Goal: Information Seeking & Learning: Compare options

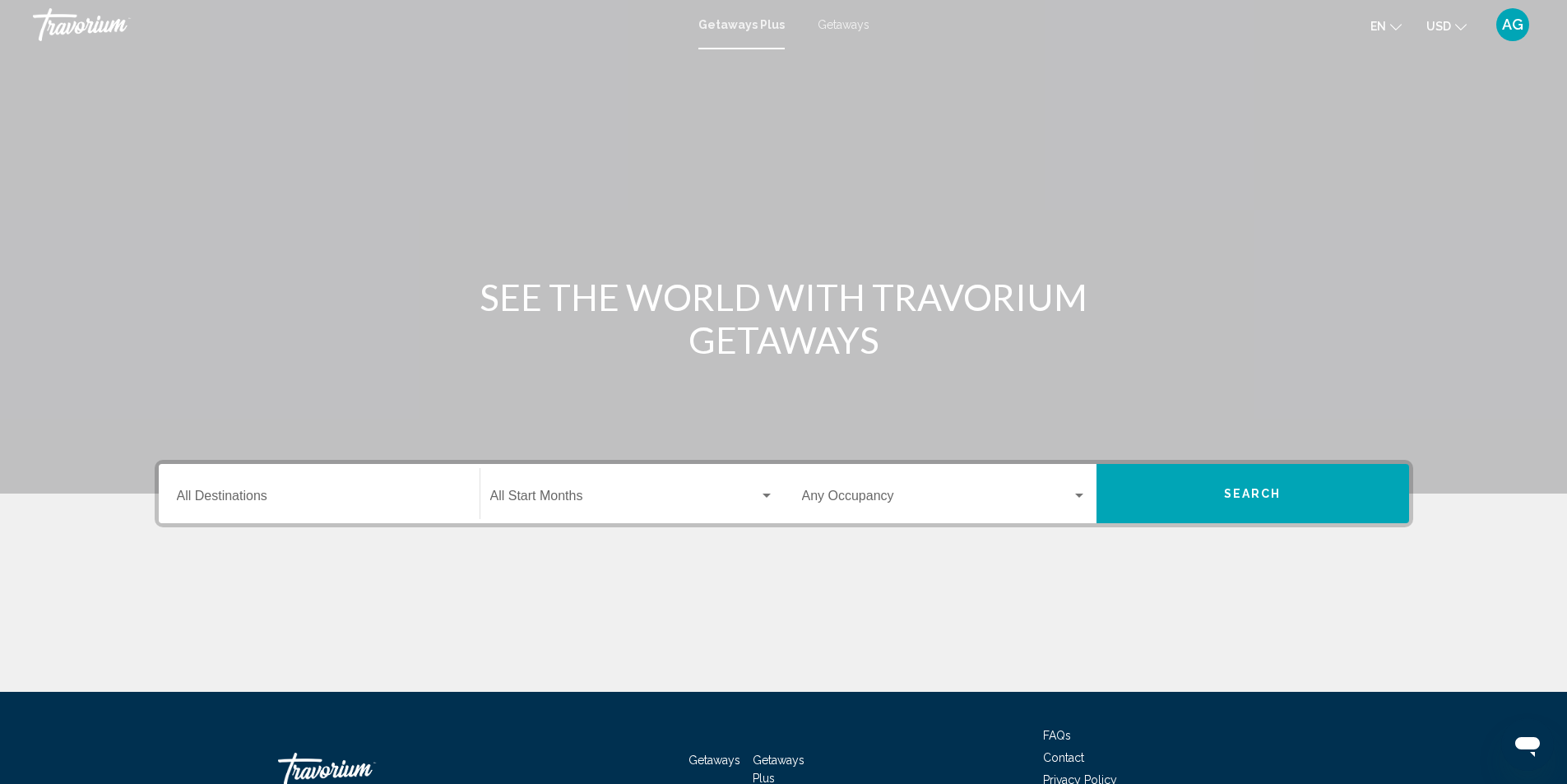
click at [344, 493] on input "Destination All Destinations" at bounding box center [320, 499] width 285 height 15
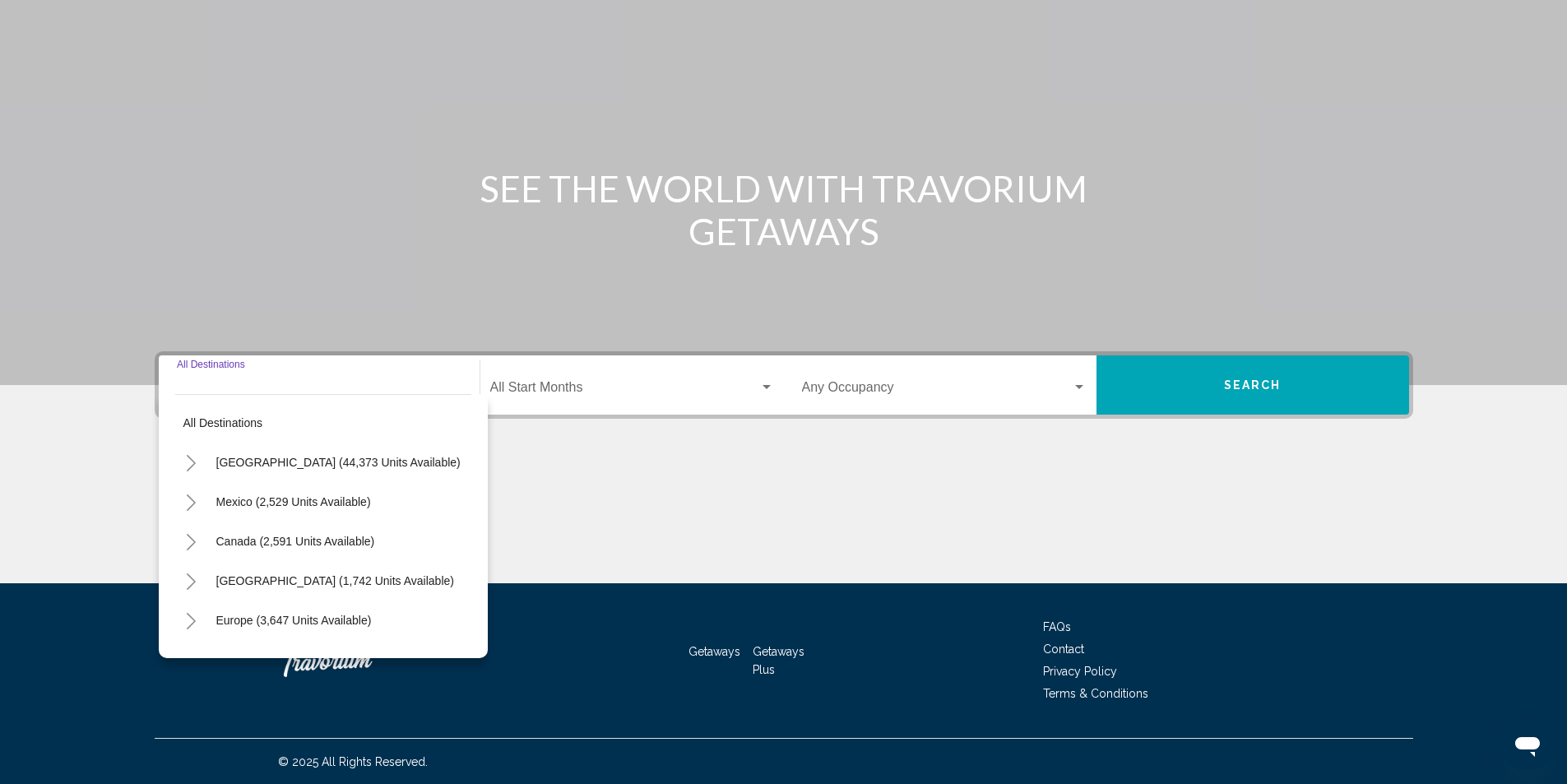
scroll to position [109, 0]
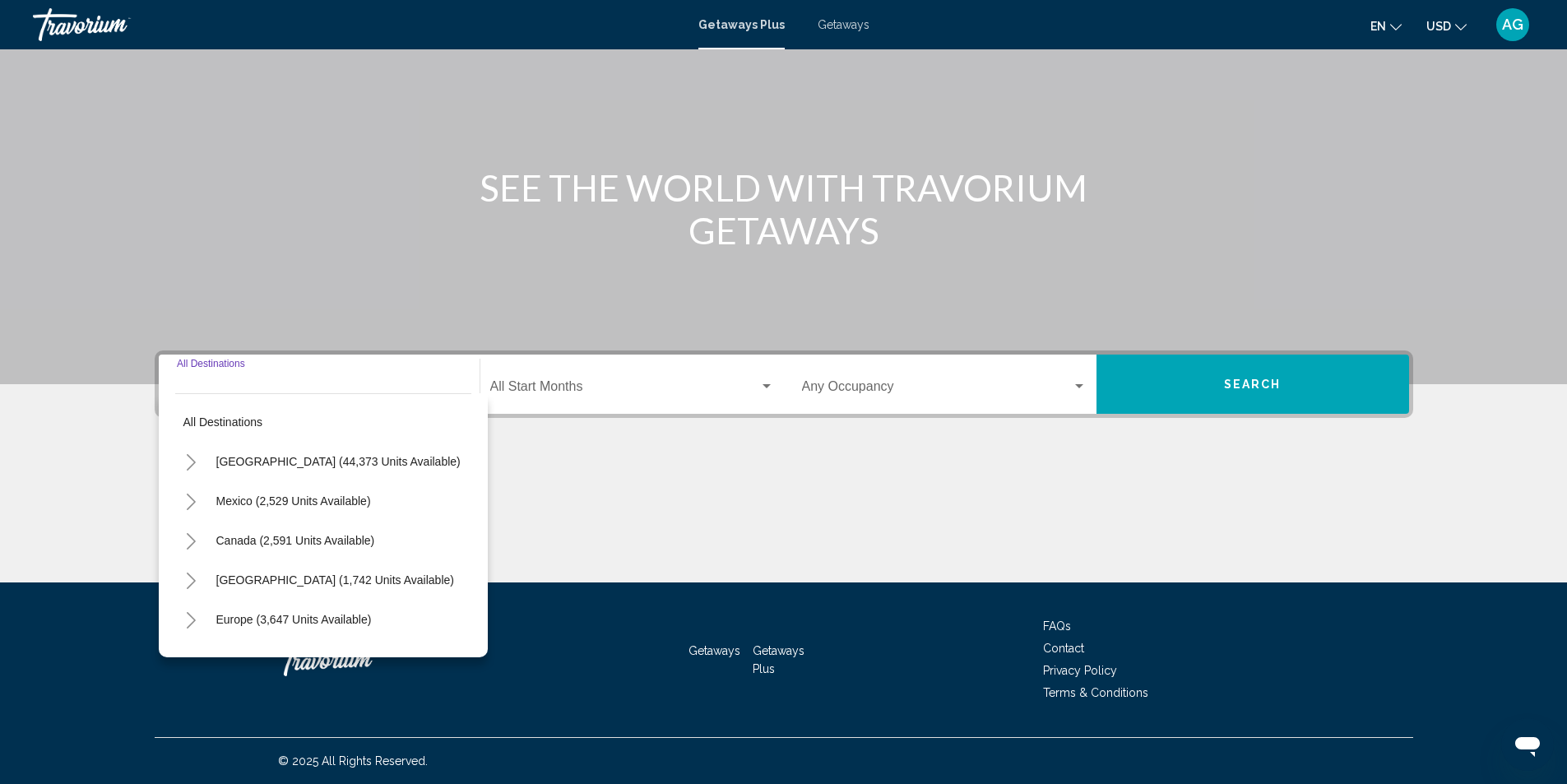
click at [854, 27] on span "Getaways" at bounding box center [843, 24] width 52 height 13
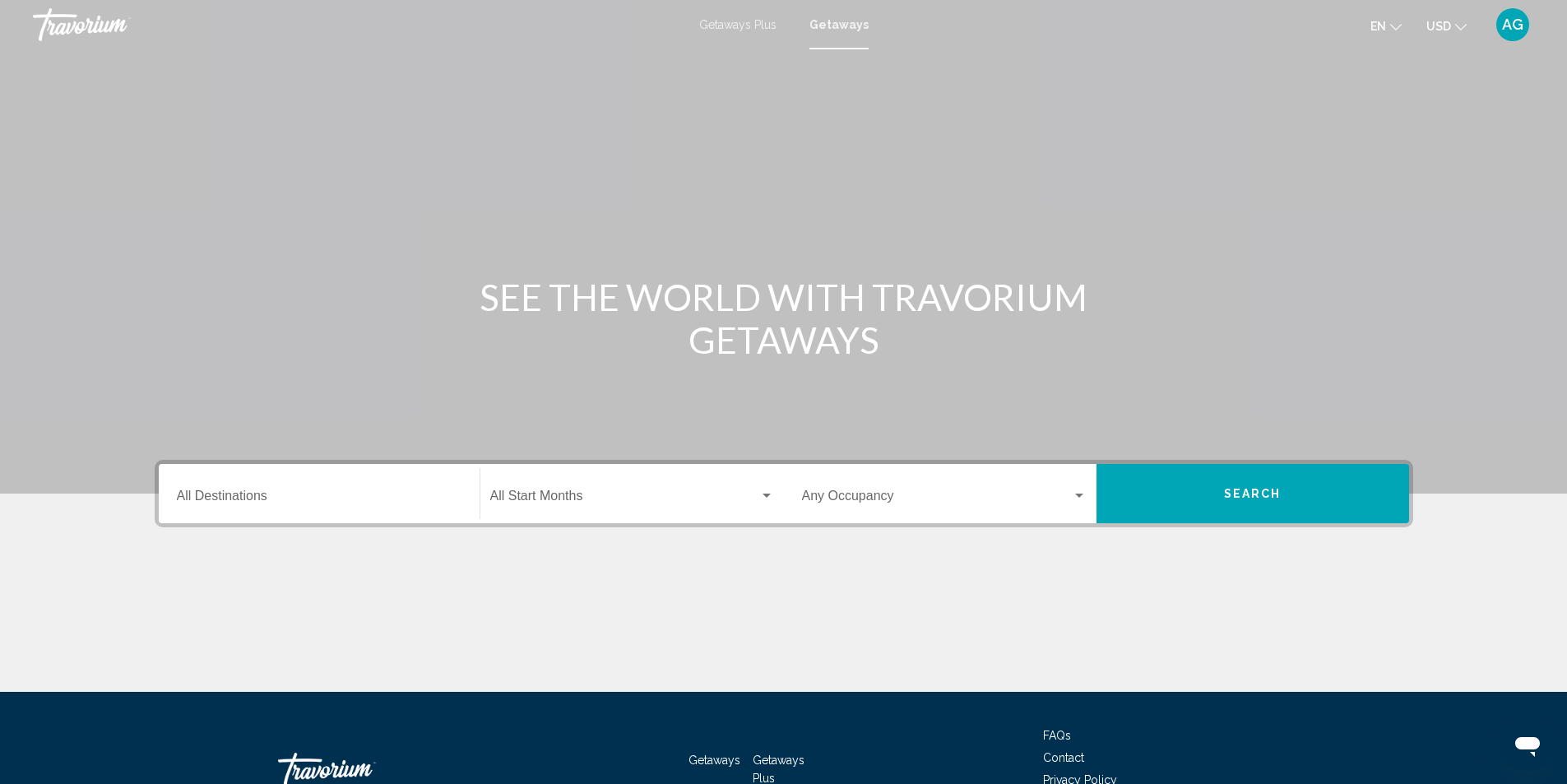
click at [321, 497] on input "Destination All Destinations" at bounding box center [320, 499] width 285 height 15
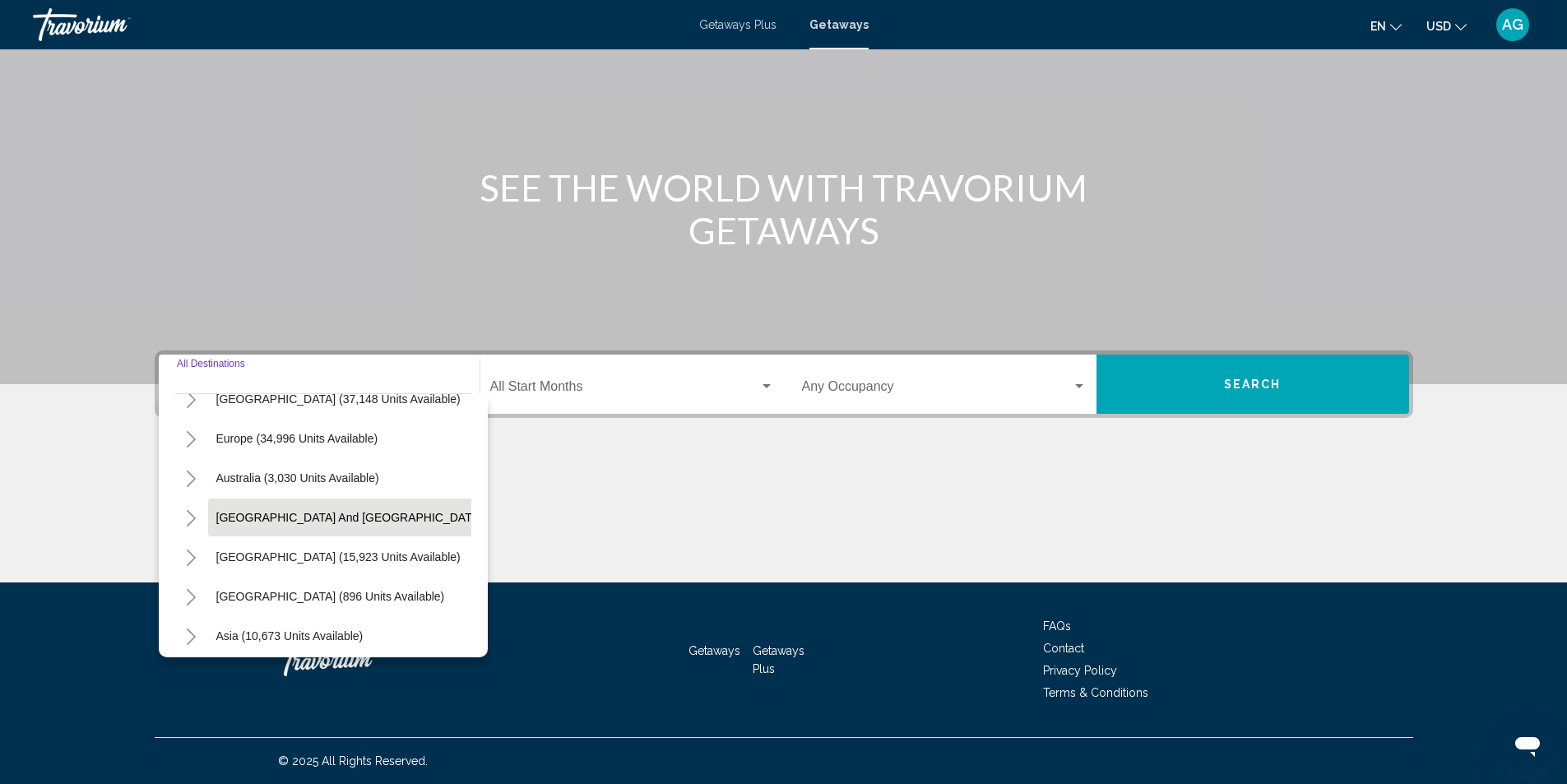
scroll to position [82, 0]
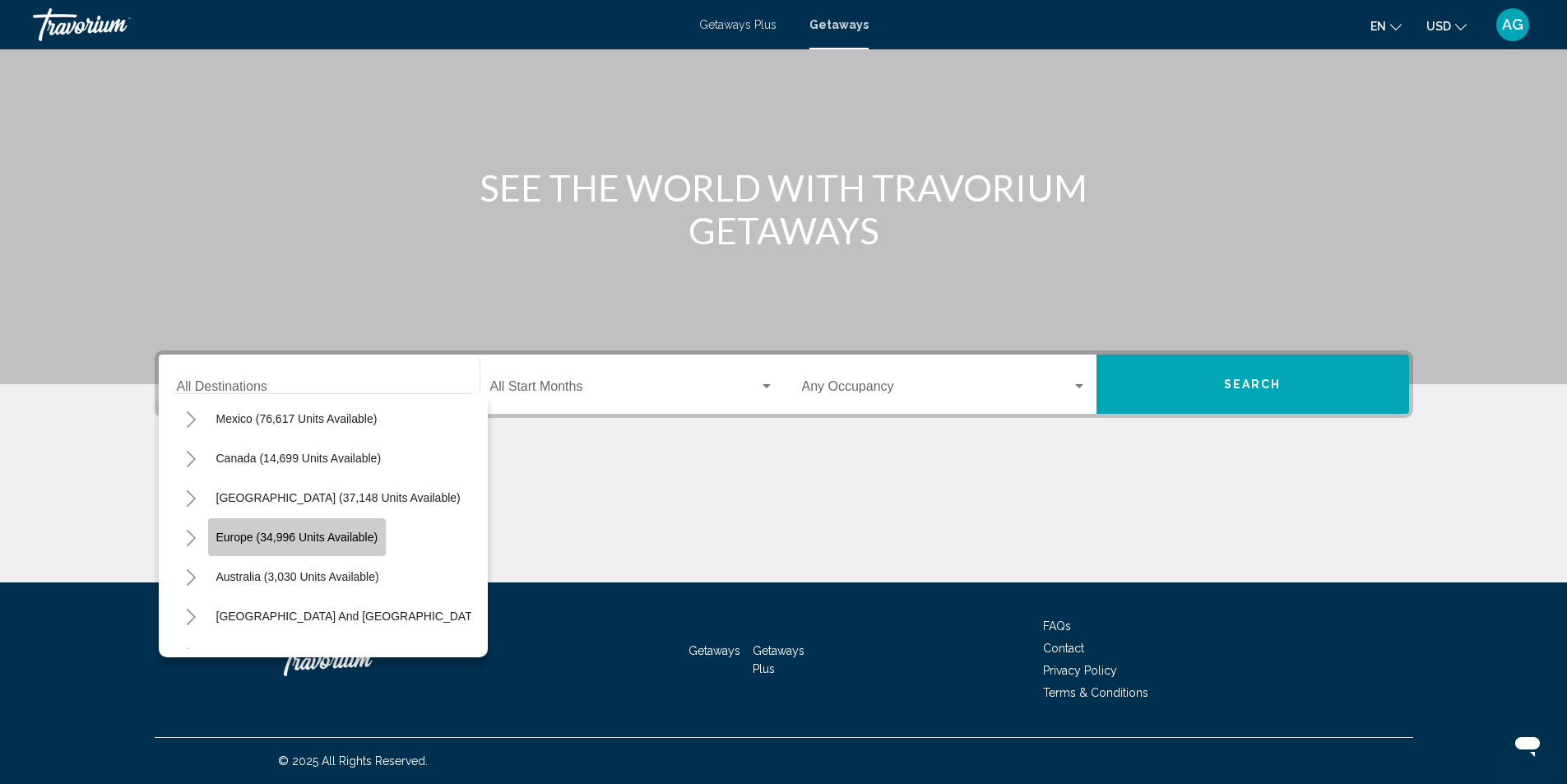
click at [325, 540] on span "Europe (34,996 units available)" at bounding box center [297, 537] width 162 height 13
type input "**********"
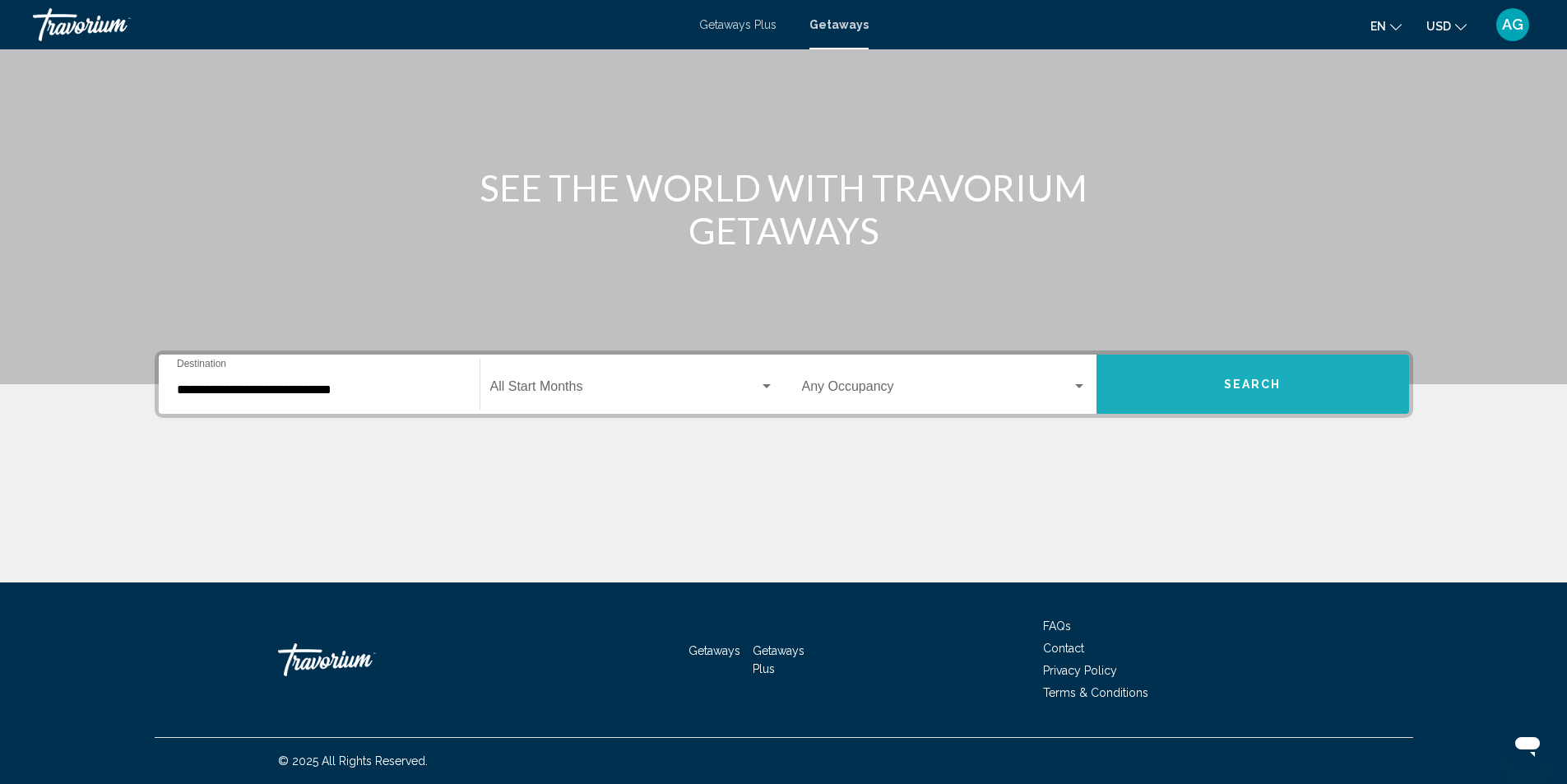
click at [1258, 390] on span "Search" at bounding box center [1253, 385] width 57 height 13
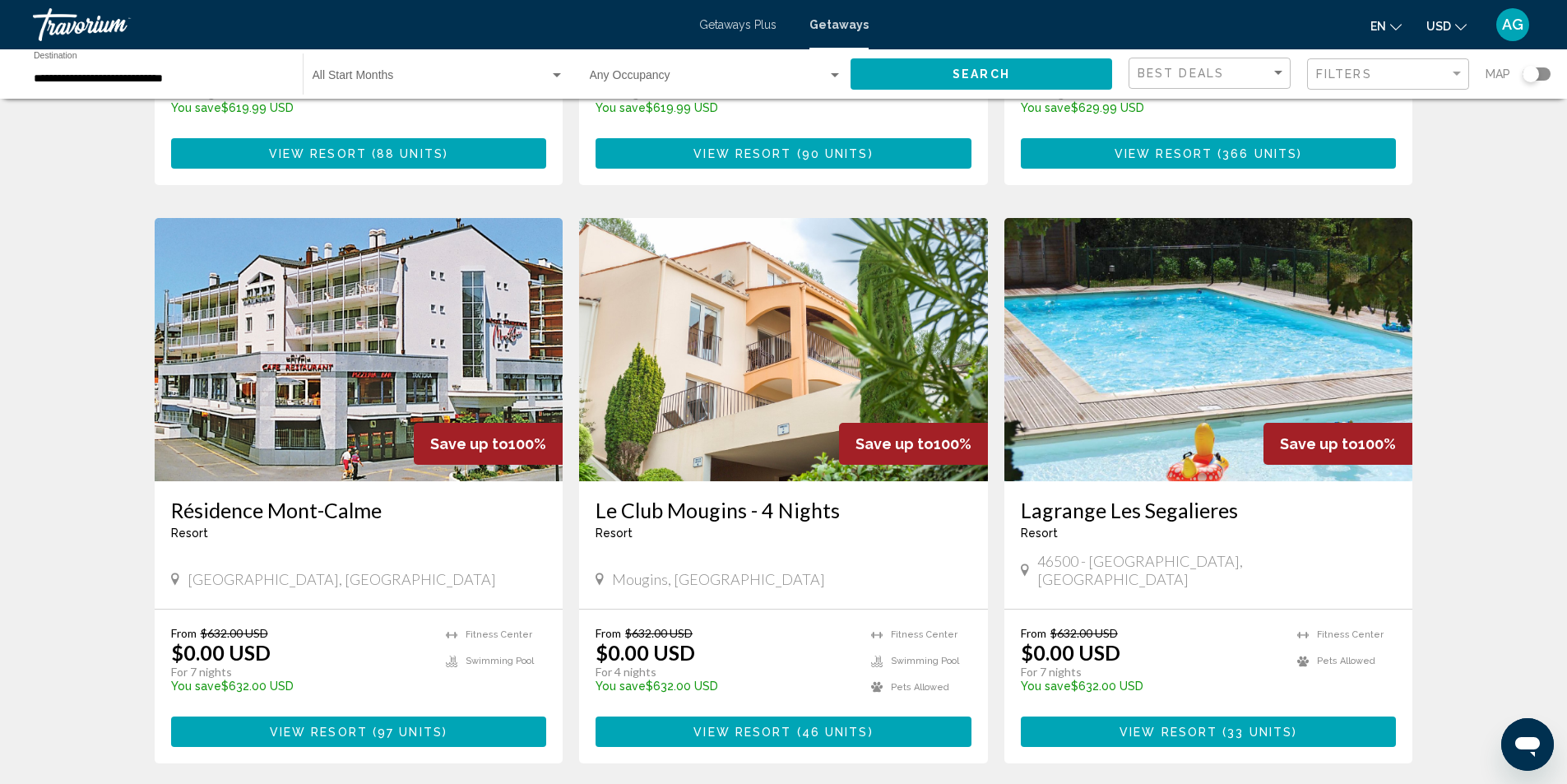
scroll to position [1897, 0]
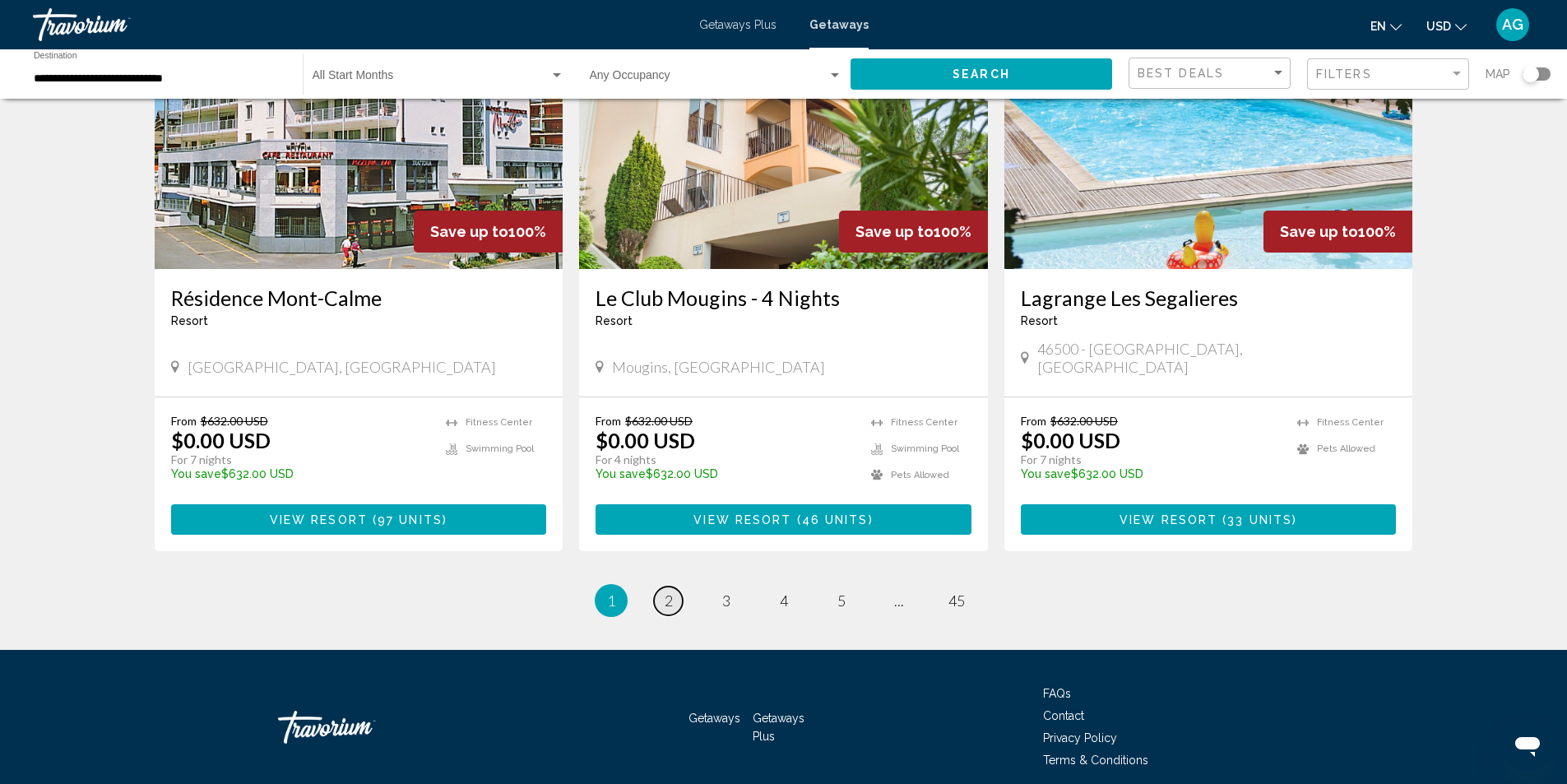
click at [666, 586] on link "page 2" at bounding box center [668, 601] width 29 height 29
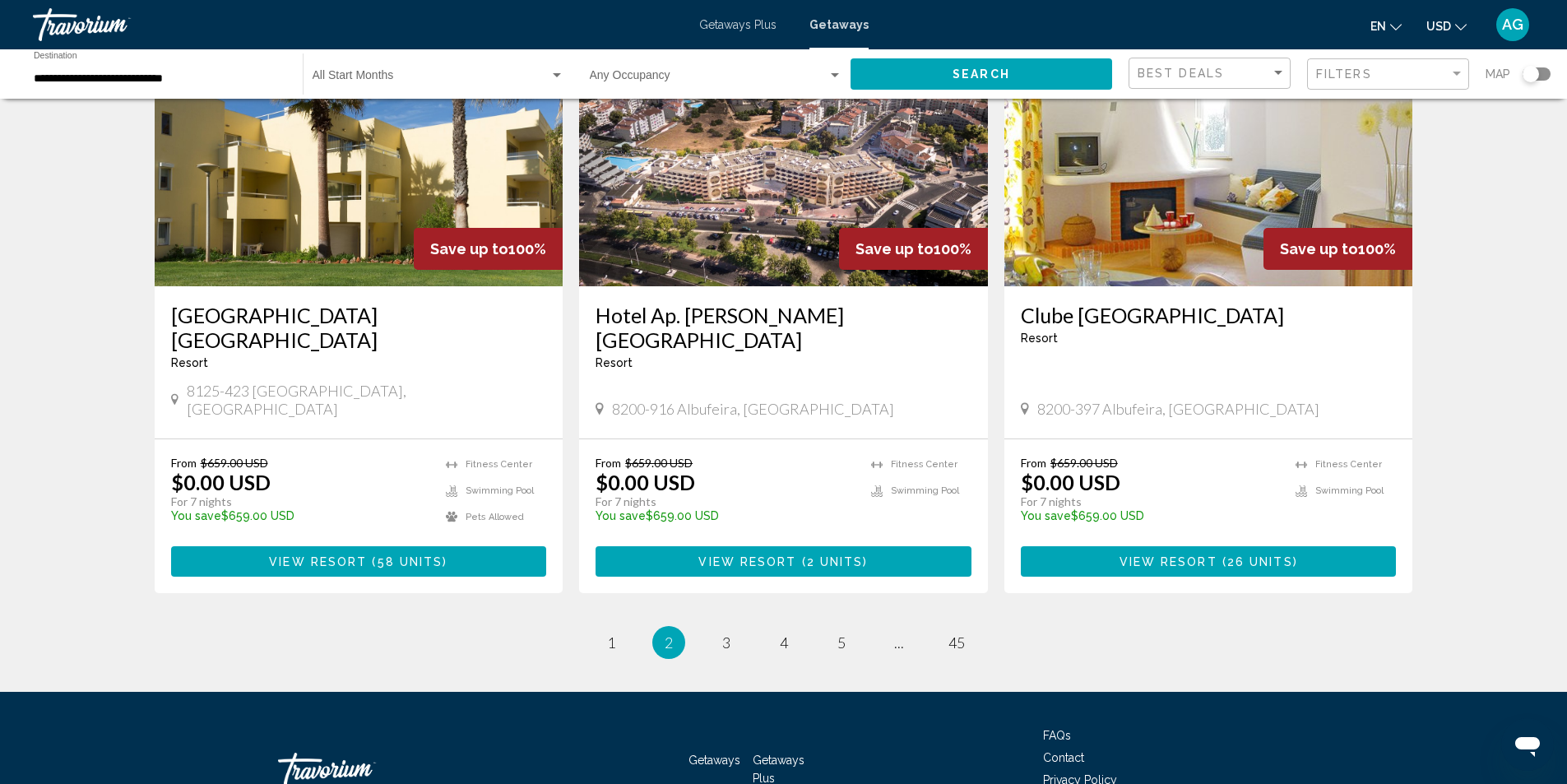
scroll to position [1897, 0]
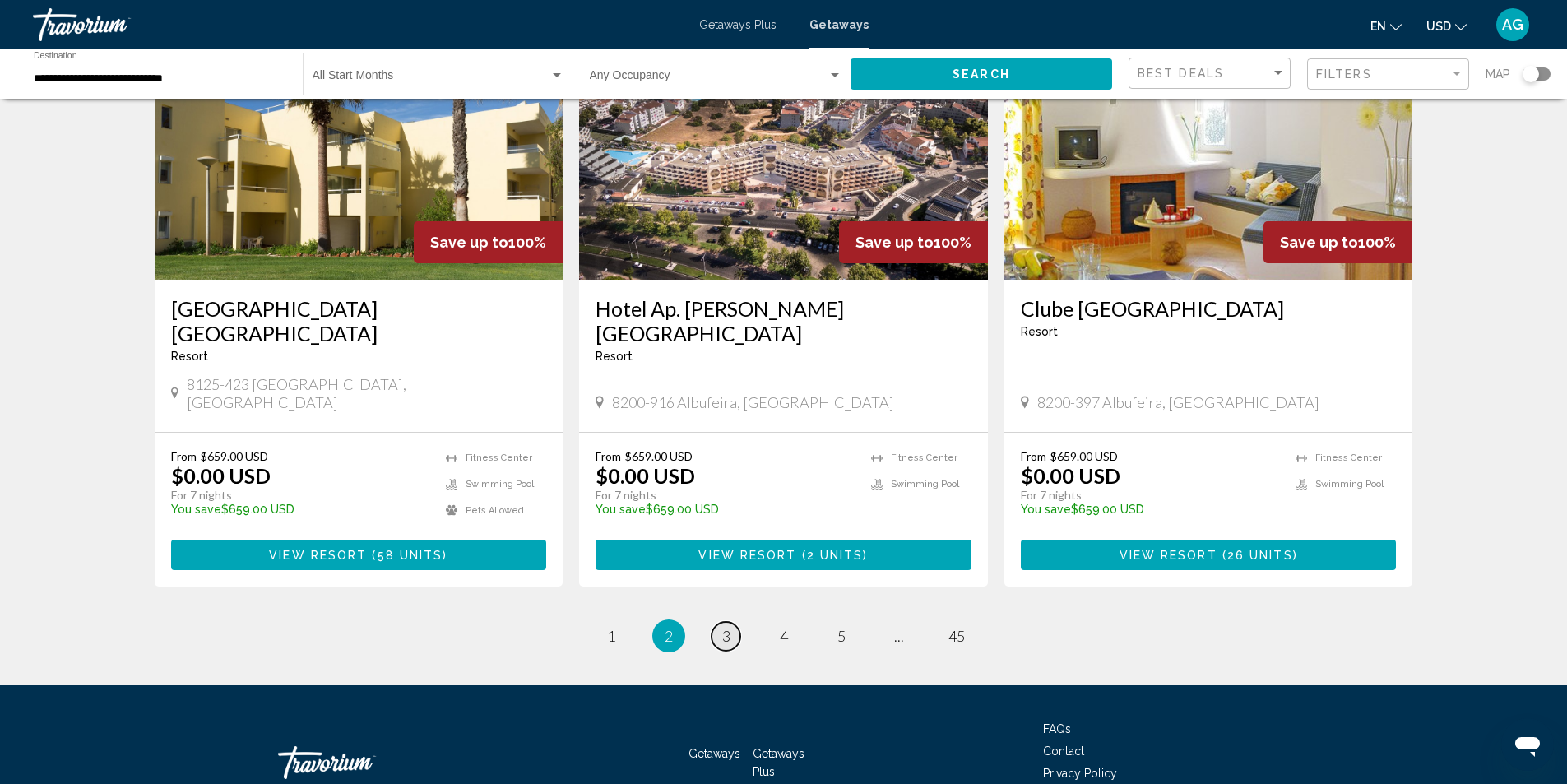
click at [730, 626] on span "3" at bounding box center [726, 635] width 8 height 18
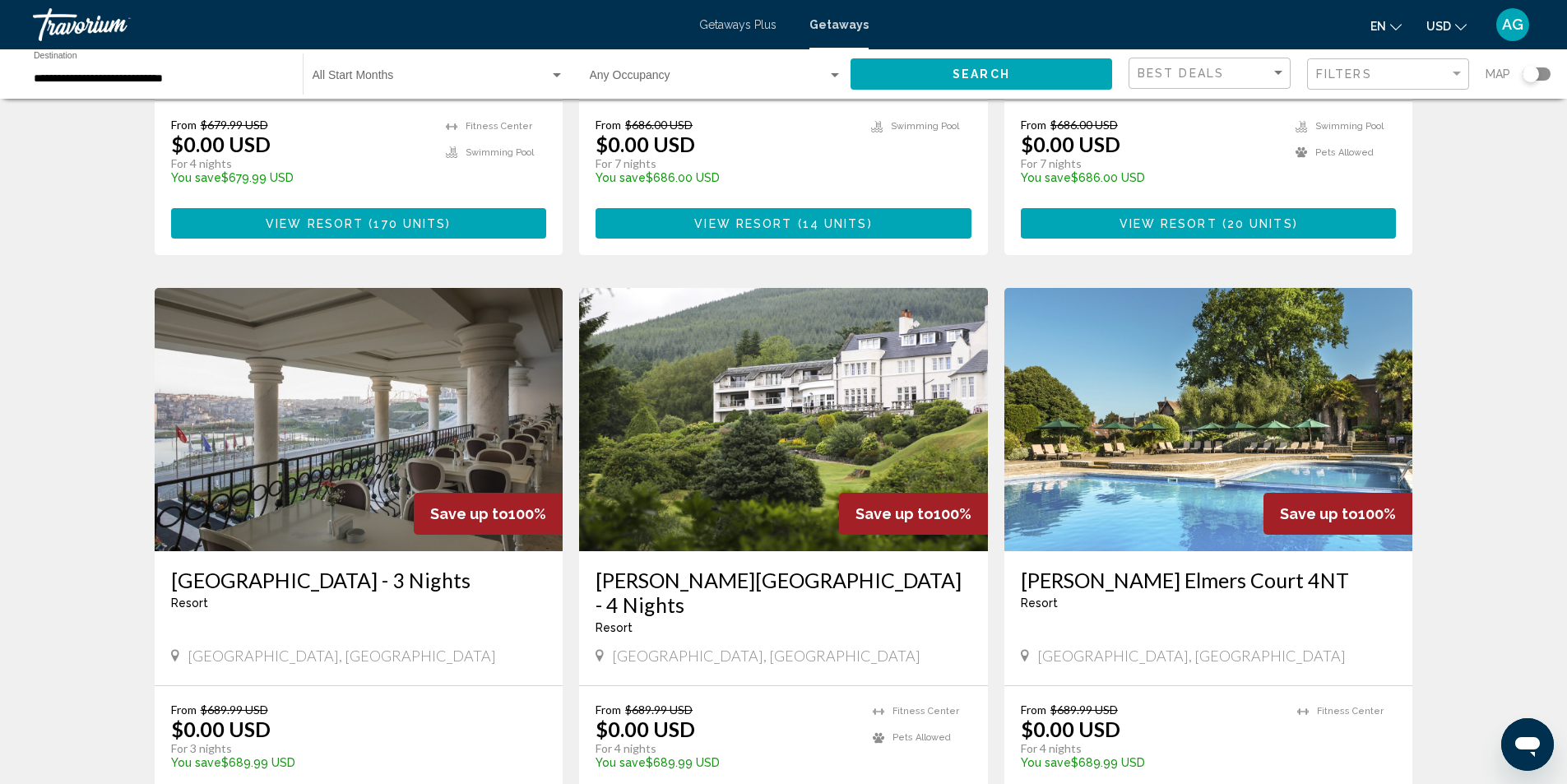
scroll to position [1922, 0]
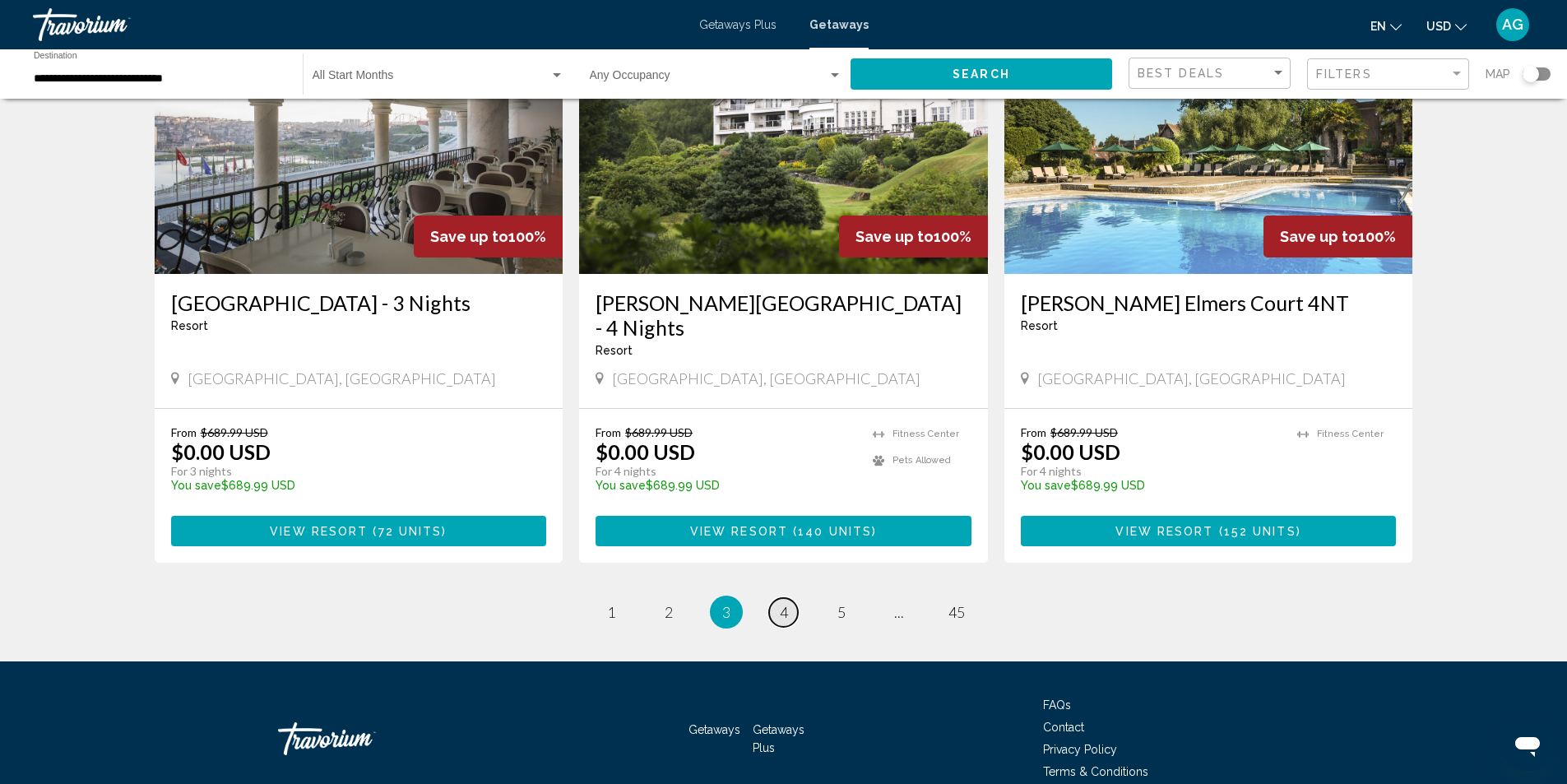
click at [787, 602] on span "4" at bounding box center [784, 611] width 8 height 18
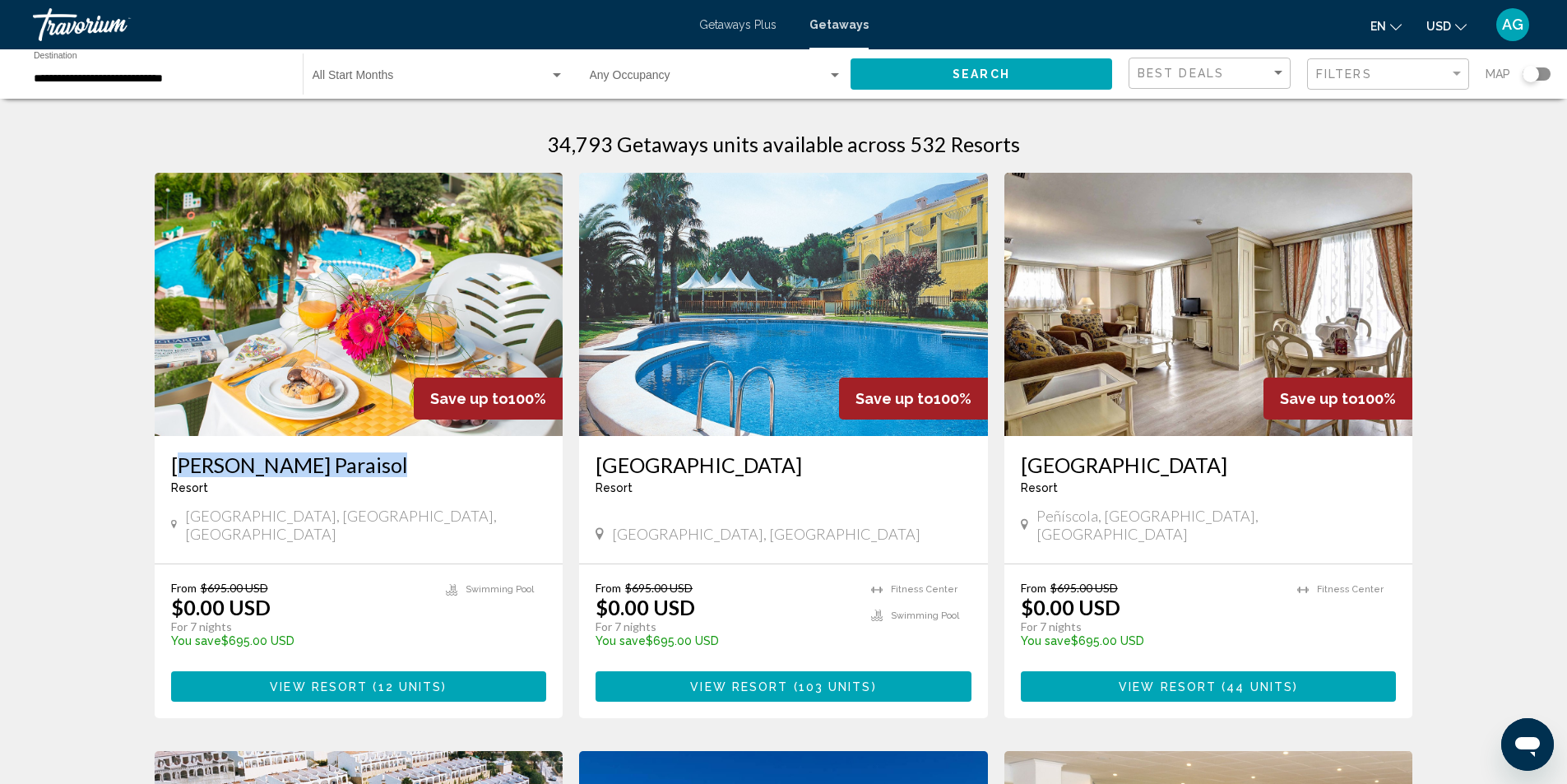
drag, startPoint x: 161, startPoint y: 471, endPoint x: 403, endPoint y: 471, distance: 242.0
click at [403, 471] on div "[PERSON_NAME][GEOGRAPHIC_DATA] - This is an adults only resort [GEOGRAPHIC_DATA…" at bounding box center [359, 499] width 409 height 127
copy h3 "[PERSON_NAME] Paraisol"
click at [328, 394] on img "Main content" at bounding box center [359, 304] width 409 height 263
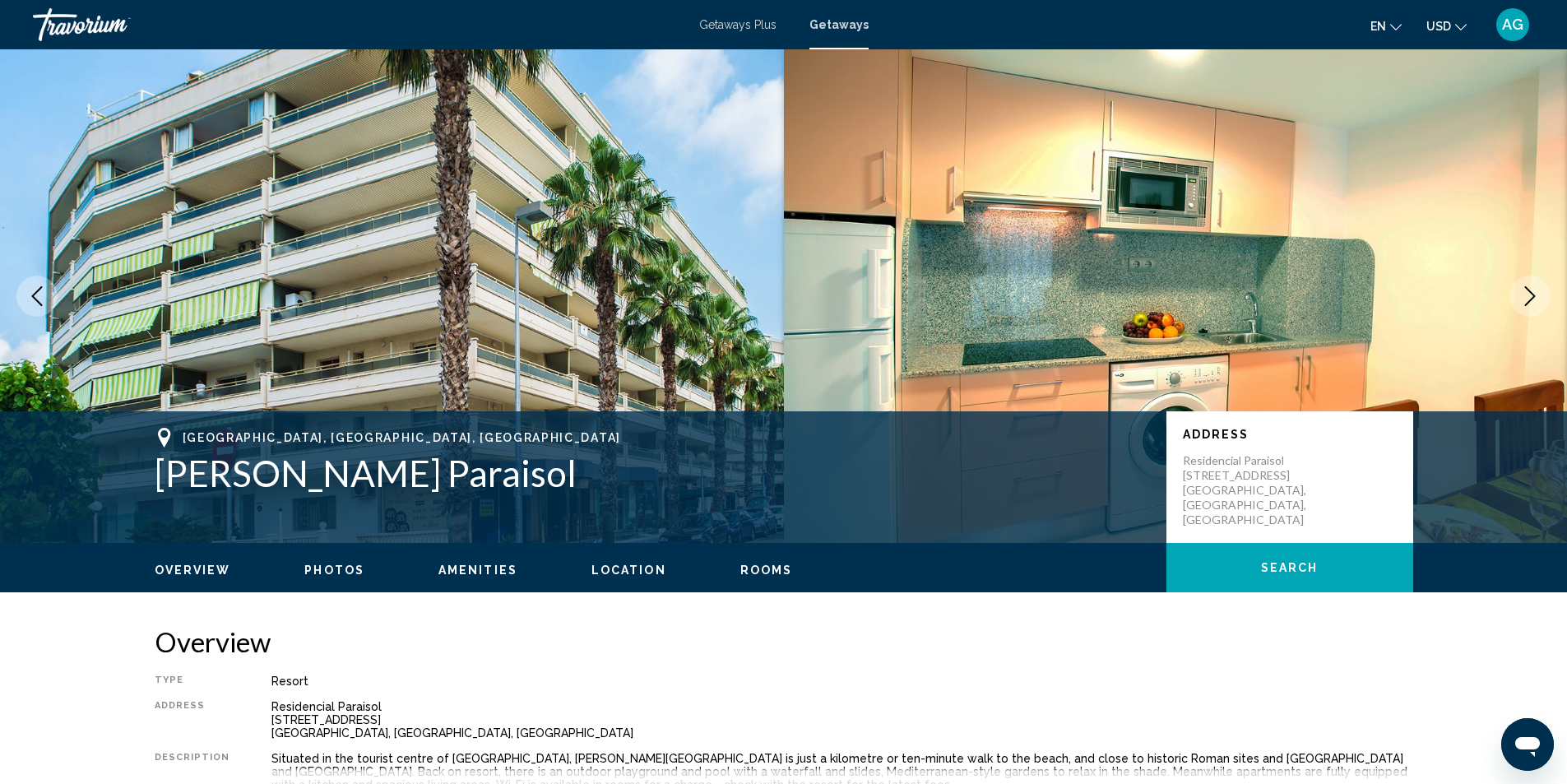
click at [1524, 296] on icon "Next image" at bounding box center [1530, 296] width 20 height 20
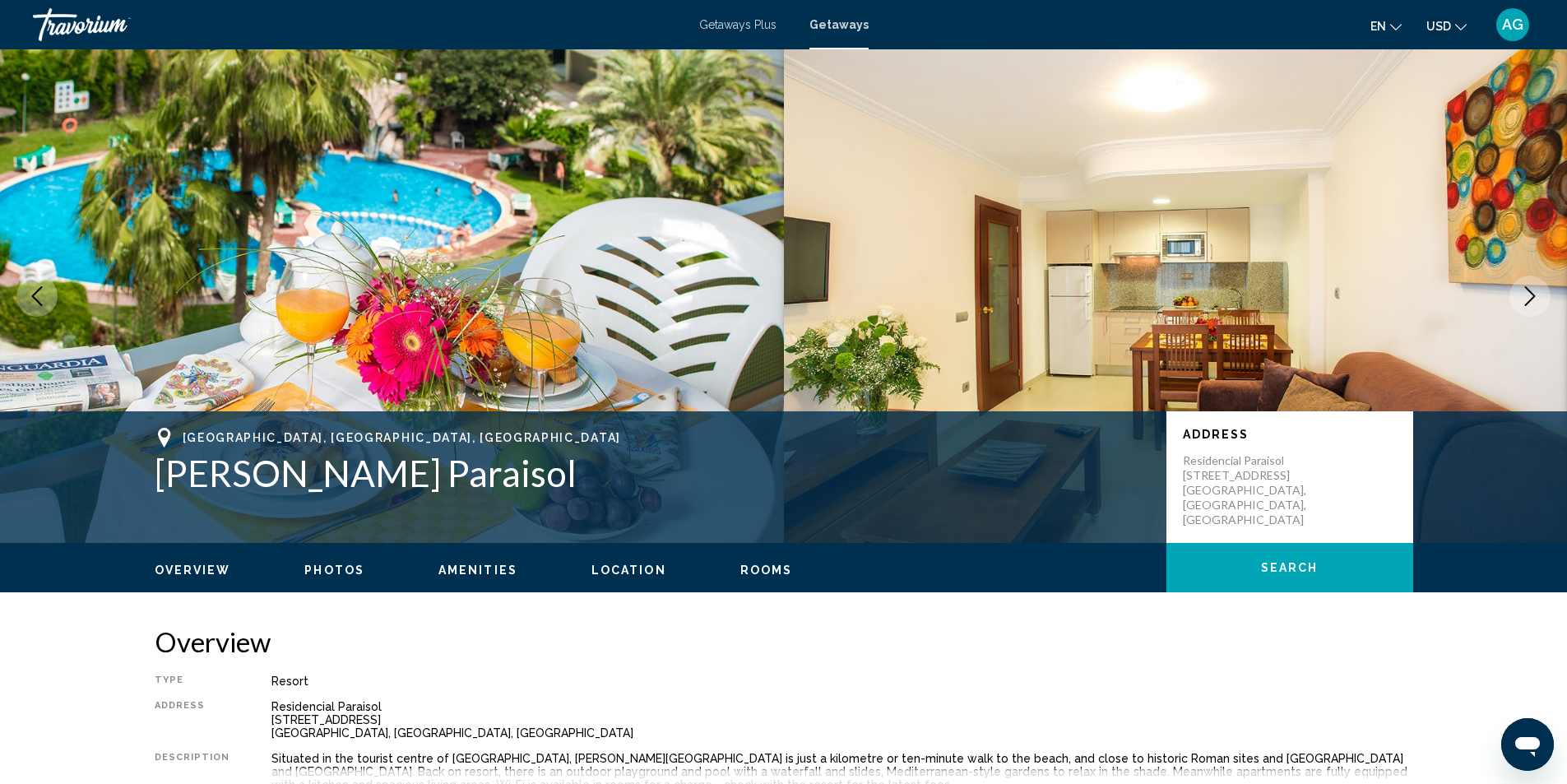
click at [1524, 296] on icon "Next image" at bounding box center [1530, 296] width 20 height 20
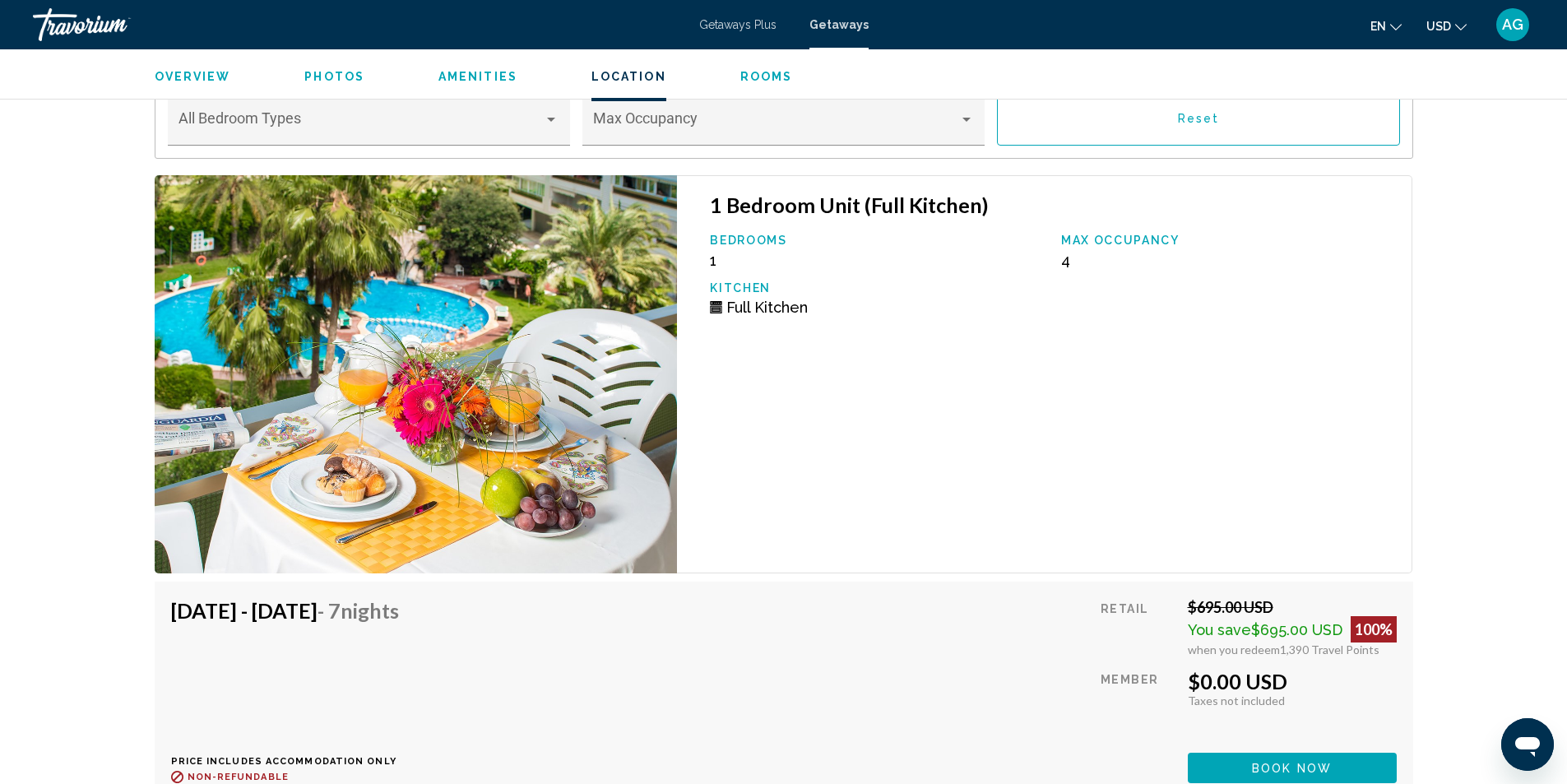
scroll to position [2961, 0]
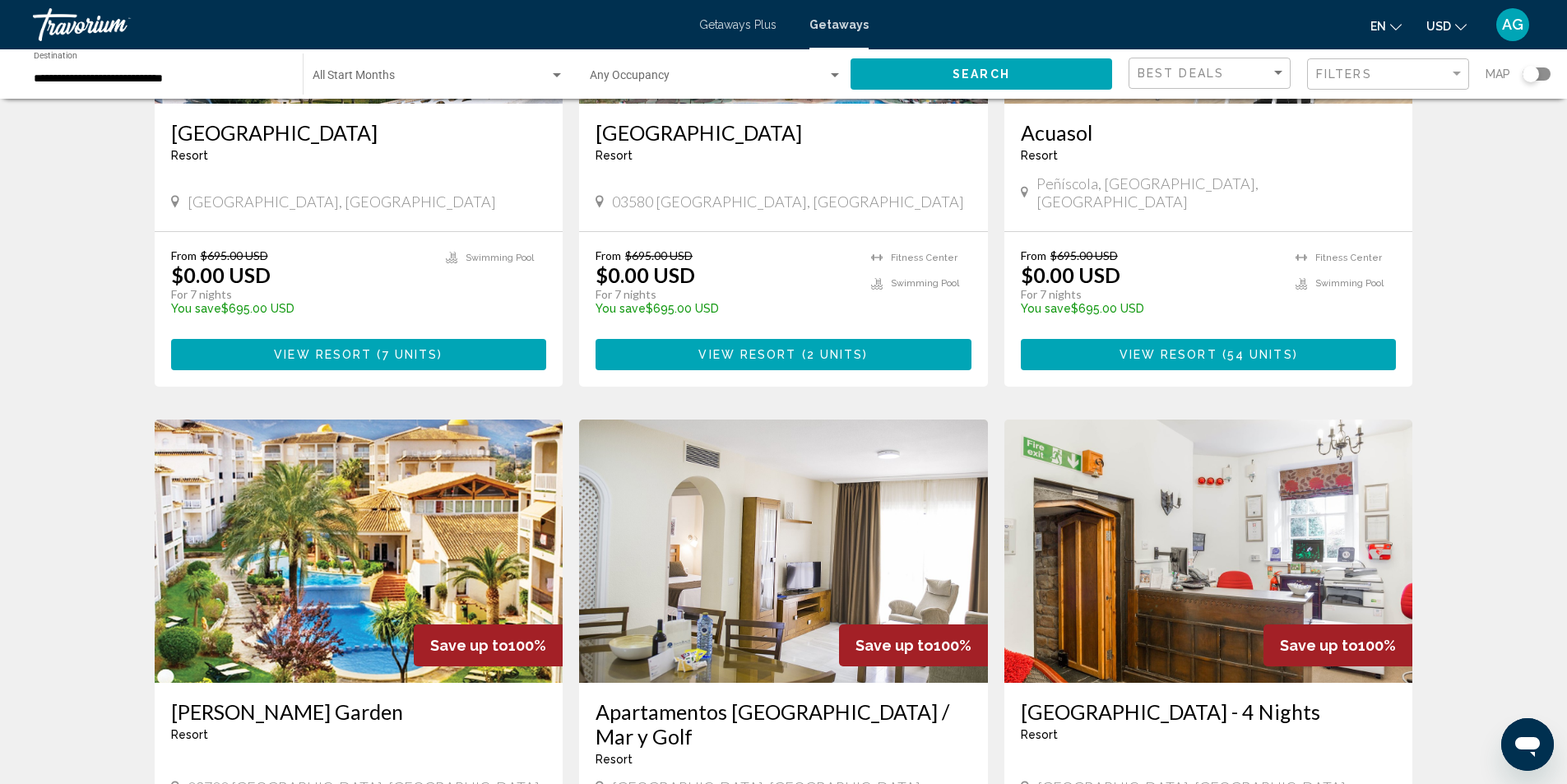
scroll to position [663, 0]
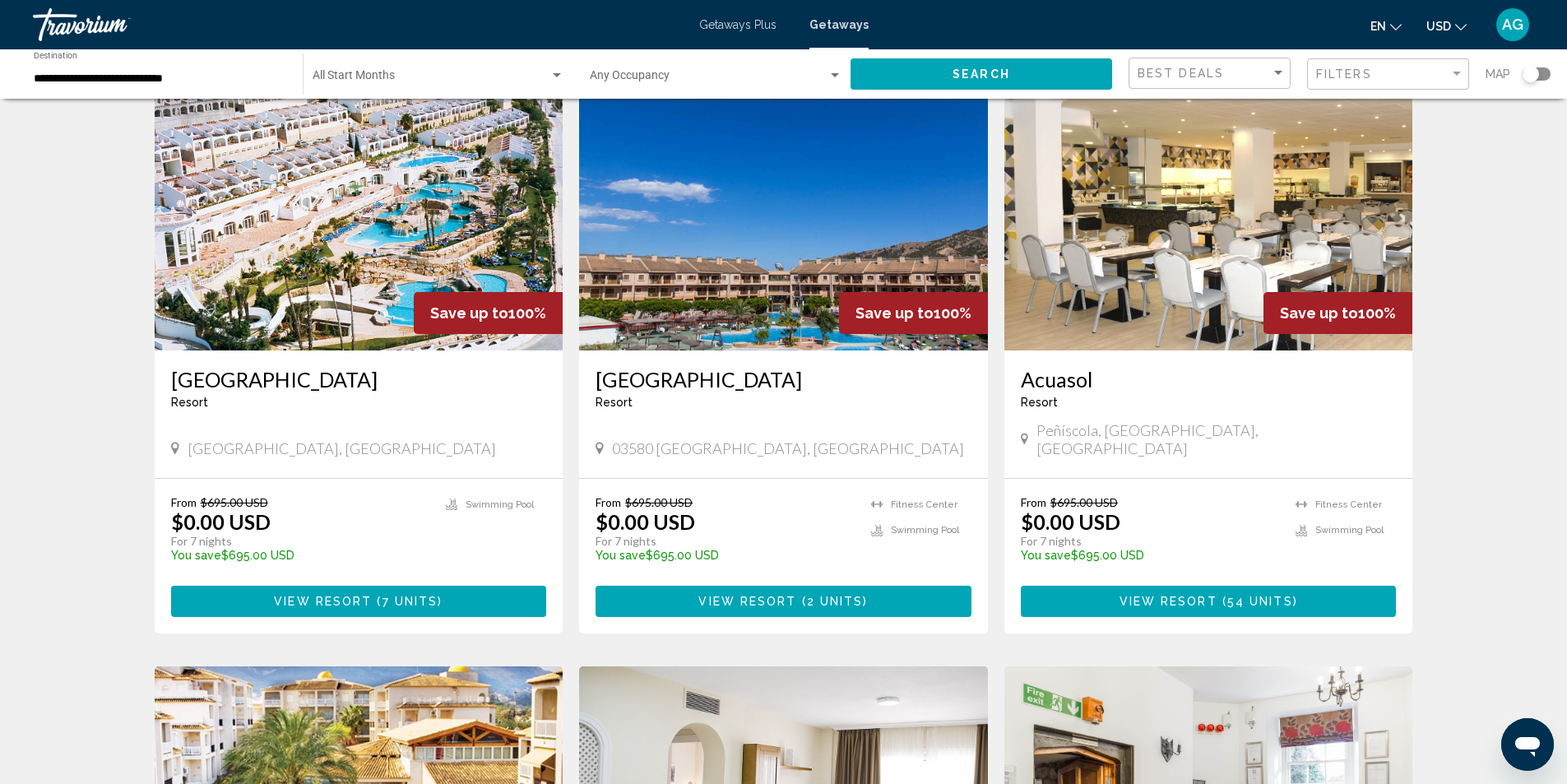
click at [360, 283] on img "Main content" at bounding box center [359, 218] width 409 height 263
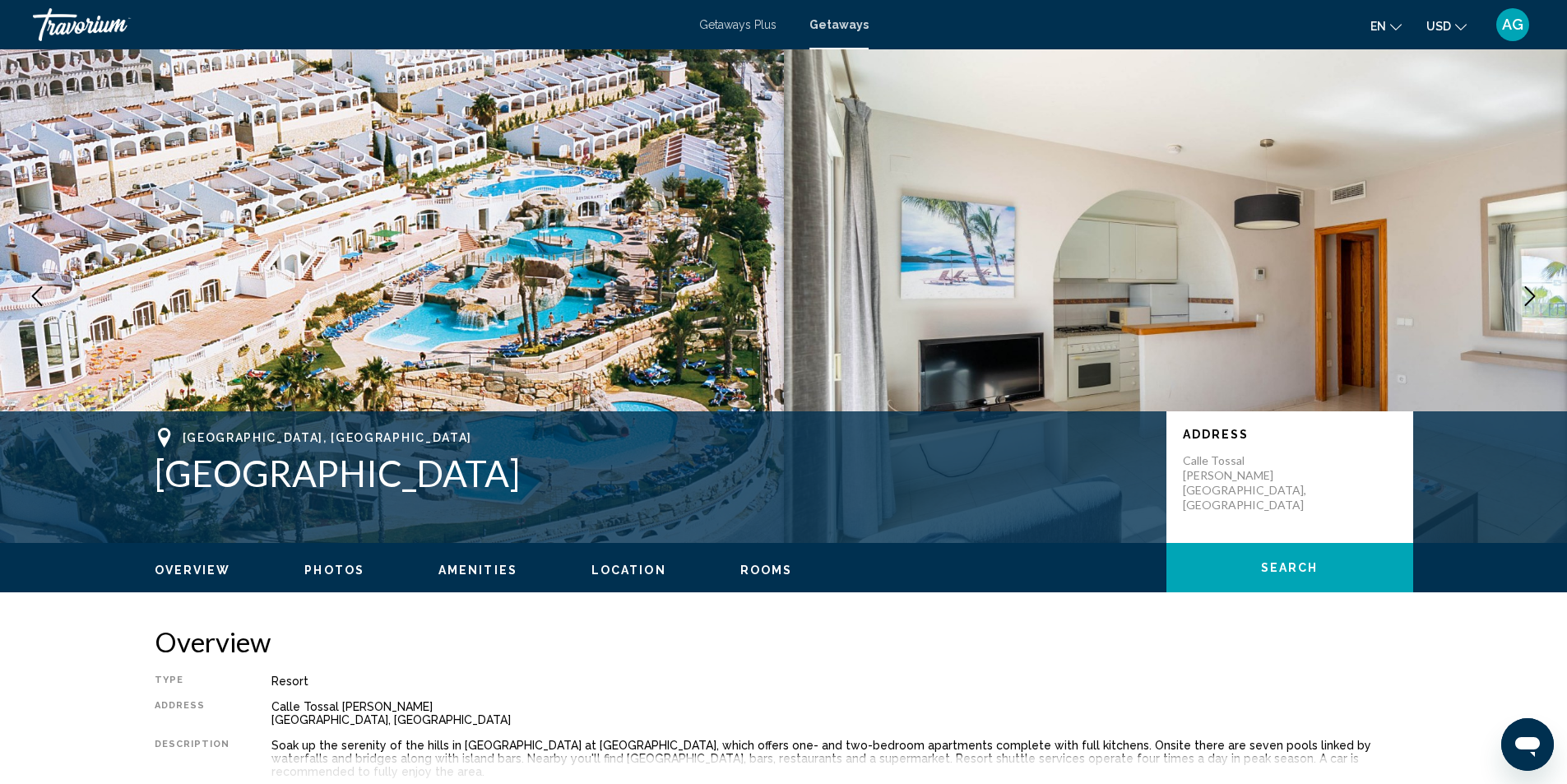
click at [1537, 299] on icon "Next image" at bounding box center [1530, 296] width 20 height 20
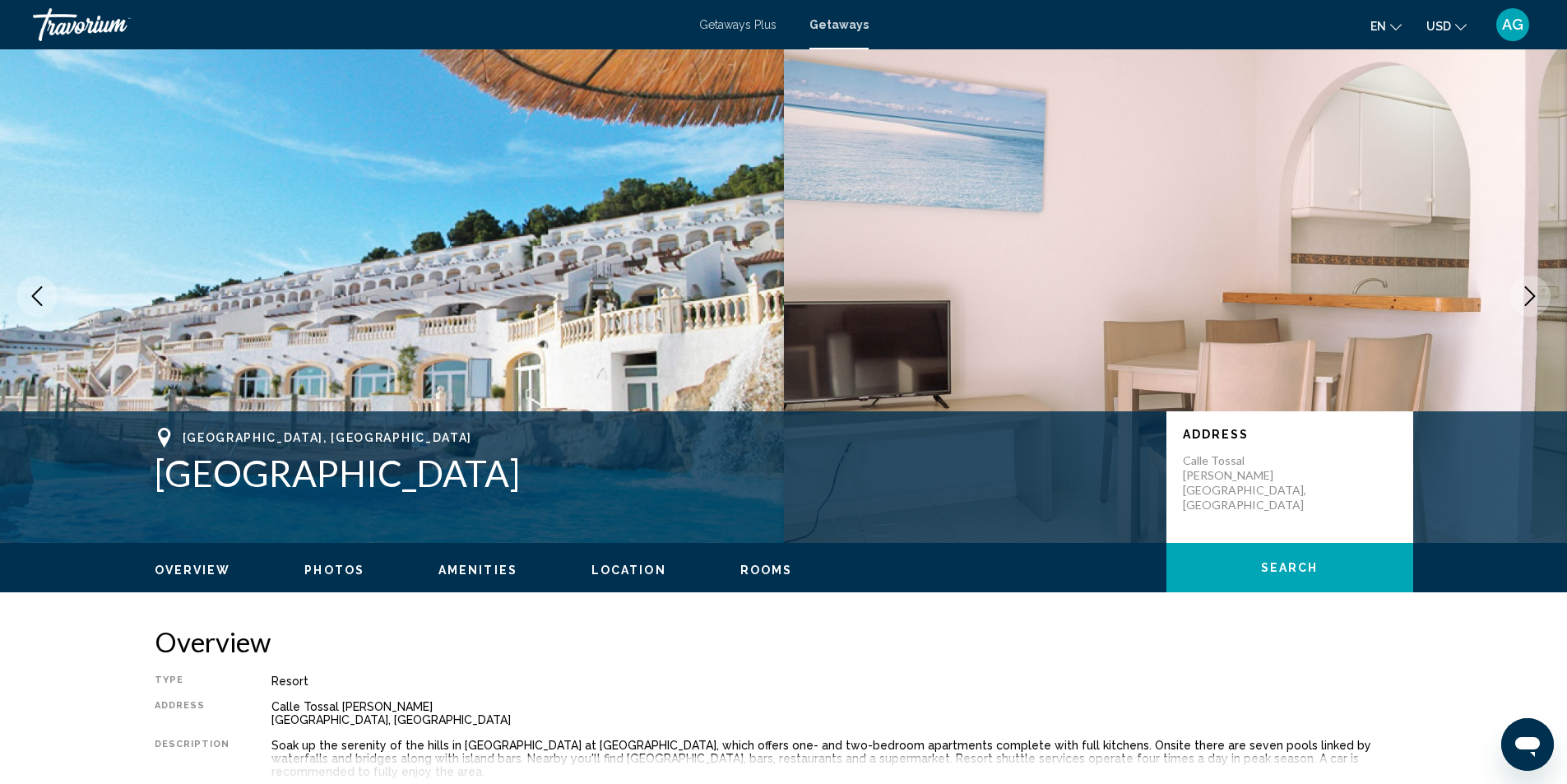
click at [1537, 299] on icon "Next image" at bounding box center [1530, 296] width 20 height 20
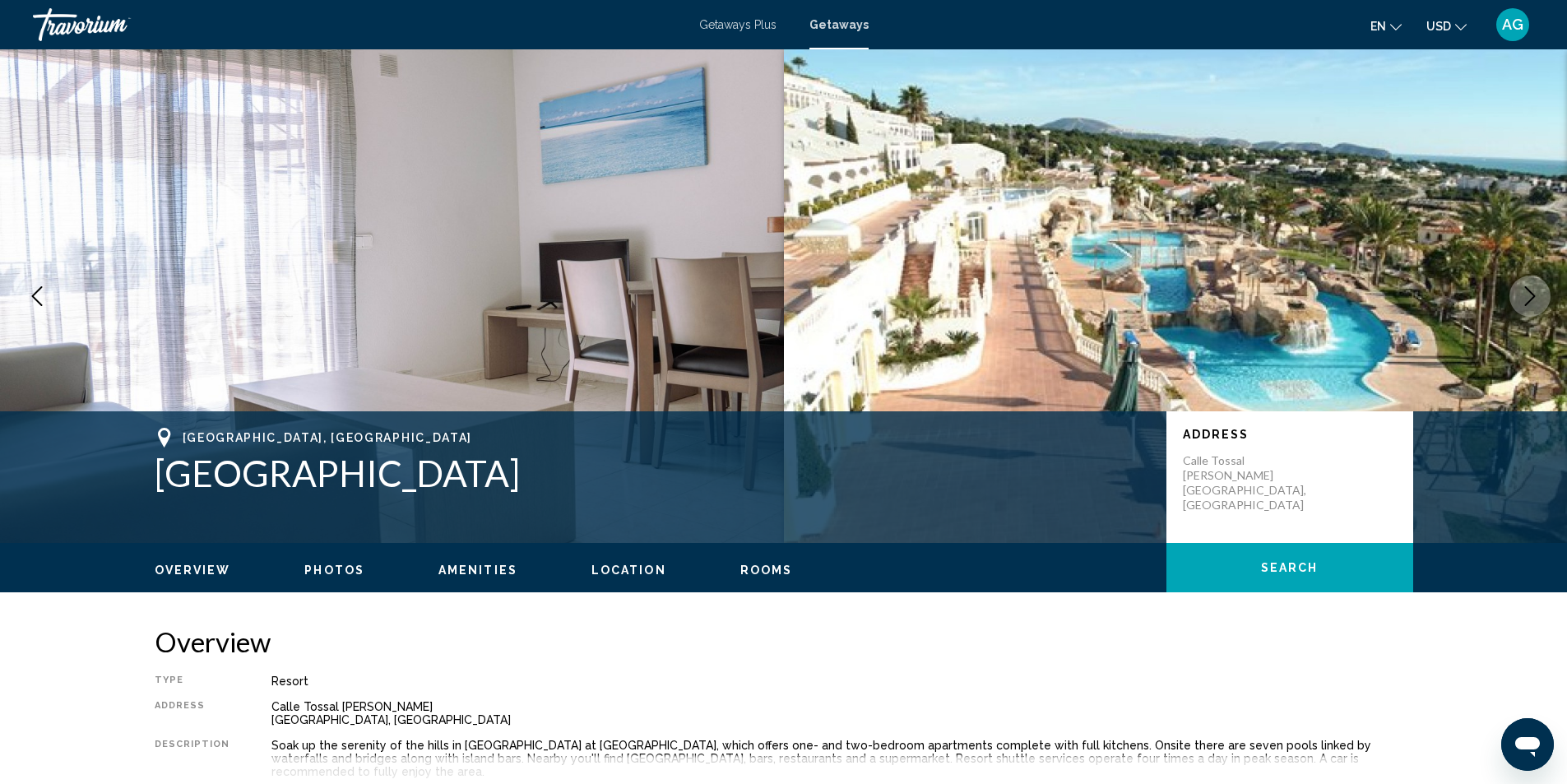
drag, startPoint x: 270, startPoint y: 474, endPoint x: 581, endPoint y: 473, distance: 311.0
click at [581, 473] on div "[GEOGRAPHIC_DATA], [GEOGRAPHIC_DATA] [GEOGRAPHIC_DATA] Address [GEOGRAPHIC_DATA…" at bounding box center [784, 477] width 1324 height 98
copy h1 "[GEOGRAPHIC_DATA]"
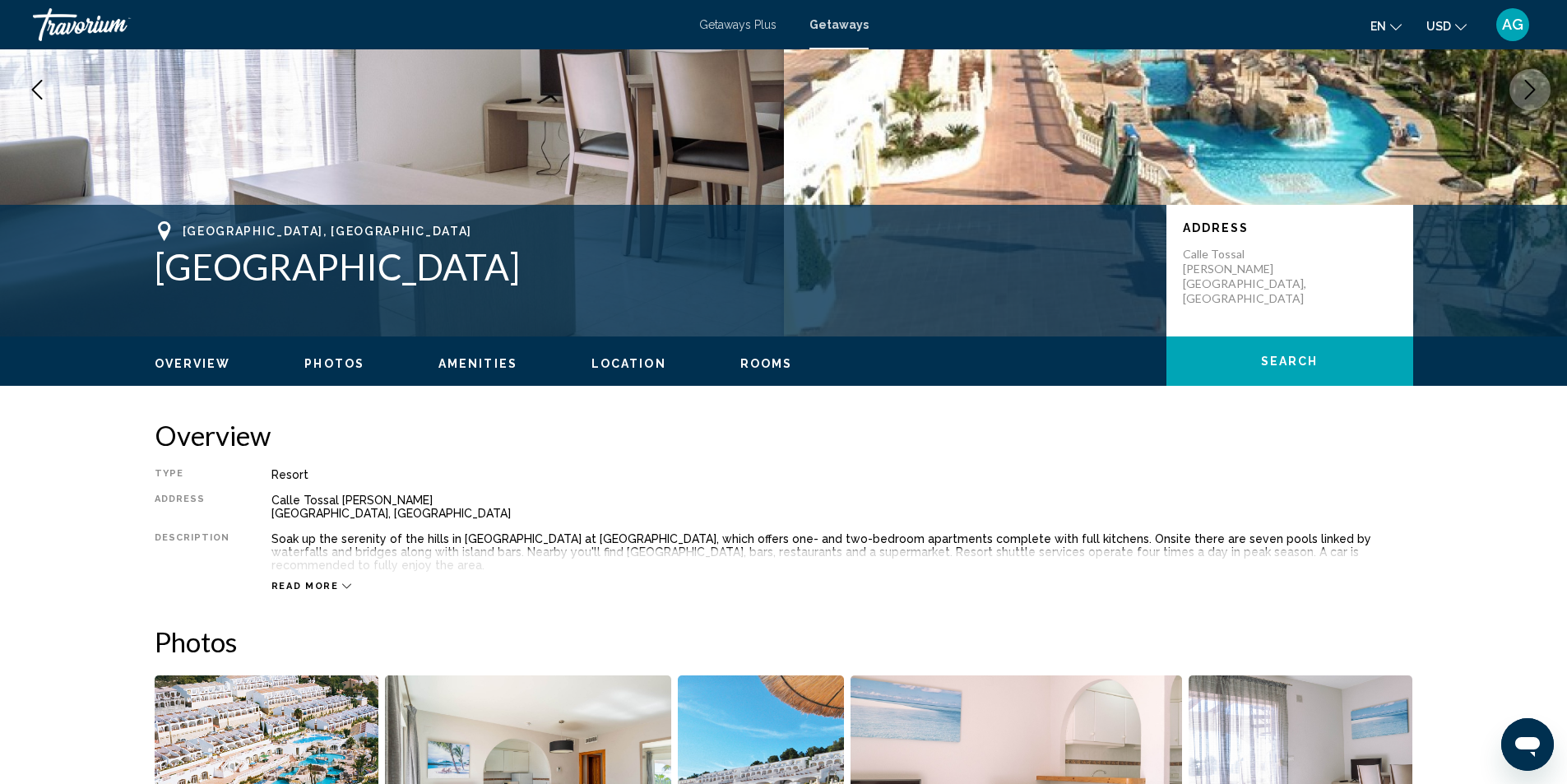
scroll to position [165, 0]
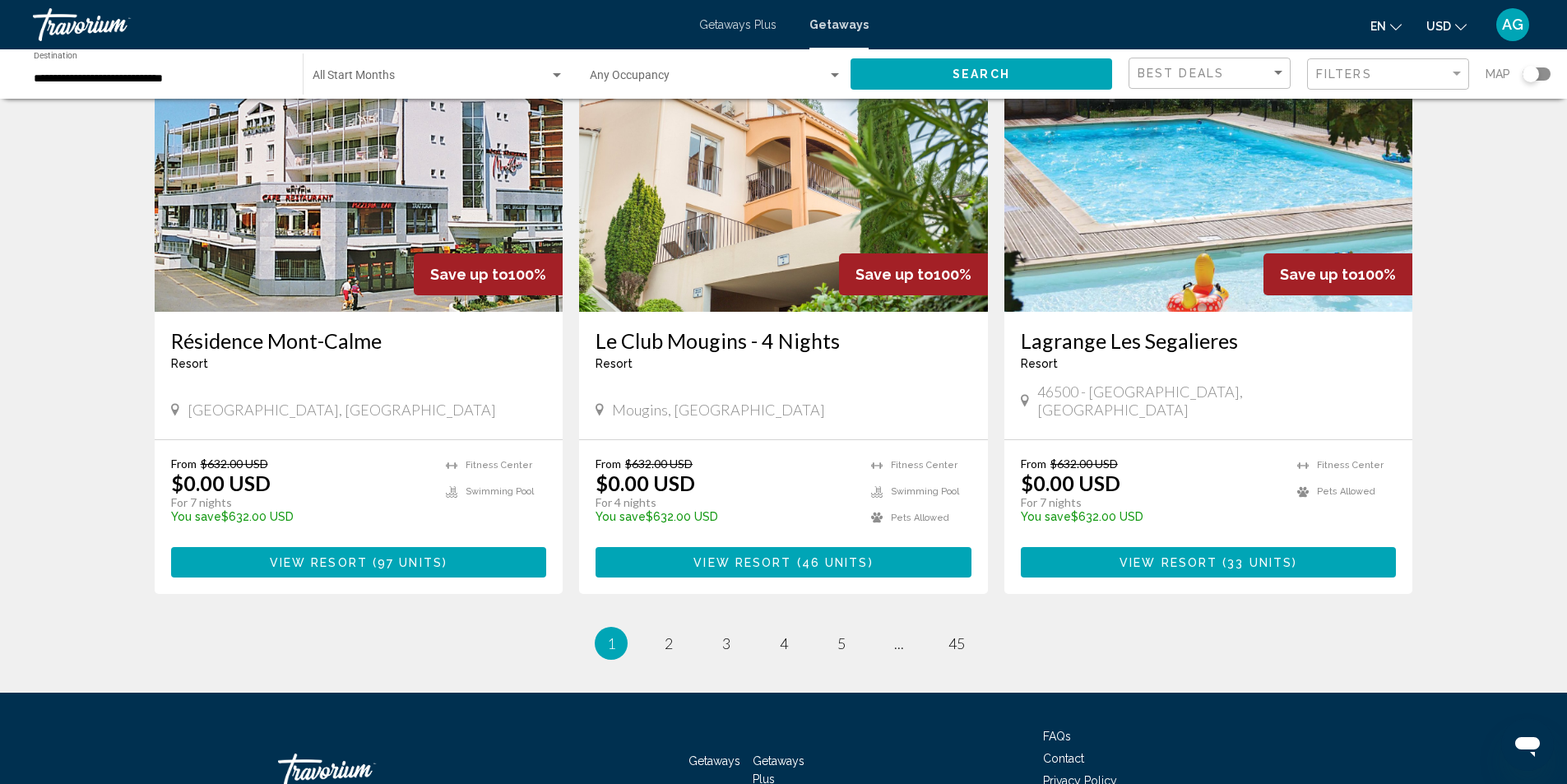
scroll to position [1897, 0]
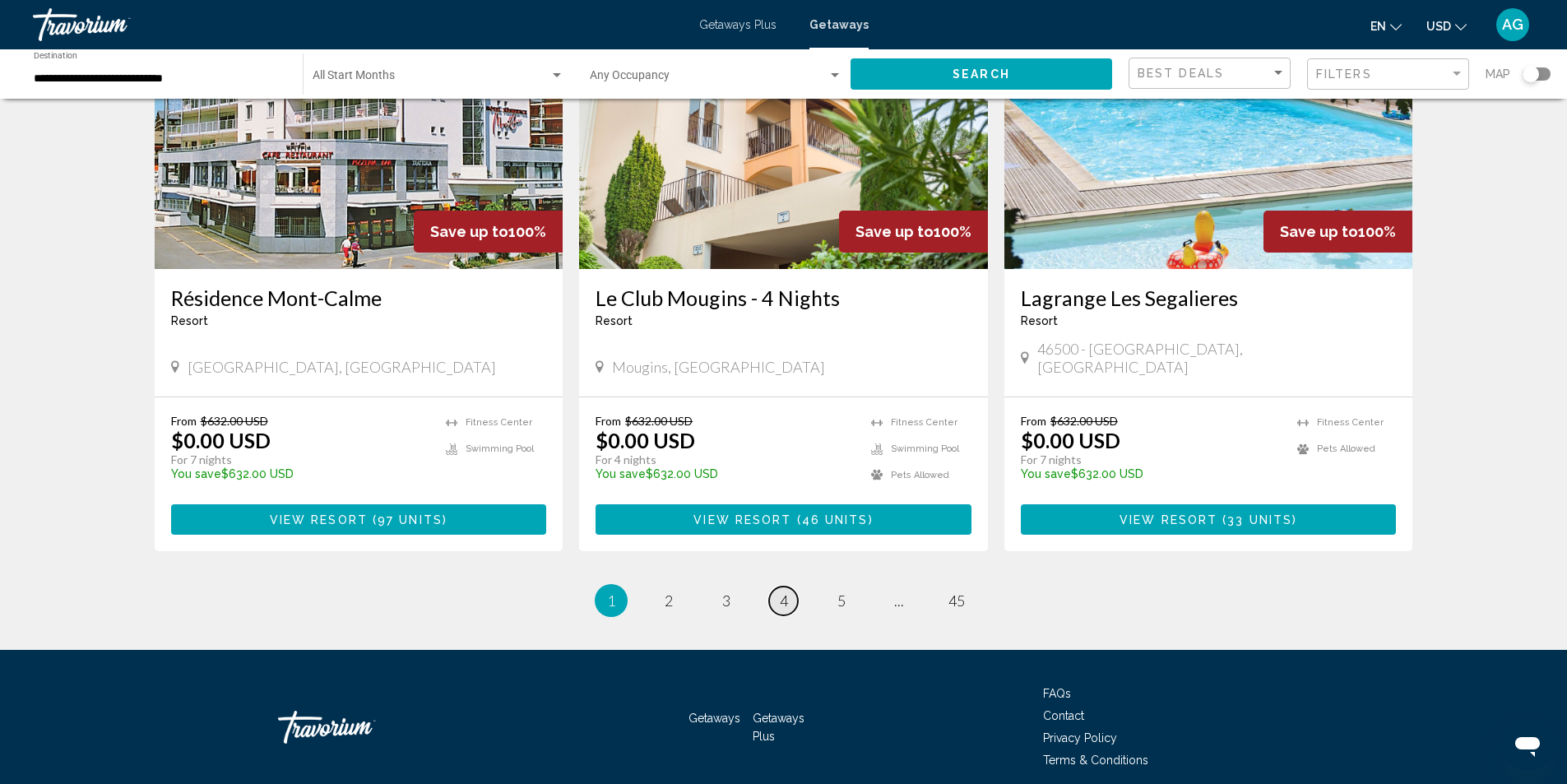
click at [777, 586] on link "page 4" at bounding box center [784, 601] width 29 height 29
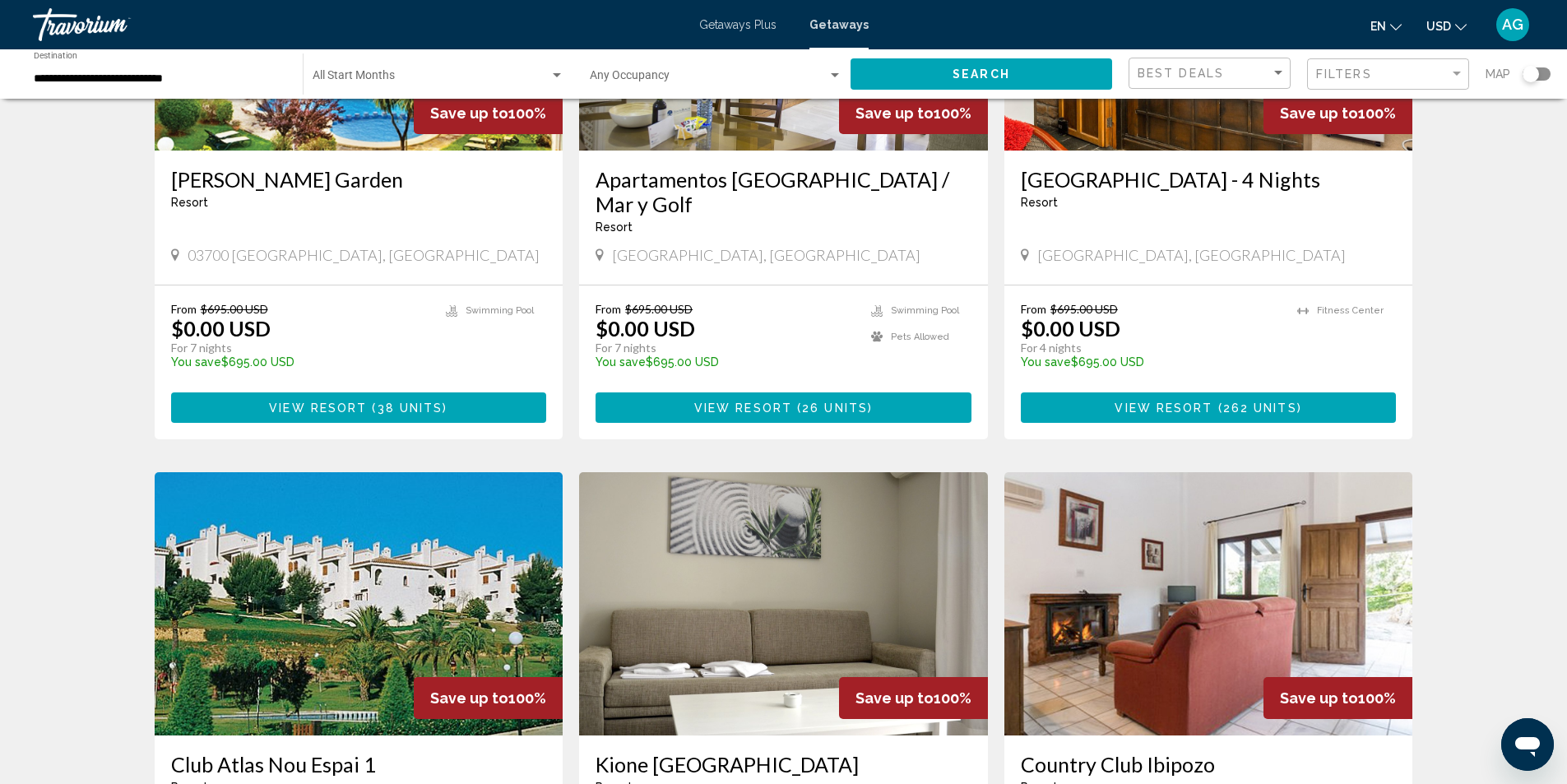
scroll to position [1726, 0]
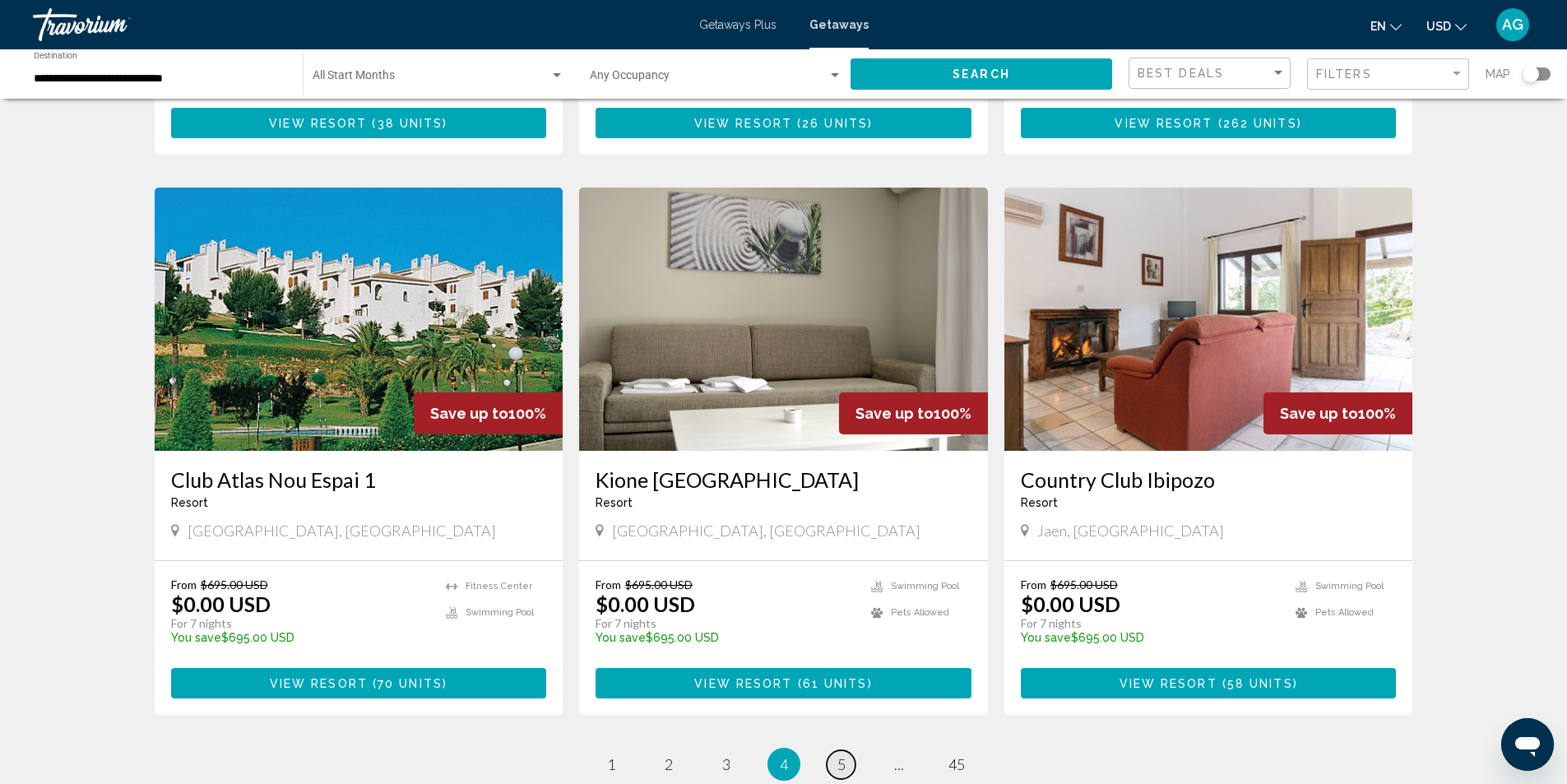
click at [838, 754] on span "5" at bounding box center [841, 763] width 8 height 18
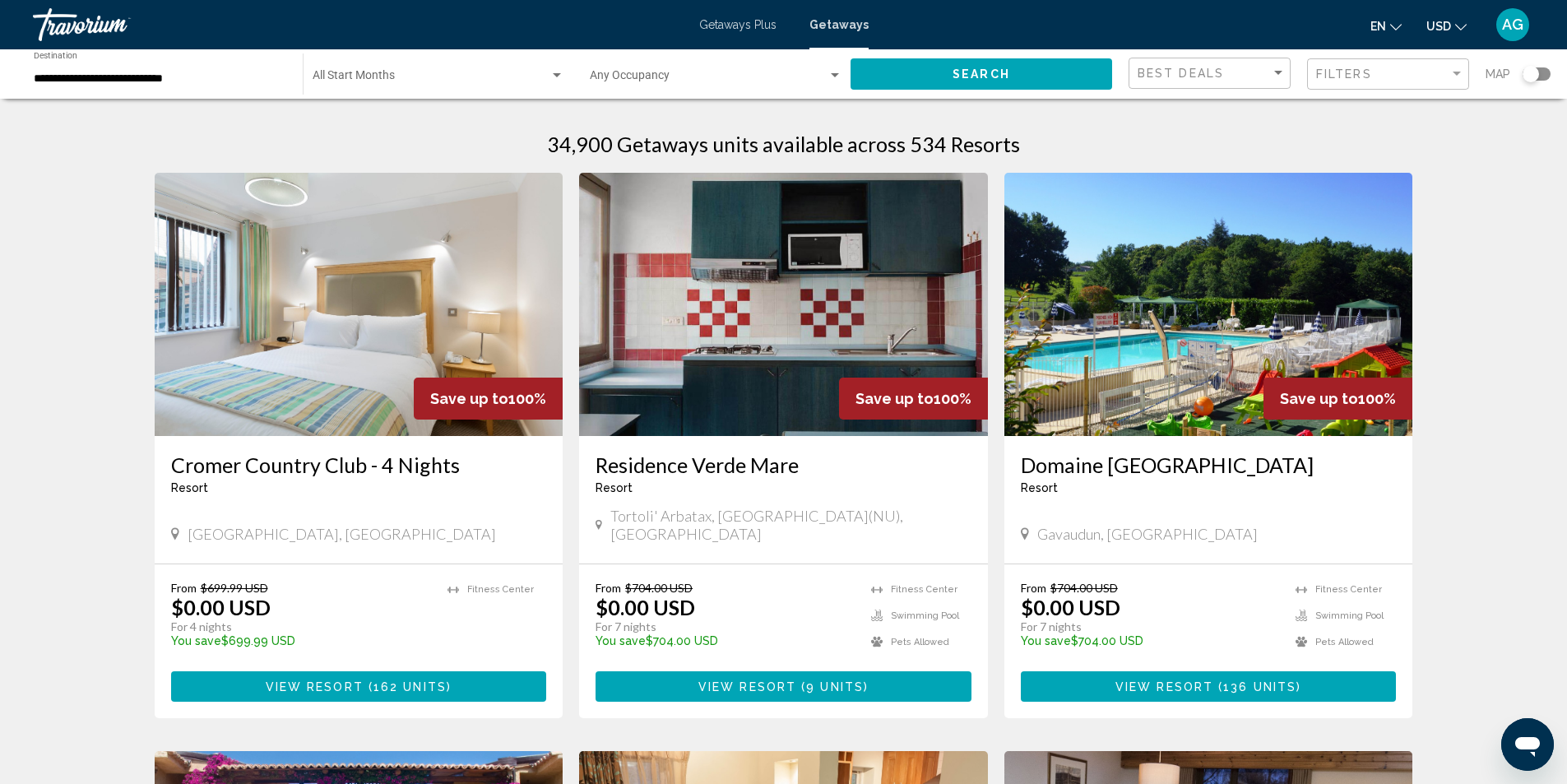
click at [742, 397] on img "Main content" at bounding box center [784, 304] width 409 height 263
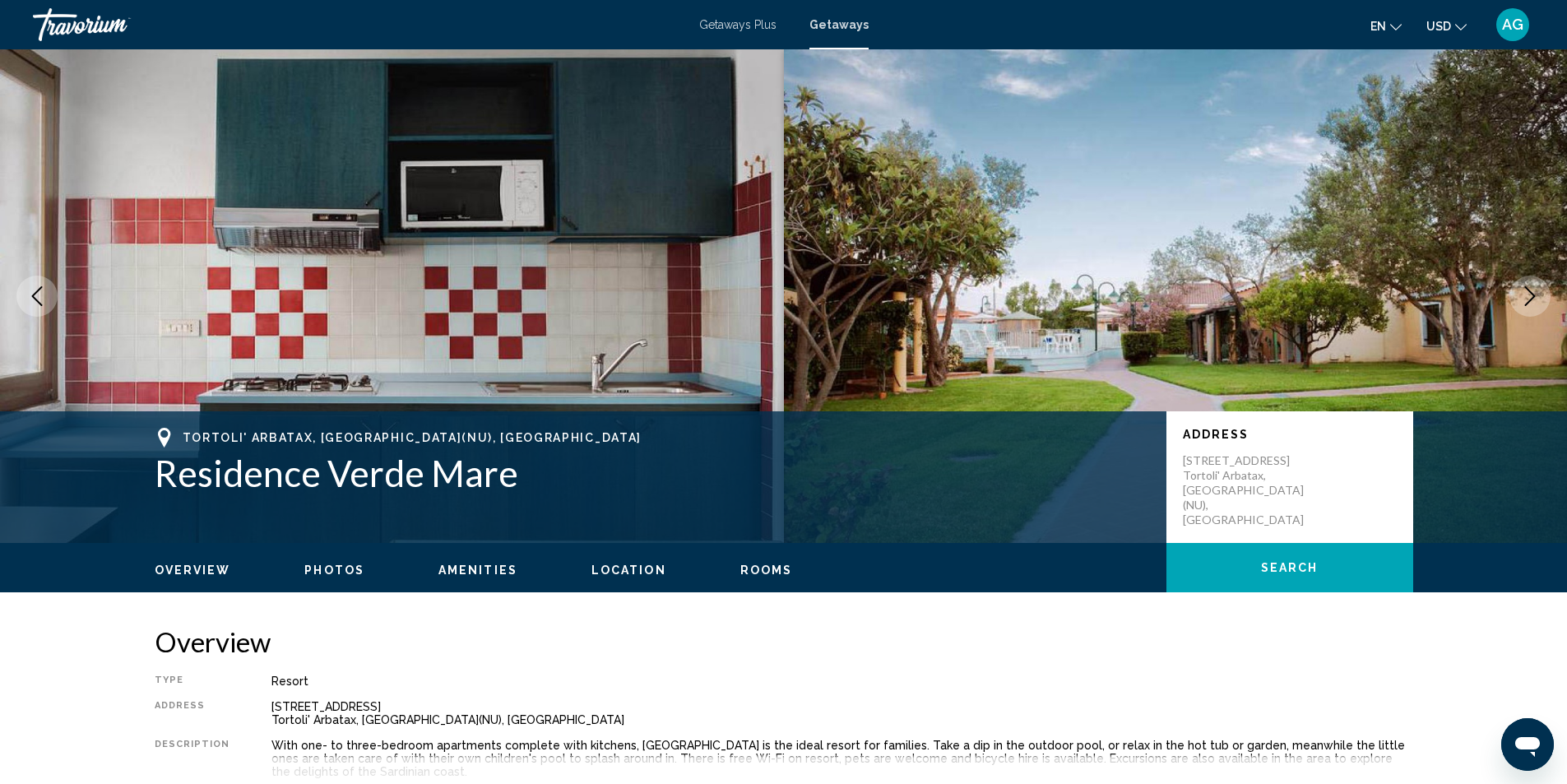
click at [1526, 293] on icon "Next image" at bounding box center [1530, 296] width 20 height 20
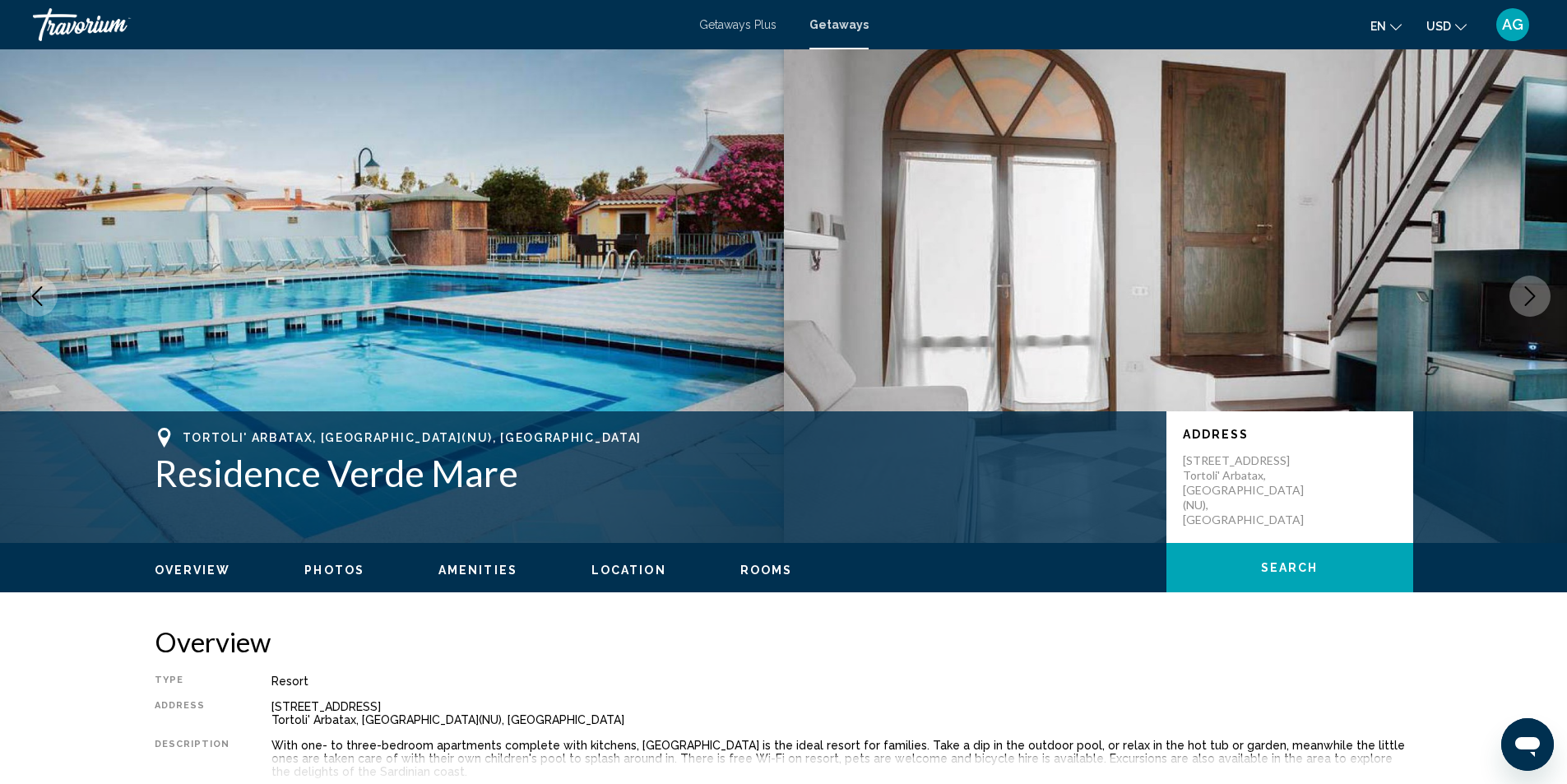
click at [1526, 293] on icon "Next image" at bounding box center [1530, 296] width 20 height 20
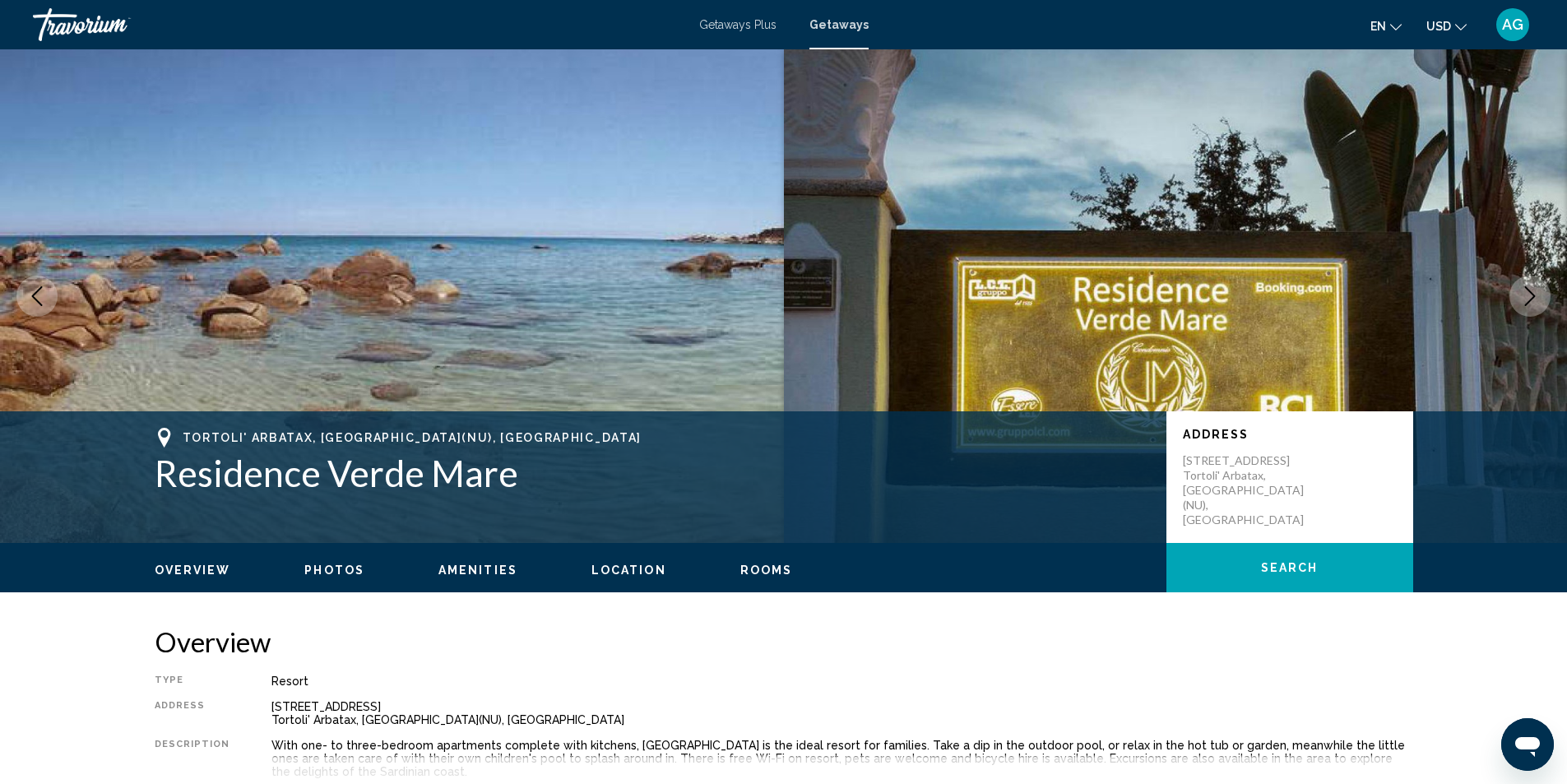
click at [1526, 293] on icon "Next image" at bounding box center [1530, 296] width 20 height 20
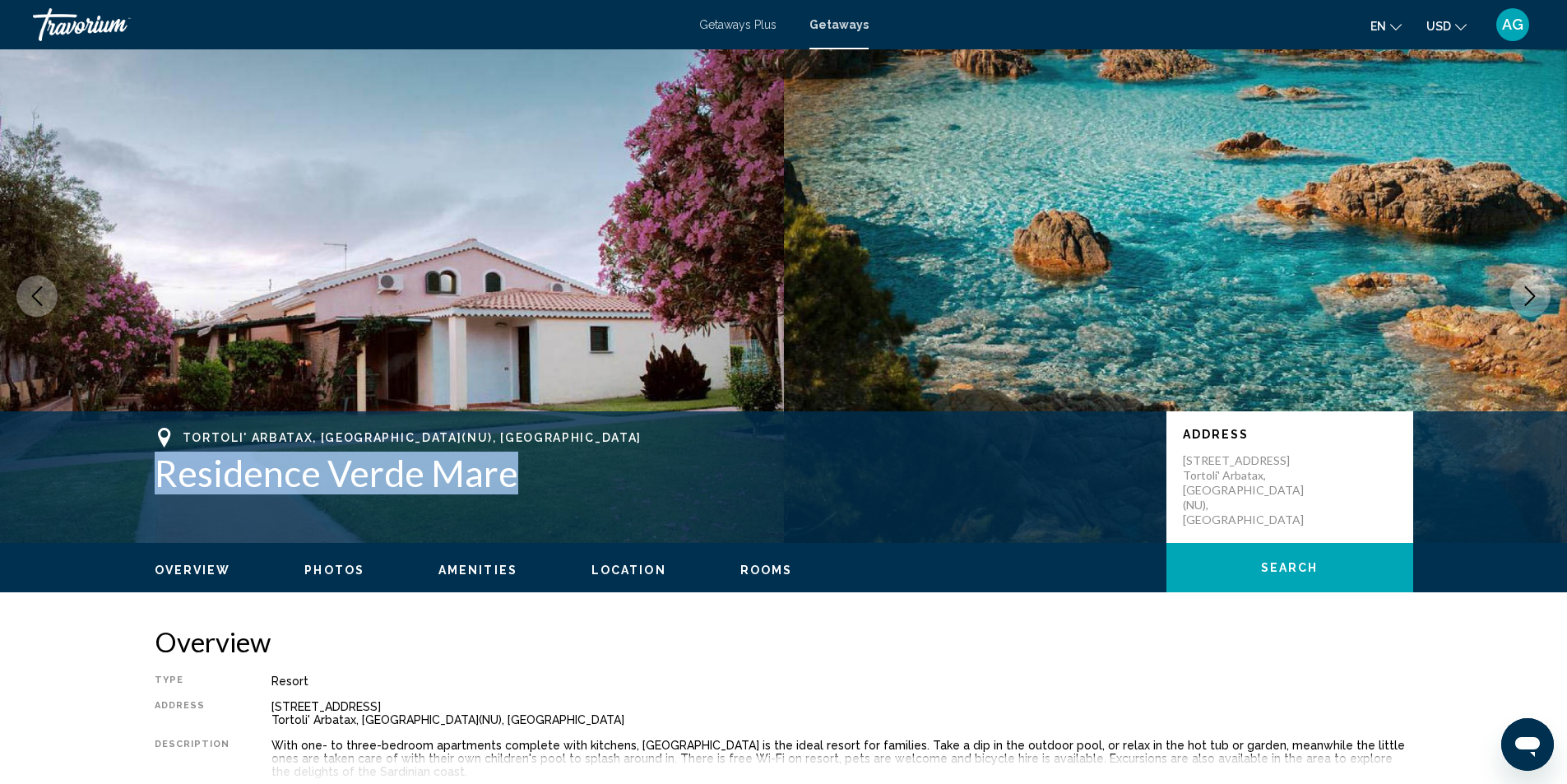
drag, startPoint x: 147, startPoint y: 474, endPoint x: 528, endPoint y: 474, distance: 381.0
click at [528, 474] on div "Tortoli' Arbatax, [GEOGRAPHIC_DATA](NU), [DEMOGRAPHIC_DATA] Residence Verde Mar…" at bounding box center [784, 477] width 1324 height 98
copy h1 "Residence Verde Mare"
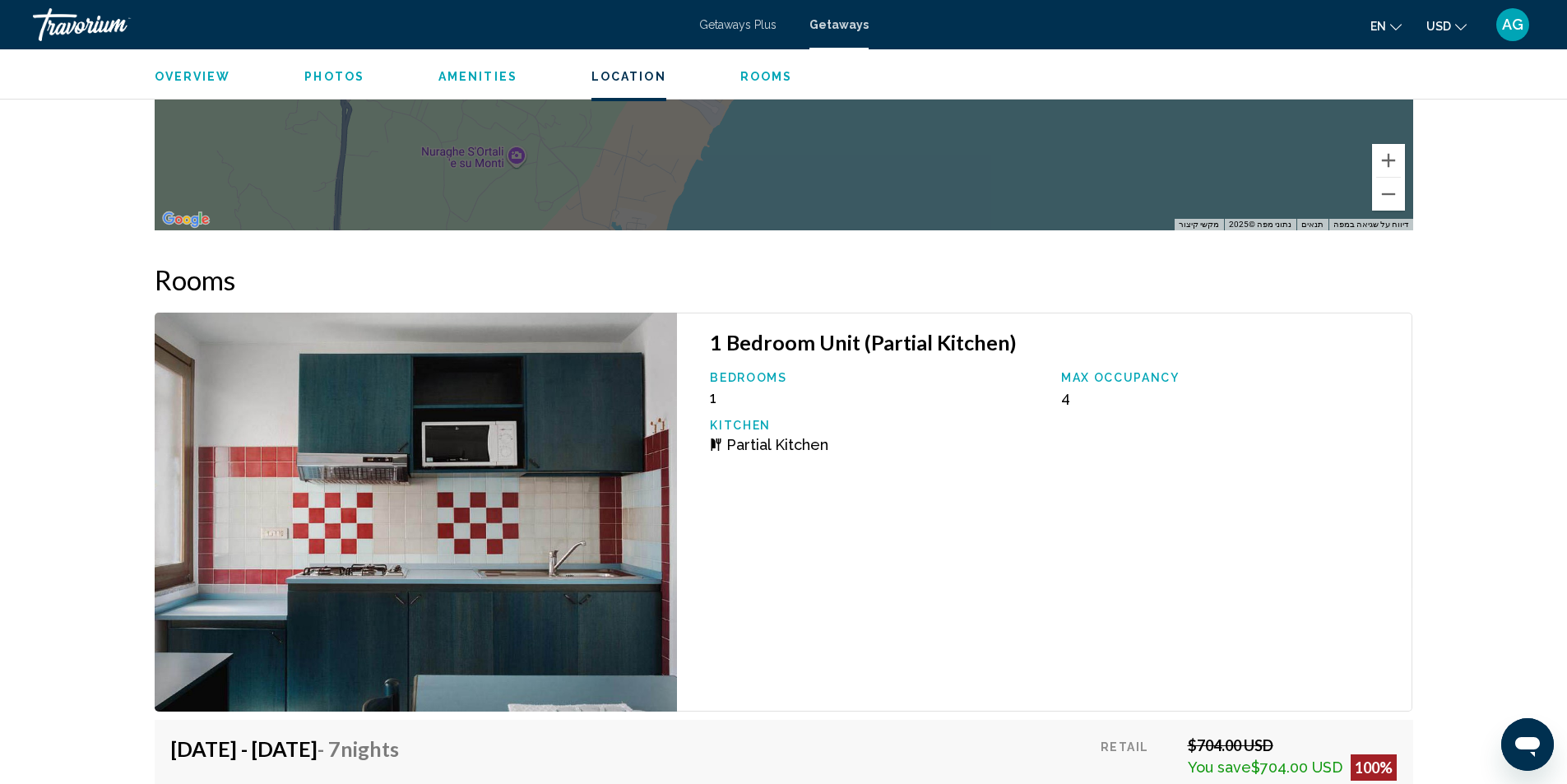
scroll to position [3042, 0]
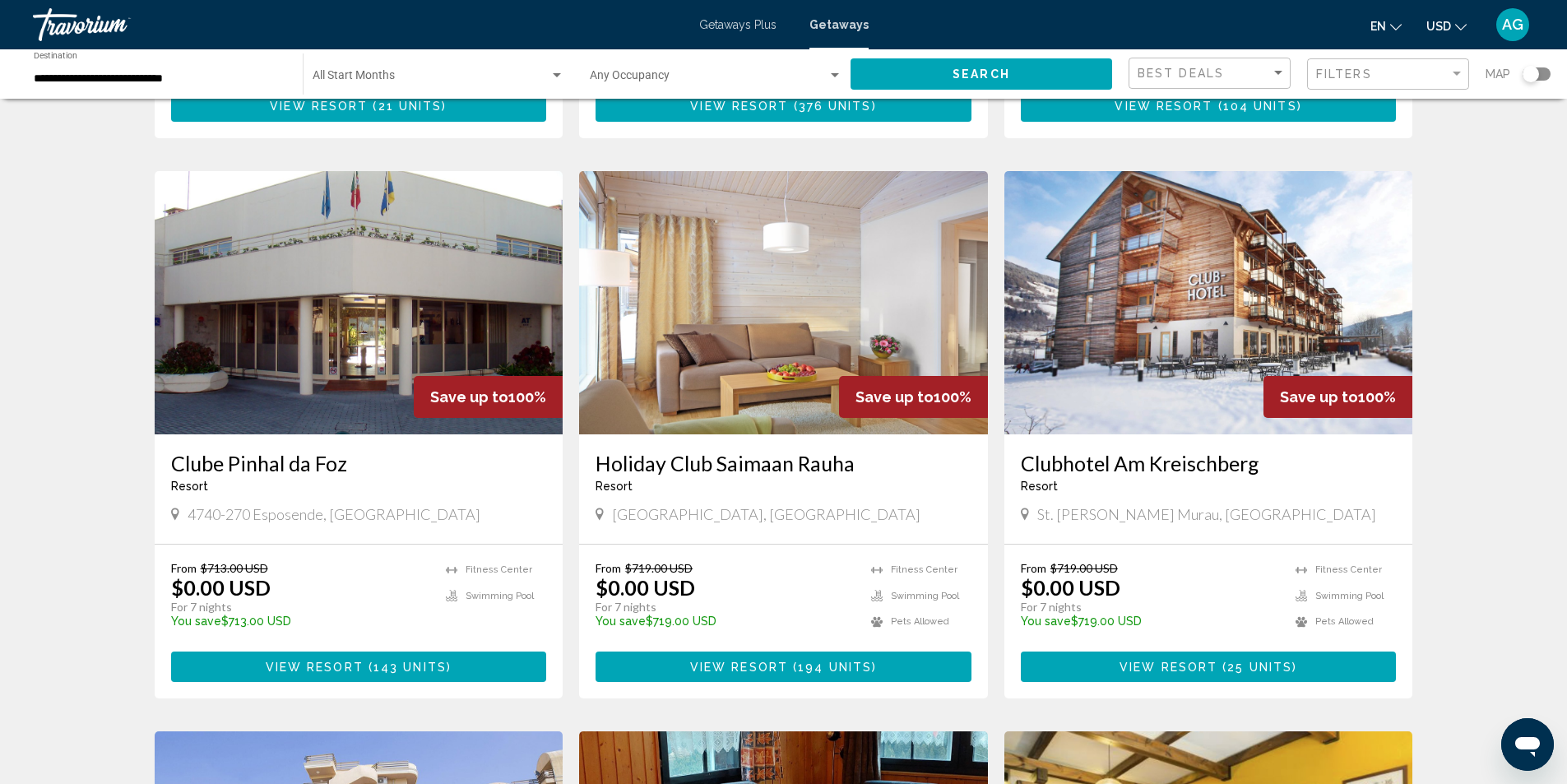
scroll to position [1069, 0]
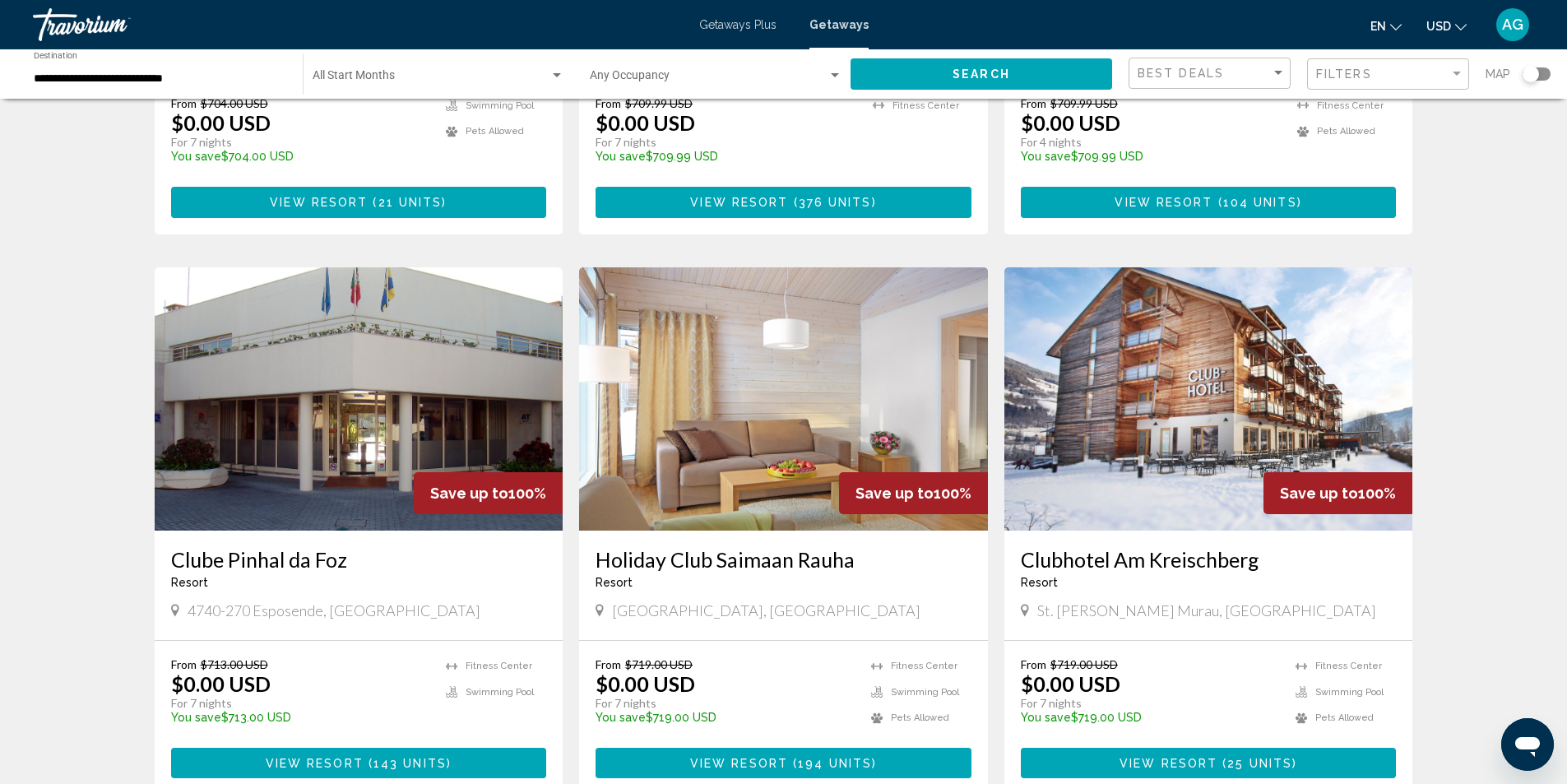
click at [1141, 438] on img "Main content" at bounding box center [1209, 399] width 409 height 263
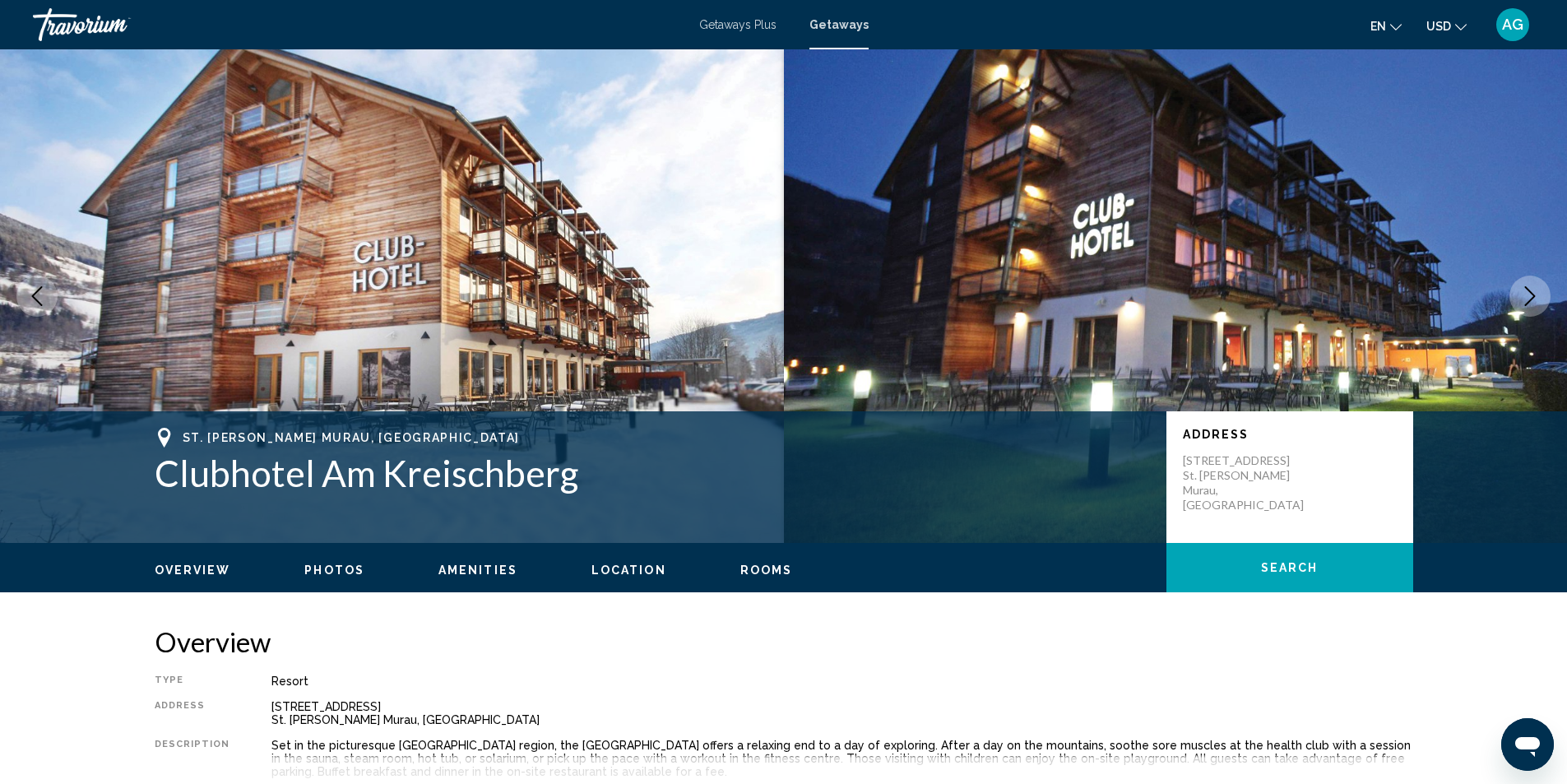
click at [1528, 299] on icon "Next image" at bounding box center [1530, 296] width 20 height 20
click at [1523, 302] on icon "Next image" at bounding box center [1530, 296] width 20 height 20
click at [29, 294] on icon "Previous image" at bounding box center [37, 296] width 20 height 20
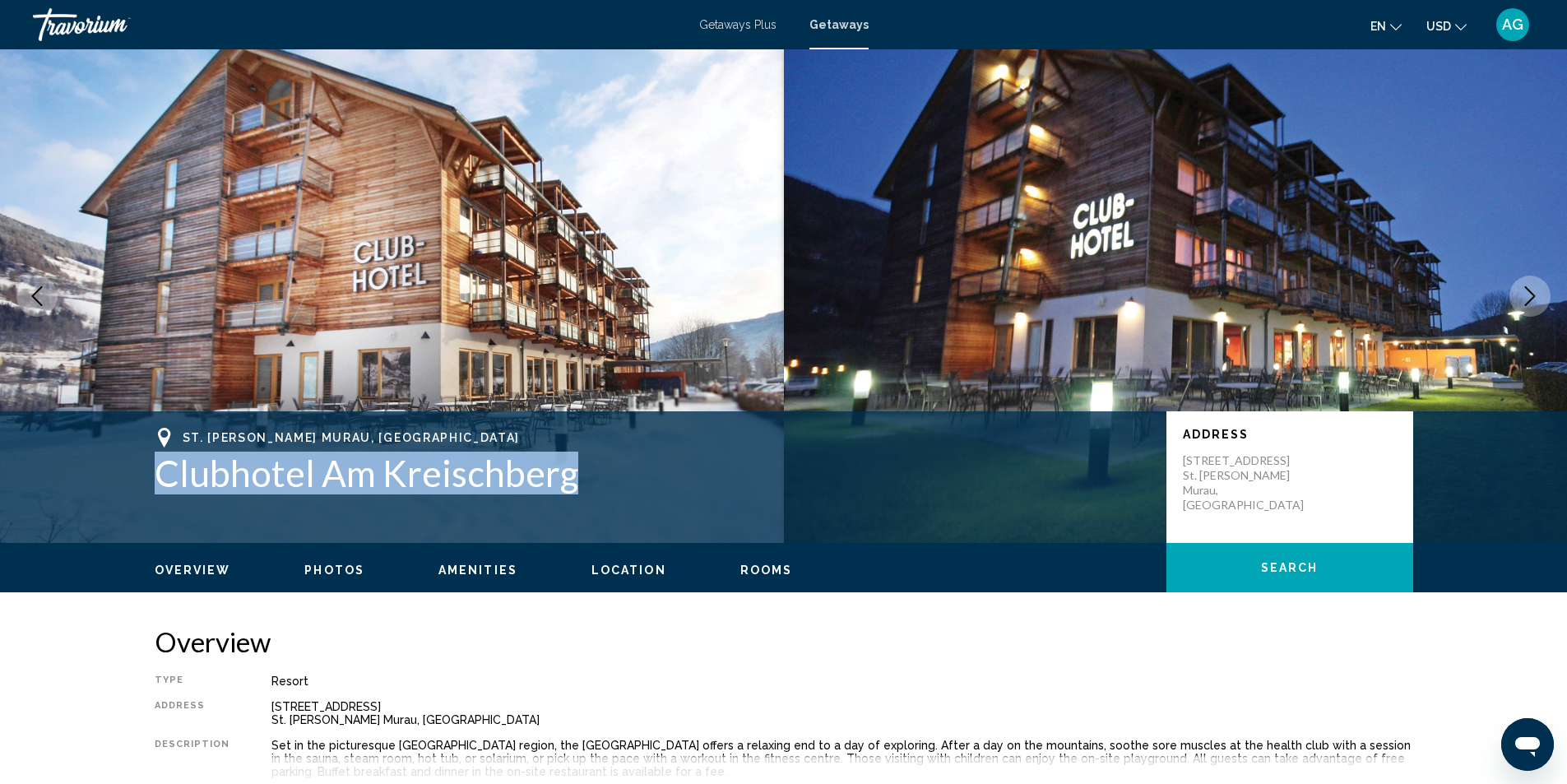
drag, startPoint x: 148, startPoint y: 477, endPoint x: 569, endPoint y: 481, distance: 421.0
click at [569, 481] on div "[GEOGRAPHIC_DATA][PERSON_NAME], Austria Clubhotel Am Kreischberg Address [STREE…" at bounding box center [784, 477] width 1324 height 98
copy h1 "Clubhotel Am Kreischberg"
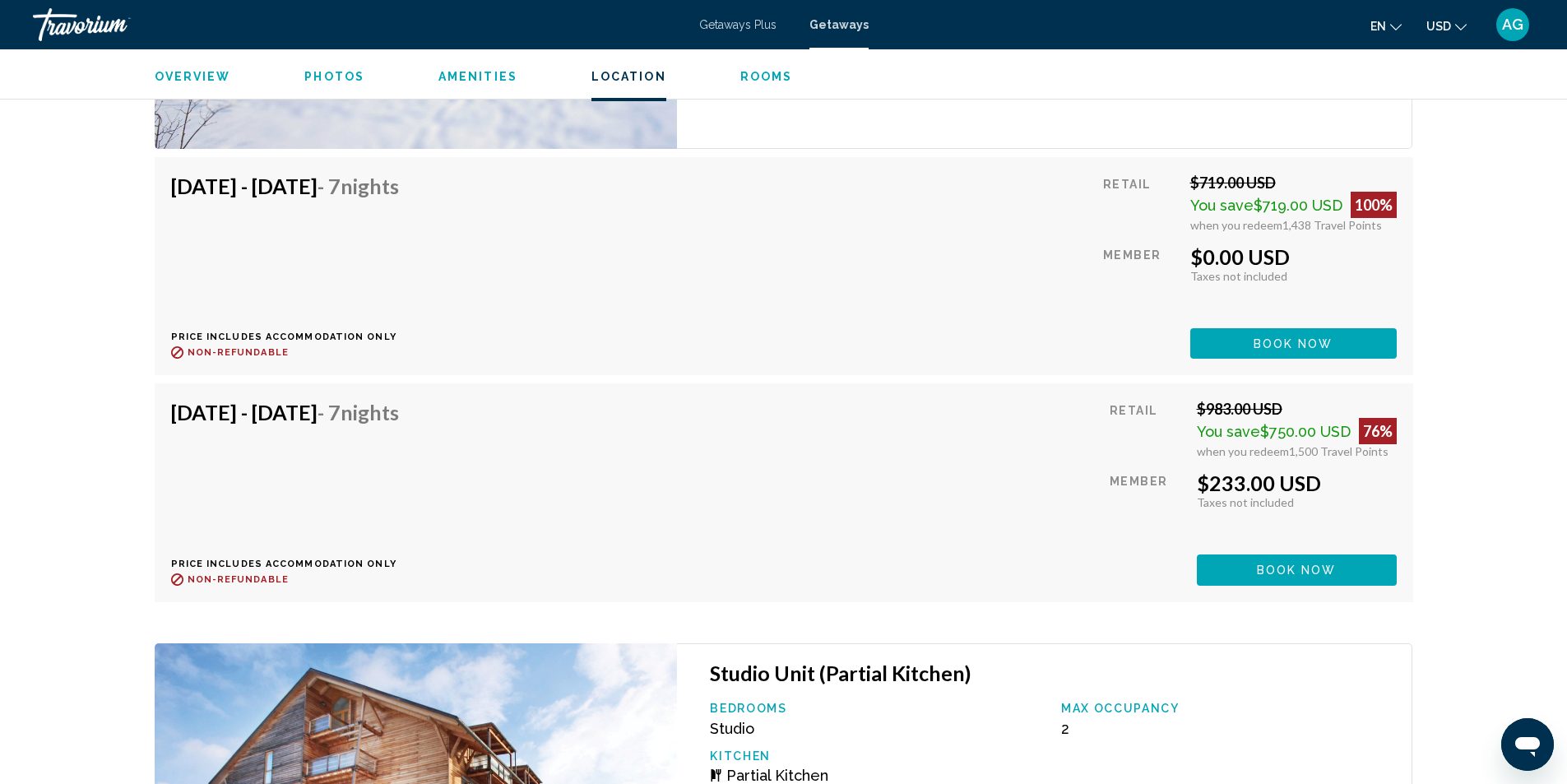
scroll to position [2796, 0]
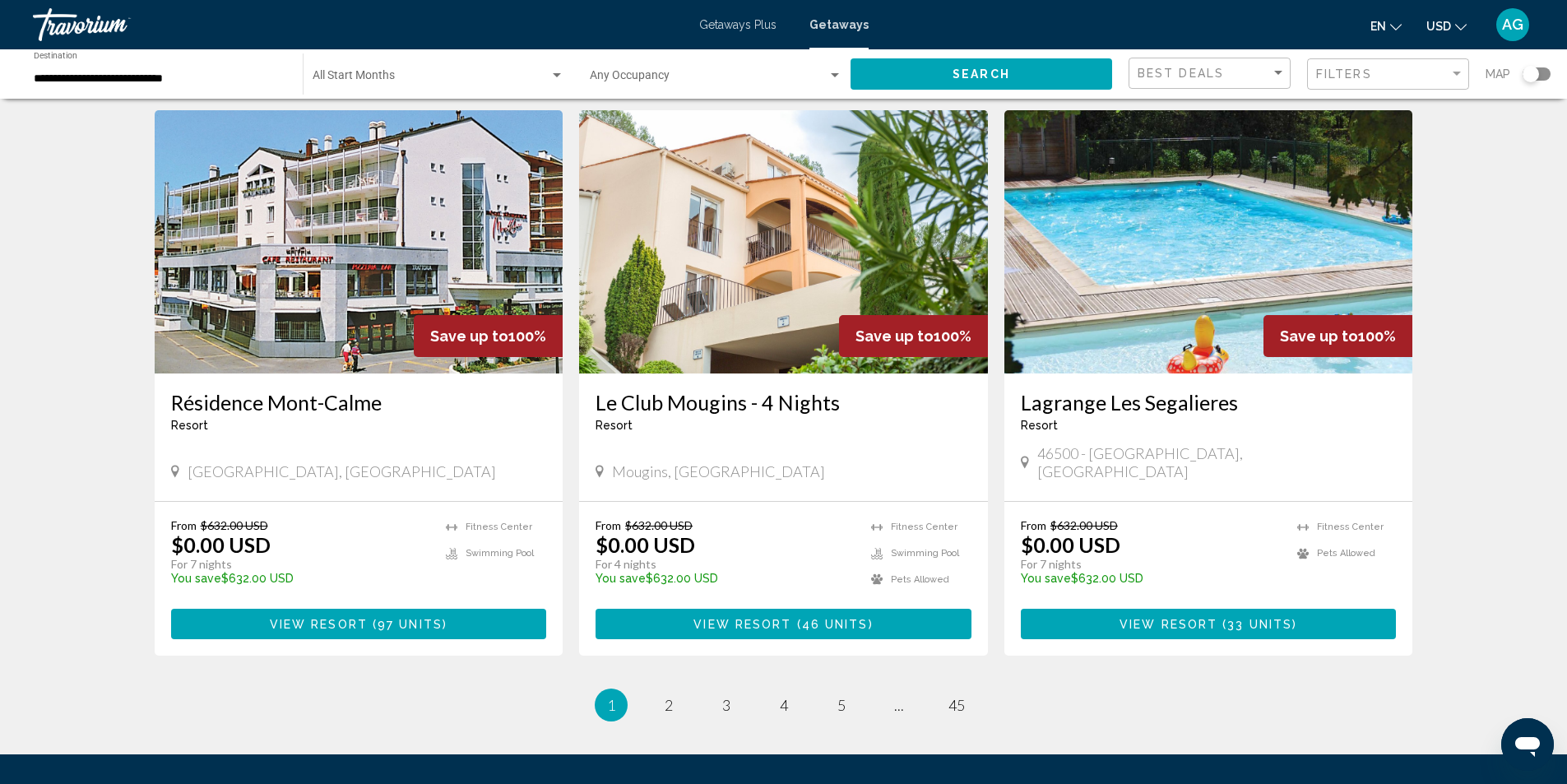
scroll to position [1897, 0]
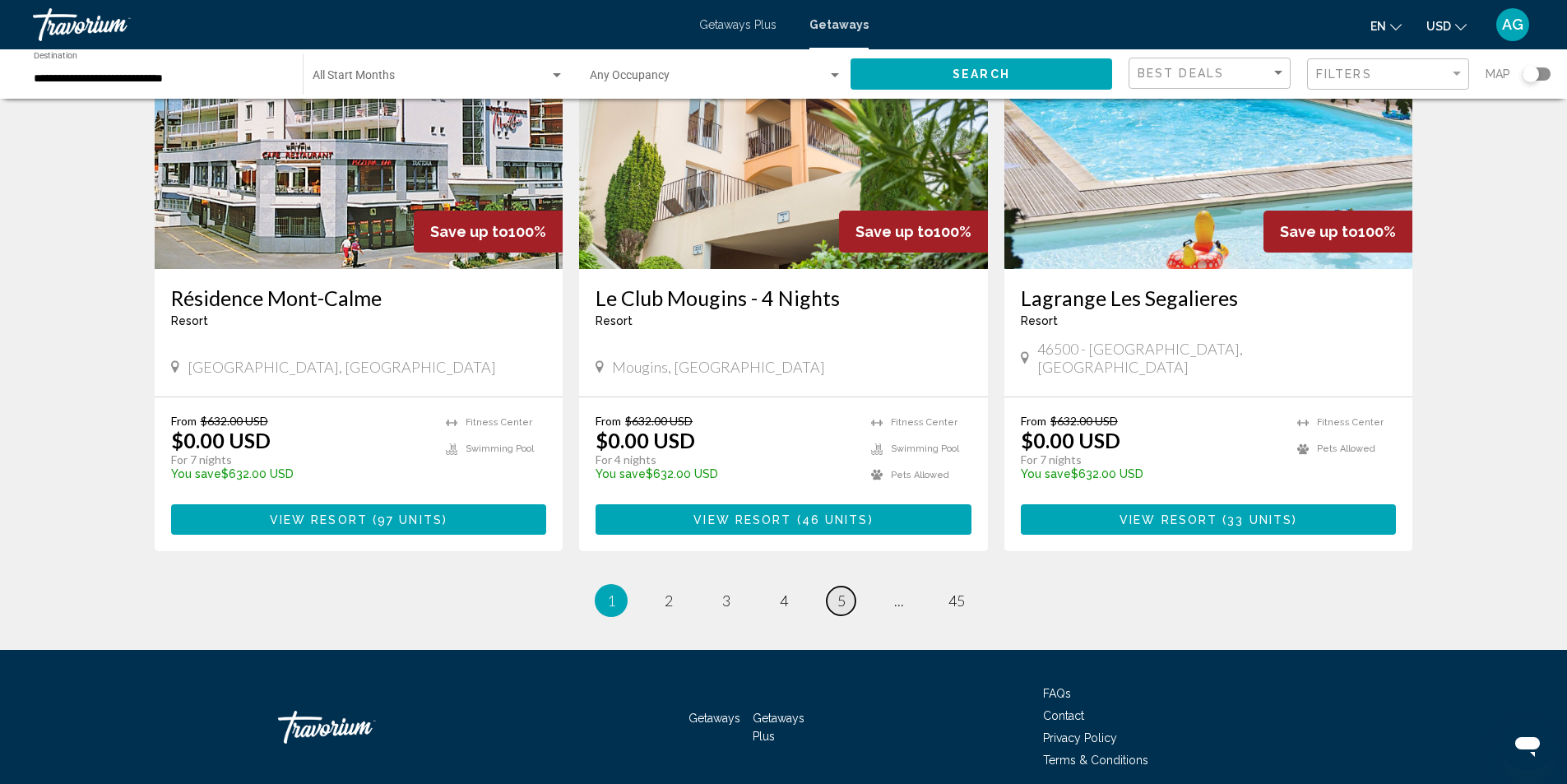
click at [841, 586] on link "page 5" at bounding box center [841, 601] width 29 height 29
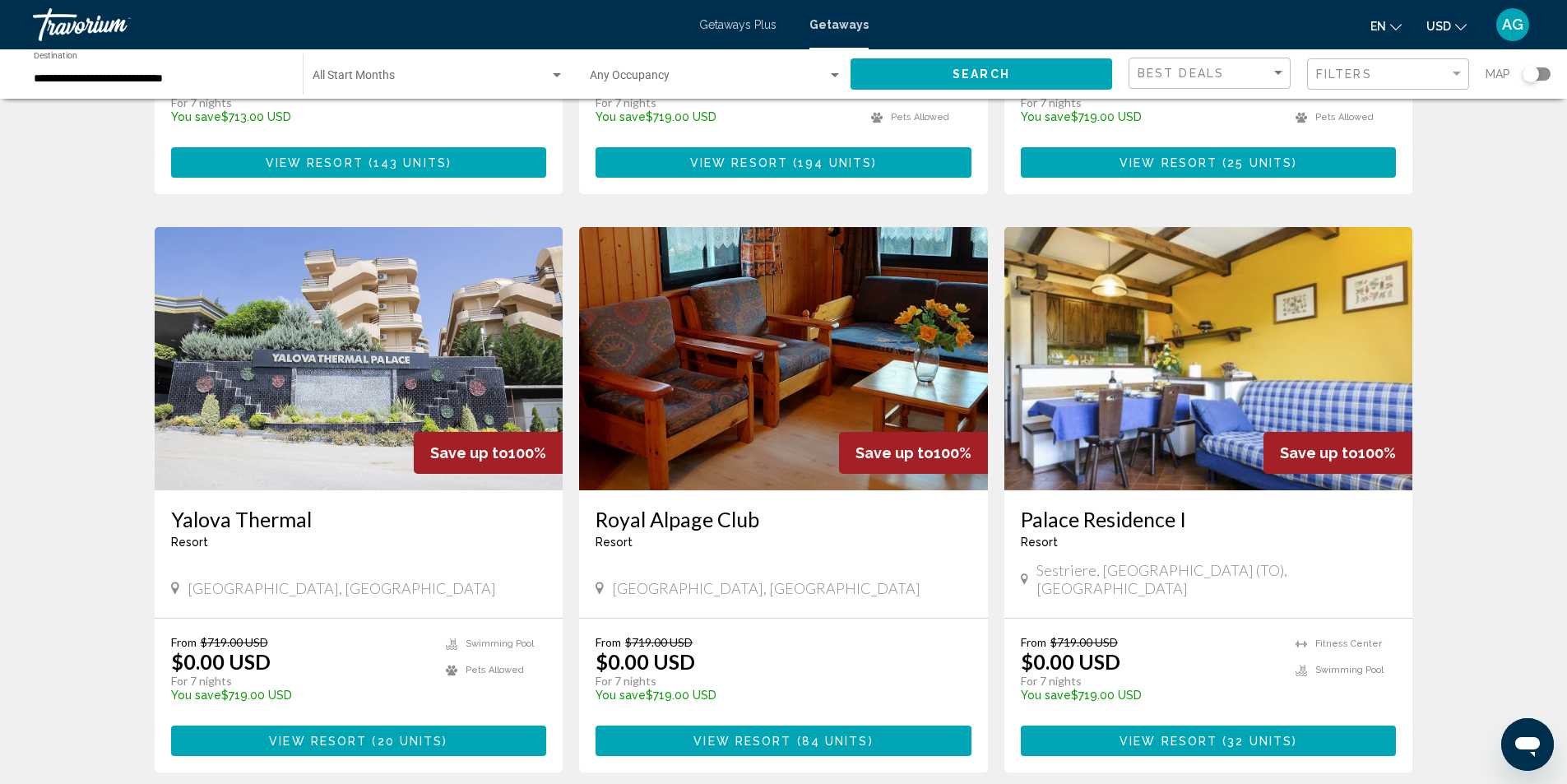
scroll to position [1726, 0]
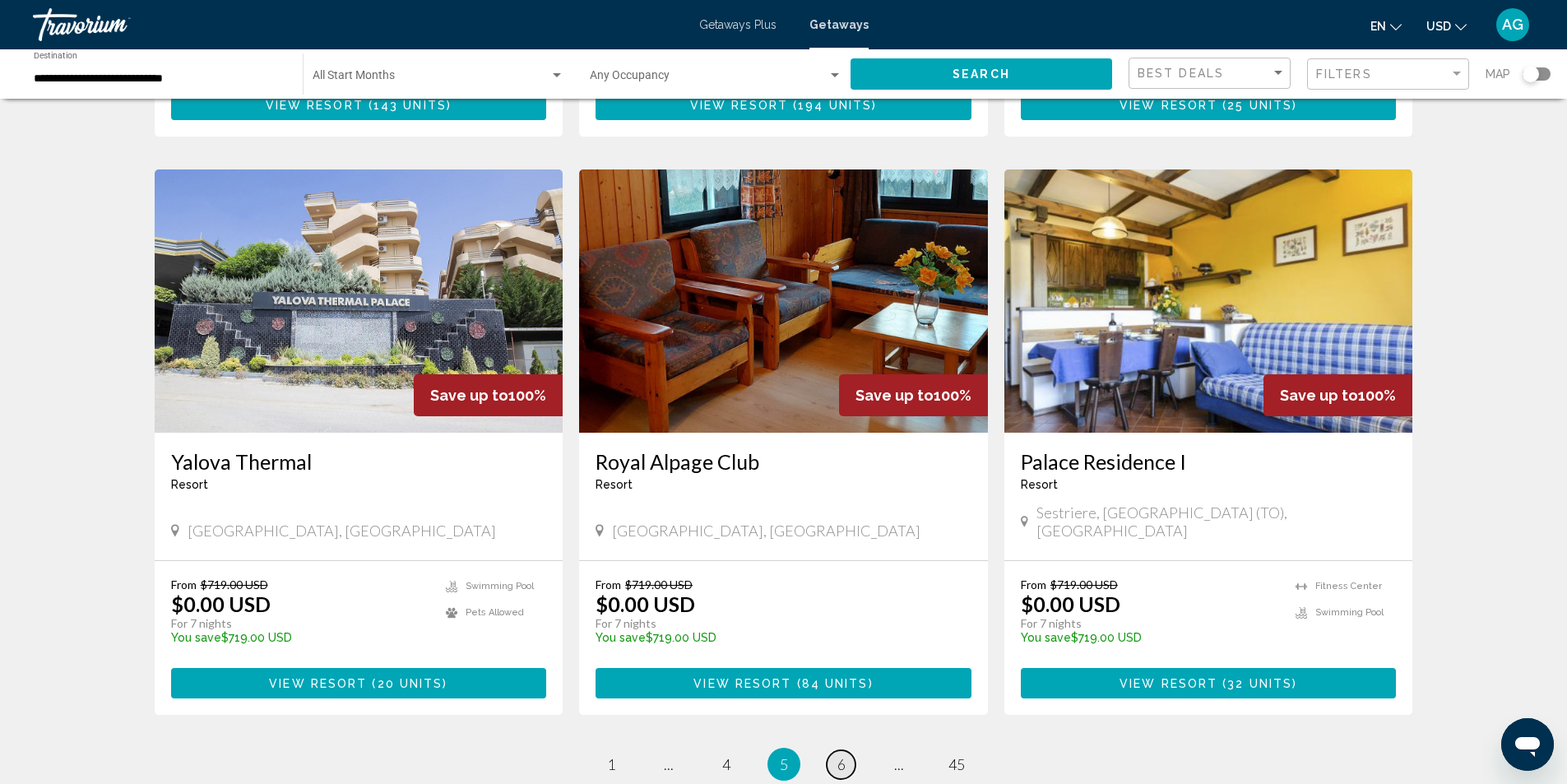
click at [843, 754] on span "6" at bounding box center [841, 763] width 8 height 18
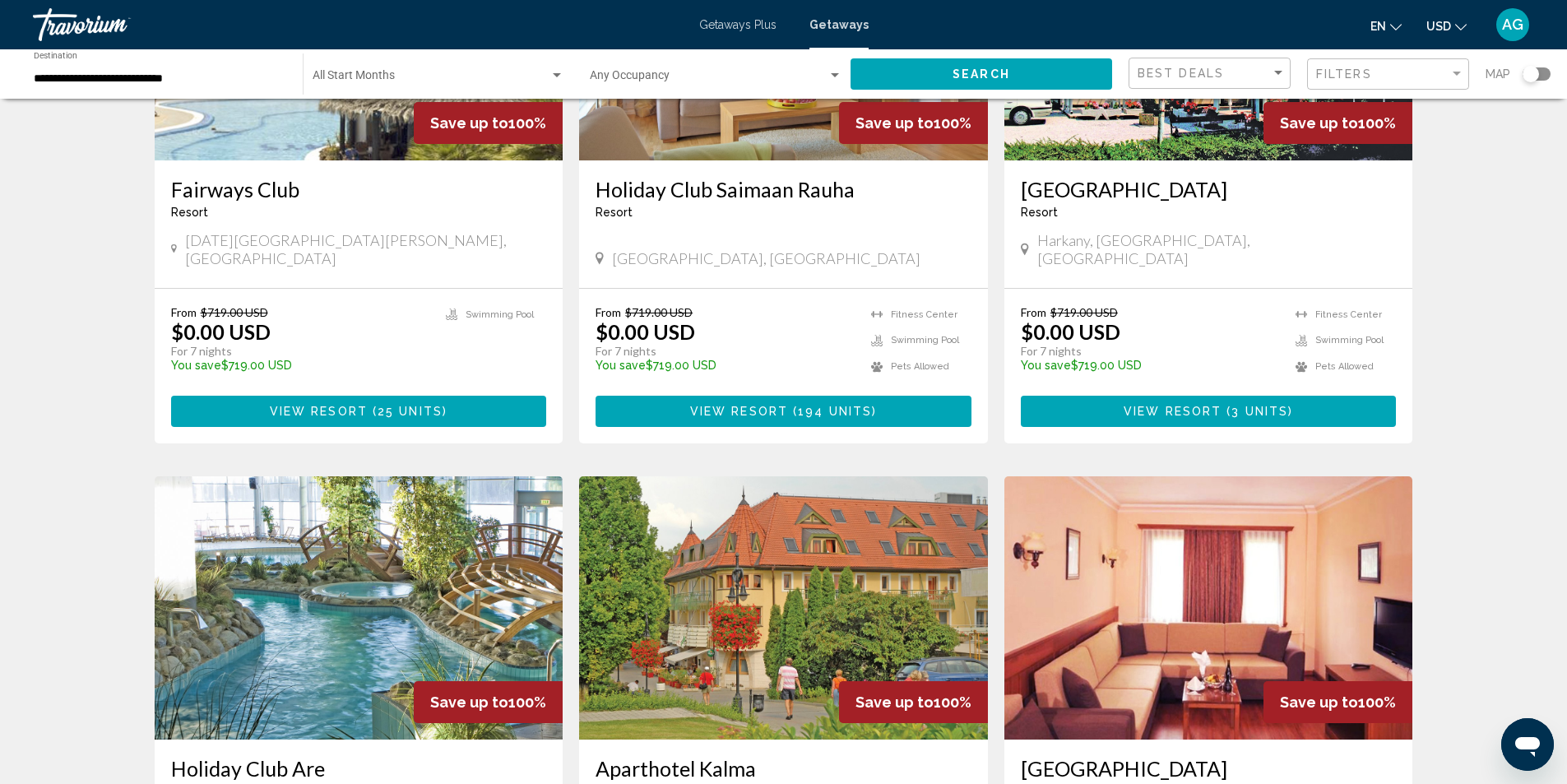
scroll to position [1151, 0]
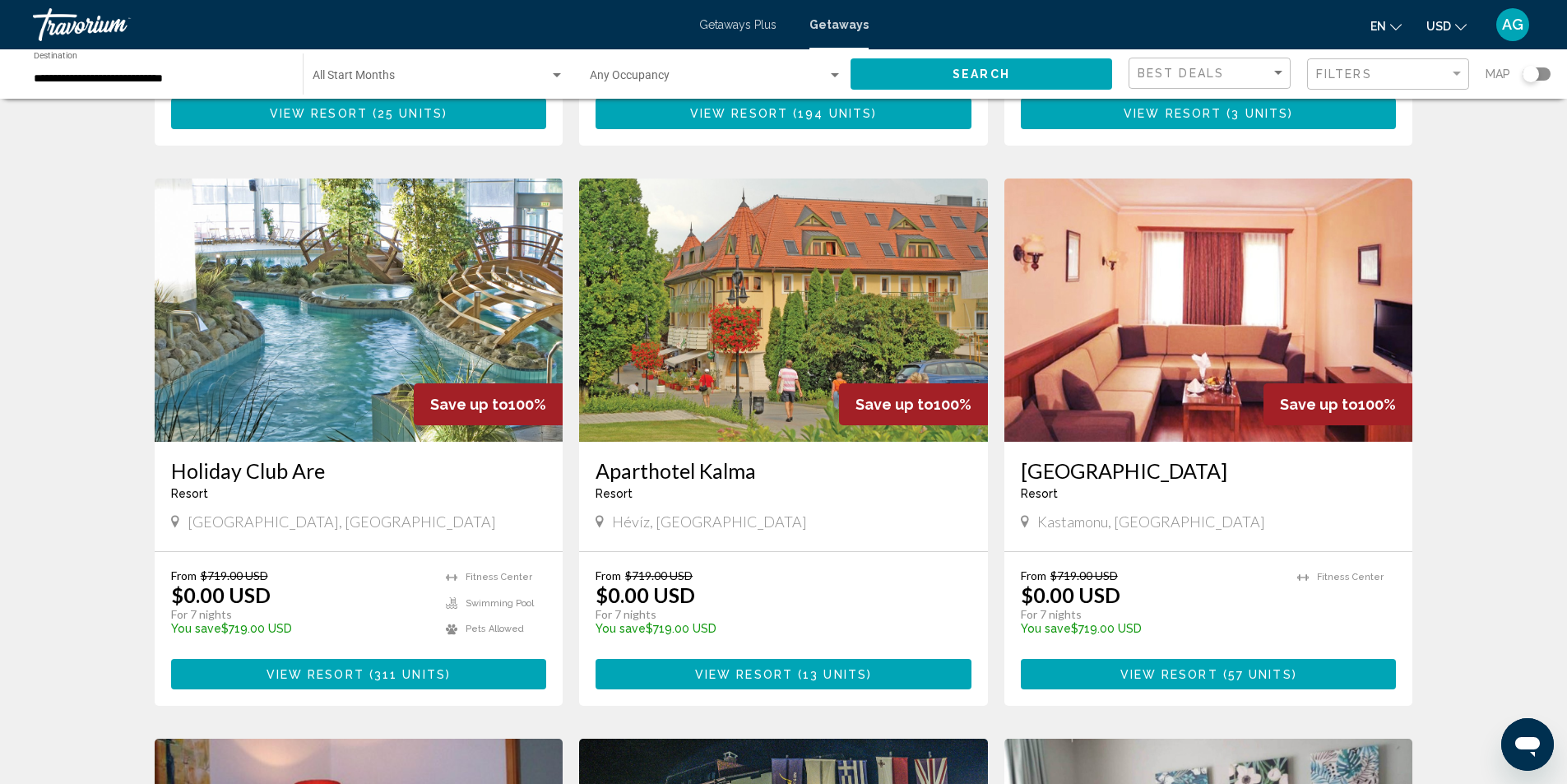
click at [326, 352] on img "Main content" at bounding box center [359, 310] width 409 height 263
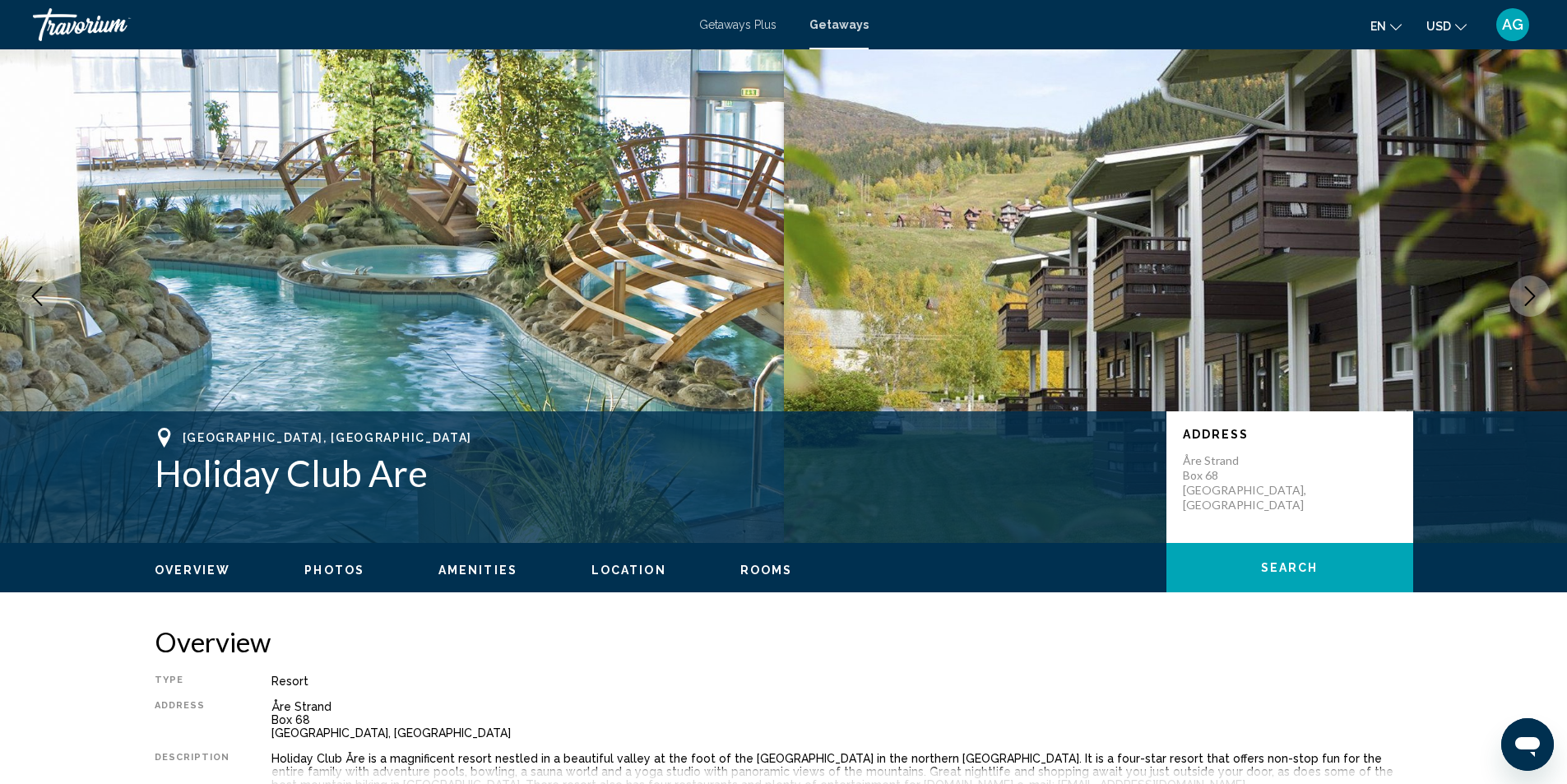
click at [1529, 303] on icon "Next image" at bounding box center [1530, 296] width 20 height 20
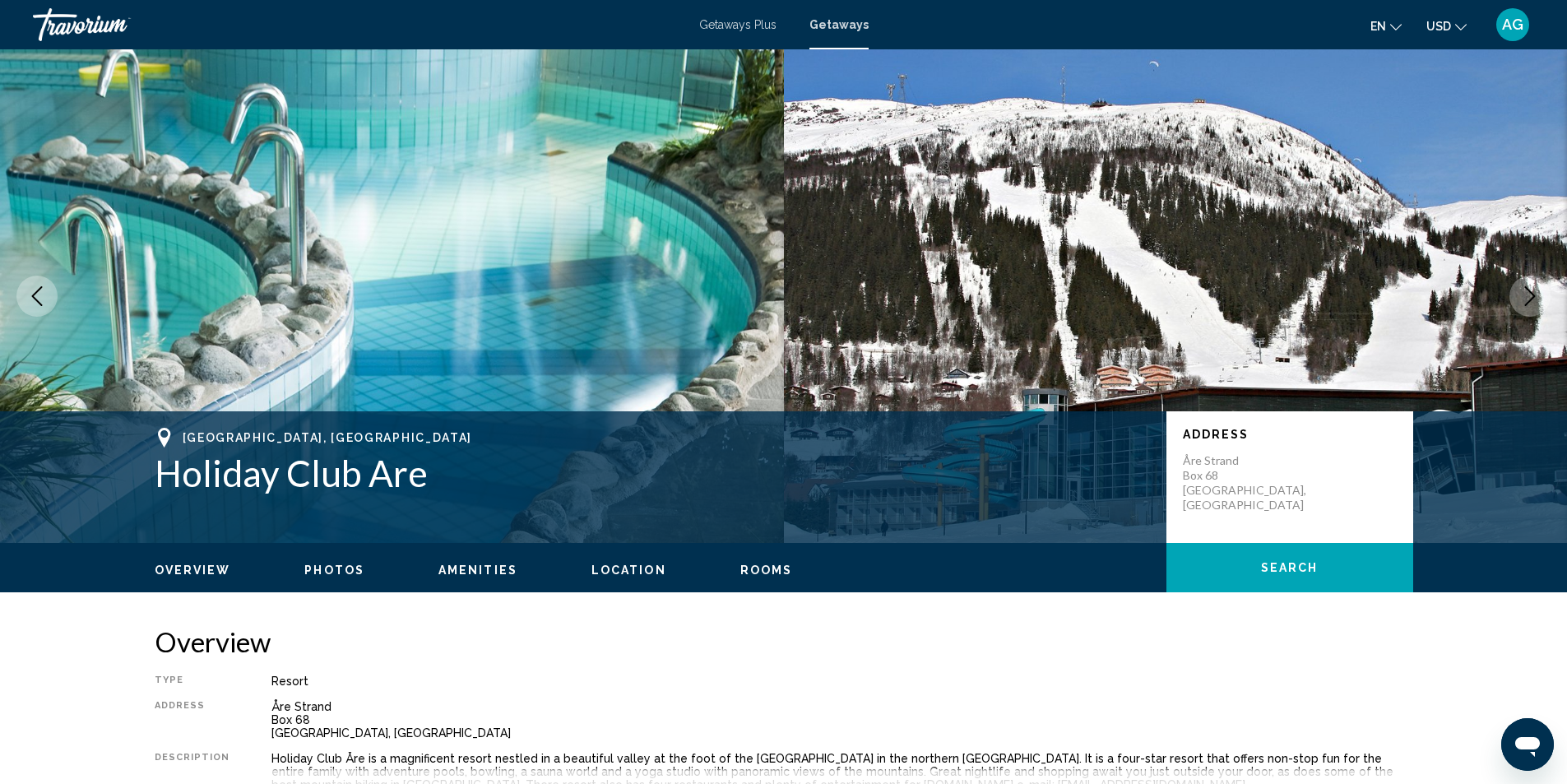
click at [1526, 302] on icon "Next image" at bounding box center [1530, 296] width 20 height 20
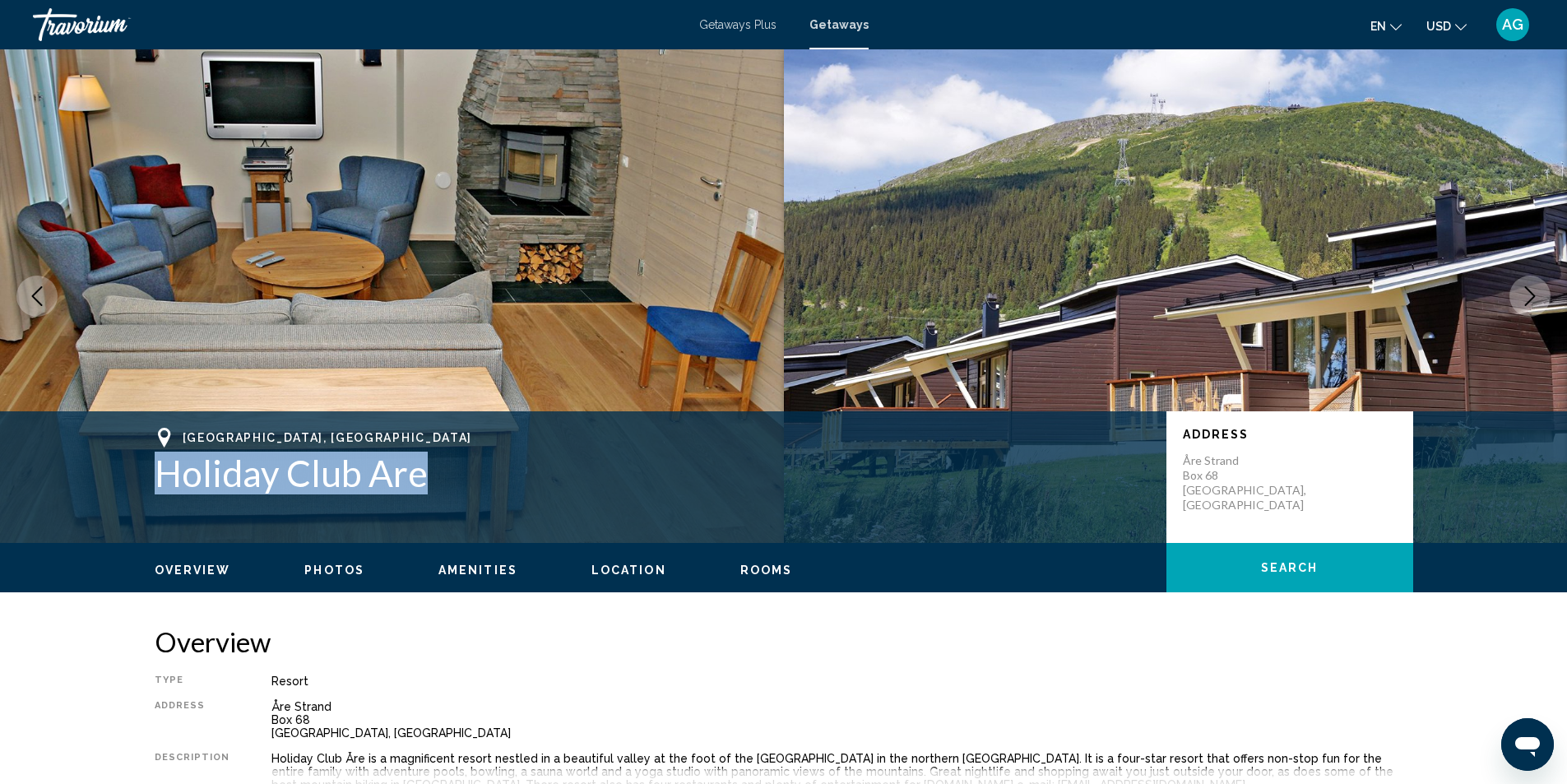
drag, startPoint x: 145, startPoint y: 475, endPoint x: 490, endPoint y: 474, distance: 345.0
click at [490, 474] on div "Åre, [GEOGRAPHIC_DATA] Holiday Club Are Address [GEOGRAPHIC_DATA]" at bounding box center [784, 477] width 1324 height 98
copy h1 "Holiday Club Are"
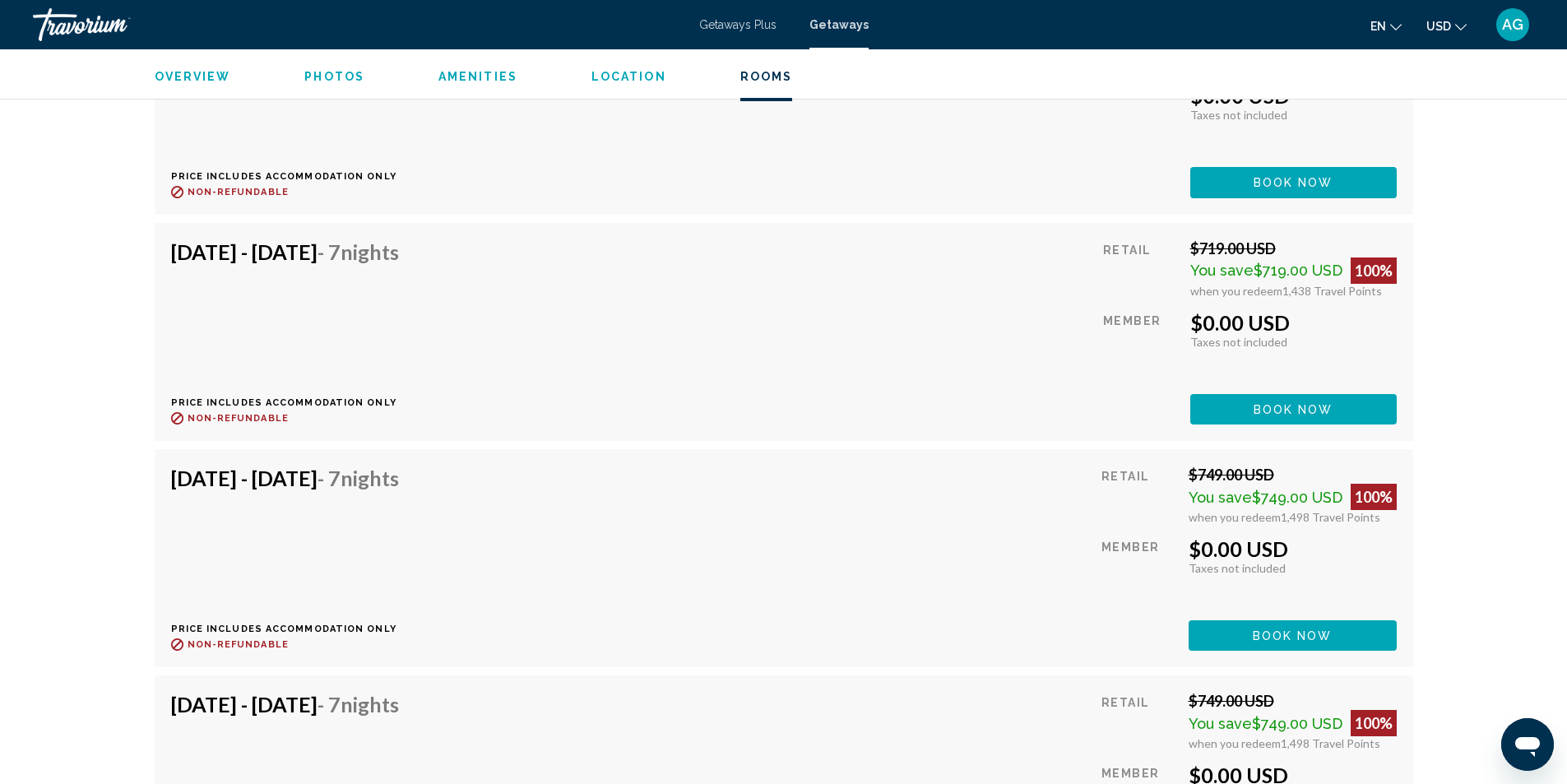
scroll to position [3371, 0]
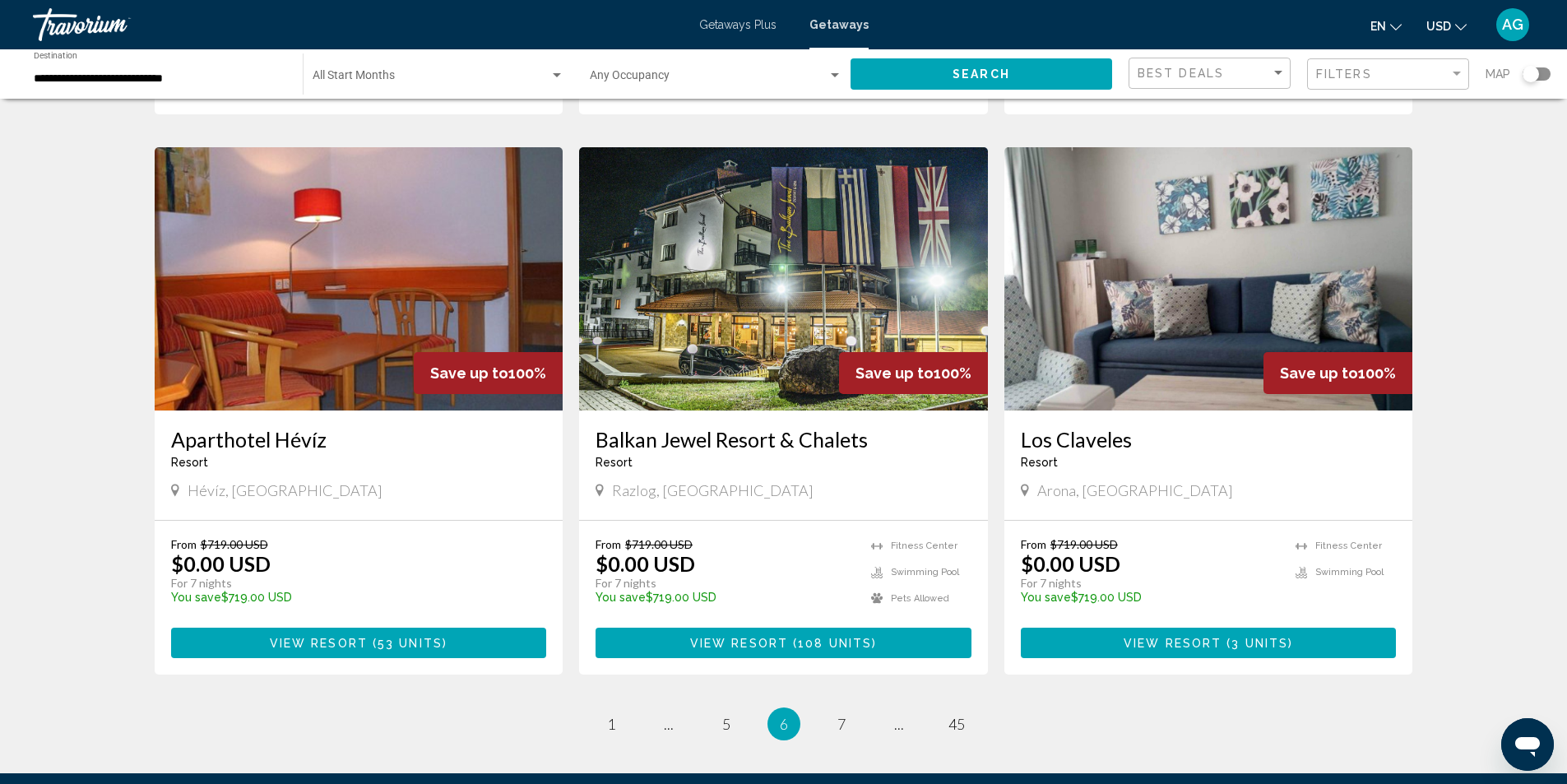
scroll to position [1897, 0]
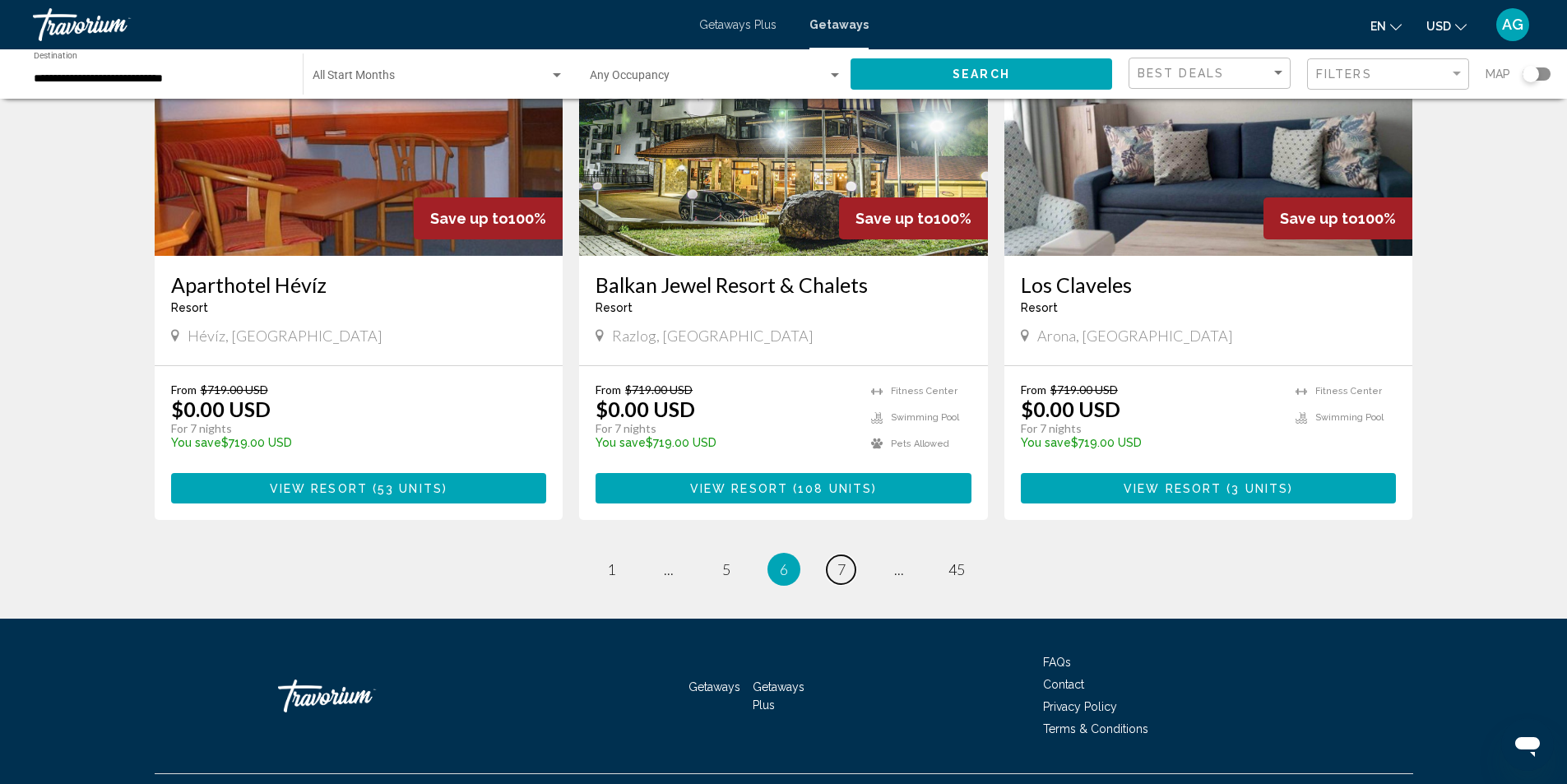
click at [845, 560] on span "7" at bounding box center [841, 569] width 8 height 18
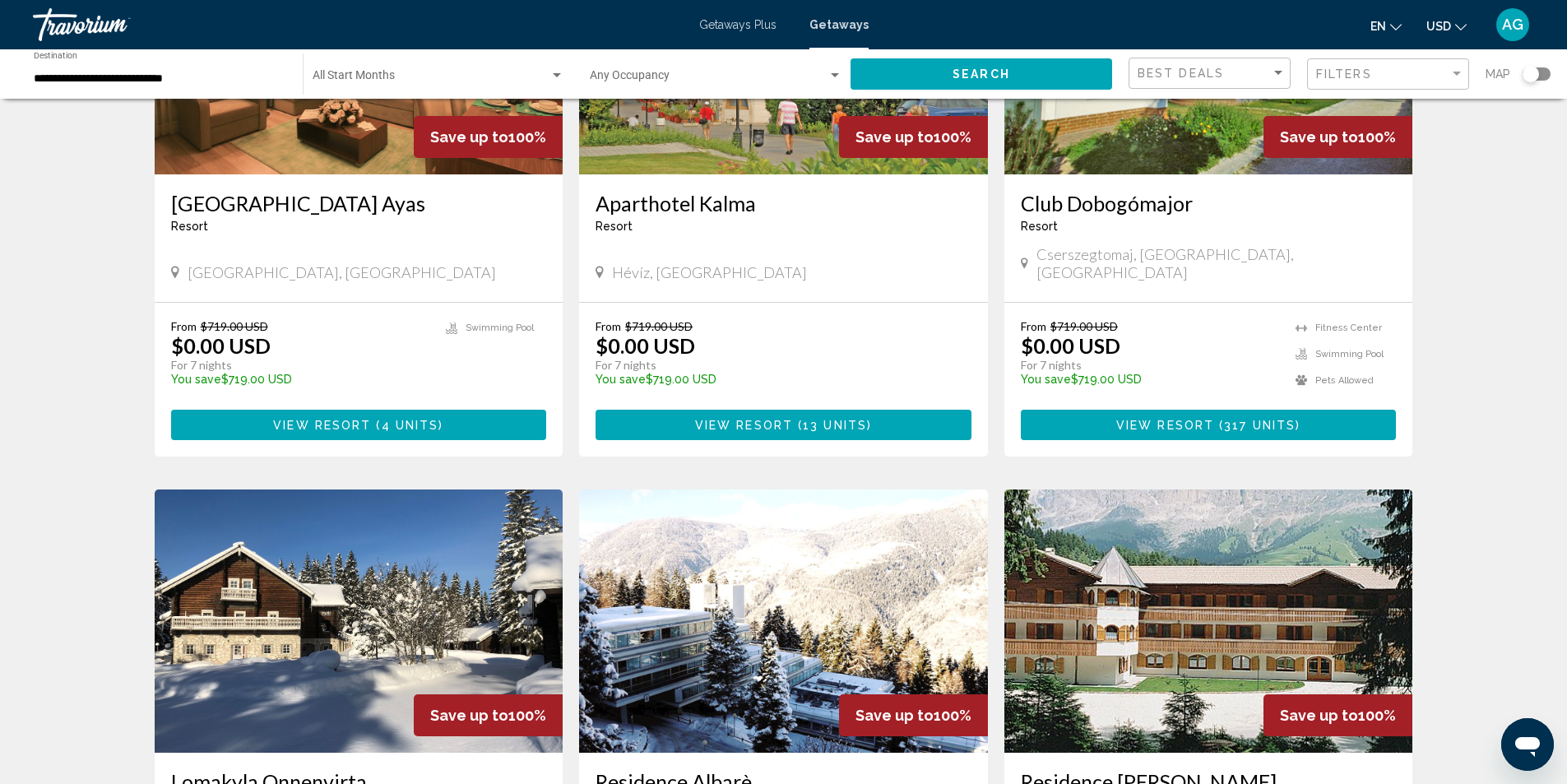
scroll to position [493, 0]
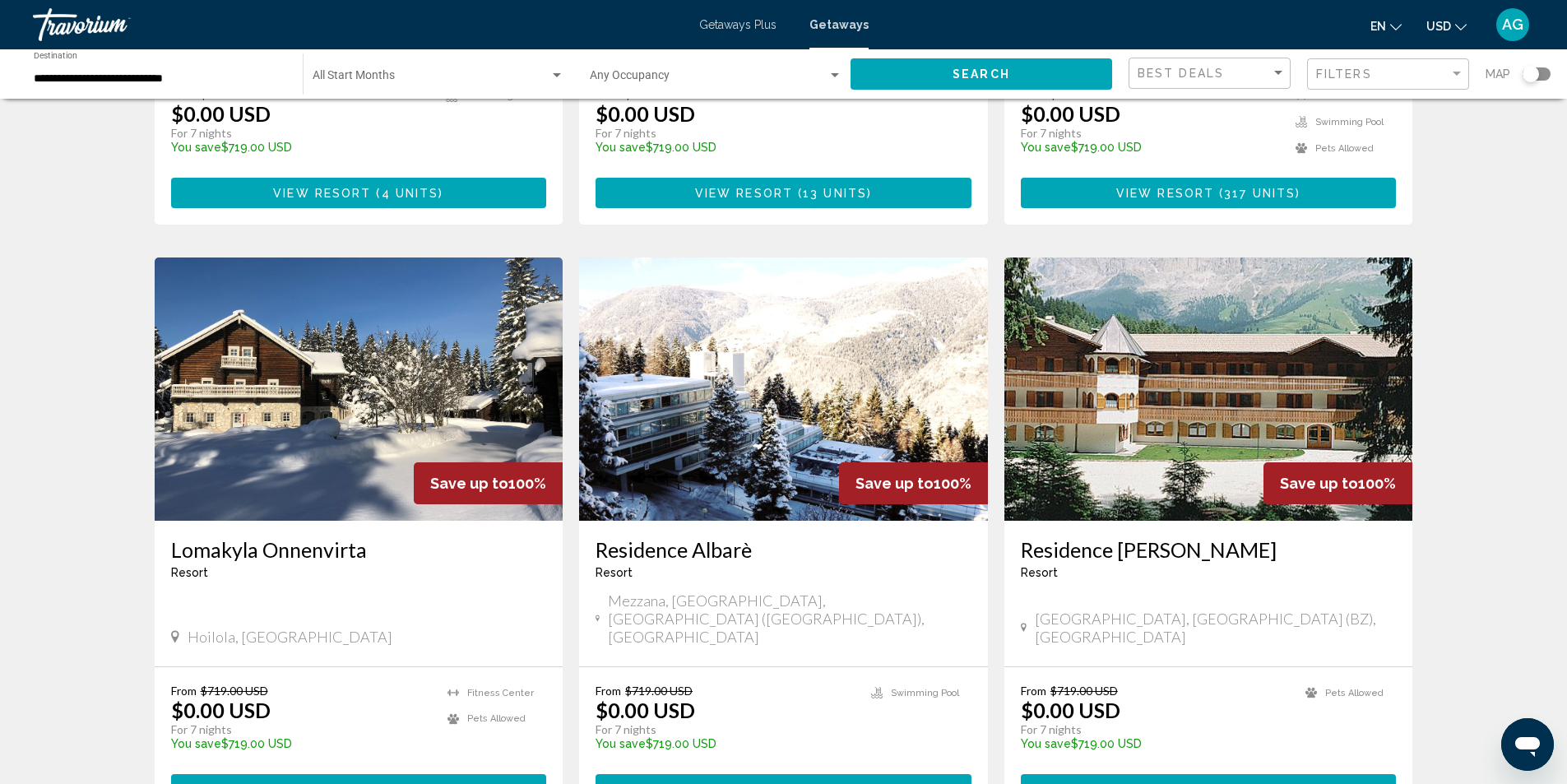
click at [799, 379] on img "Main content" at bounding box center [784, 389] width 409 height 263
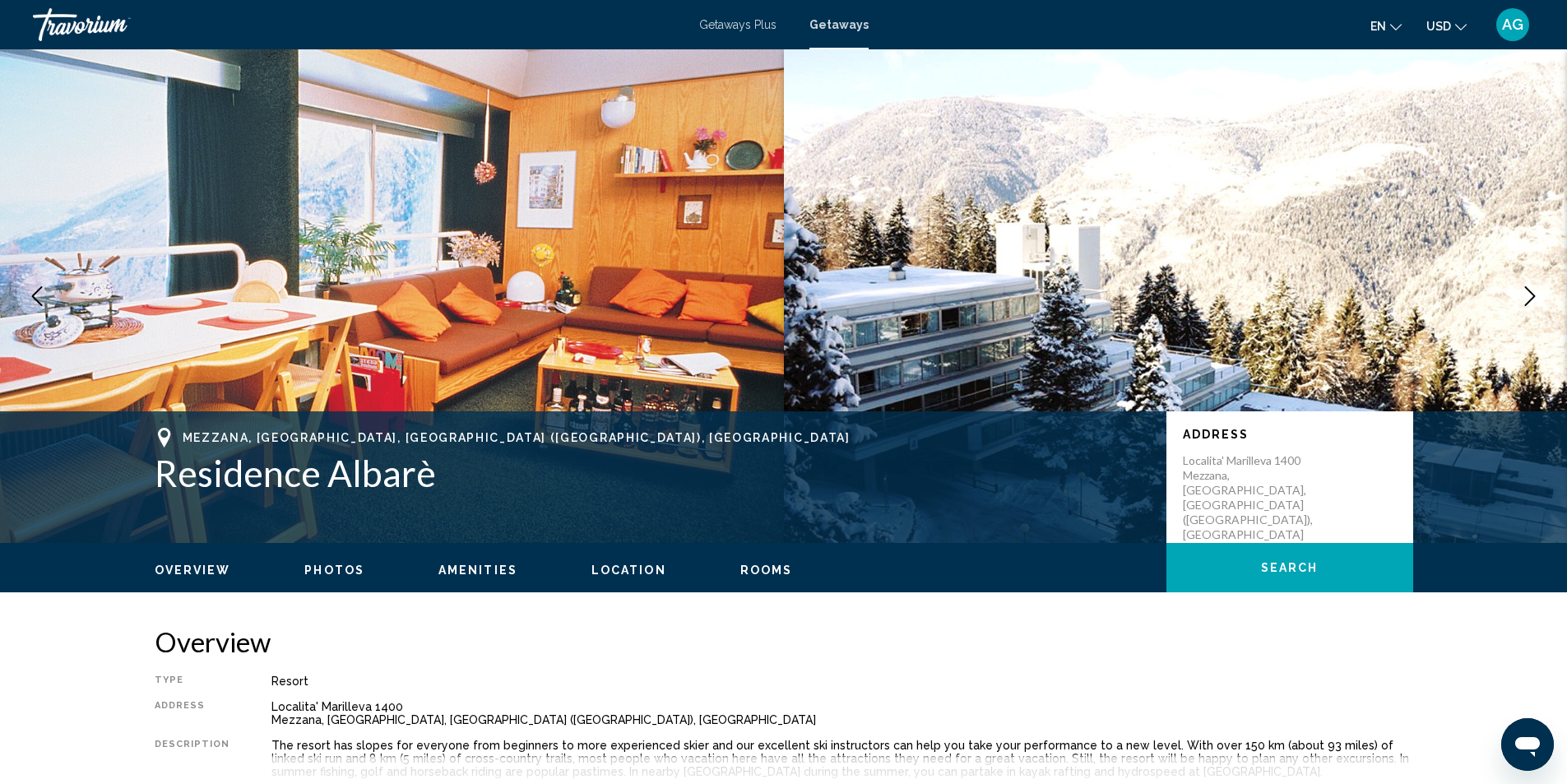
click at [1538, 296] on icon "Next image" at bounding box center [1530, 296] width 20 height 20
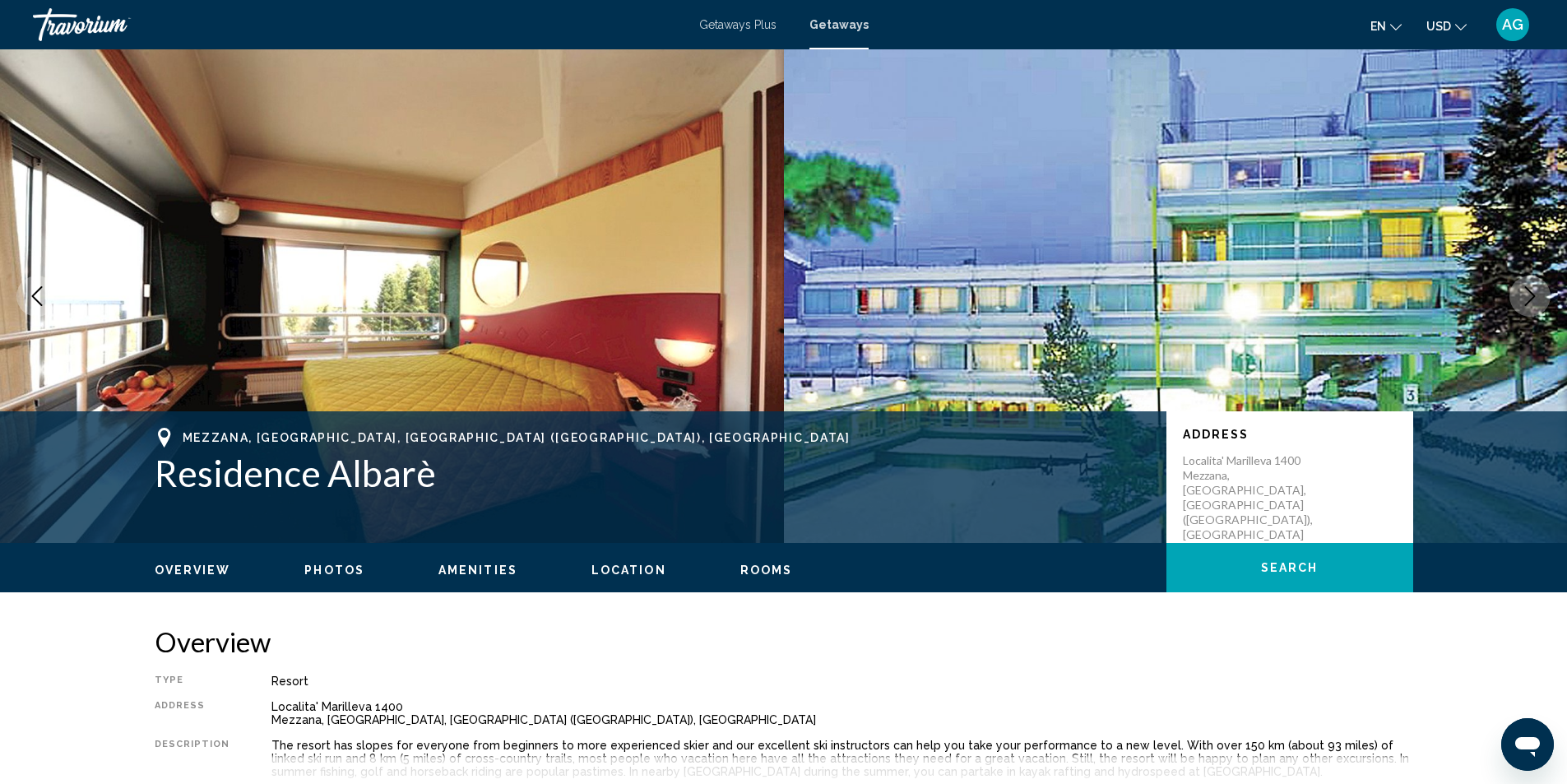
click at [1538, 296] on icon "Next image" at bounding box center [1530, 296] width 20 height 20
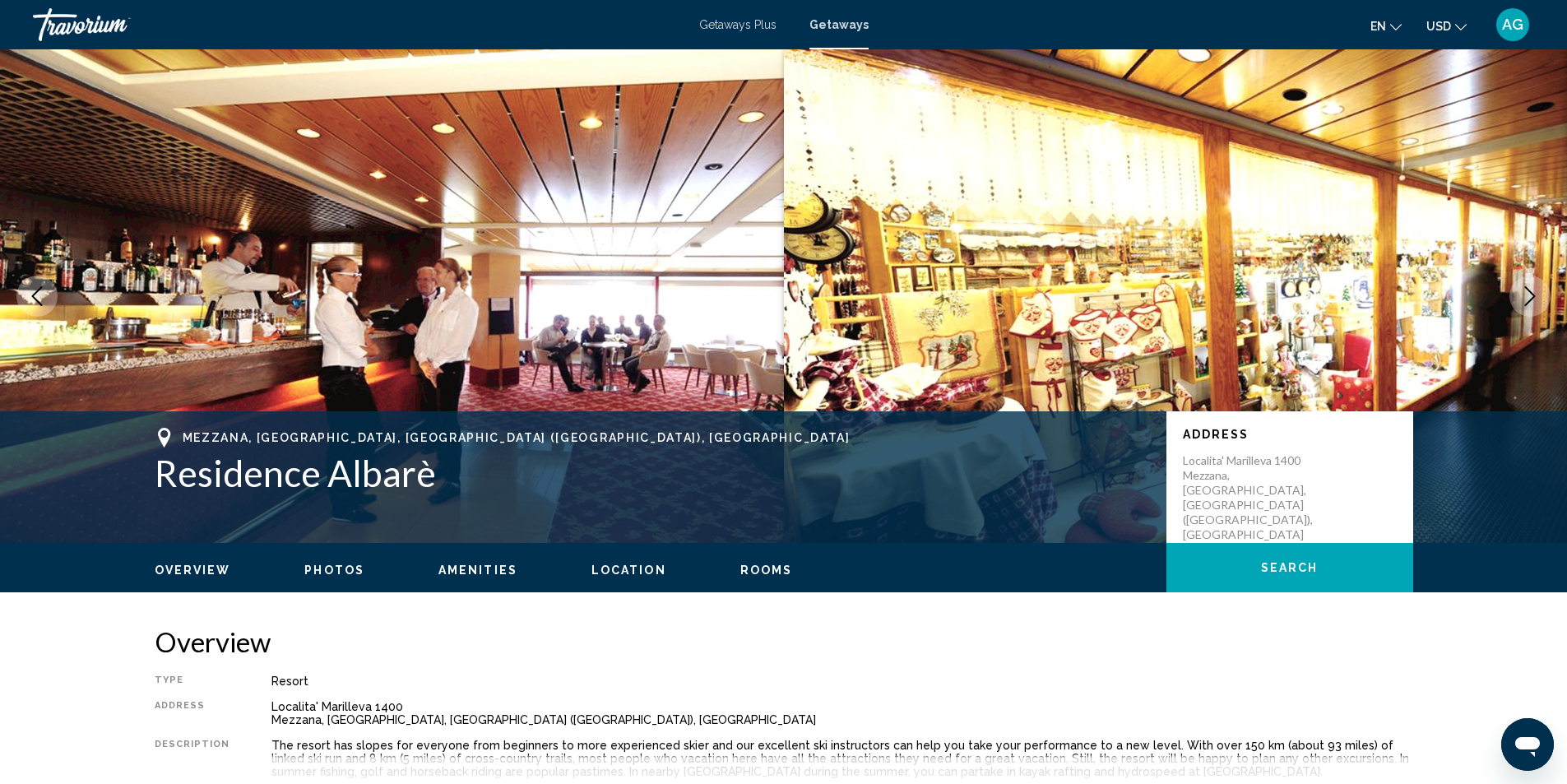
click at [1538, 296] on icon "Next image" at bounding box center [1530, 296] width 20 height 20
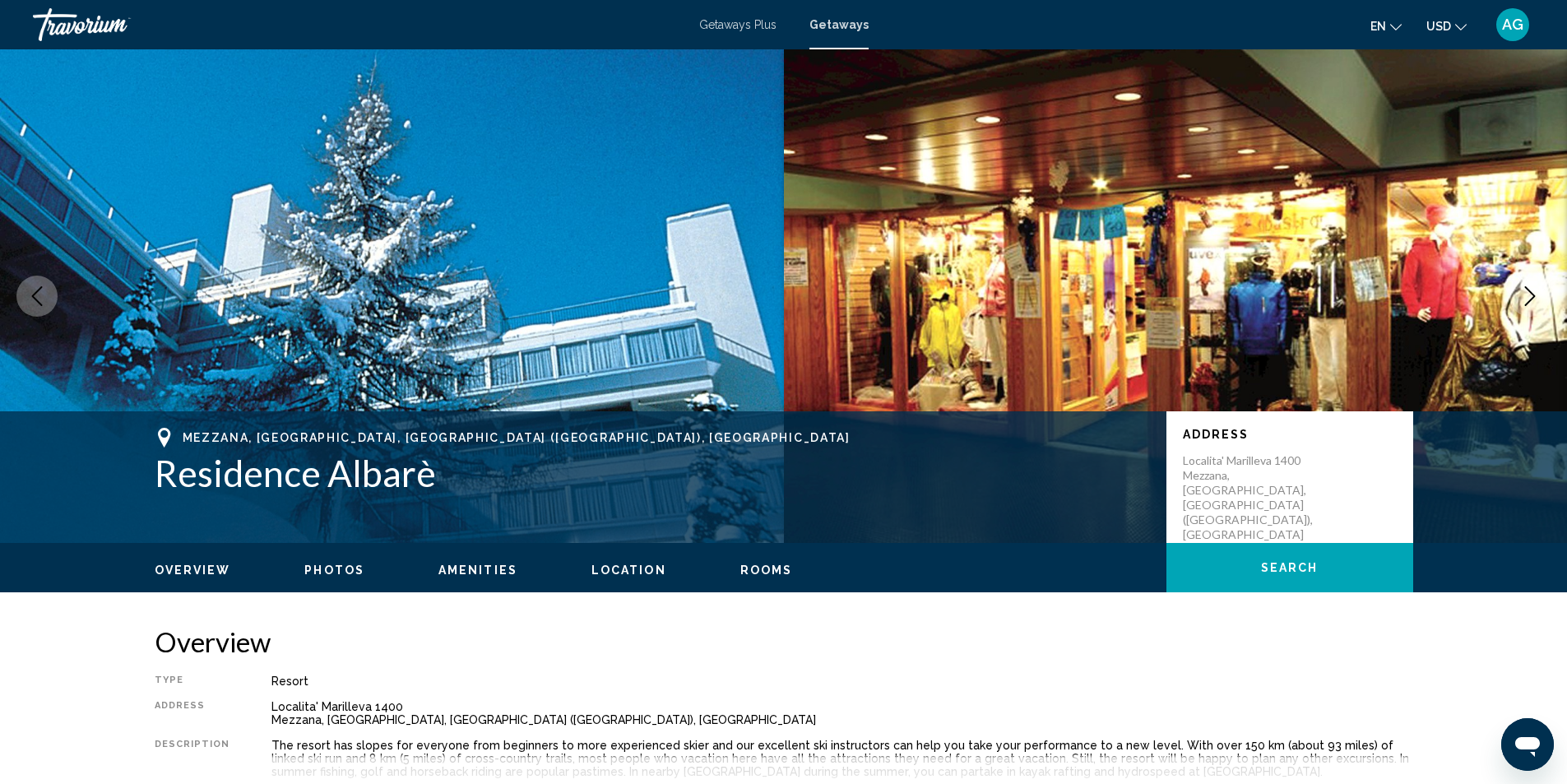
click at [1538, 296] on icon "Next image" at bounding box center [1530, 296] width 20 height 20
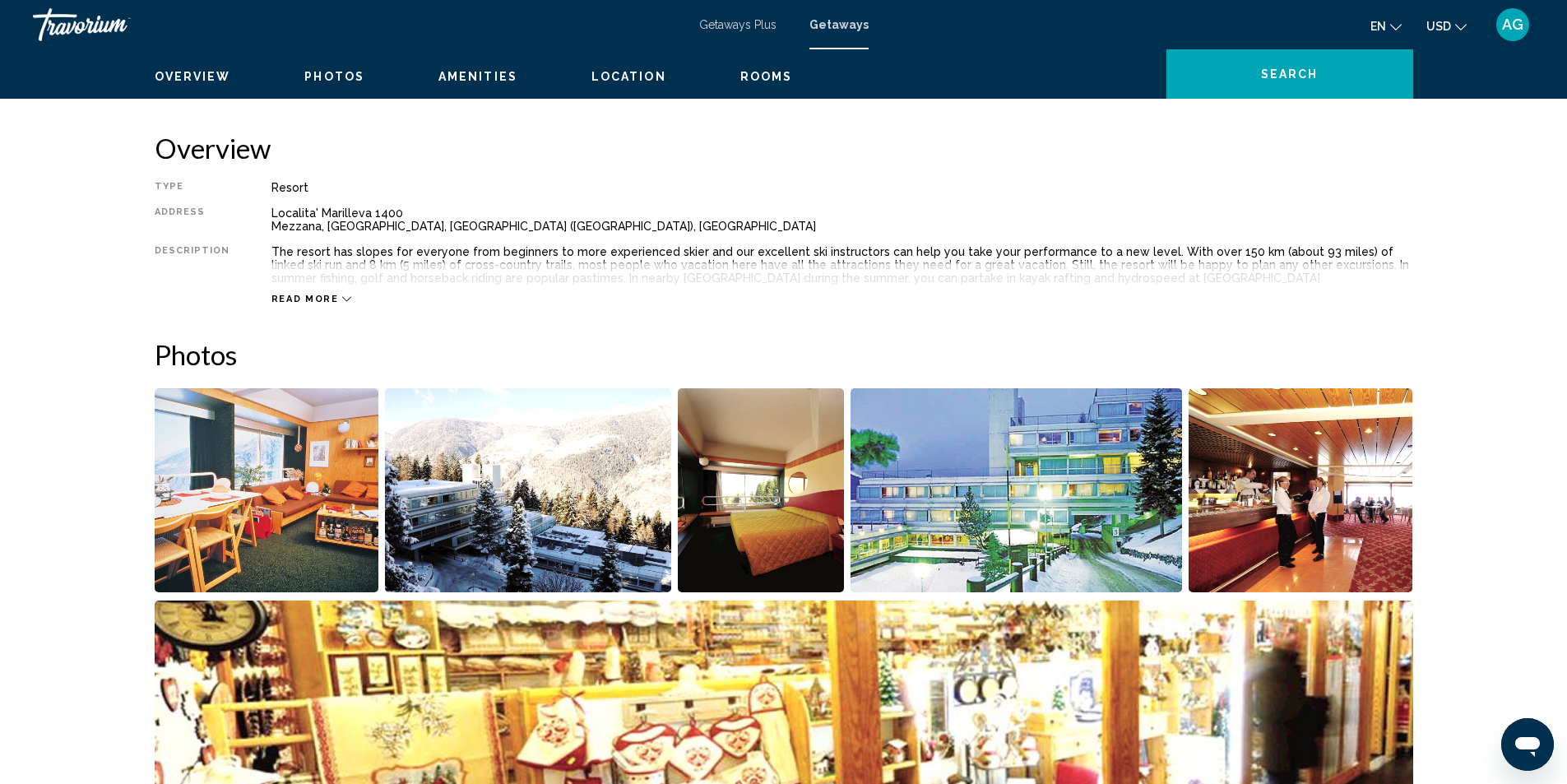
scroll to position [82, 0]
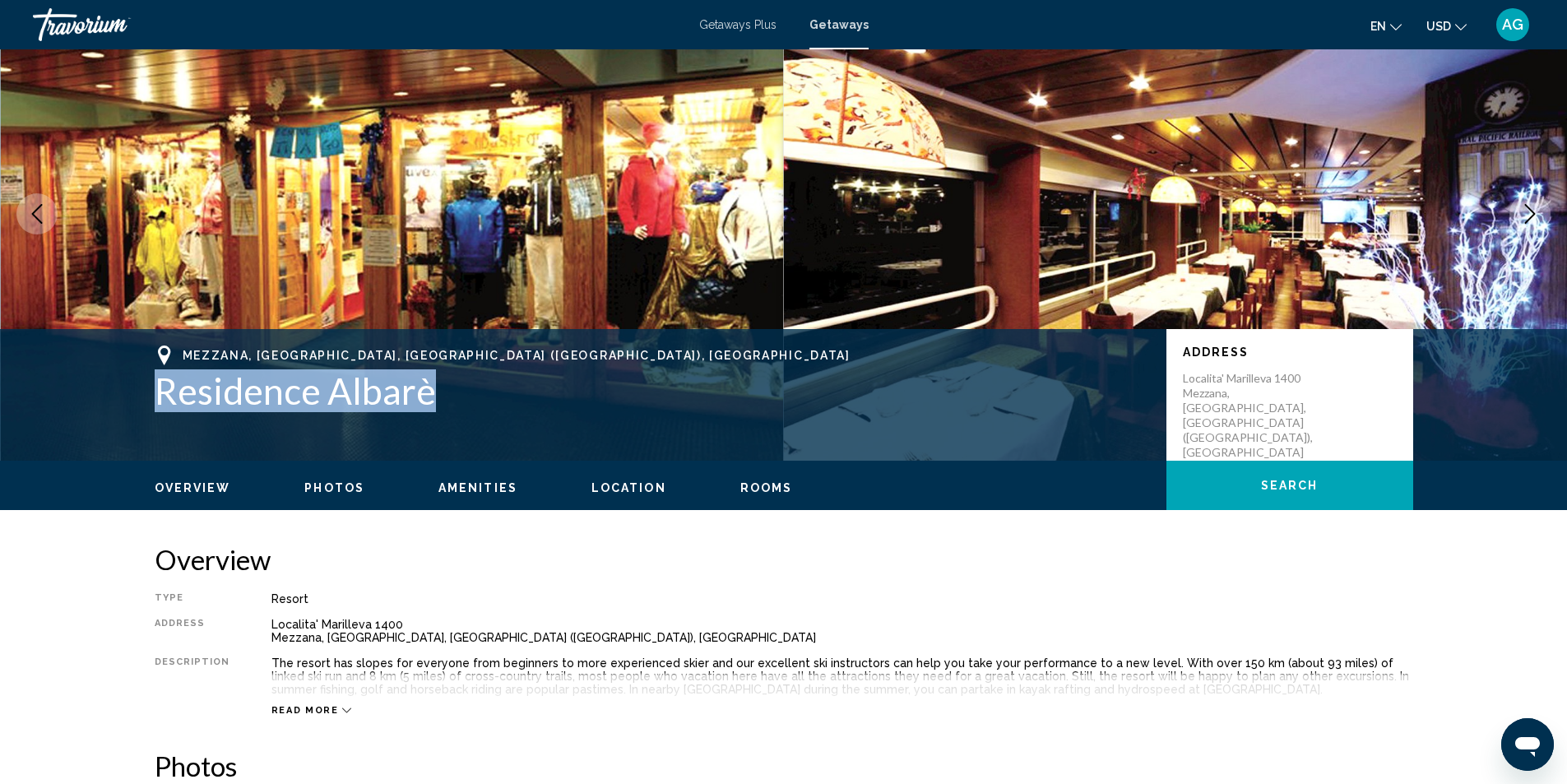
drag, startPoint x: 155, startPoint y: 396, endPoint x: 433, endPoint y: 394, distance: 278.0
click at [433, 394] on h1 "Residence Albarè" at bounding box center [653, 391] width 996 height 43
copy h1 "Residence Albarè"
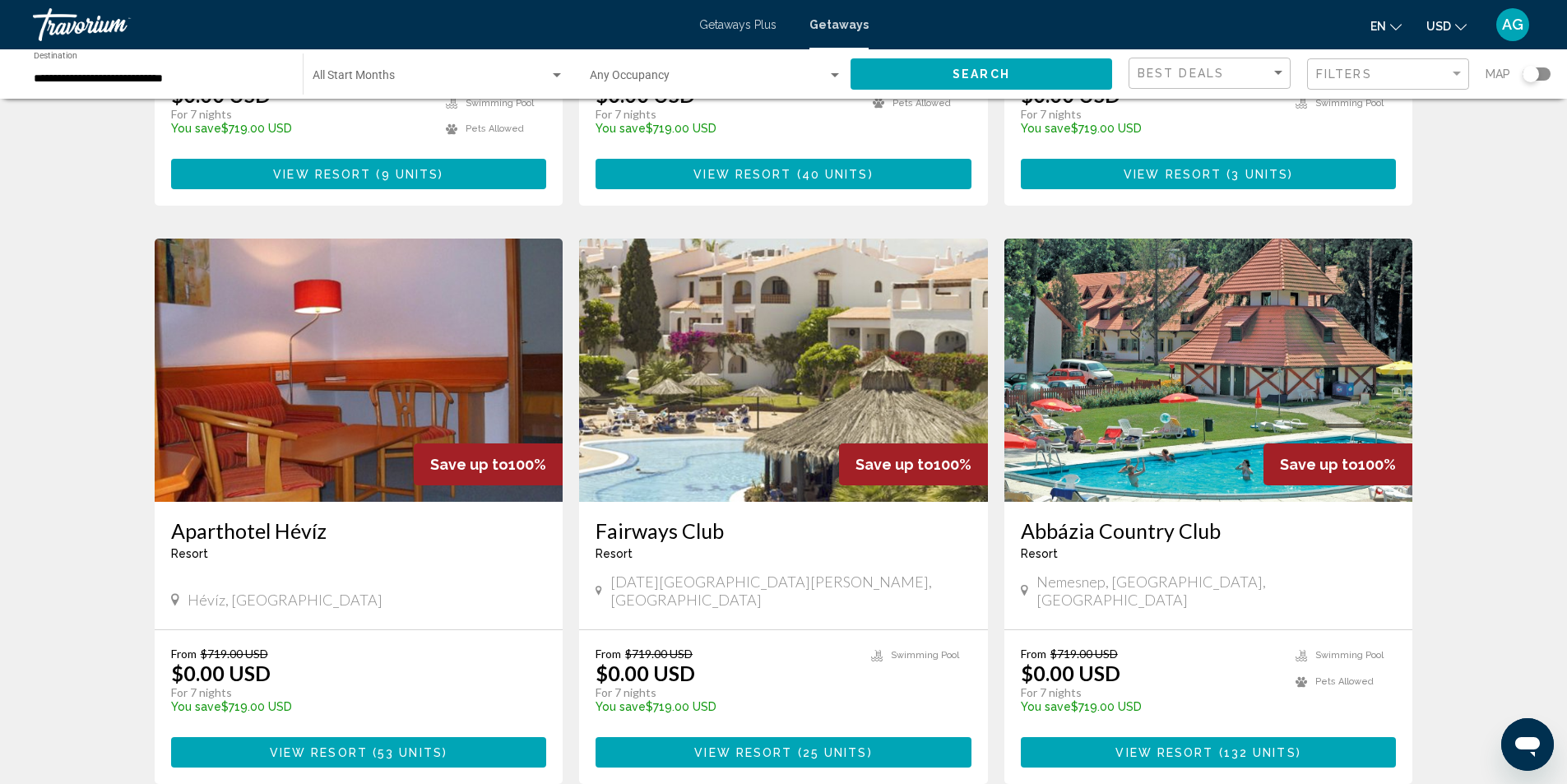
scroll to position [1726, 0]
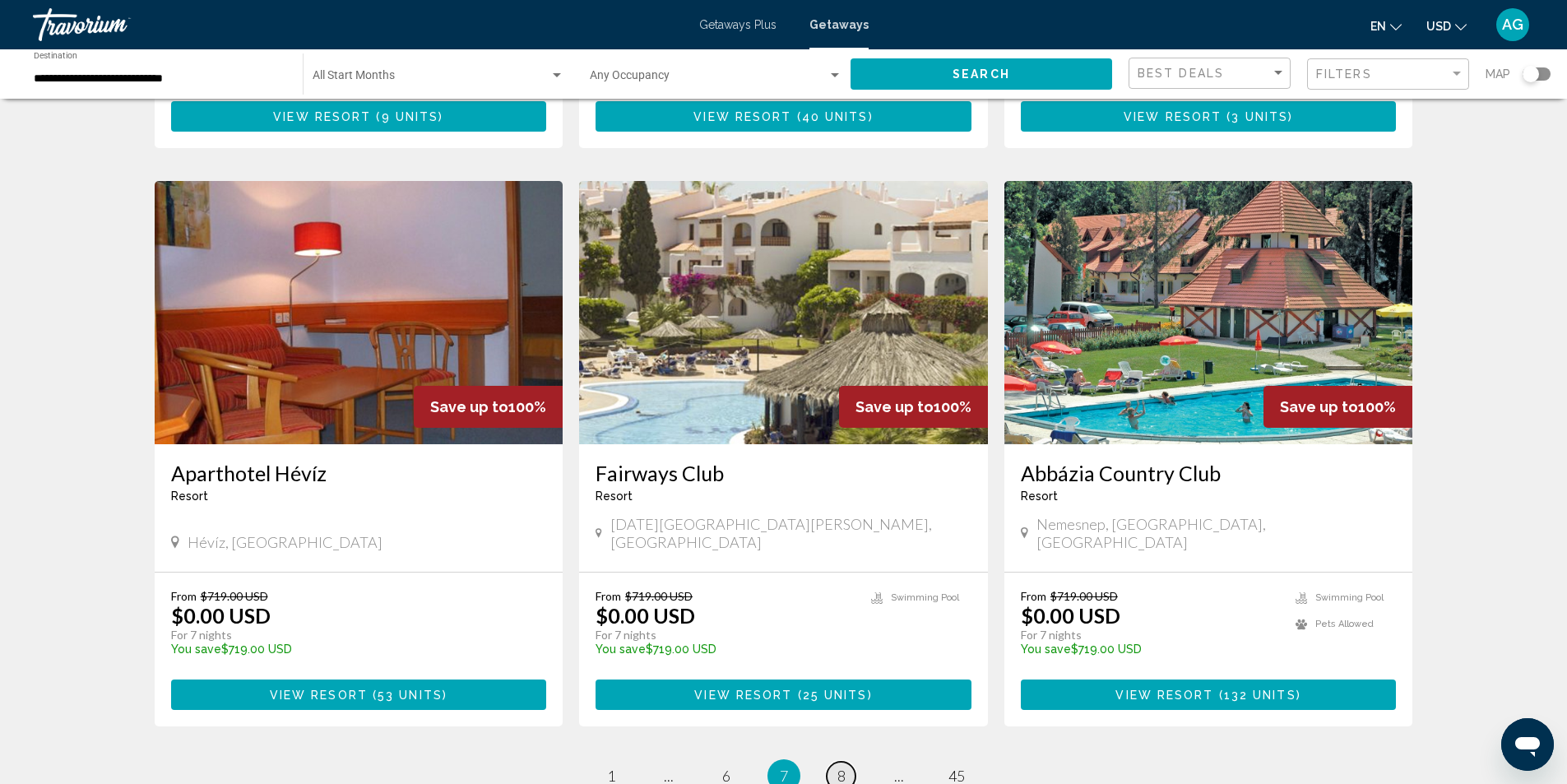
click at [849, 762] on link "page 8" at bounding box center [841, 776] width 29 height 29
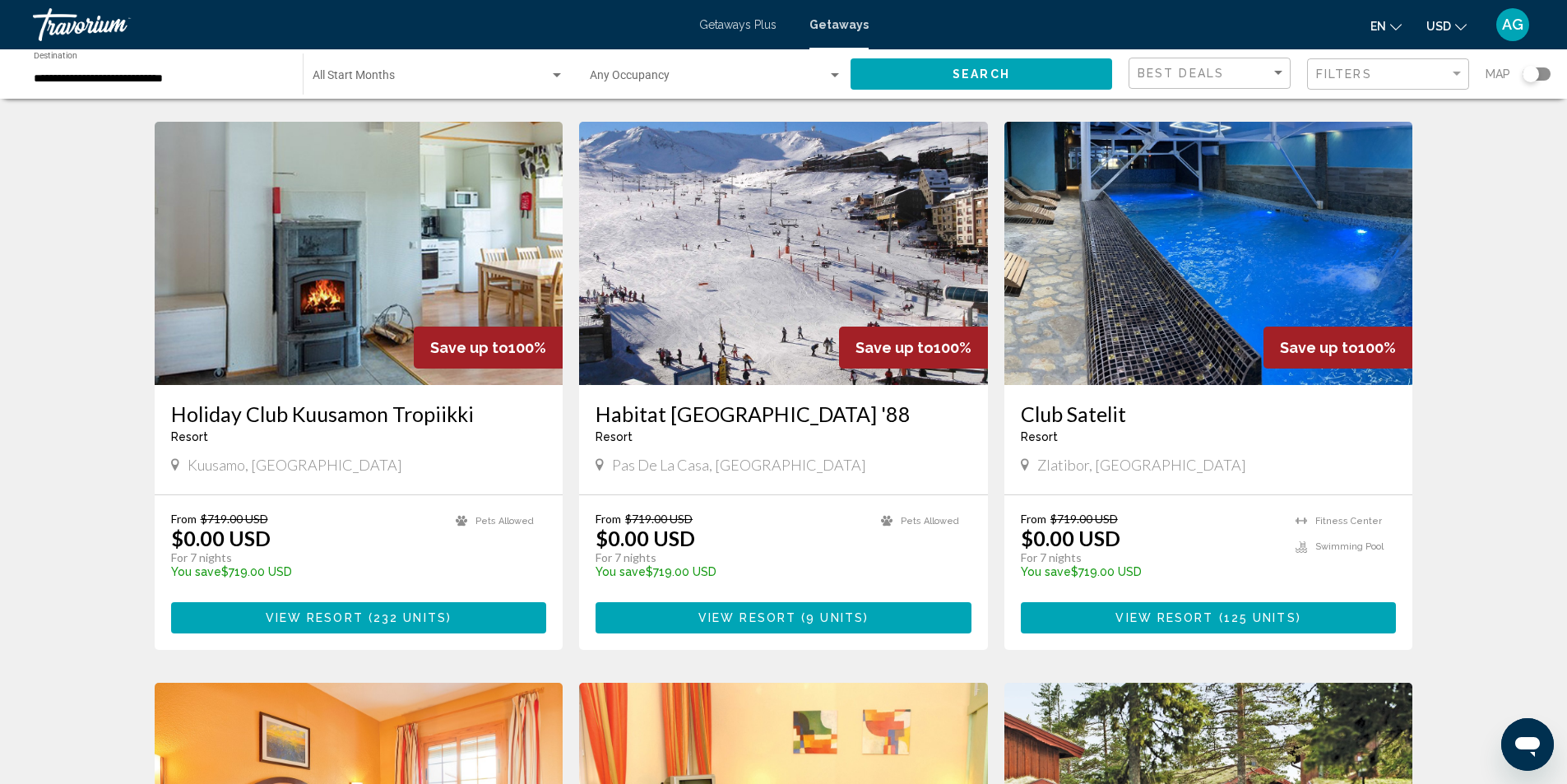
scroll to position [493, 0]
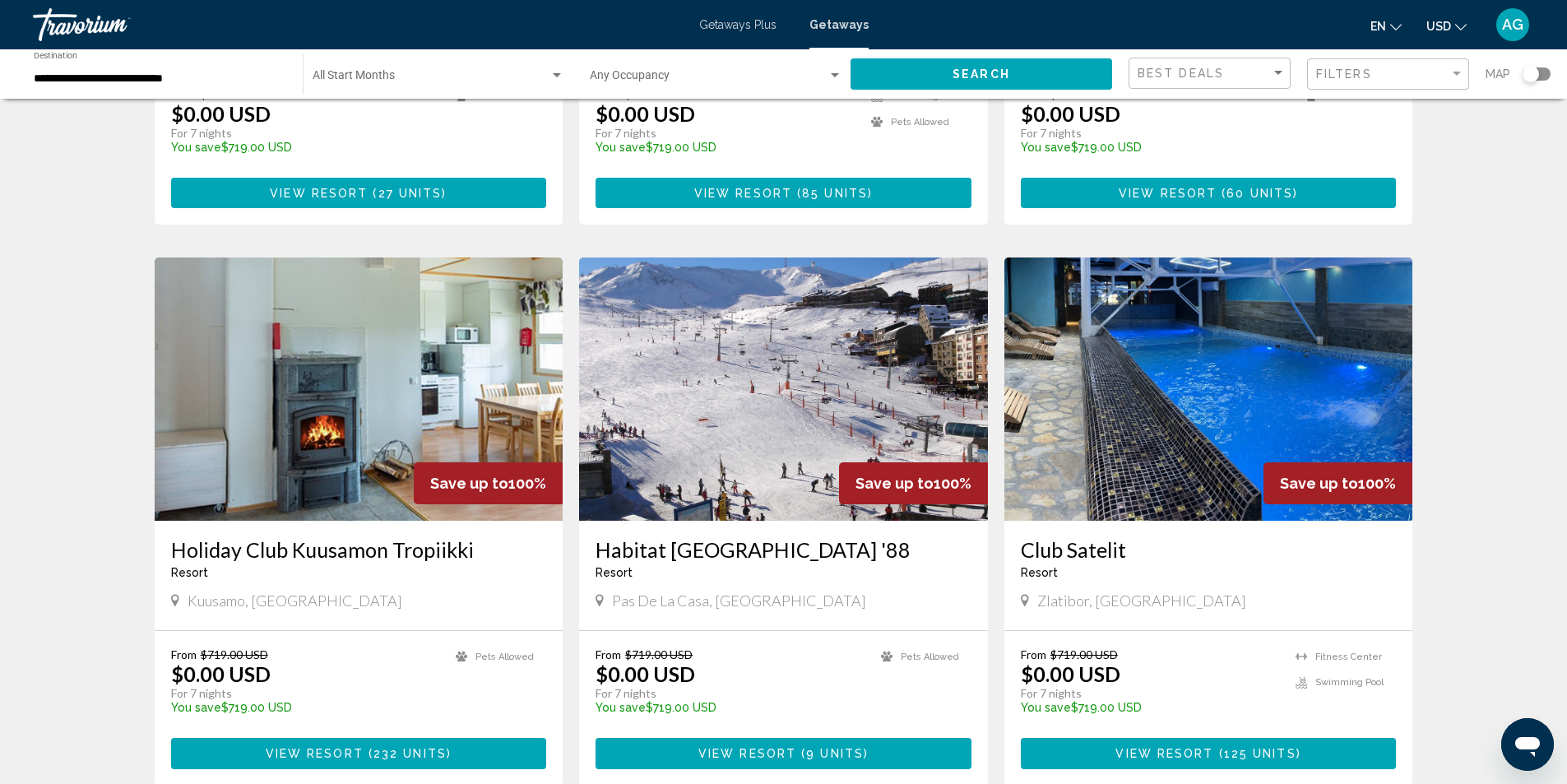
click at [1132, 455] on img "Main content" at bounding box center [1209, 389] width 409 height 263
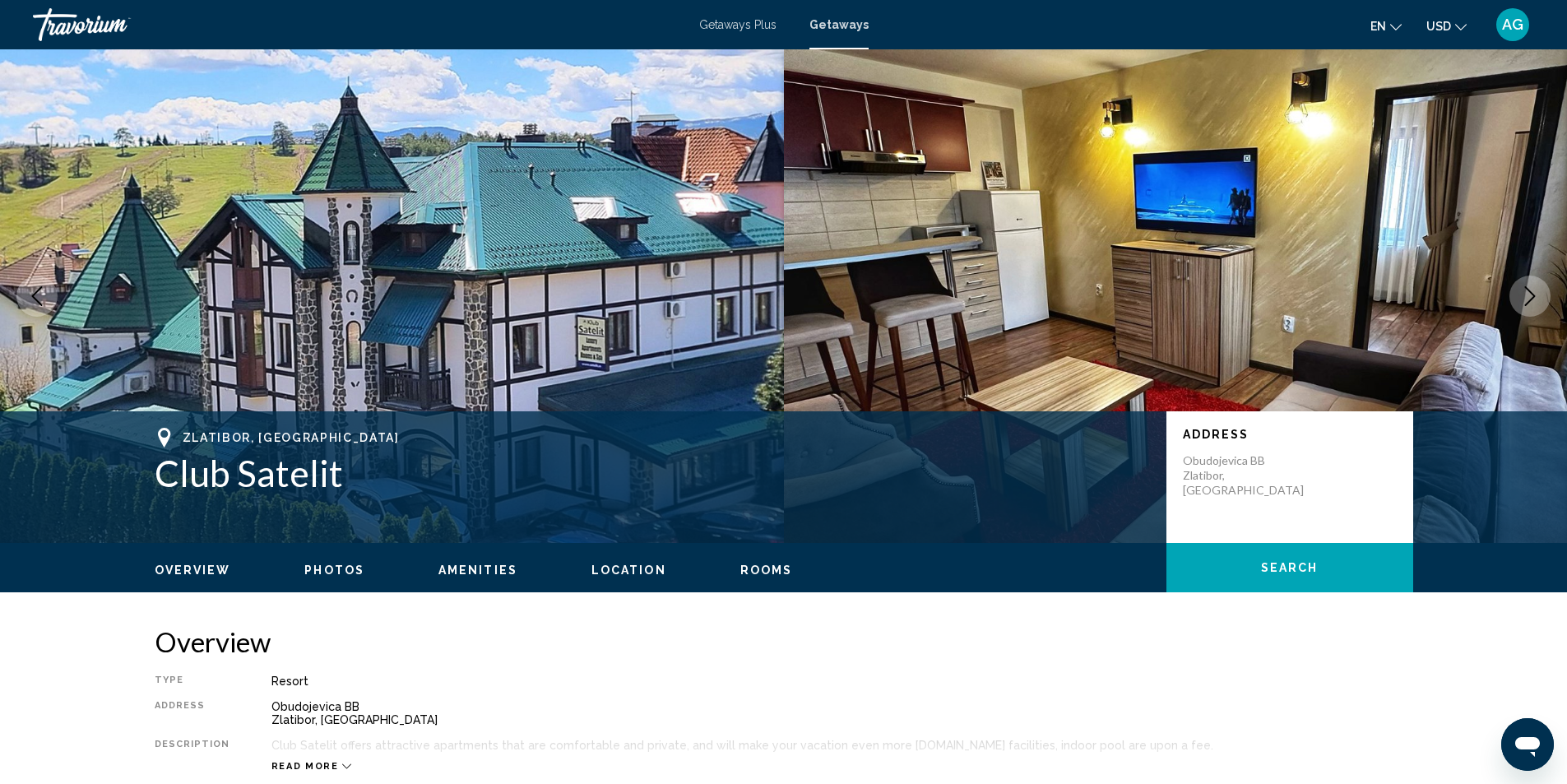
click at [1526, 299] on icon "Next image" at bounding box center [1530, 296] width 20 height 20
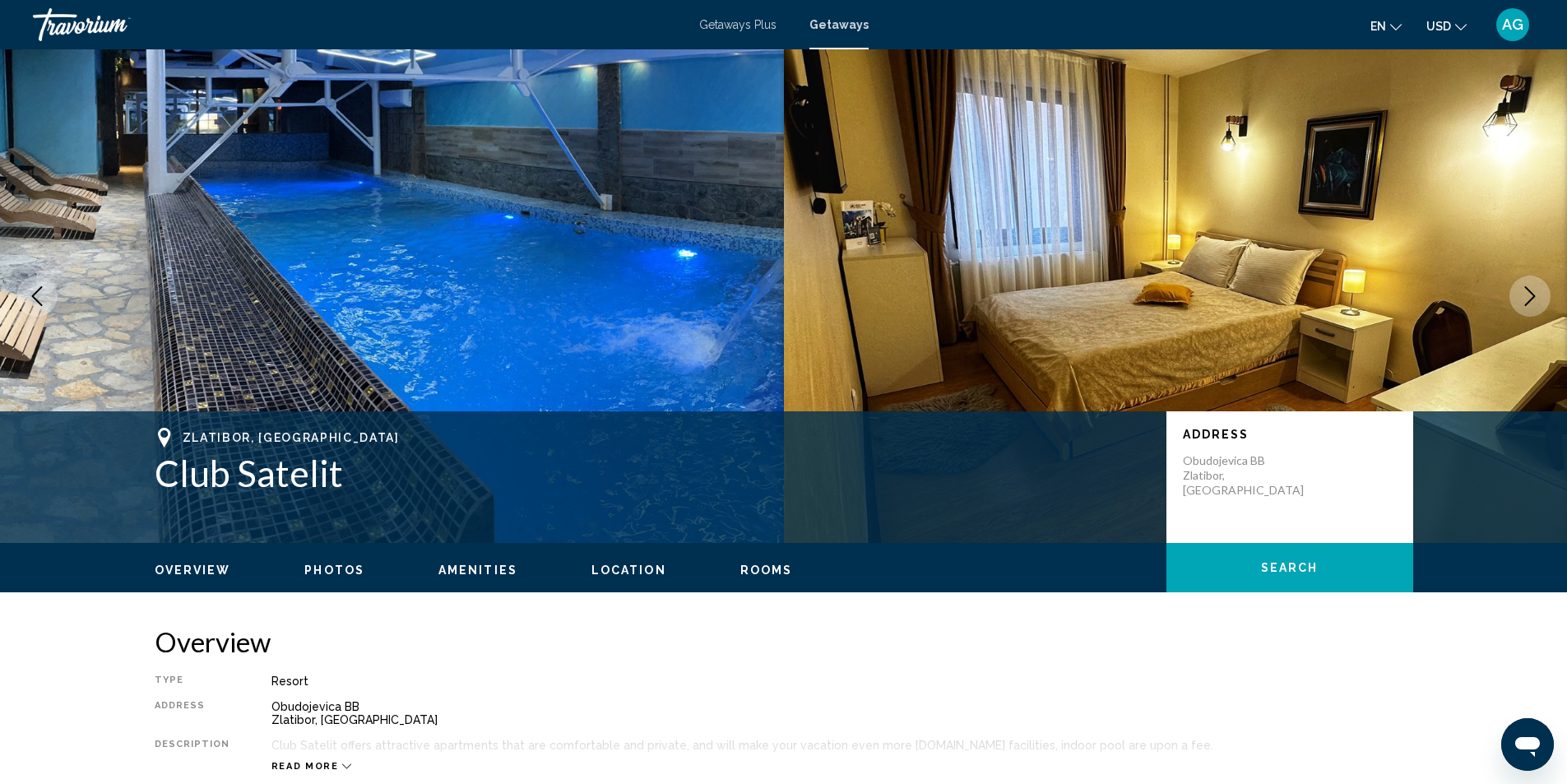
click at [1526, 299] on icon "Next image" at bounding box center [1530, 296] width 20 height 20
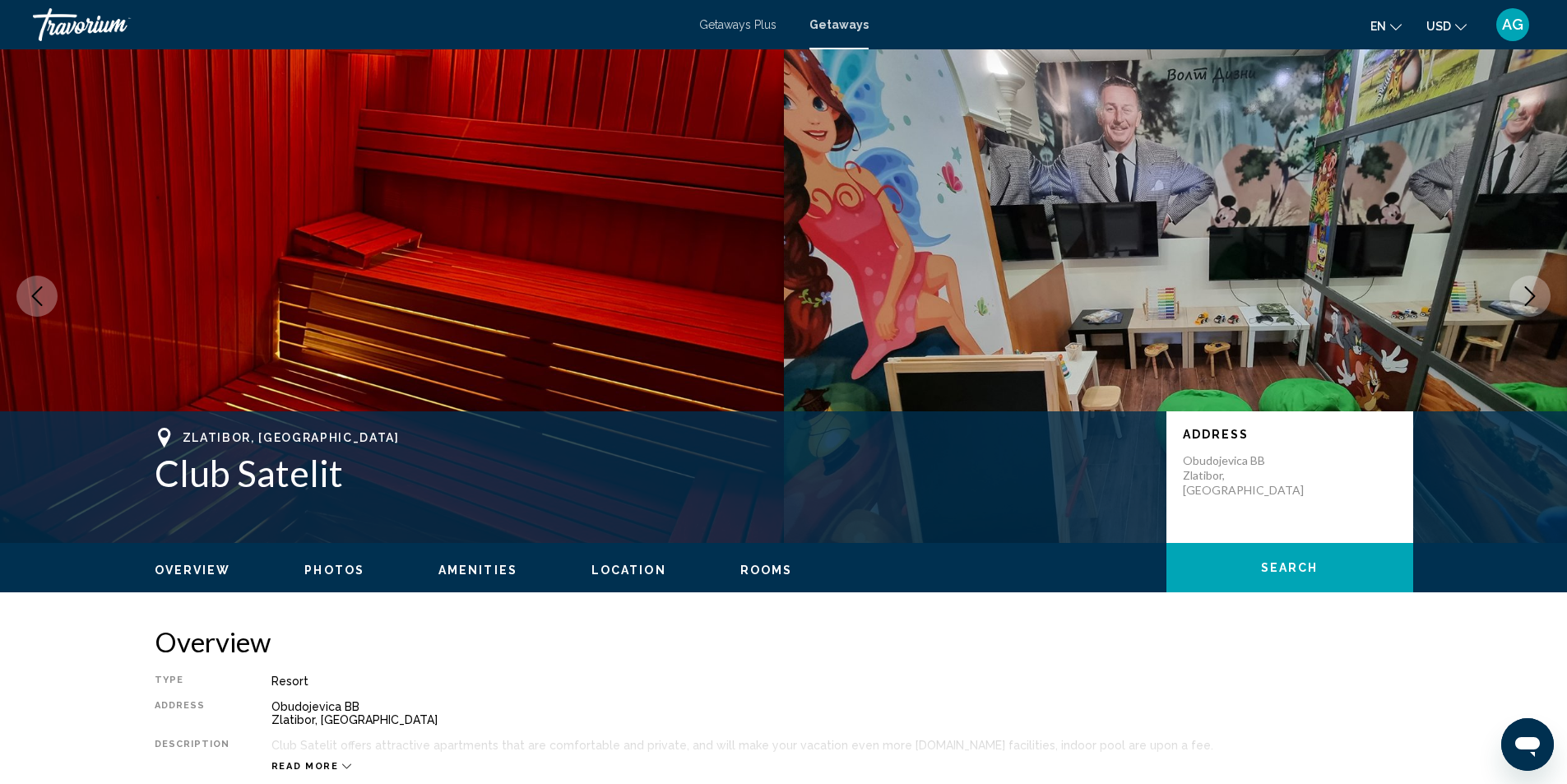
click at [1526, 299] on icon "Next image" at bounding box center [1530, 296] width 20 height 20
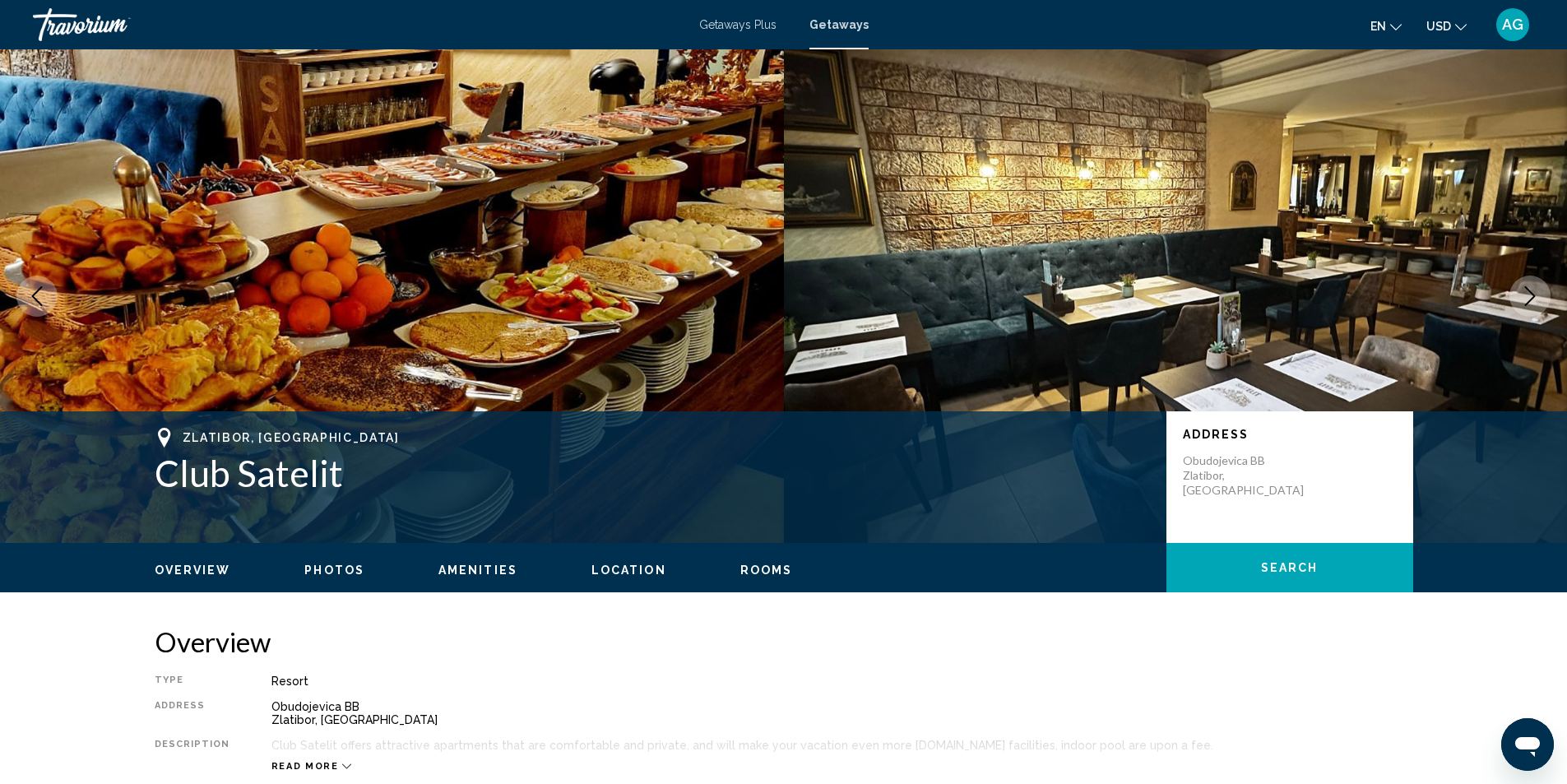
click at [1526, 299] on icon "Next image" at bounding box center [1530, 296] width 20 height 20
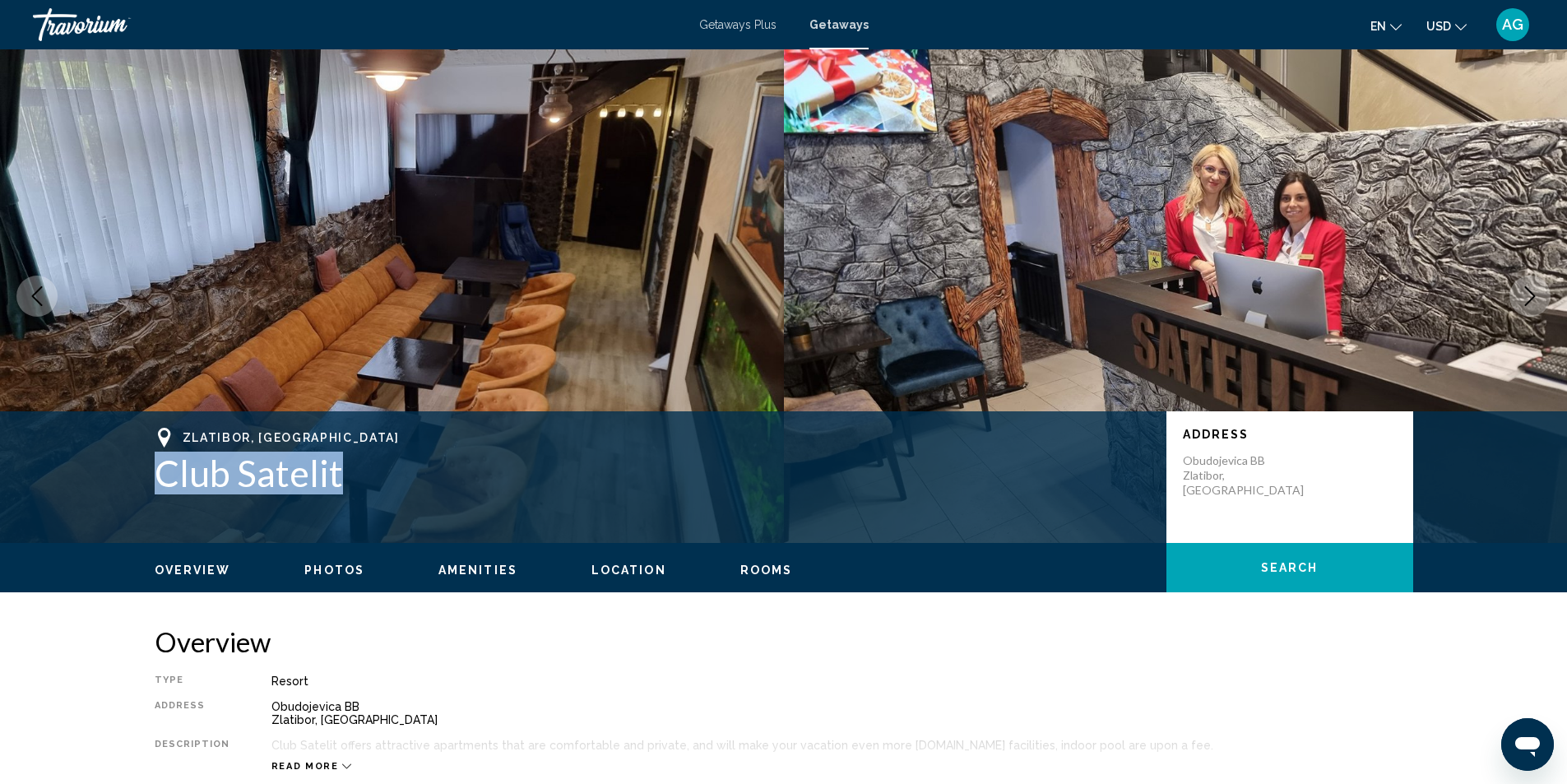
drag, startPoint x: 150, startPoint y: 472, endPoint x: 357, endPoint y: 473, distance: 207.0
click at [357, 473] on div "Zlatibor, Serbia Club Satelit Address Obudojevica BB Zlatibor, [GEOGRAPHIC_DATA]" at bounding box center [784, 477] width 1324 height 98
copy h1 "Club Satelit"
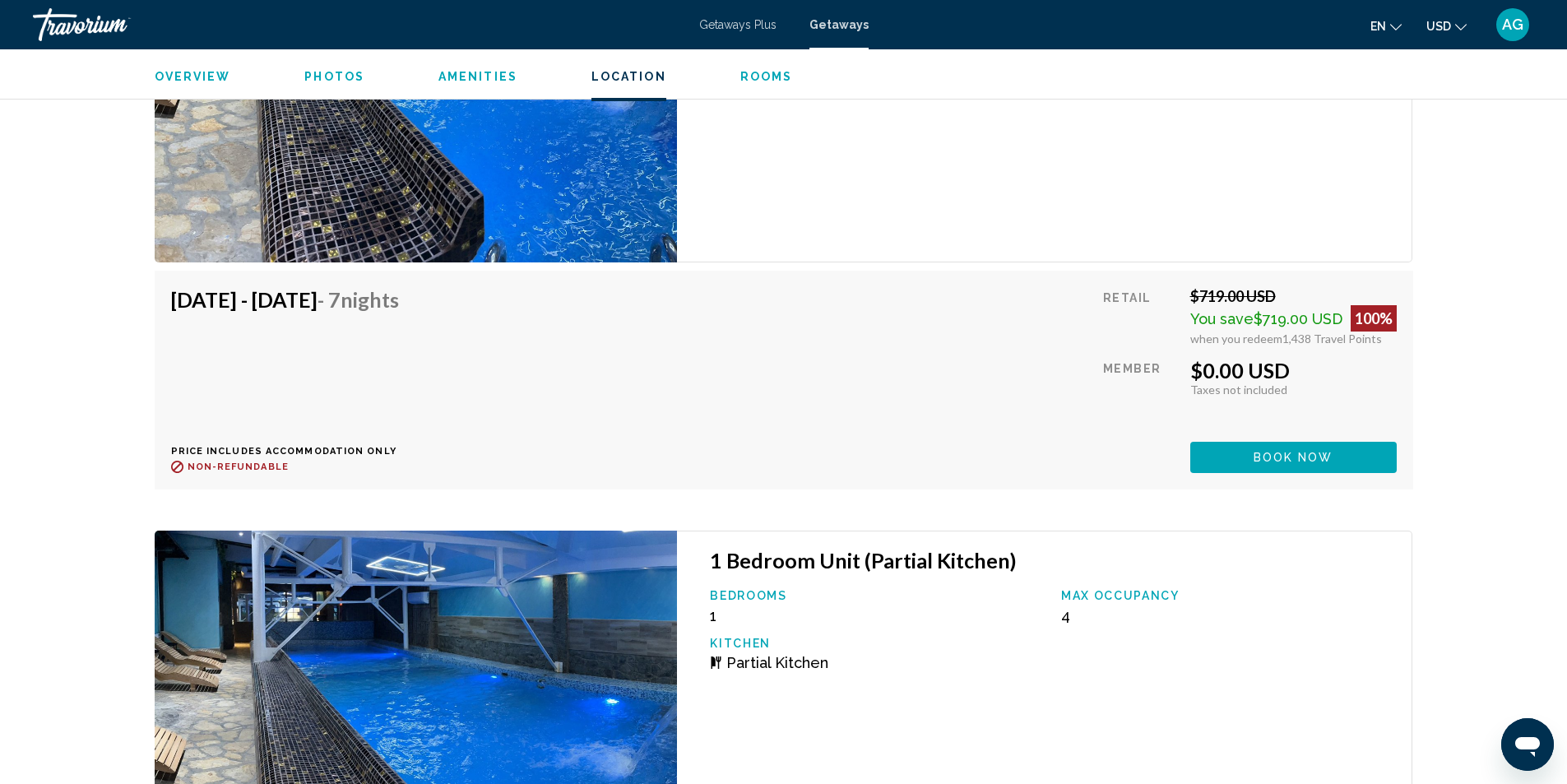
scroll to position [2960, 0]
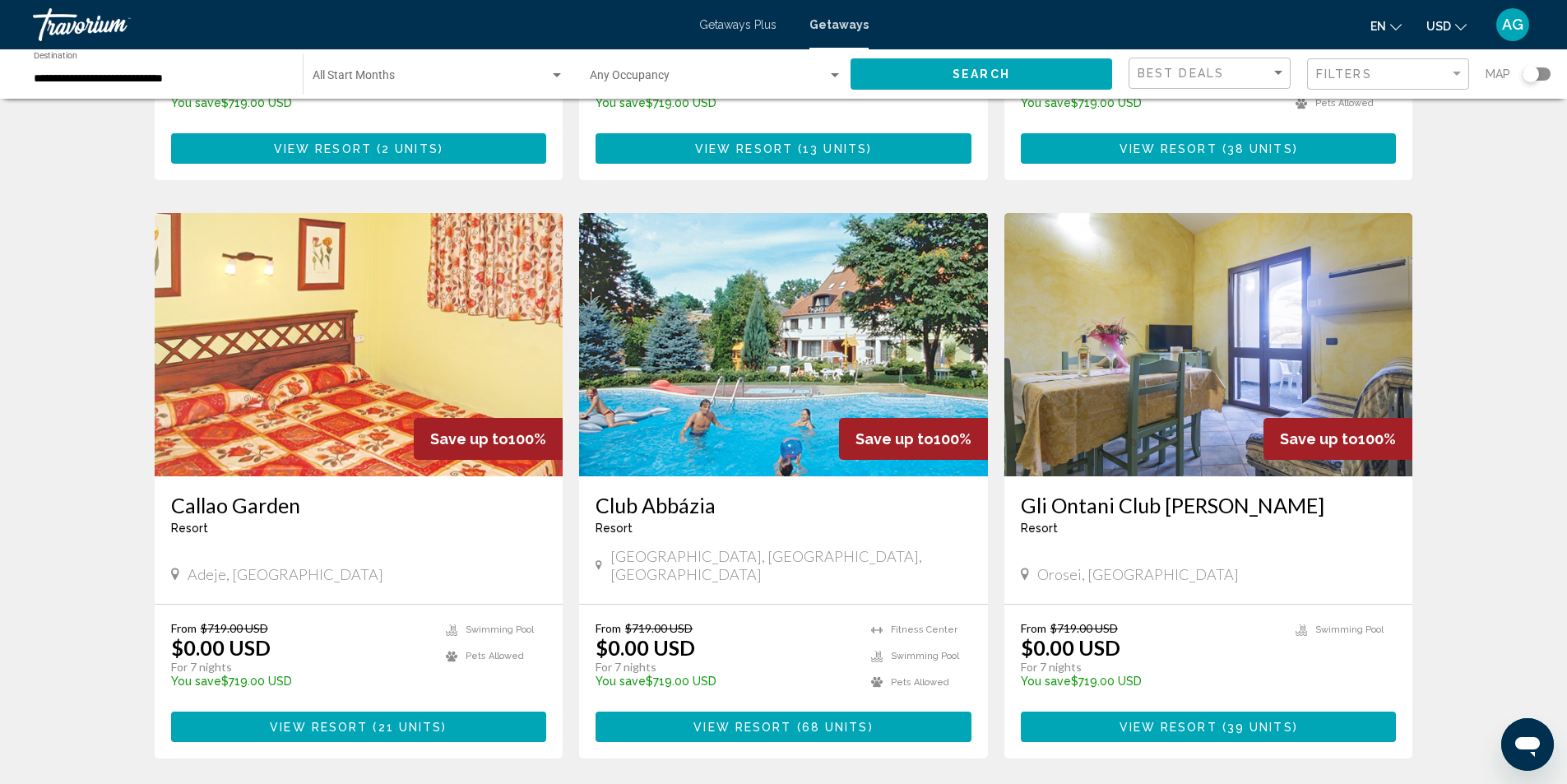
scroll to position [1897, 0]
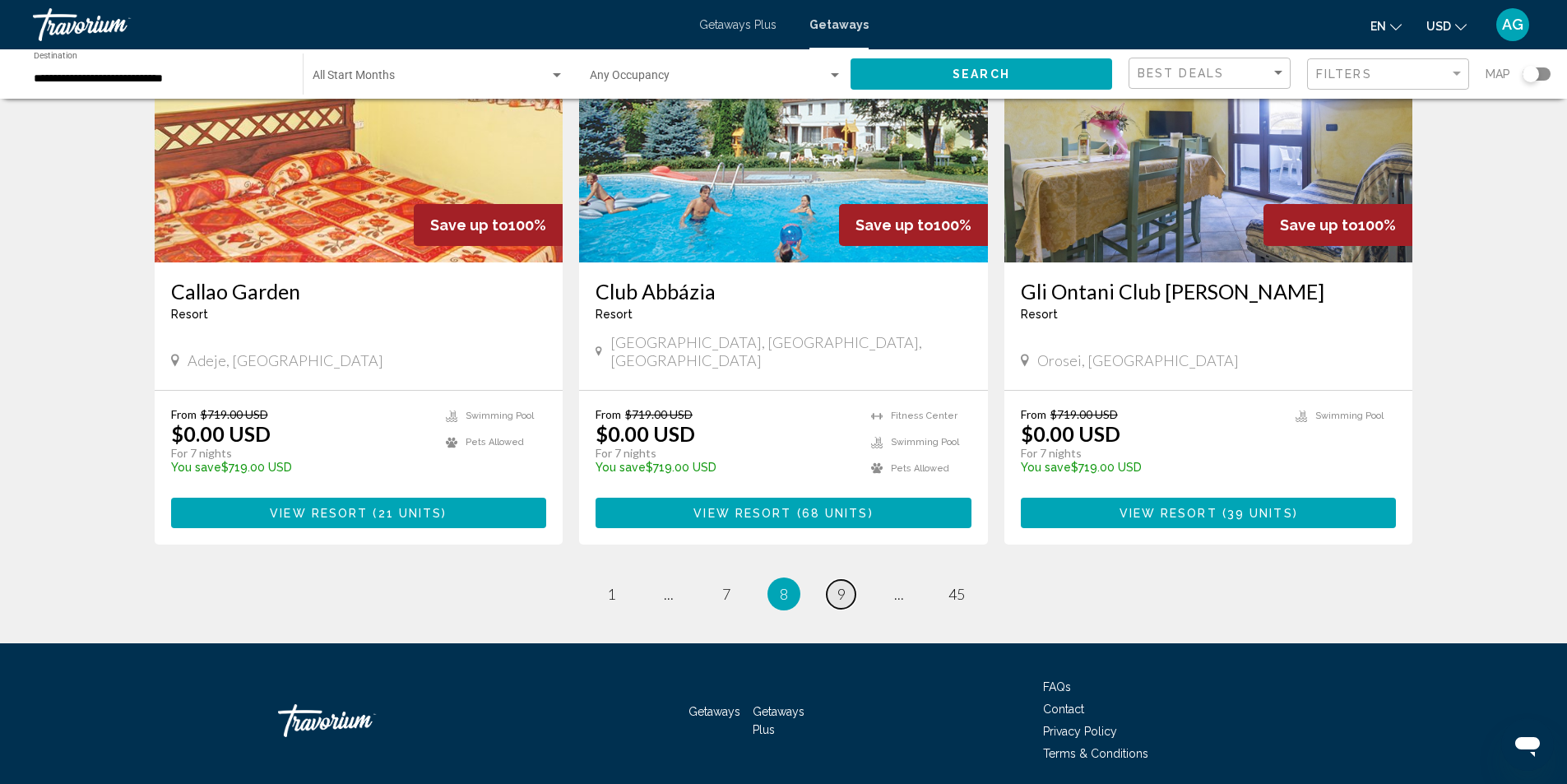
click at [845, 580] on link "page 9" at bounding box center [841, 594] width 29 height 29
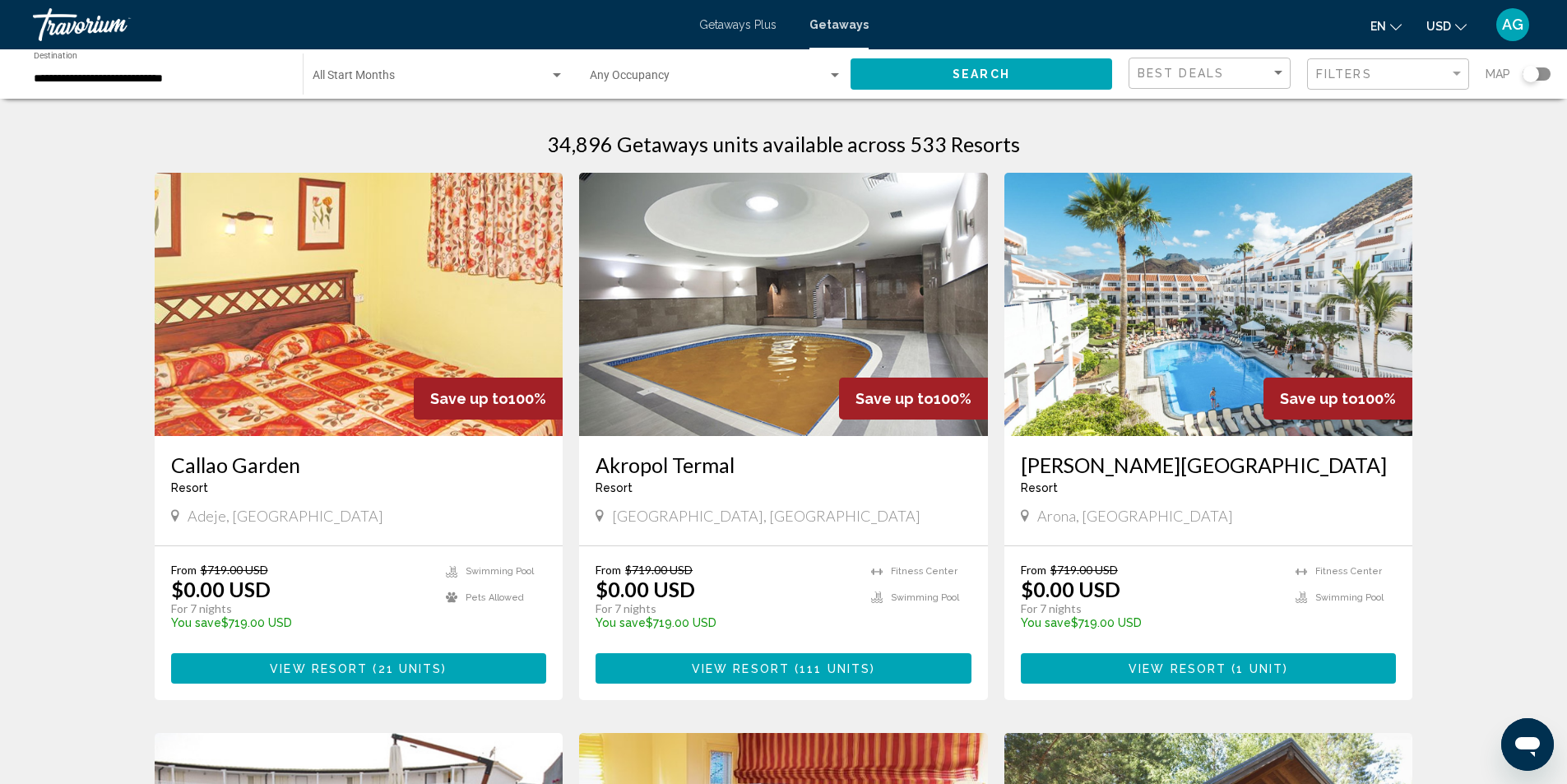
click at [775, 382] on img "Main content" at bounding box center [784, 304] width 409 height 263
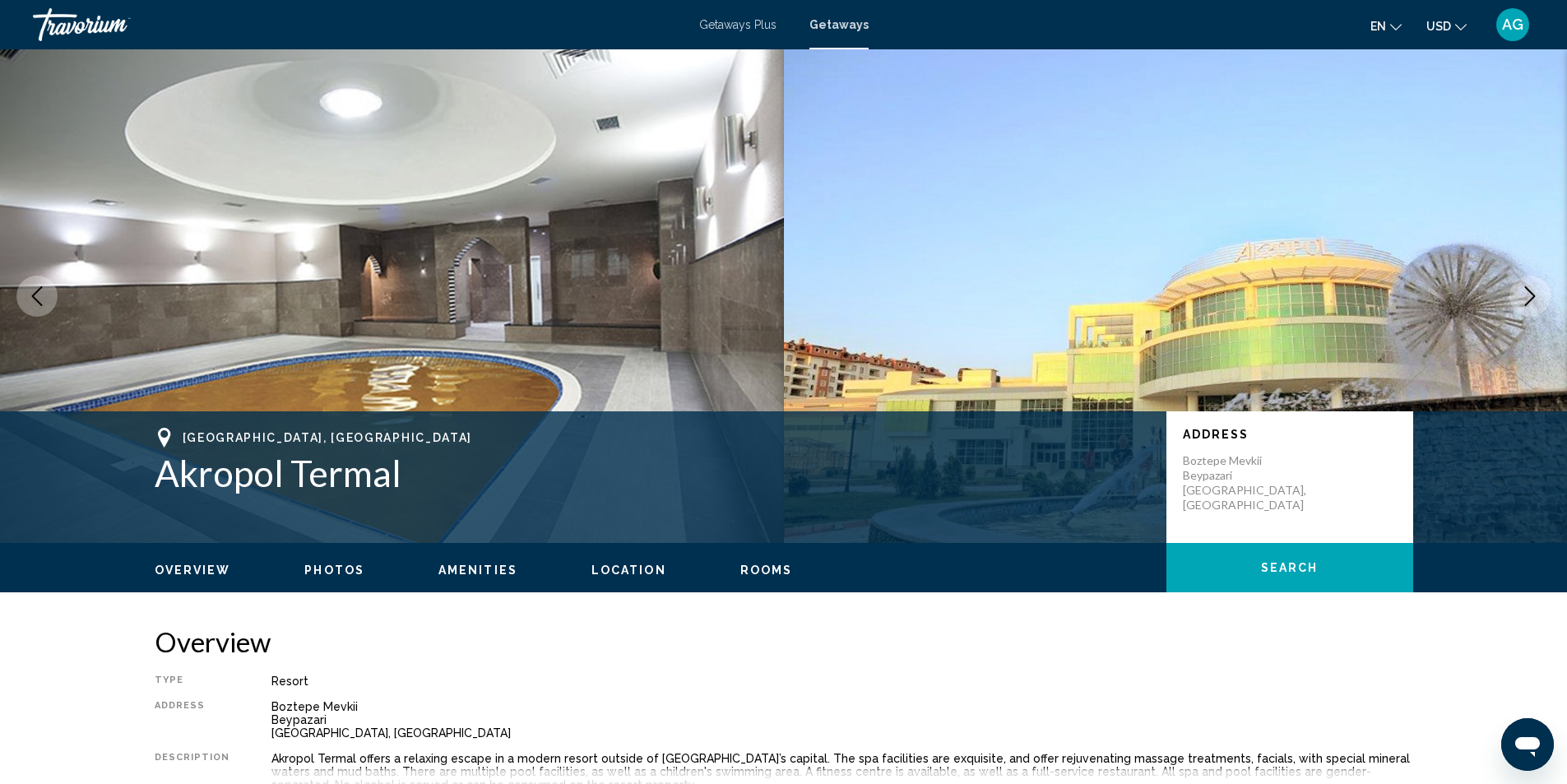
click at [1522, 291] on icon "Next image" at bounding box center [1530, 296] width 20 height 20
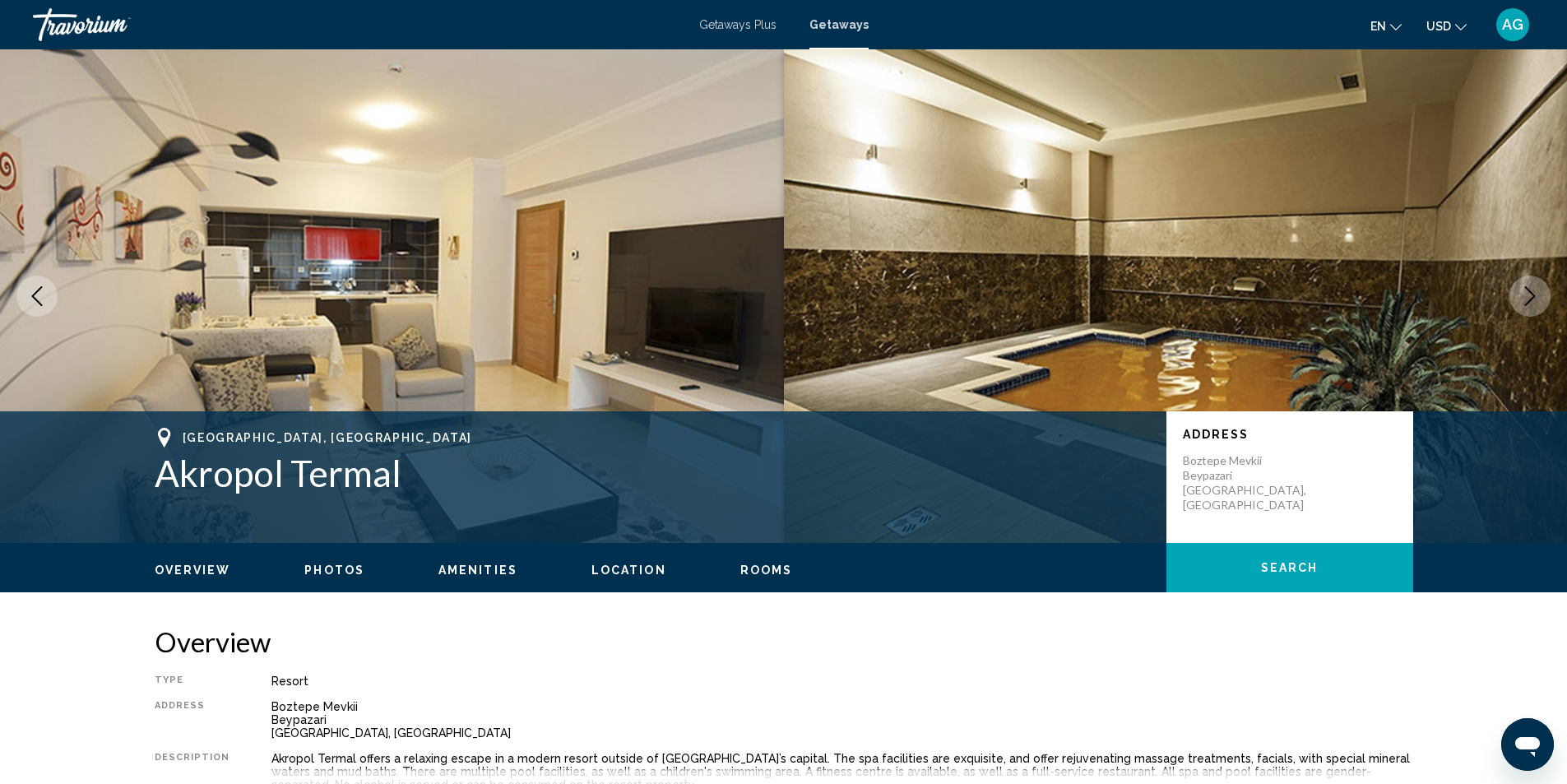
click at [1522, 291] on icon "Next image" at bounding box center [1530, 296] width 20 height 20
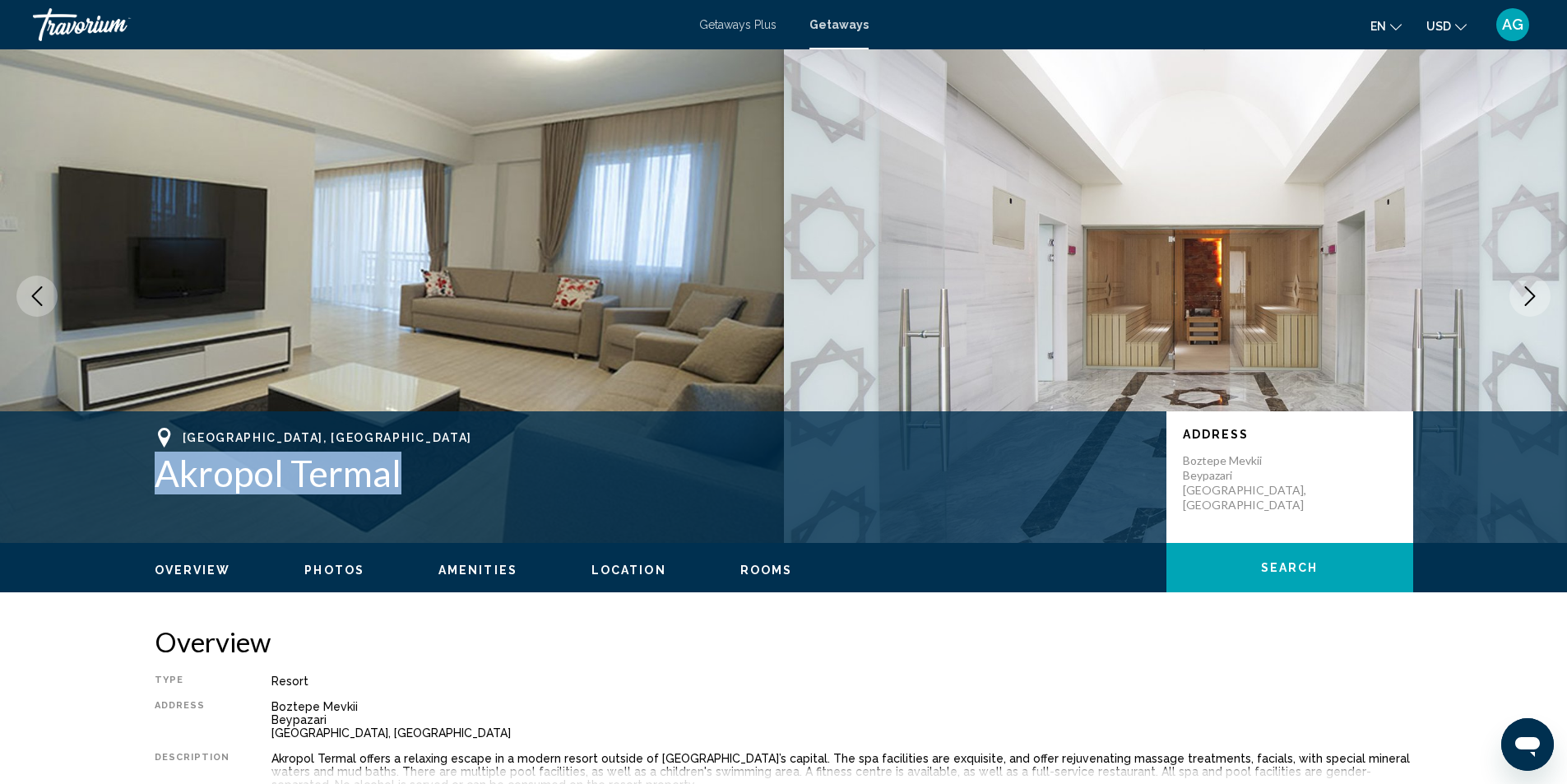
drag, startPoint x: 144, startPoint y: 480, endPoint x: 407, endPoint y: 469, distance: 263.2
click at [407, 469] on div "[GEOGRAPHIC_DATA], [GEOGRAPHIC_DATA] Akropol Termal Address Boztepe Mevkii [GEO…" at bounding box center [784, 477] width 1324 height 98
copy h1 "Akropol Termal"
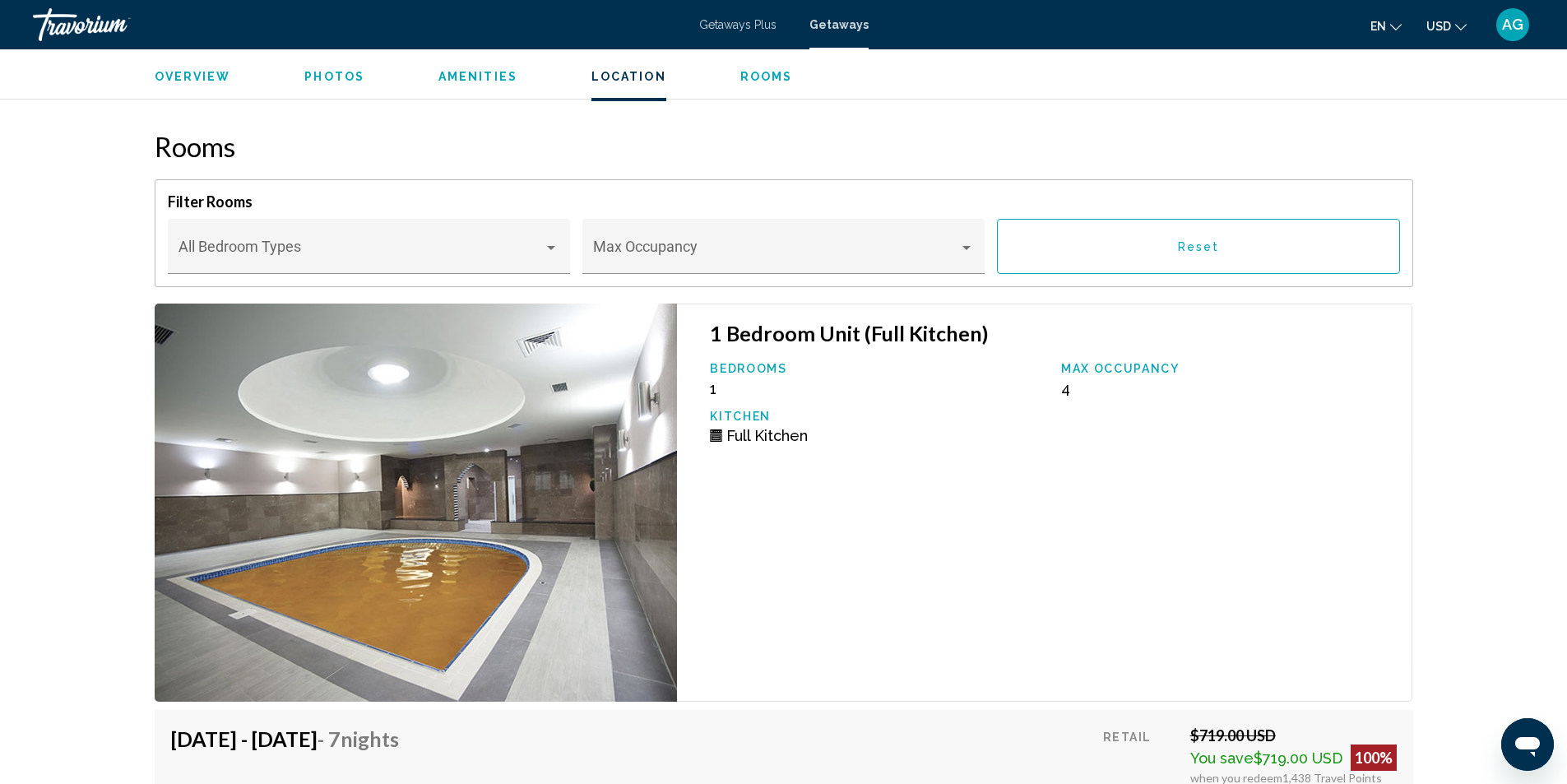
scroll to position [2139, 0]
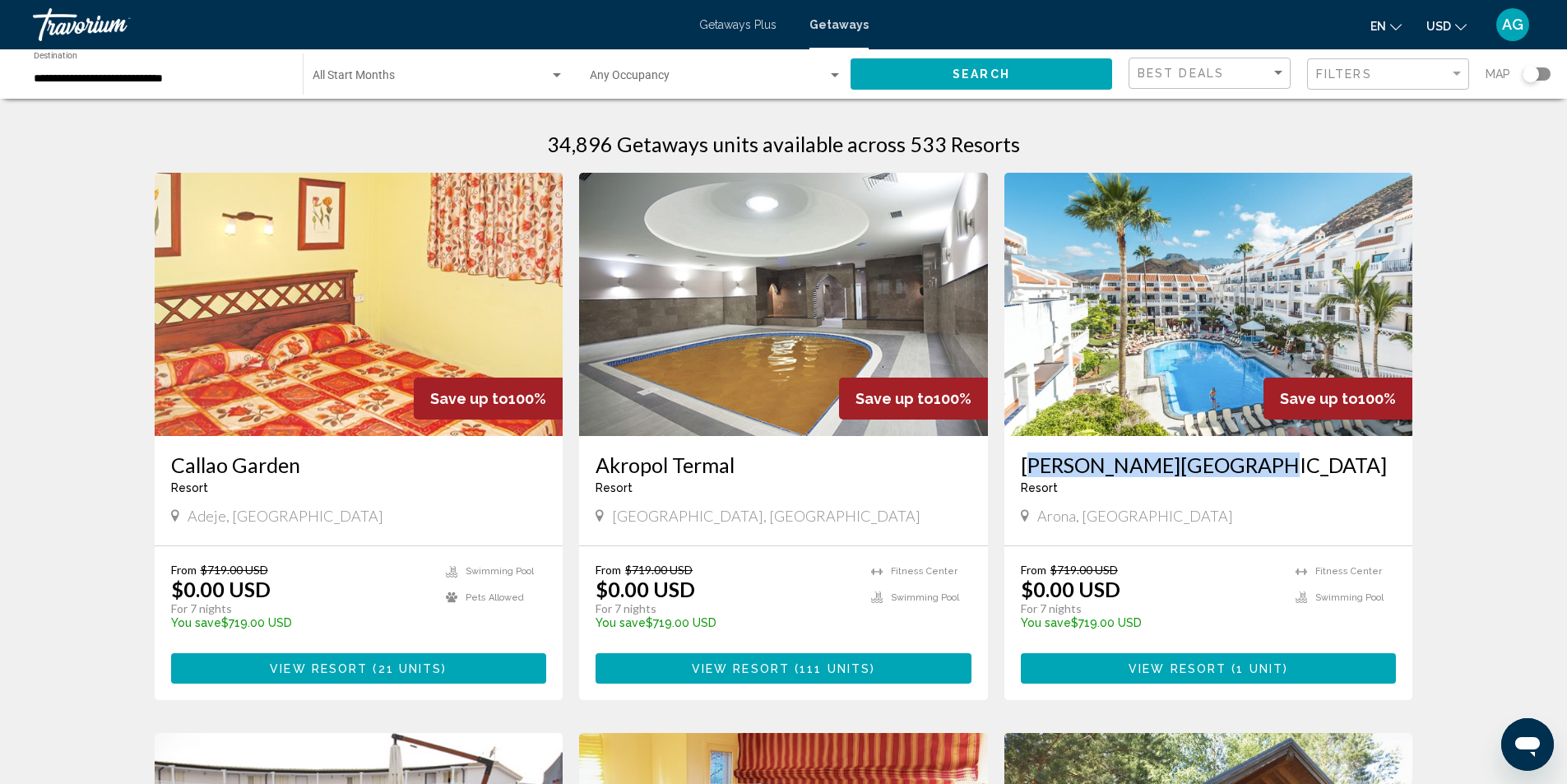
drag, startPoint x: 1016, startPoint y: 462, endPoint x: 1213, endPoint y: 464, distance: 197.0
click at [1213, 464] on div "[PERSON_NAME][GEOGRAPHIC_DATA] - This is an adults only resort [GEOGRAPHIC_DATA…" at bounding box center [1209, 490] width 409 height 109
copy h3 "[PERSON_NAME][GEOGRAPHIC_DATA]"
click at [1106, 367] on img "Main content" at bounding box center [1209, 304] width 409 height 263
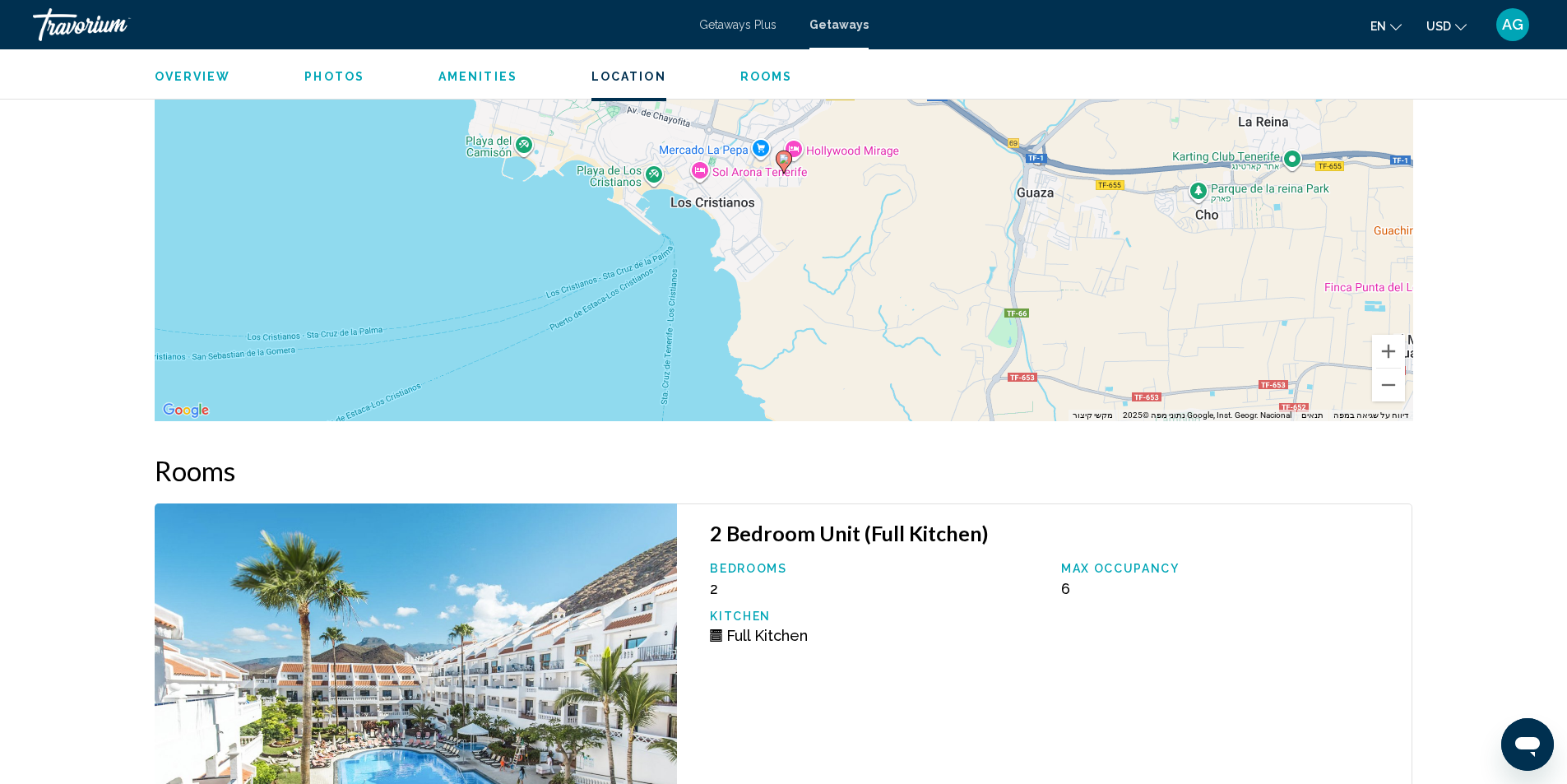
scroll to position [2074, 0]
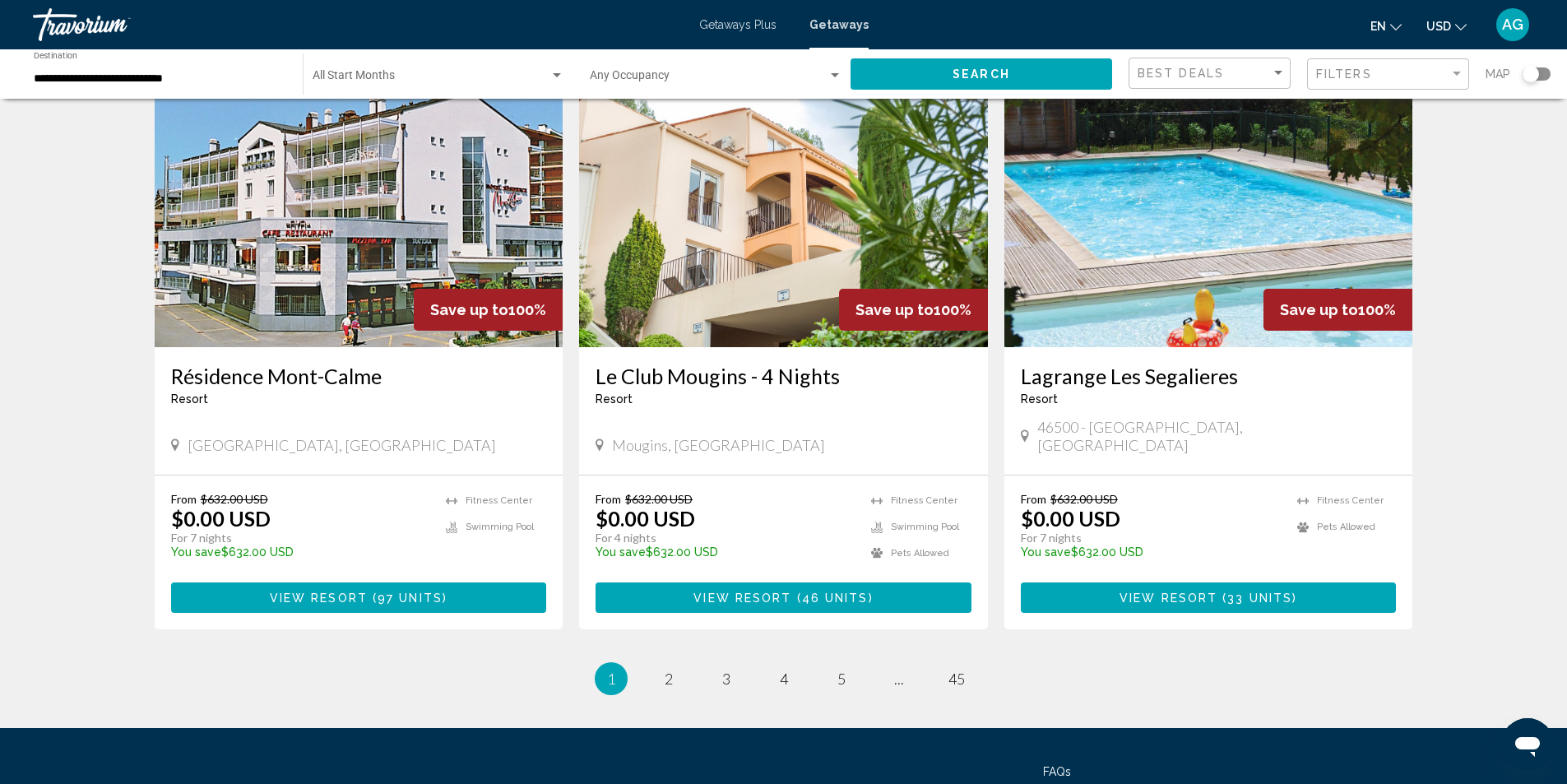
scroll to position [1897, 0]
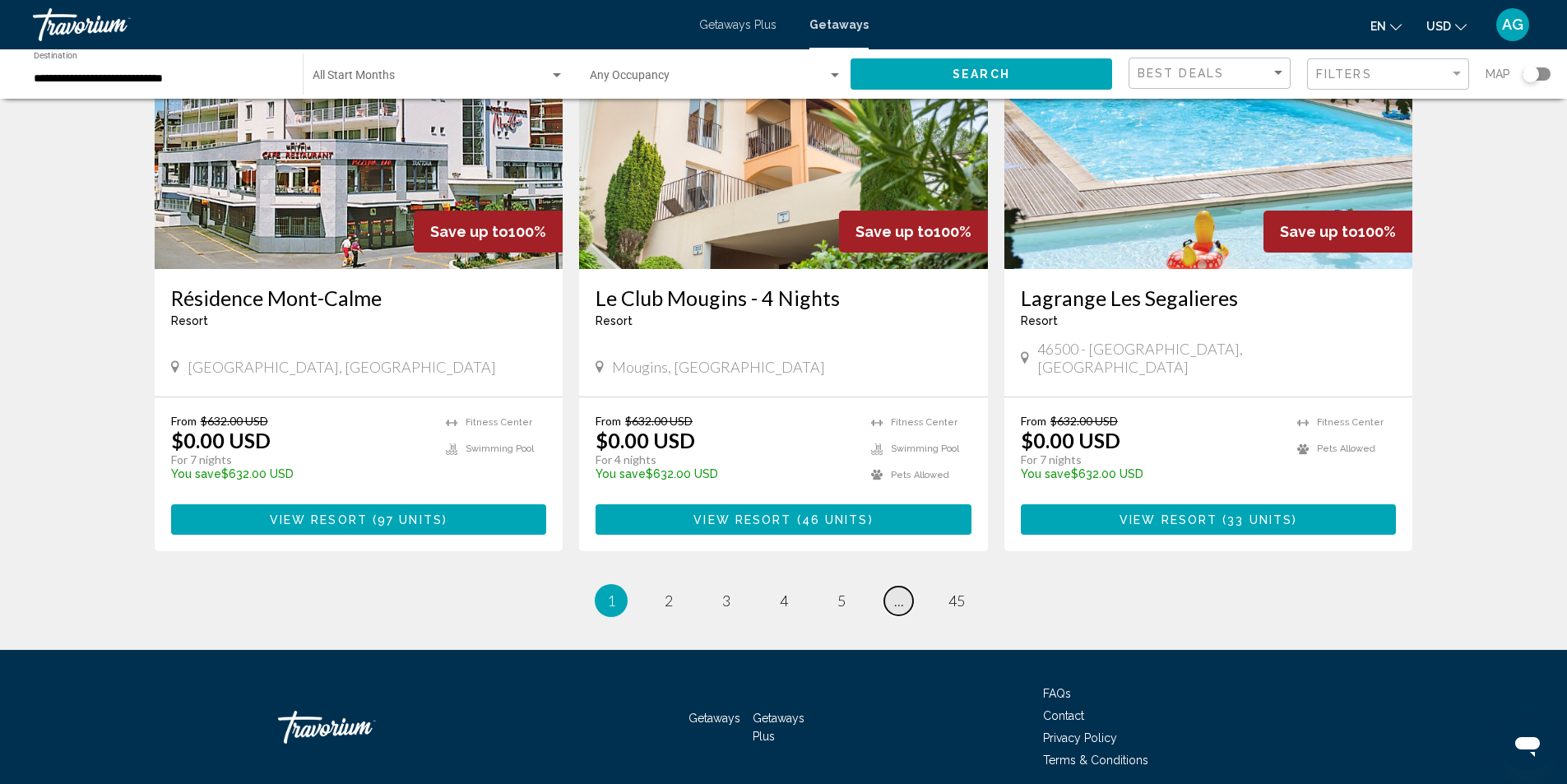
click at [892, 586] on link "page ..." at bounding box center [899, 601] width 29 height 29
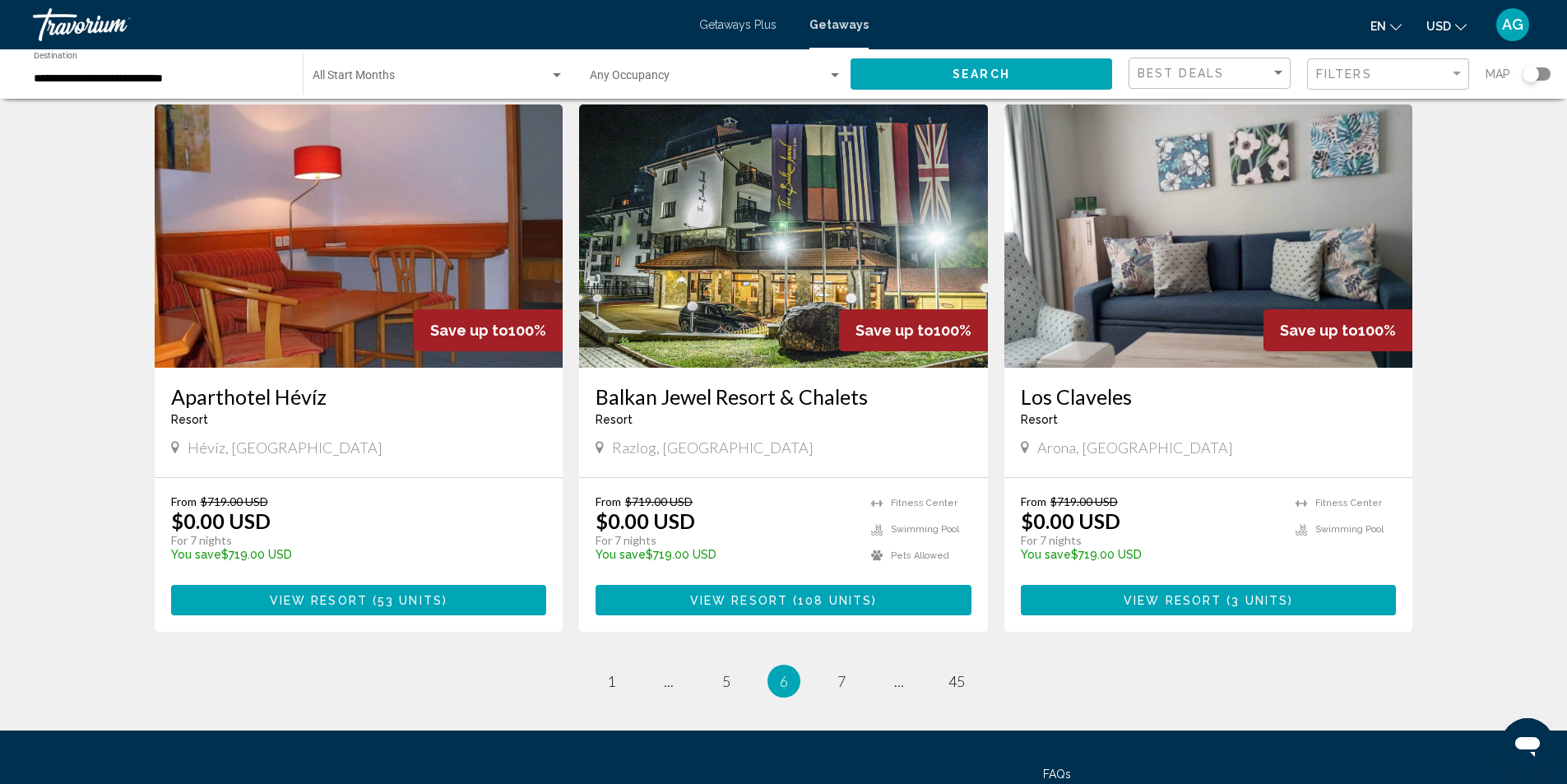
scroll to position [1897, 0]
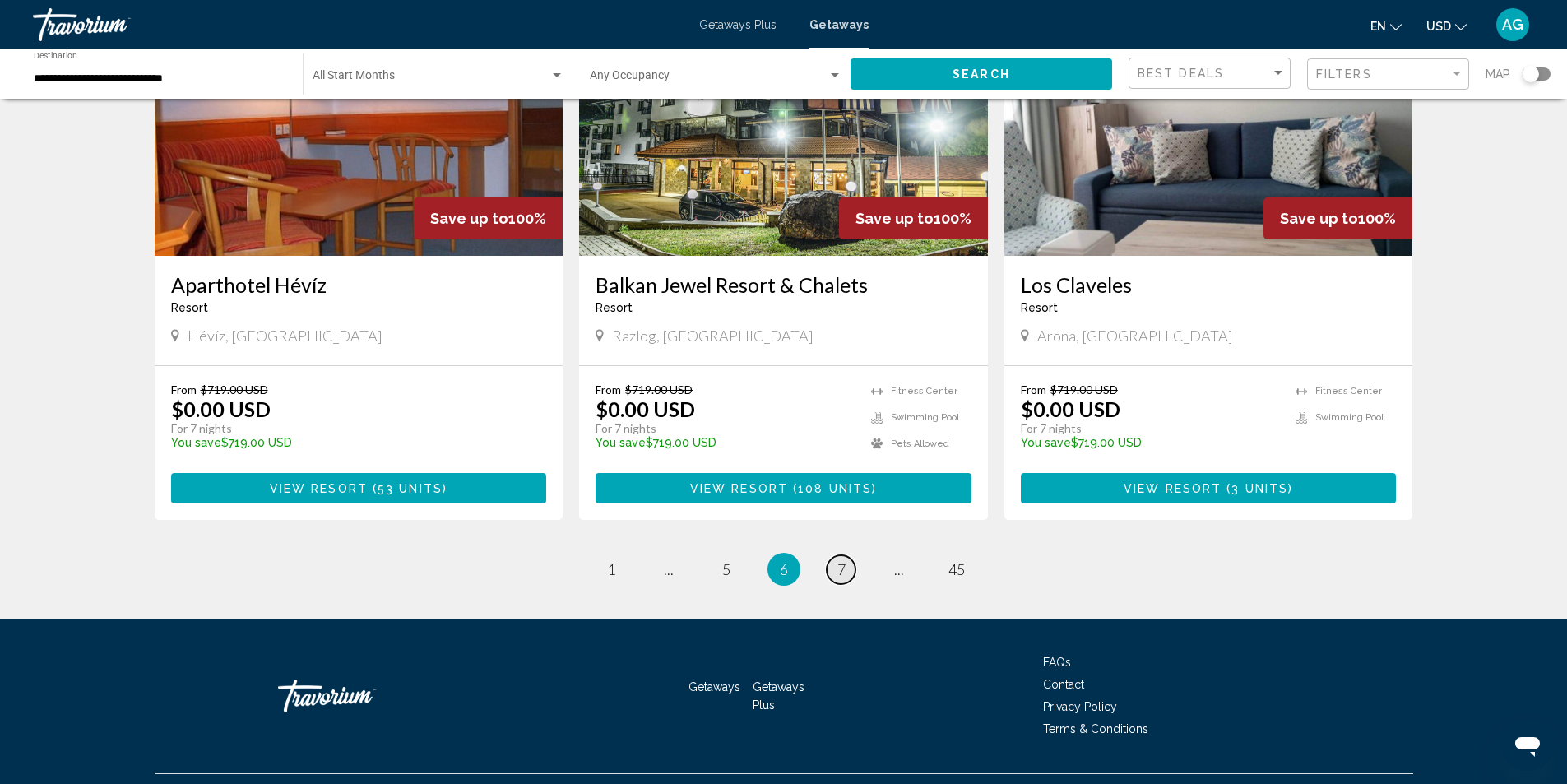
click at [837, 560] on span "7" at bounding box center [841, 569] width 8 height 18
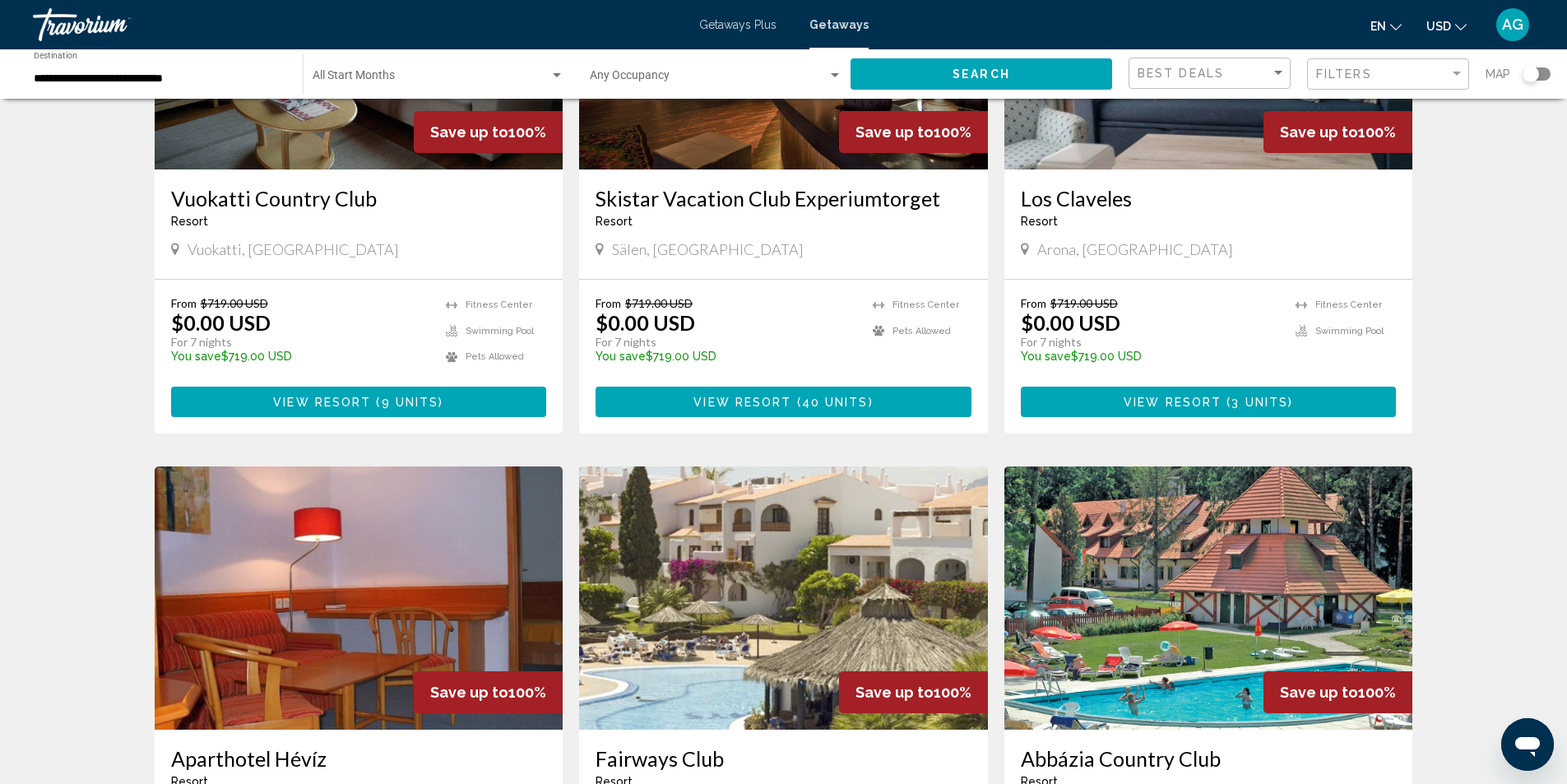
scroll to position [1726, 0]
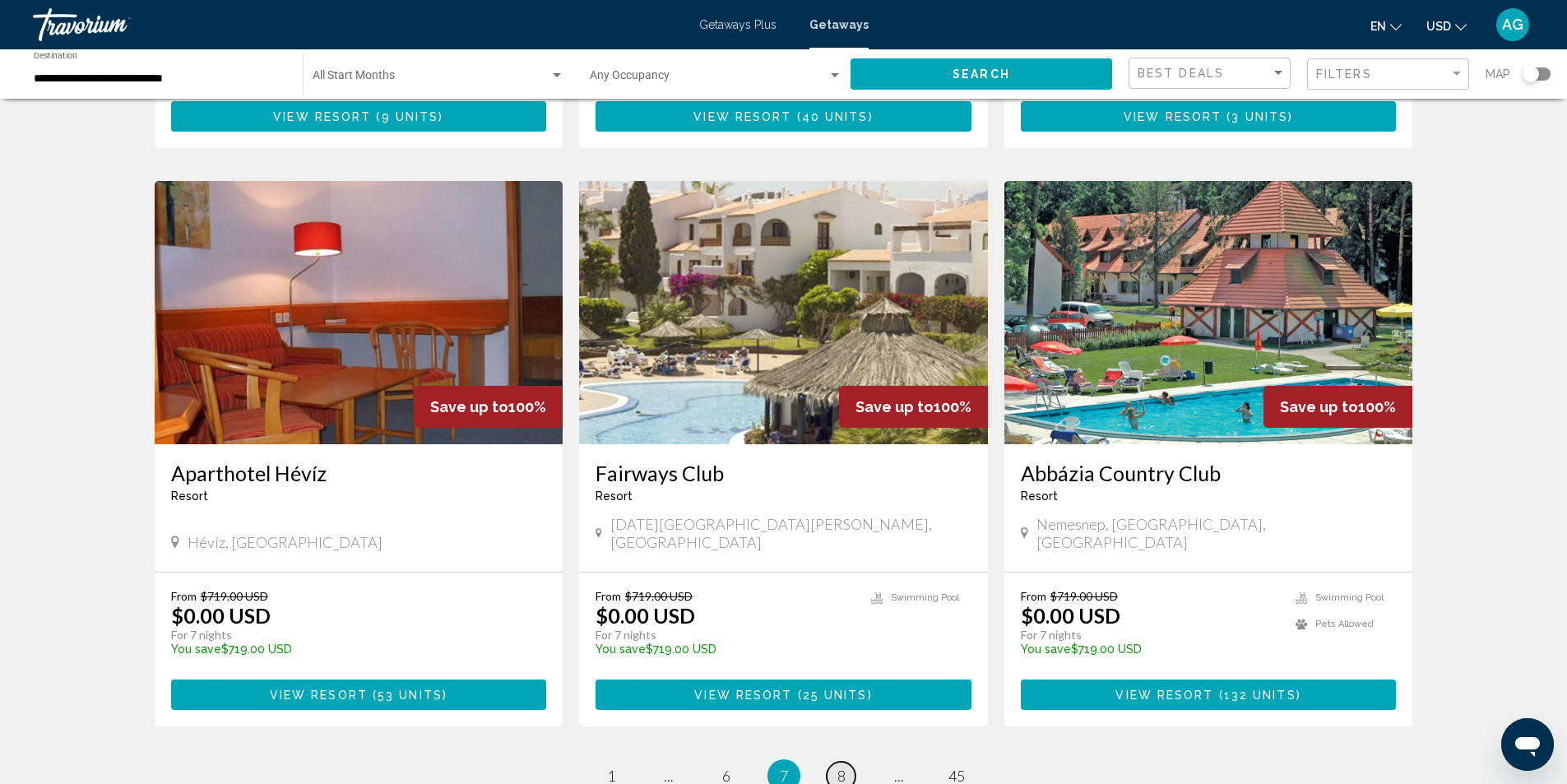
click at [843, 766] on span "8" at bounding box center [841, 775] width 8 height 18
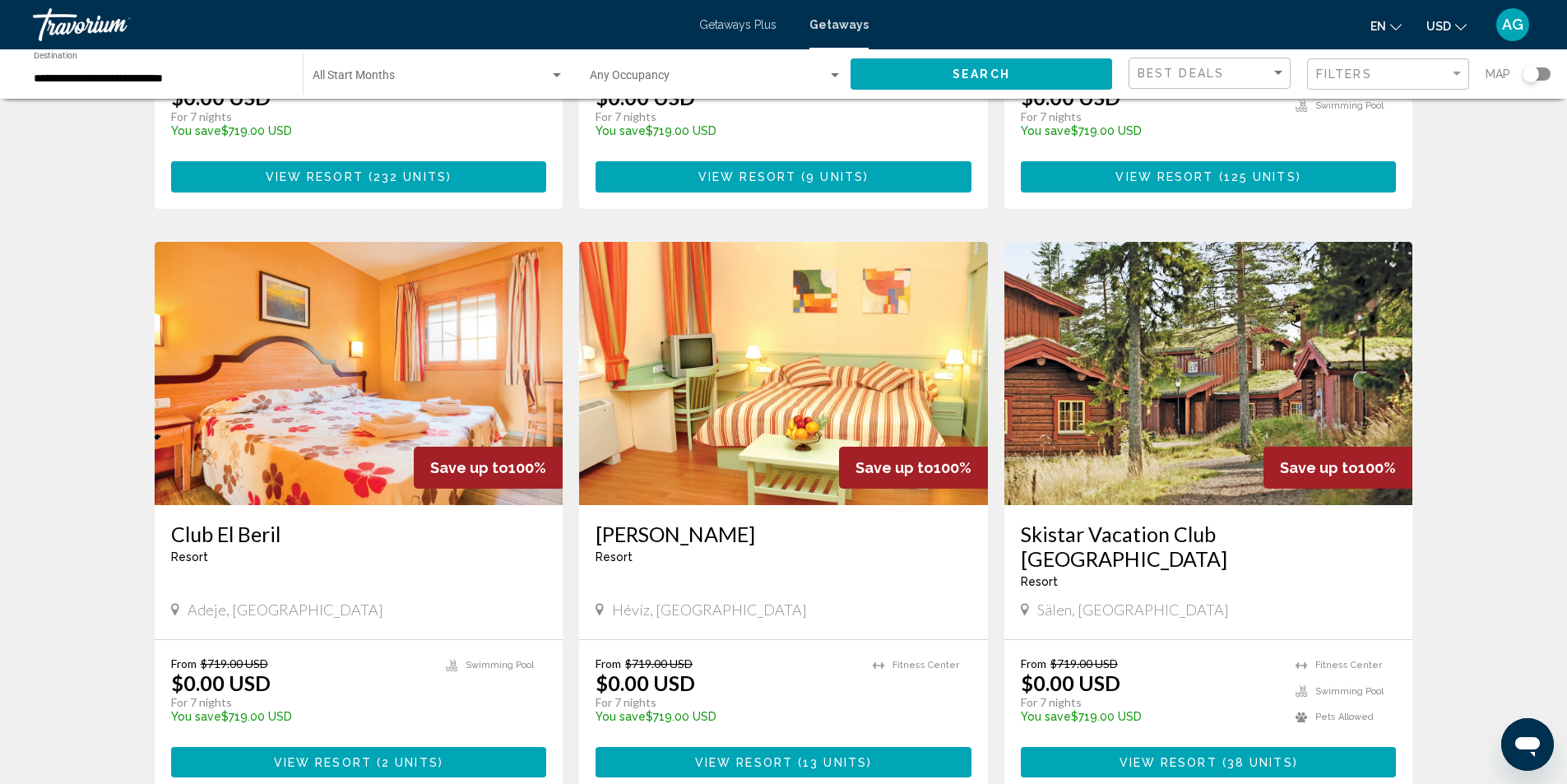
scroll to position [1069, 0]
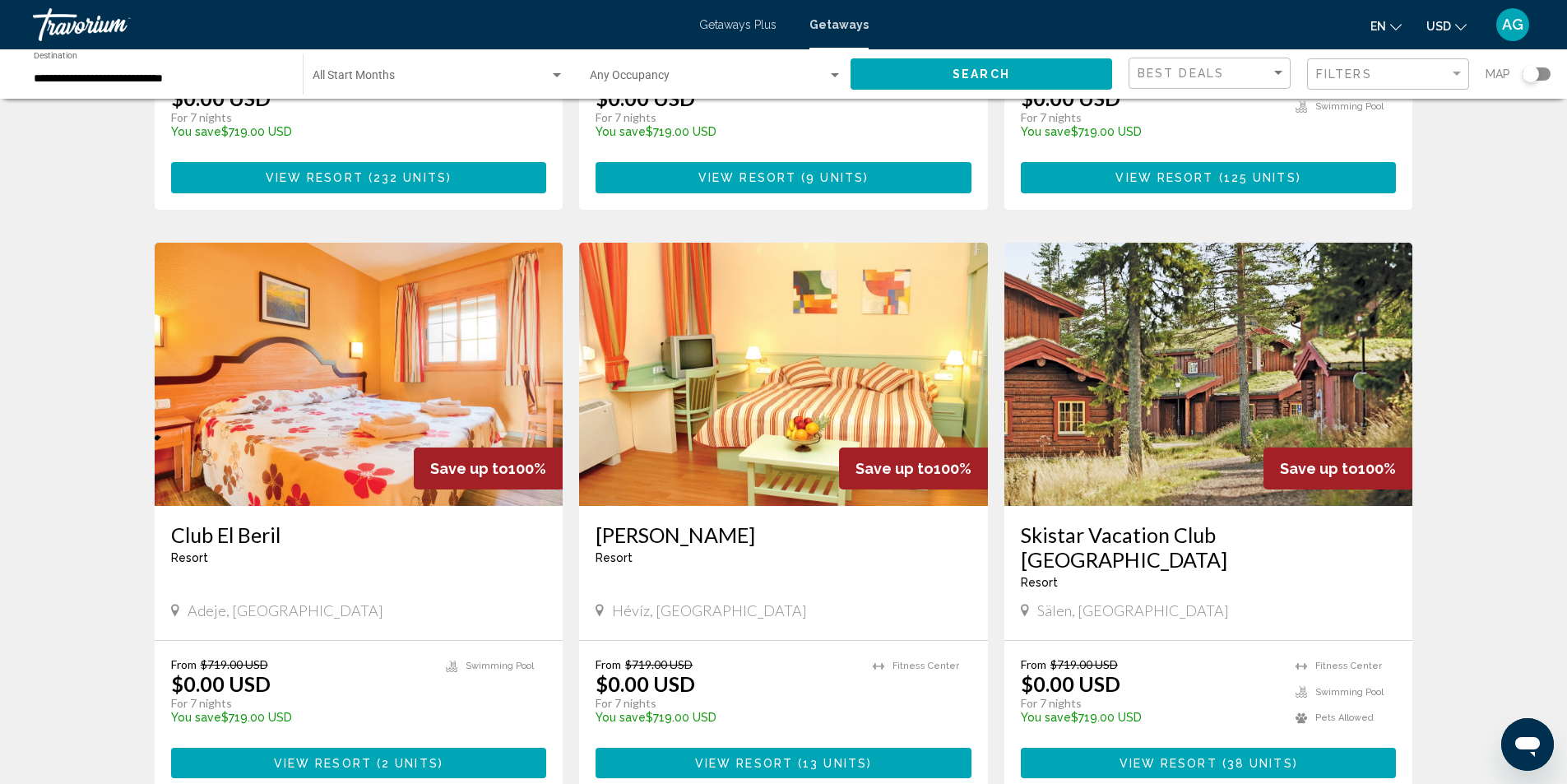
click at [1189, 397] on img "Main content" at bounding box center [1209, 374] width 409 height 263
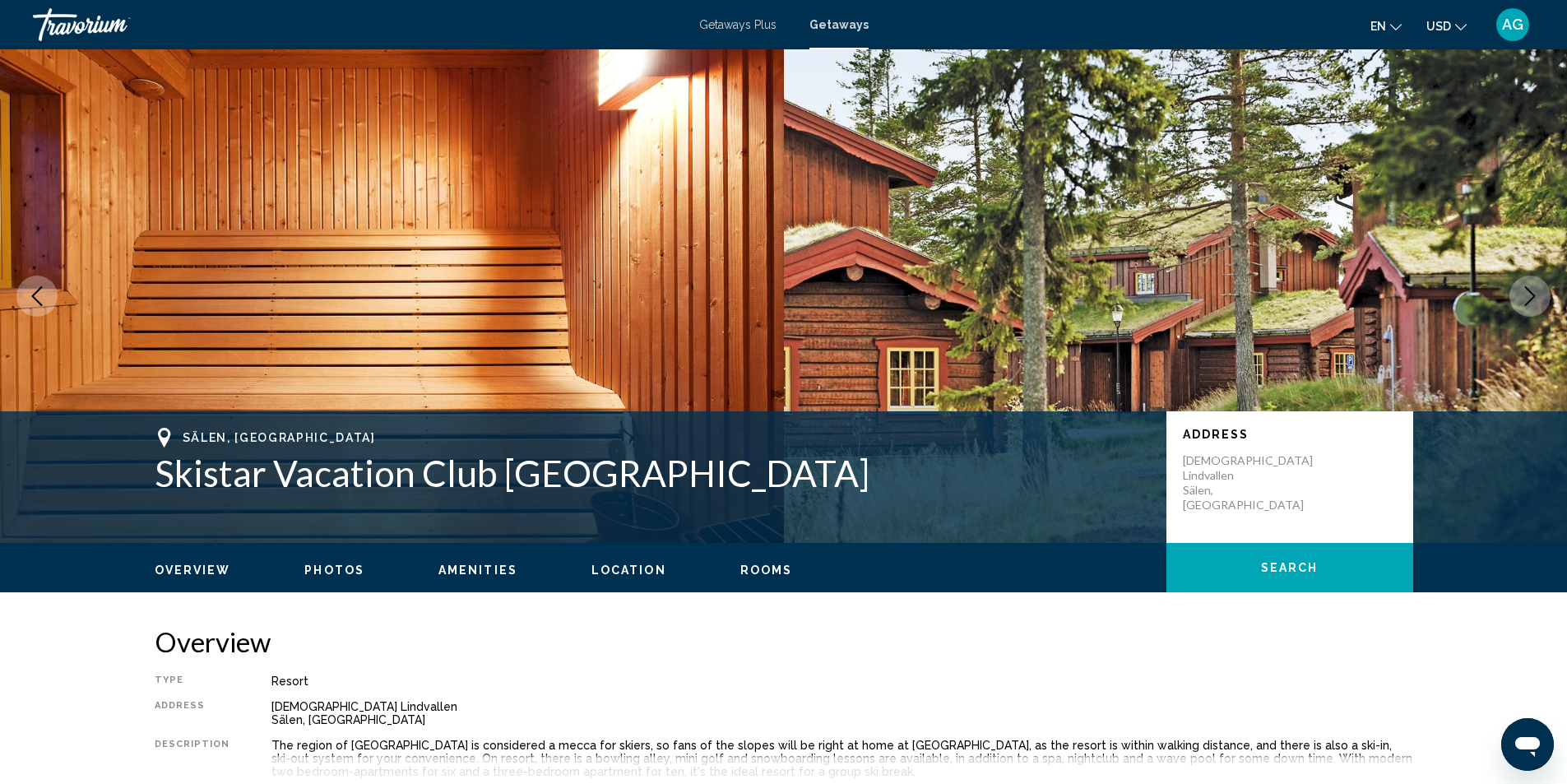
click at [1539, 298] on icon "Next image" at bounding box center [1530, 296] width 20 height 20
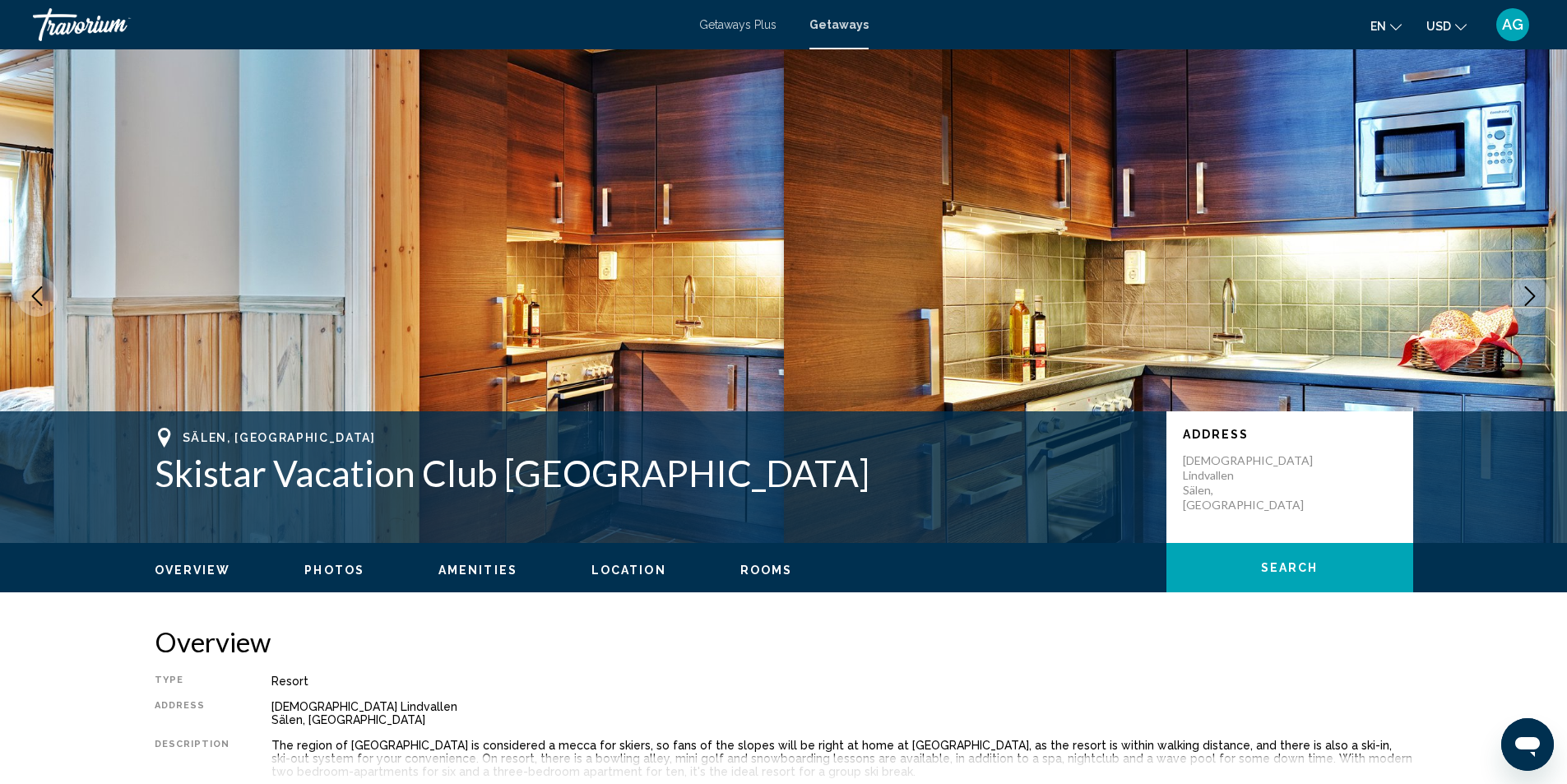
click at [1539, 298] on icon "Next image" at bounding box center [1530, 296] width 20 height 20
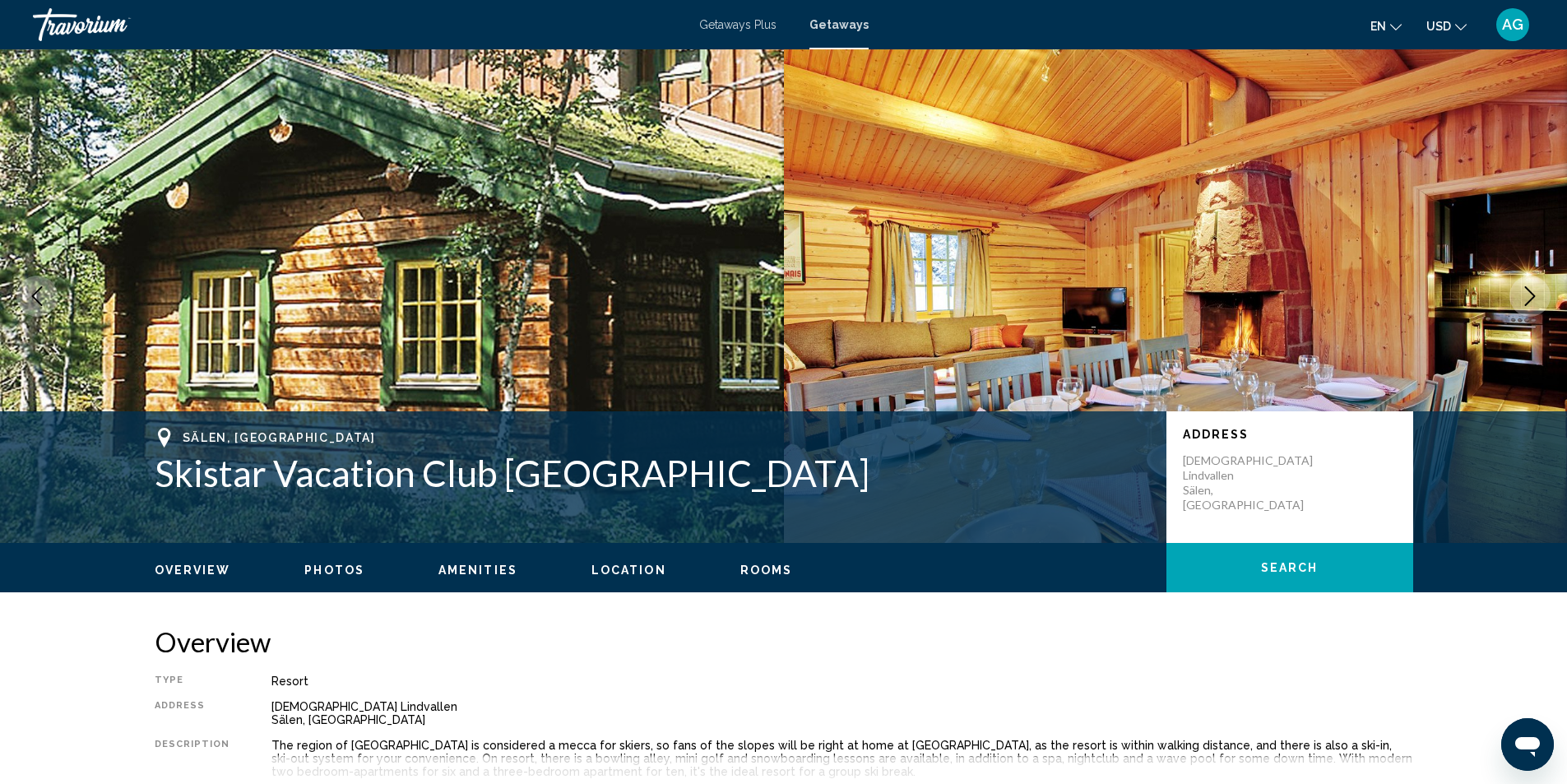
click at [1537, 296] on icon "Next image" at bounding box center [1530, 296] width 20 height 20
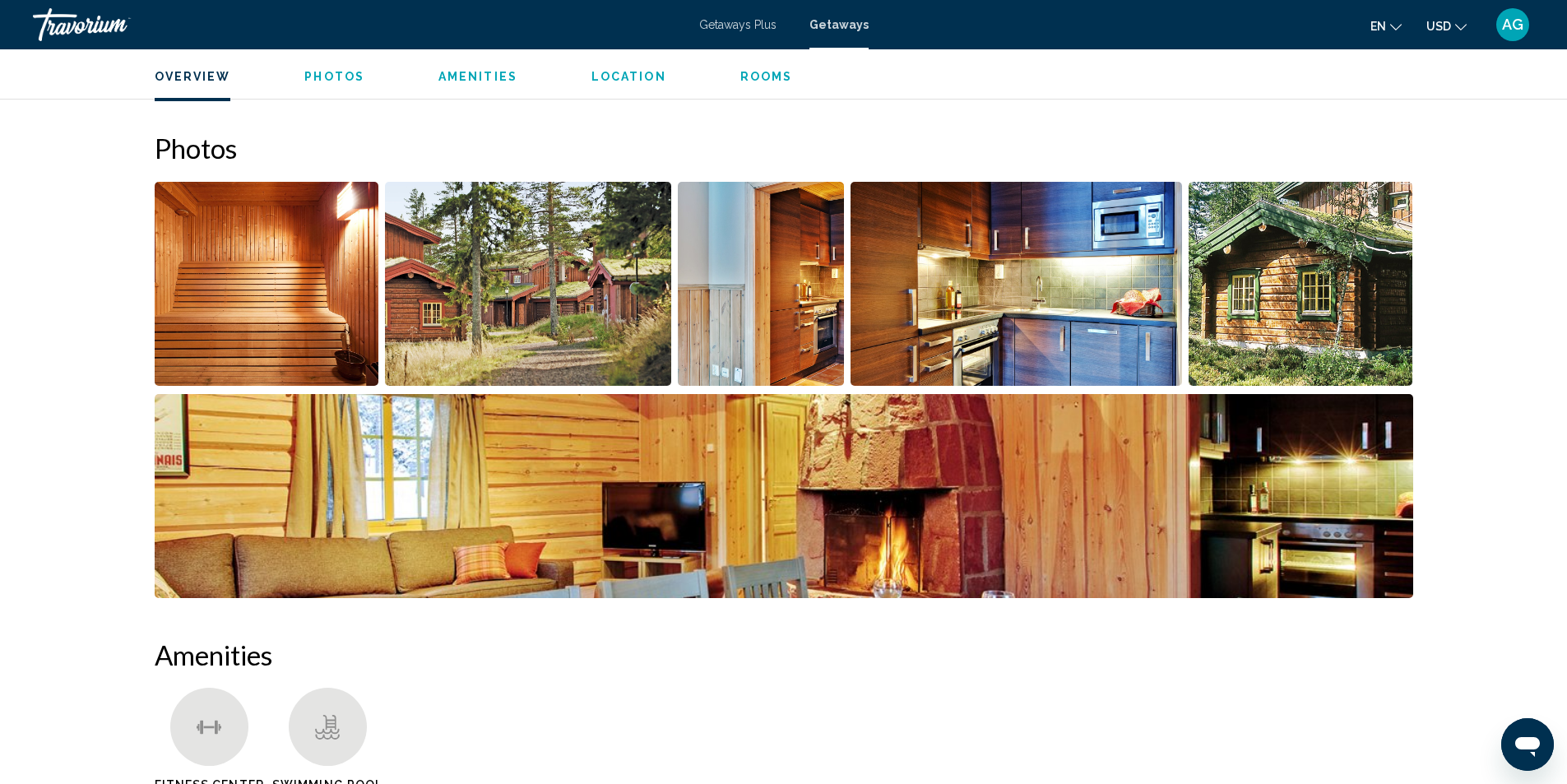
scroll to position [289, 0]
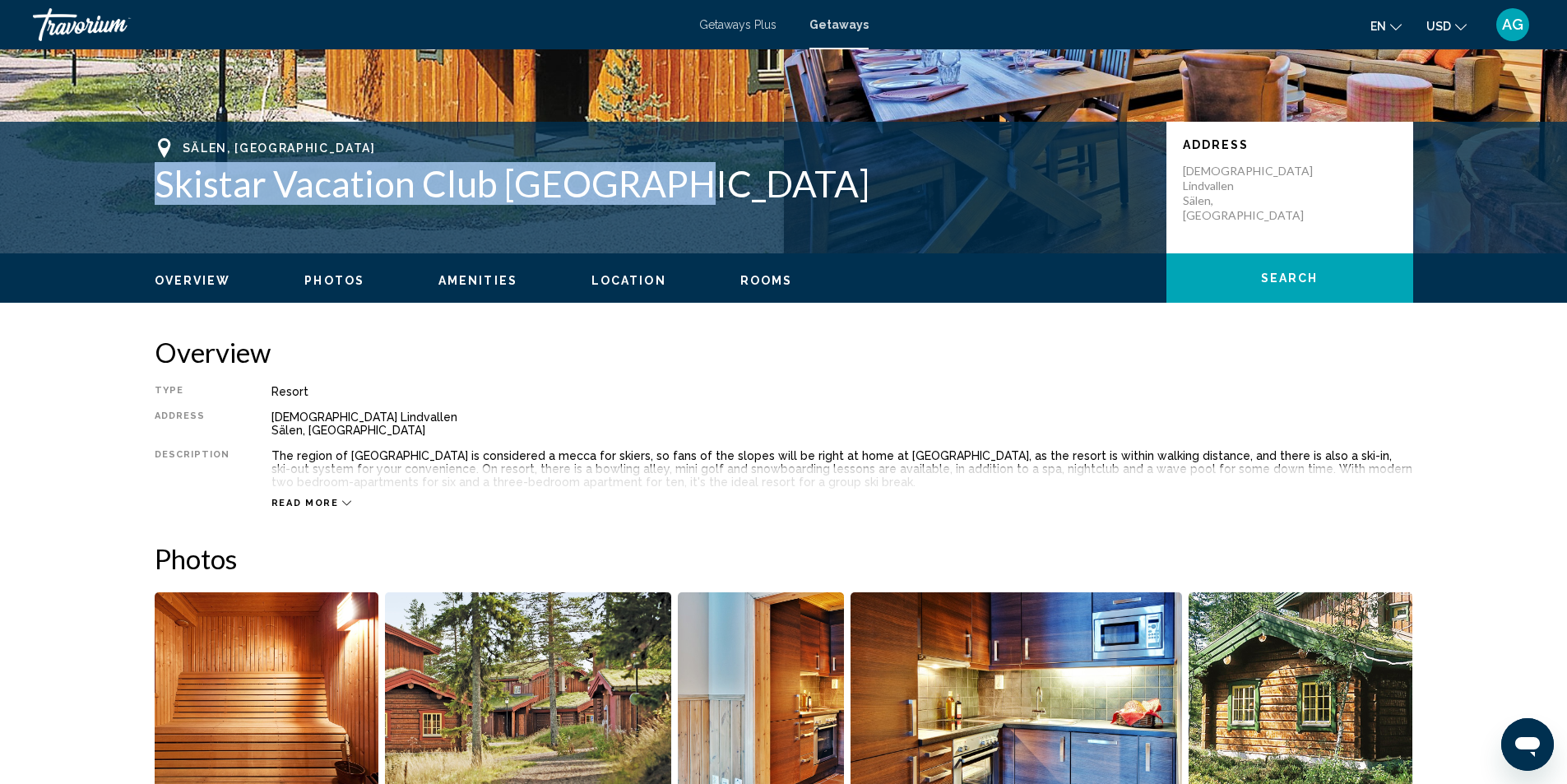
drag, startPoint x: 156, startPoint y: 188, endPoint x: 689, endPoint y: 198, distance: 533.1
click at [689, 198] on div "Sälen, [GEOGRAPHIC_DATA] Skistar Vacation Club Timmerbyn Address [GEOGRAPHIC_DA…" at bounding box center [784, 187] width 1324 height 98
copy h1 "Skistar Vacation Club [GEOGRAPHIC_DATA]"
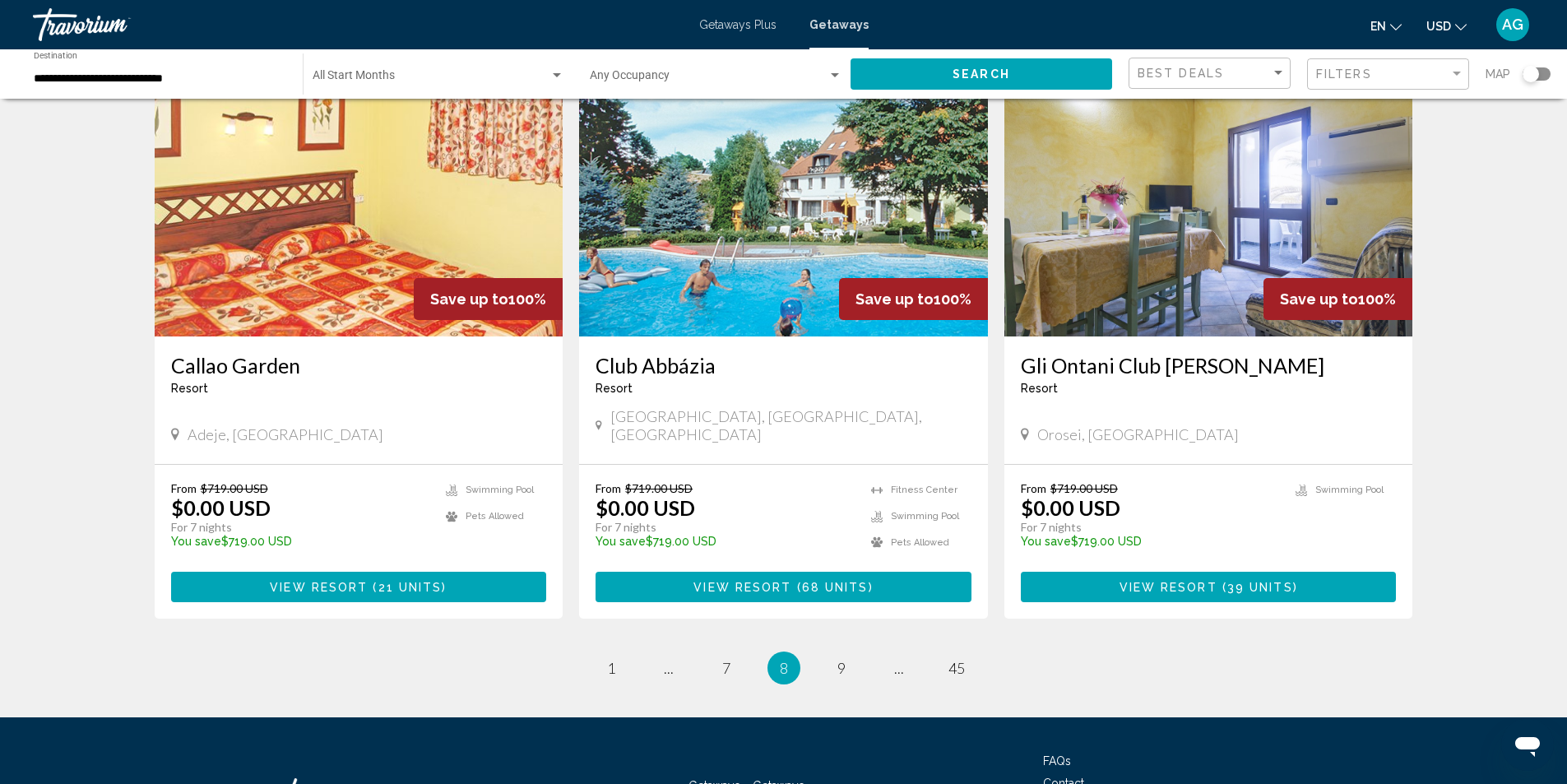
scroll to position [1897, 0]
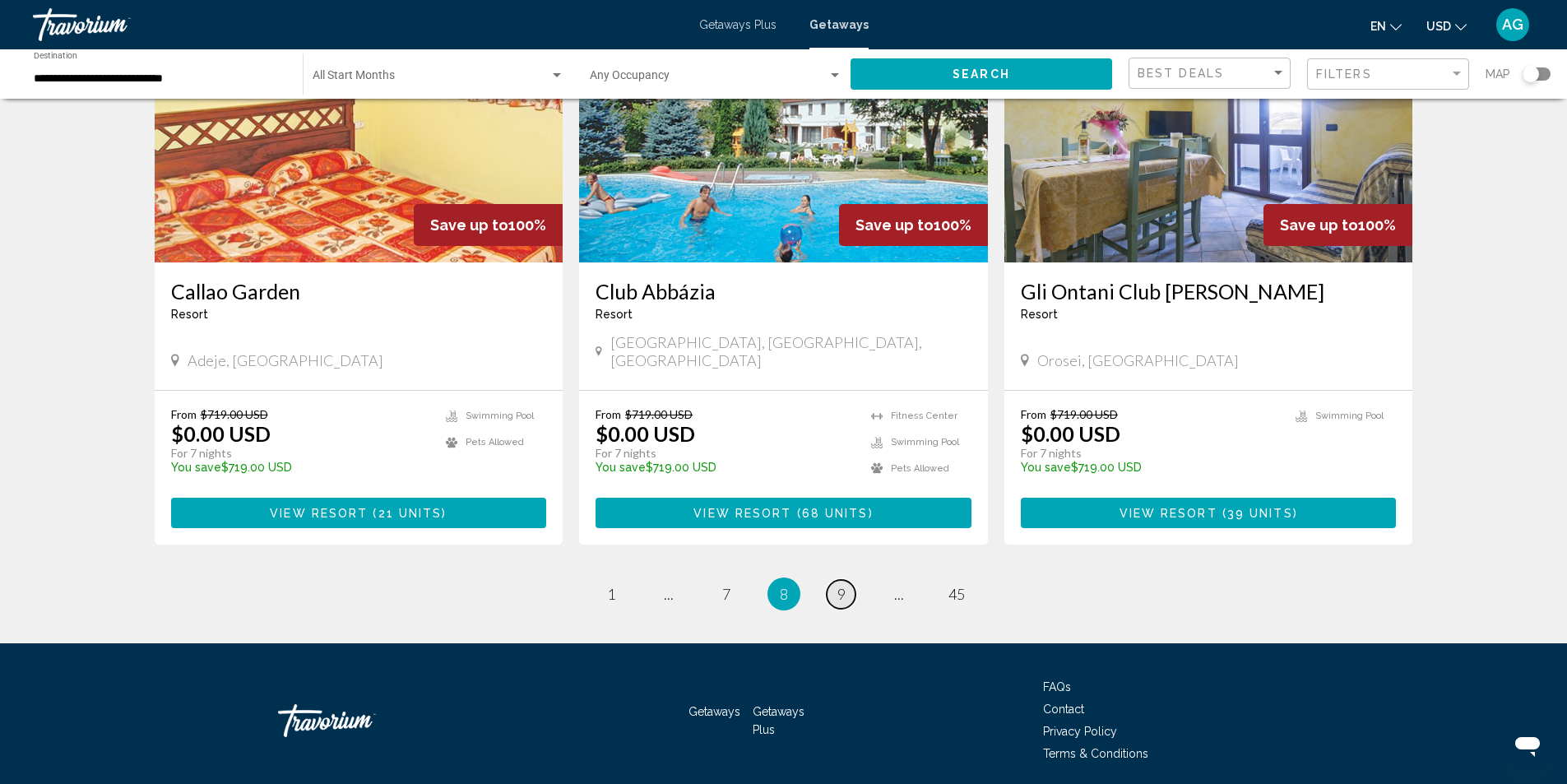
click at [846, 580] on link "page 9" at bounding box center [841, 594] width 29 height 29
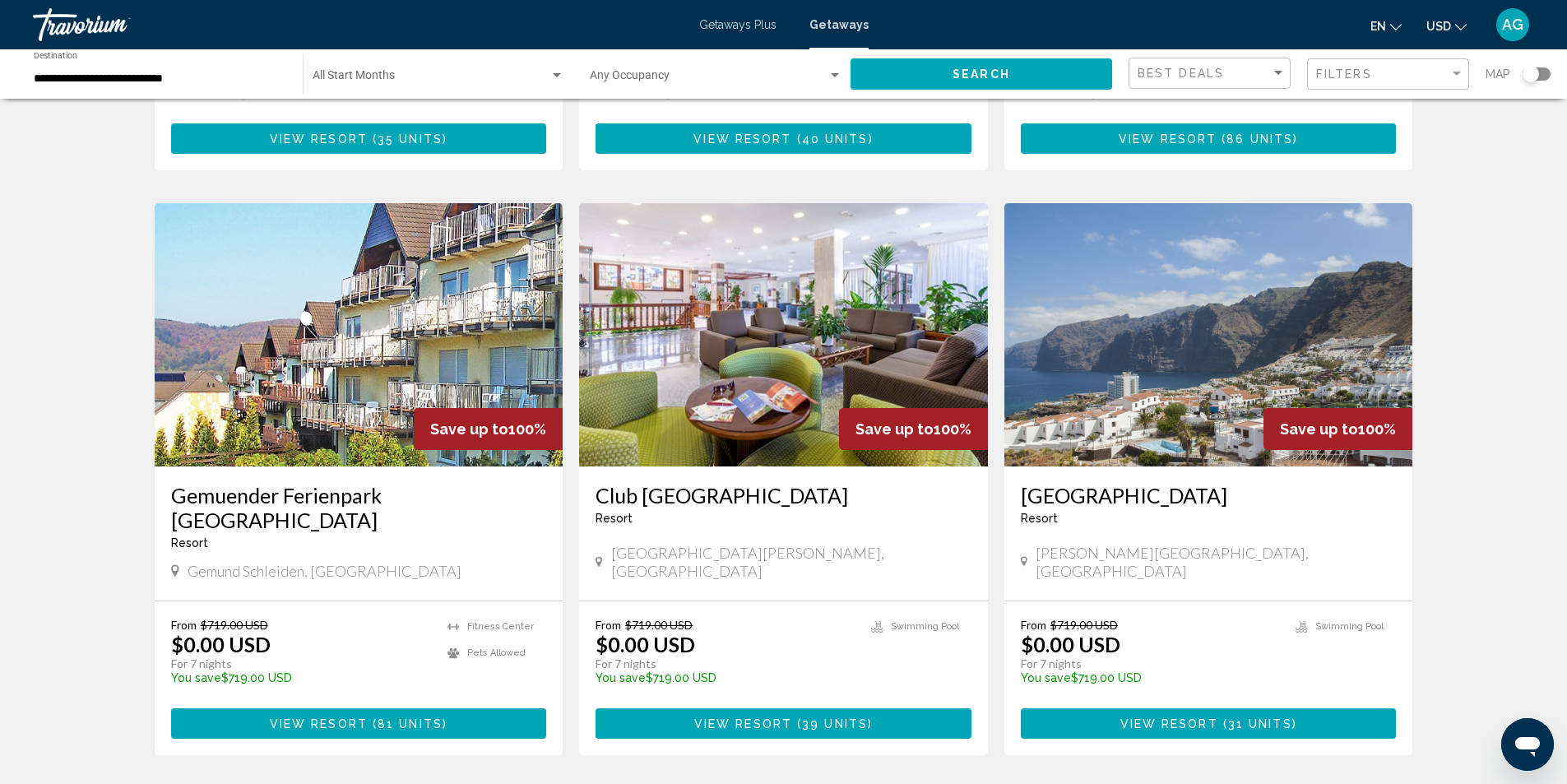
scroll to position [1809, 0]
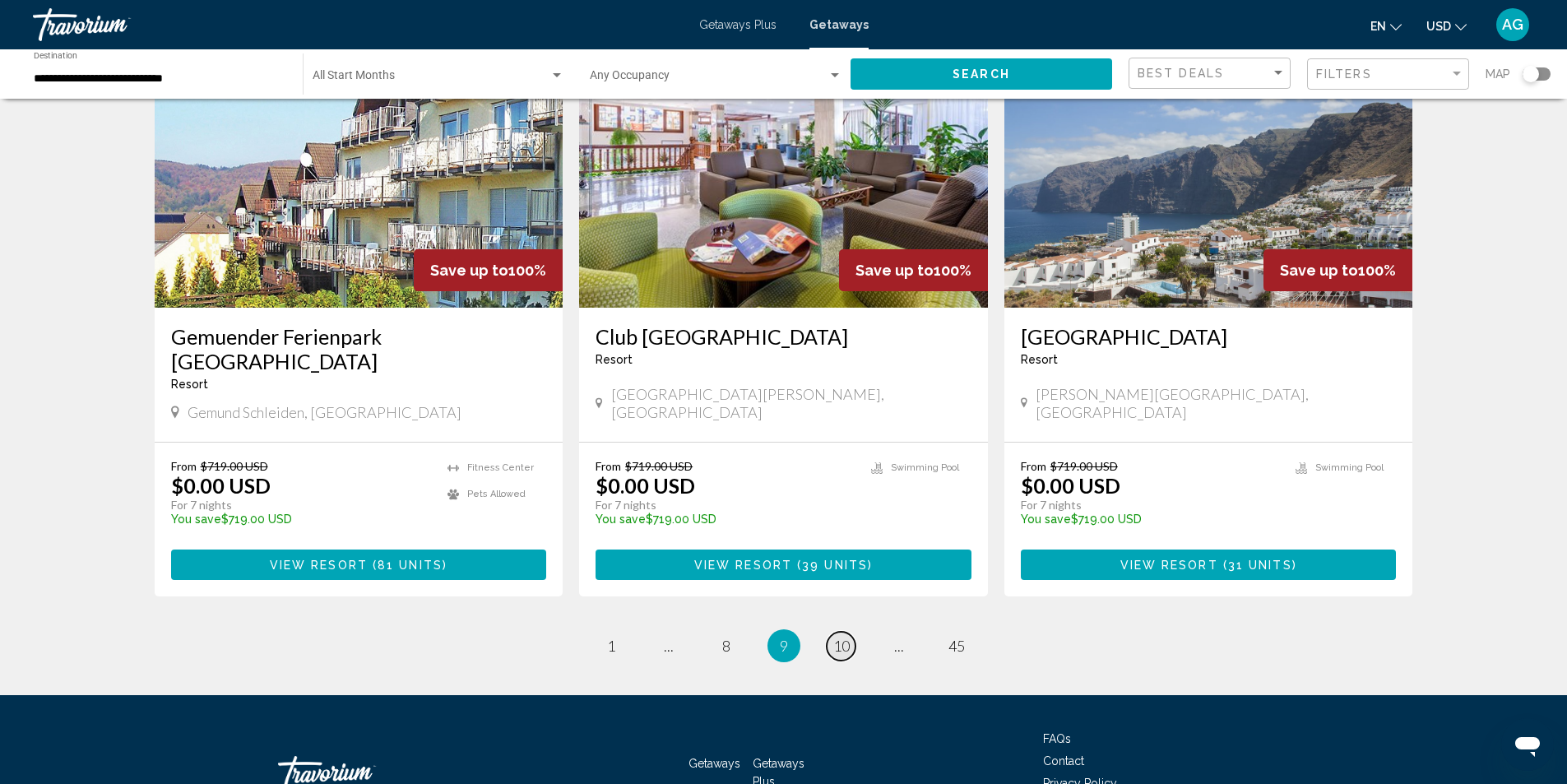
click at [841, 636] on span "10" at bounding box center [842, 645] width 16 height 18
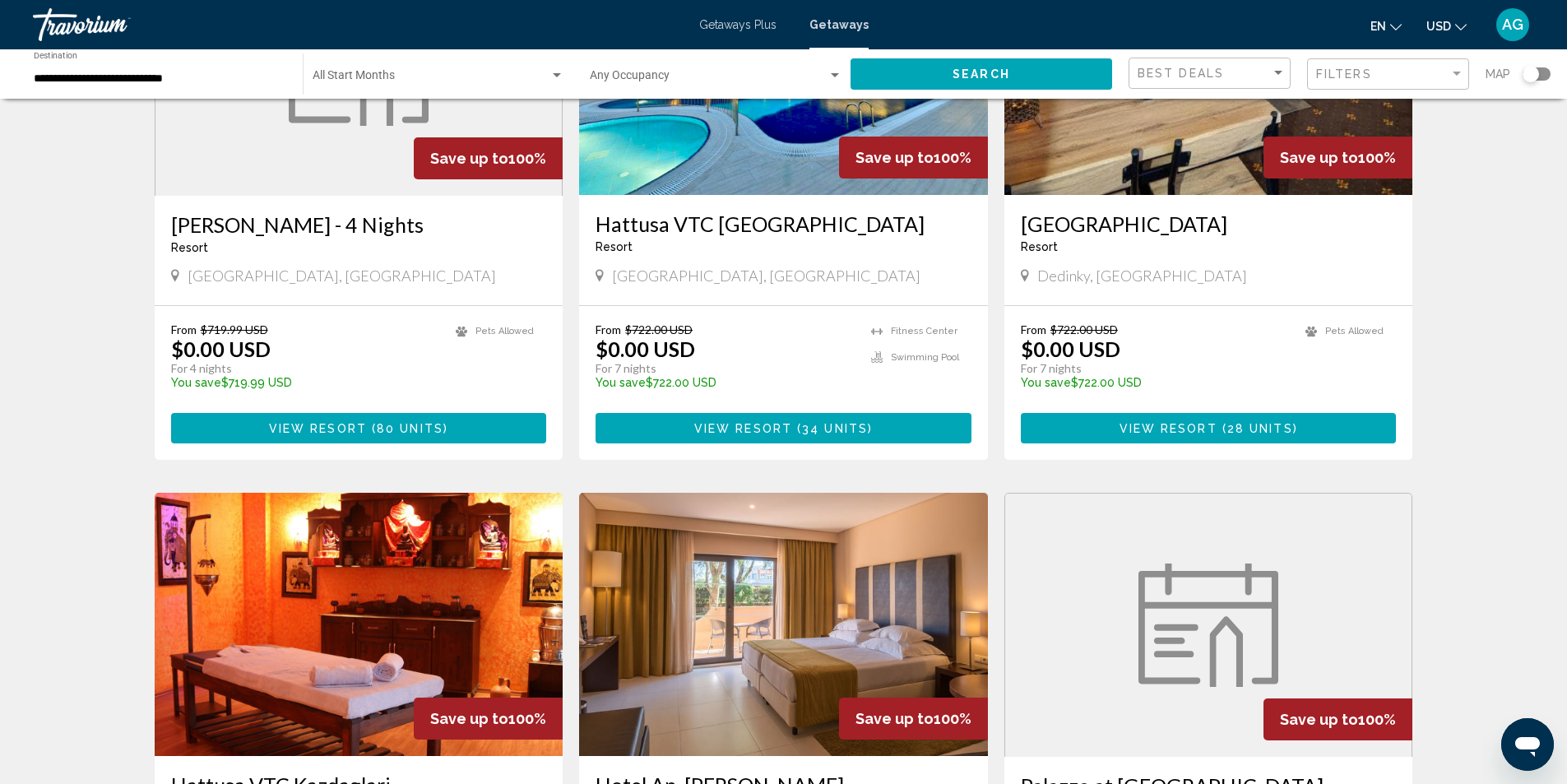
scroll to position [1069, 0]
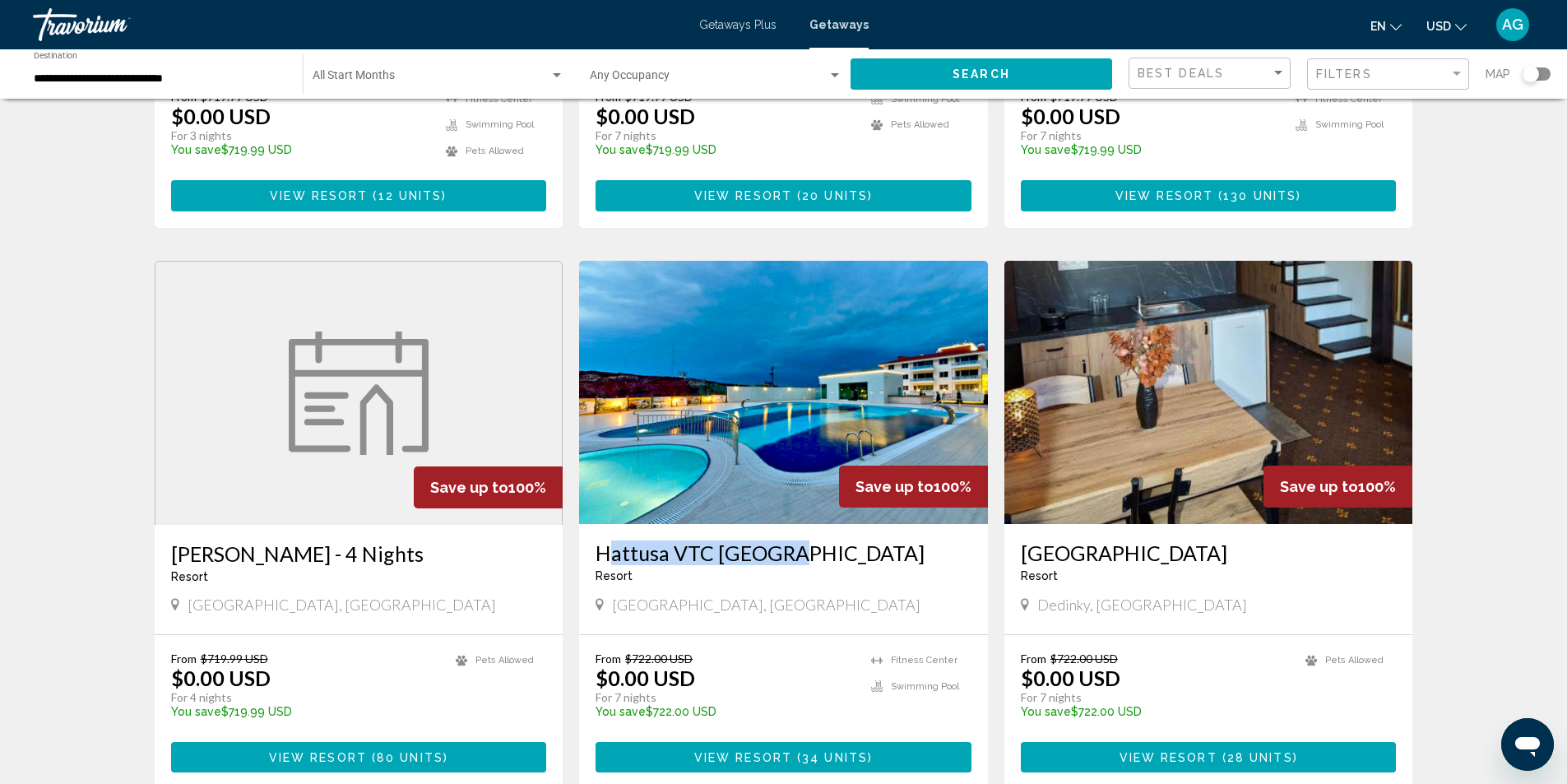
drag, startPoint x: 586, startPoint y: 512, endPoint x: 798, endPoint y: 513, distance: 212.0
click at [798, 524] on div "Hattusa VTC [GEOGRAPHIC_DATA] - This is an adults only resort [GEOGRAPHIC_DATA]…" at bounding box center [784, 578] width 409 height 110
click at [917, 569] on div "Resort - This is an adults only resort" at bounding box center [784, 575] width 376 height 13
drag, startPoint x: 1017, startPoint y: 516, endPoint x: 1109, endPoint y: 514, distance: 92.0
click at [1109, 524] on div "[GEOGRAPHIC_DATA] - This is an adults only resort Dedinky, [GEOGRAPHIC_DATA]" at bounding box center [1209, 578] width 409 height 110
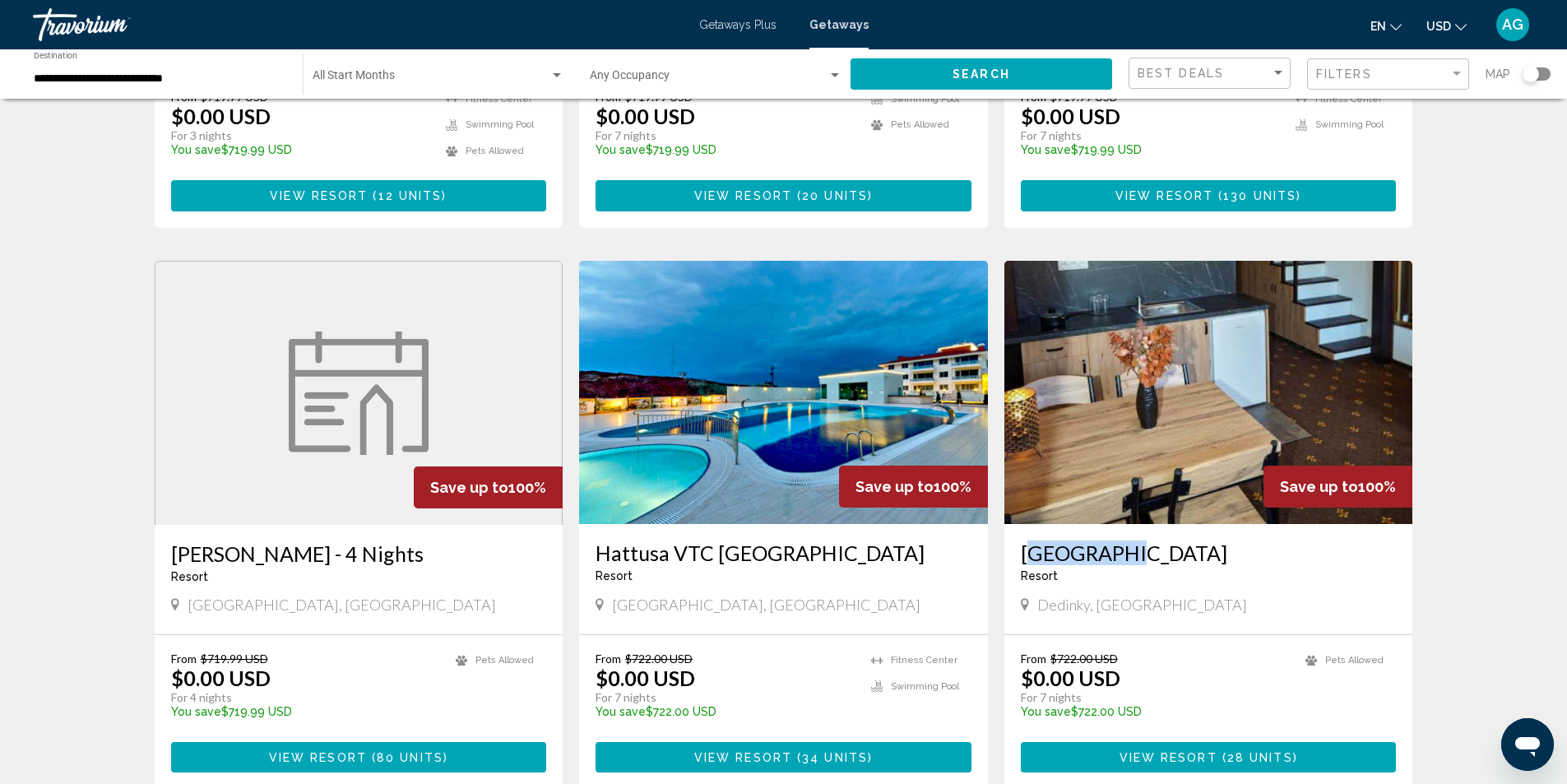
click at [1159, 462] on img "Main content" at bounding box center [1209, 392] width 409 height 263
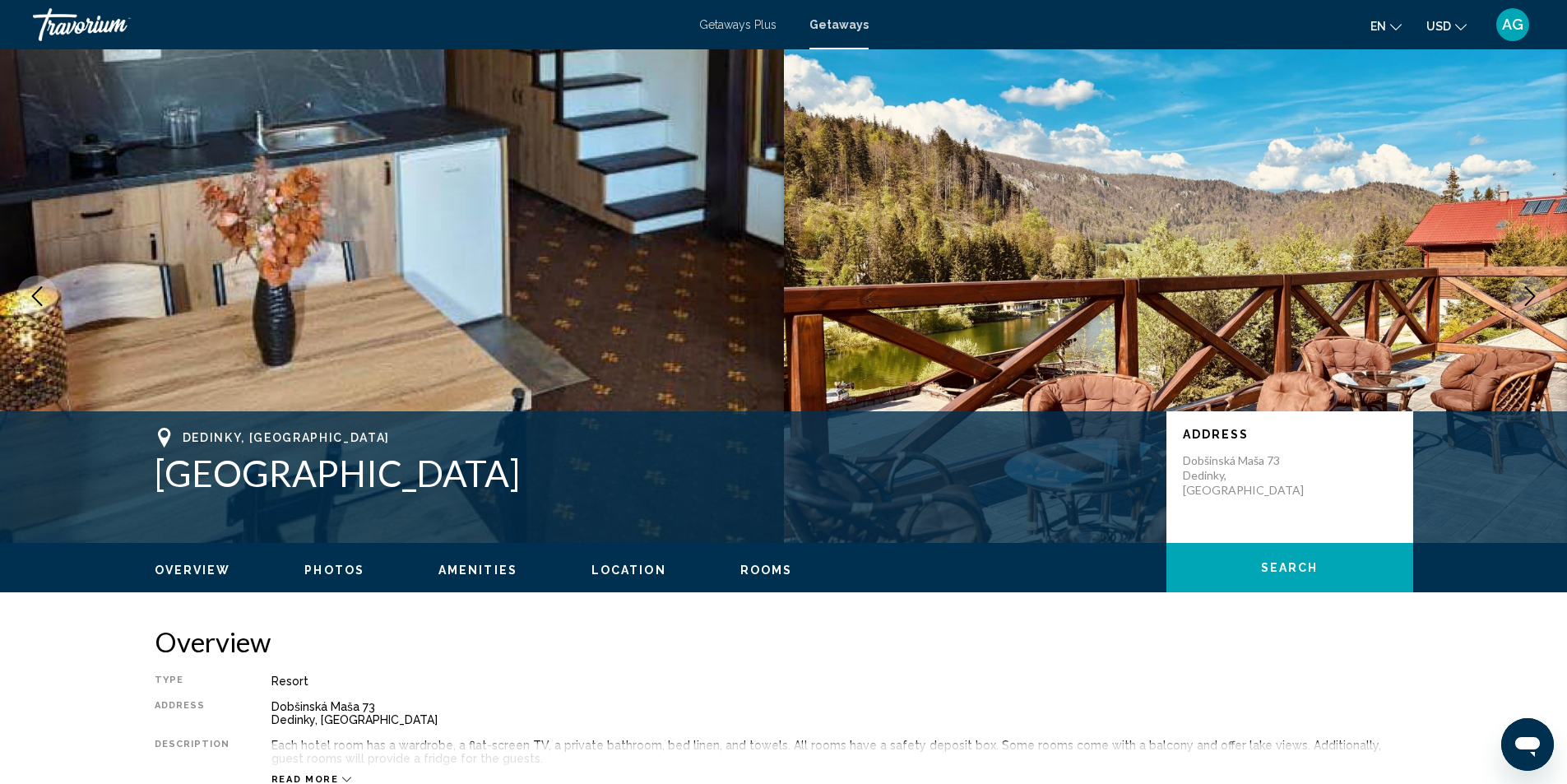
click at [1529, 293] on icon "Next image" at bounding box center [1530, 296] width 20 height 20
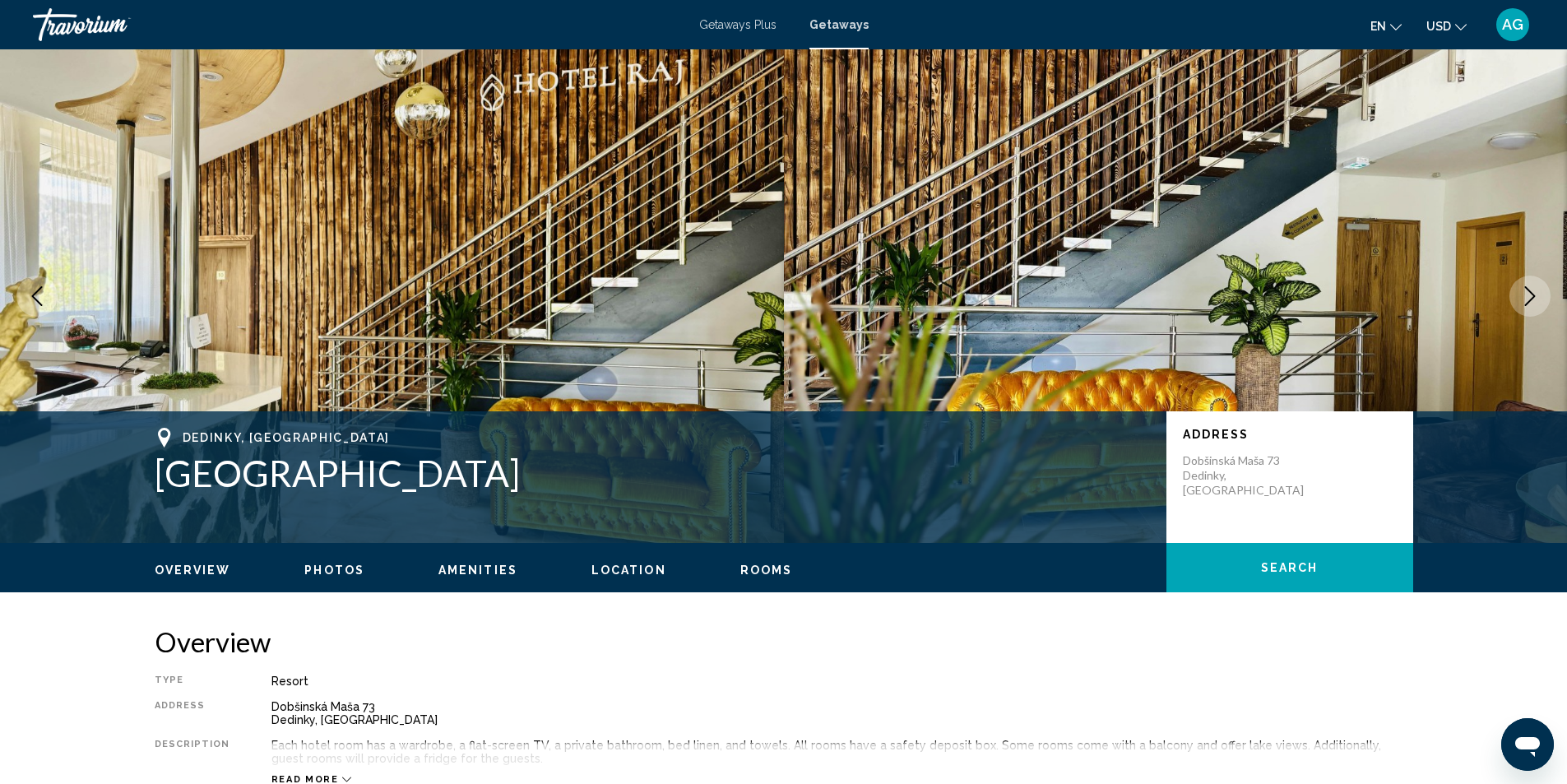
click at [1529, 293] on icon "Next image" at bounding box center [1530, 296] width 20 height 20
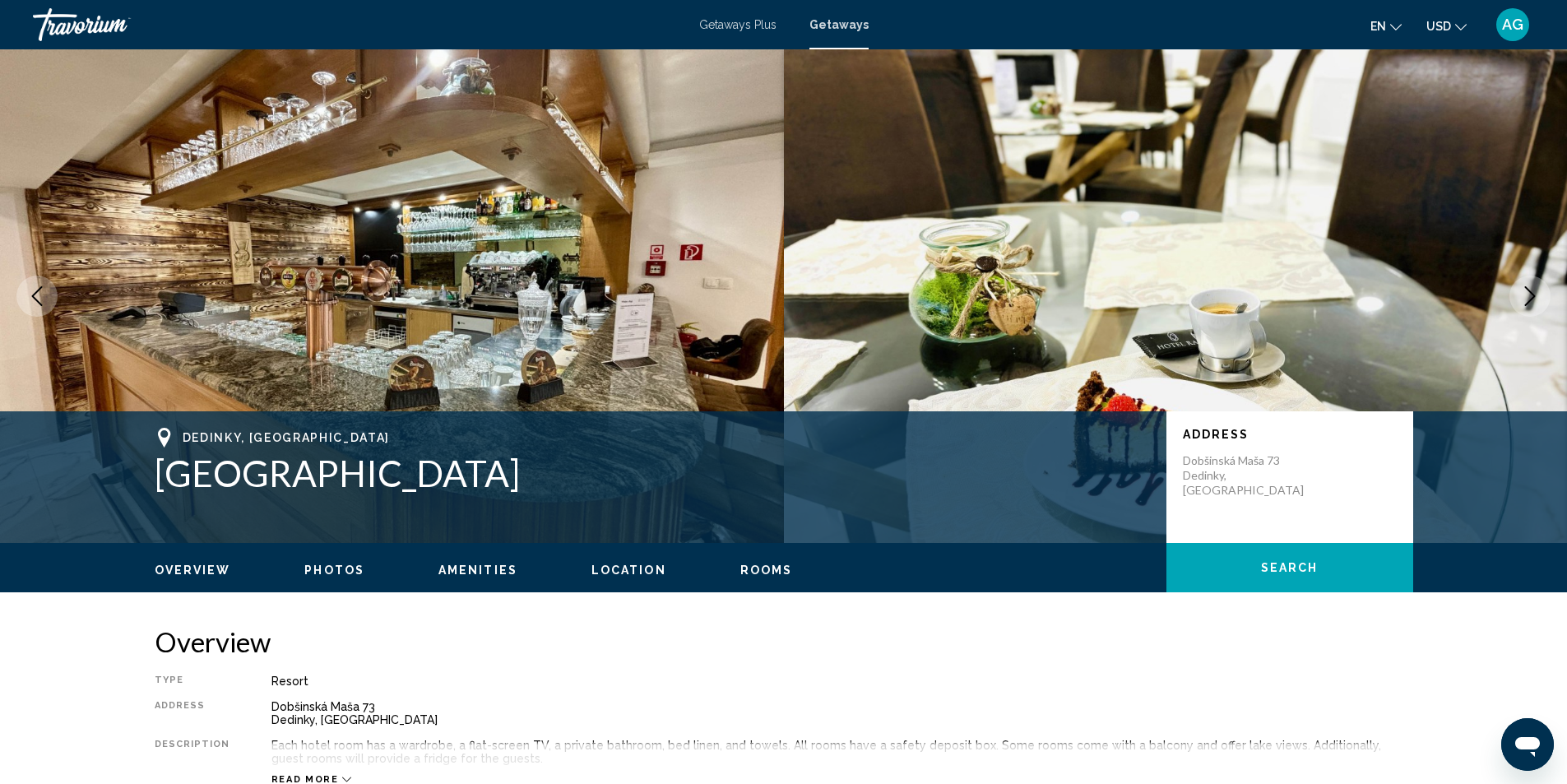
click at [1534, 292] on icon "Next image" at bounding box center [1530, 296] width 20 height 20
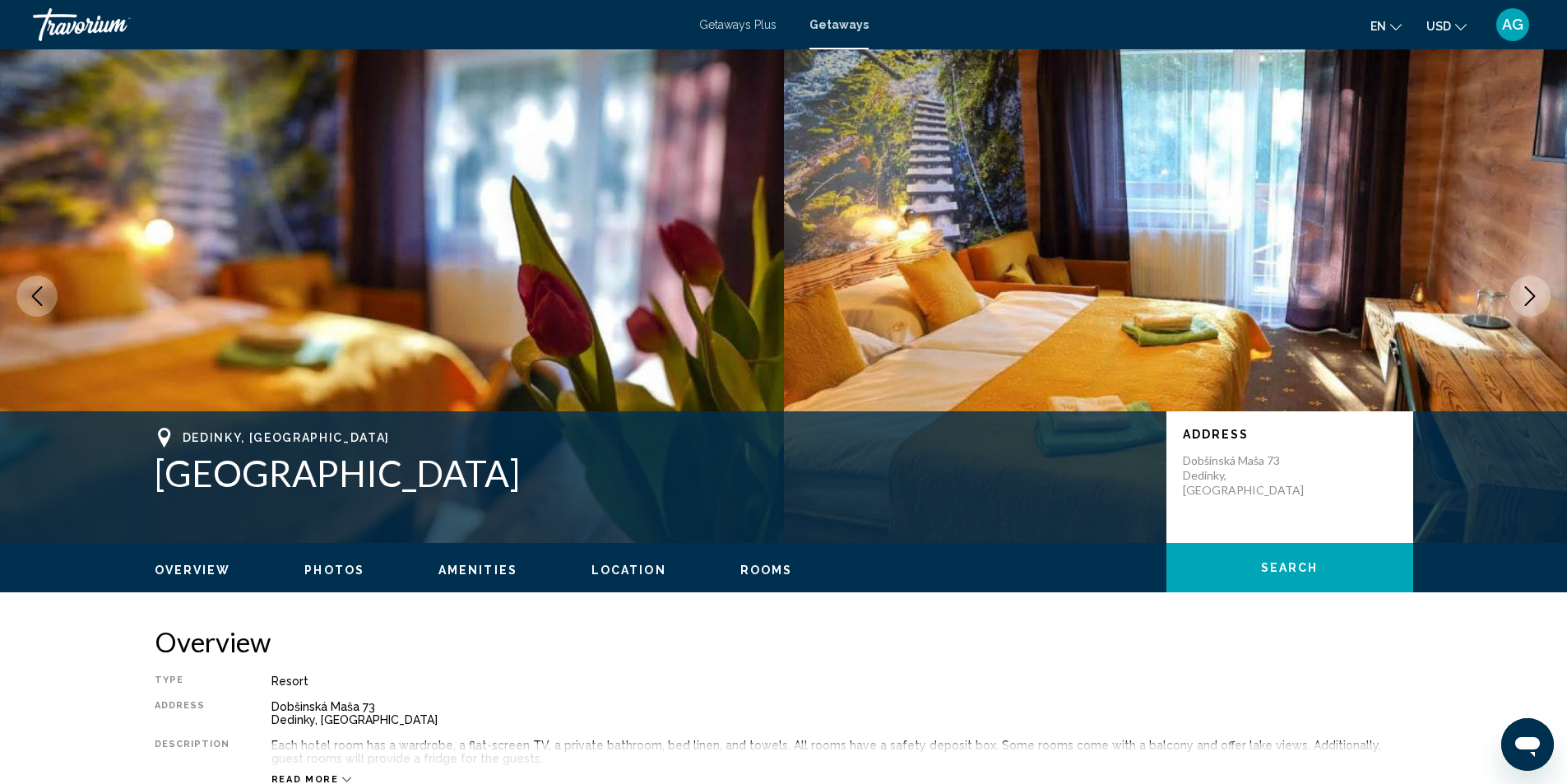
click at [1534, 292] on icon "Next image" at bounding box center [1530, 296] width 20 height 20
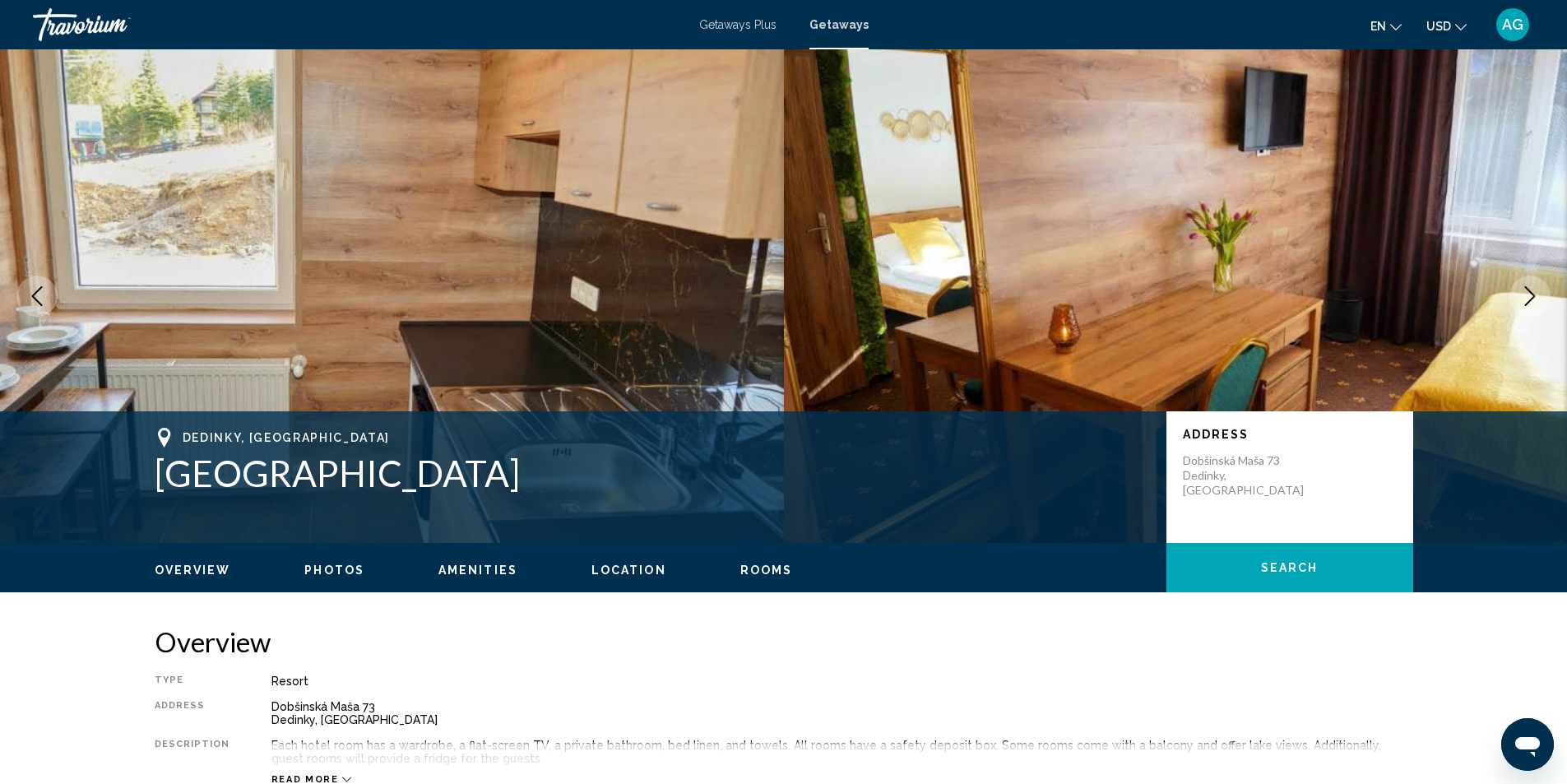
click at [1534, 292] on icon "Next image" at bounding box center [1530, 296] width 20 height 20
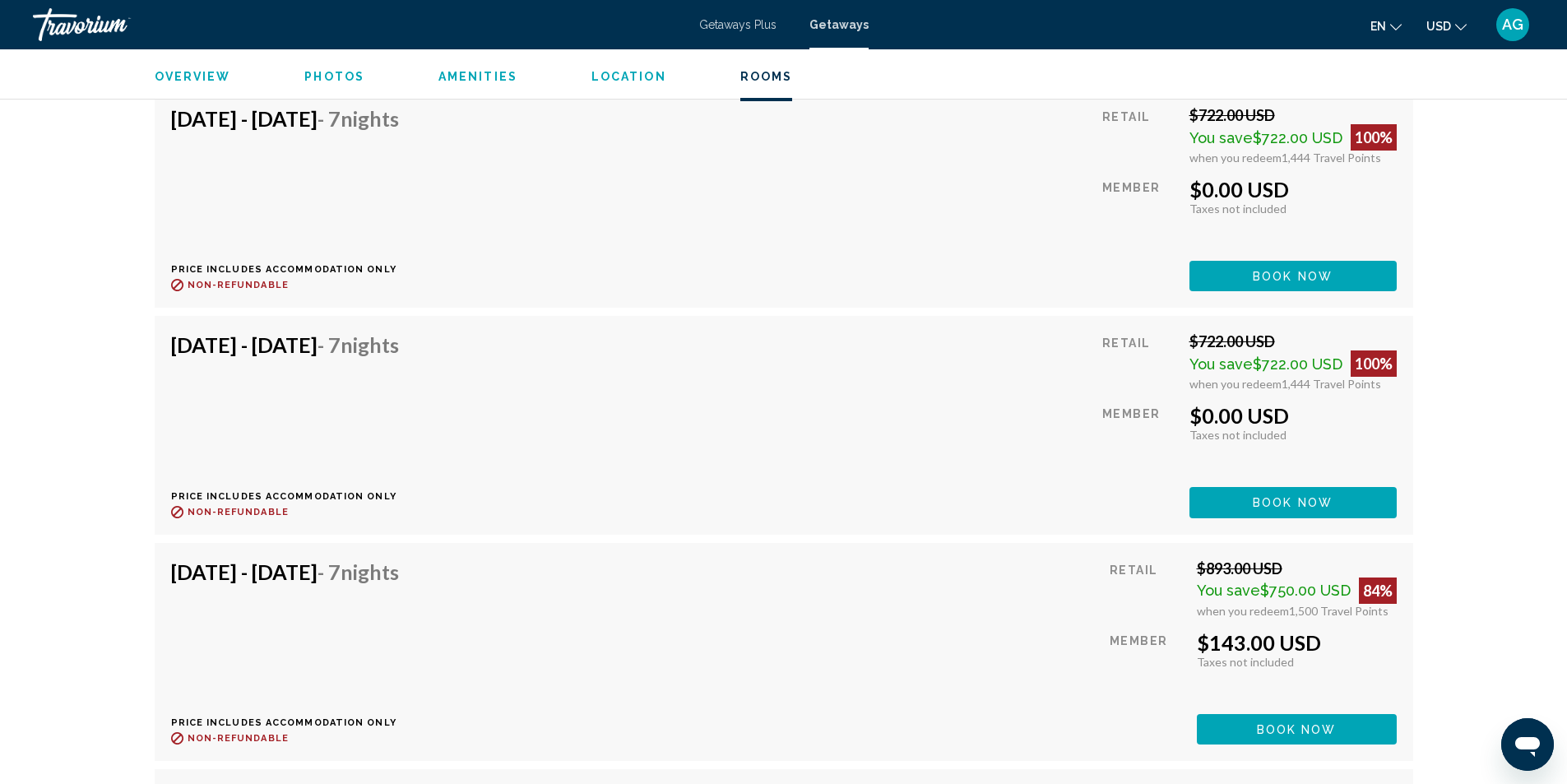
scroll to position [4112, 0]
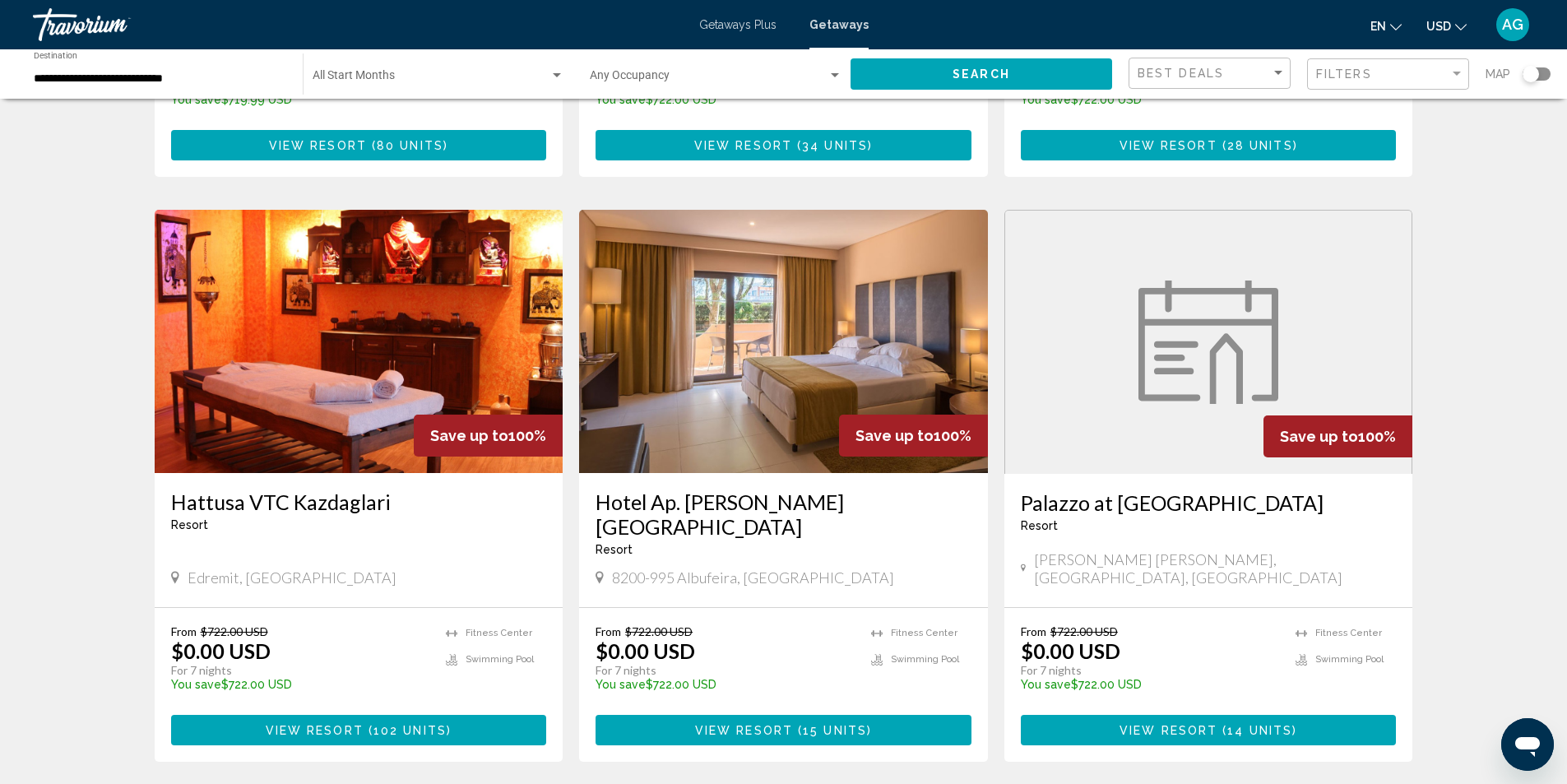
scroll to position [1898, 0]
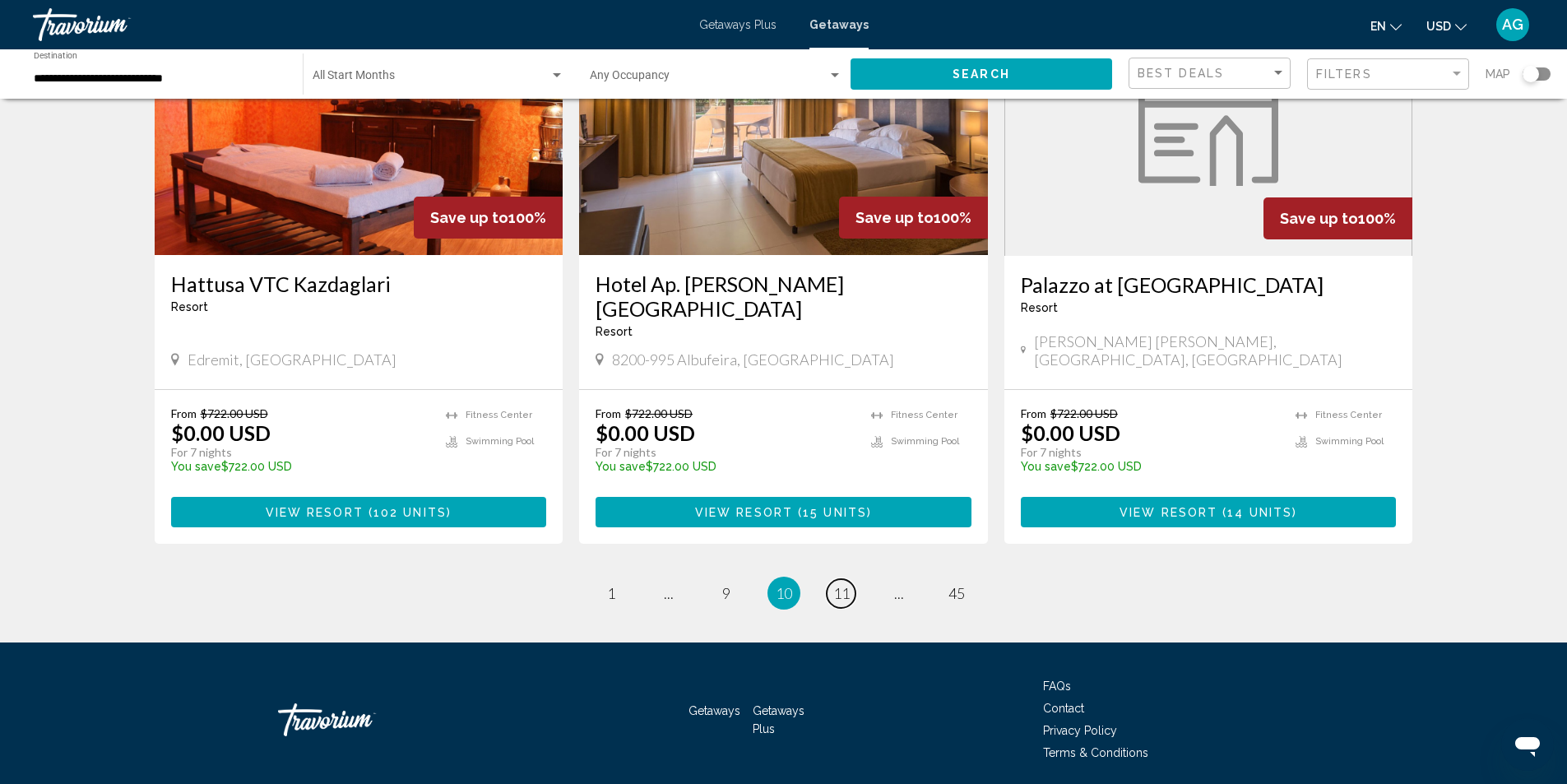
click at [850, 579] on link "page 11" at bounding box center [841, 593] width 29 height 29
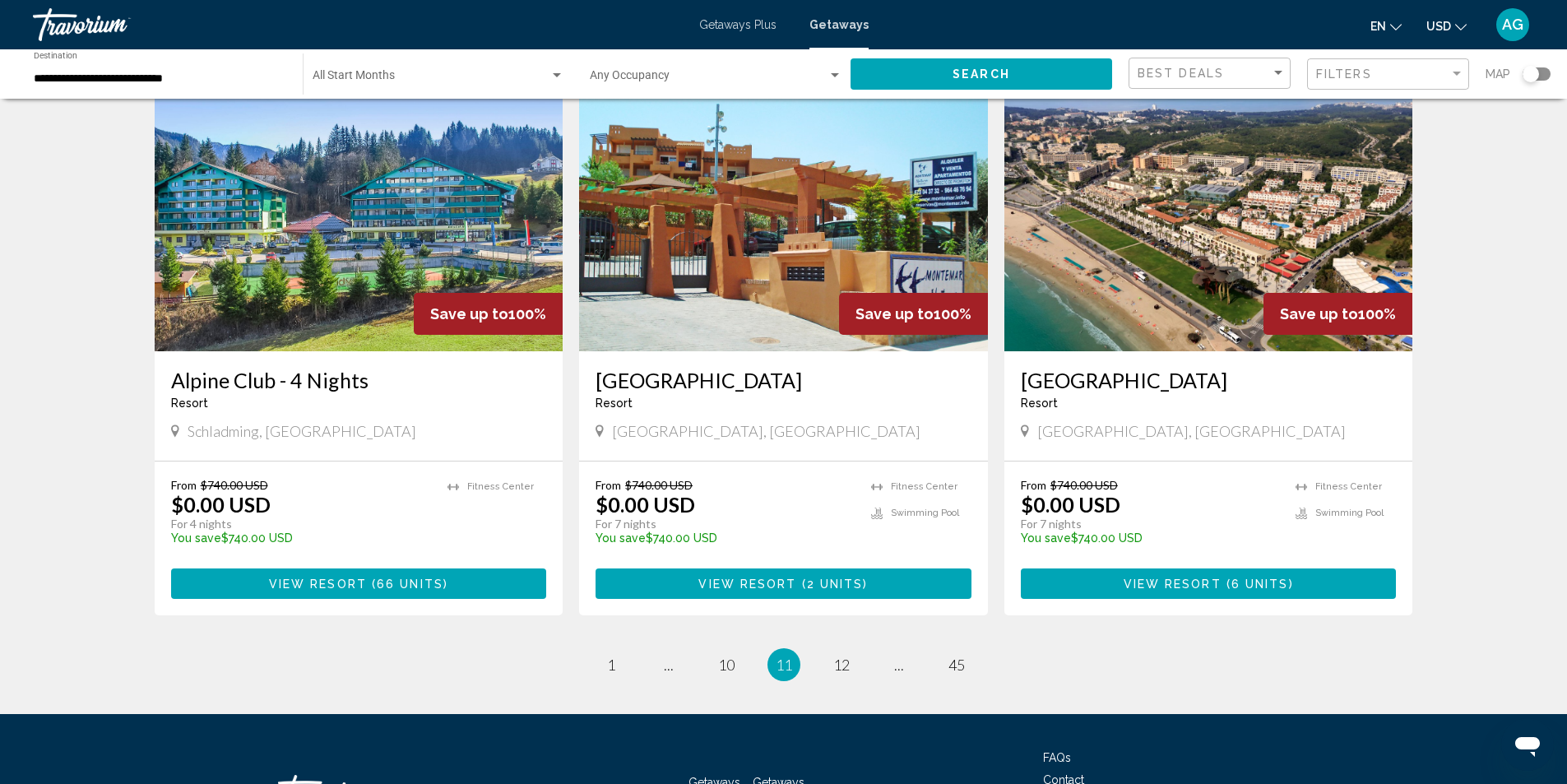
scroll to position [1644, 0]
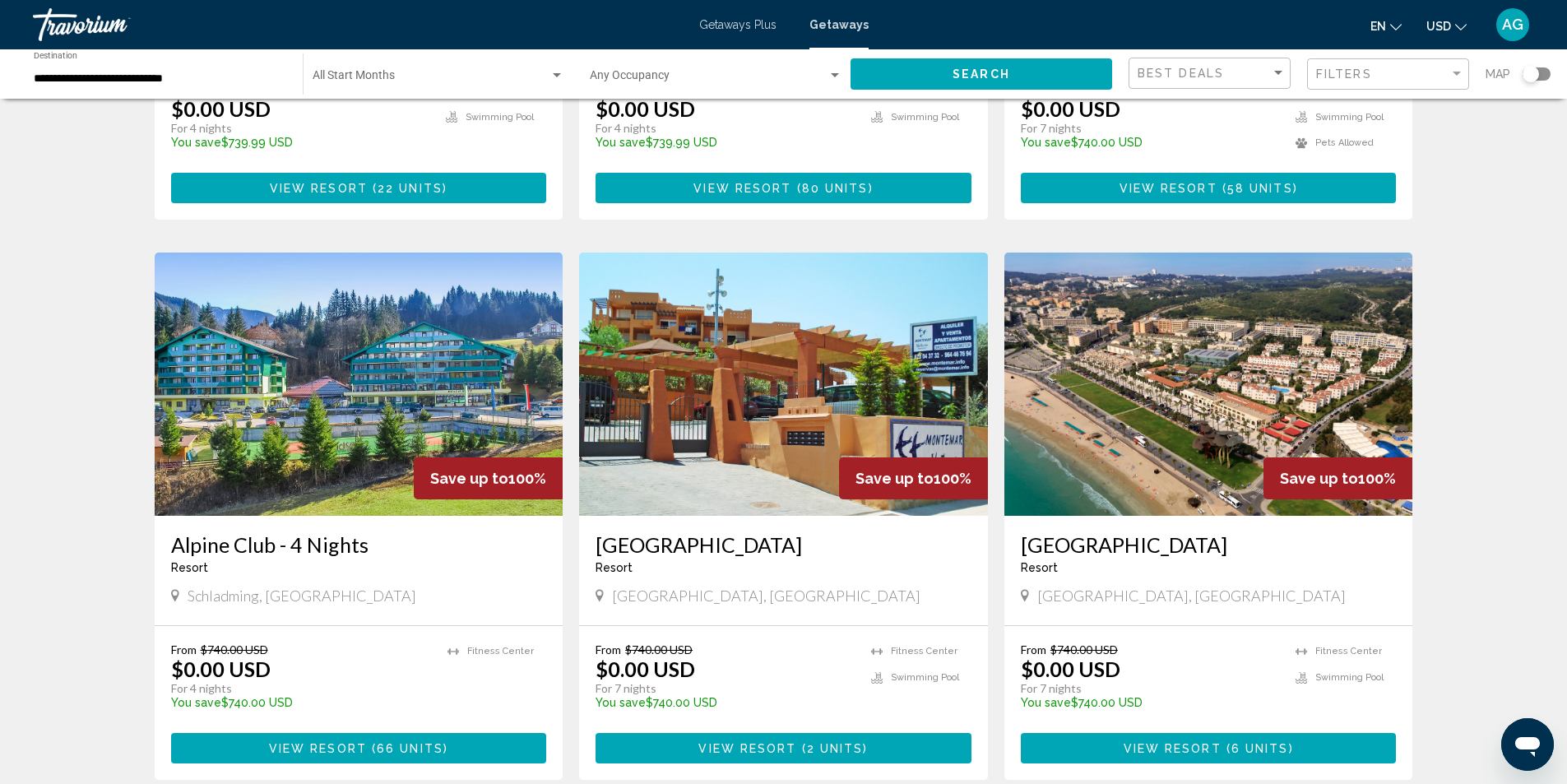
drag, startPoint x: 167, startPoint y: 505, endPoint x: 378, endPoint y: 501, distance: 211.0
click at [378, 516] on div "Alpine Club - 4 Nights Resort - This is an adults only resort [GEOGRAPHIC_DATA]…" at bounding box center [359, 570] width 409 height 109
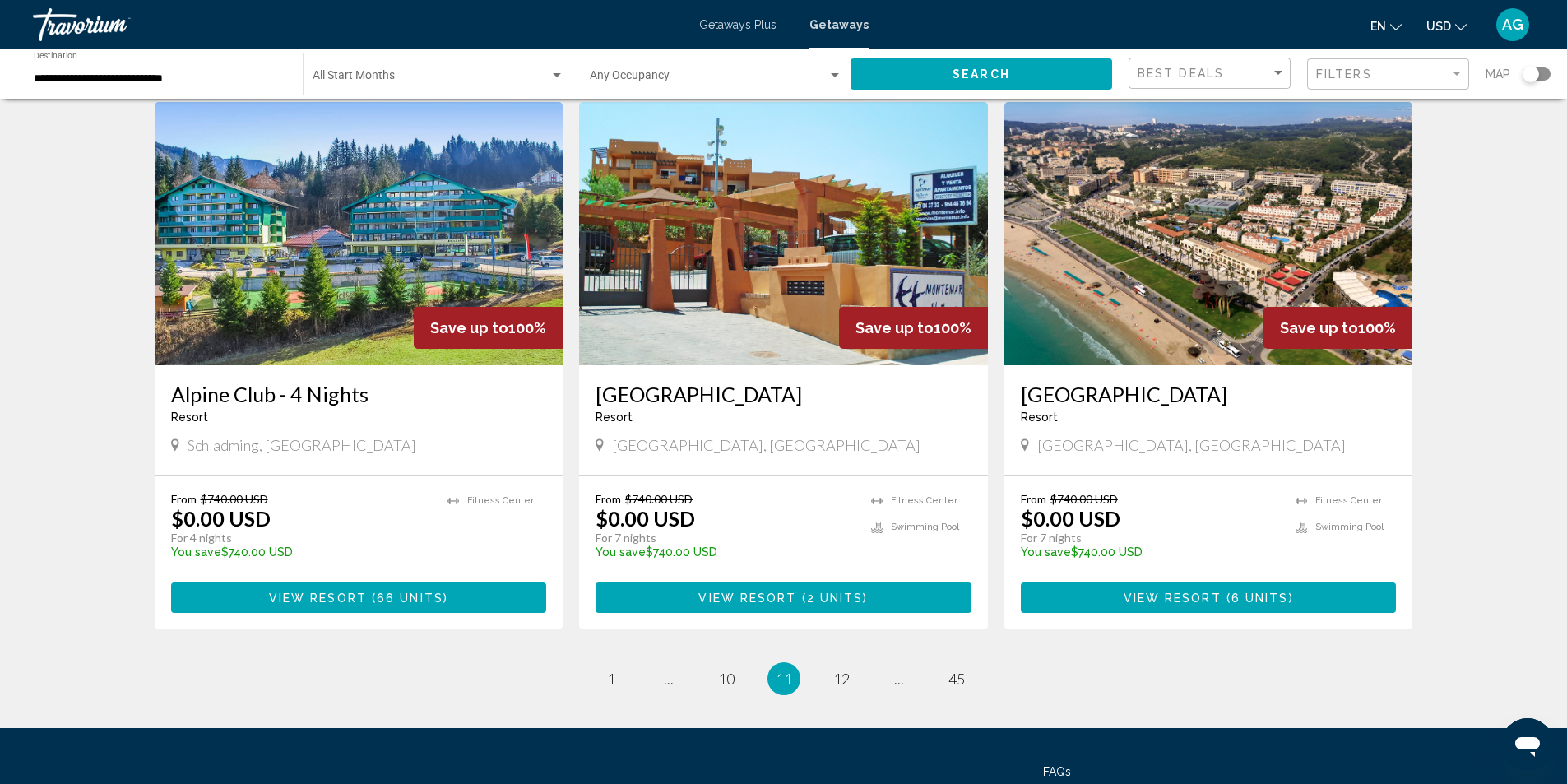
scroll to position [1897, 0]
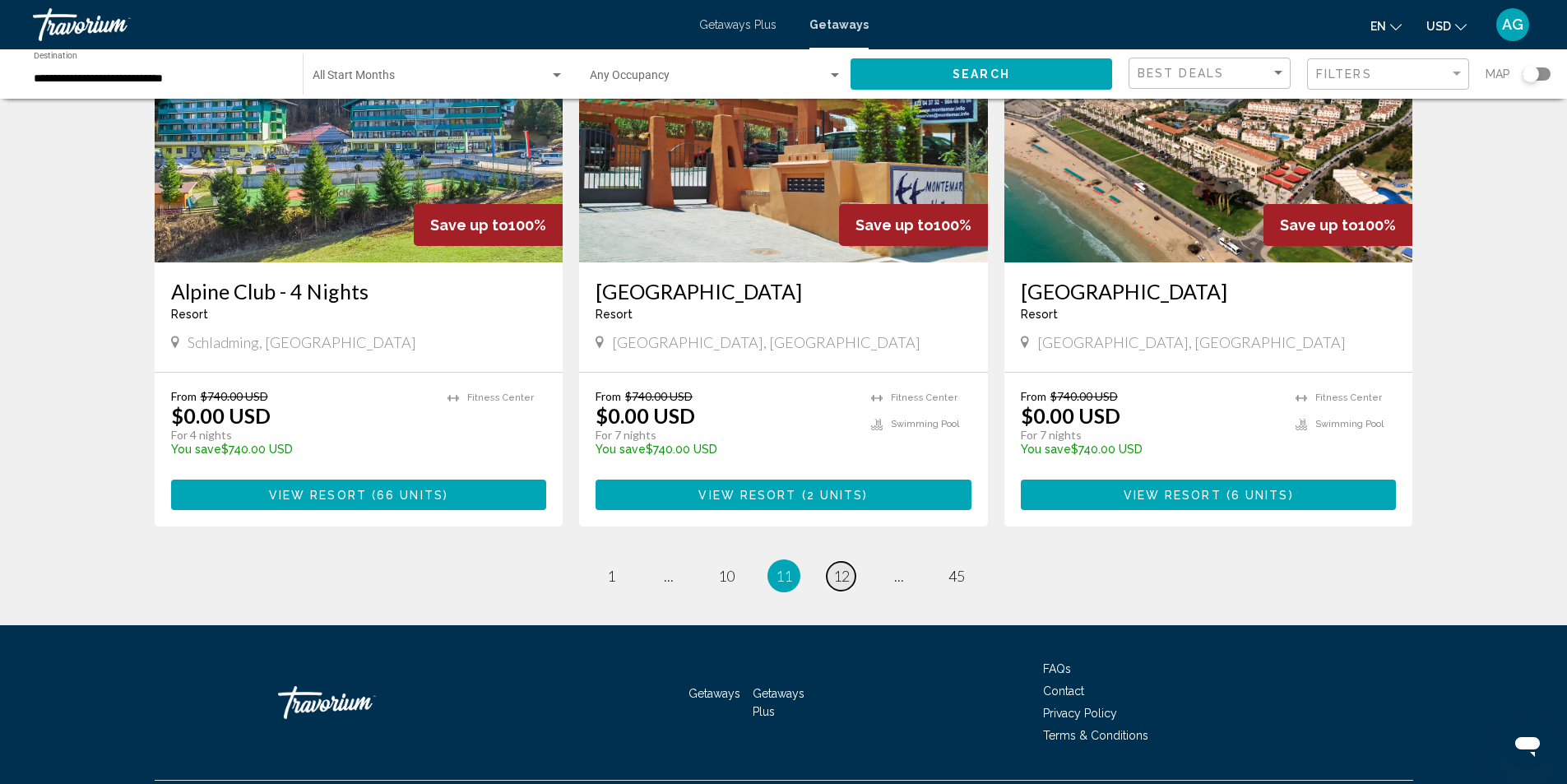
click at [840, 567] on span "12" at bounding box center [842, 575] width 16 height 18
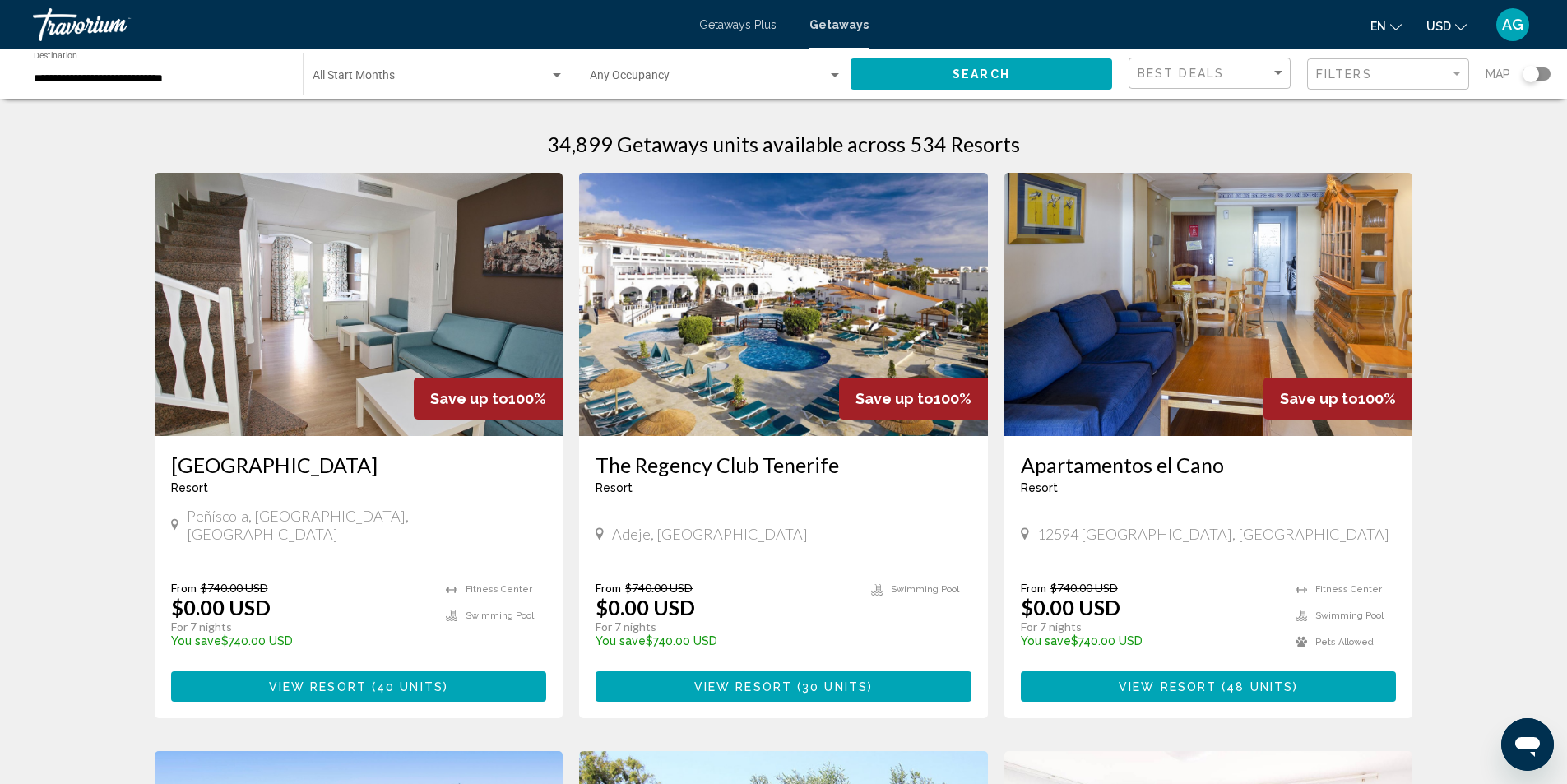
click at [748, 370] on img "Main content" at bounding box center [784, 304] width 409 height 263
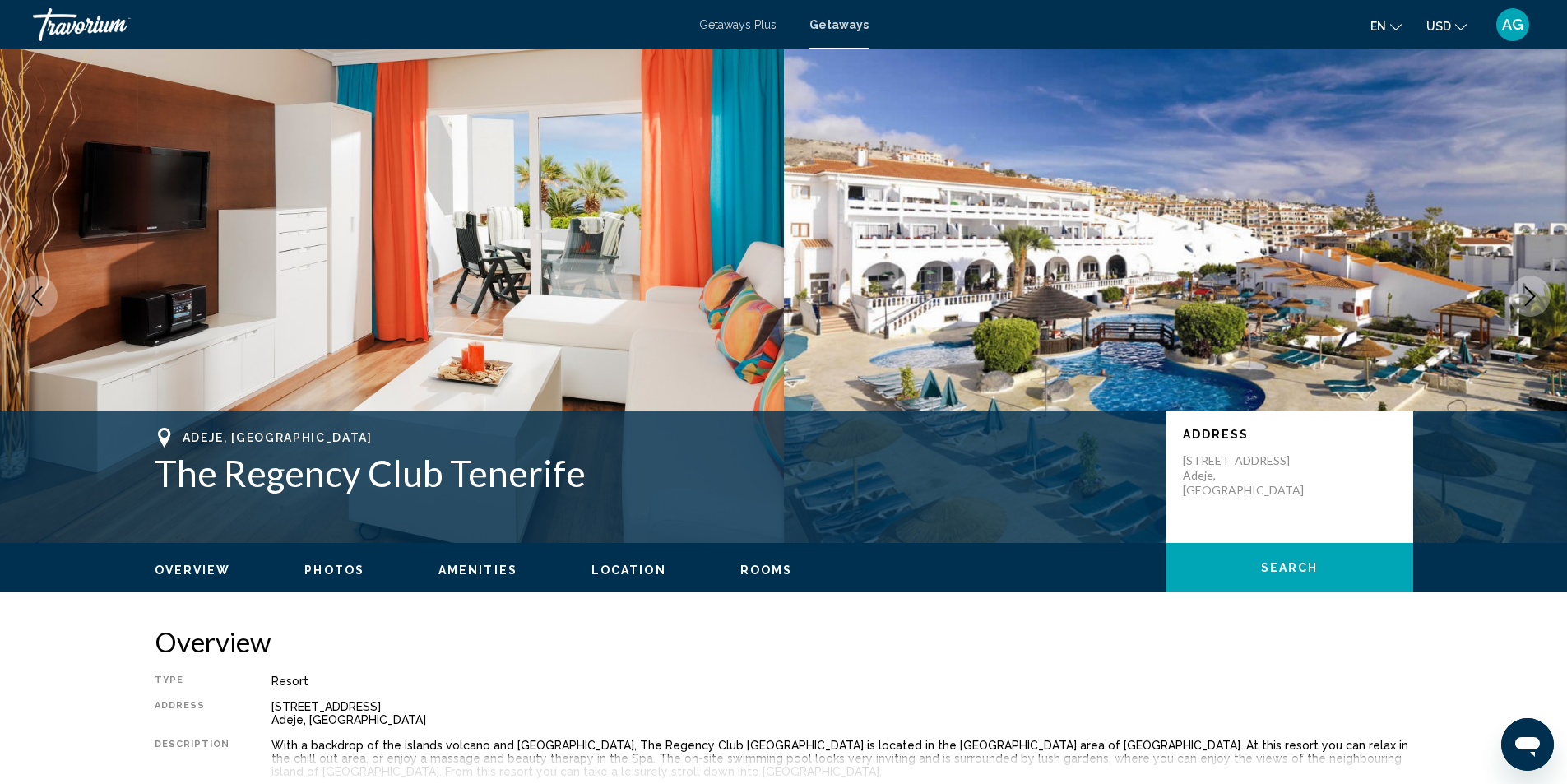
click at [1531, 294] on icon "Next image" at bounding box center [1530, 296] width 20 height 20
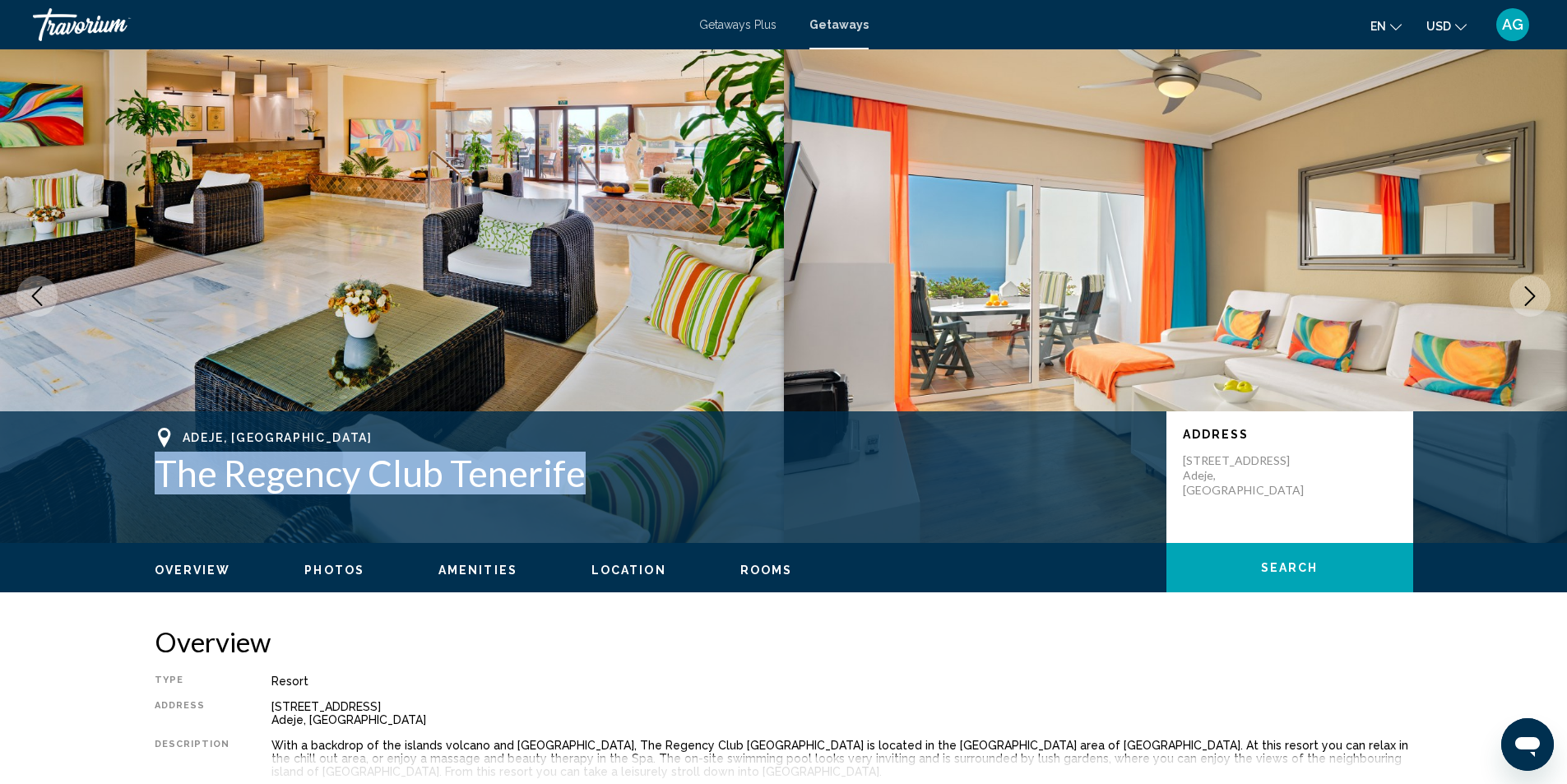
drag, startPoint x: 156, startPoint y: 473, endPoint x: 584, endPoint y: 469, distance: 428.0
click at [584, 469] on h1 "The Regency Club Tenerife" at bounding box center [653, 473] width 996 height 43
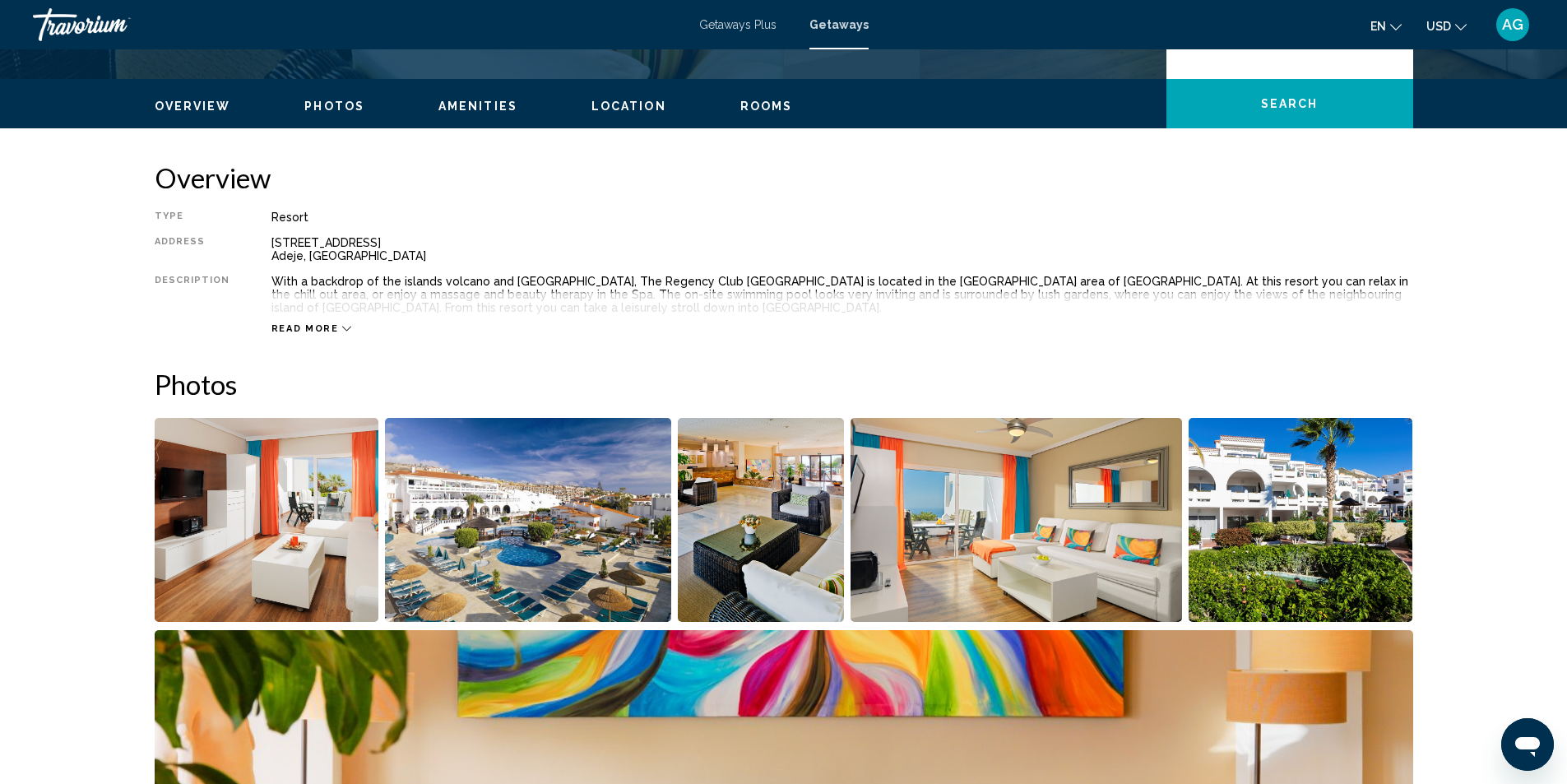
scroll to position [493, 0]
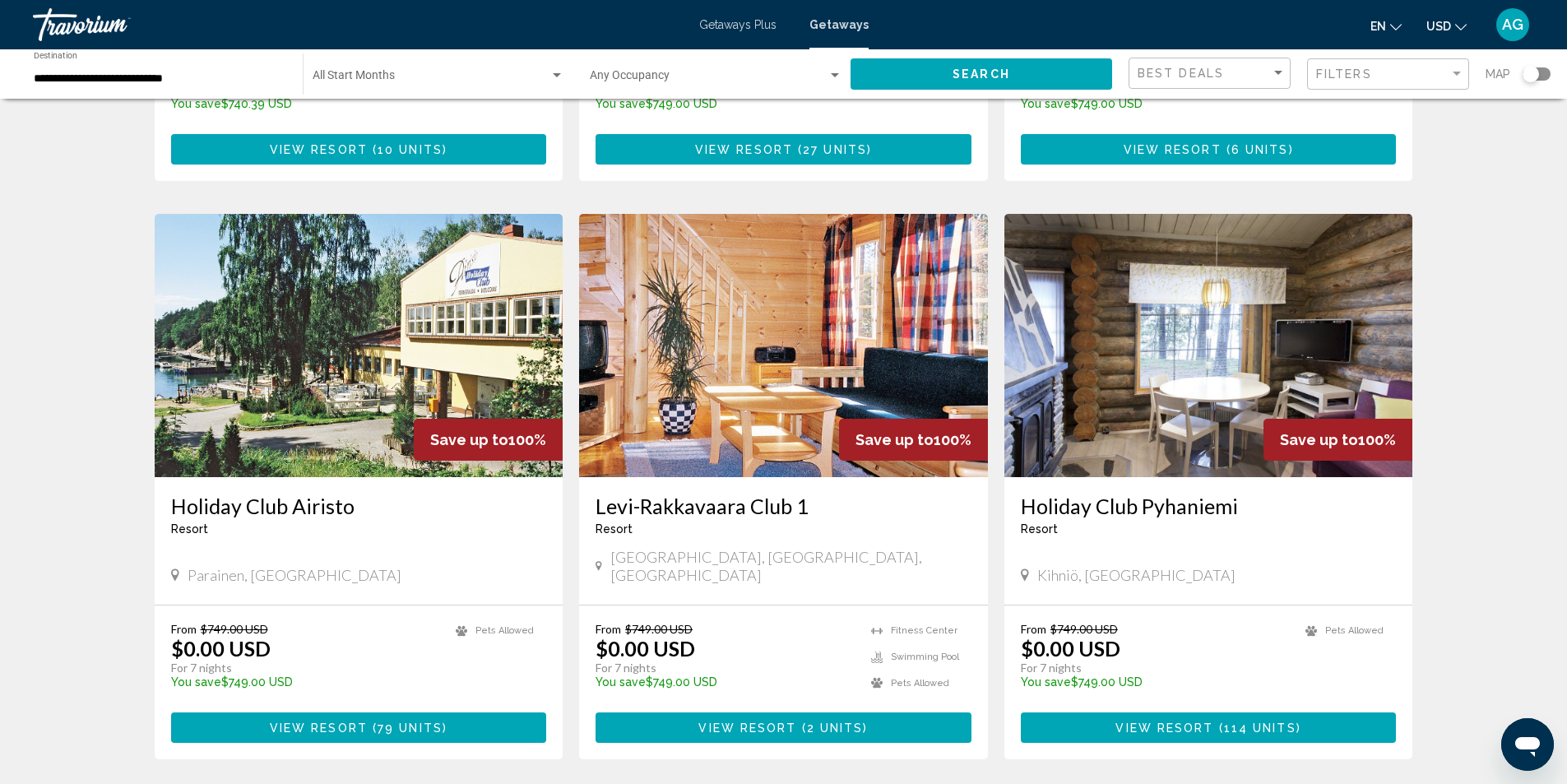
scroll to position [1897, 0]
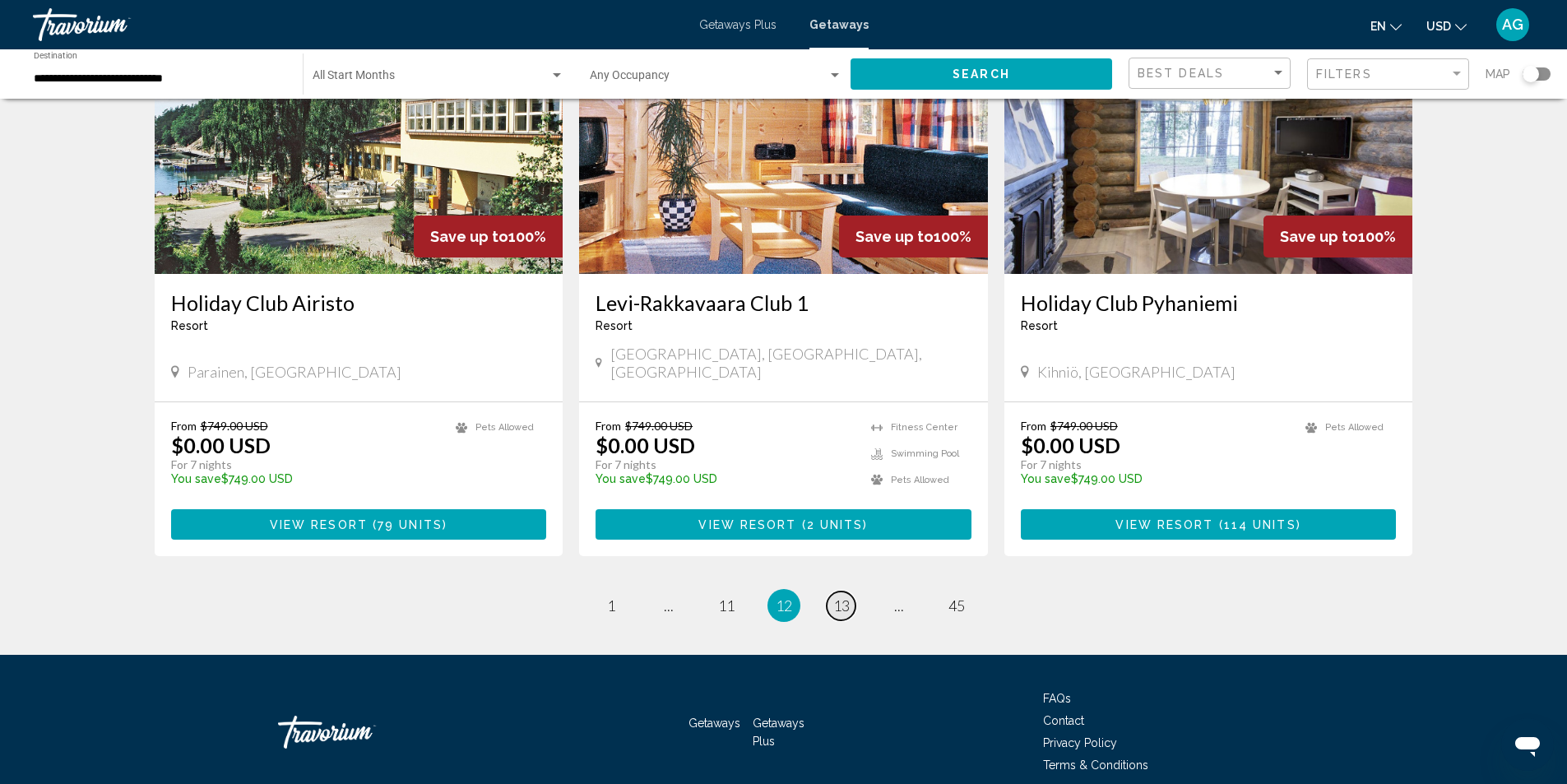
click at [841, 596] on span "13" at bounding box center [842, 605] width 16 height 18
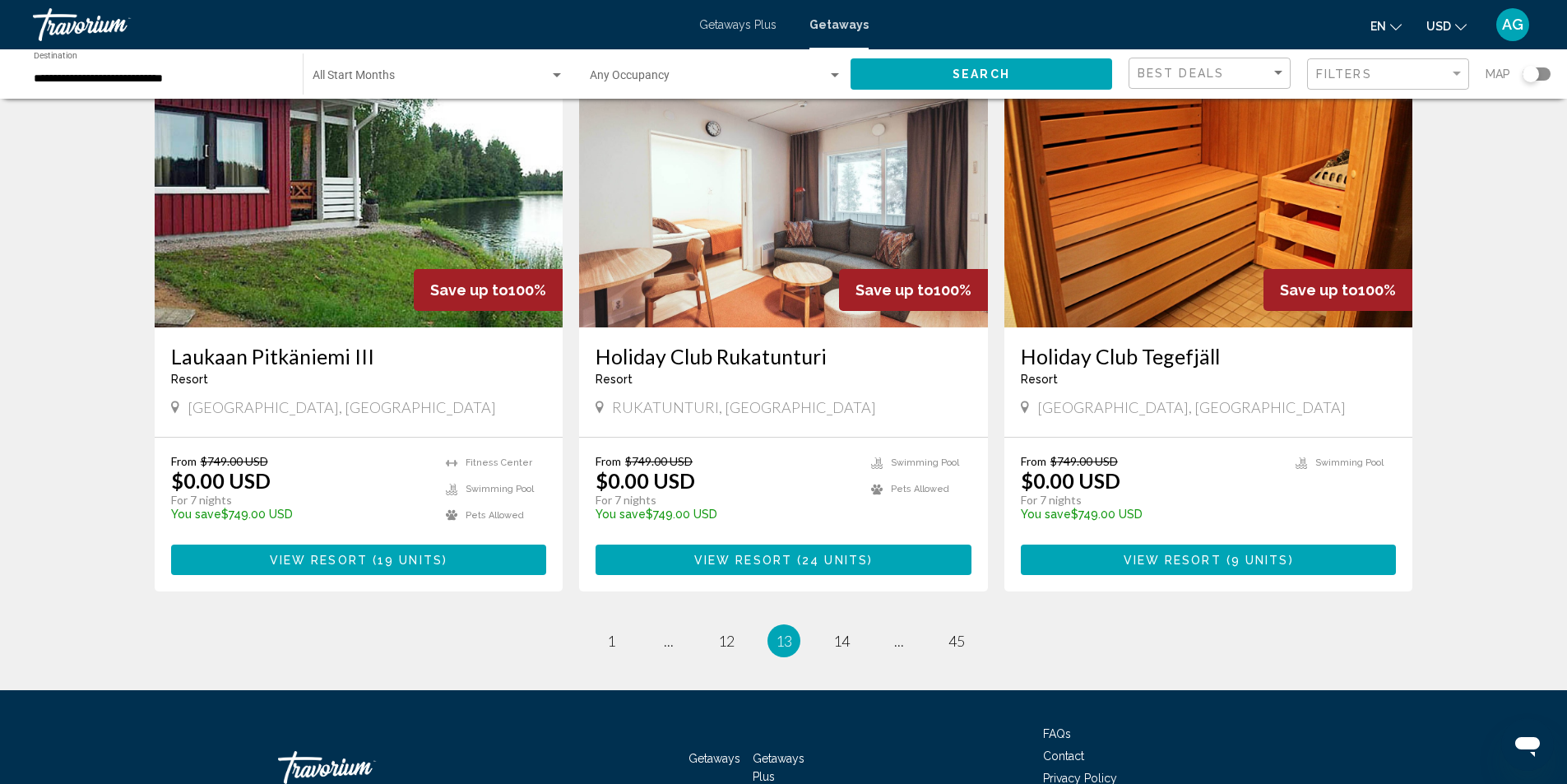
scroll to position [1809, 0]
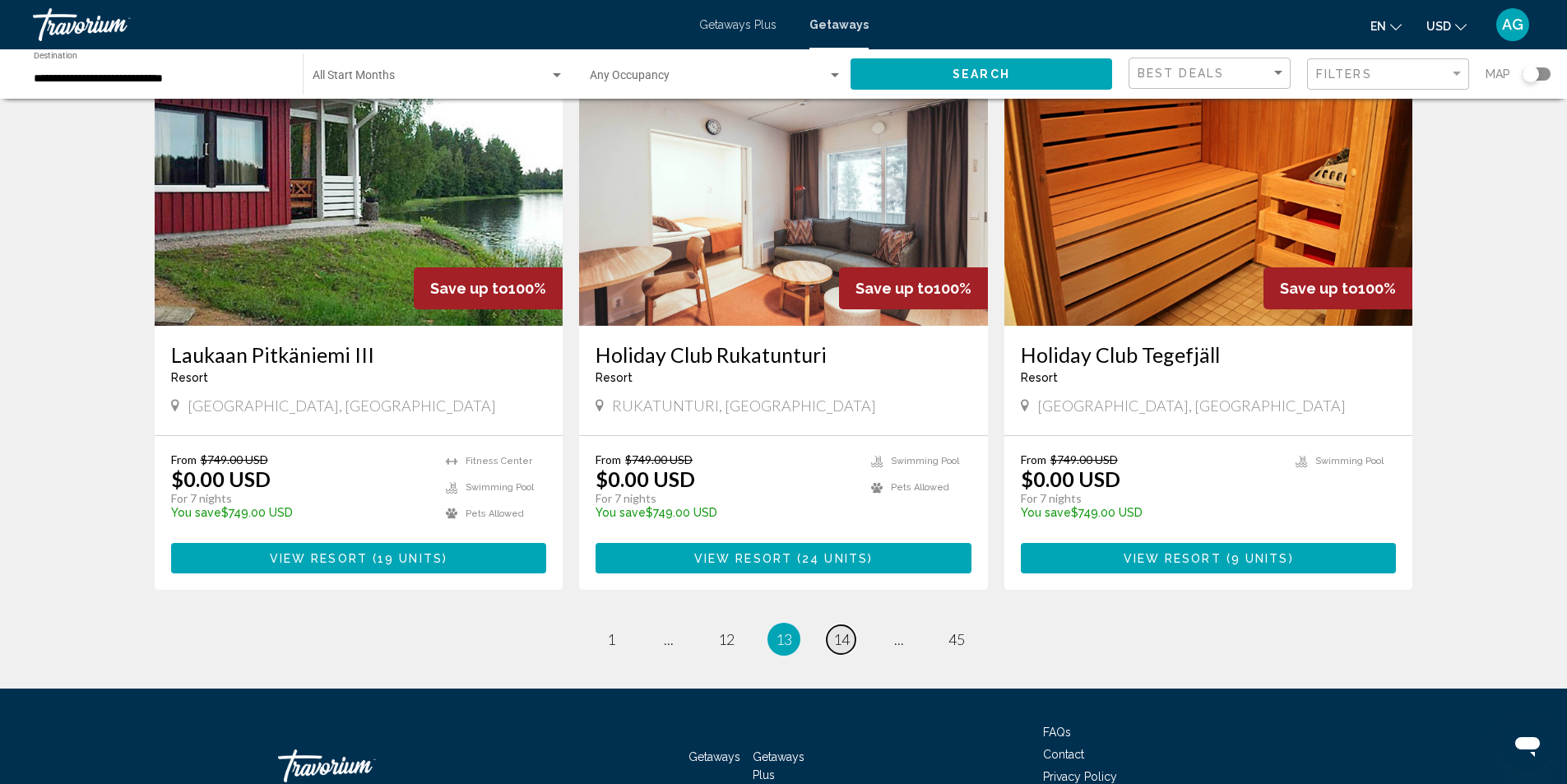
click at [843, 630] on span "14" at bounding box center [842, 639] width 16 height 18
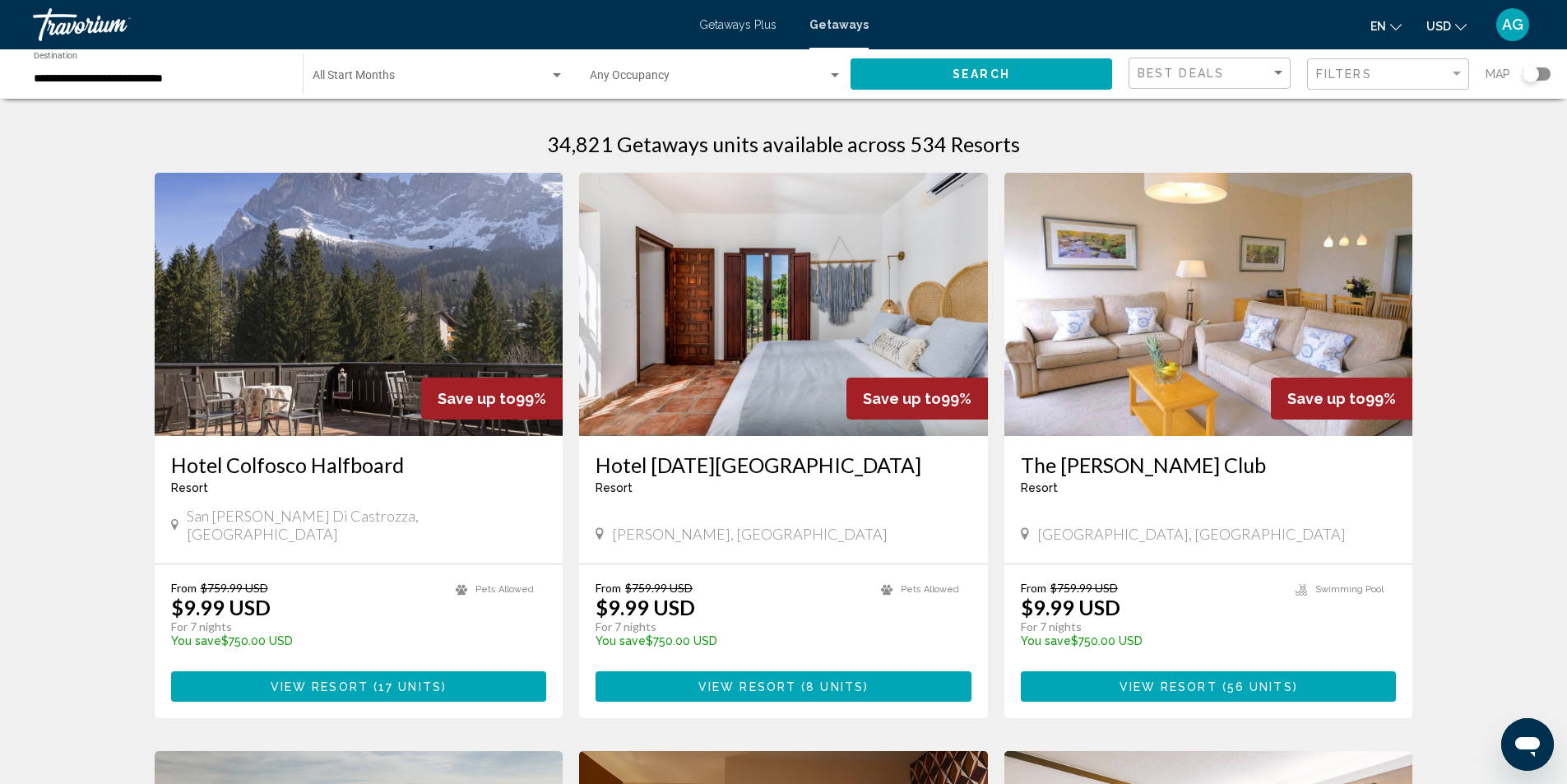
click at [387, 364] on img "Main content" at bounding box center [359, 304] width 409 height 263
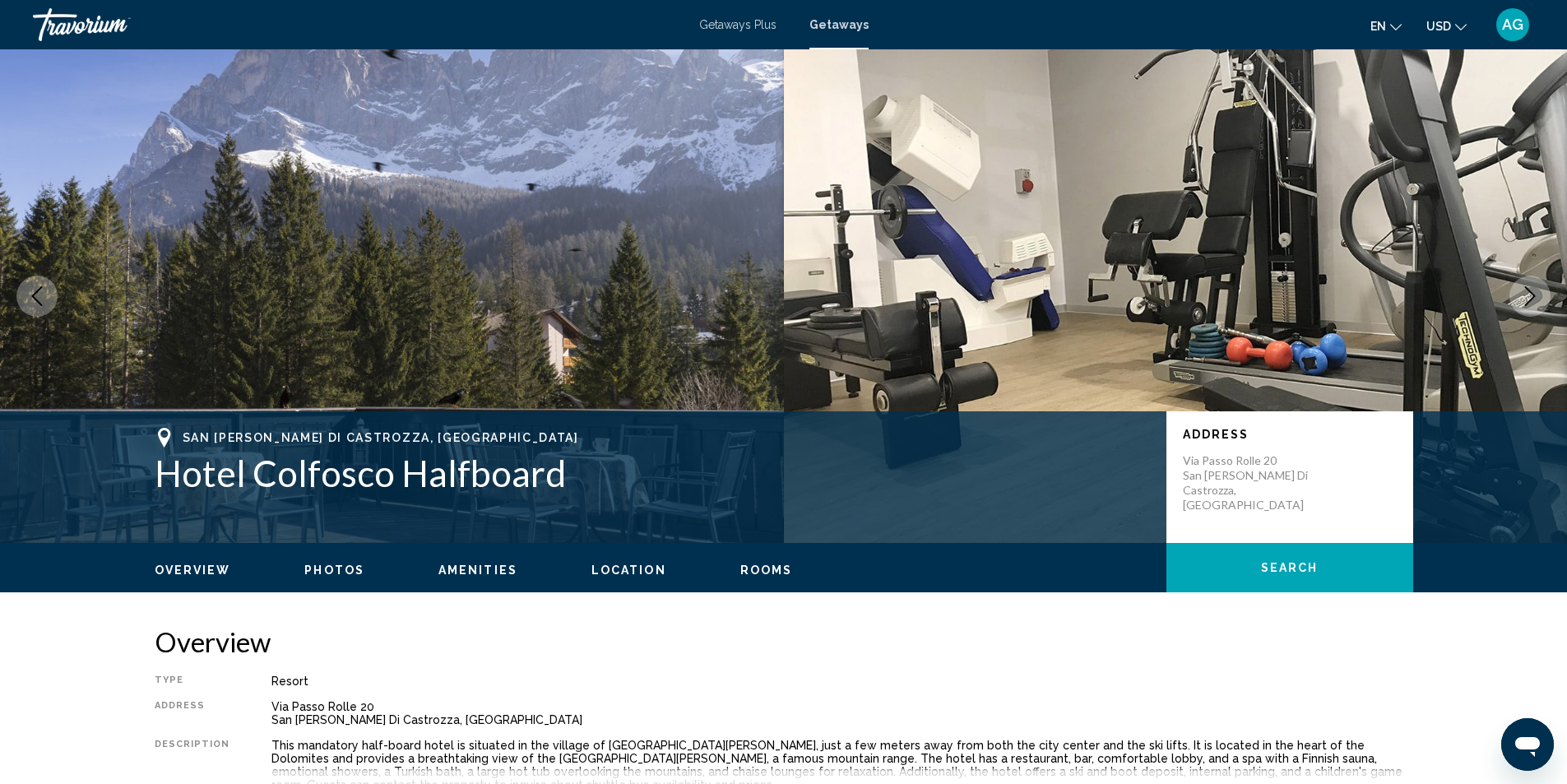
click at [1526, 291] on icon "Next image" at bounding box center [1530, 296] width 20 height 20
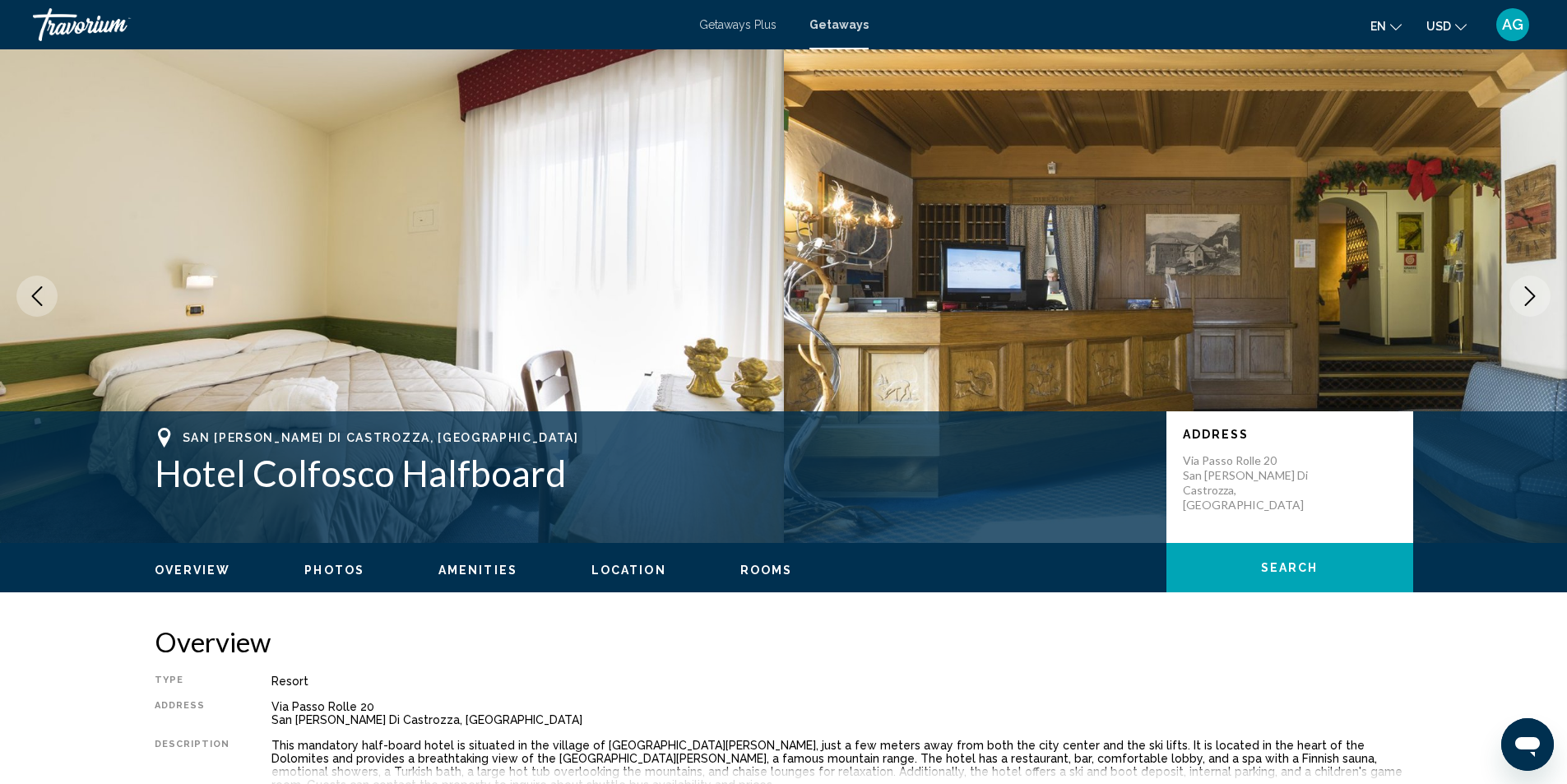
click at [1527, 290] on icon "Next image" at bounding box center [1530, 296] width 20 height 20
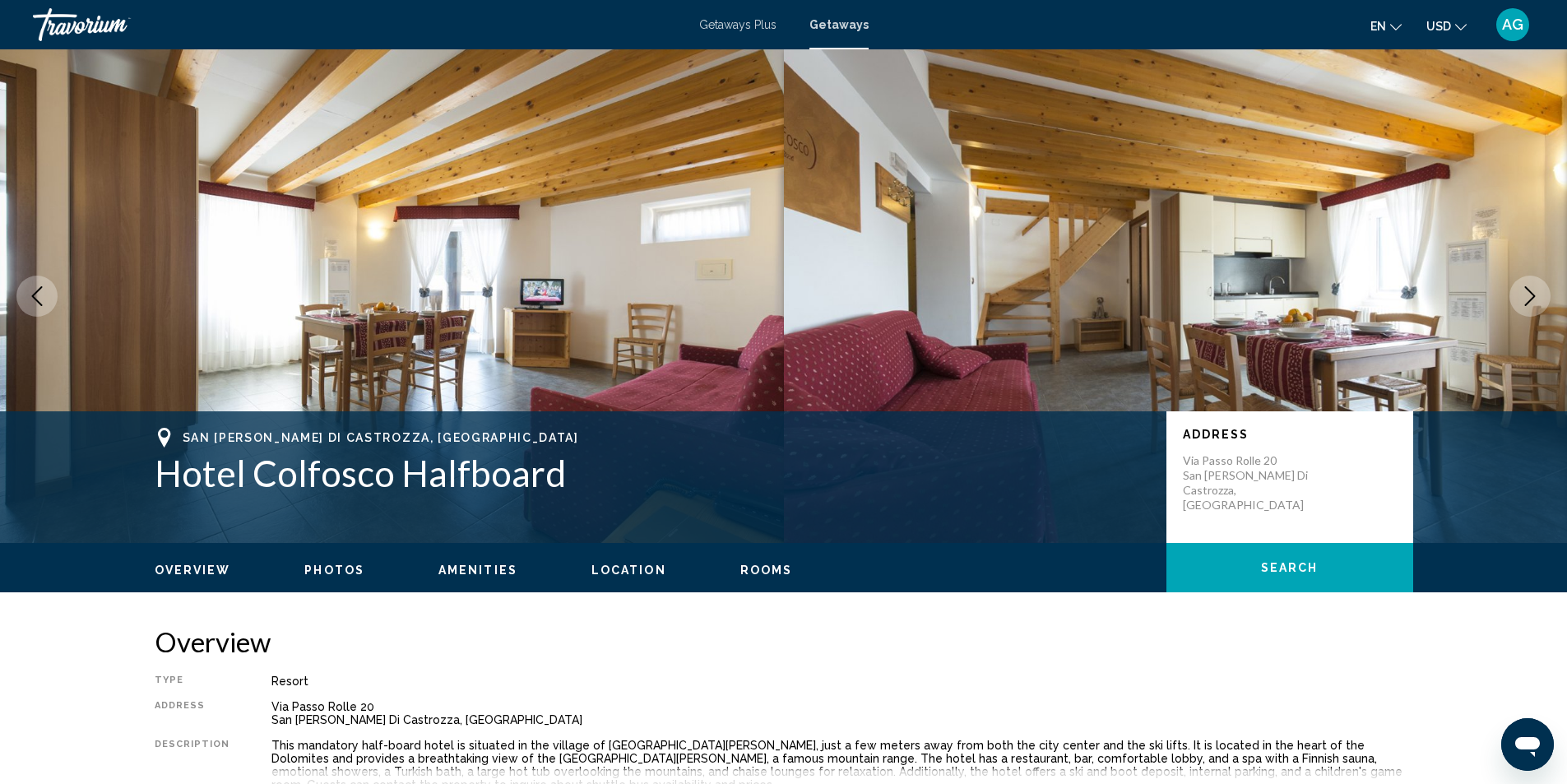
click at [1527, 290] on icon "Next image" at bounding box center [1530, 296] width 20 height 20
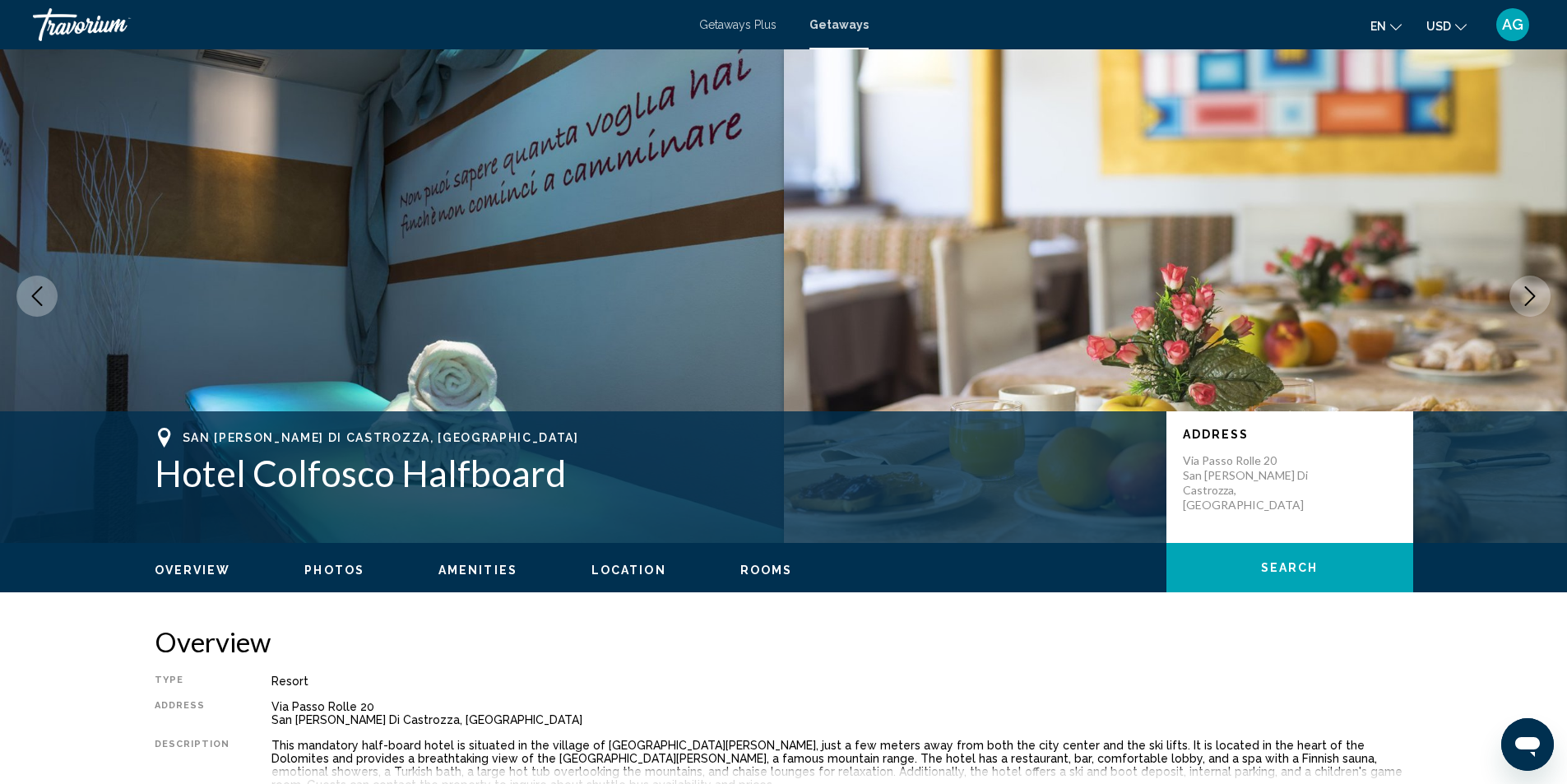
click at [1527, 290] on icon "Next image" at bounding box center [1530, 296] width 20 height 20
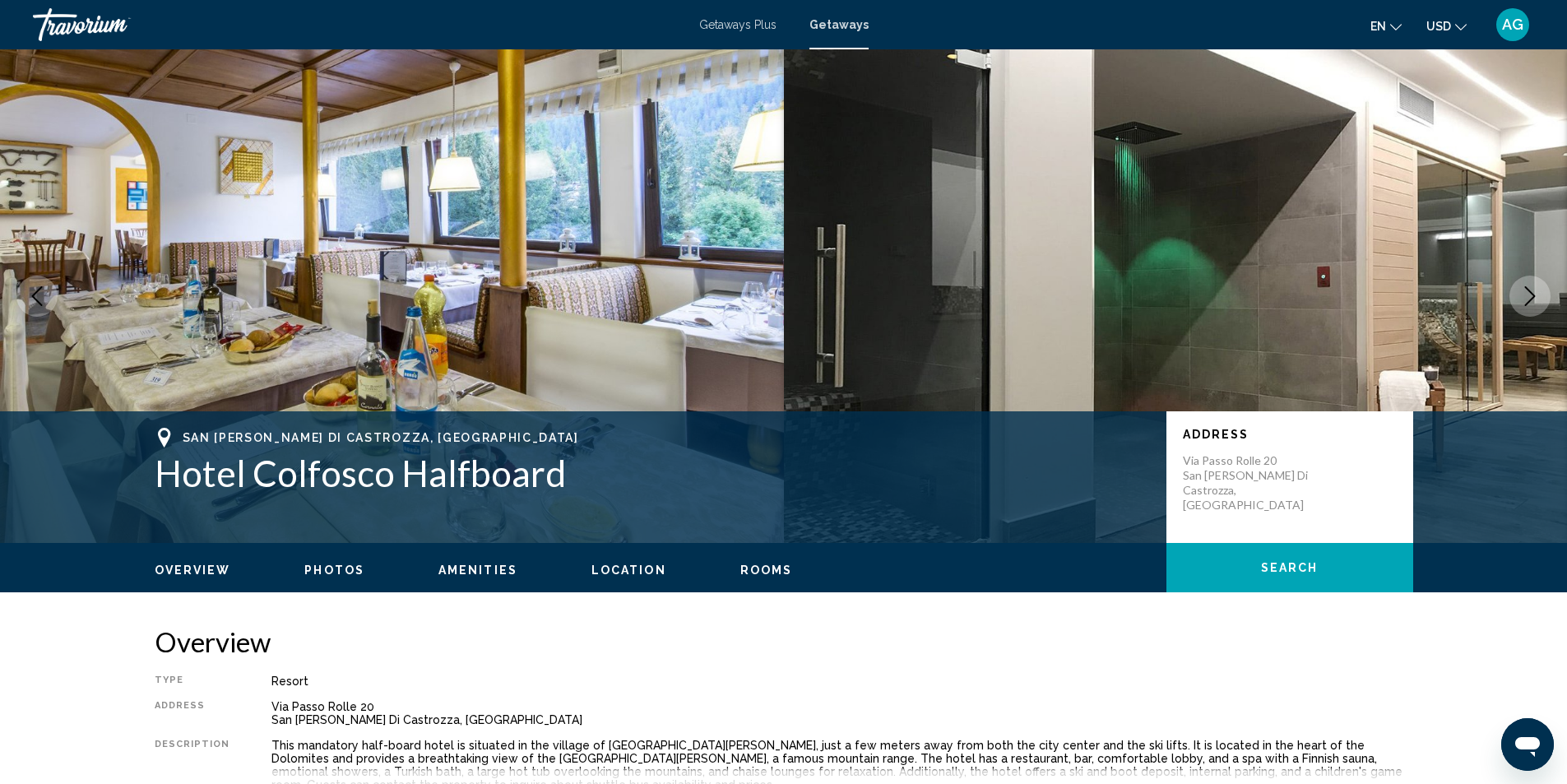
click at [1527, 290] on icon "Next image" at bounding box center [1530, 296] width 20 height 20
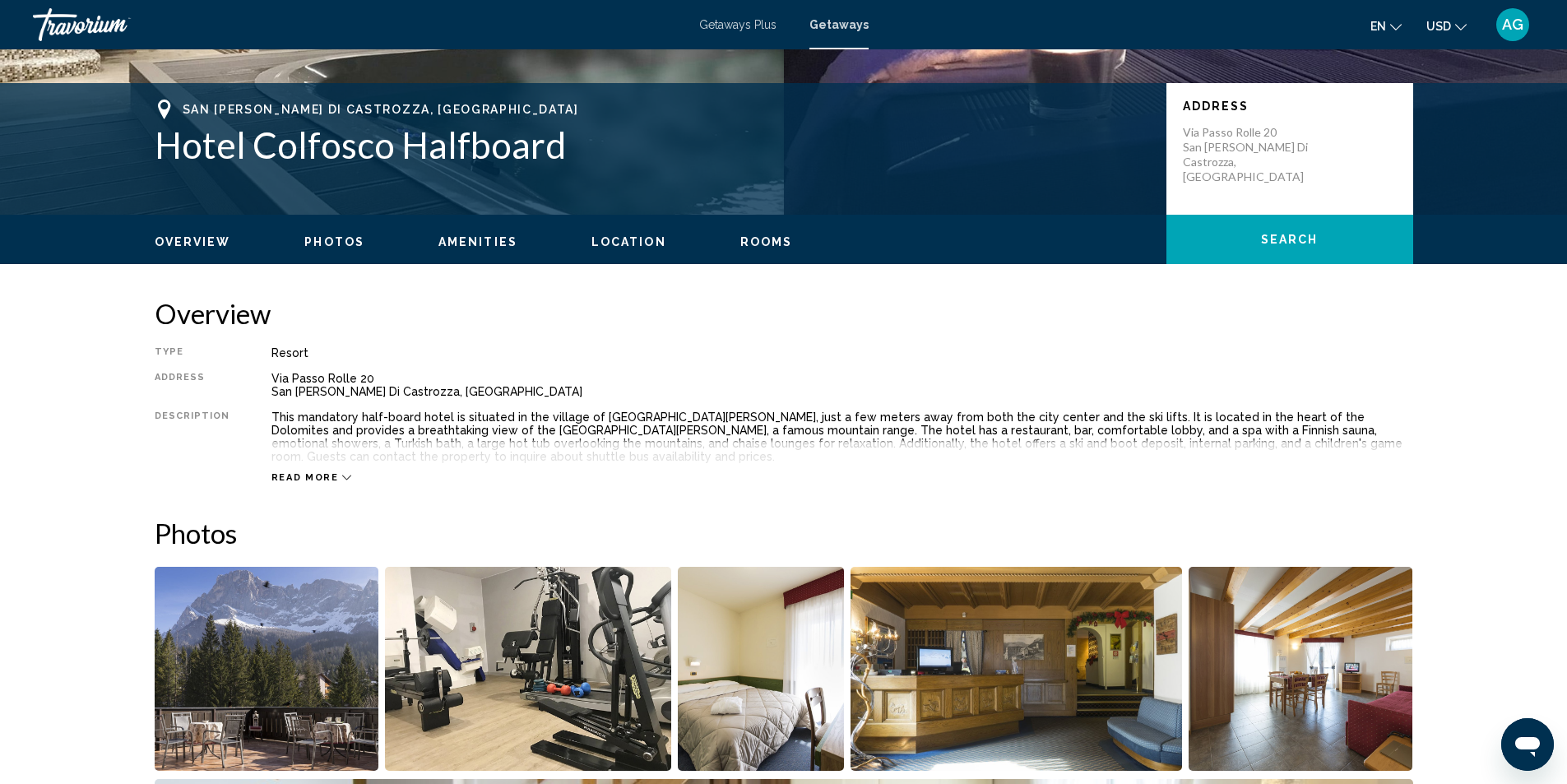
scroll to position [82, 0]
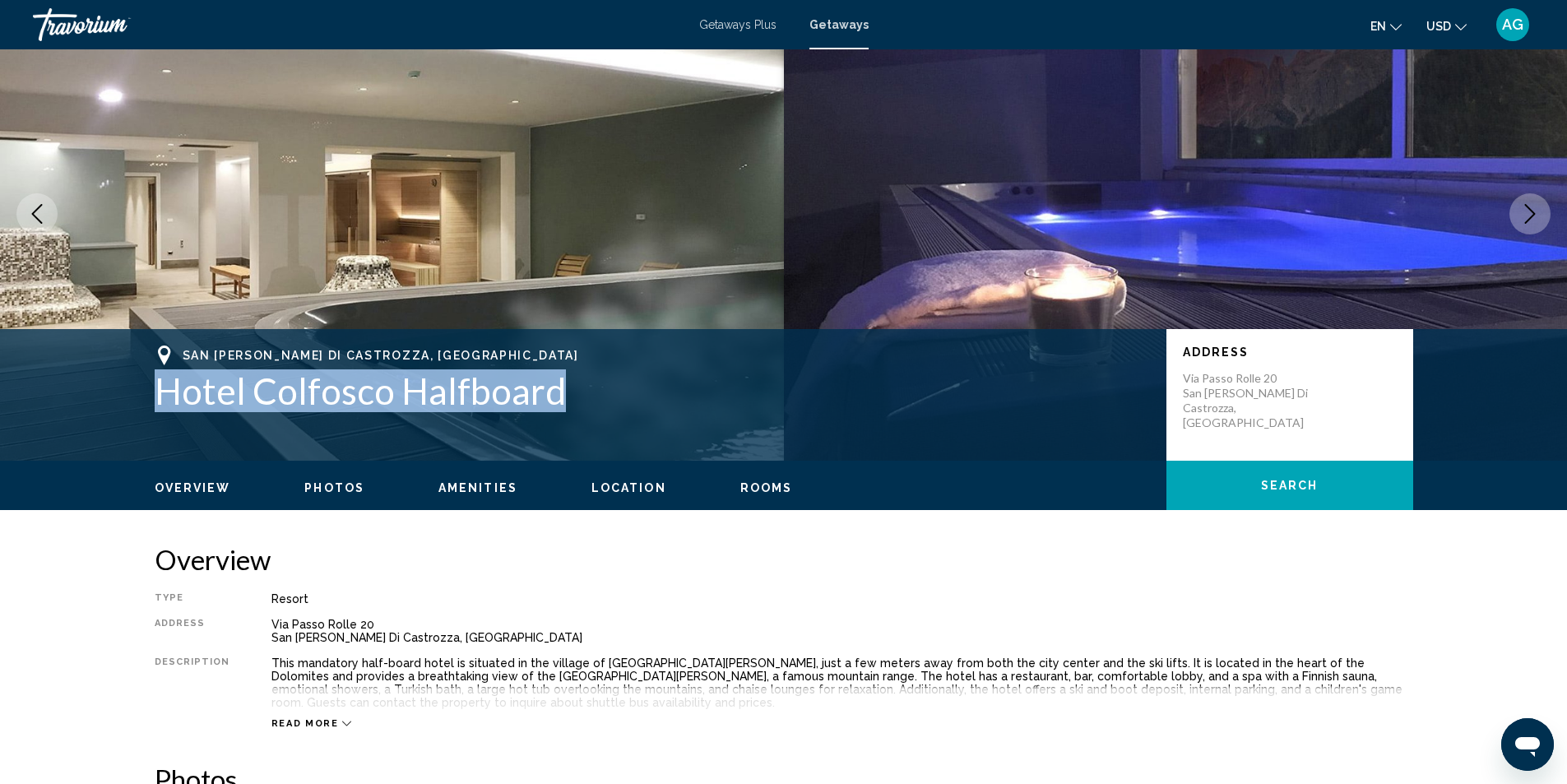
drag, startPoint x: 152, startPoint y: 388, endPoint x: 567, endPoint y: 375, distance: 415.2
click at [567, 375] on div "[GEOGRAPHIC_DATA][PERSON_NAME], [GEOGRAPHIC_DATA] [GEOGRAPHIC_DATA] Halfboard A…" at bounding box center [784, 395] width 1324 height 98
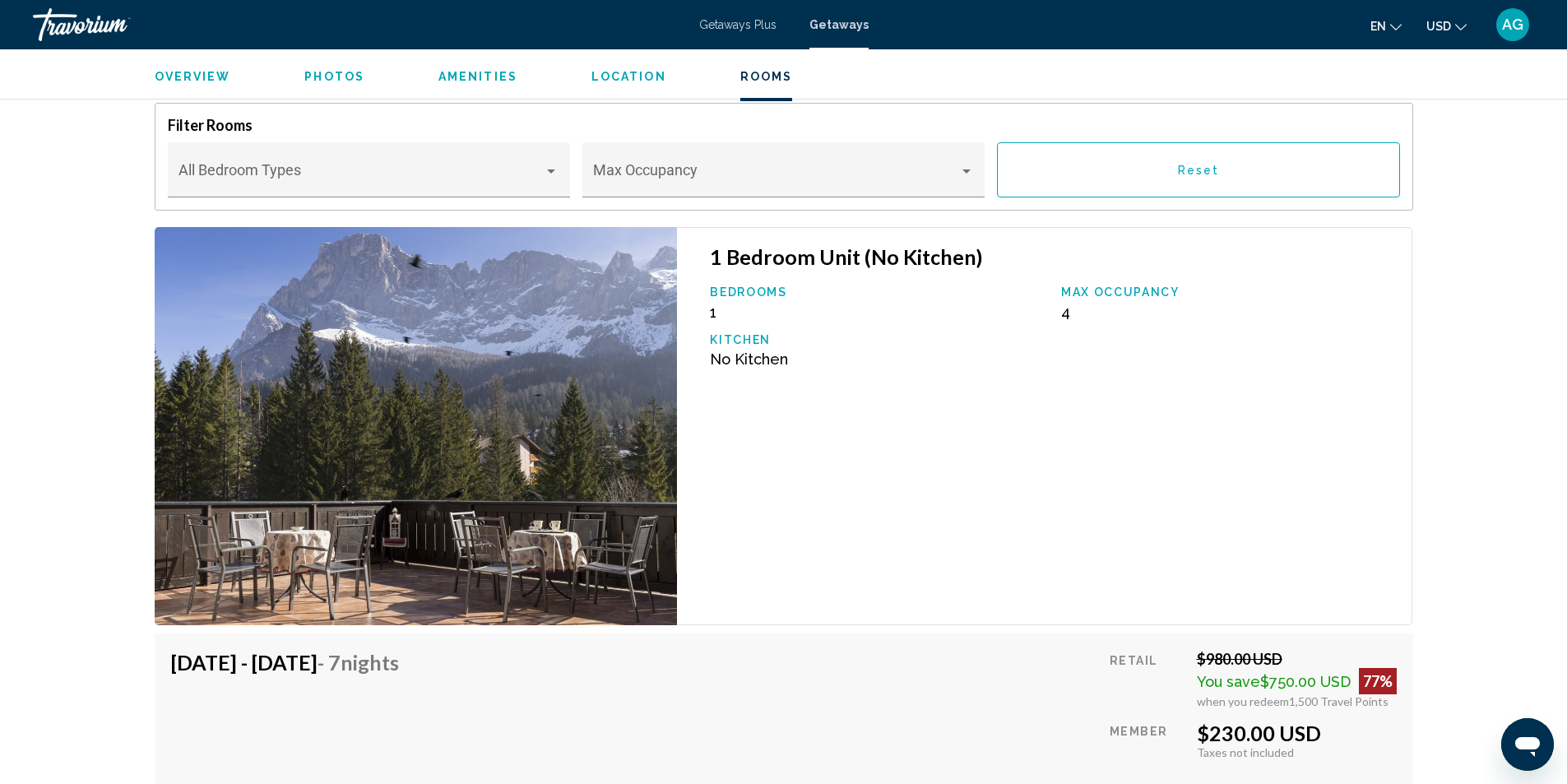
scroll to position [2631, 0]
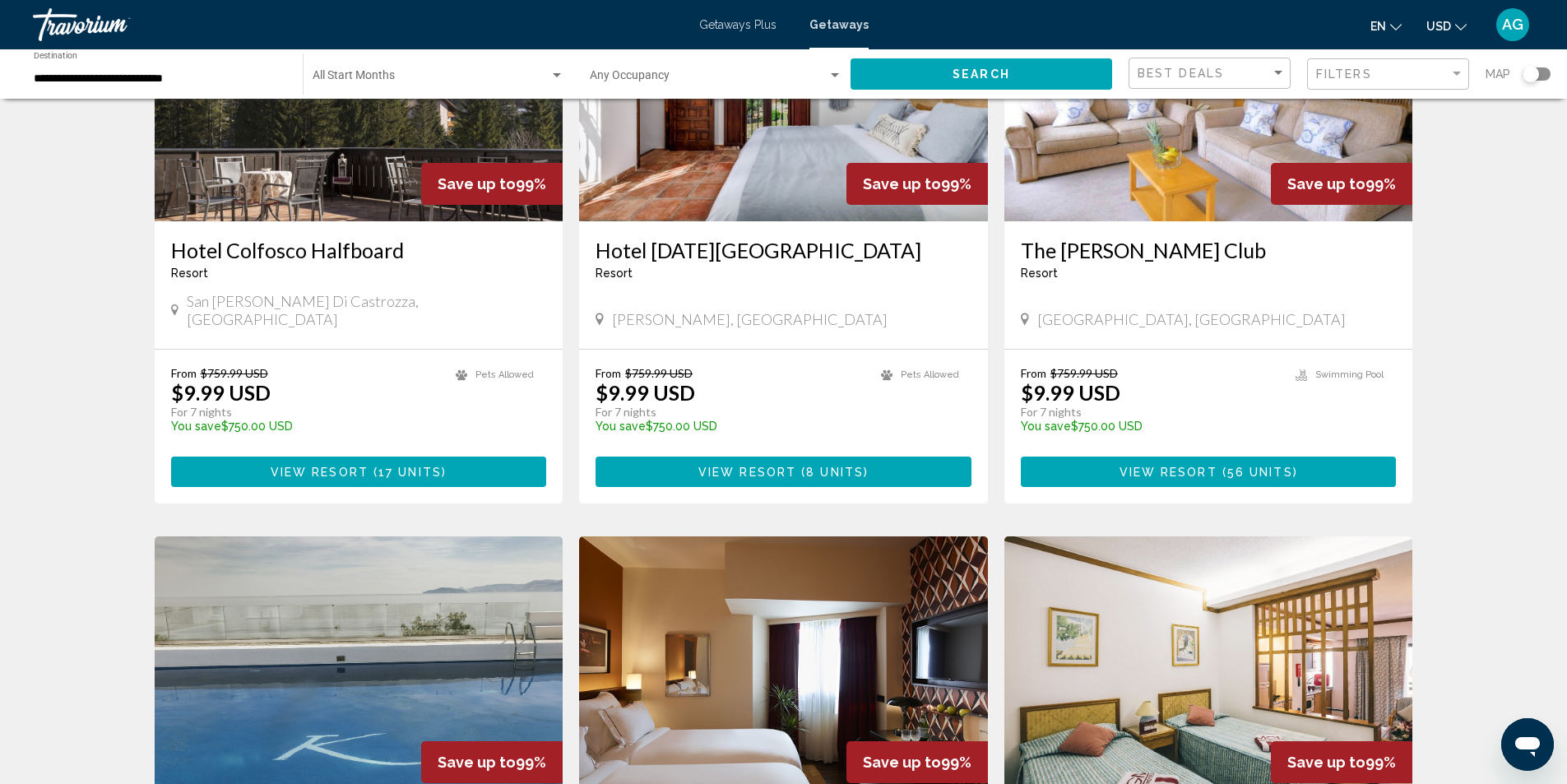
scroll to position [493, 0]
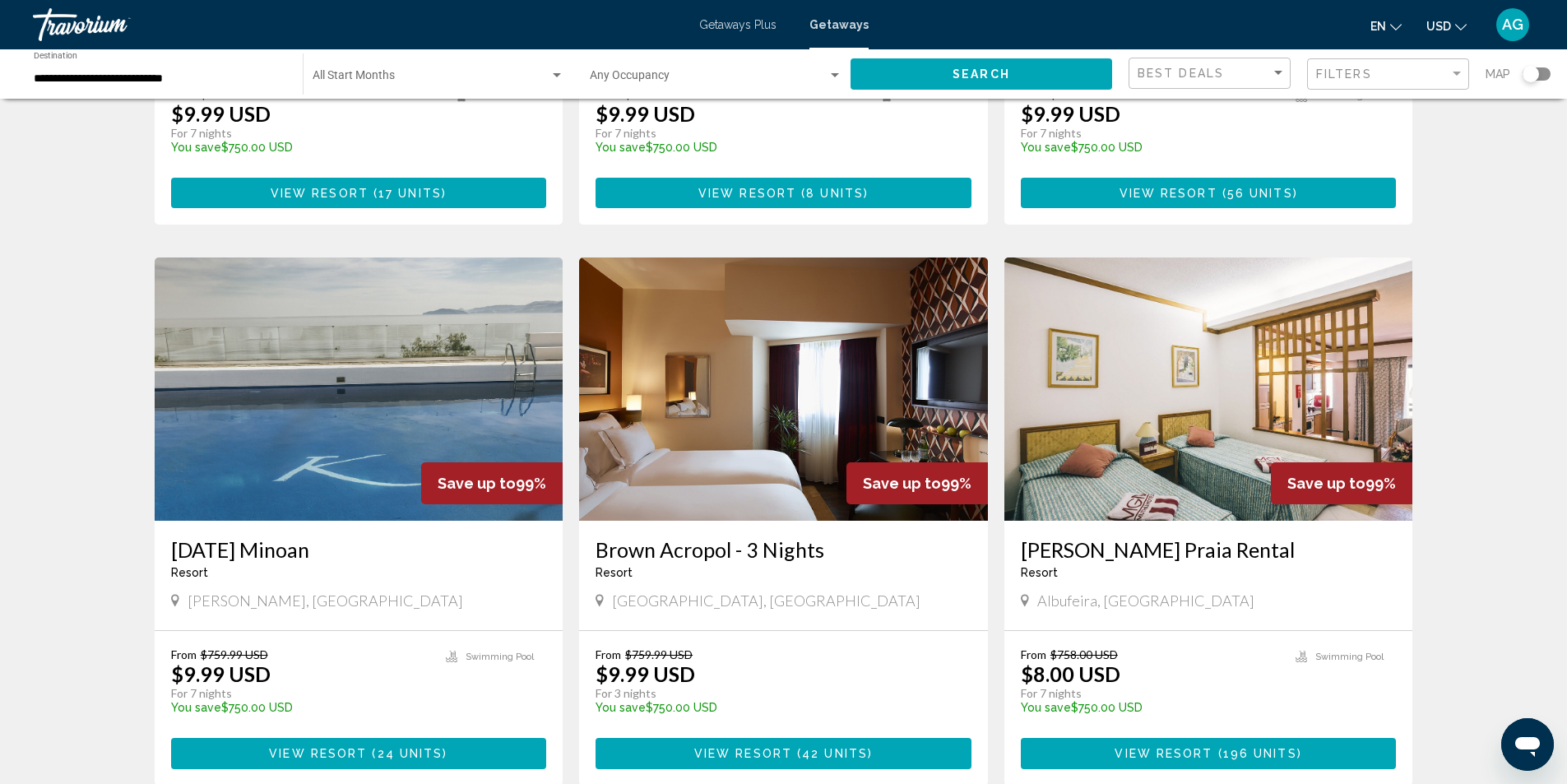
click at [342, 410] on img "Main content" at bounding box center [359, 389] width 409 height 263
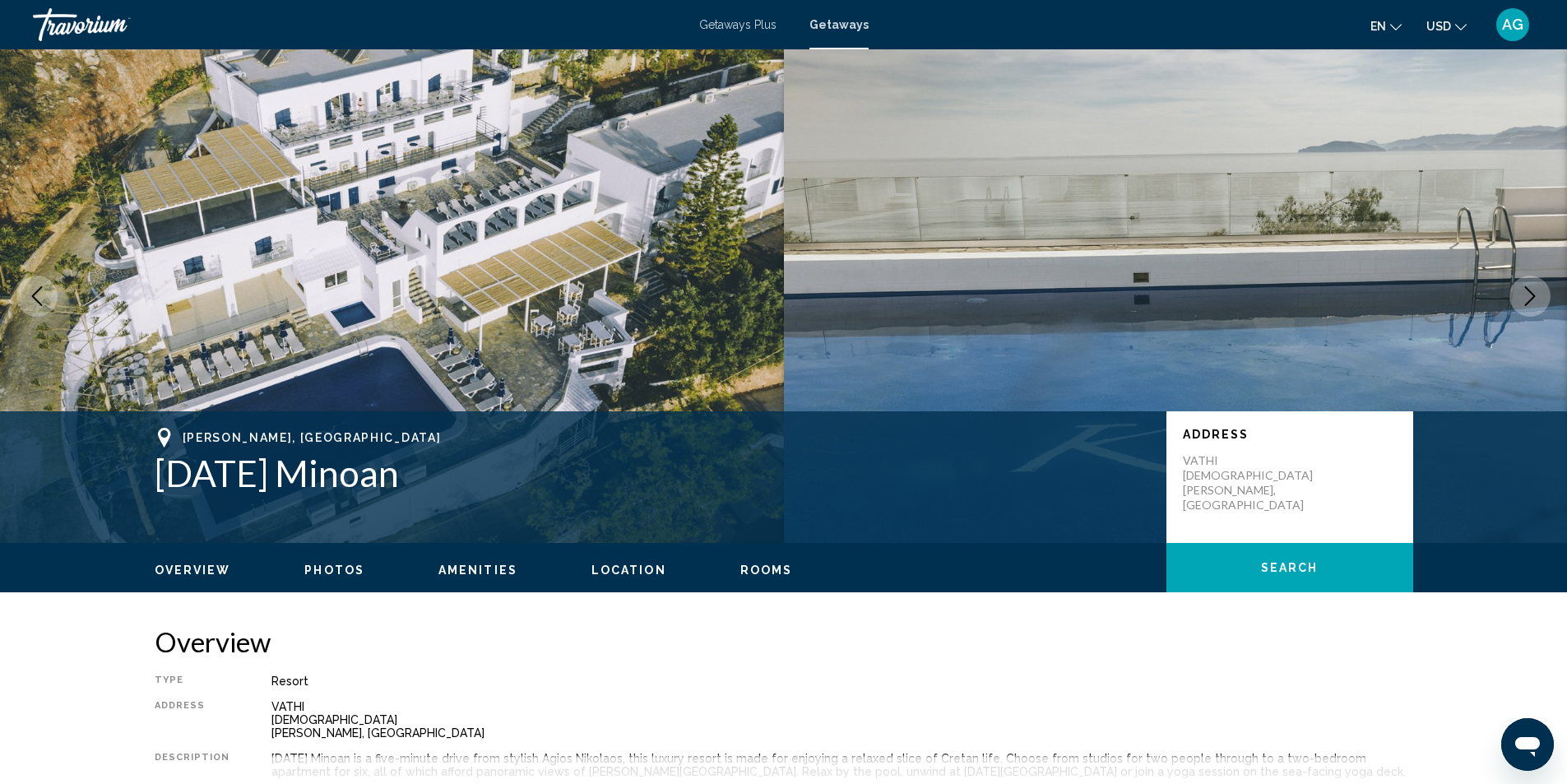
click at [1524, 289] on icon "Next image" at bounding box center [1530, 296] width 20 height 20
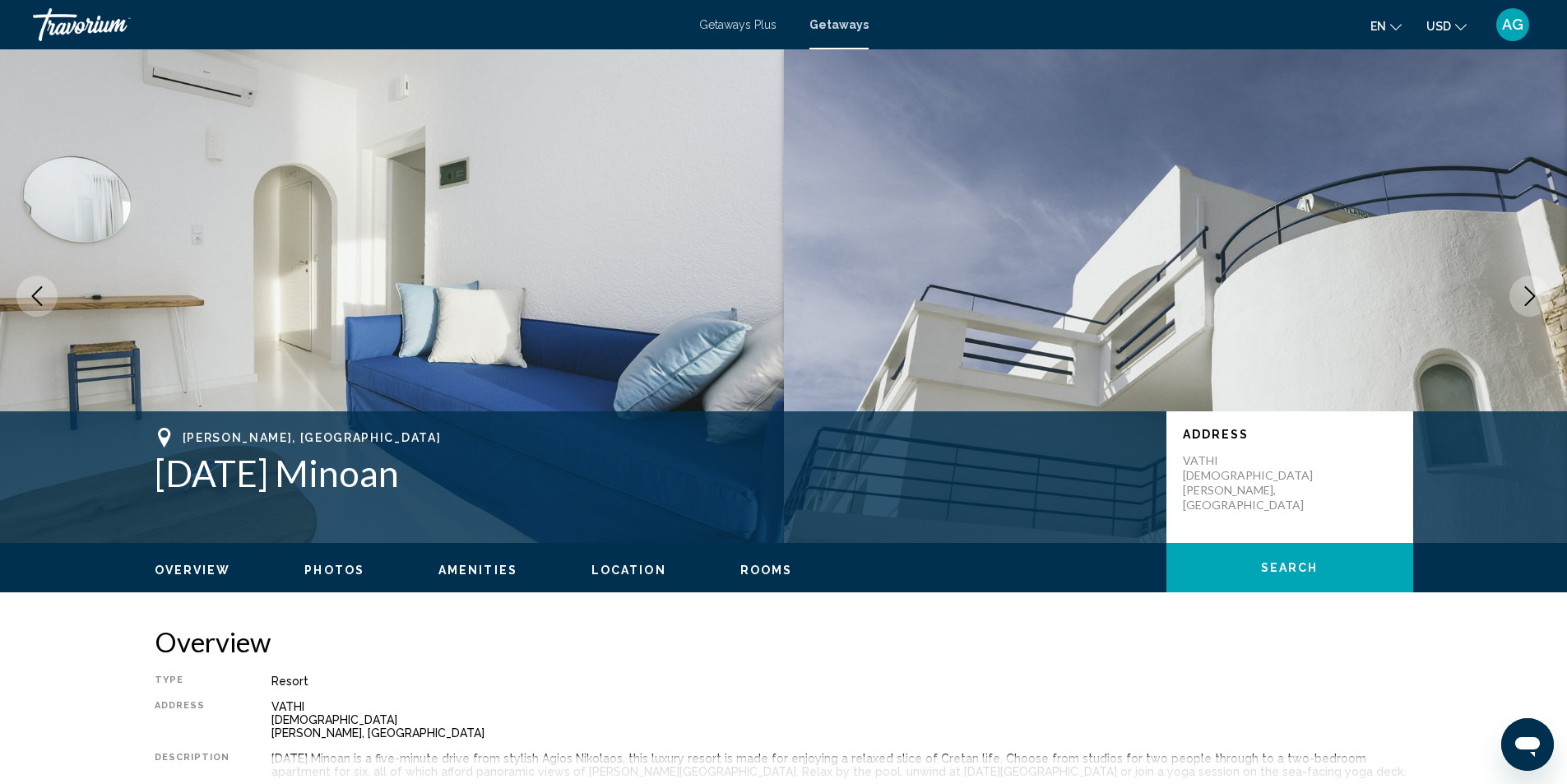
click at [1523, 288] on icon "Next image" at bounding box center [1530, 296] width 20 height 20
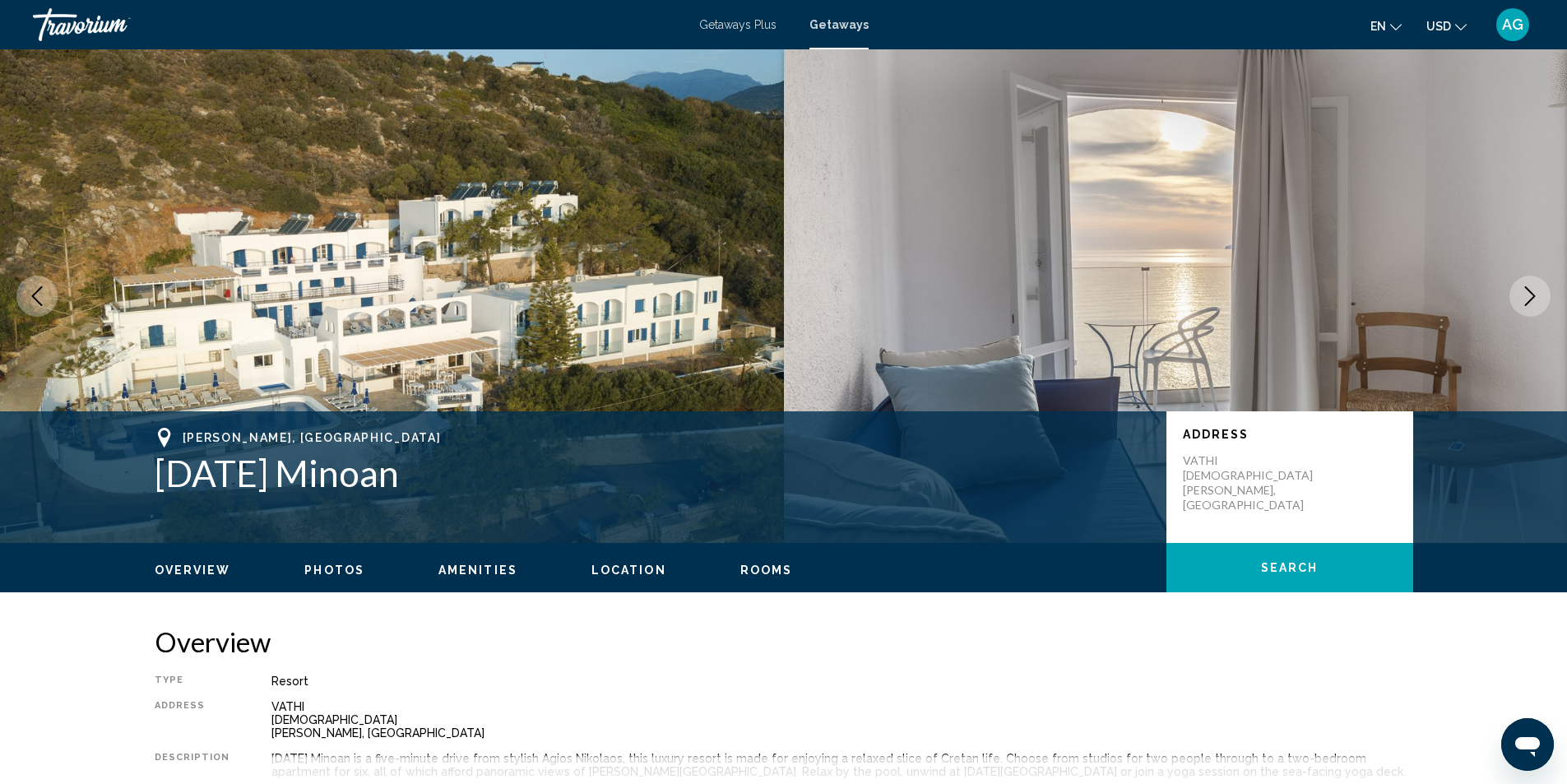
click at [1523, 288] on icon "Next image" at bounding box center [1530, 296] width 20 height 20
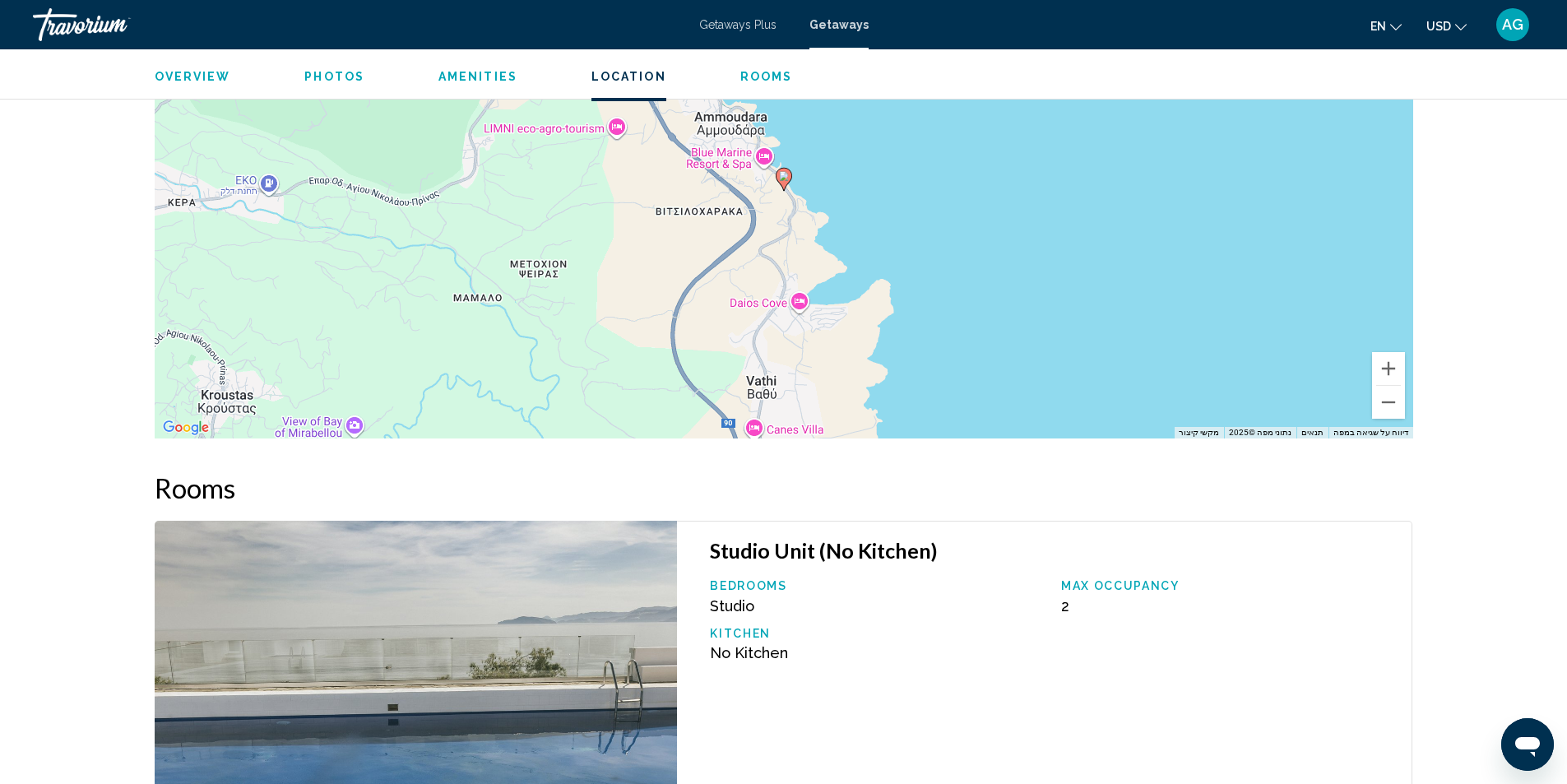
scroll to position [2096, 0]
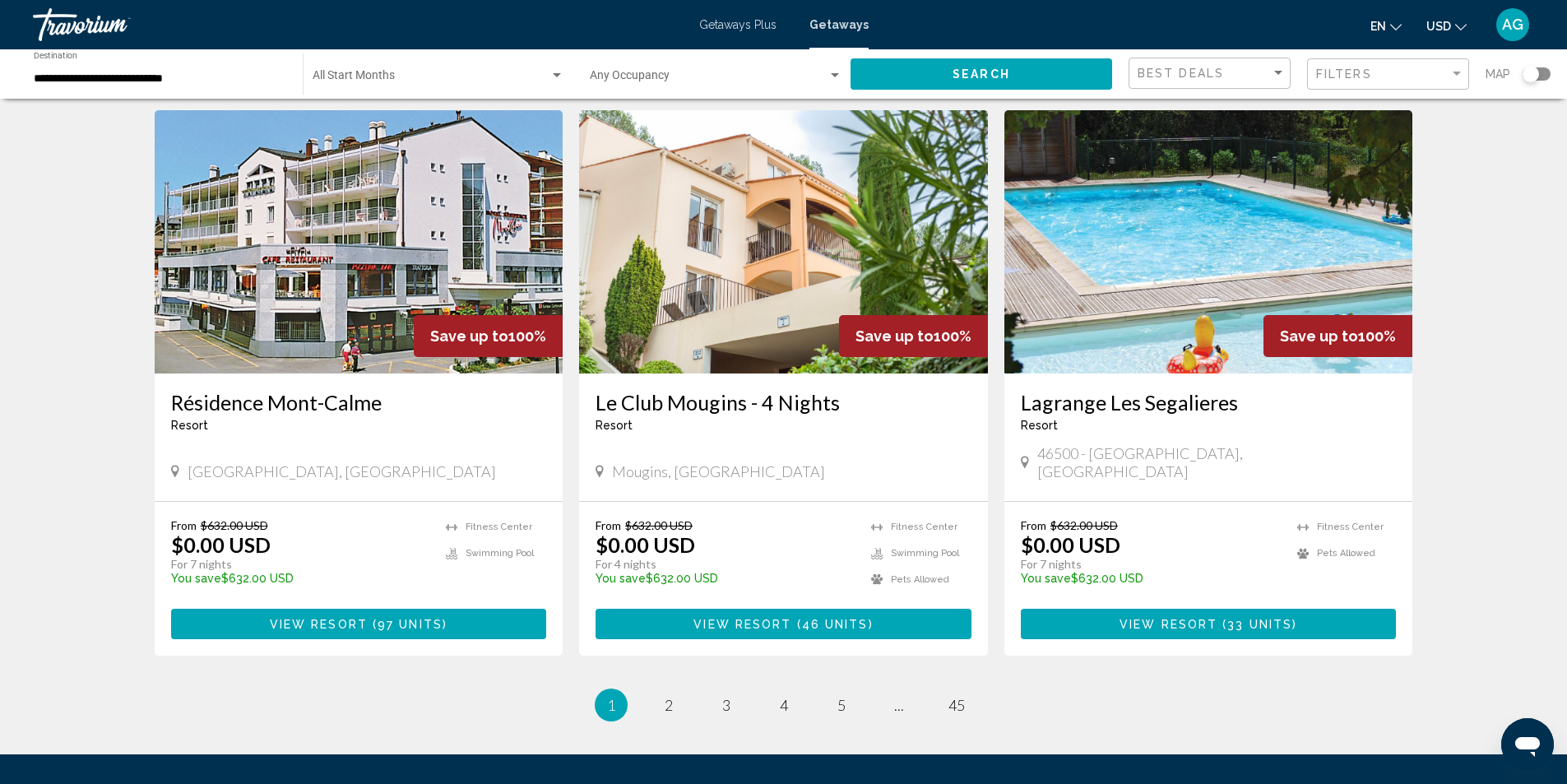
scroll to position [1897, 0]
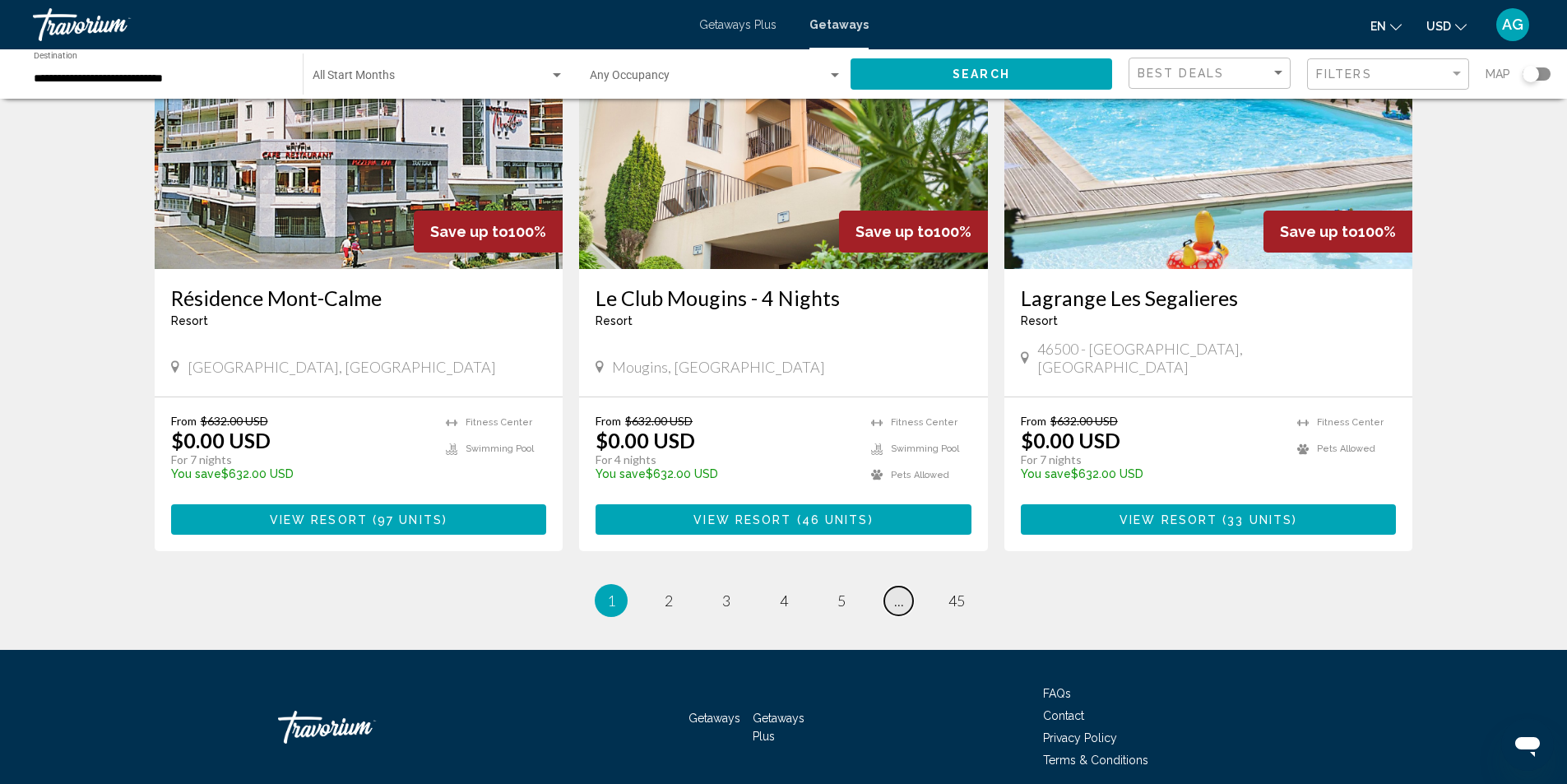
click at [899, 592] on span "..." at bounding box center [899, 601] width 10 height 18
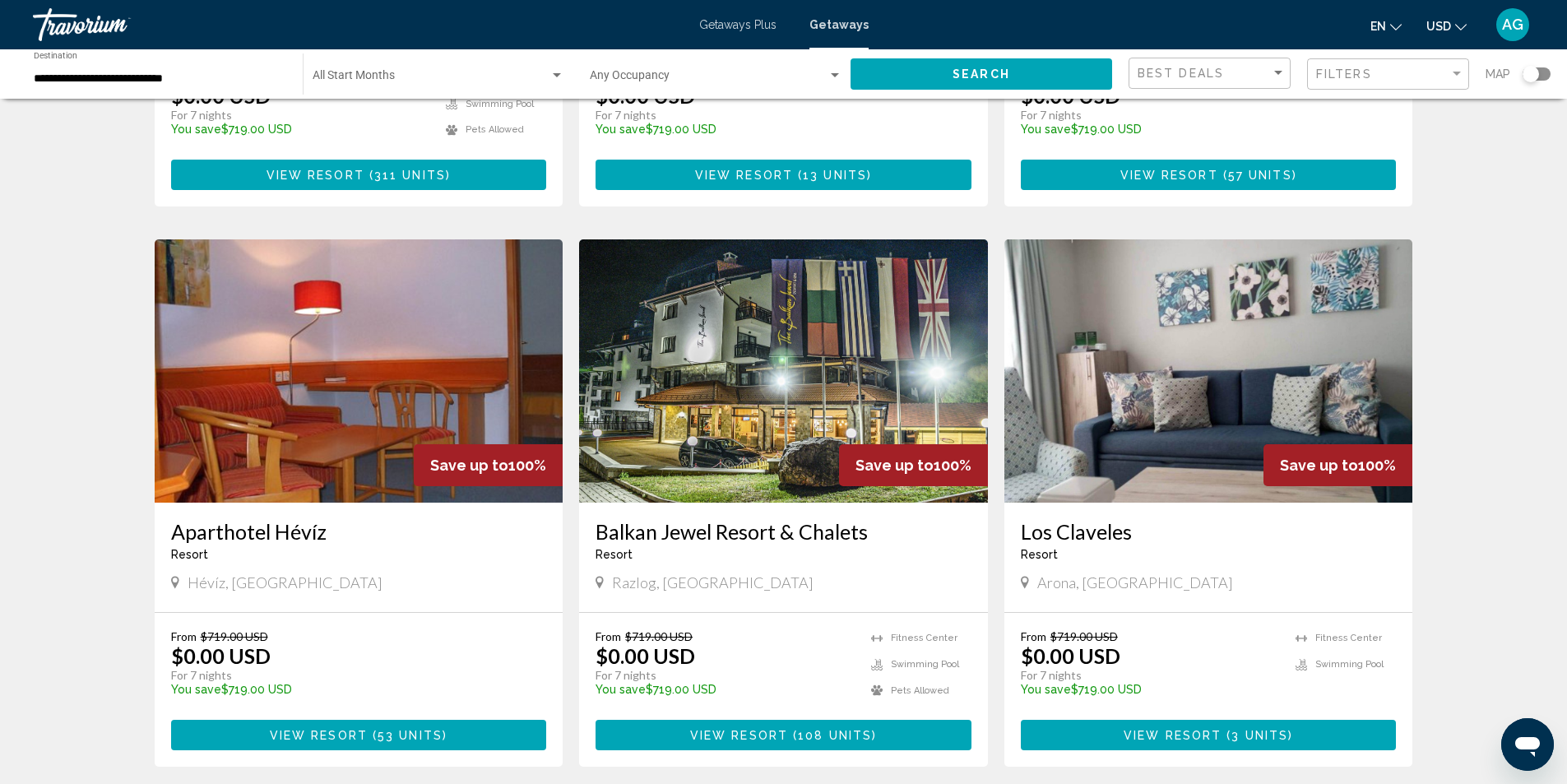
scroll to position [1815, 0]
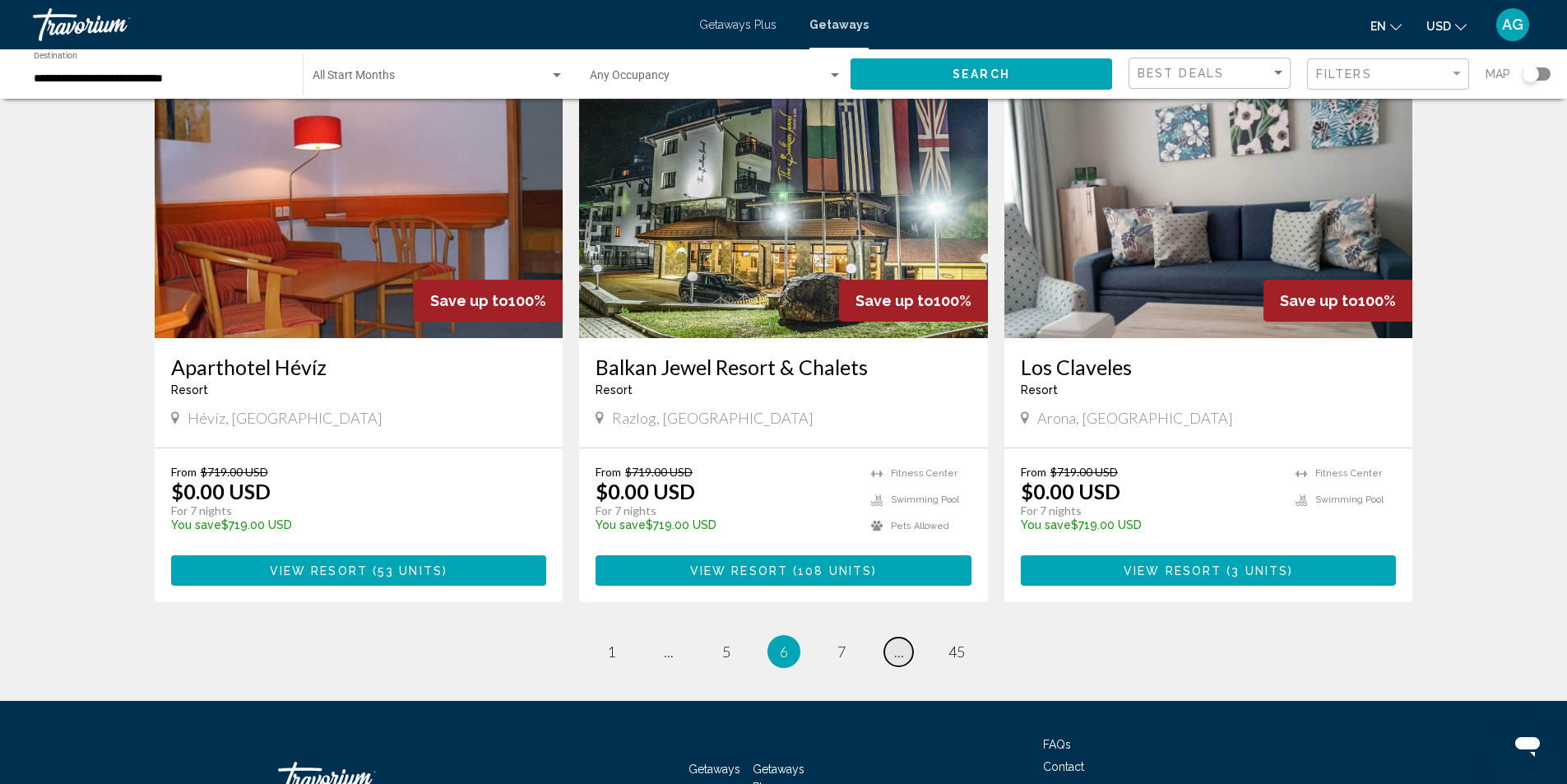
click at [896, 643] on span "..." at bounding box center [899, 652] width 10 height 18
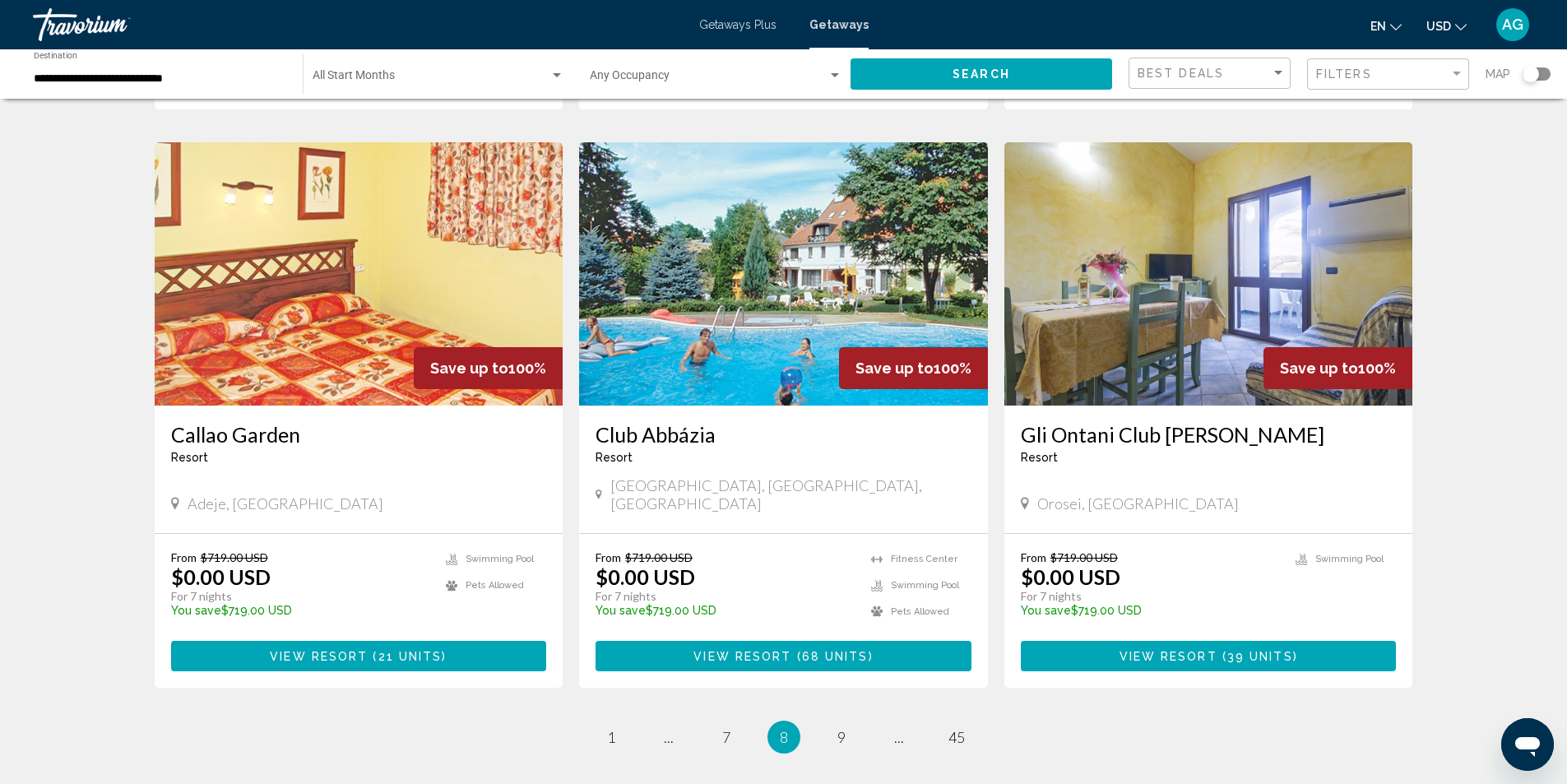
scroll to position [1897, 0]
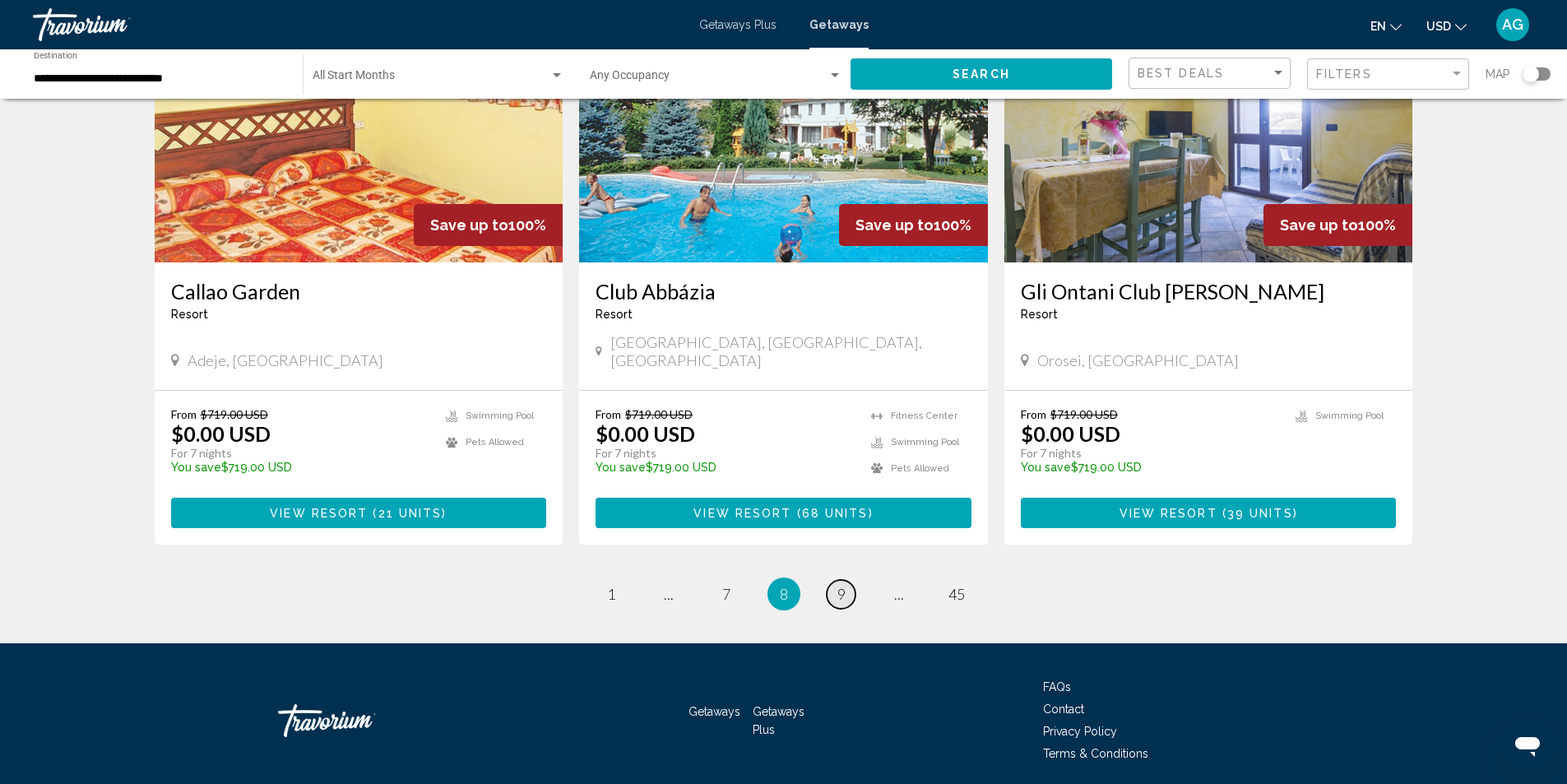
click at [843, 584] on span "9" at bounding box center [841, 593] width 8 height 18
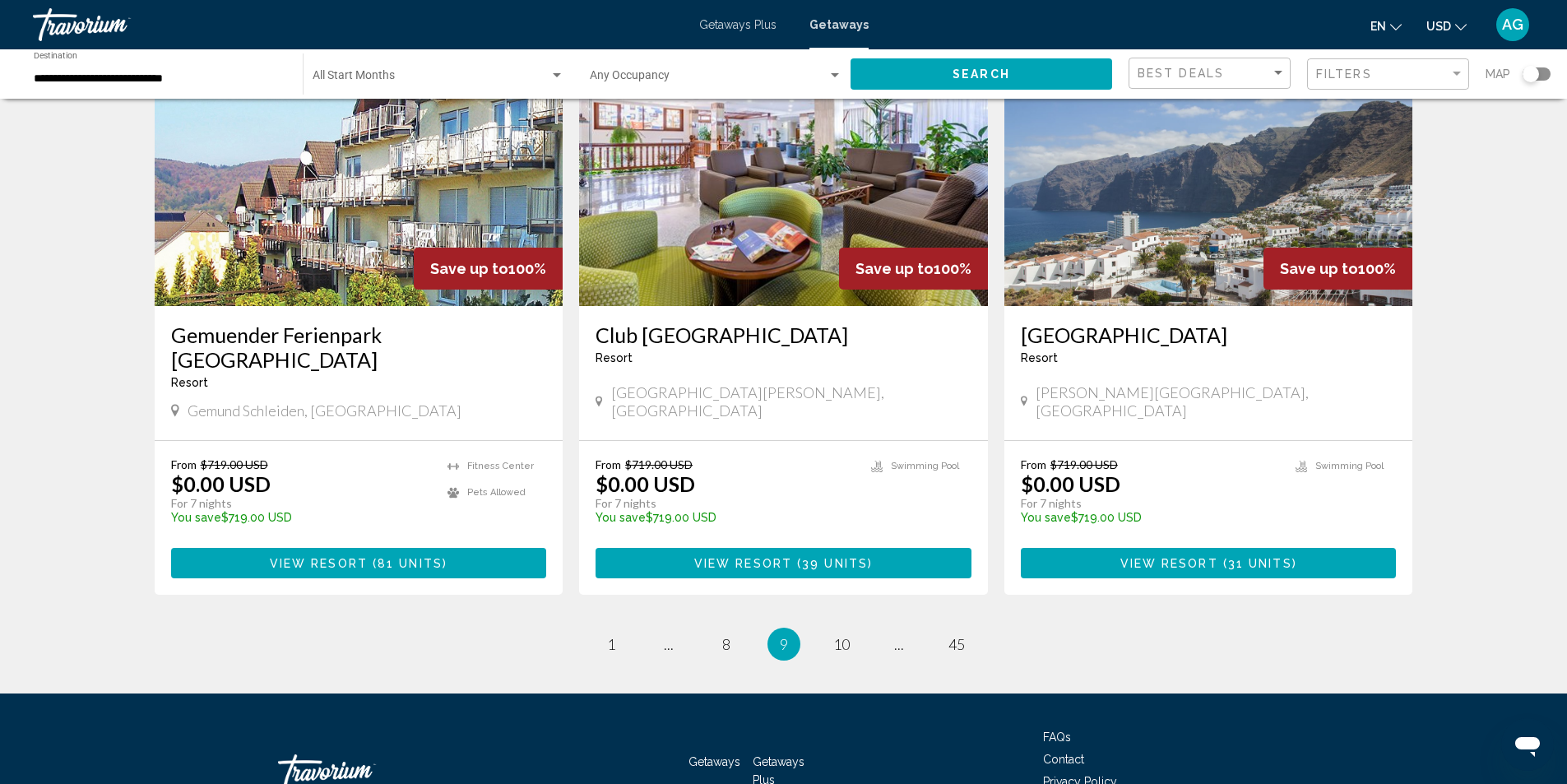
scroll to position [1897, 0]
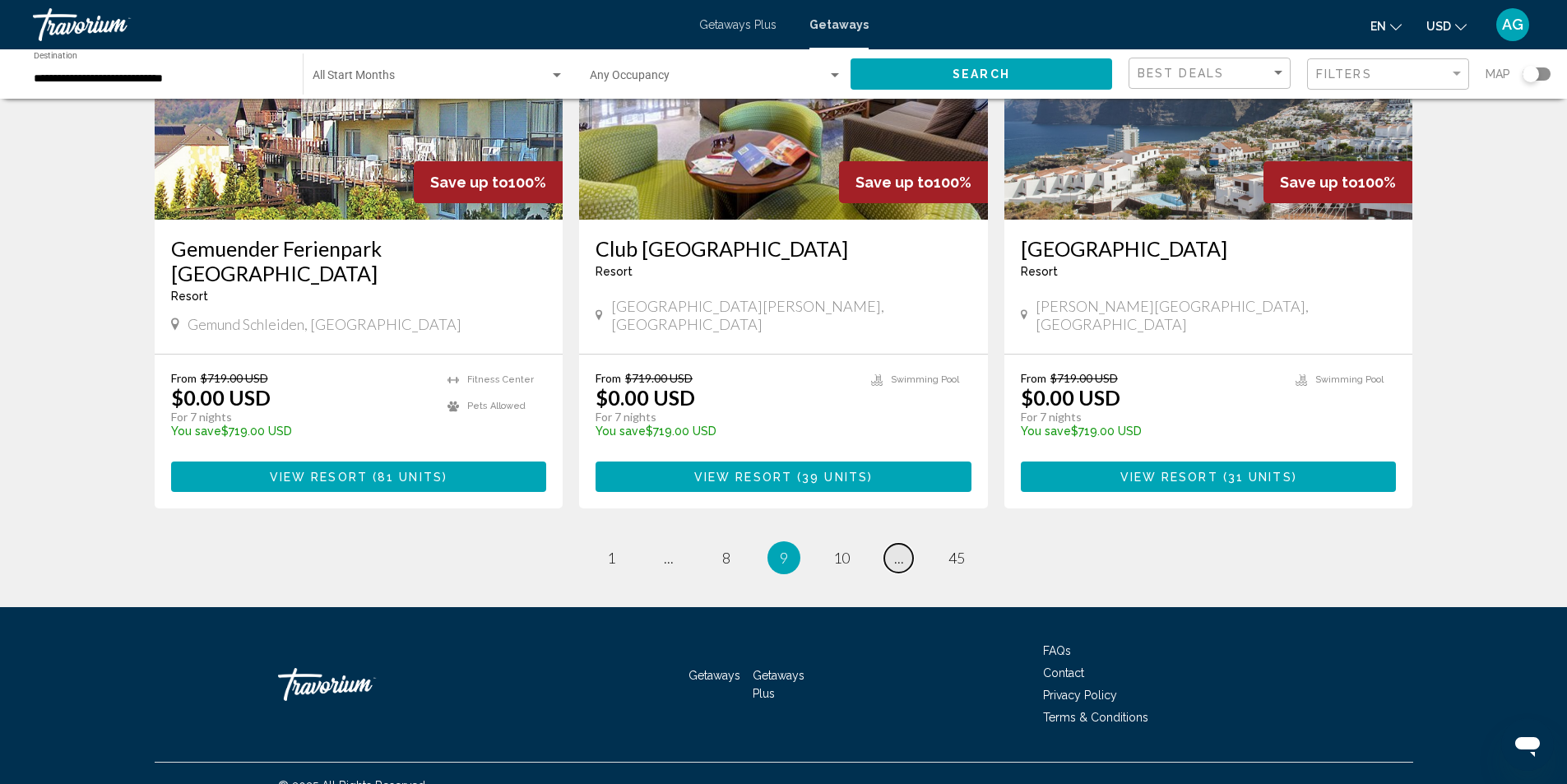
click at [906, 543] on link "page ..." at bounding box center [899, 558] width 29 height 29
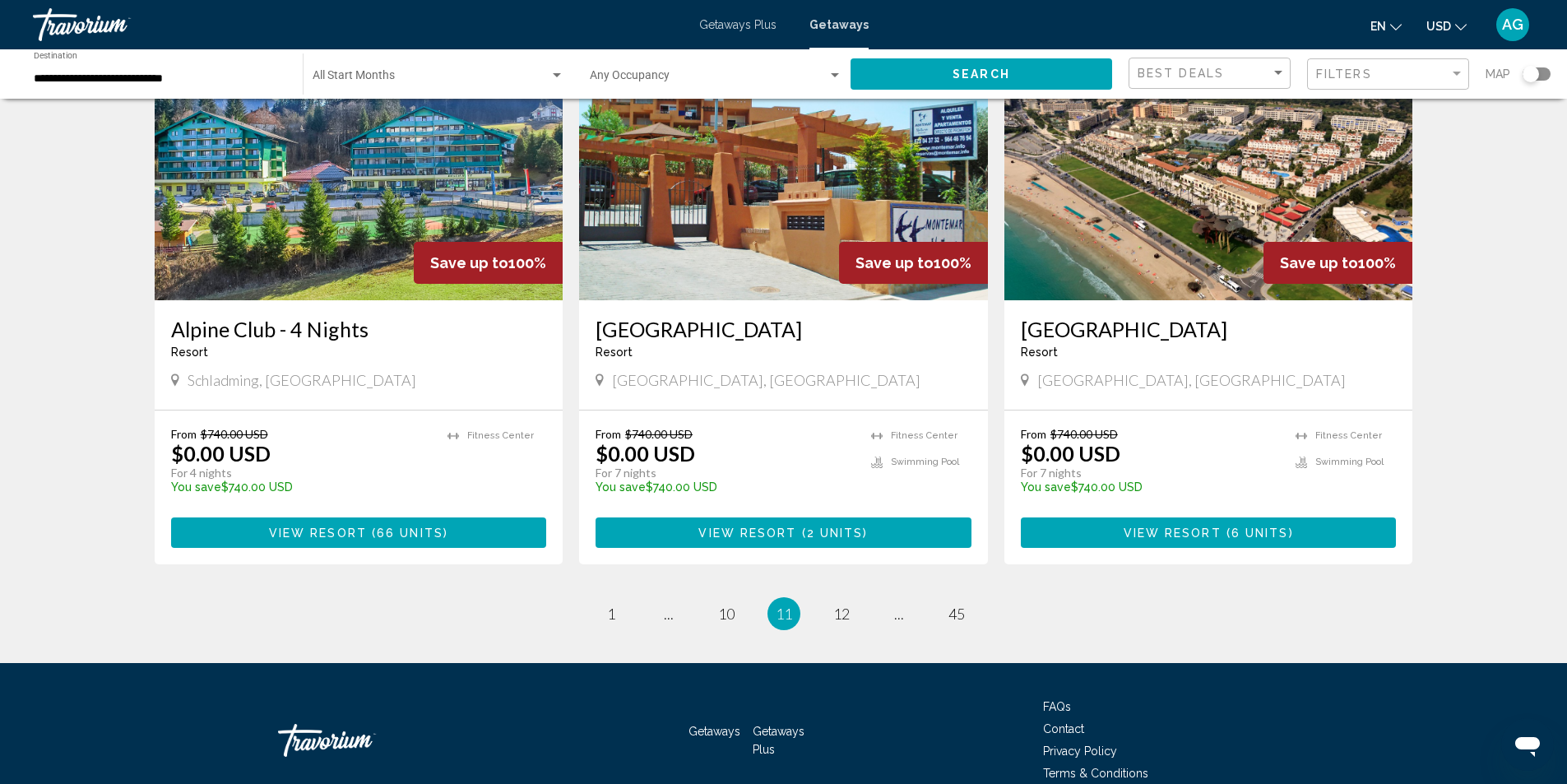
scroll to position [1897, 0]
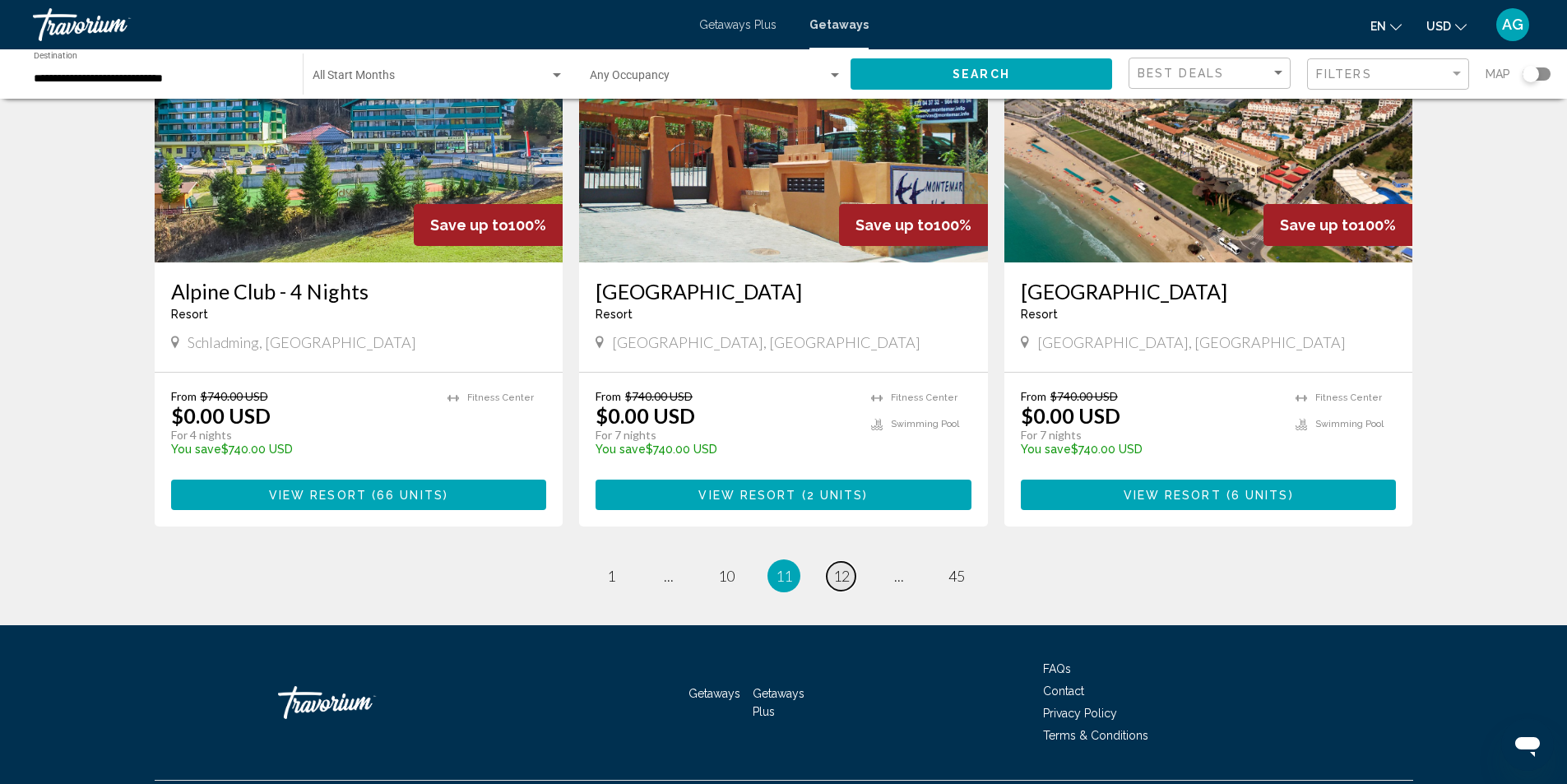
click at [848, 567] on span "12" at bounding box center [842, 575] width 16 height 18
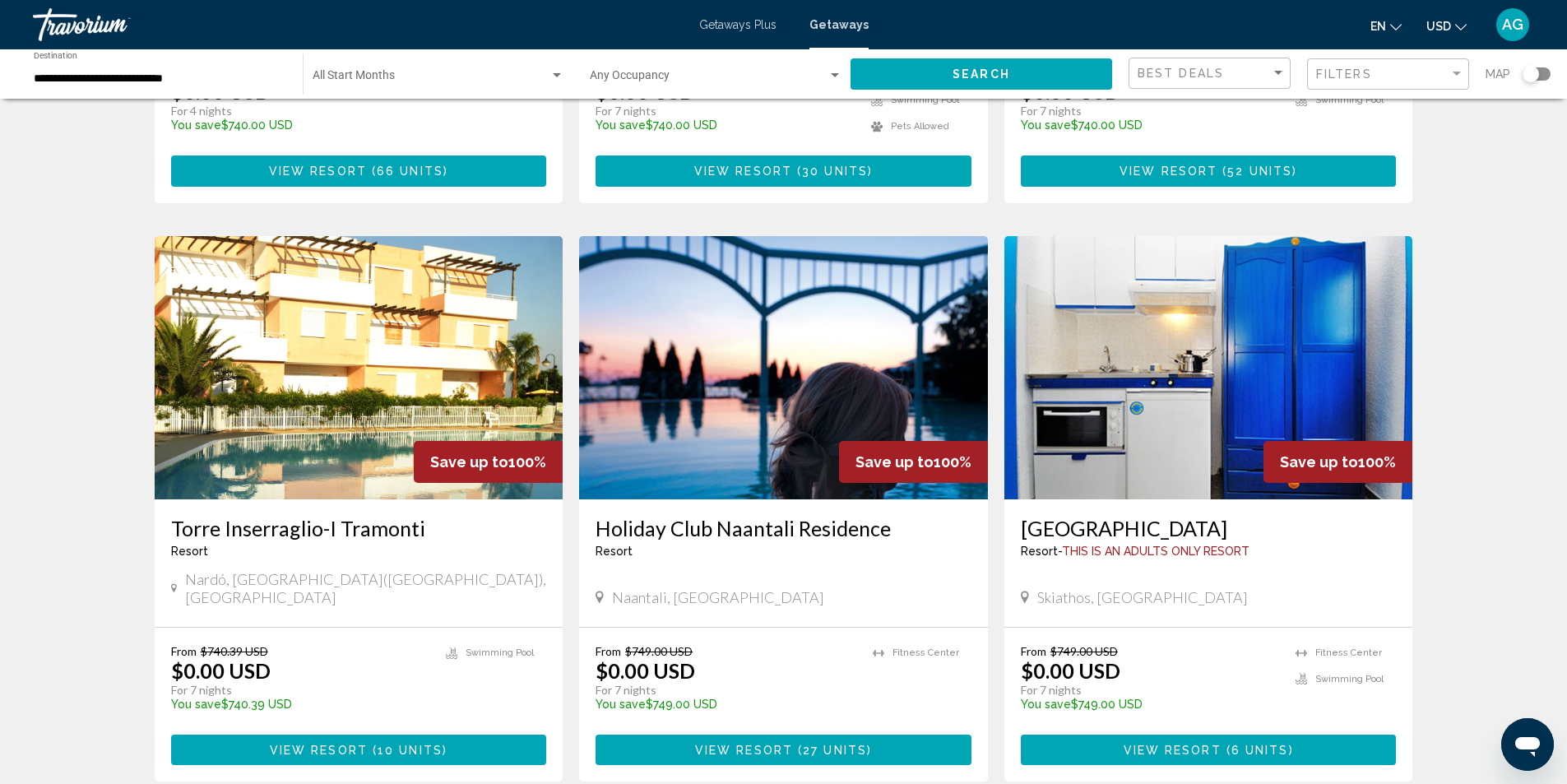
scroll to position [1069, 0]
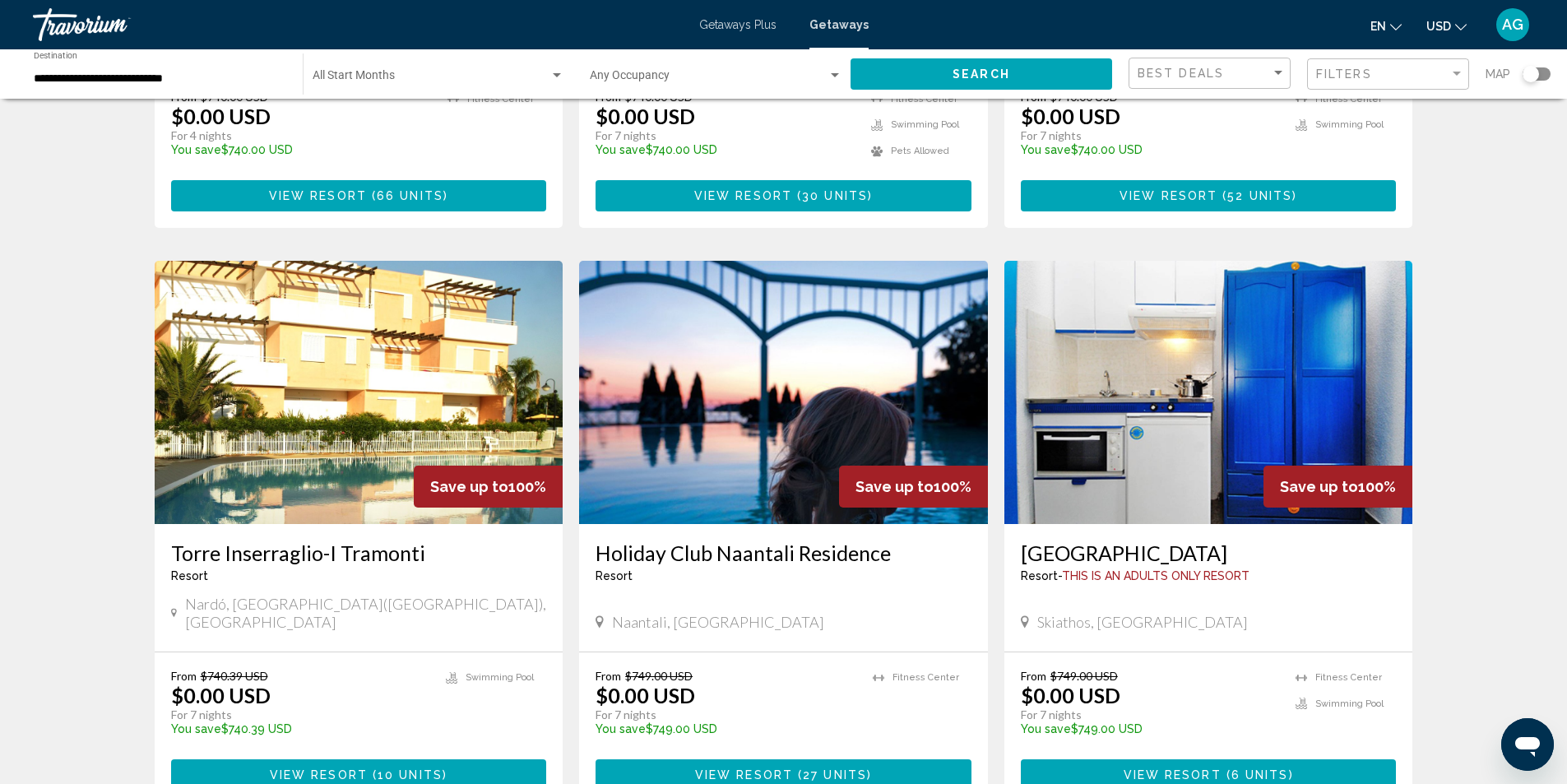
click at [789, 410] on img "Main content" at bounding box center [784, 392] width 409 height 263
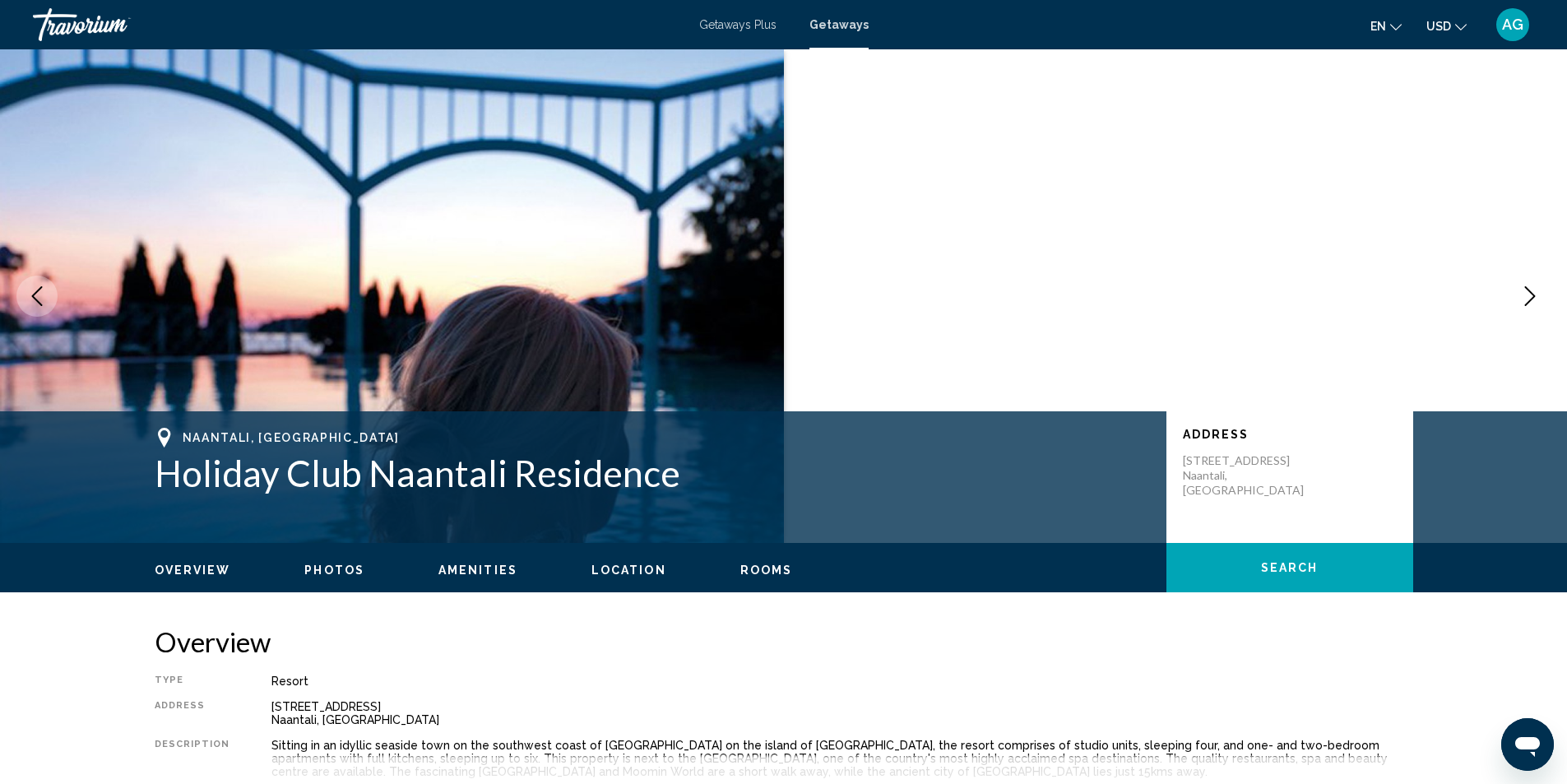
click at [1534, 295] on icon "Next image" at bounding box center [1530, 296] width 11 height 20
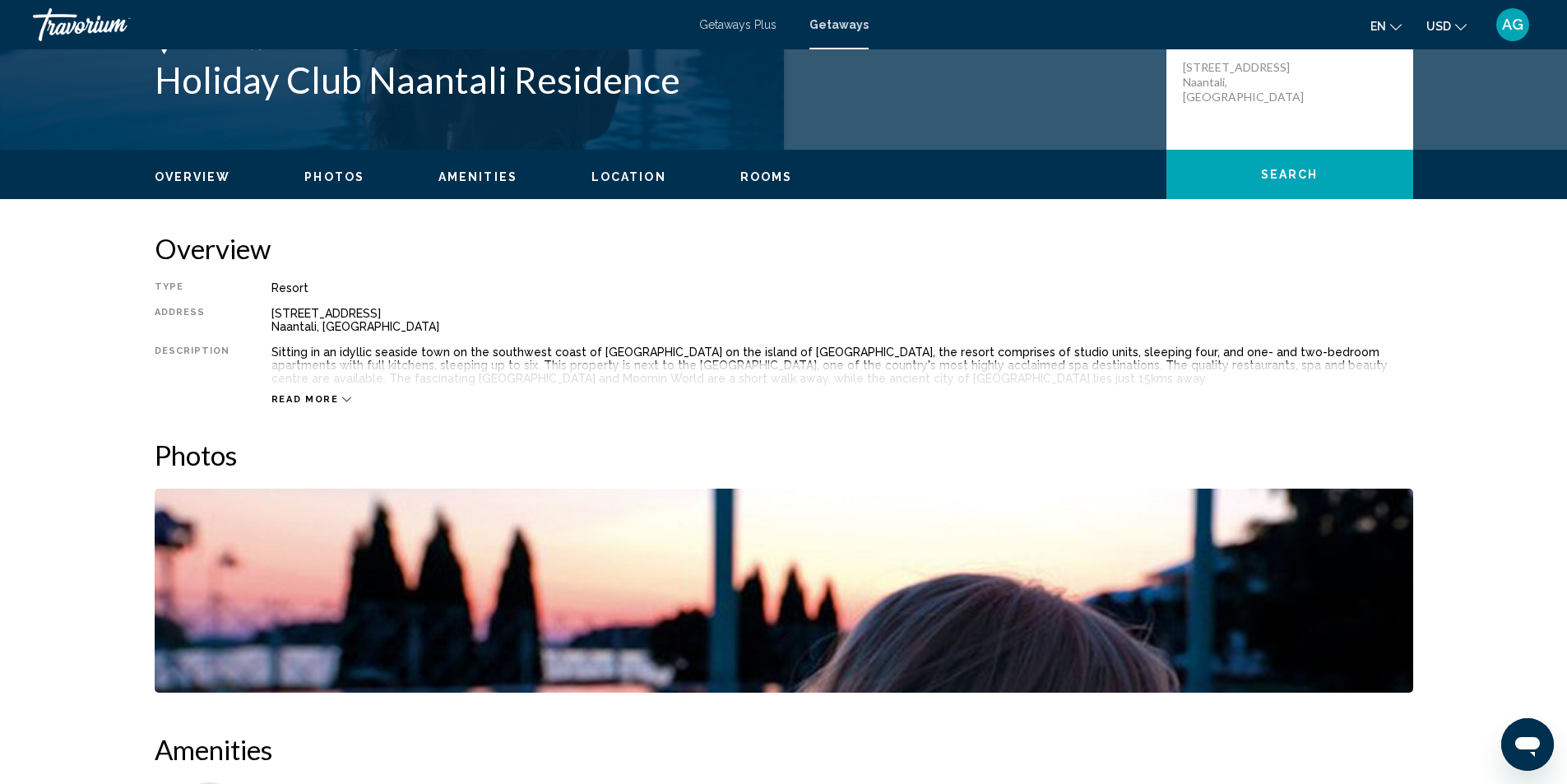
scroll to position [64, 0]
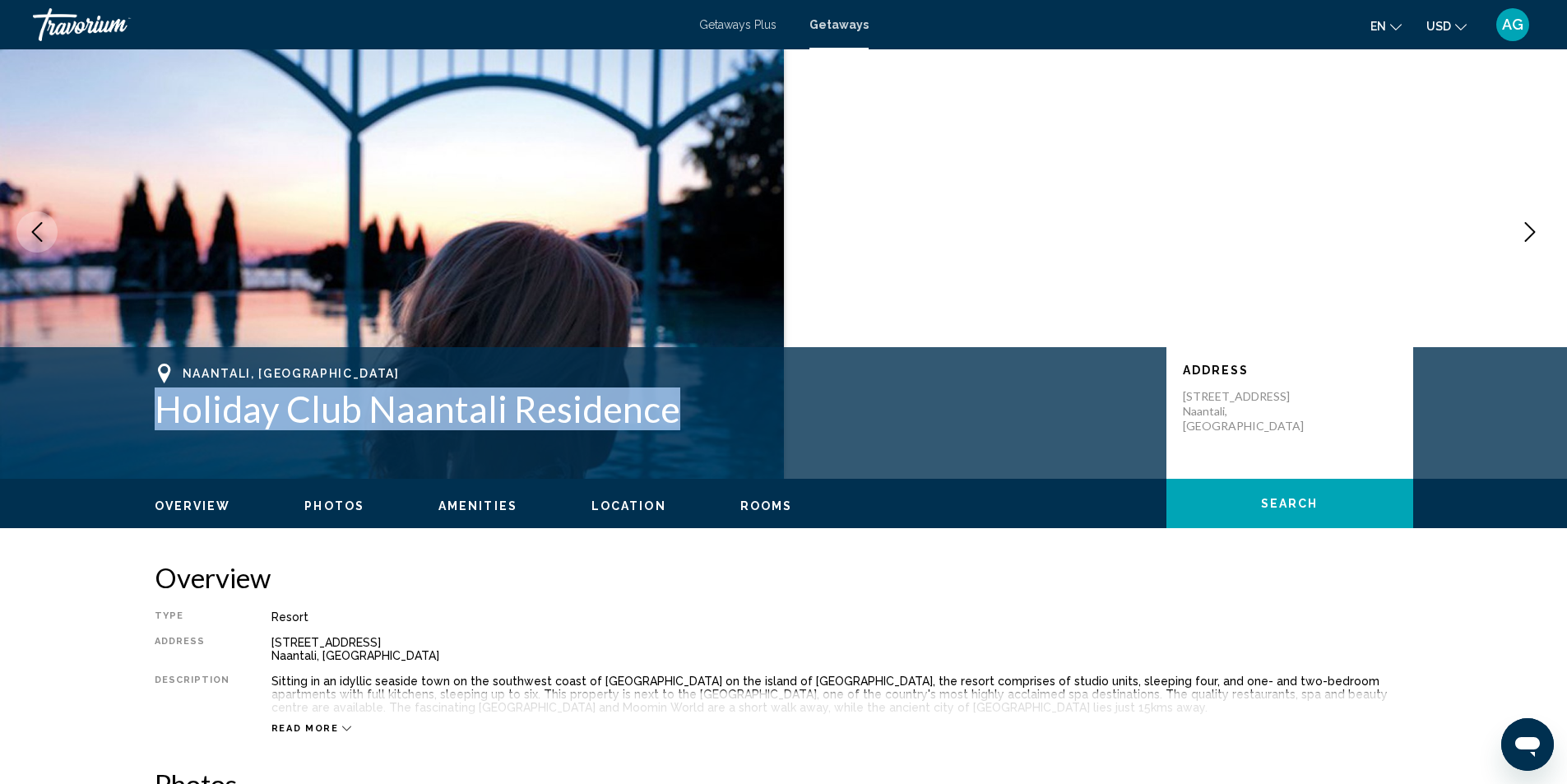
drag, startPoint x: 154, startPoint y: 413, endPoint x: 719, endPoint y: 420, distance: 565.0
click at [719, 420] on h1 "Holiday Club Naantali Residence" at bounding box center [653, 409] width 996 height 43
click at [1530, 232] on icon "Next image" at bounding box center [1530, 232] width 20 height 20
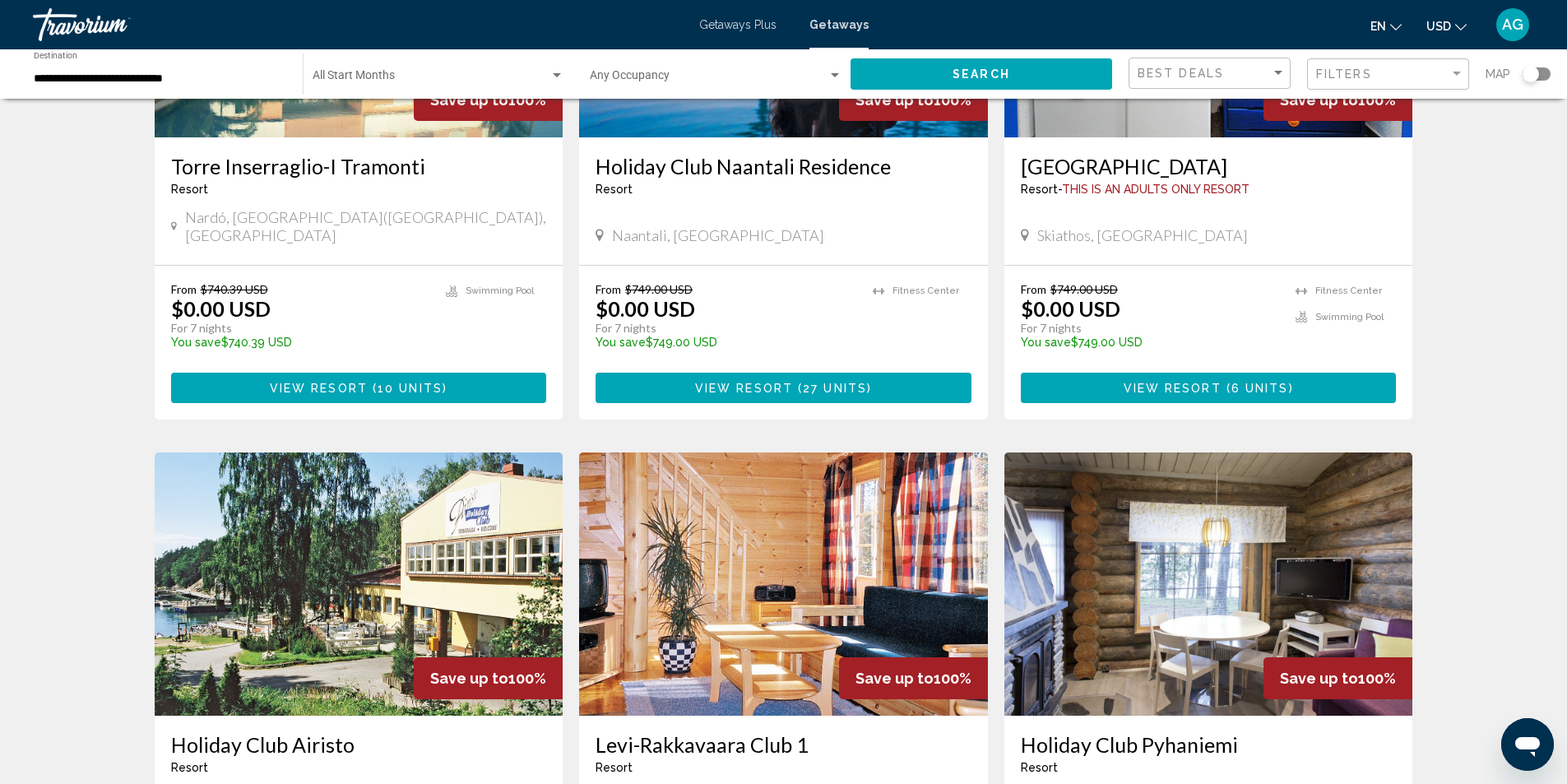
scroll to position [1726, 0]
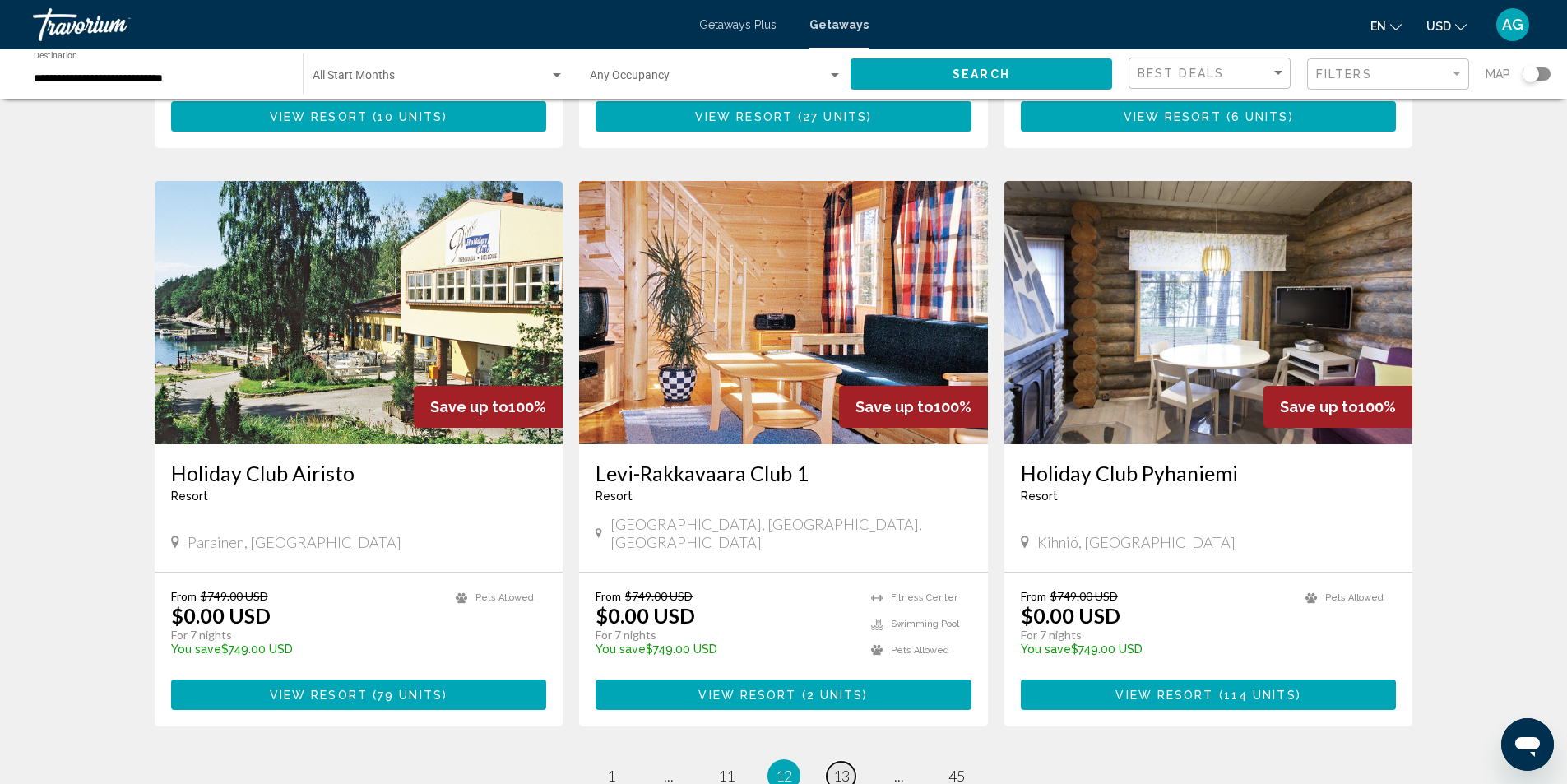
click at [845, 766] on span "13" at bounding box center [842, 775] width 16 height 18
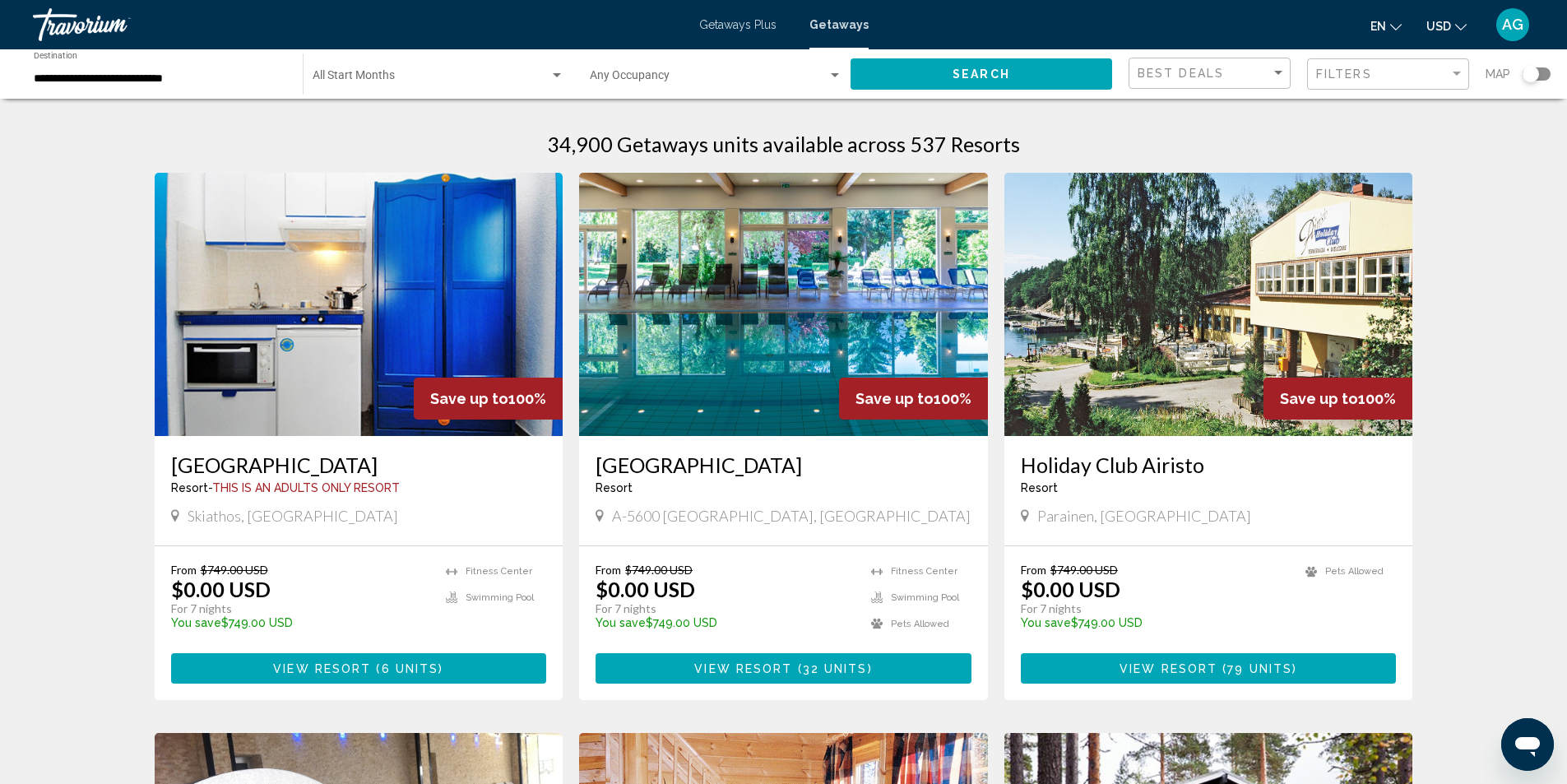
click at [752, 345] on img "Main content" at bounding box center [784, 304] width 409 height 263
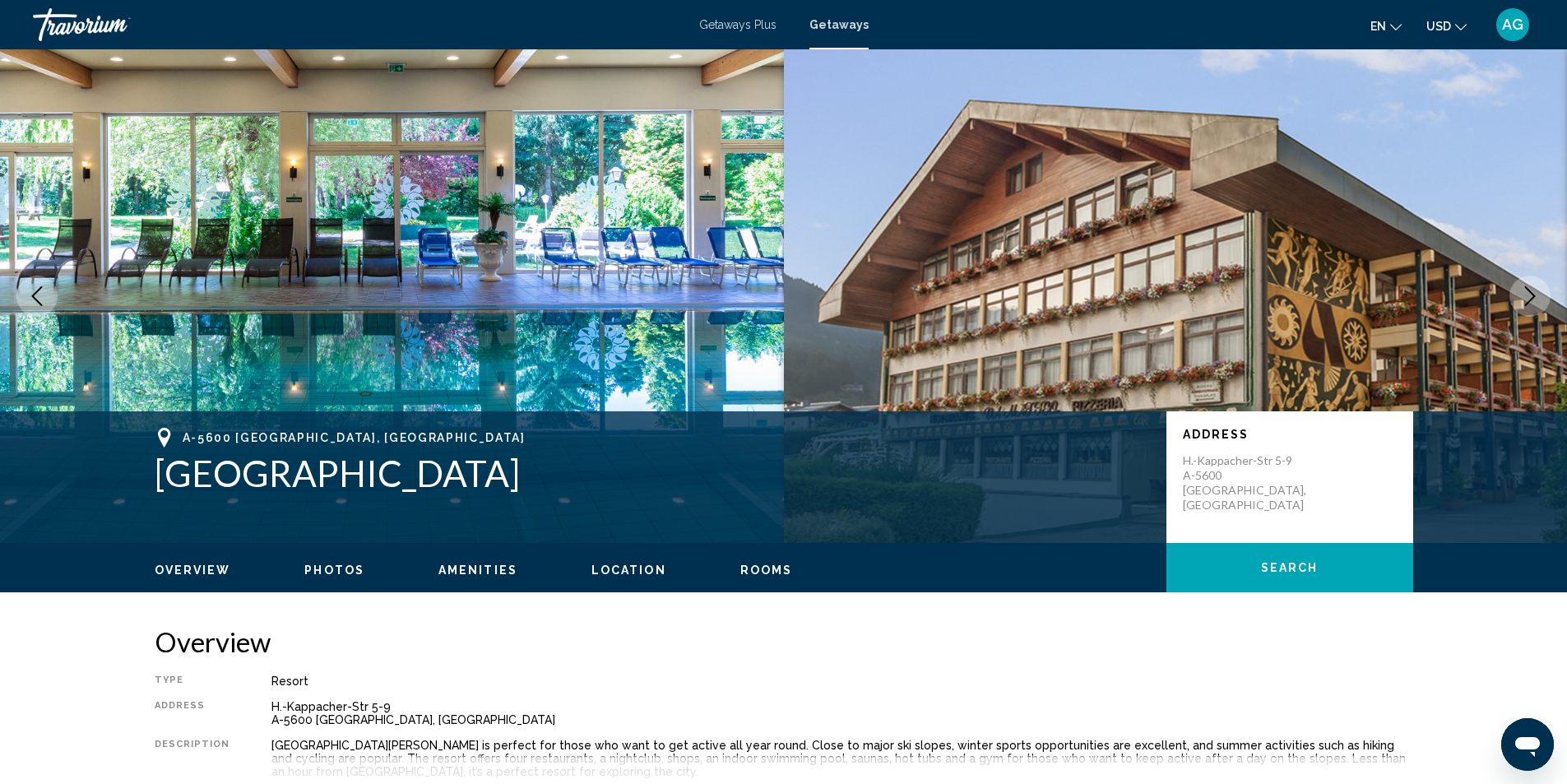
click at [1528, 294] on icon "Next image" at bounding box center [1530, 296] width 20 height 20
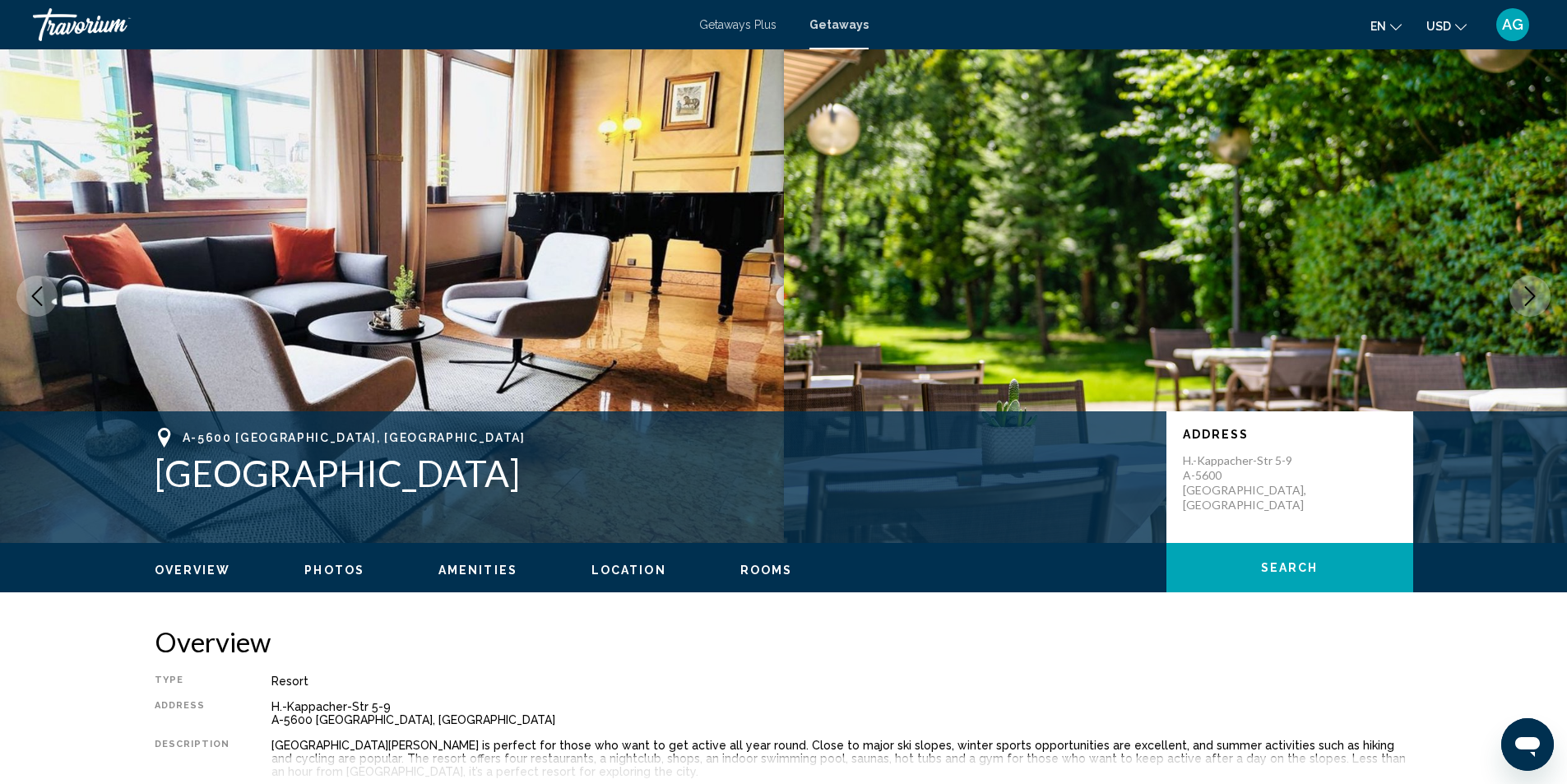
click at [1528, 294] on icon "Next image" at bounding box center [1530, 296] width 20 height 20
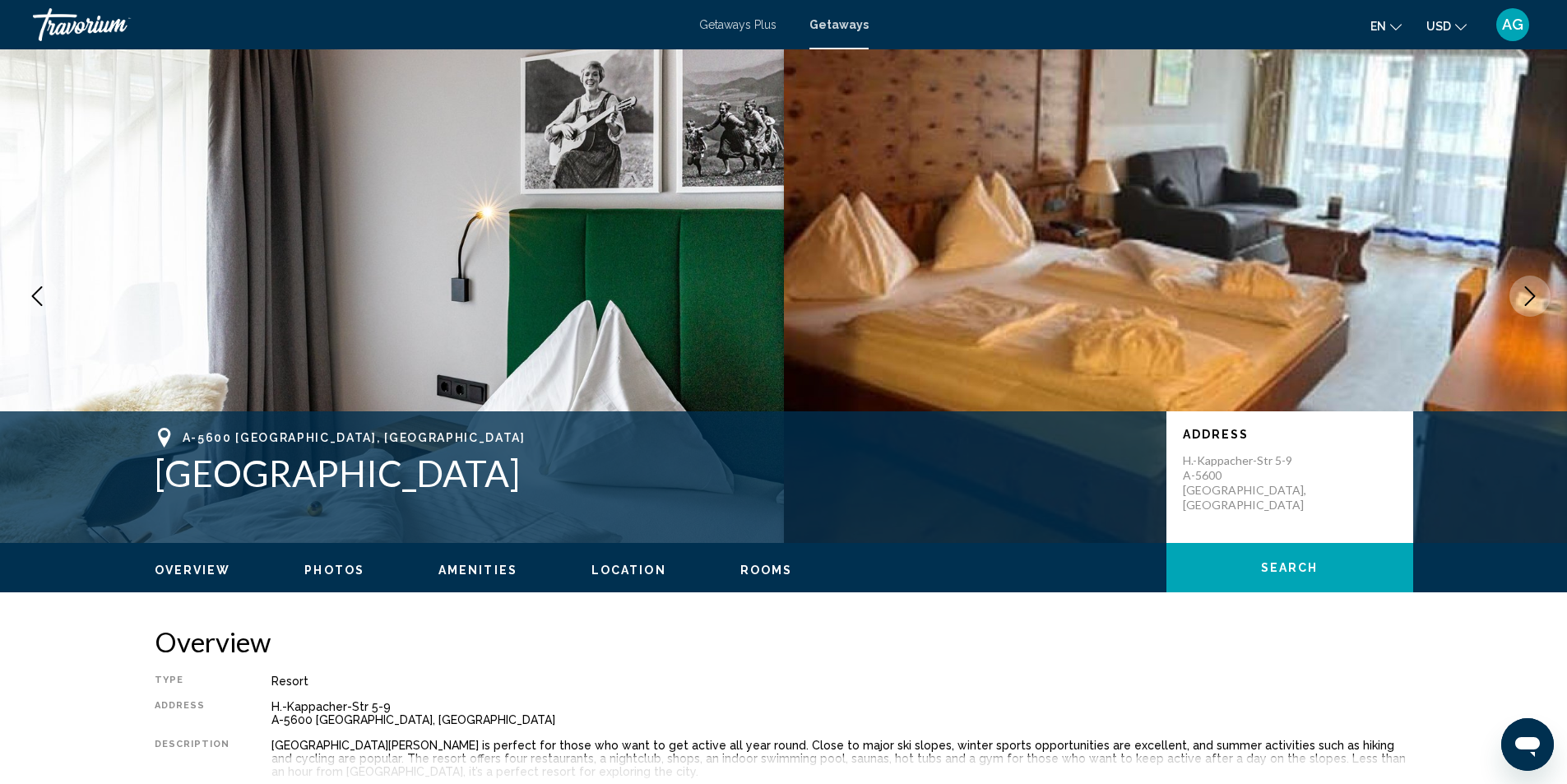
click at [1528, 294] on icon "Next image" at bounding box center [1530, 296] width 20 height 20
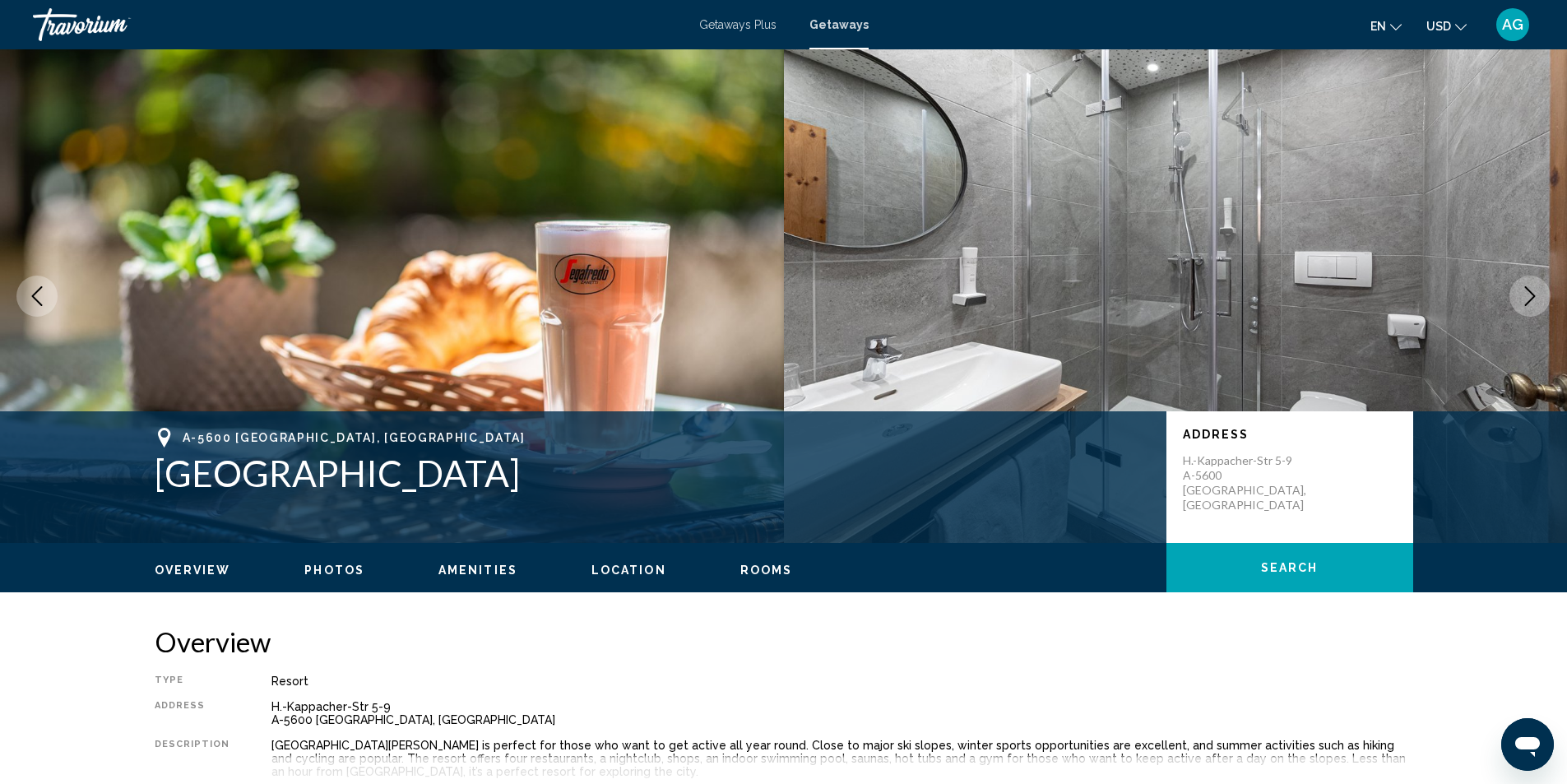
drag, startPoint x: 162, startPoint y: 475, endPoint x: 601, endPoint y: 481, distance: 439.0
click at [601, 481] on div "[GEOGRAPHIC_DATA] [GEOGRAPHIC_DATA] Resort Address [STREET_ADDRESS]" at bounding box center [784, 477] width 1324 height 98
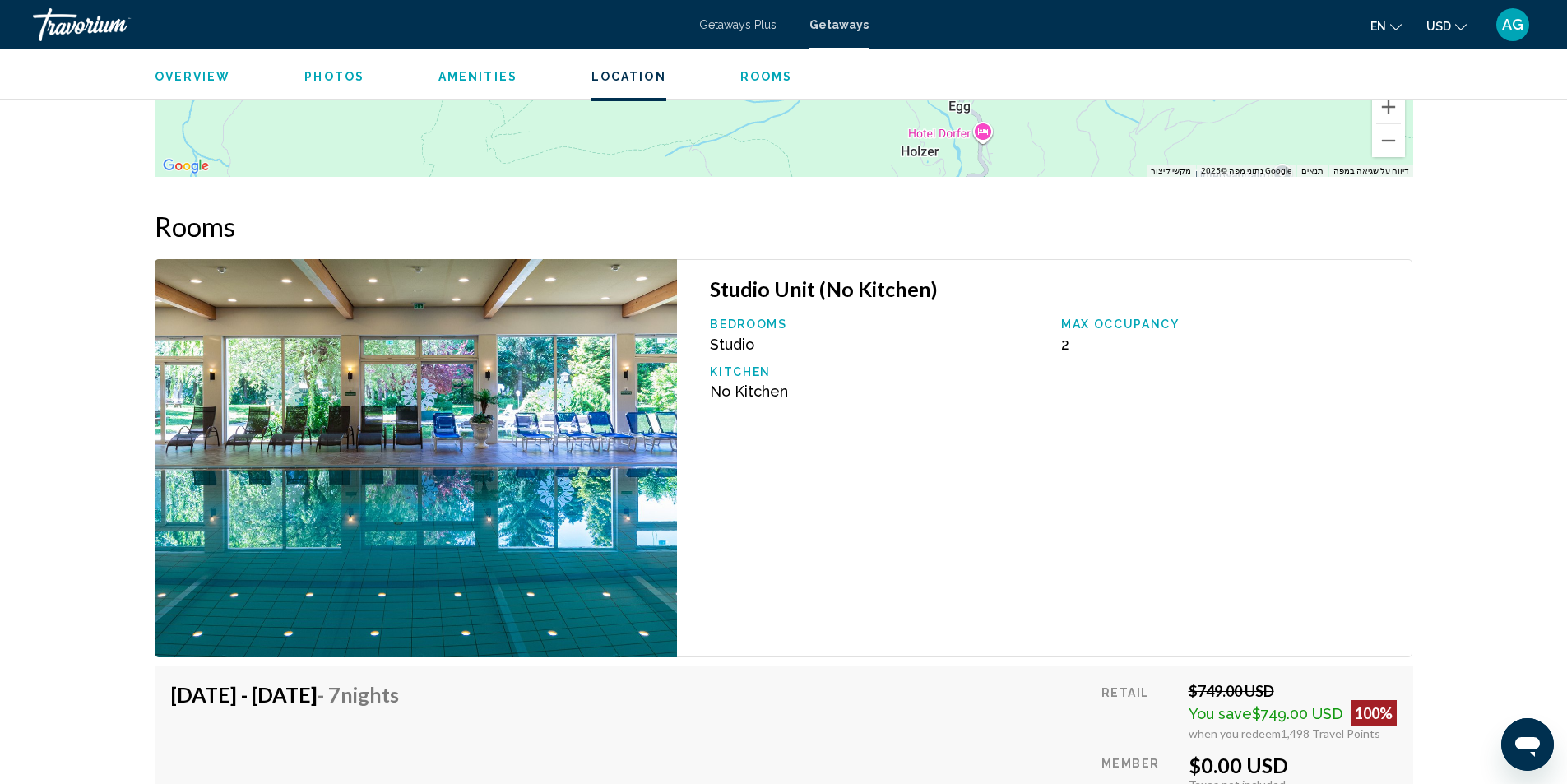
scroll to position [2796, 0]
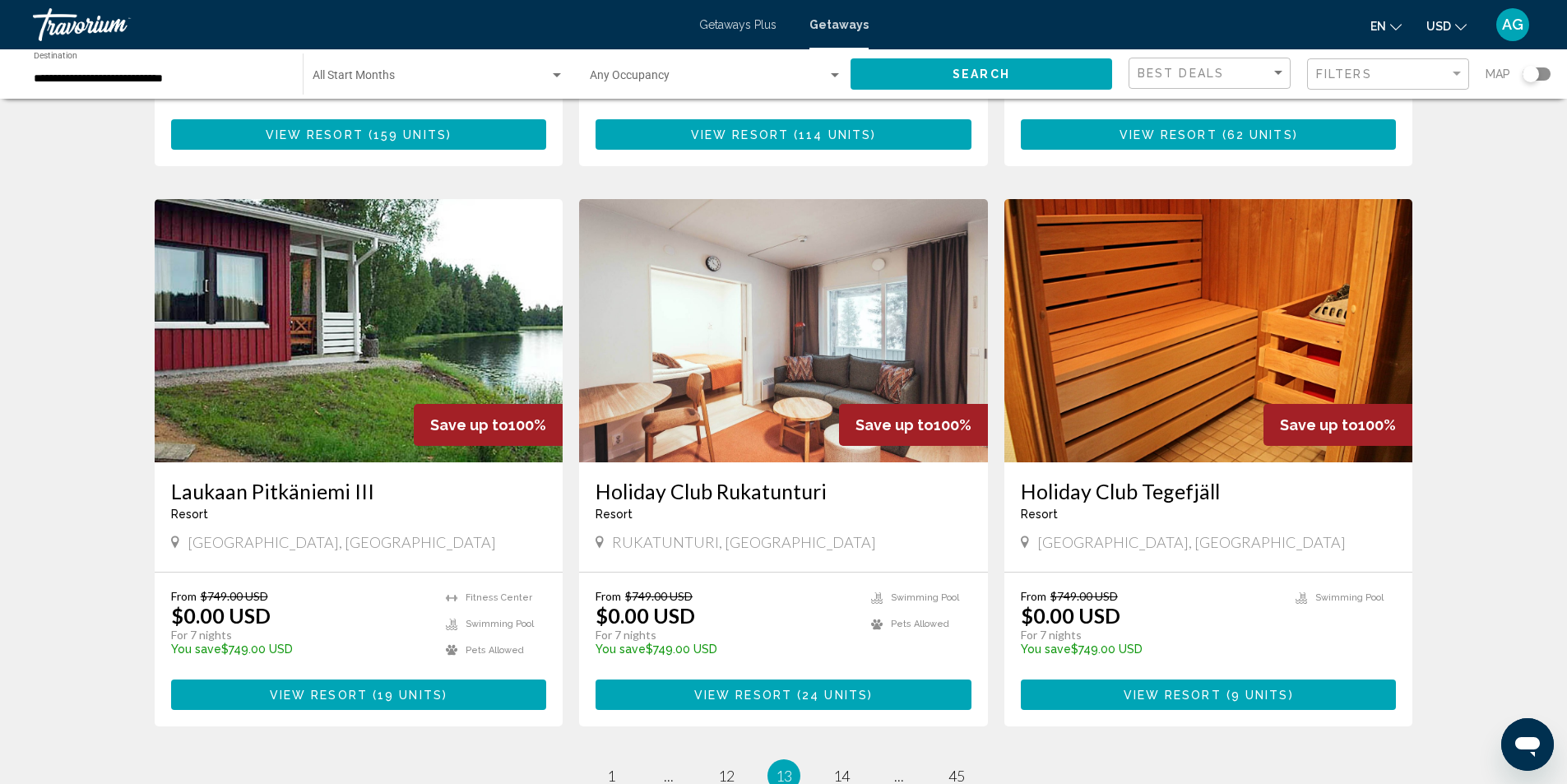
scroll to position [1726, 0]
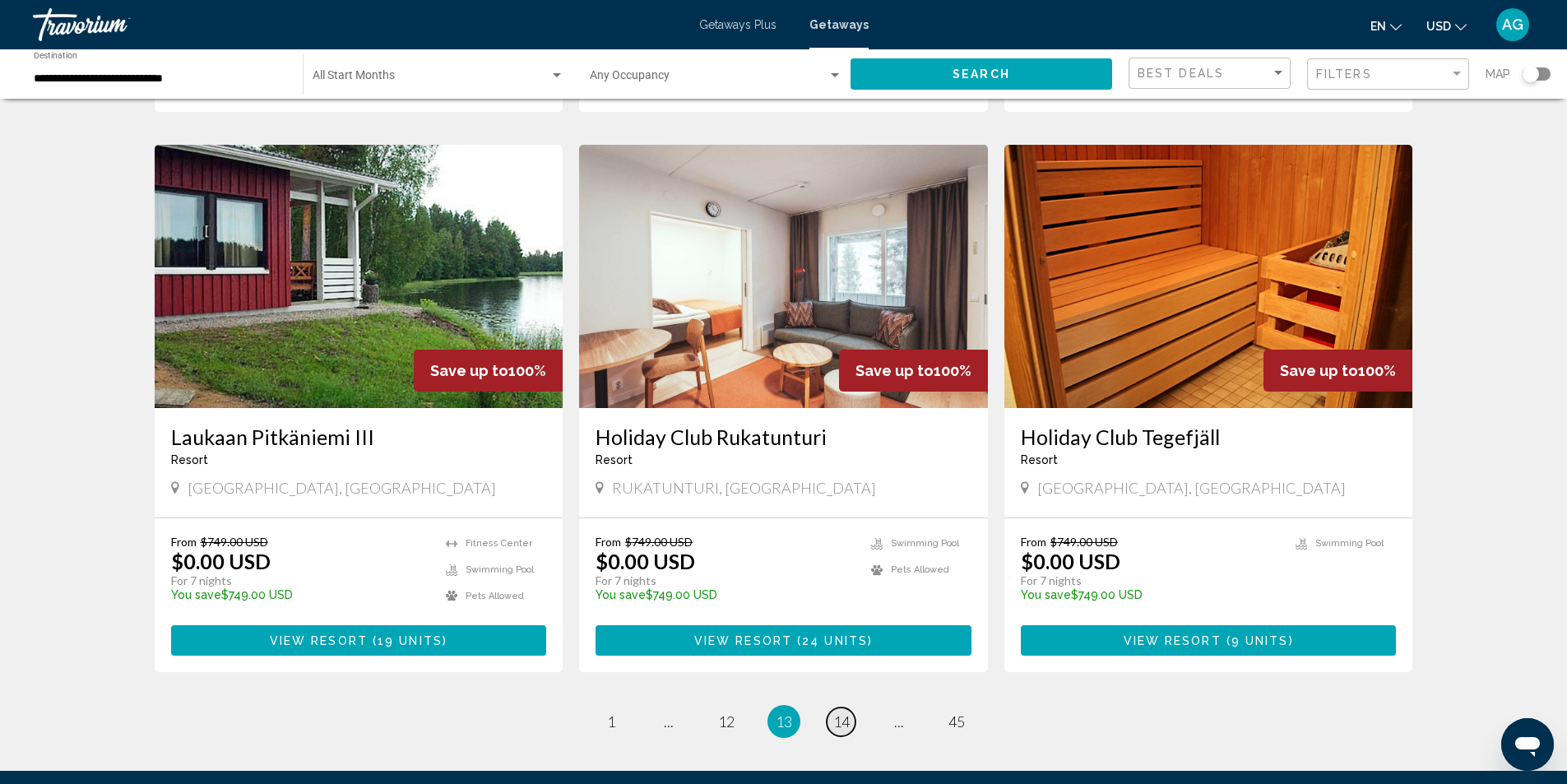
click at [849, 712] on span "14" at bounding box center [842, 721] width 16 height 18
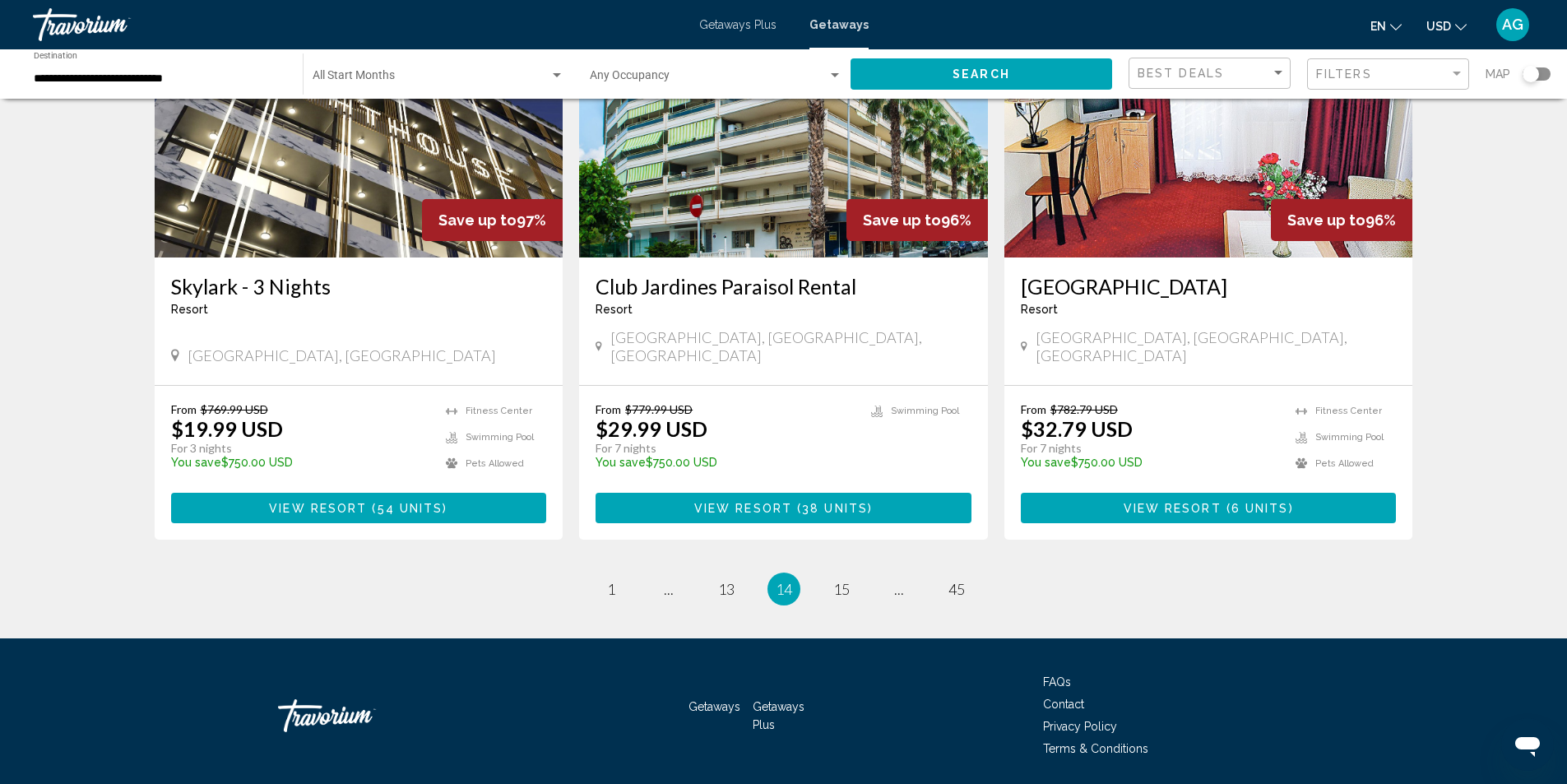
scroll to position [1897, 0]
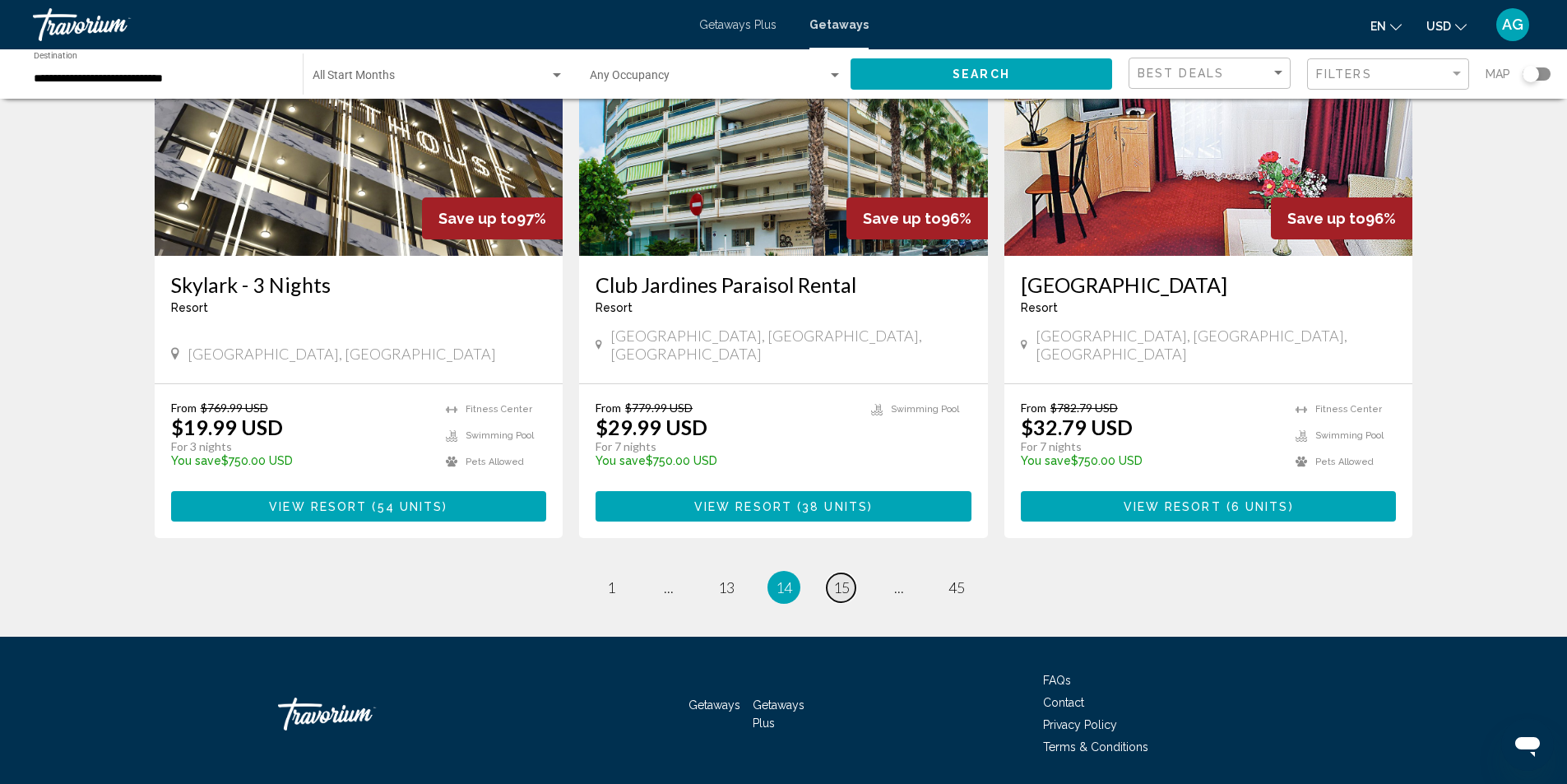
click at [838, 578] on span "15" at bounding box center [842, 587] width 16 height 18
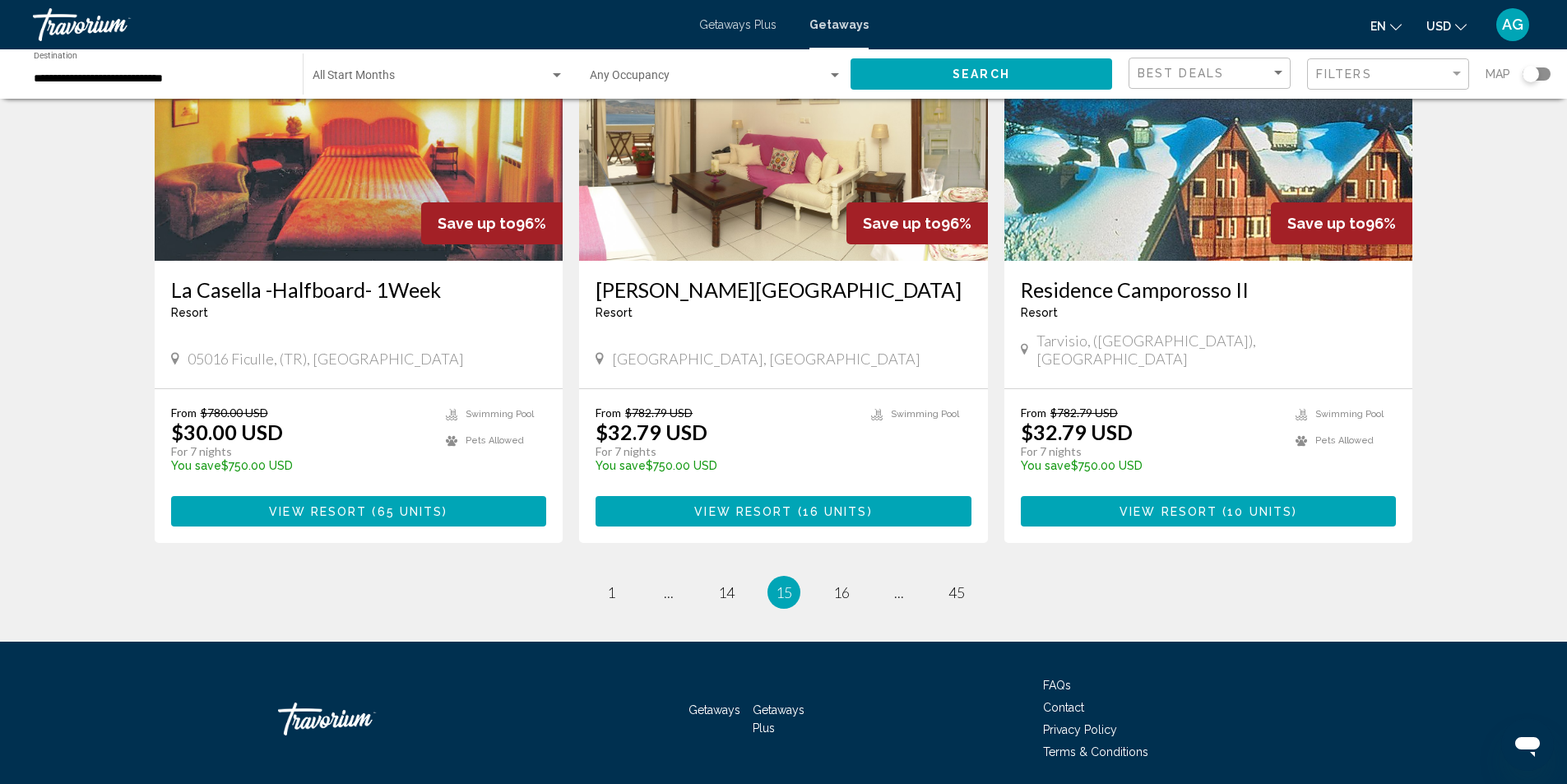
scroll to position [1922, 0]
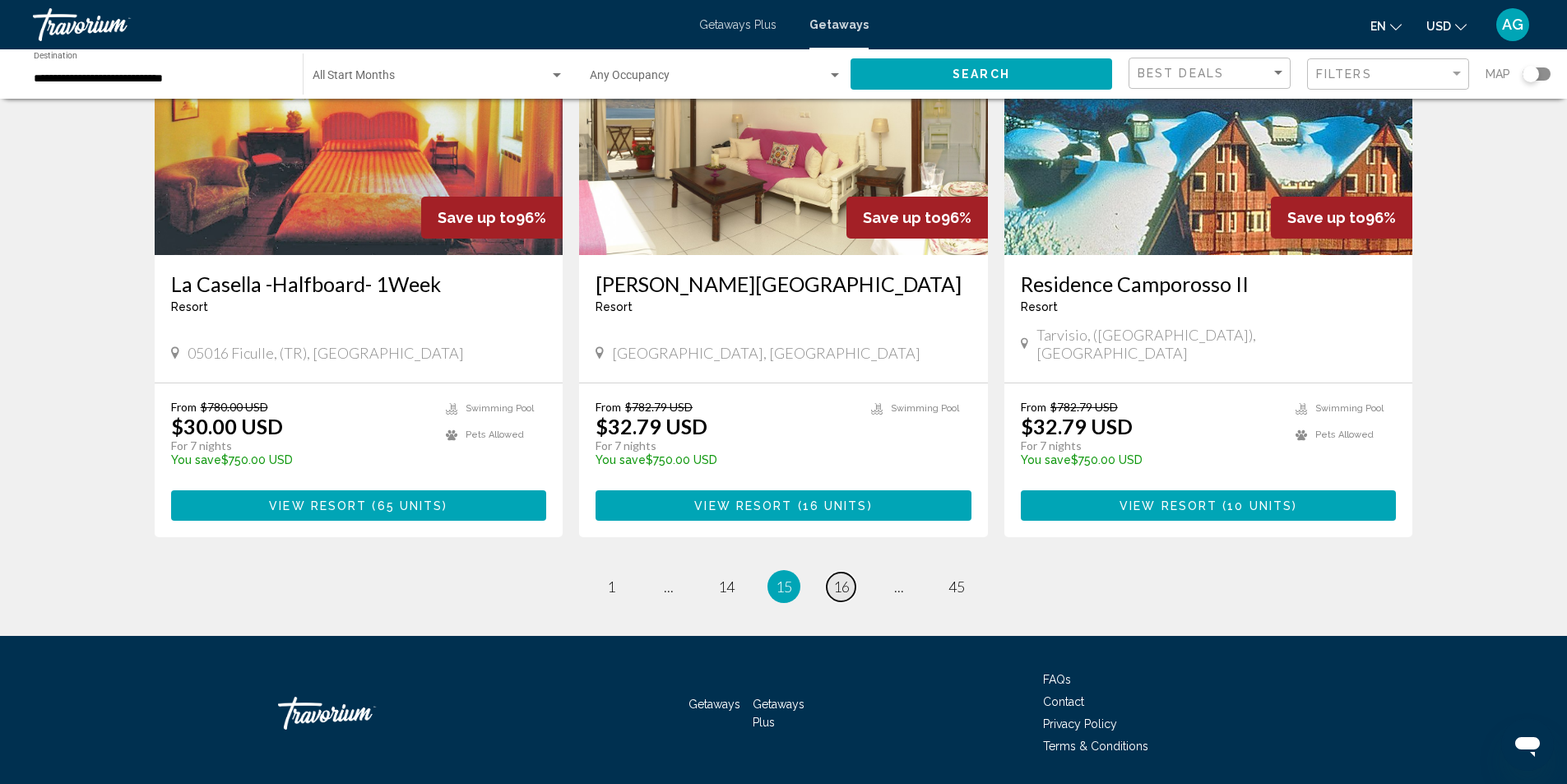
click at [838, 577] on span "16" at bounding box center [842, 586] width 16 height 18
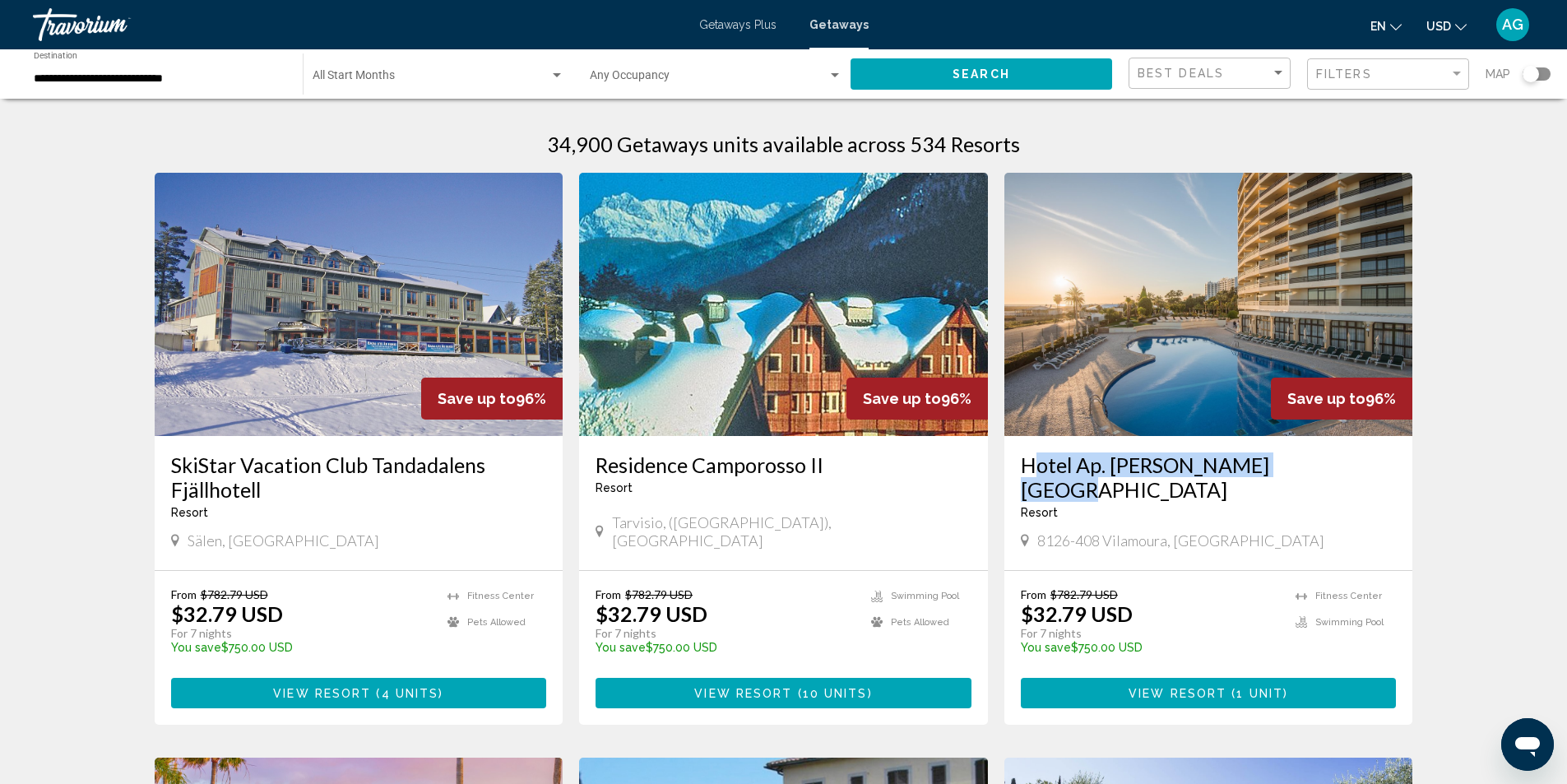
drag, startPoint x: 1011, startPoint y: 471, endPoint x: 1286, endPoint y: 471, distance: 275.0
click at [1286, 471] on div "Hotel Ap. [PERSON_NAME][GEOGRAPHIC_DATA] - This is an adults only resort 8126-4…" at bounding box center [1209, 503] width 409 height 134
click at [1144, 415] on img "Main content" at bounding box center [1209, 304] width 409 height 263
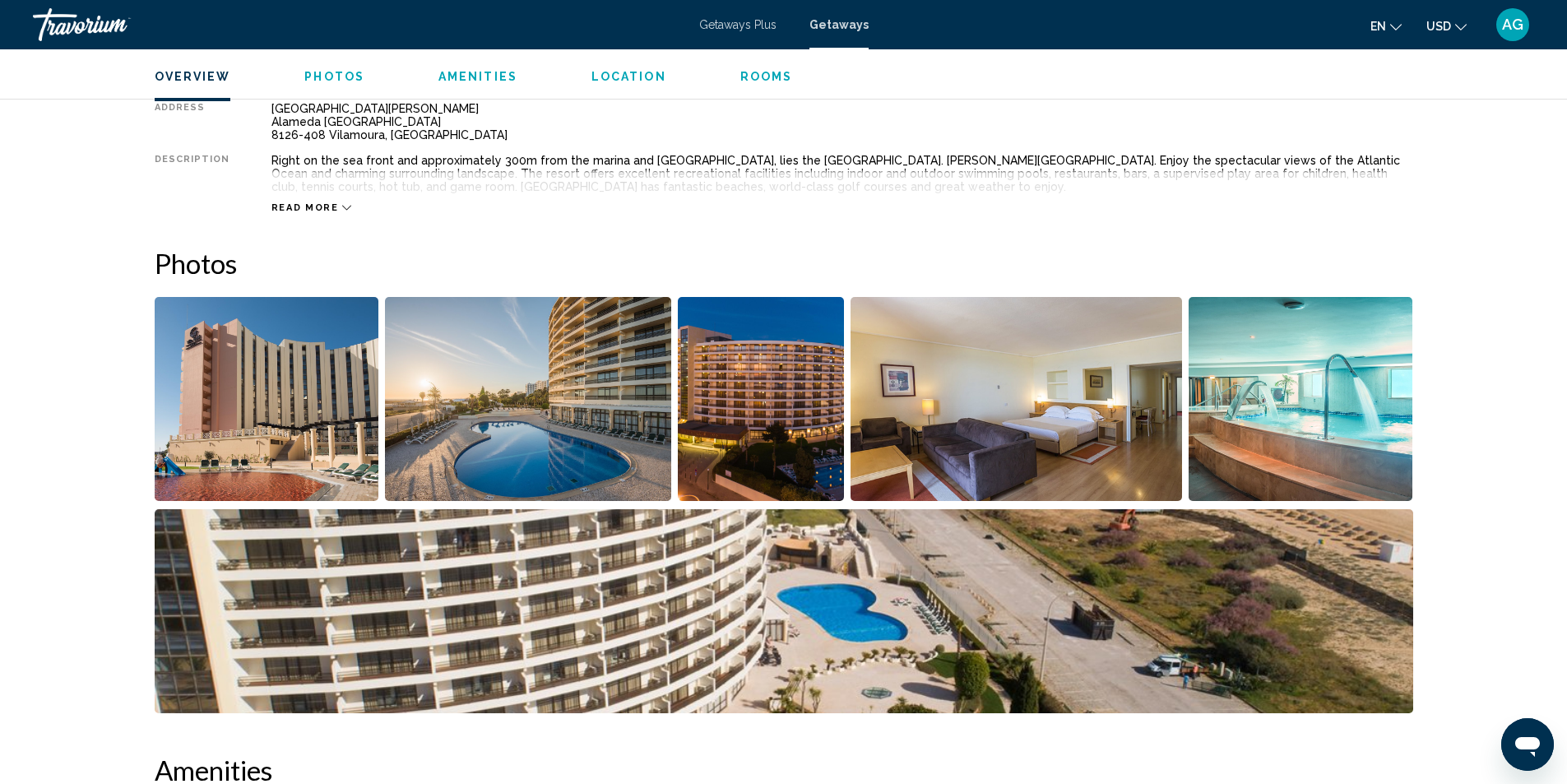
scroll to position [187, 0]
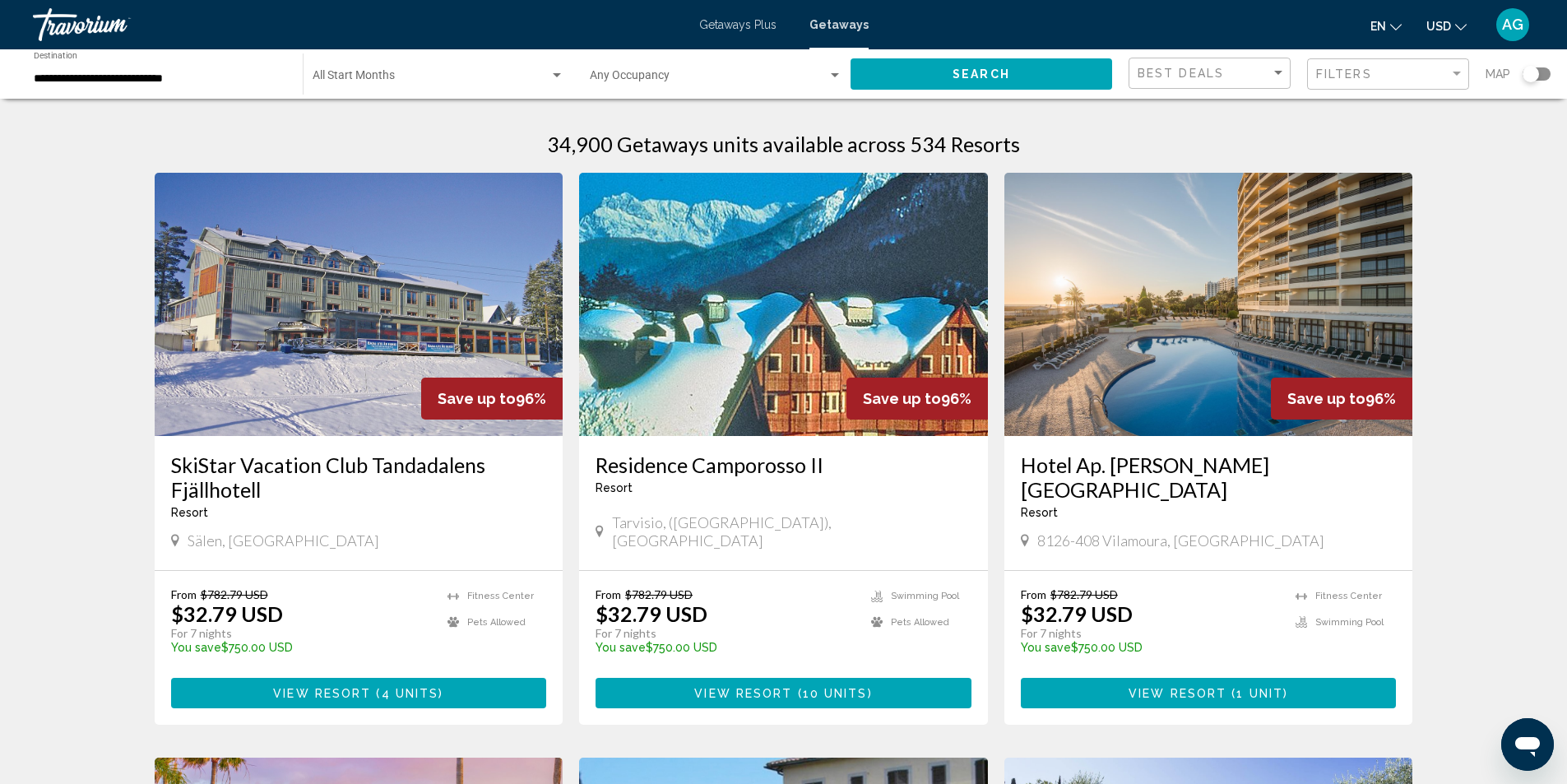
click at [1150, 403] on img "Main content" at bounding box center [1209, 304] width 409 height 263
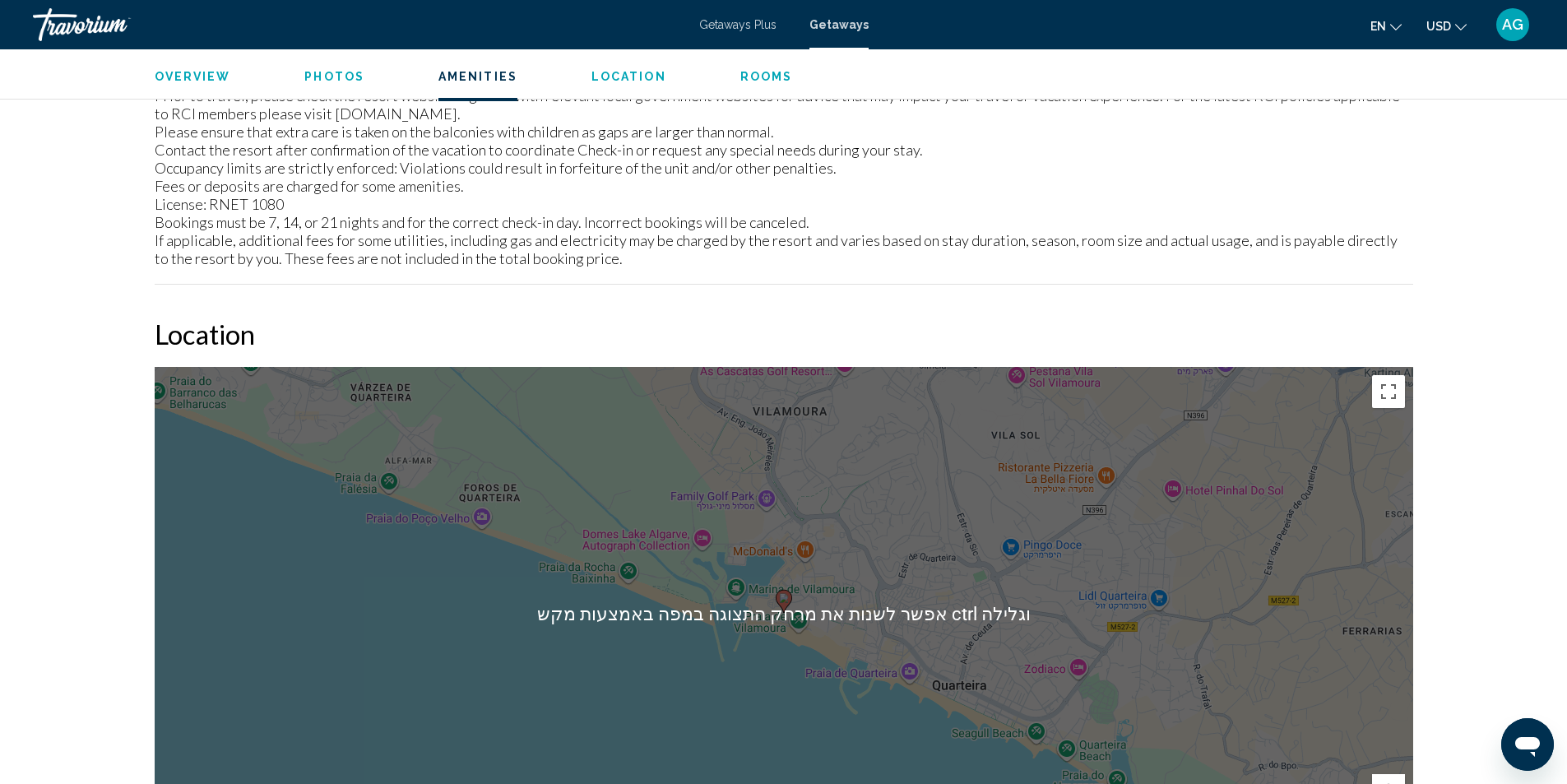
scroll to position [1667, 0]
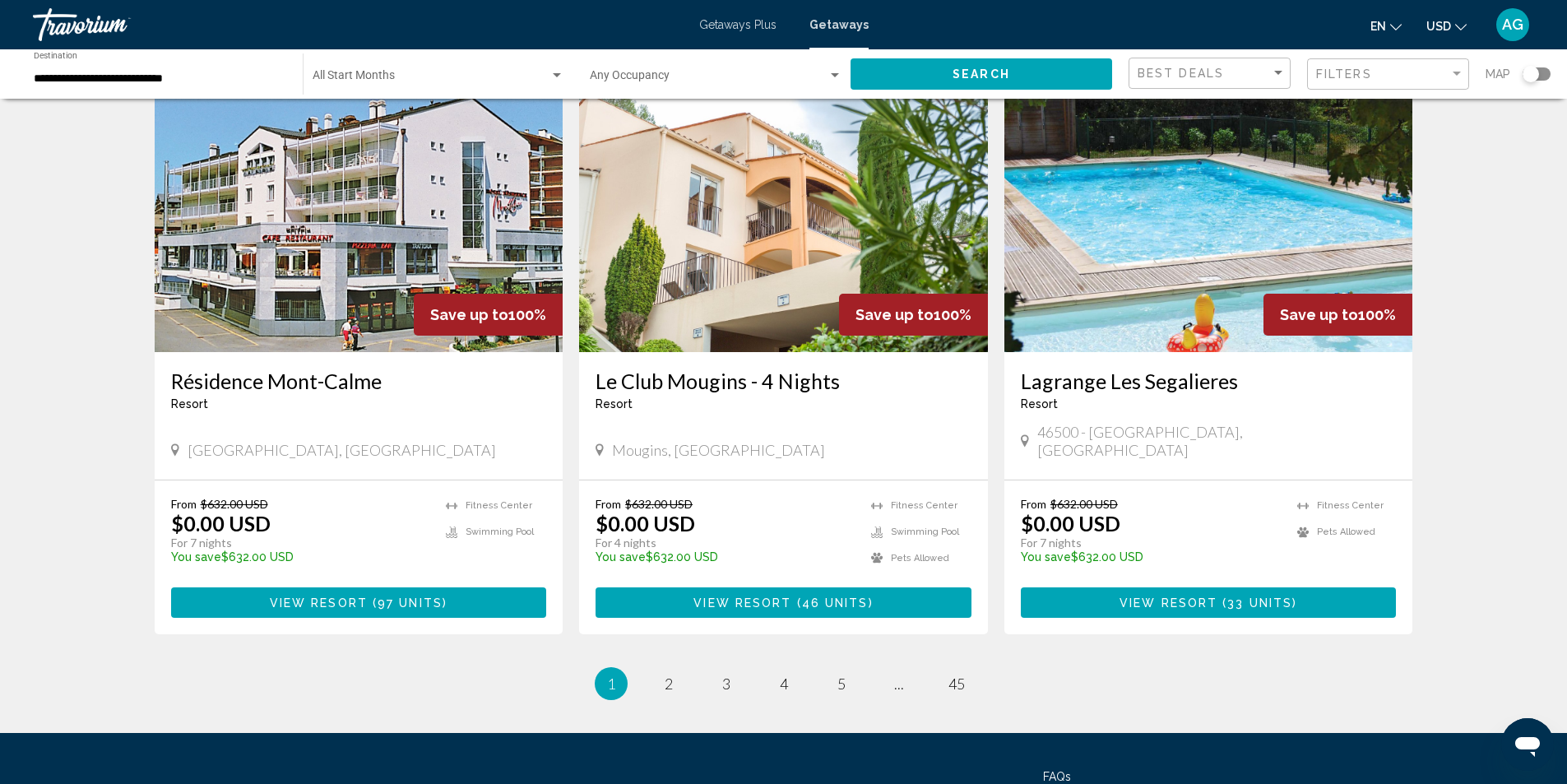
scroll to position [1897, 0]
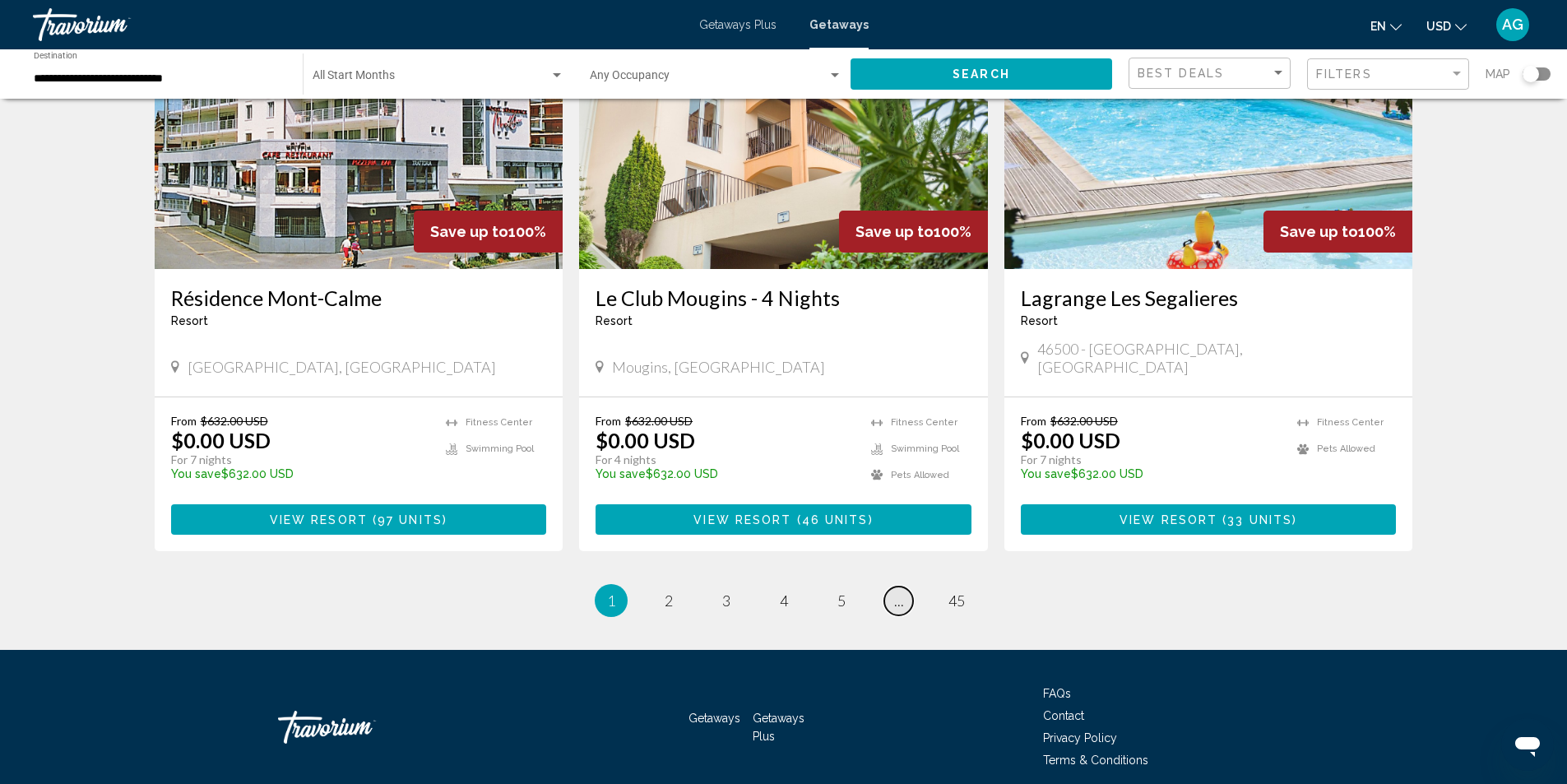
click at [895, 592] on span "..." at bounding box center [899, 601] width 10 height 18
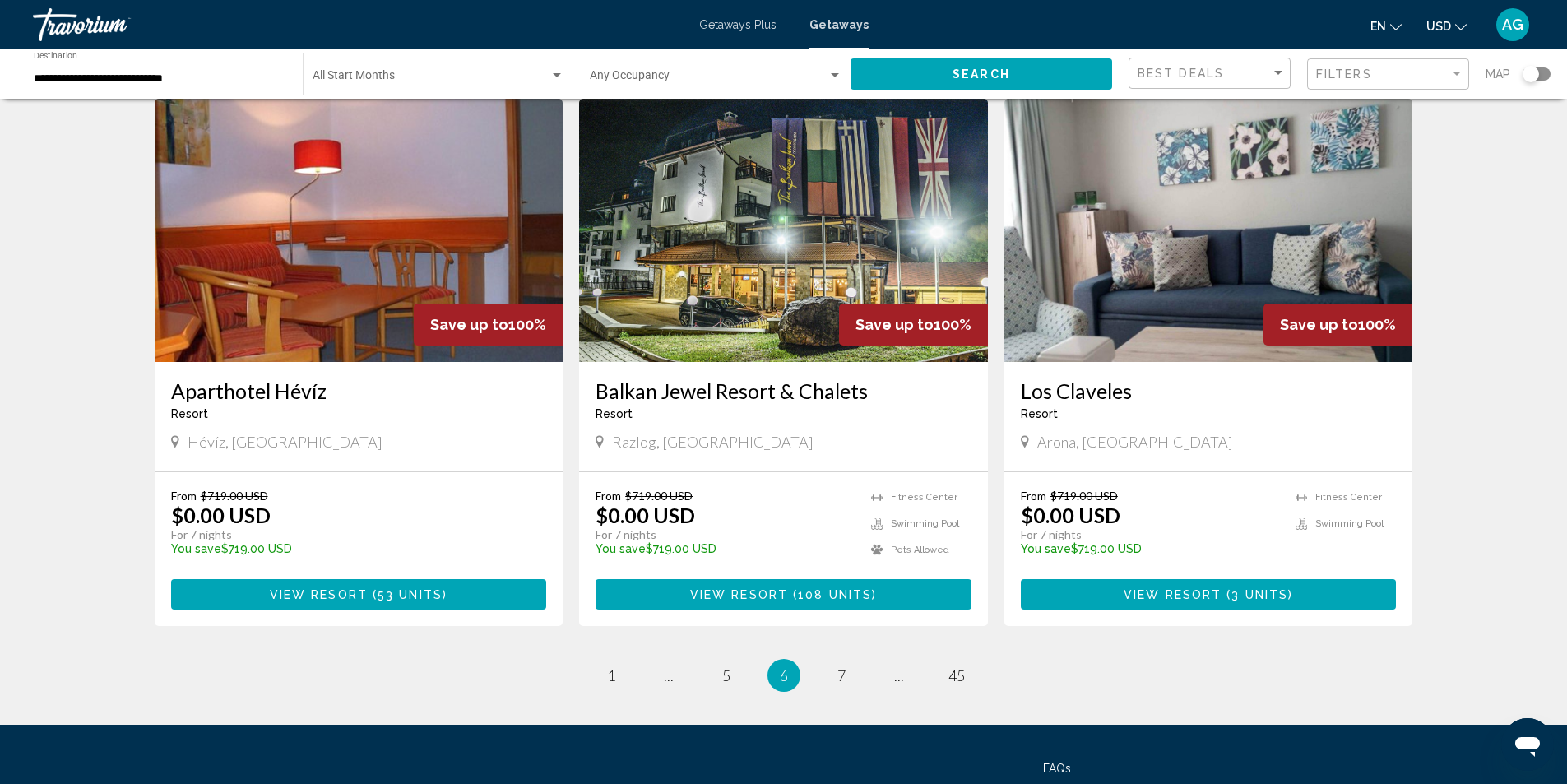
scroll to position [1897, 0]
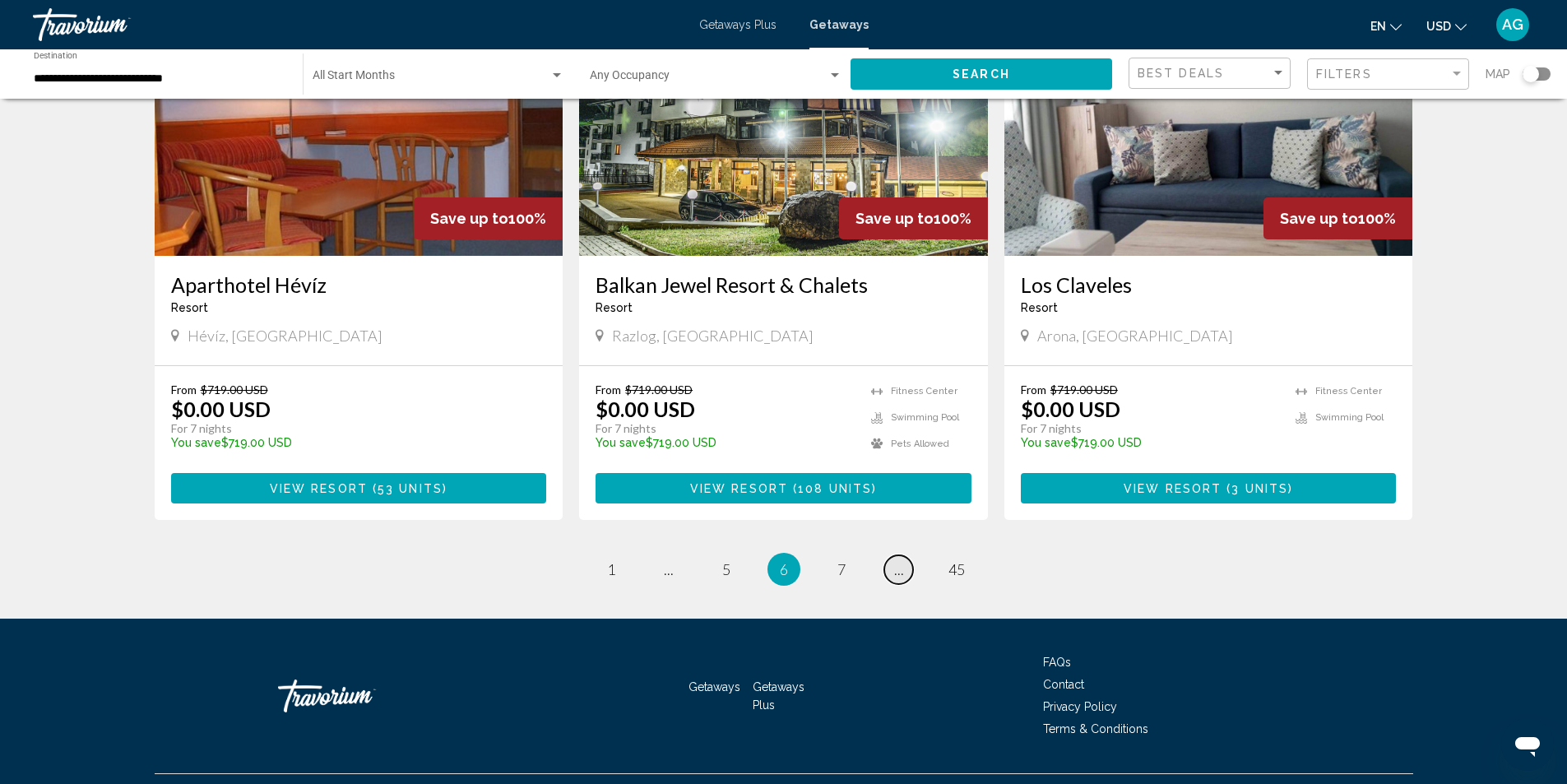
click at [903, 555] on link "page ..." at bounding box center [899, 569] width 29 height 29
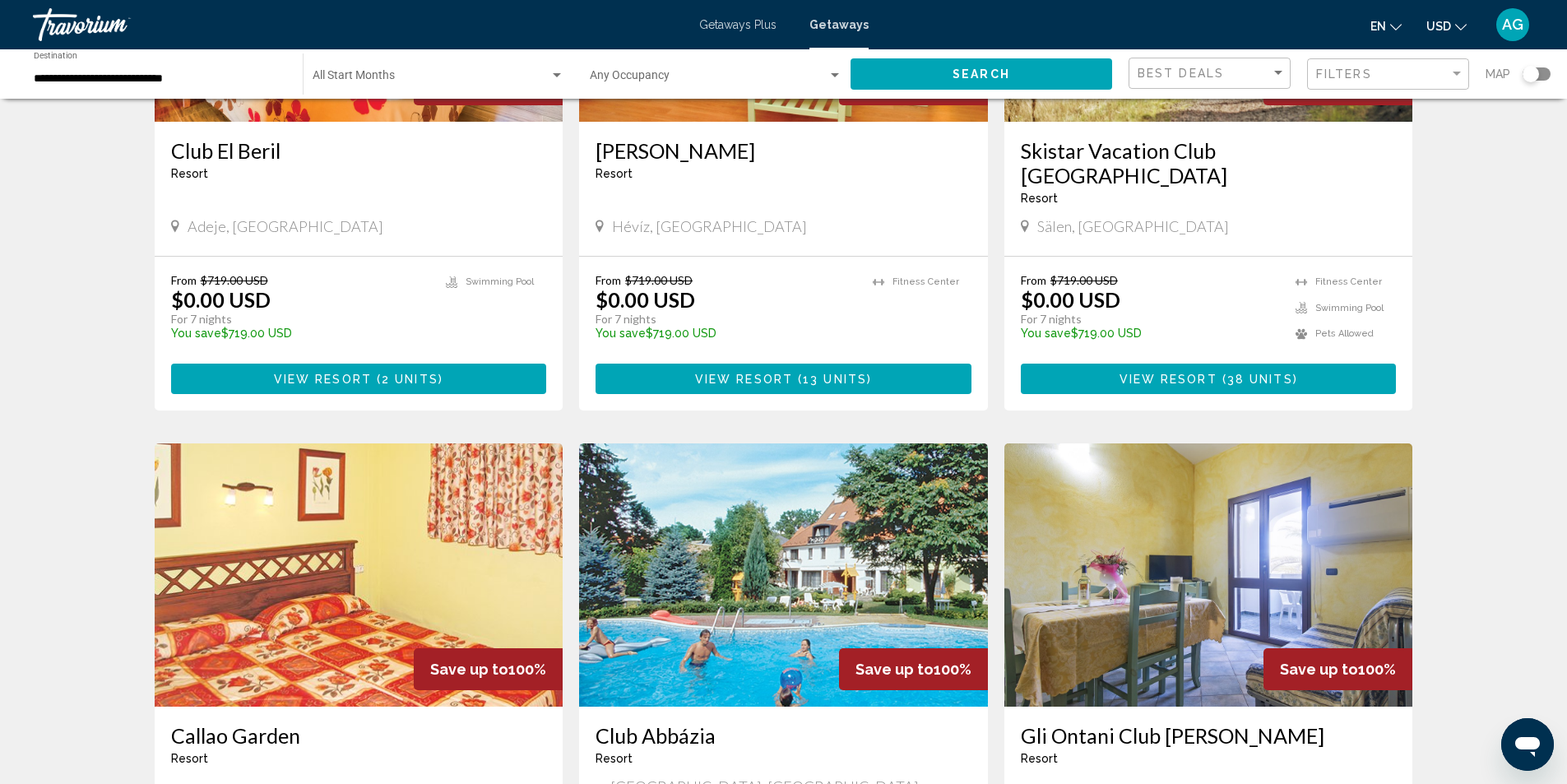
scroll to position [1809, 0]
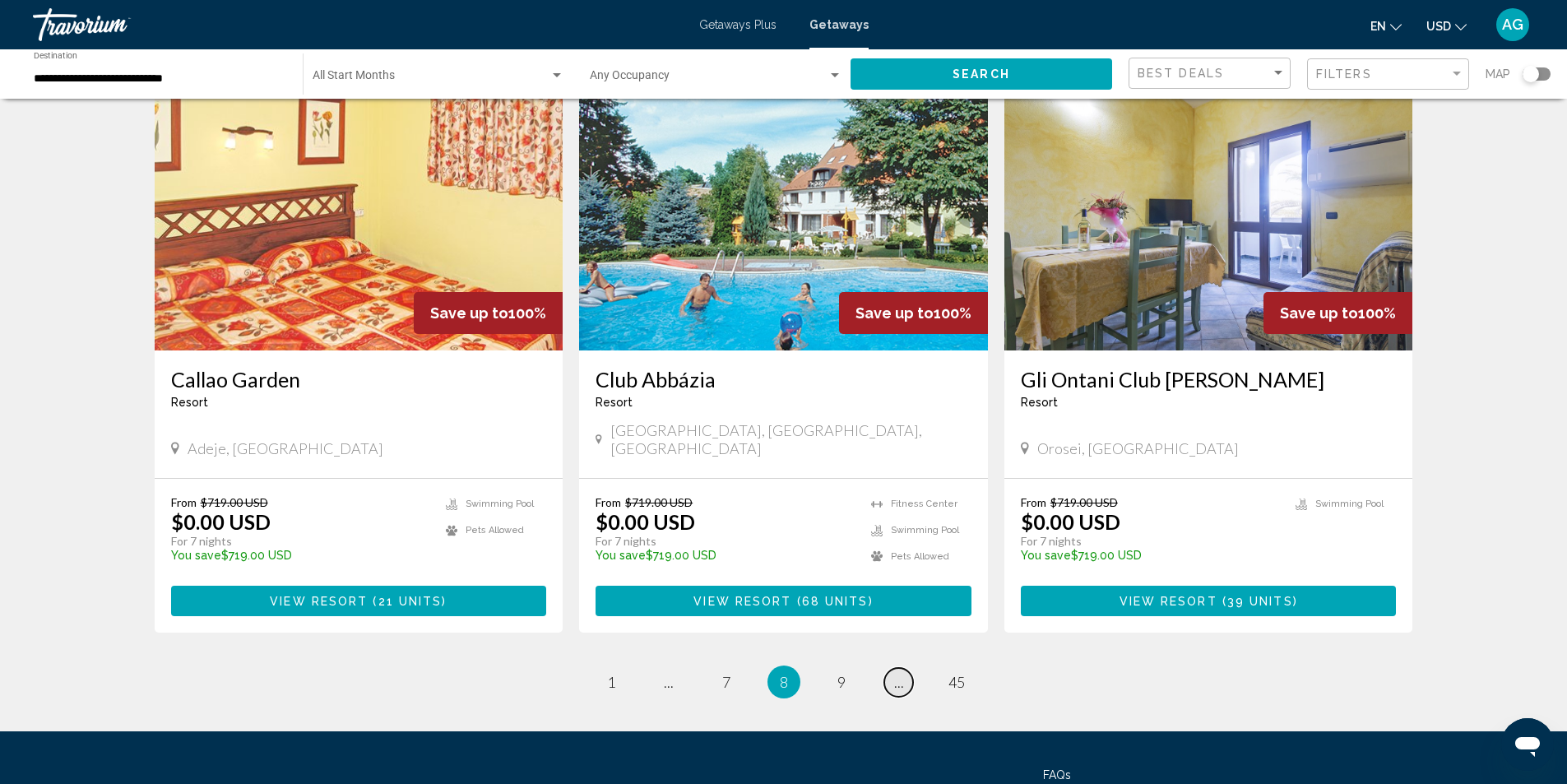
click at [903, 668] on link "page ..." at bounding box center [899, 682] width 29 height 29
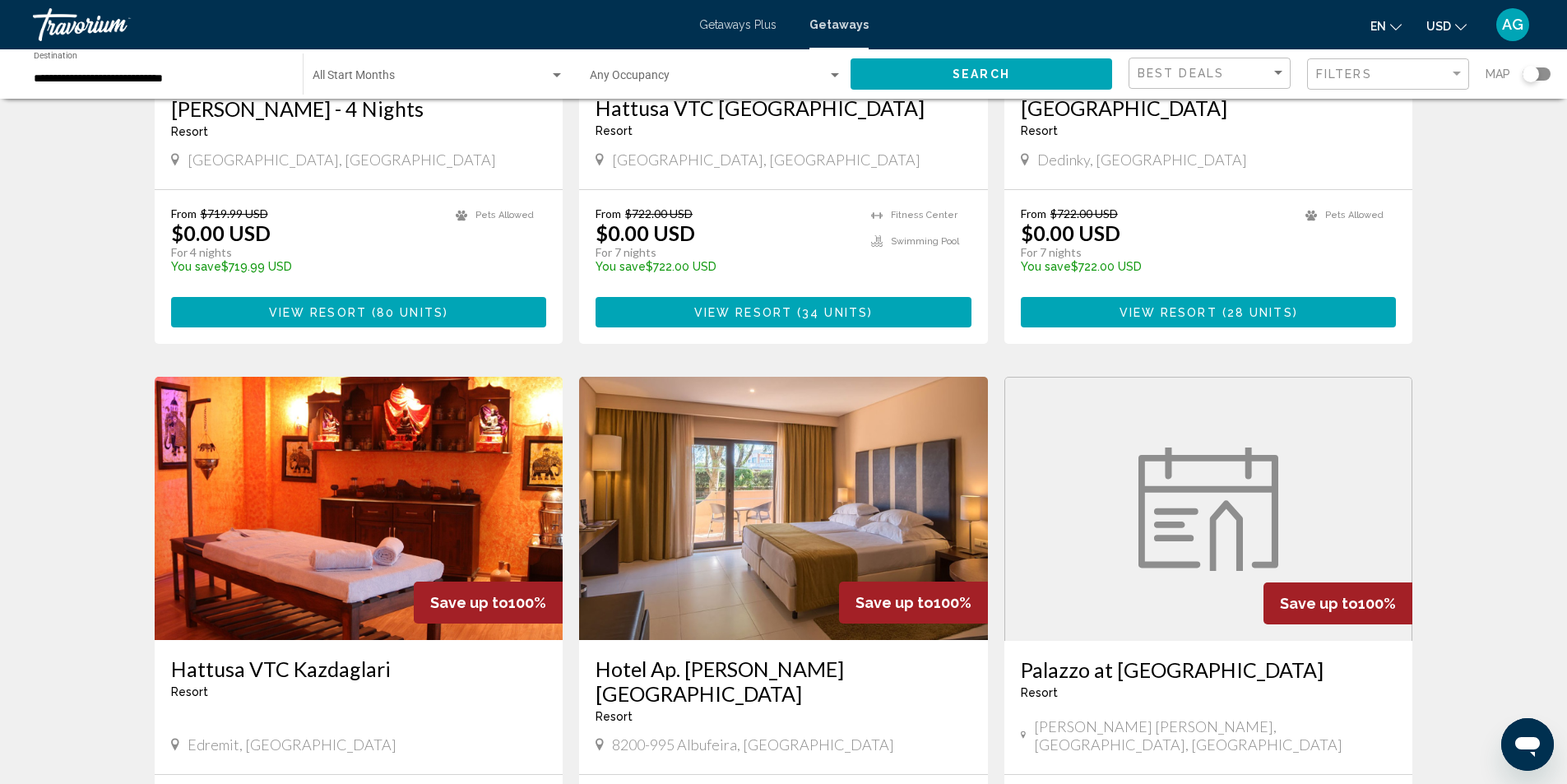
scroll to position [1809, 0]
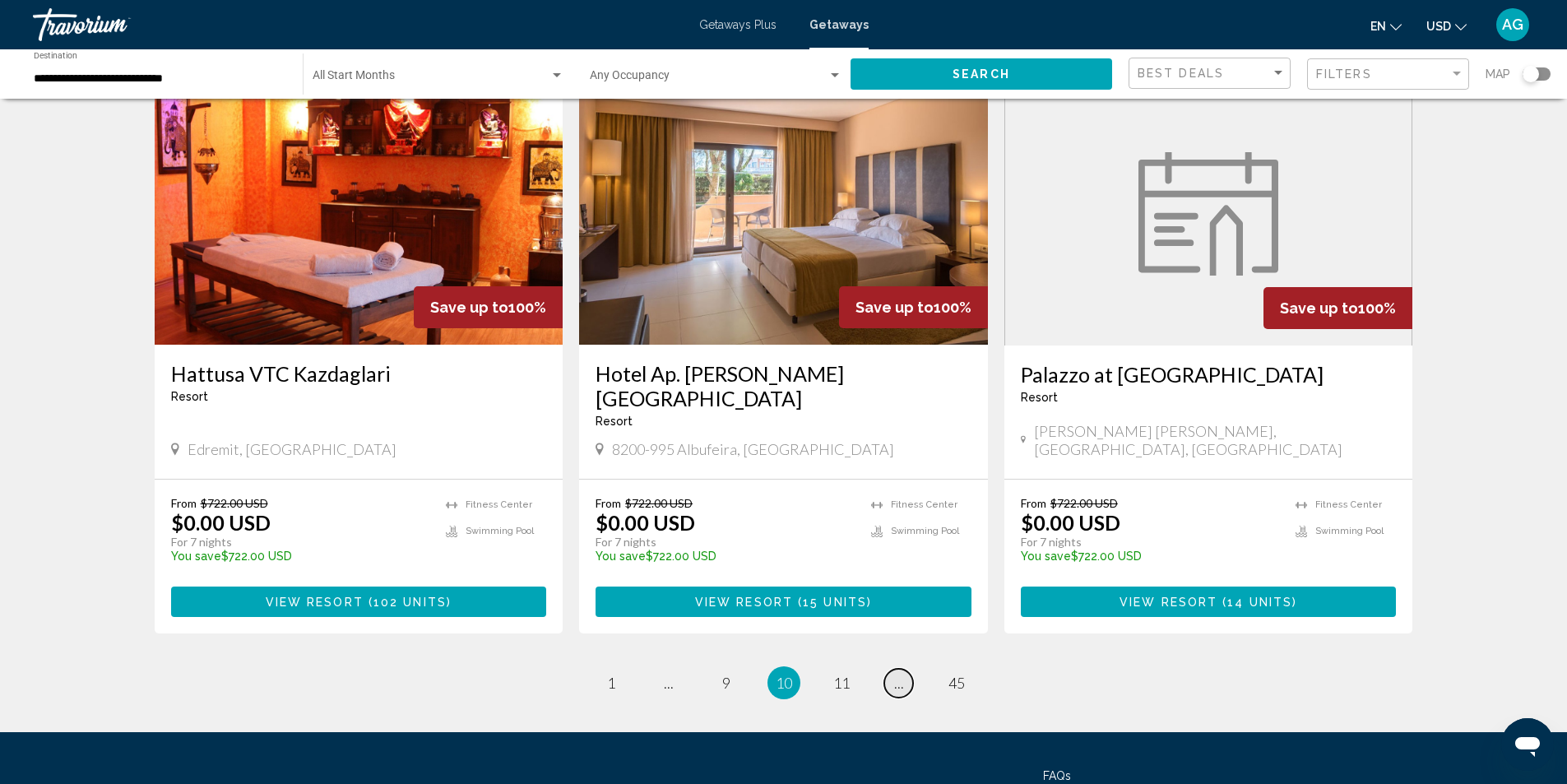
click at [904, 669] on link "page ..." at bounding box center [899, 683] width 29 height 29
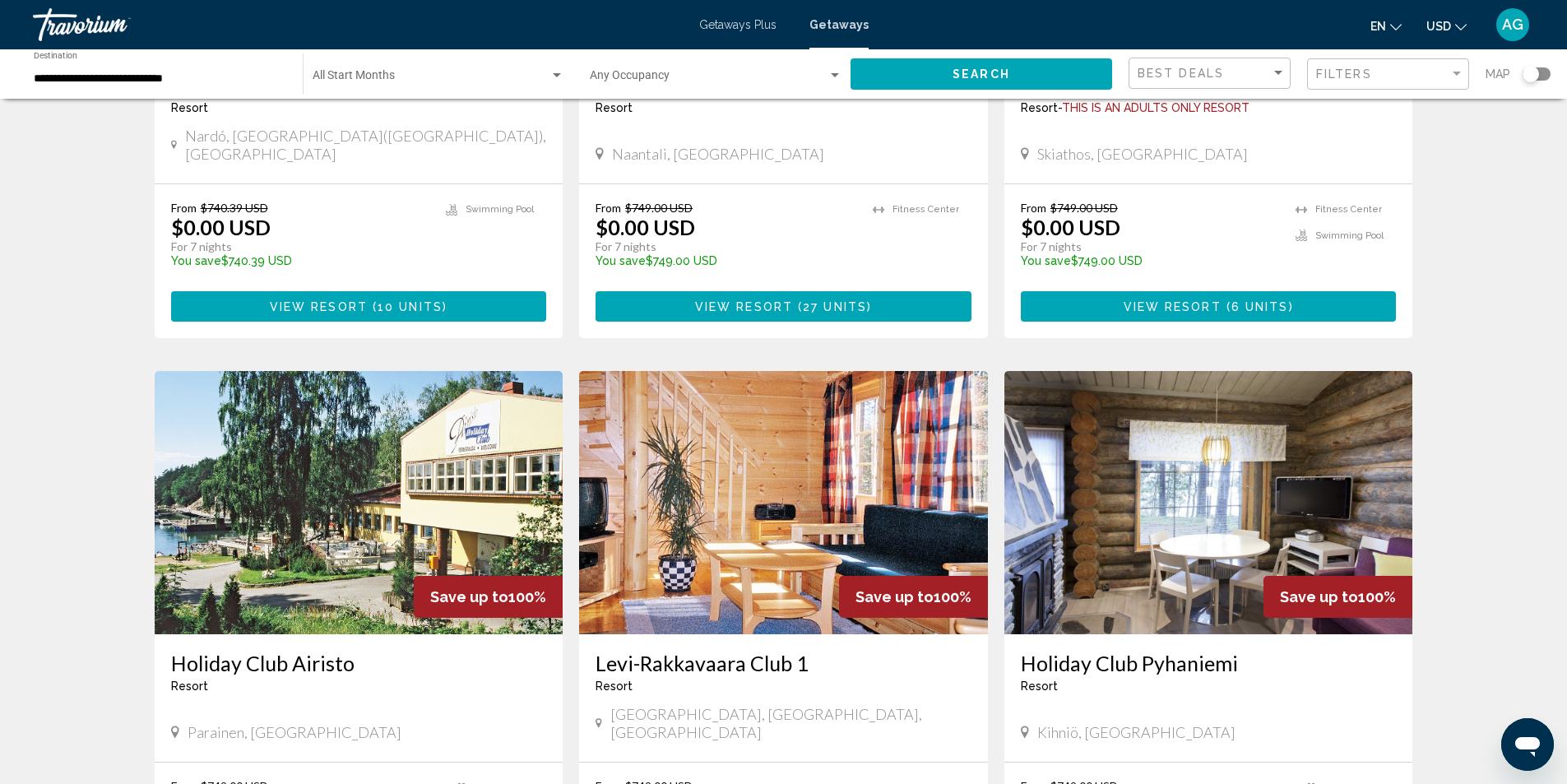
scroll to position [1891, 0]
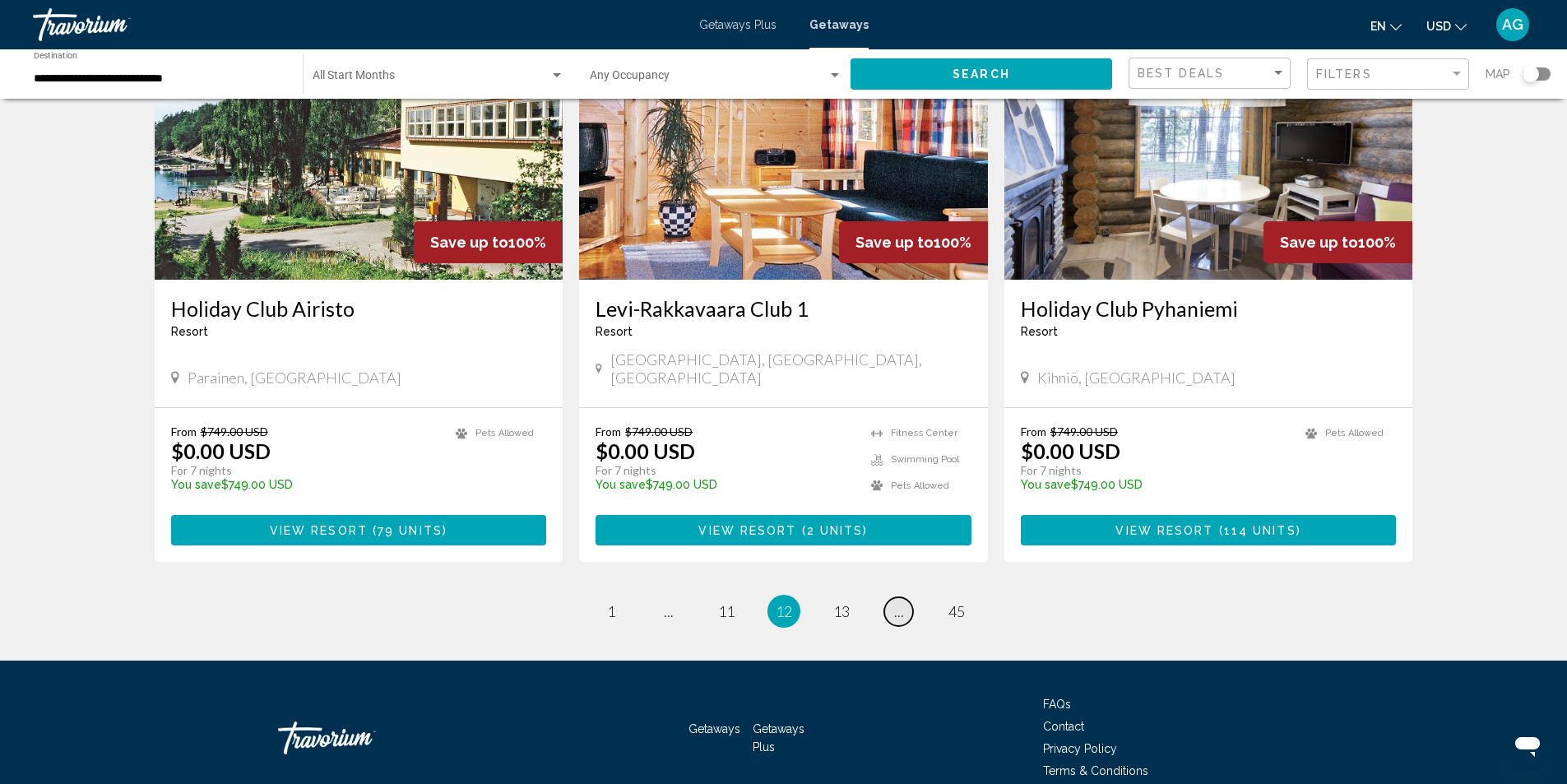
click at [906, 597] on link "page ..." at bounding box center [899, 611] width 29 height 29
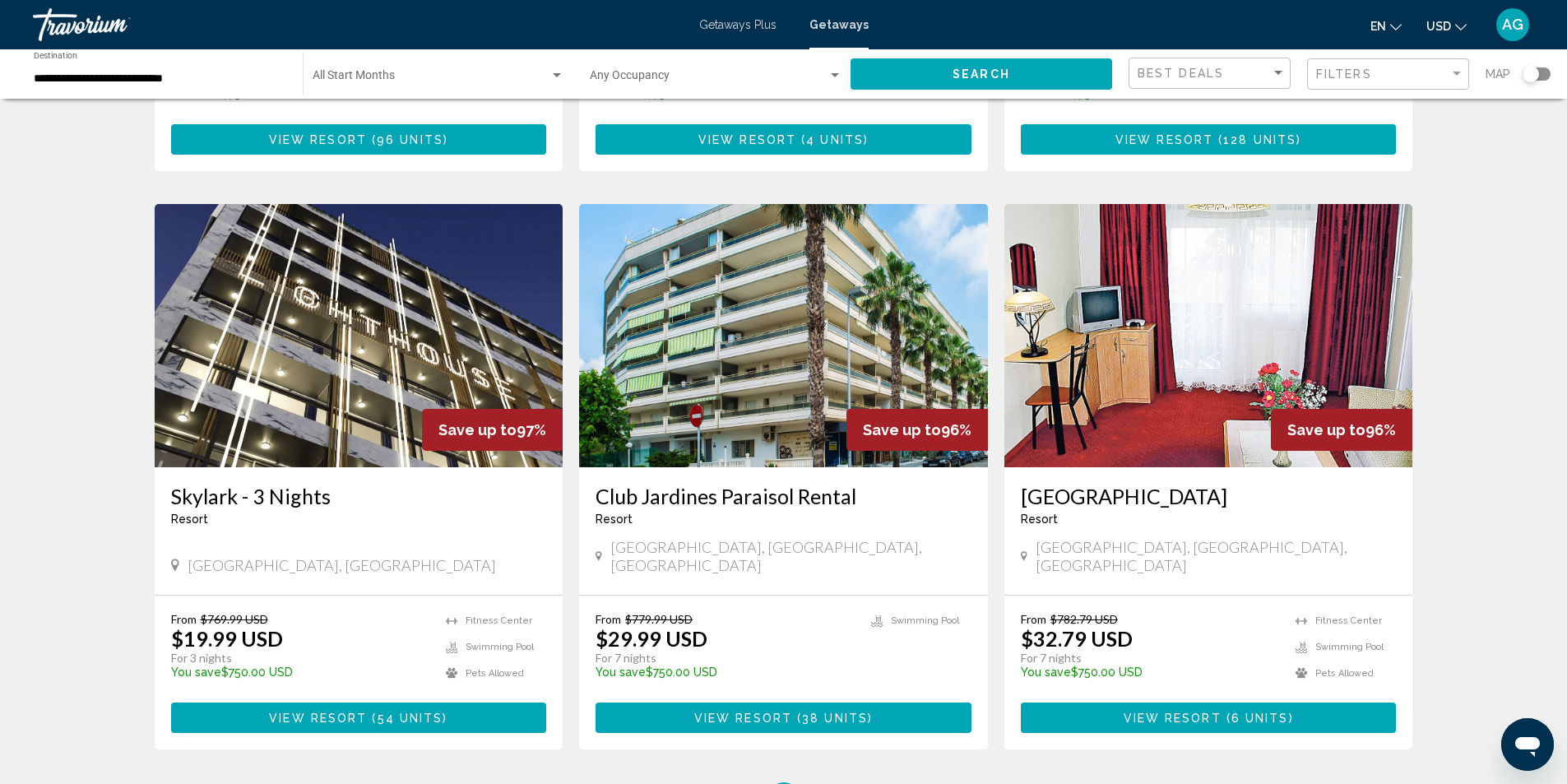
scroll to position [1897, 0]
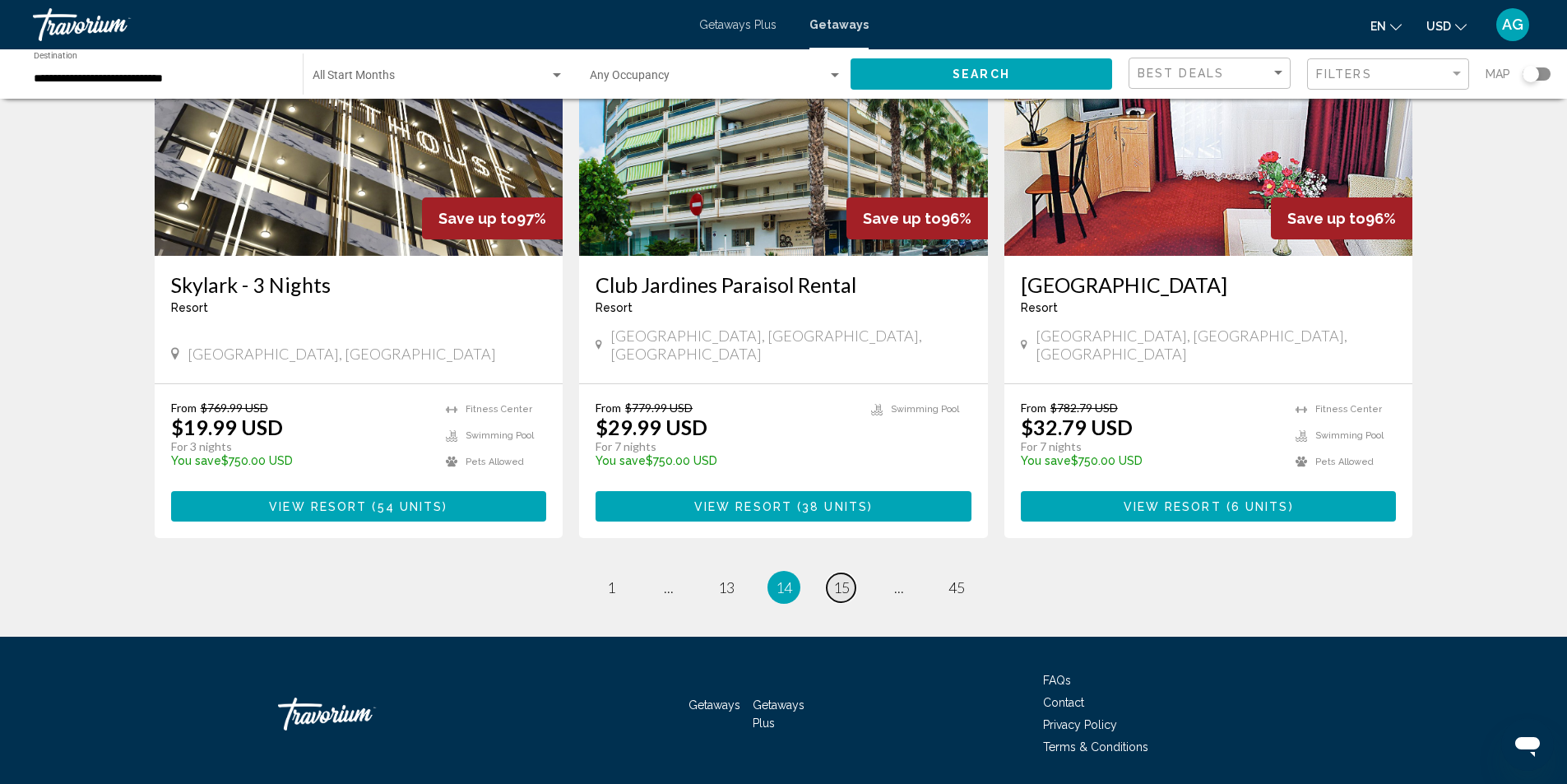
click at [845, 578] on span "15" at bounding box center [842, 587] width 16 height 18
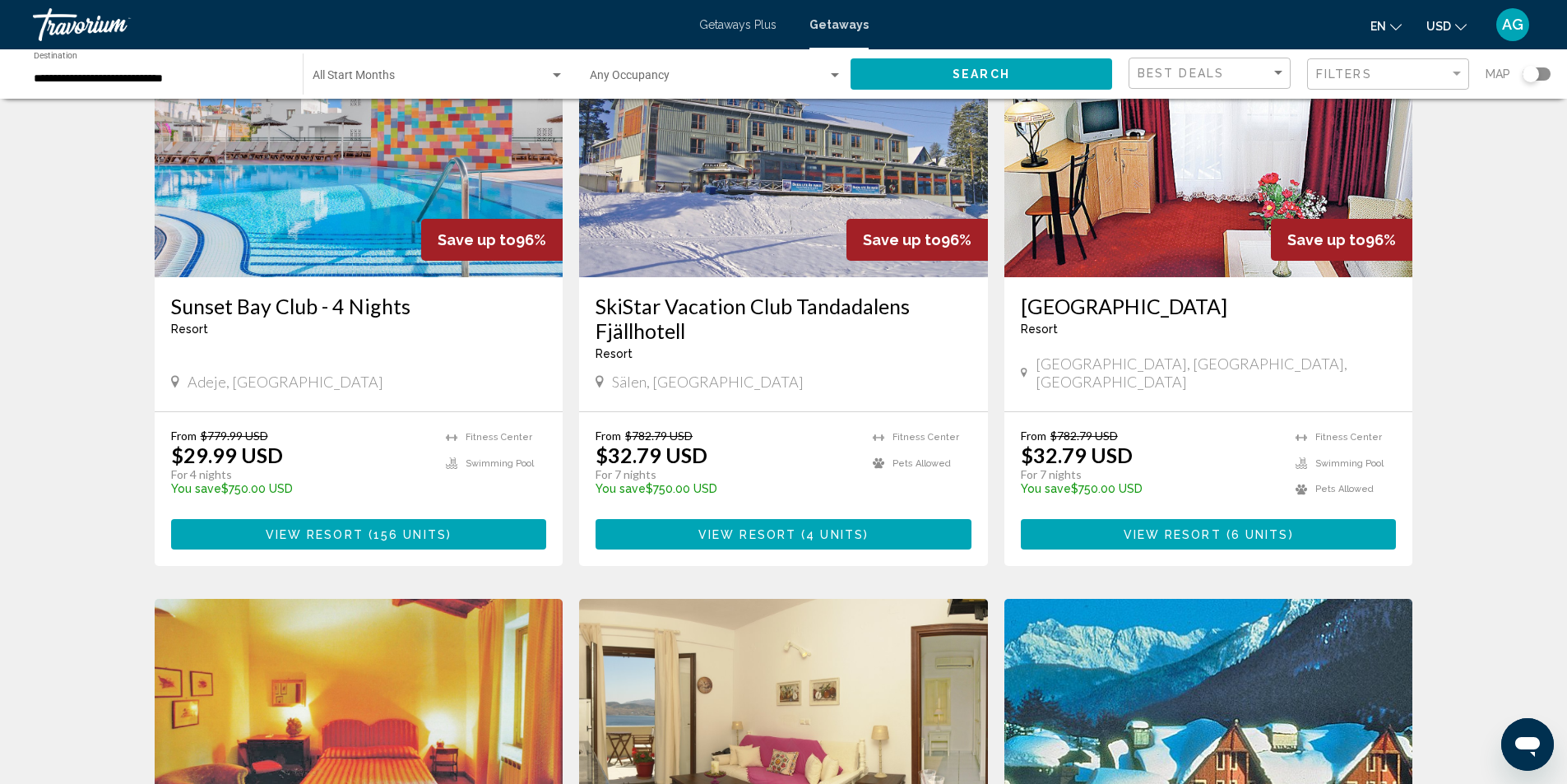
scroll to position [1891, 0]
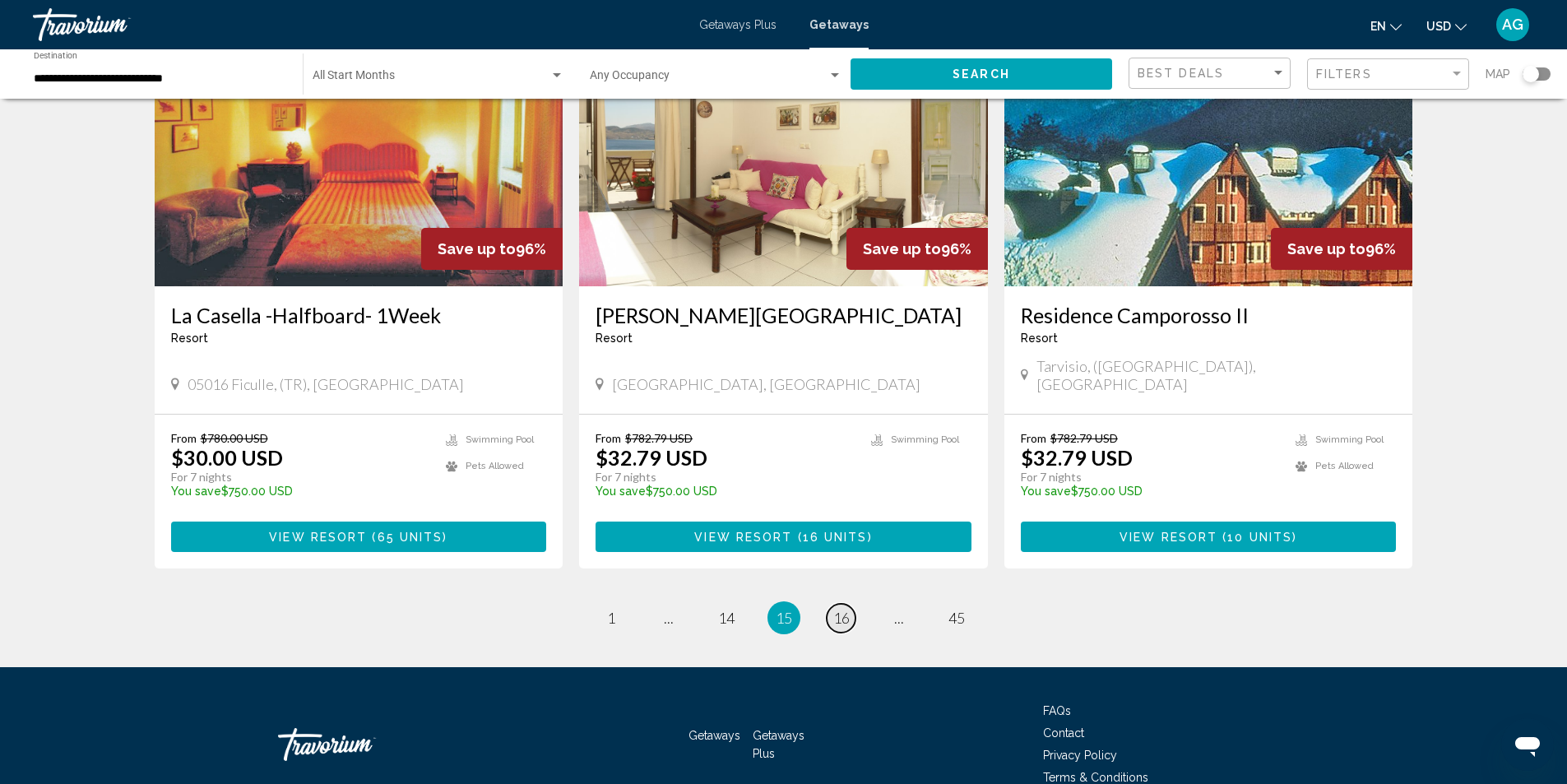
click at [845, 609] on span "16" at bounding box center [842, 618] width 16 height 18
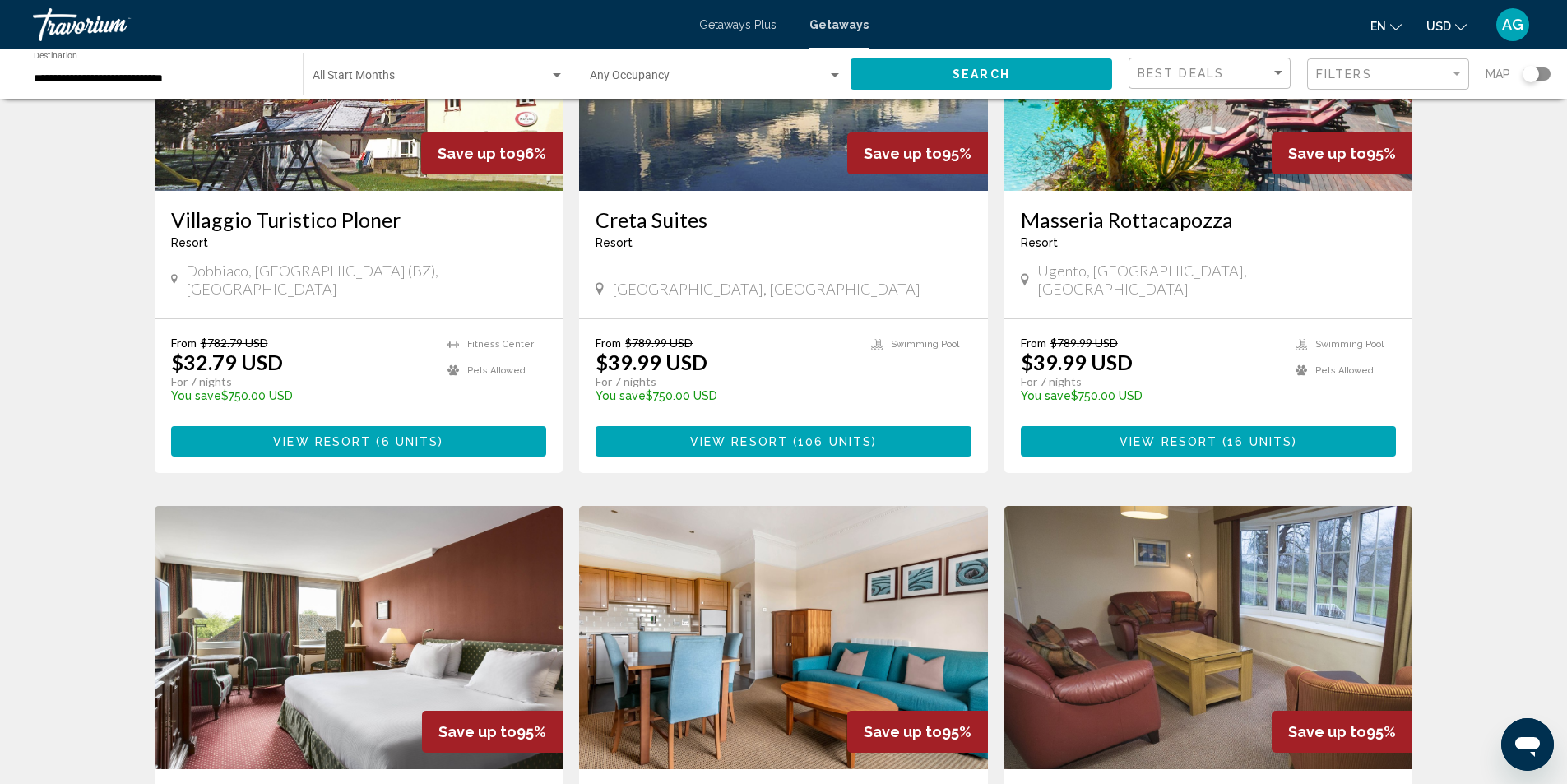
scroll to position [1726, 0]
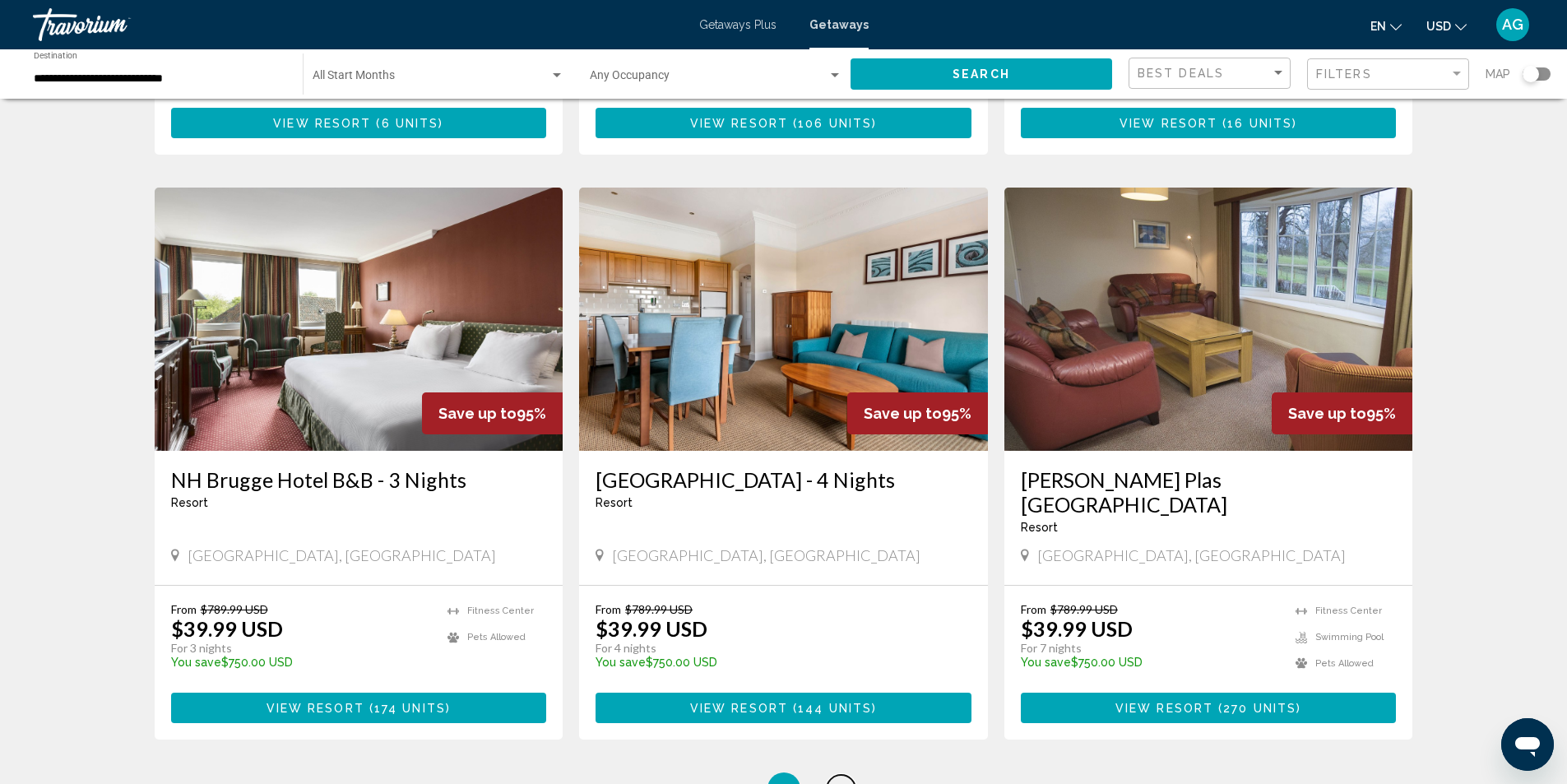
click at [847, 780] on span "17" at bounding box center [842, 788] width 16 height 18
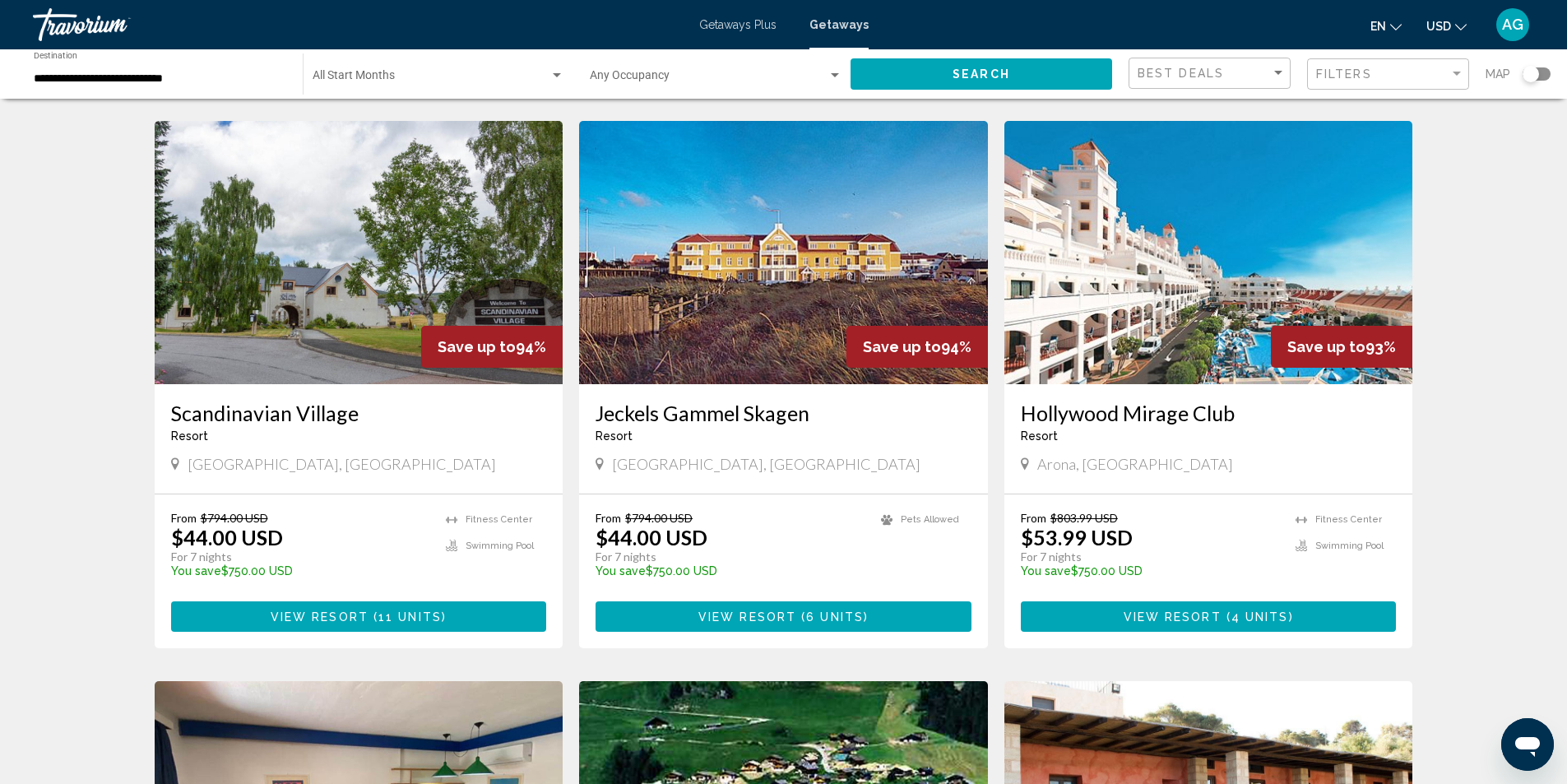
scroll to position [1726, 0]
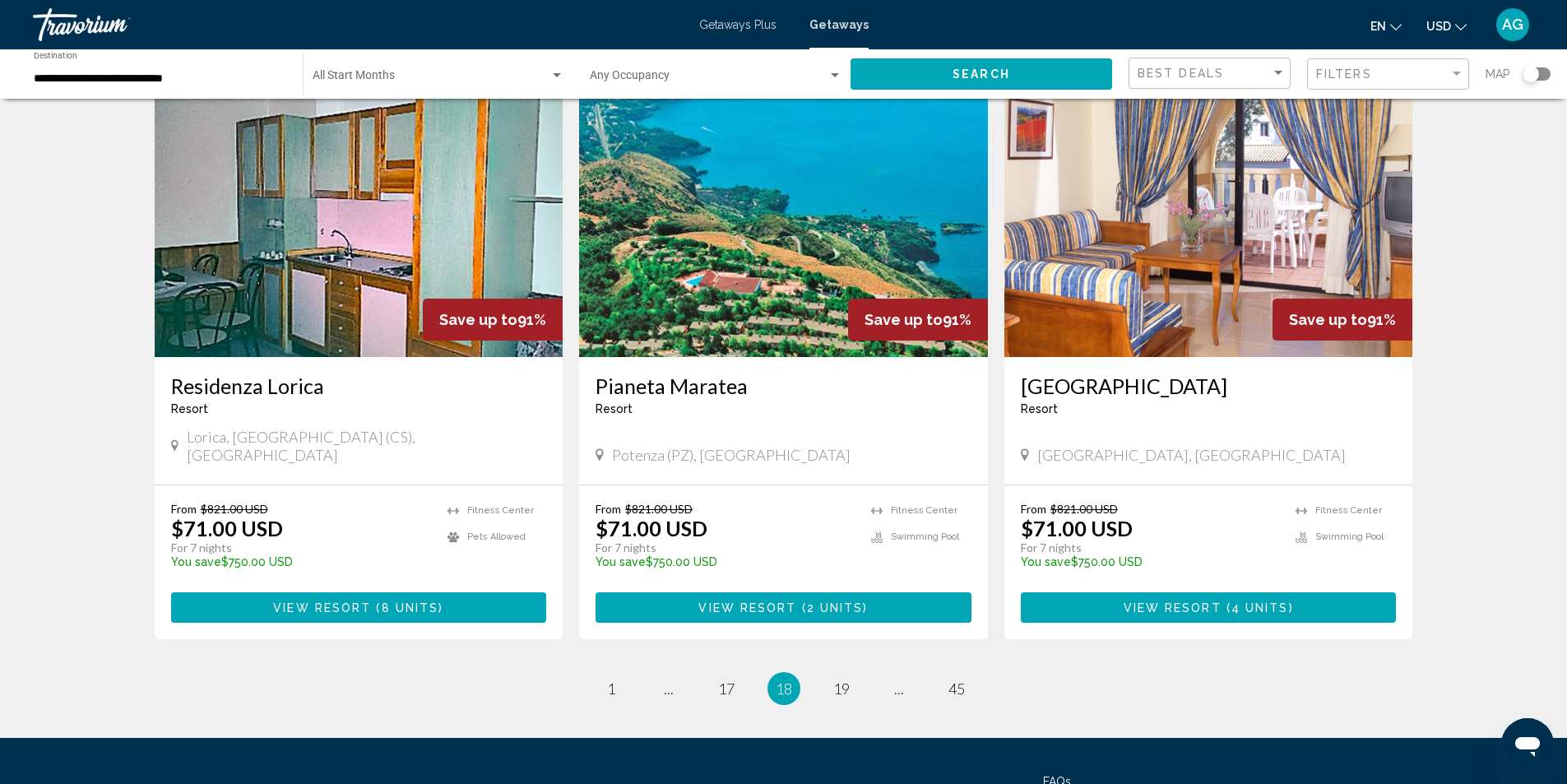
scroll to position [1897, 0]
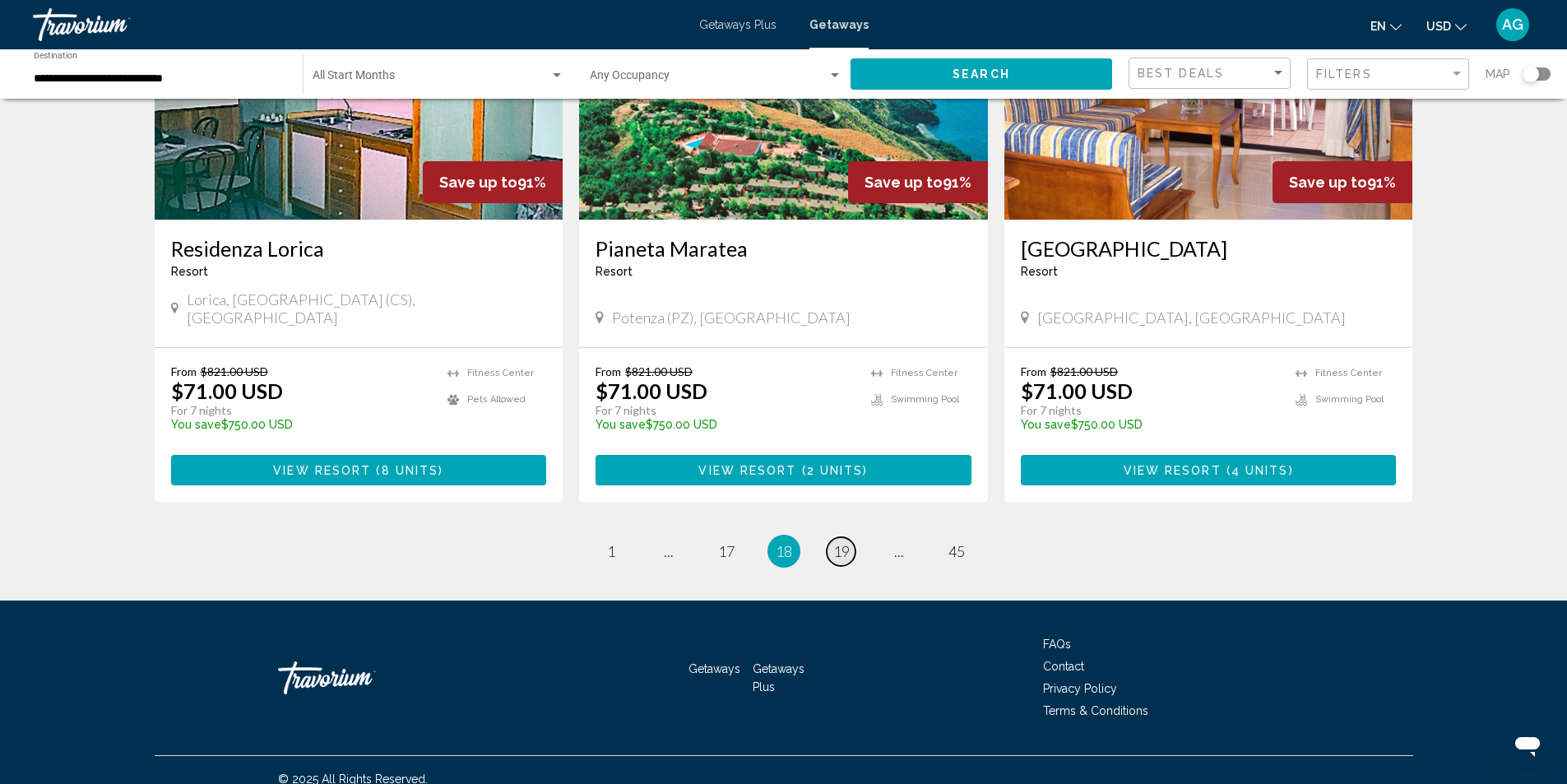
click at [843, 541] on span "19" at bounding box center [842, 550] width 16 height 18
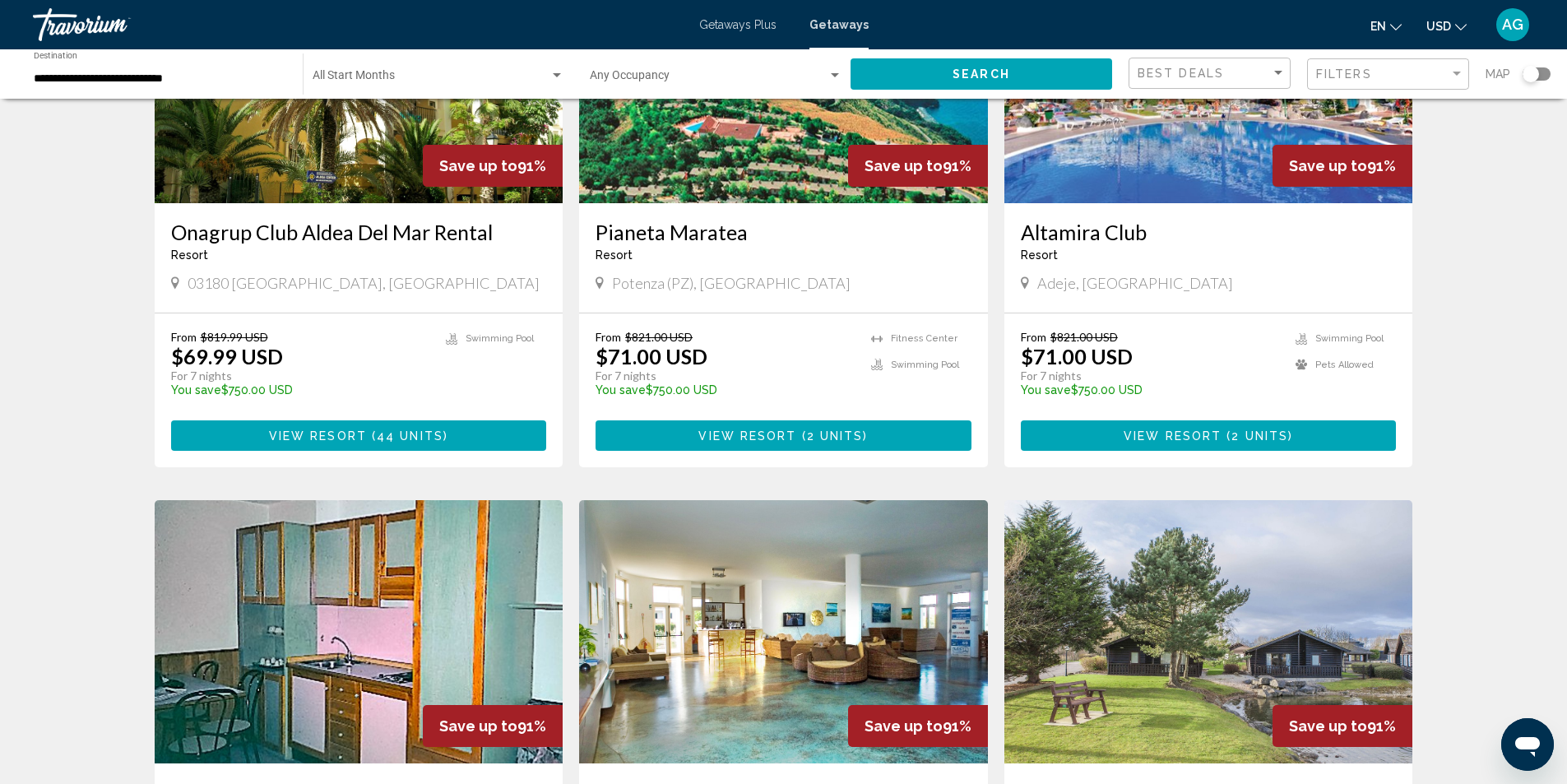
scroll to position [5, 0]
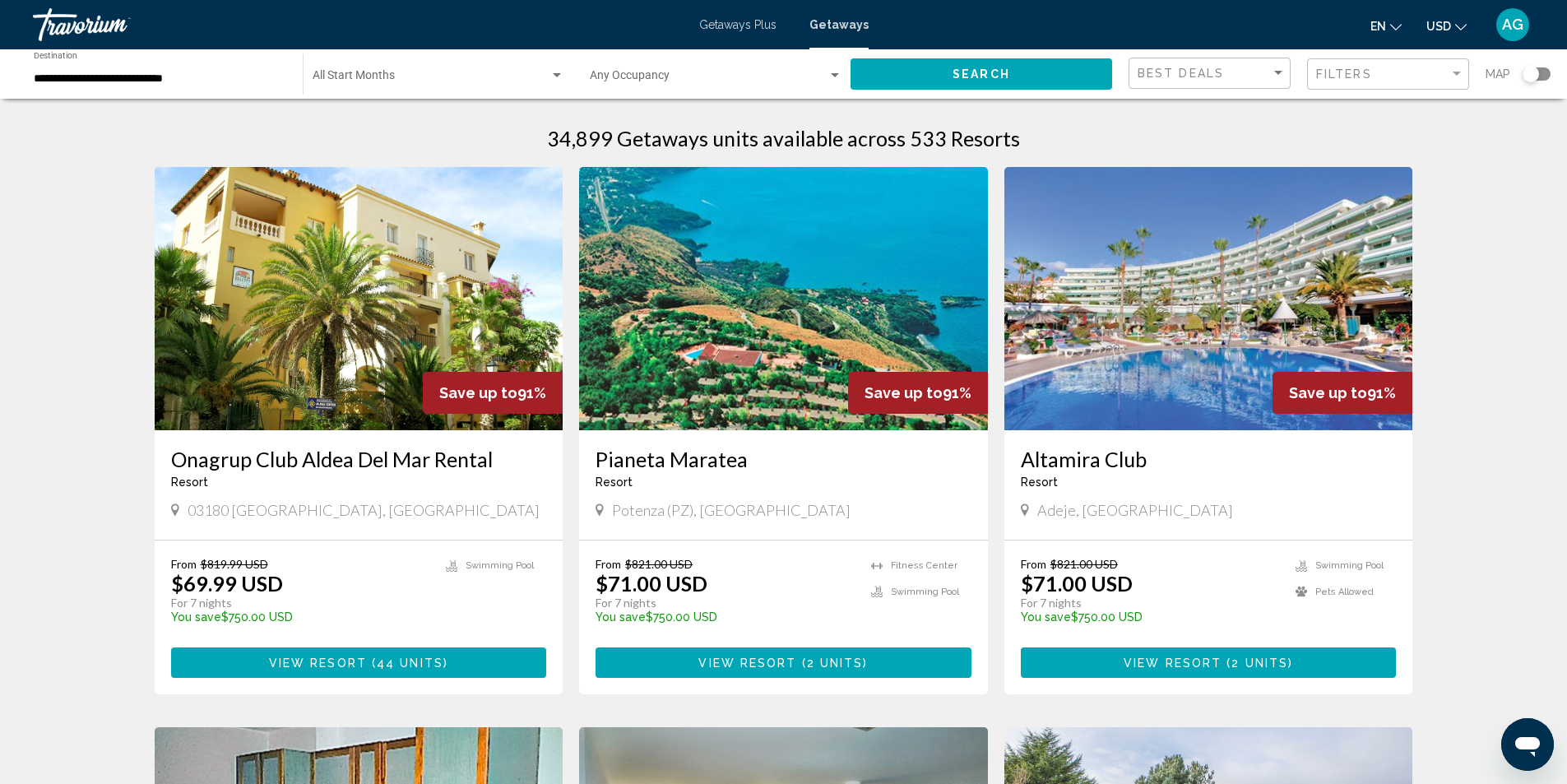
click at [743, 372] on img "Main content" at bounding box center [784, 299] width 409 height 263
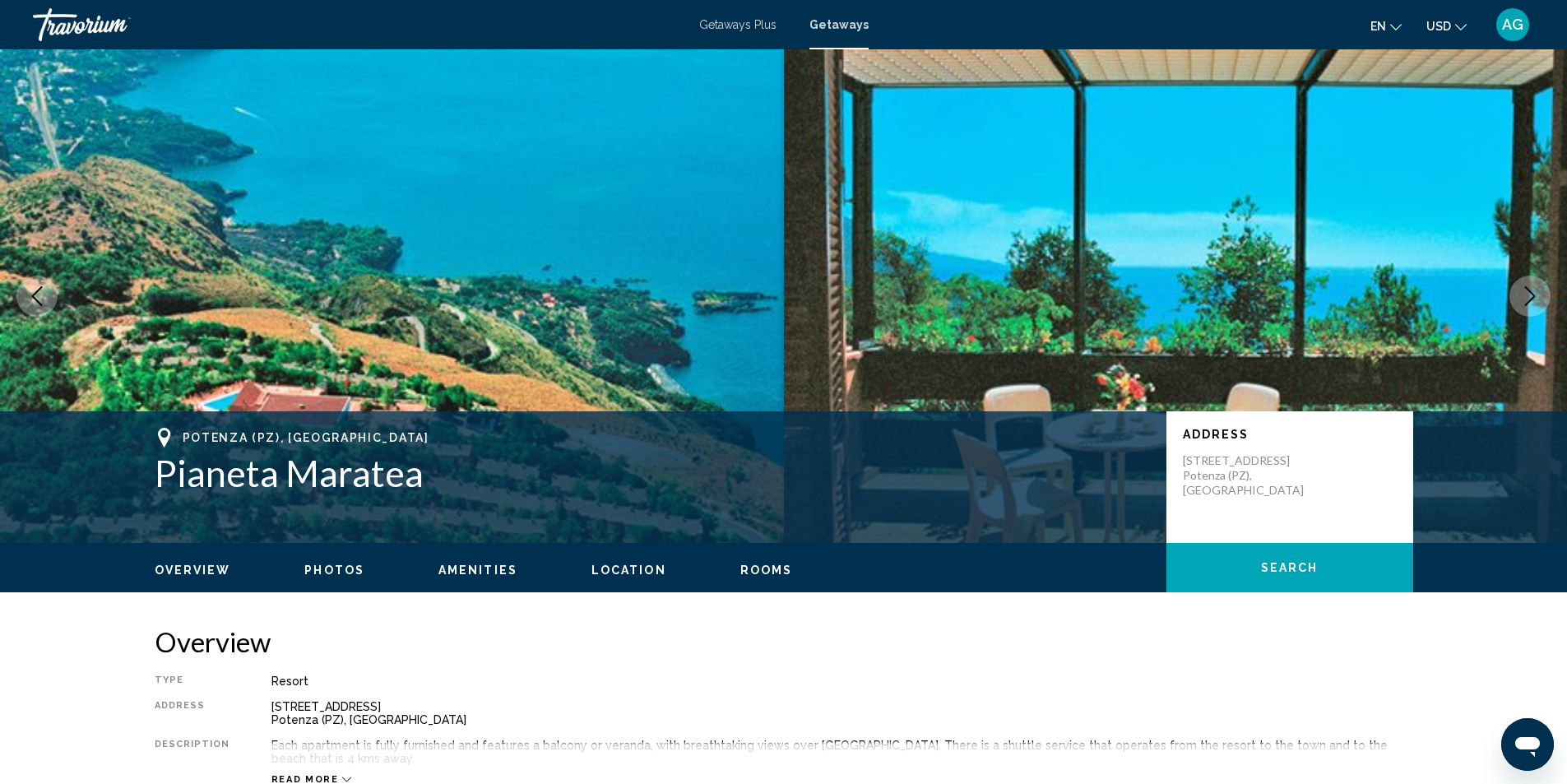
click at [1530, 297] on icon "Next image" at bounding box center [1530, 296] width 20 height 20
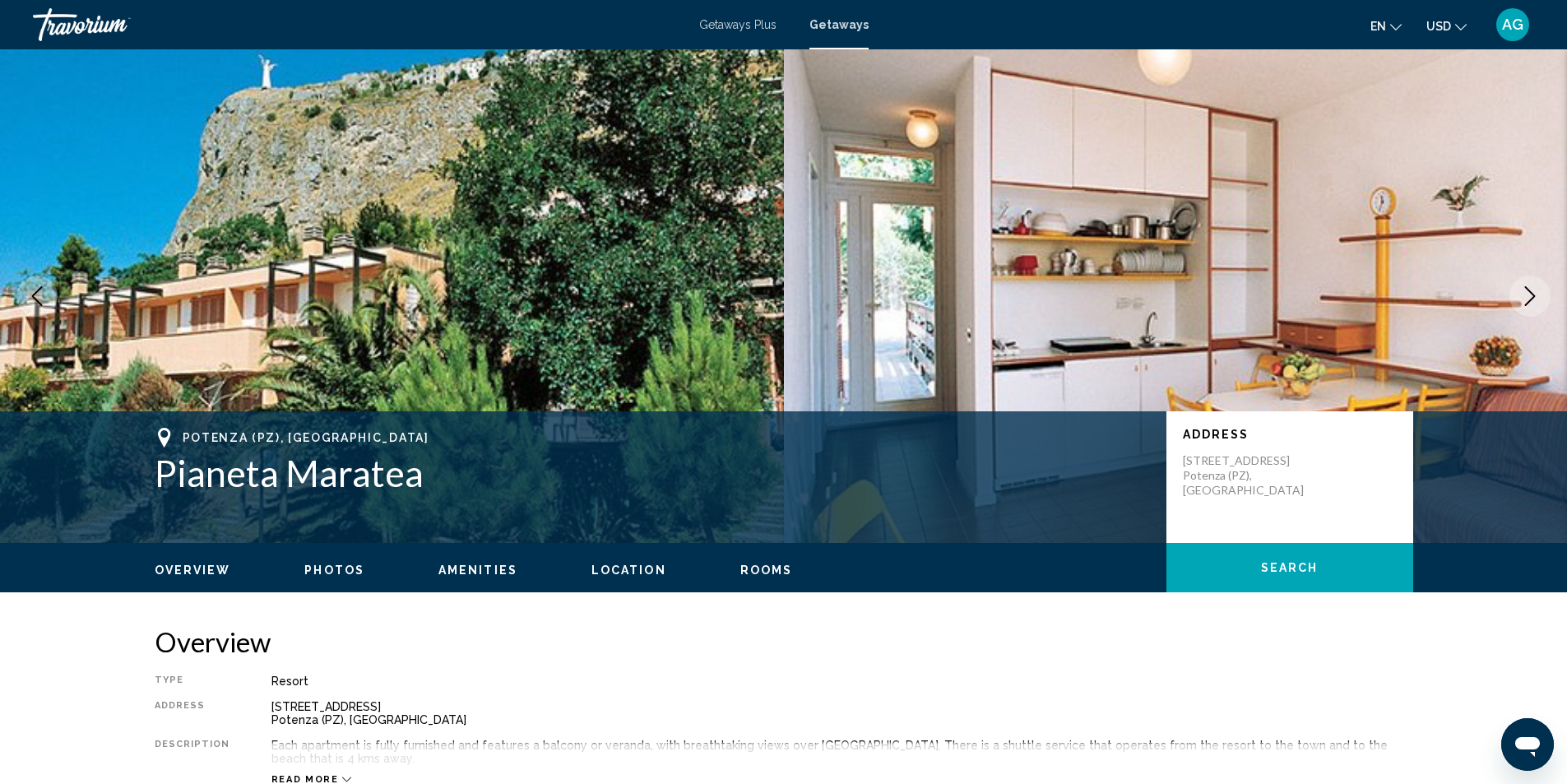
click at [1530, 297] on icon "Next image" at bounding box center [1530, 296] width 20 height 20
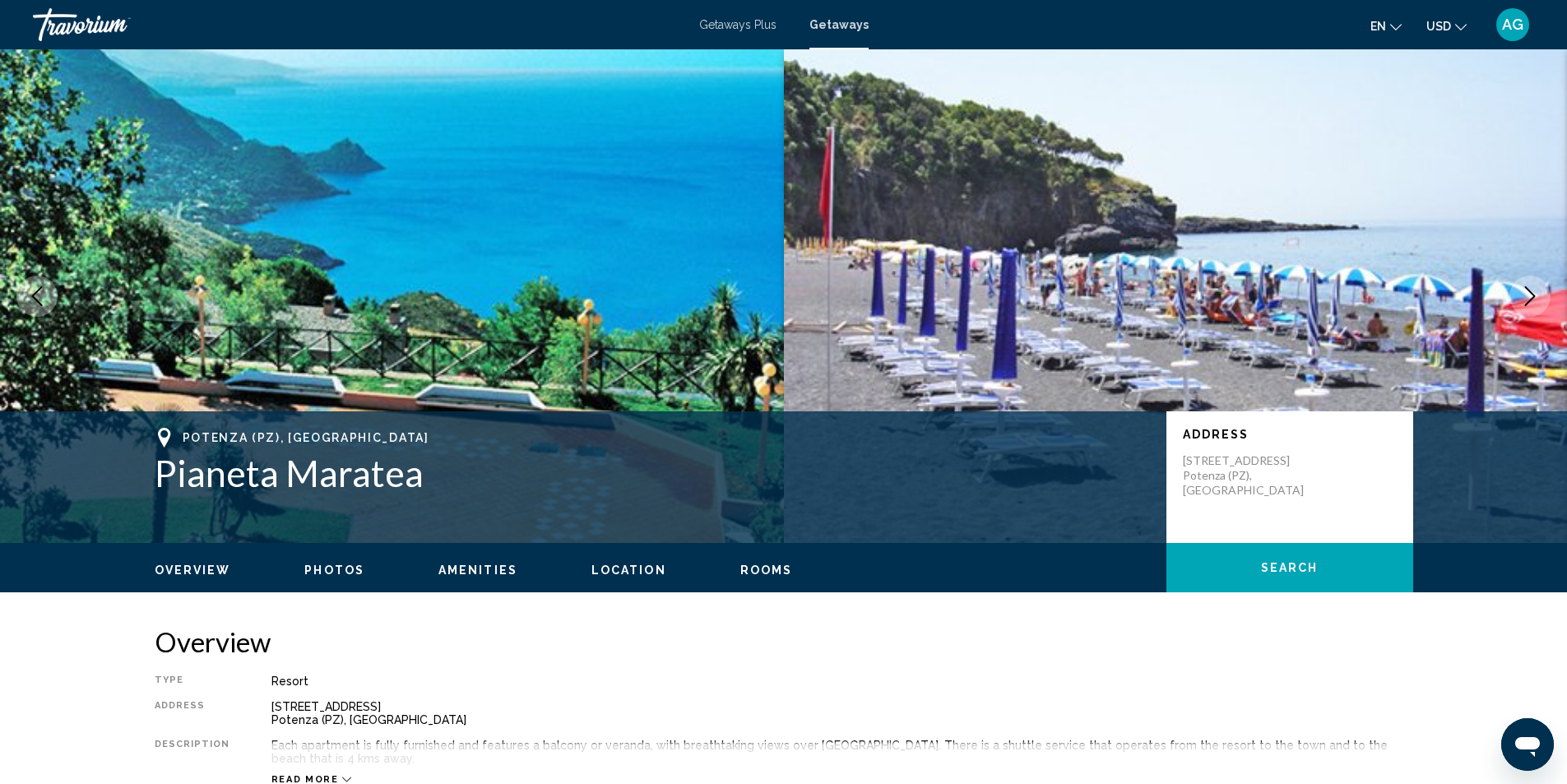
click at [1530, 297] on icon "Next image" at bounding box center [1530, 296] width 20 height 20
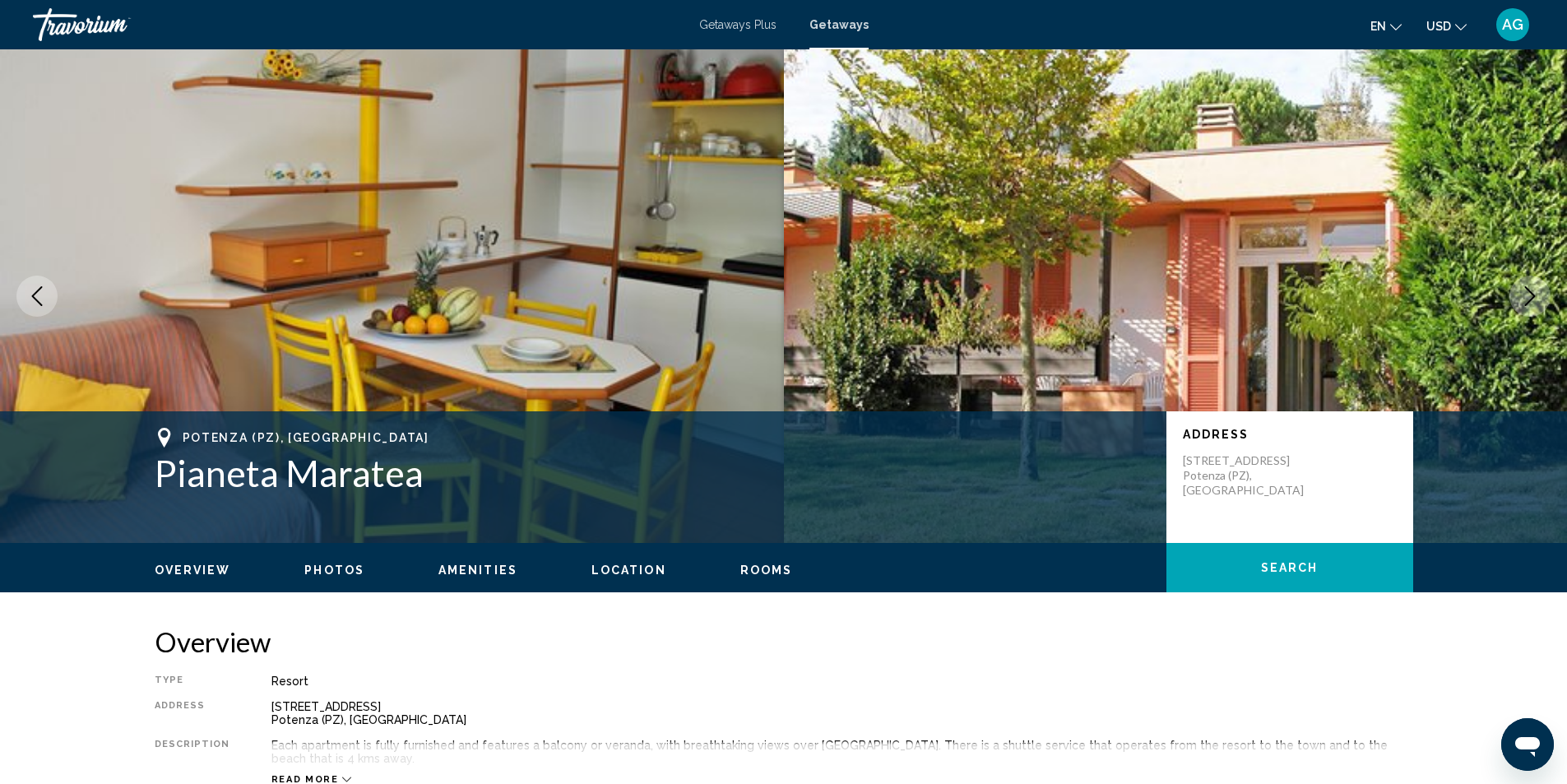
click at [1530, 297] on icon "Next image" at bounding box center [1530, 296] width 20 height 20
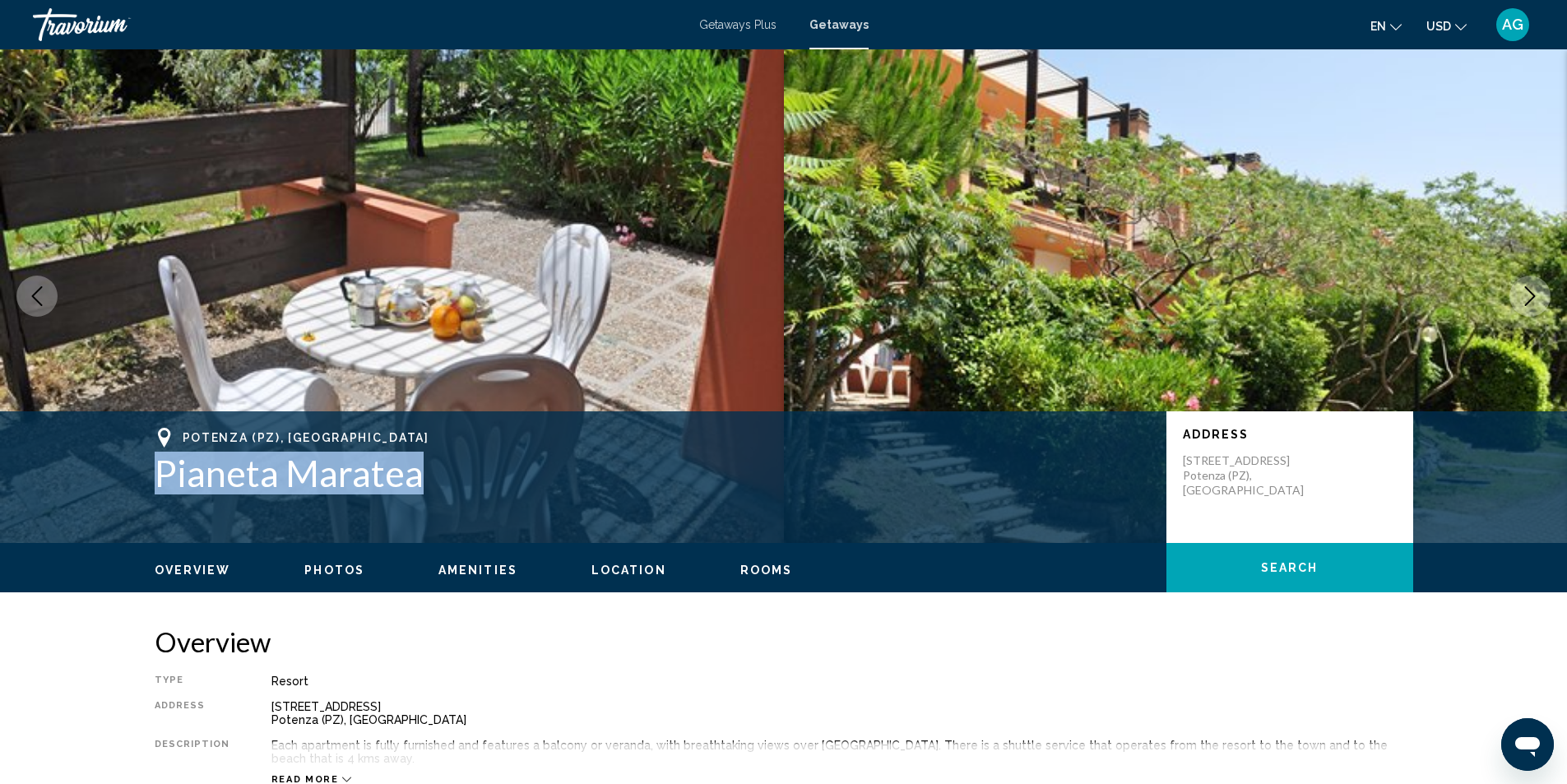
drag, startPoint x: 155, startPoint y: 478, endPoint x: 429, endPoint y: 478, distance: 274.0
click at [429, 478] on h1 "Pianeta Maratea" at bounding box center [653, 473] width 996 height 43
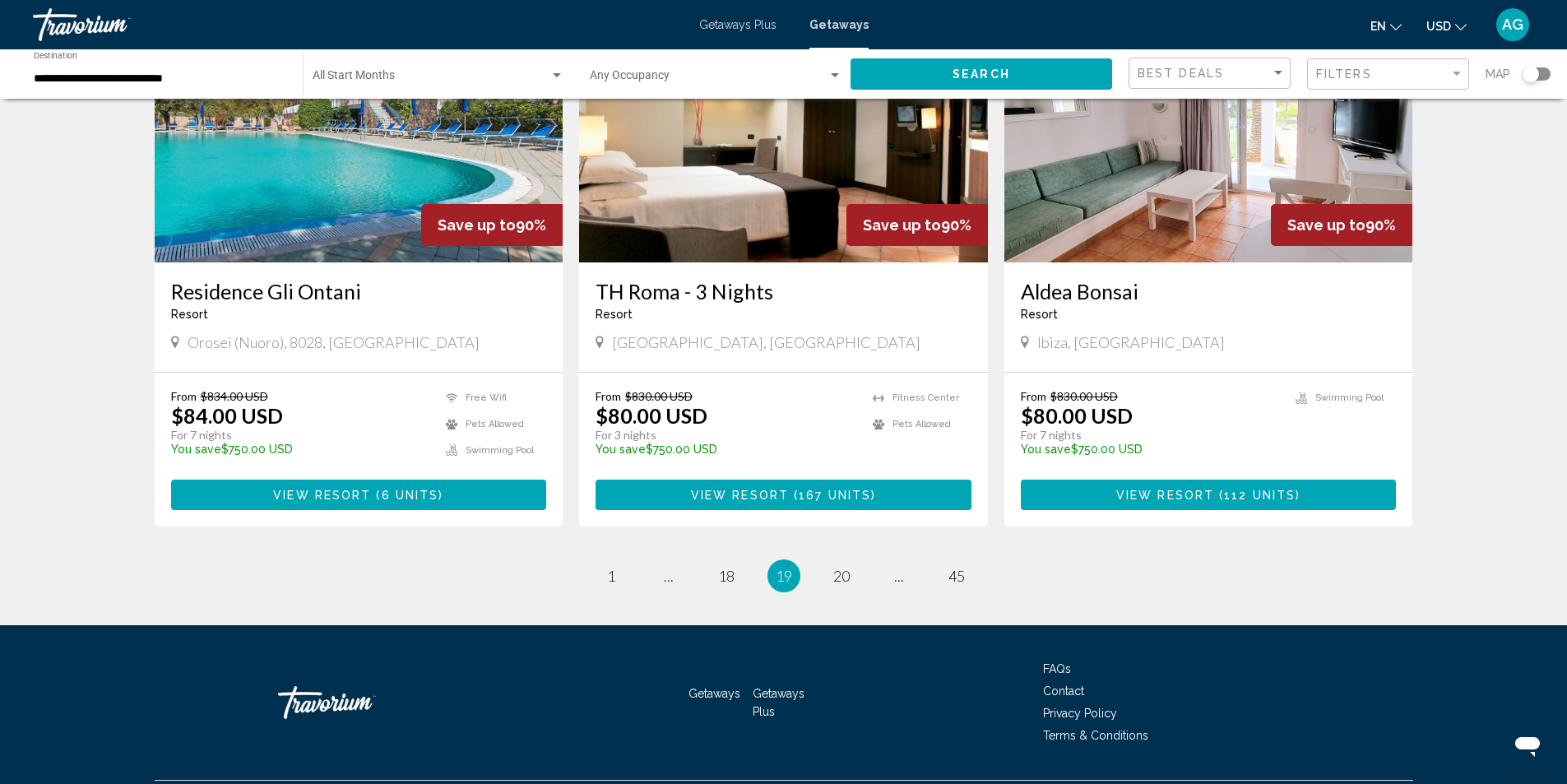
scroll to position [1891, 0]
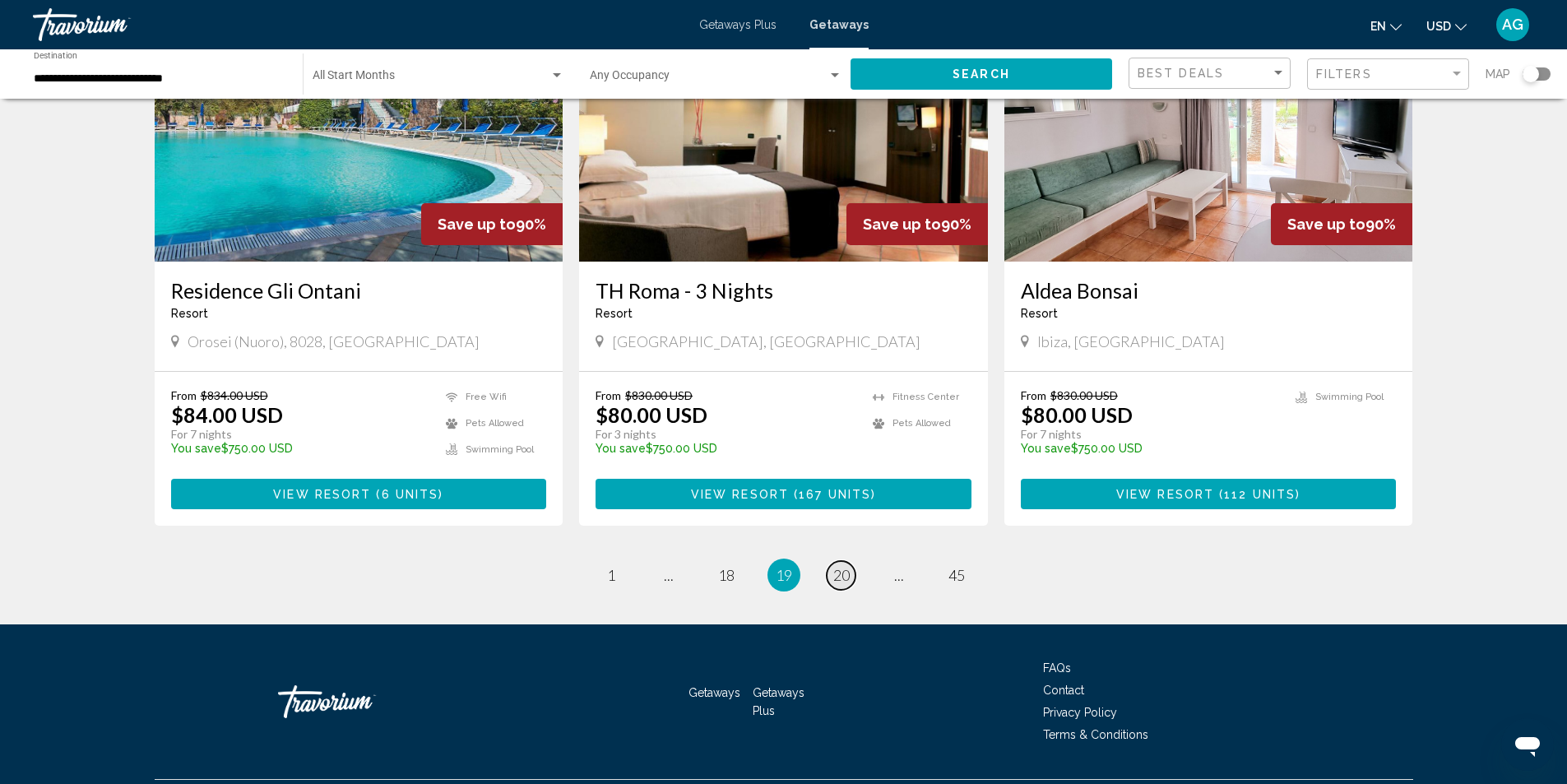
click at [843, 566] on span "20" at bounding box center [842, 575] width 16 height 18
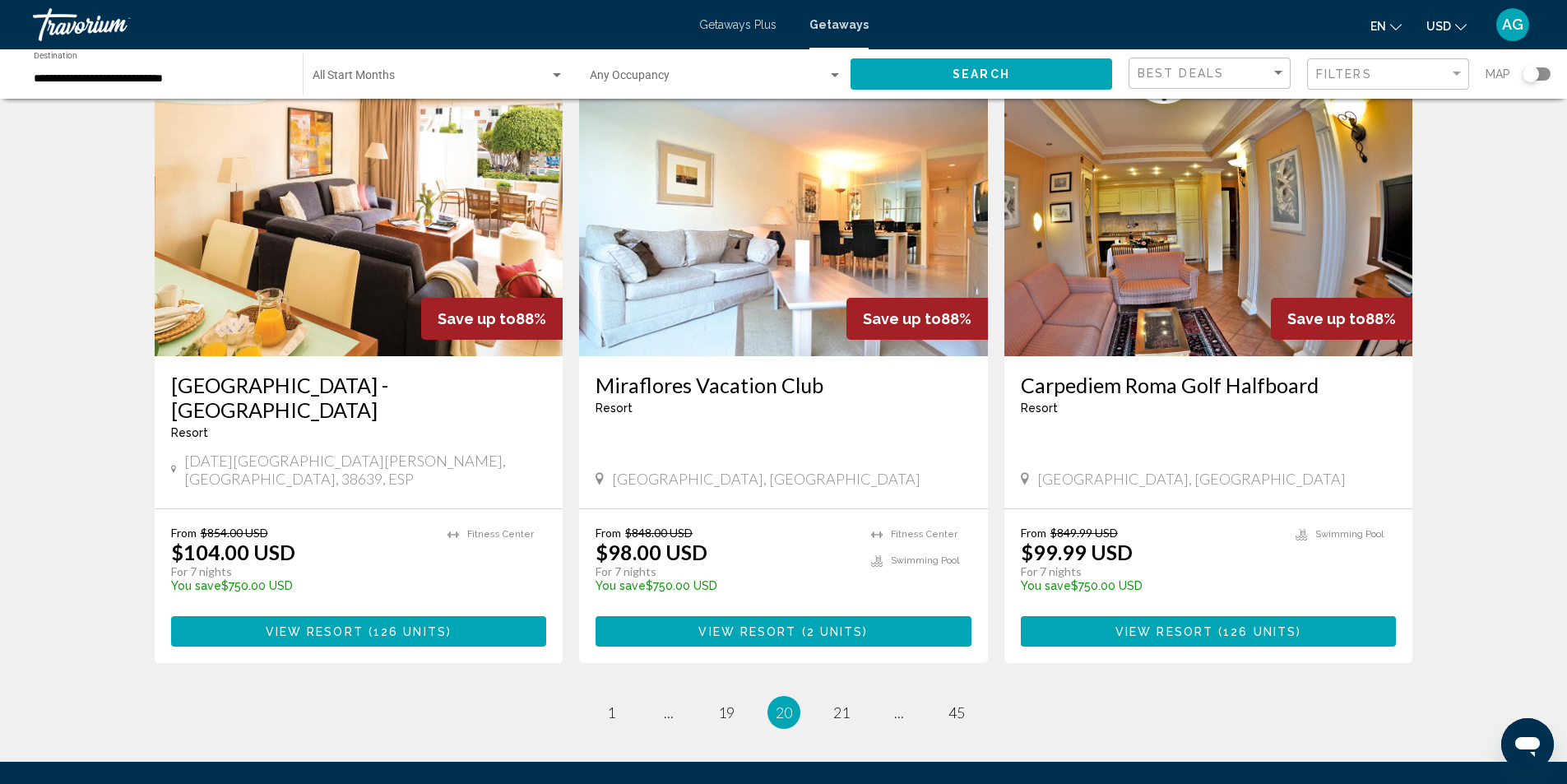
scroll to position [1809, 0]
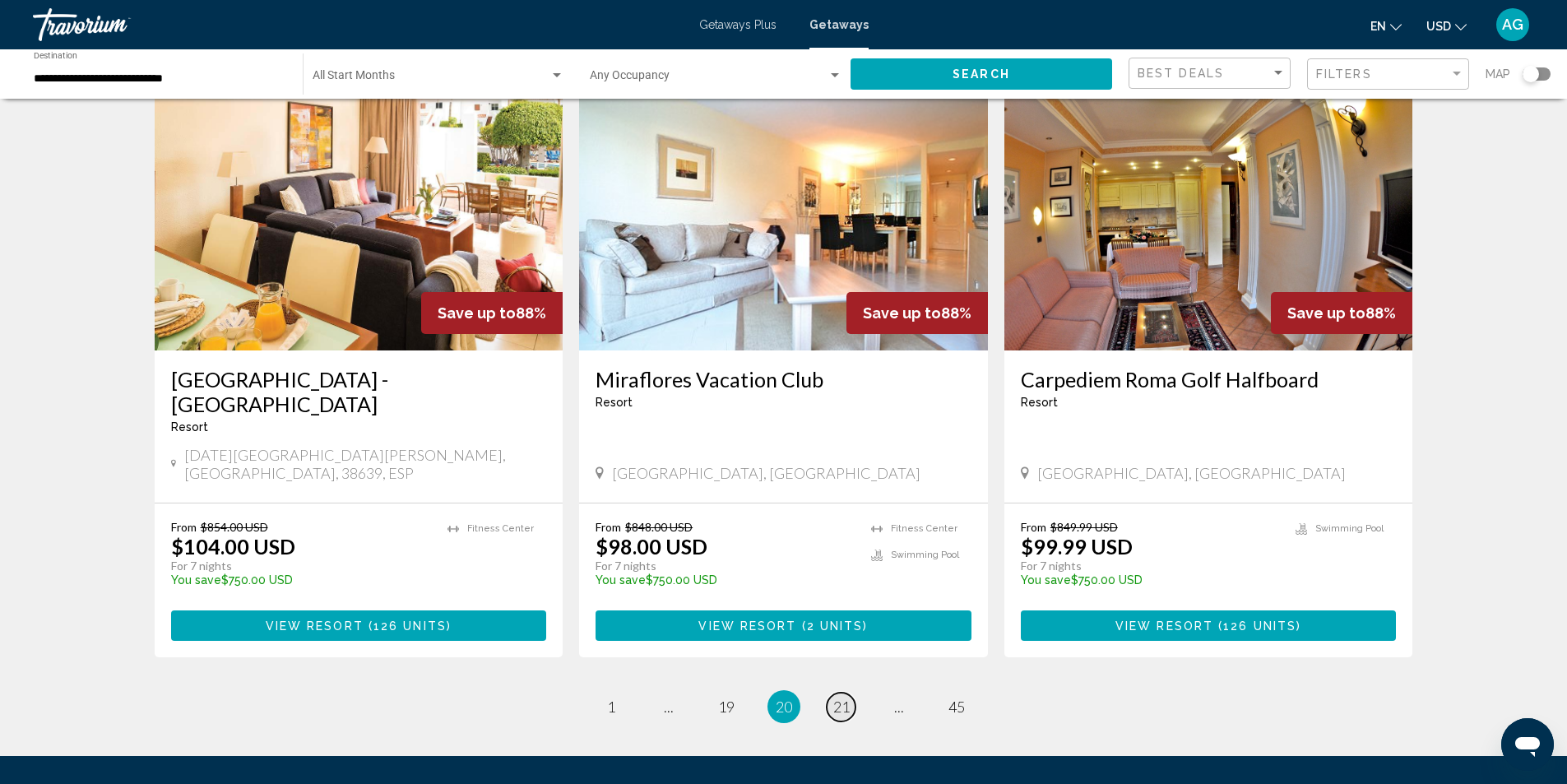
click at [844, 697] on span "21" at bounding box center [842, 706] width 16 height 18
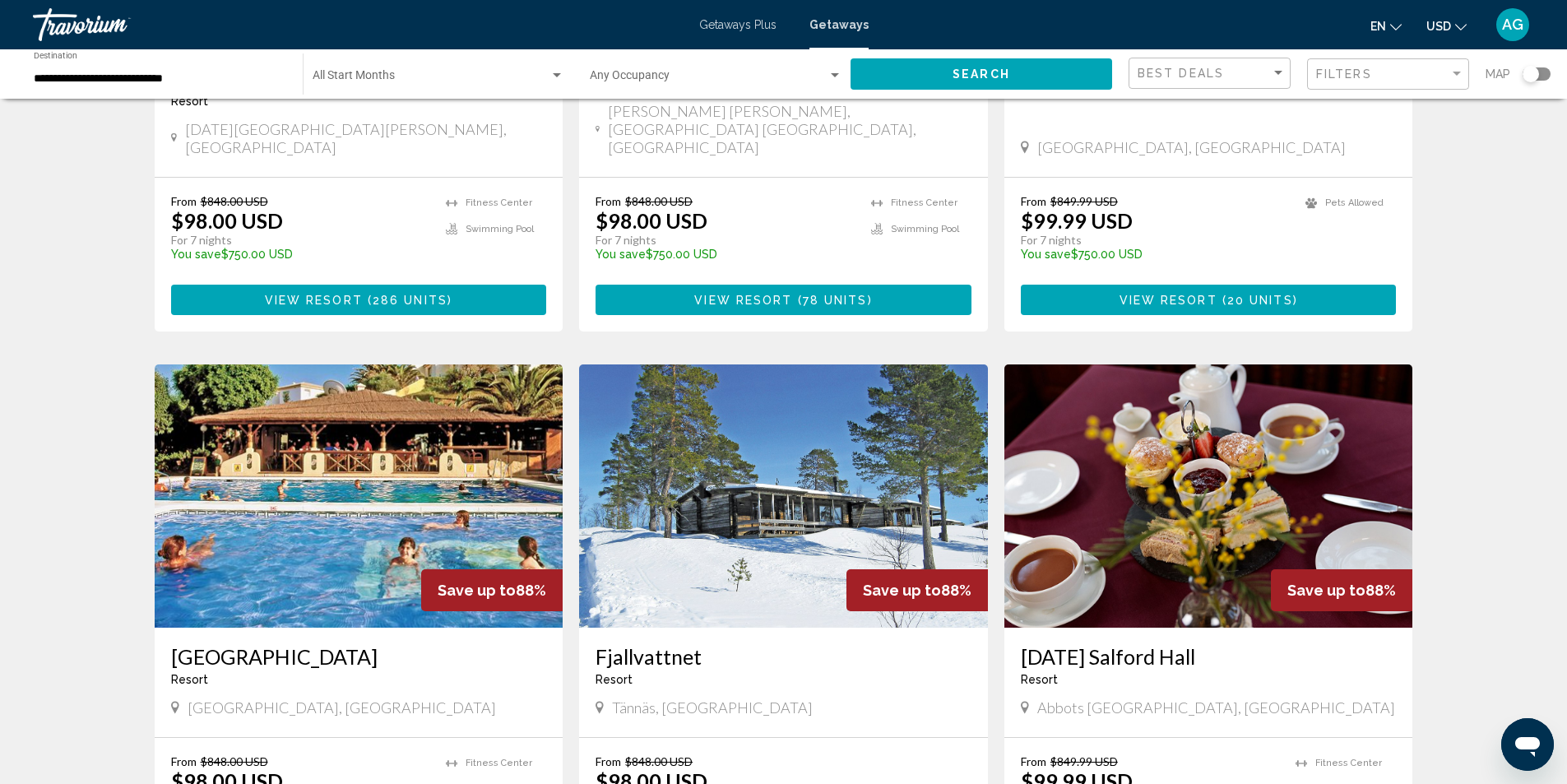
scroll to position [1897, 0]
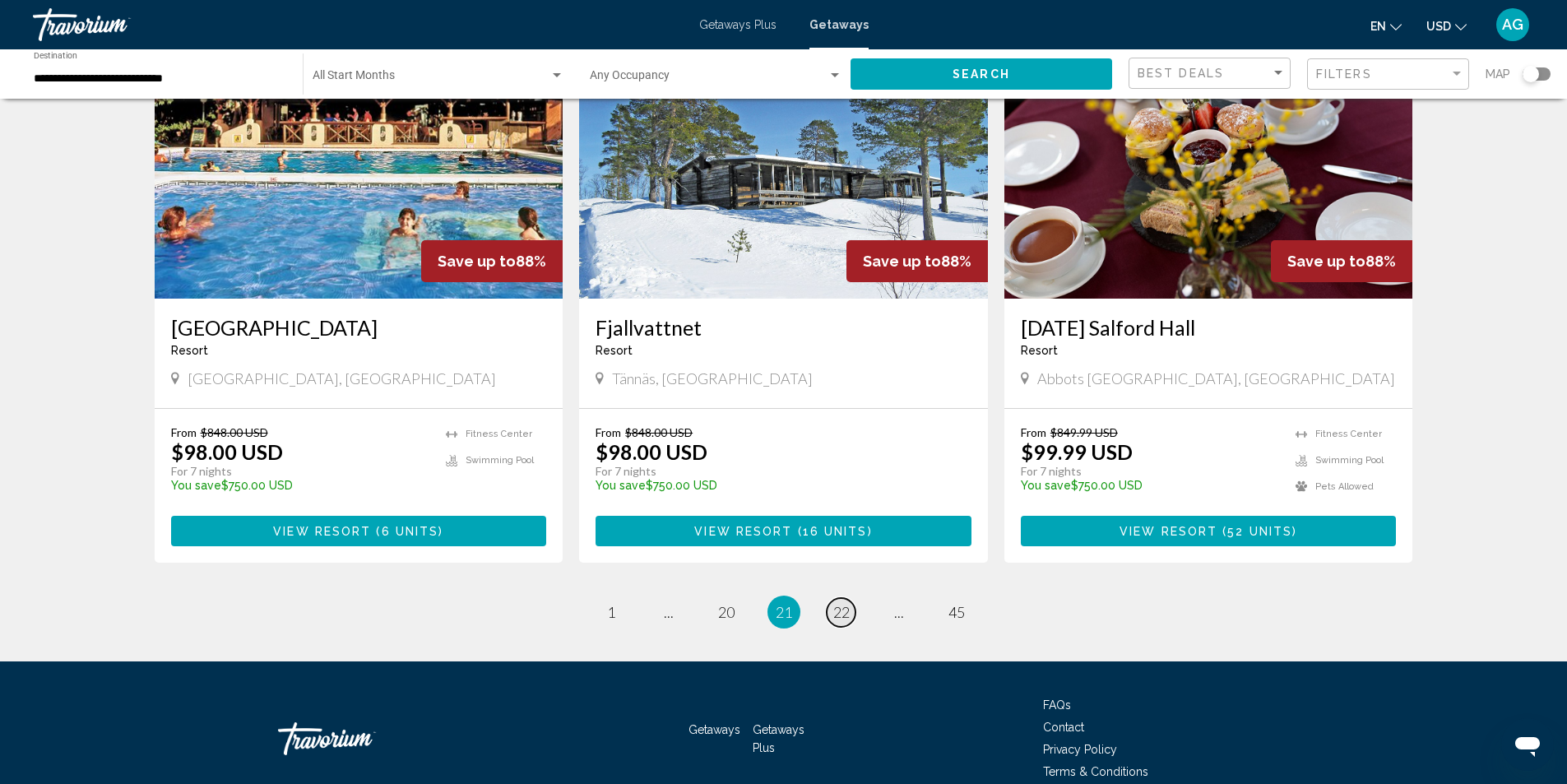
click at [835, 602] on span "22" at bounding box center [842, 611] width 16 height 18
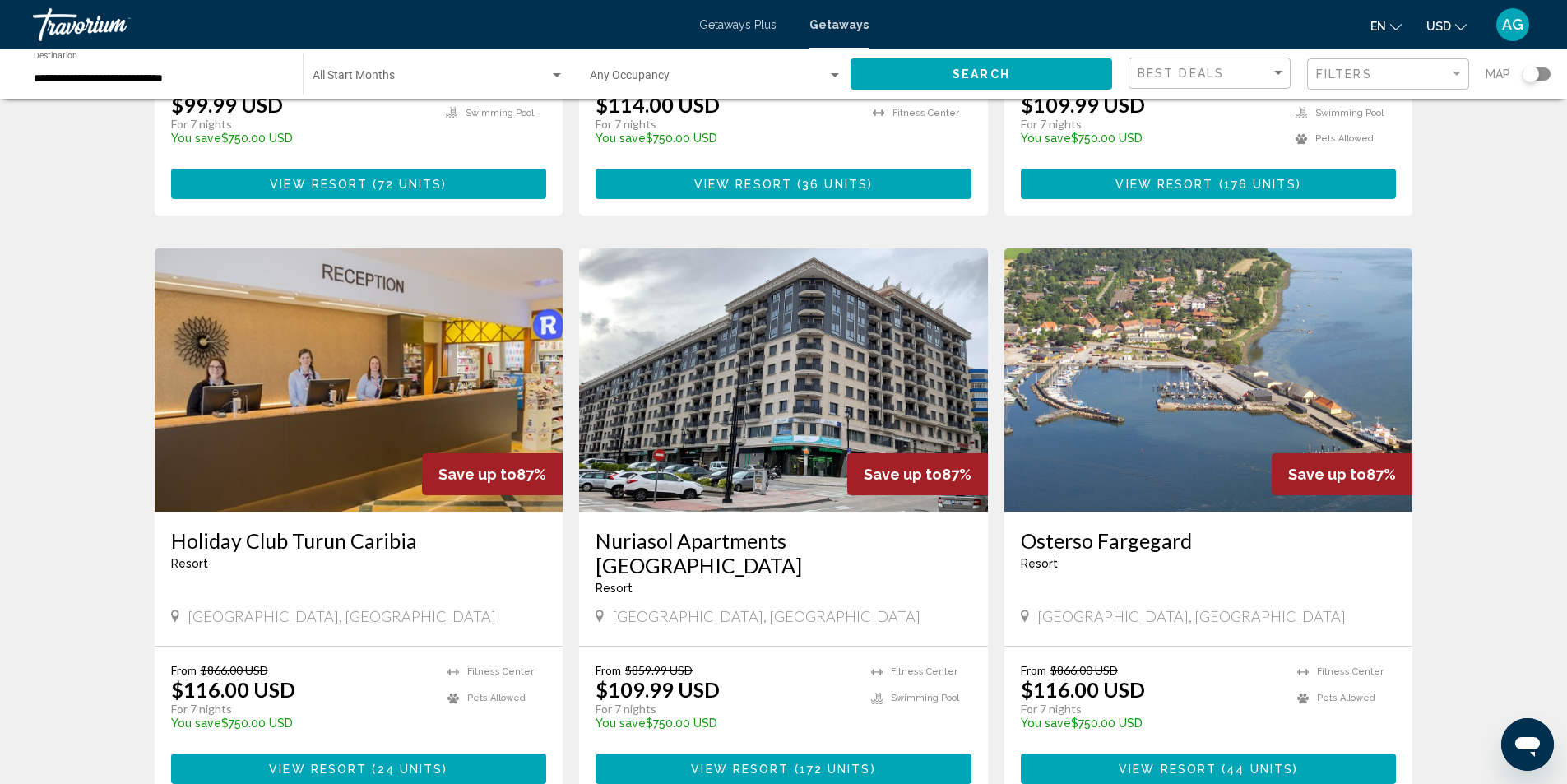
scroll to position [1644, 0]
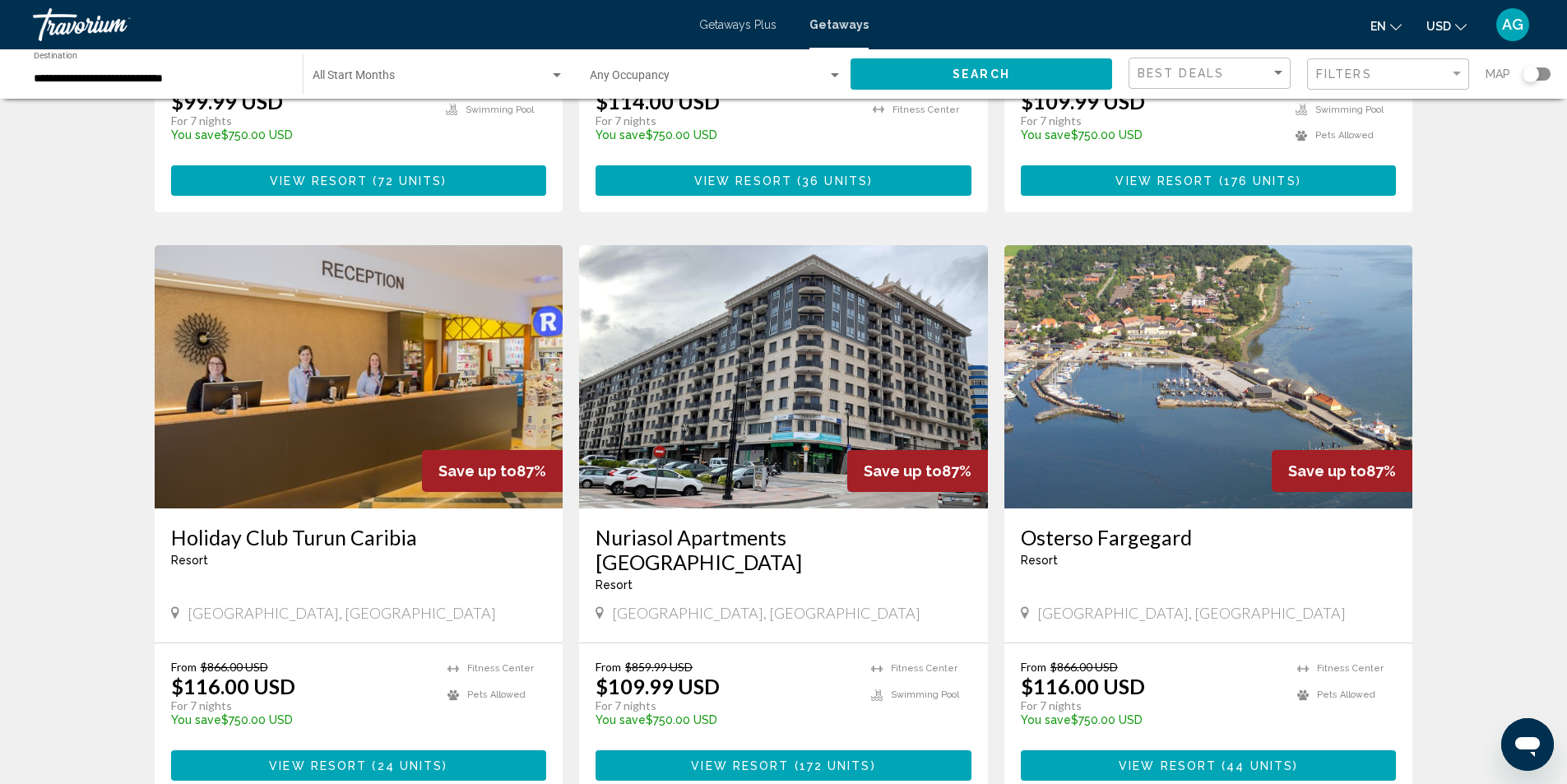
drag, startPoint x: 1015, startPoint y: 501, endPoint x: 1201, endPoint y: 498, distance: 186.0
click at [1201, 508] on div "[GEOGRAPHIC_DATA] - This is an adults only resort [GEOGRAPHIC_DATA], [GEOGRAPHI…" at bounding box center [1209, 575] width 409 height 134
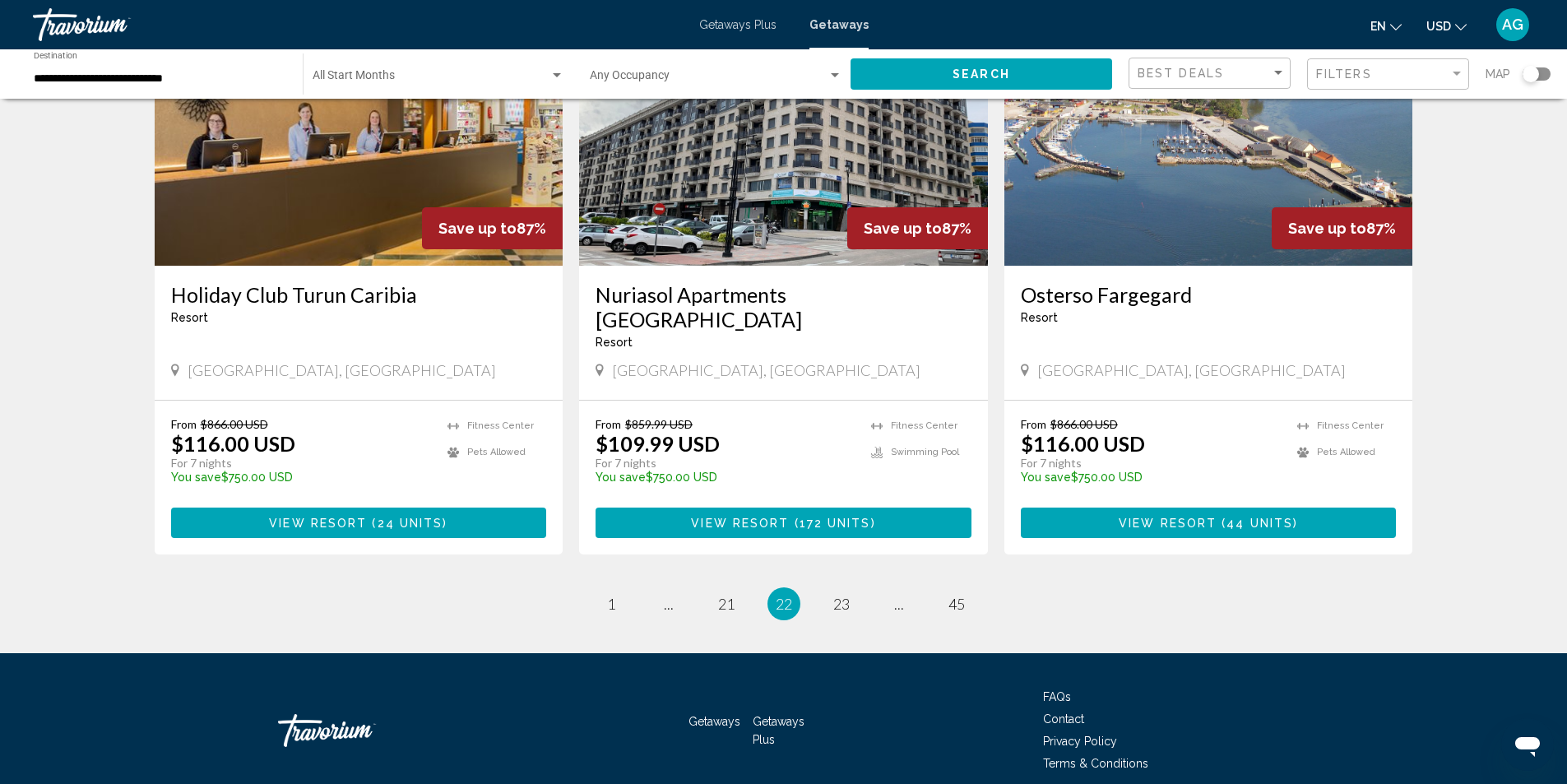
scroll to position [1891, 0]
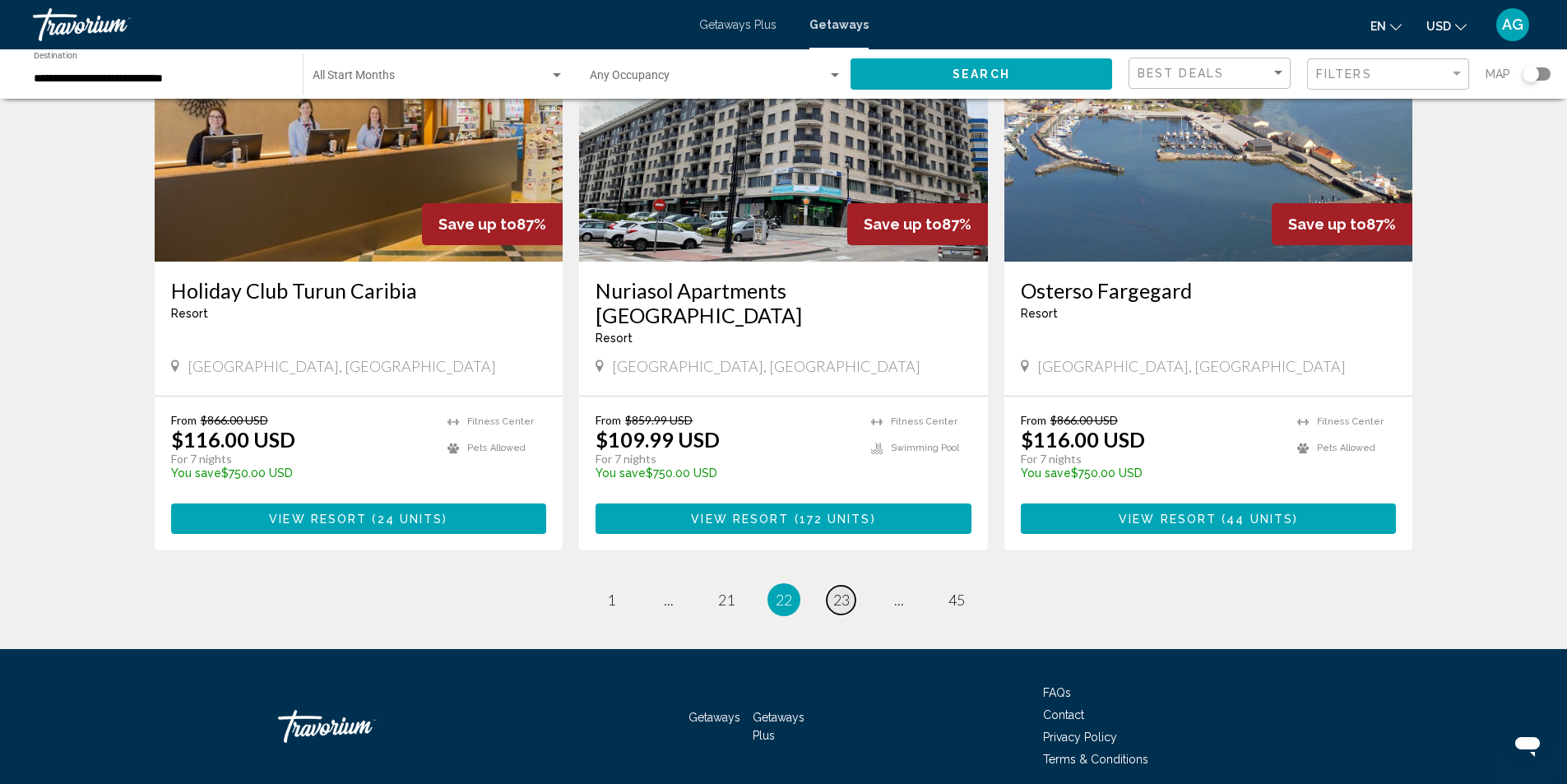
click at [839, 591] on span "23" at bounding box center [842, 600] width 16 height 18
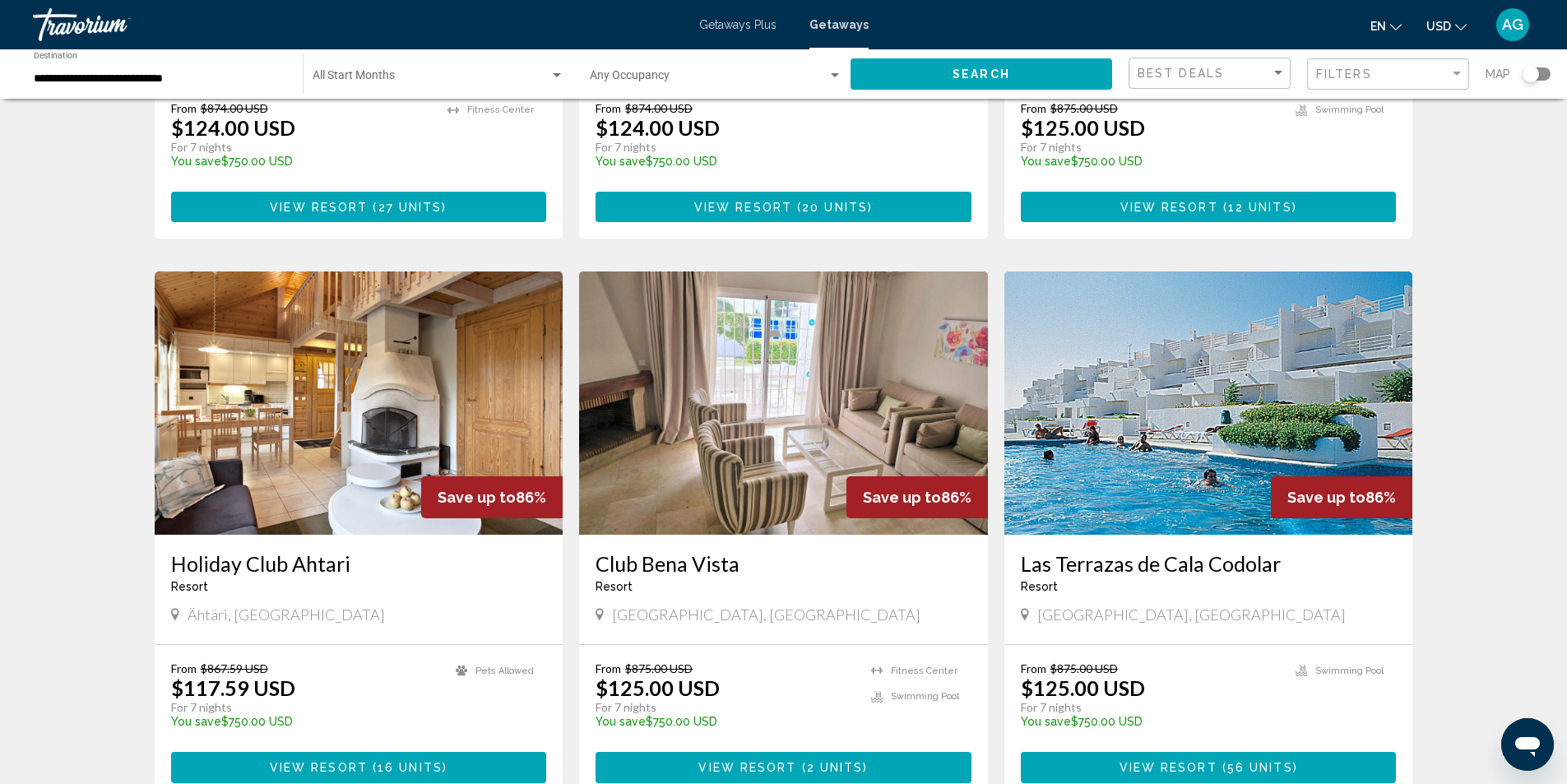
scroll to position [493, 0]
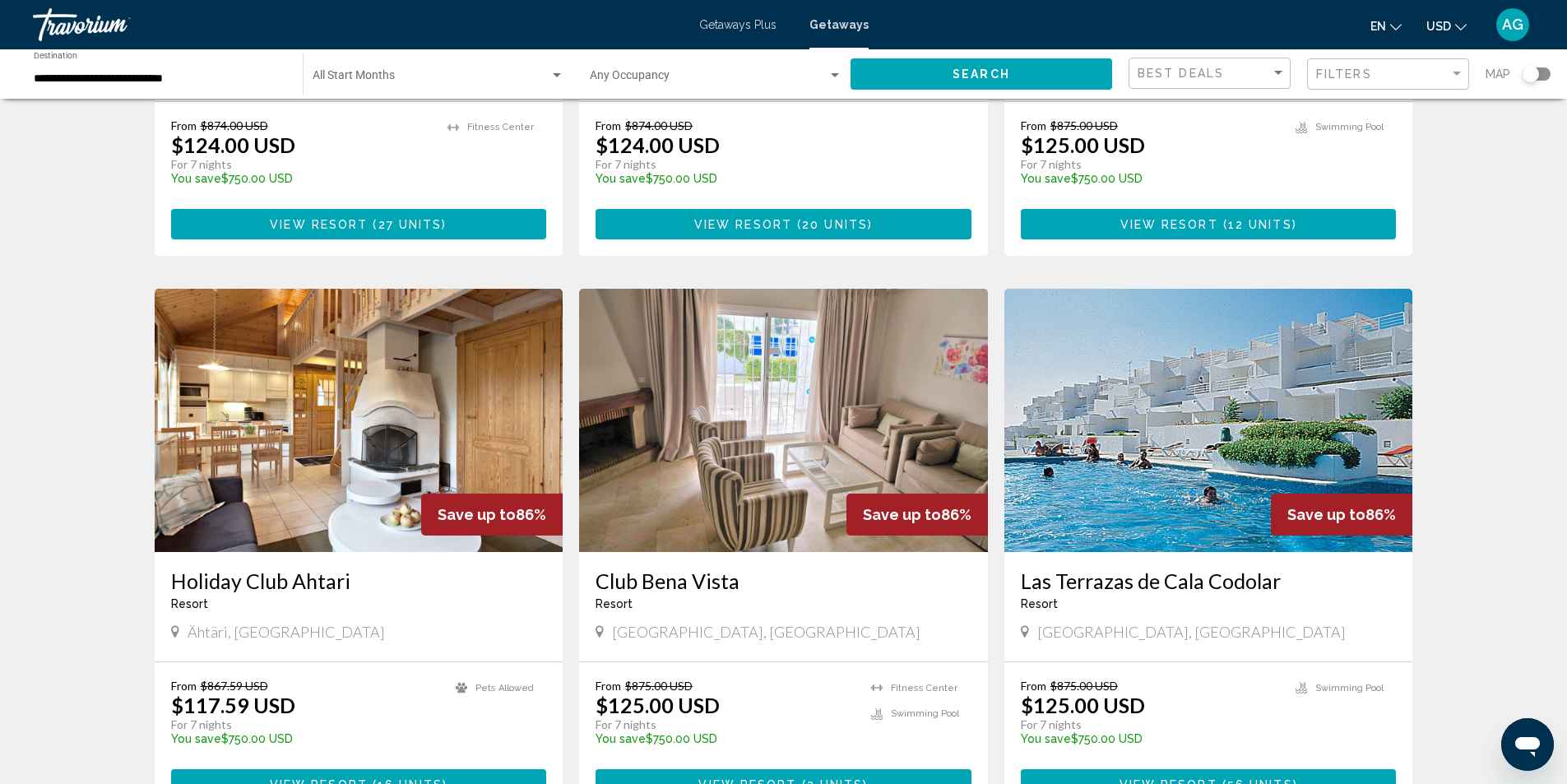
click at [1149, 482] on img "Main content" at bounding box center [1209, 420] width 409 height 263
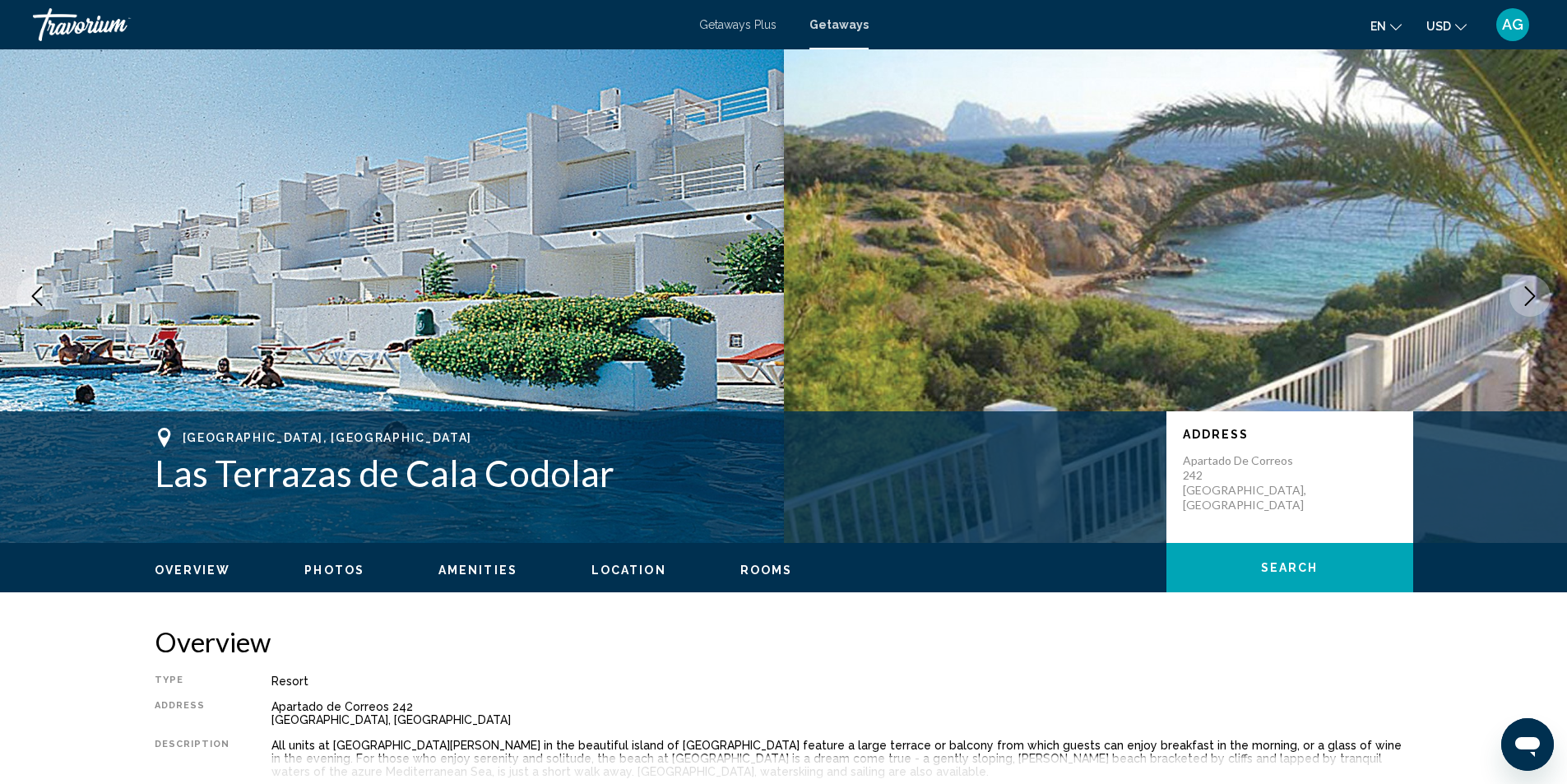
click at [1535, 296] on icon "Next image" at bounding box center [1530, 296] width 11 height 20
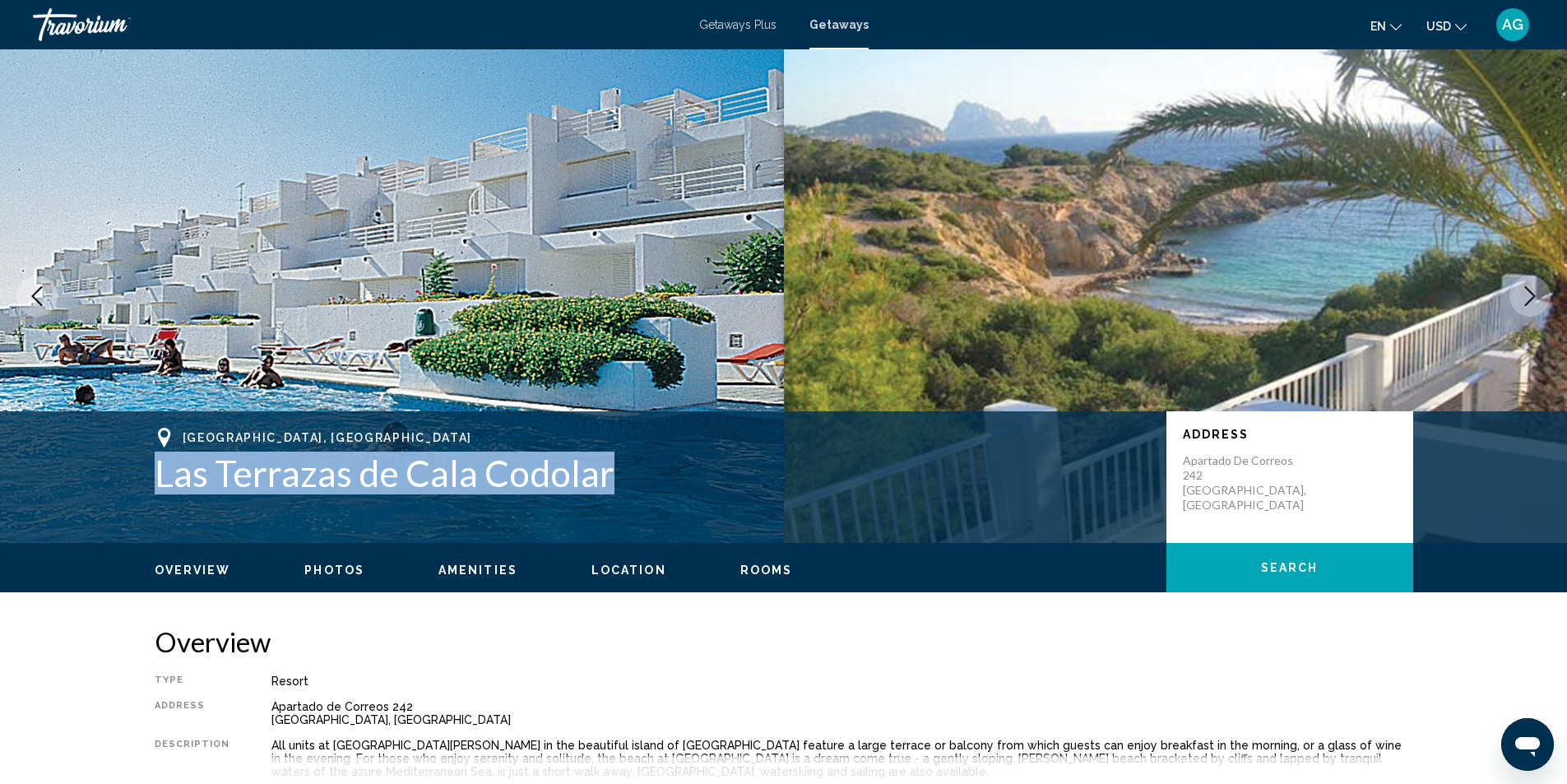
drag, startPoint x: 148, startPoint y: 481, endPoint x: 612, endPoint y: 490, distance: 464.1
click at [612, 490] on div "[GEOGRAPHIC_DATA], [GEOGRAPHIC_DATA] [GEOGRAPHIC_DATA][PERSON_NAME] Address [ST…" at bounding box center [784, 477] width 1324 height 98
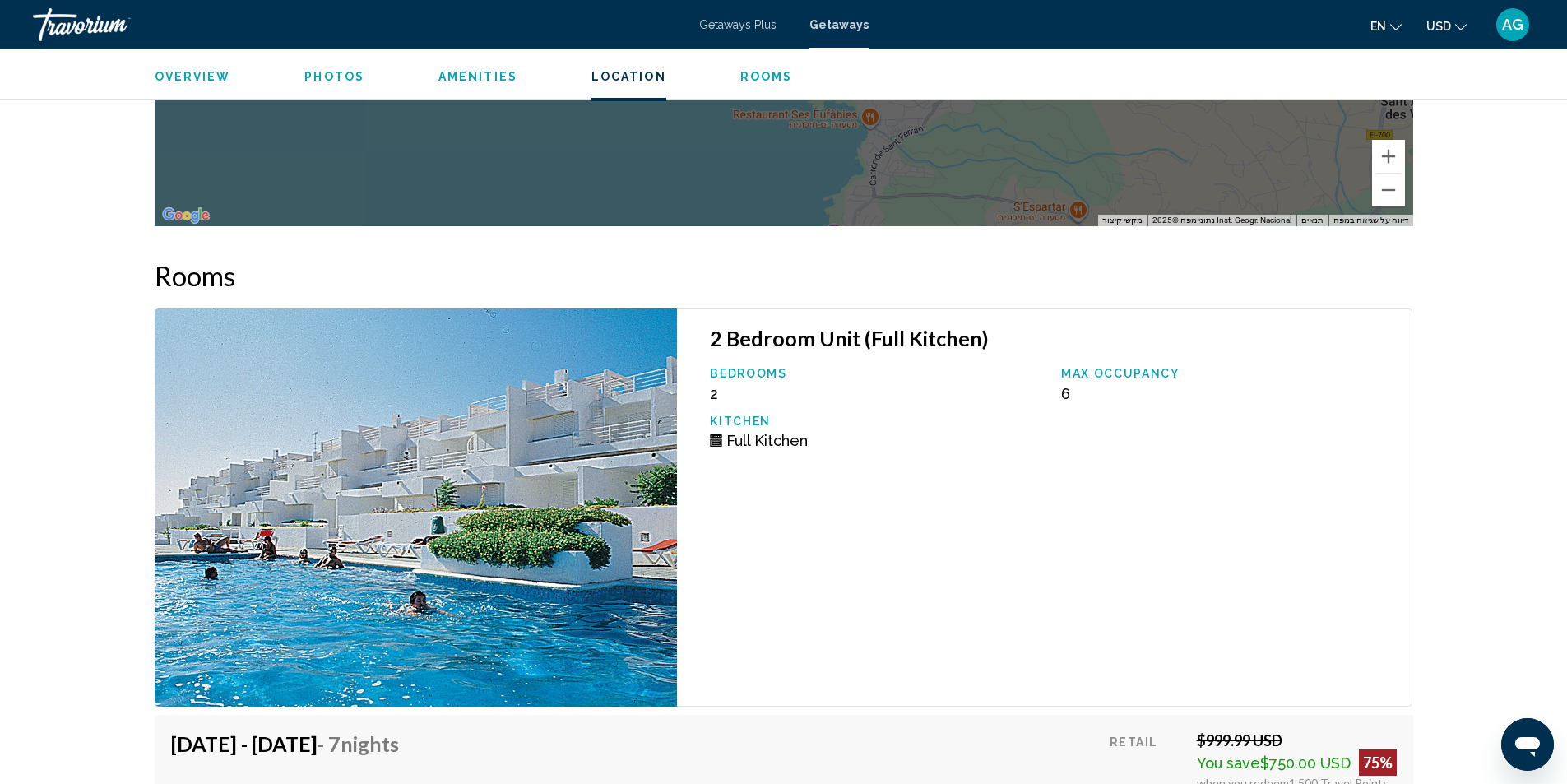
scroll to position [2796, 0]
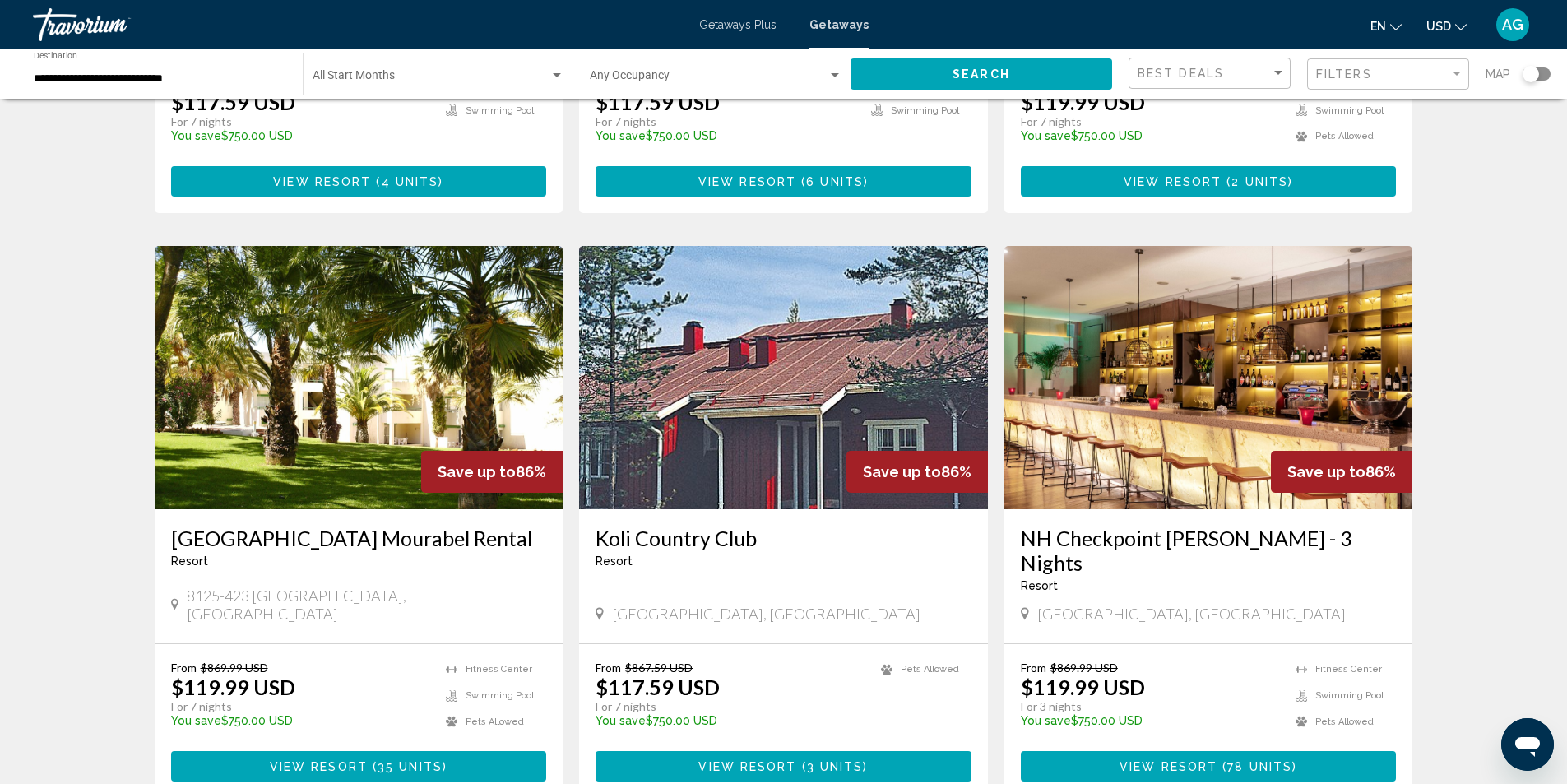
scroll to position [1922, 0]
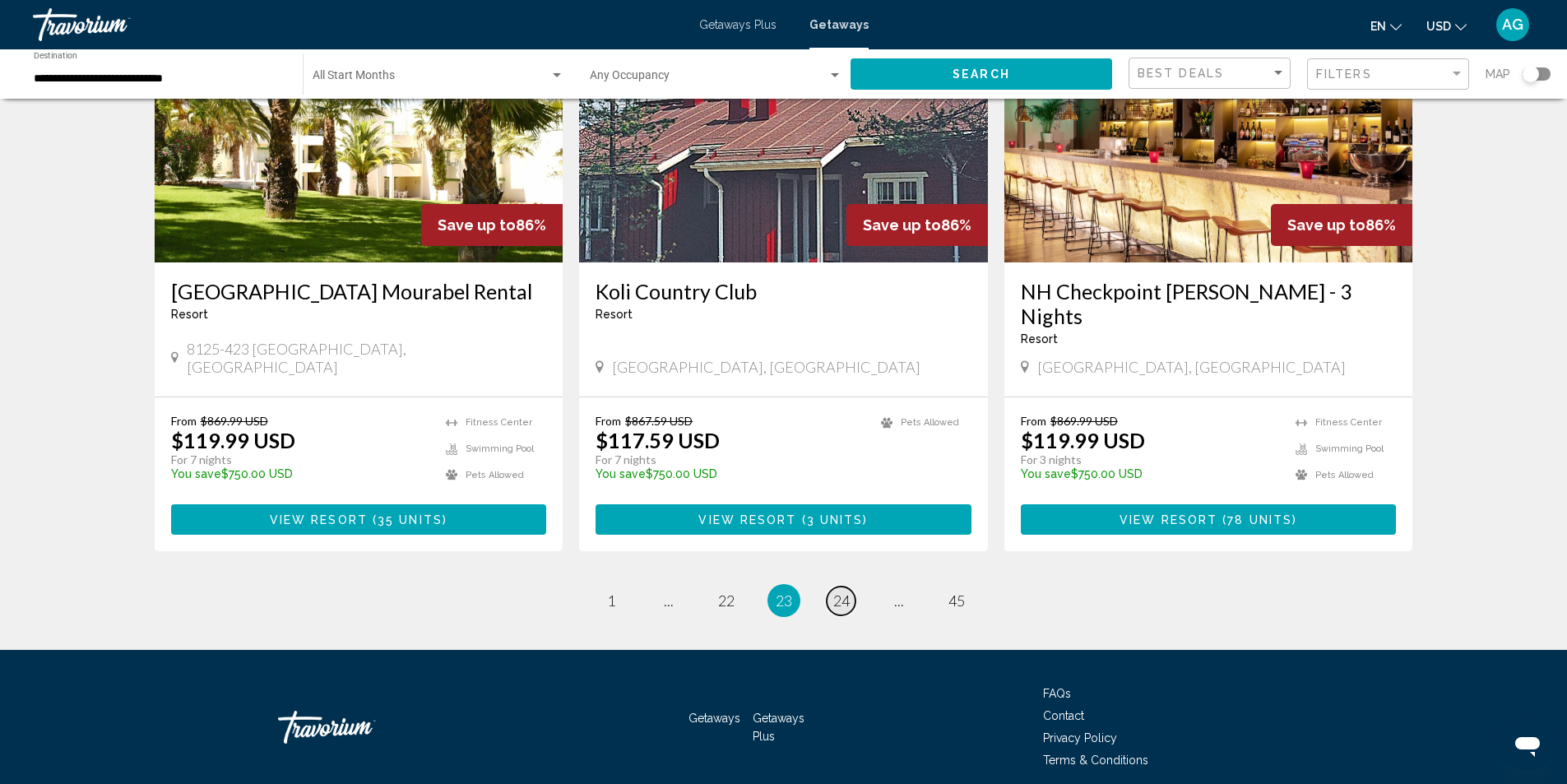
click at [839, 592] on span "24" at bounding box center [842, 601] width 16 height 18
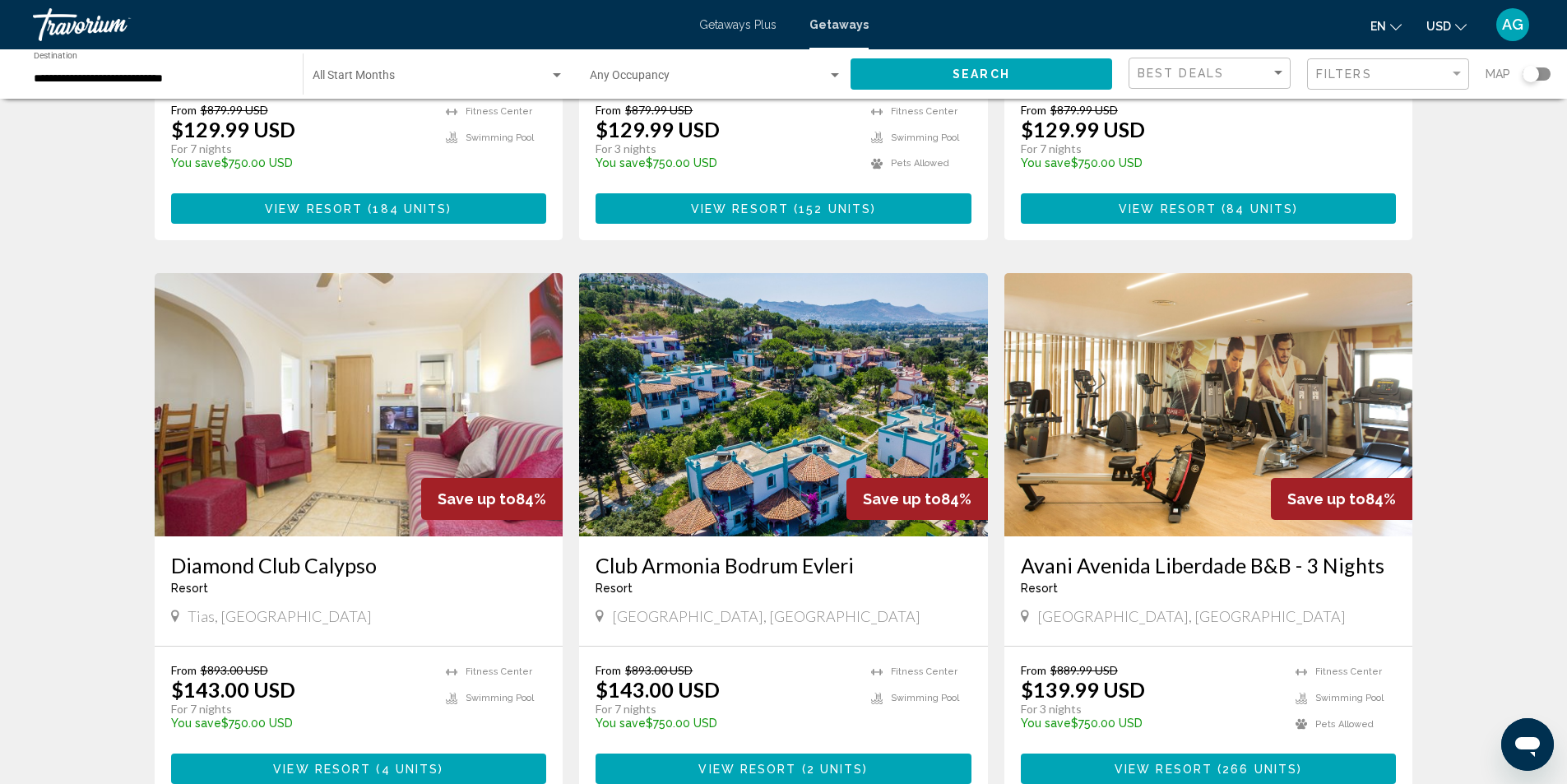
scroll to position [1644, 0]
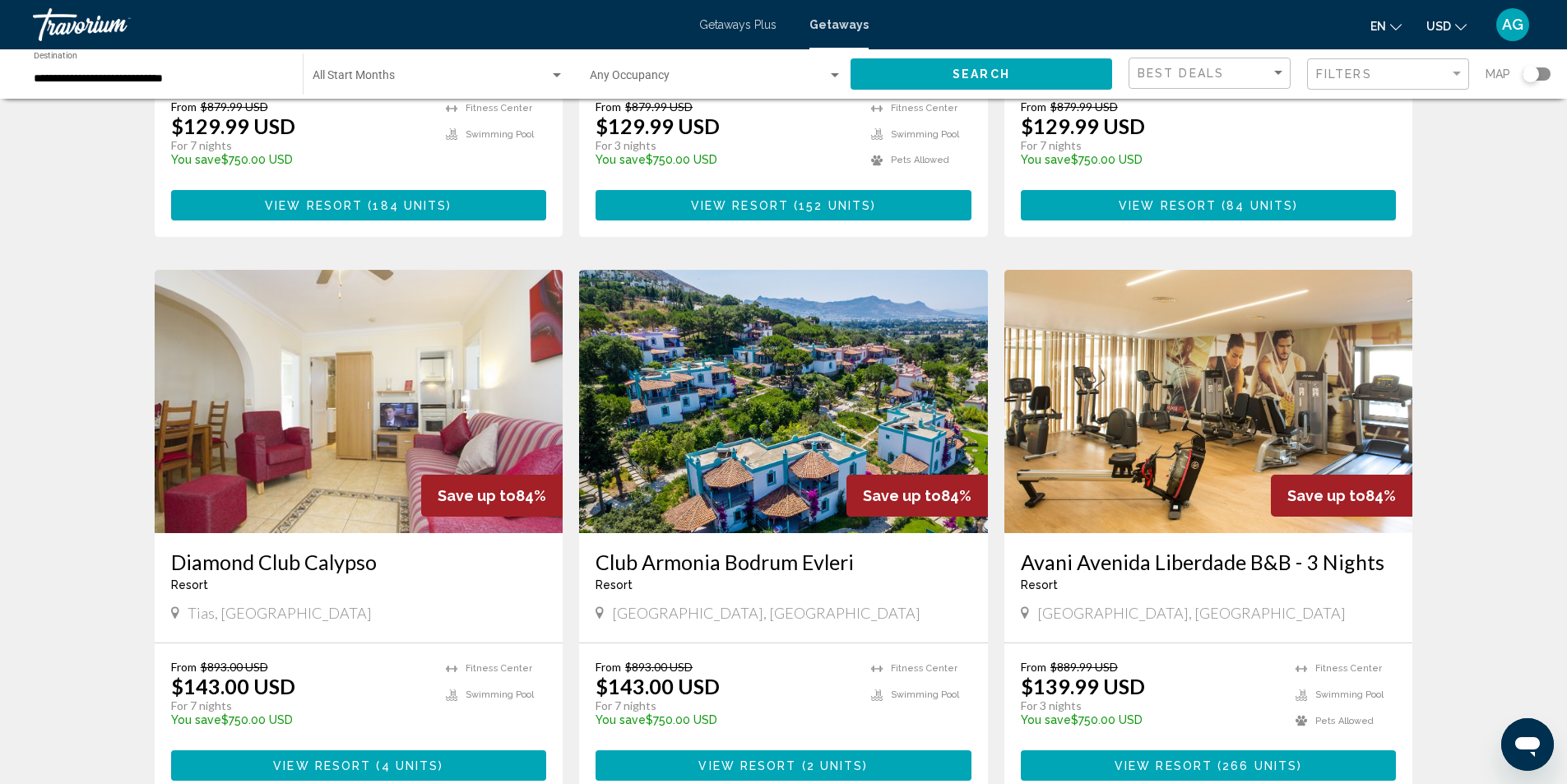
drag, startPoint x: 592, startPoint y: 500, endPoint x: 855, endPoint y: 500, distance: 263.0
click at [855, 533] on div "Club Armonia [GEOGRAPHIC_DATA] [GEOGRAPHIC_DATA] - This is an adults only resor…" at bounding box center [784, 587] width 409 height 109
click at [756, 348] on img "Main content" at bounding box center [784, 401] width 409 height 263
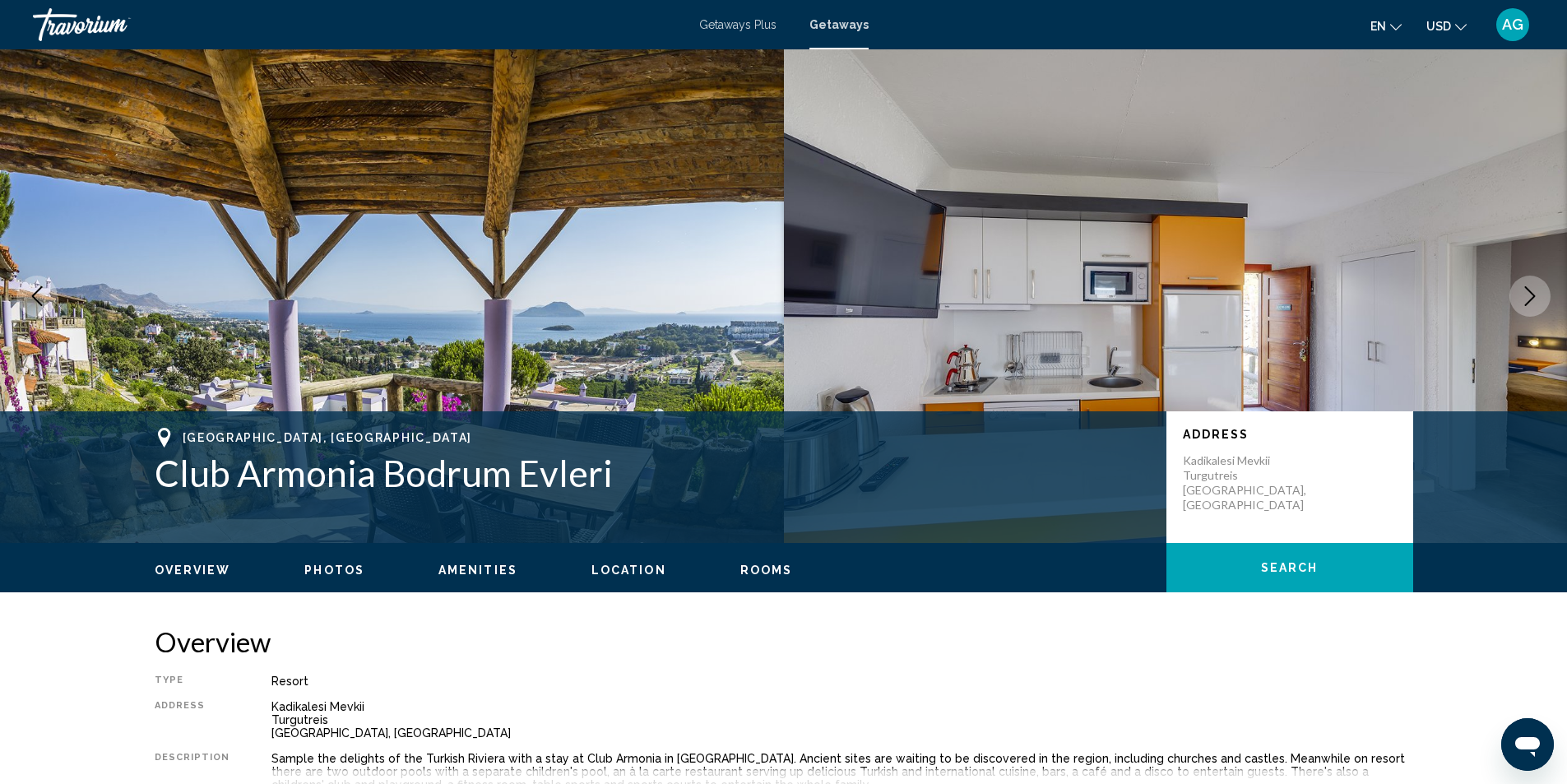
click at [1534, 299] on icon "Next image" at bounding box center [1530, 296] width 20 height 20
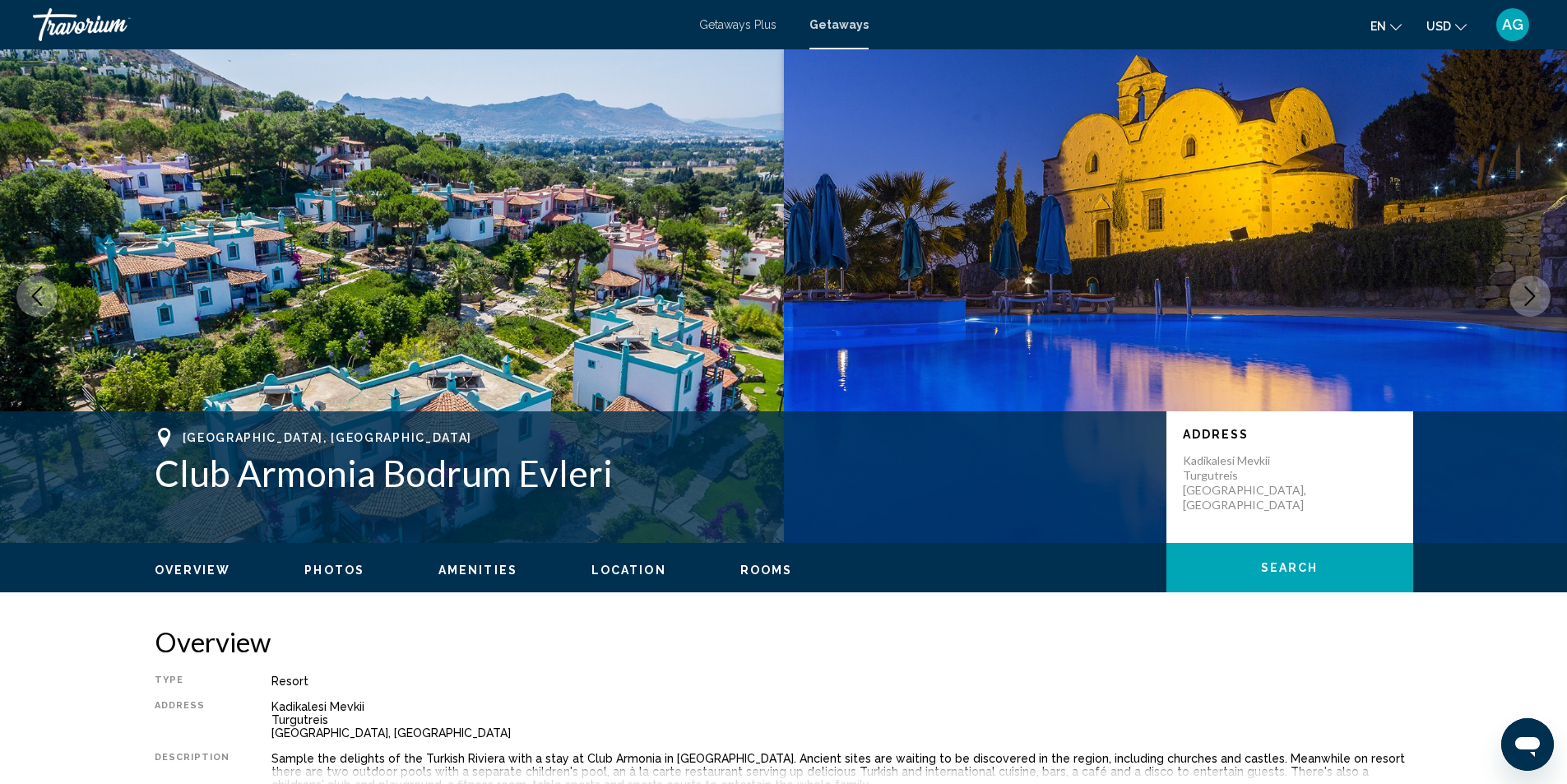
click at [1534, 299] on icon "Next image" at bounding box center [1530, 296] width 20 height 20
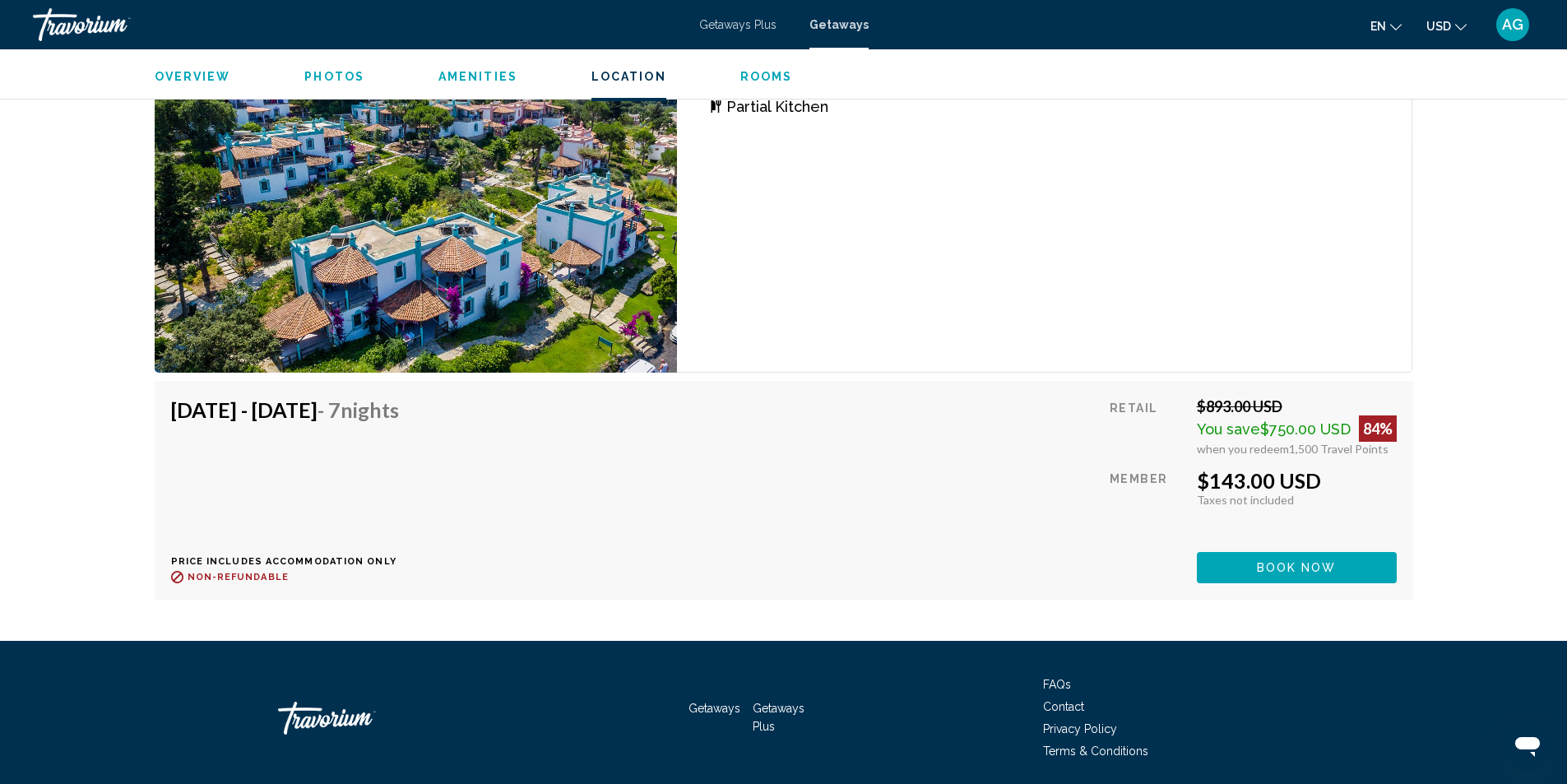
scroll to position [2471, 0]
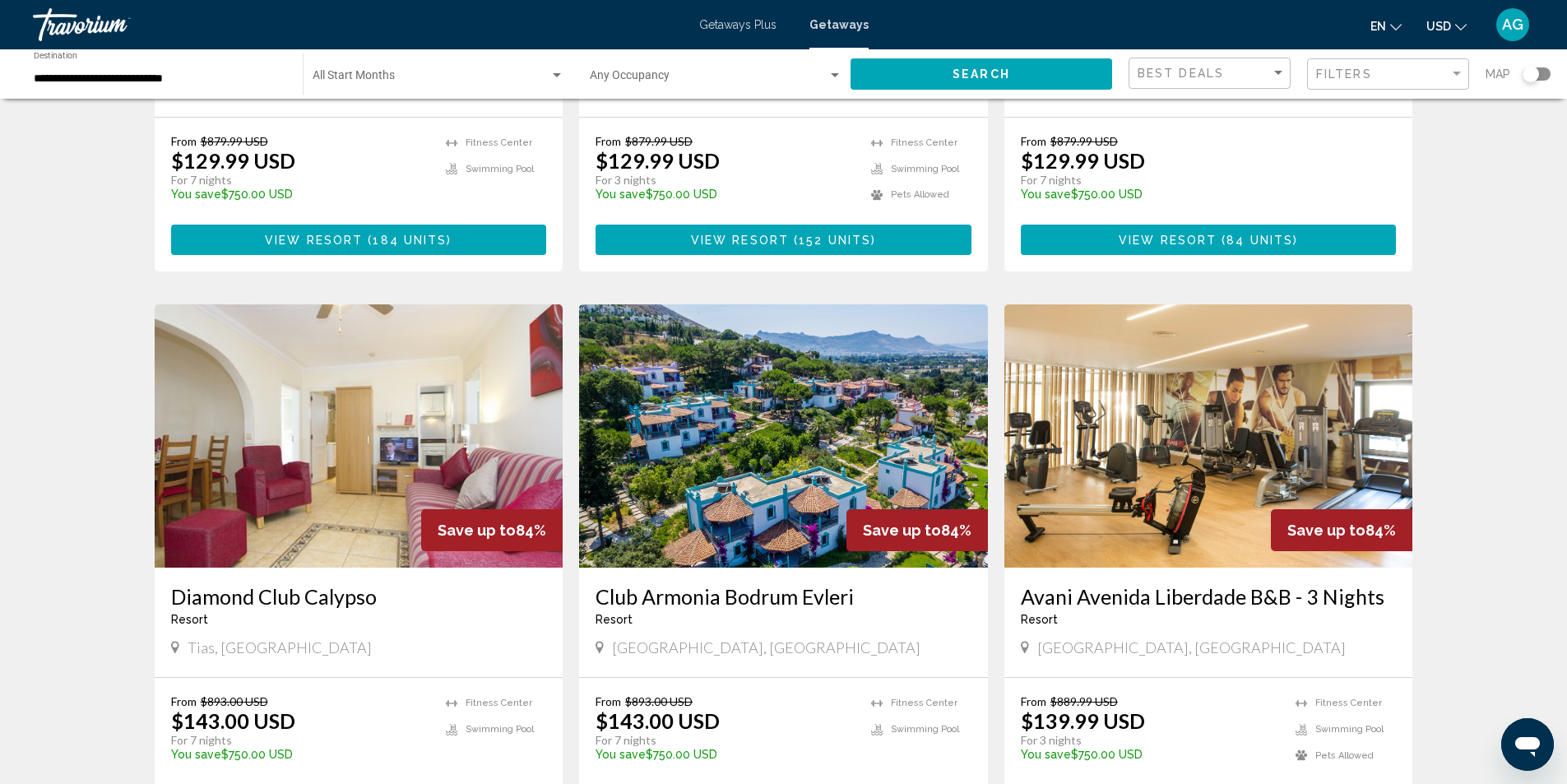
scroll to position [1897, 0]
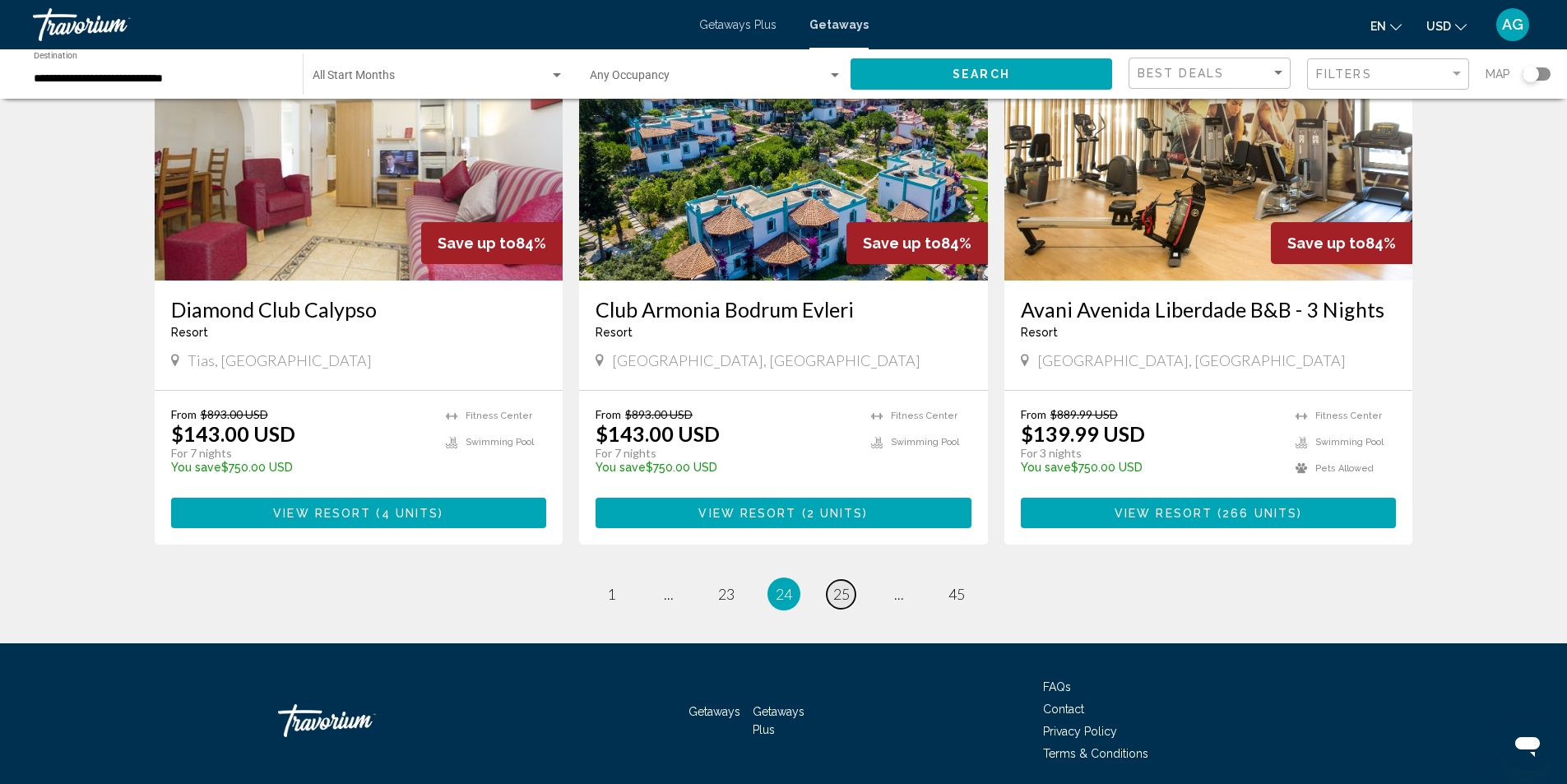
click at [836, 584] on span "25" at bounding box center [842, 593] width 16 height 18
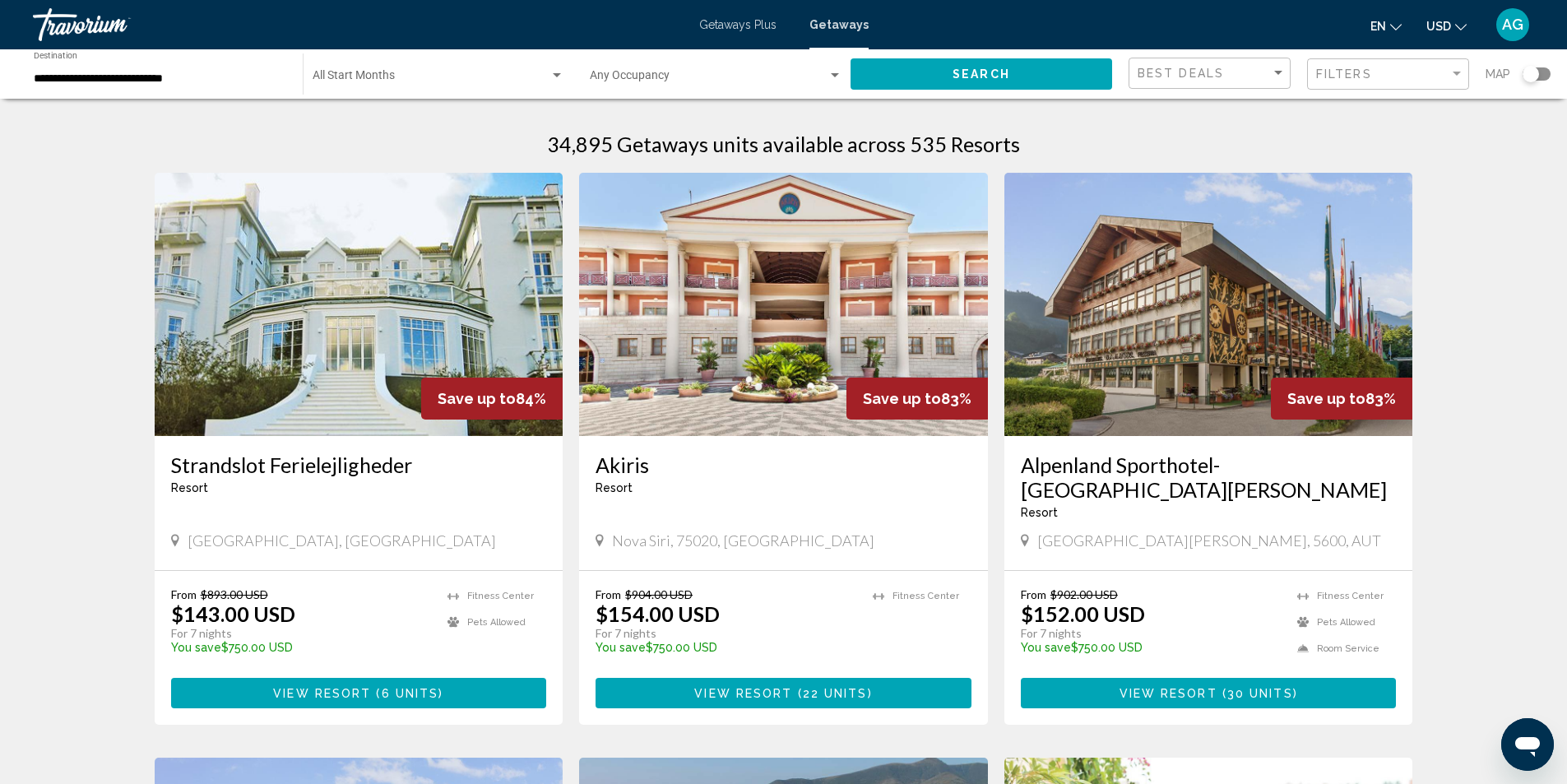
drag, startPoint x: 167, startPoint y: 466, endPoint x: 414, endPoint y: 466, distance: 247.0
click at [414, 466] on div "Strandslot Ferielejligheder Resort - This is an adults only resort [GEOGRAPHIC_…" at bounding box center [359, 503] width 409 height 134
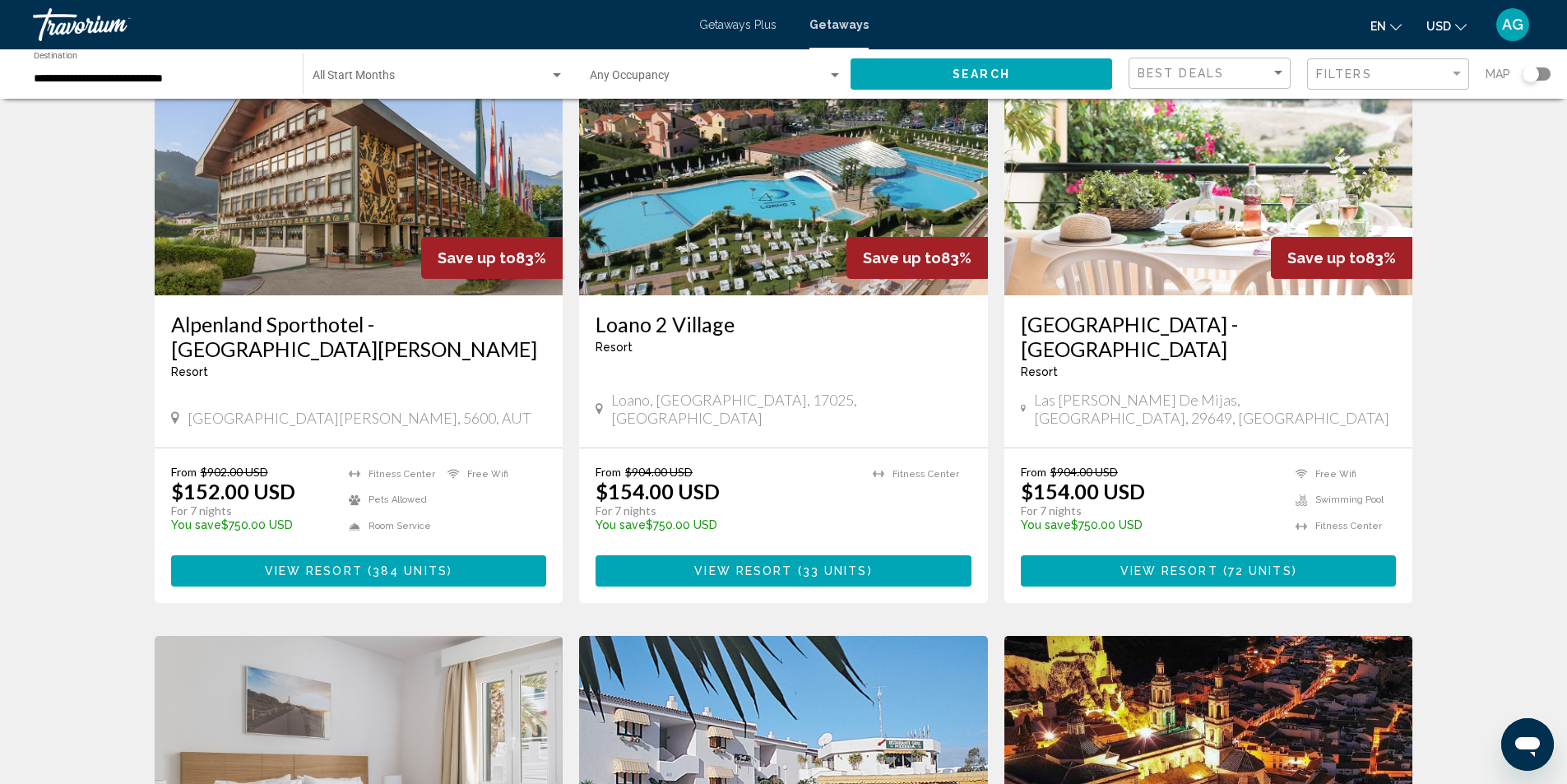
scroll to position [1151, 0]
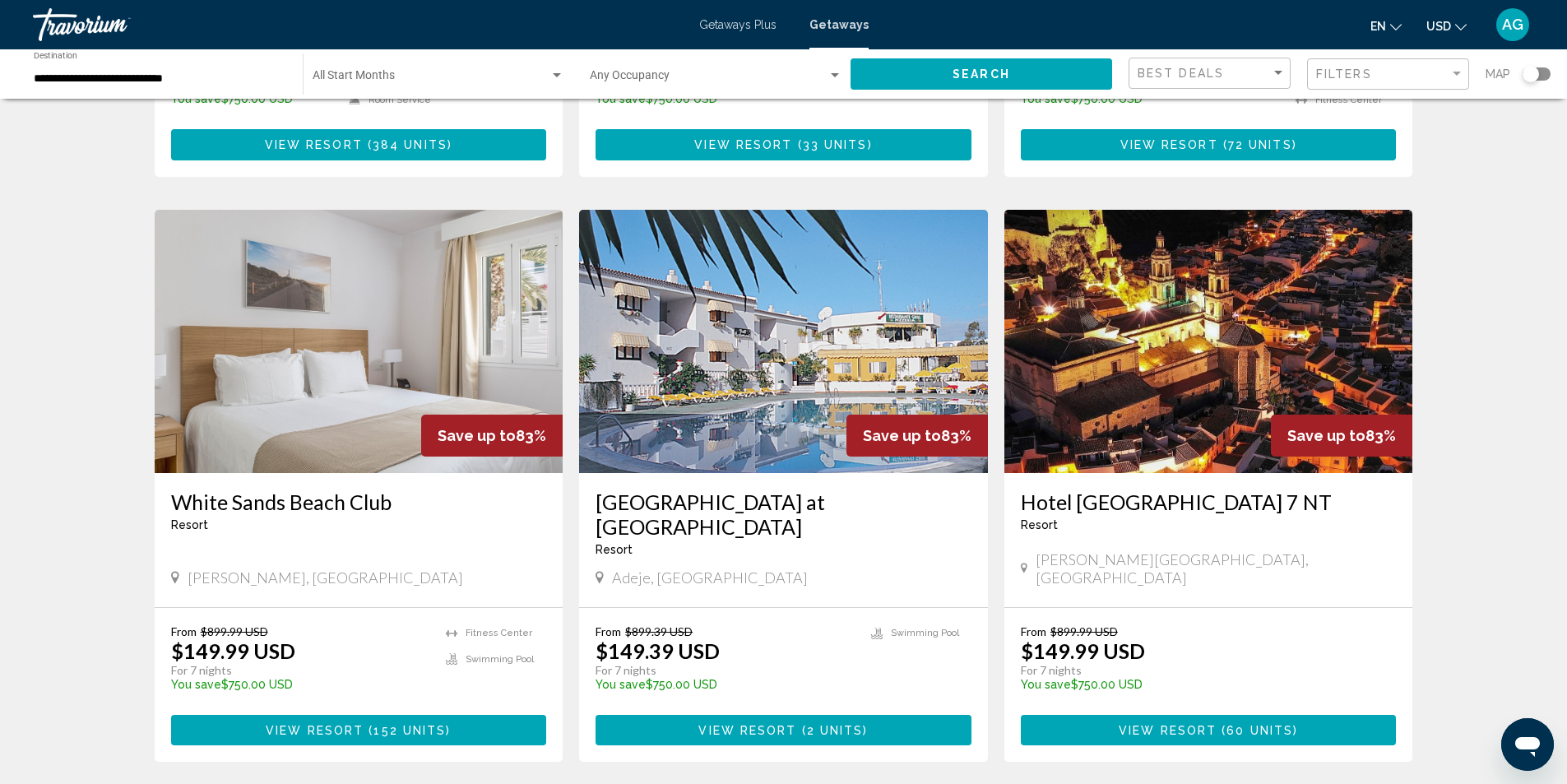
click at [1133, 405] on img "Main content" at bounding box center [1209, 341] width 409 height 263
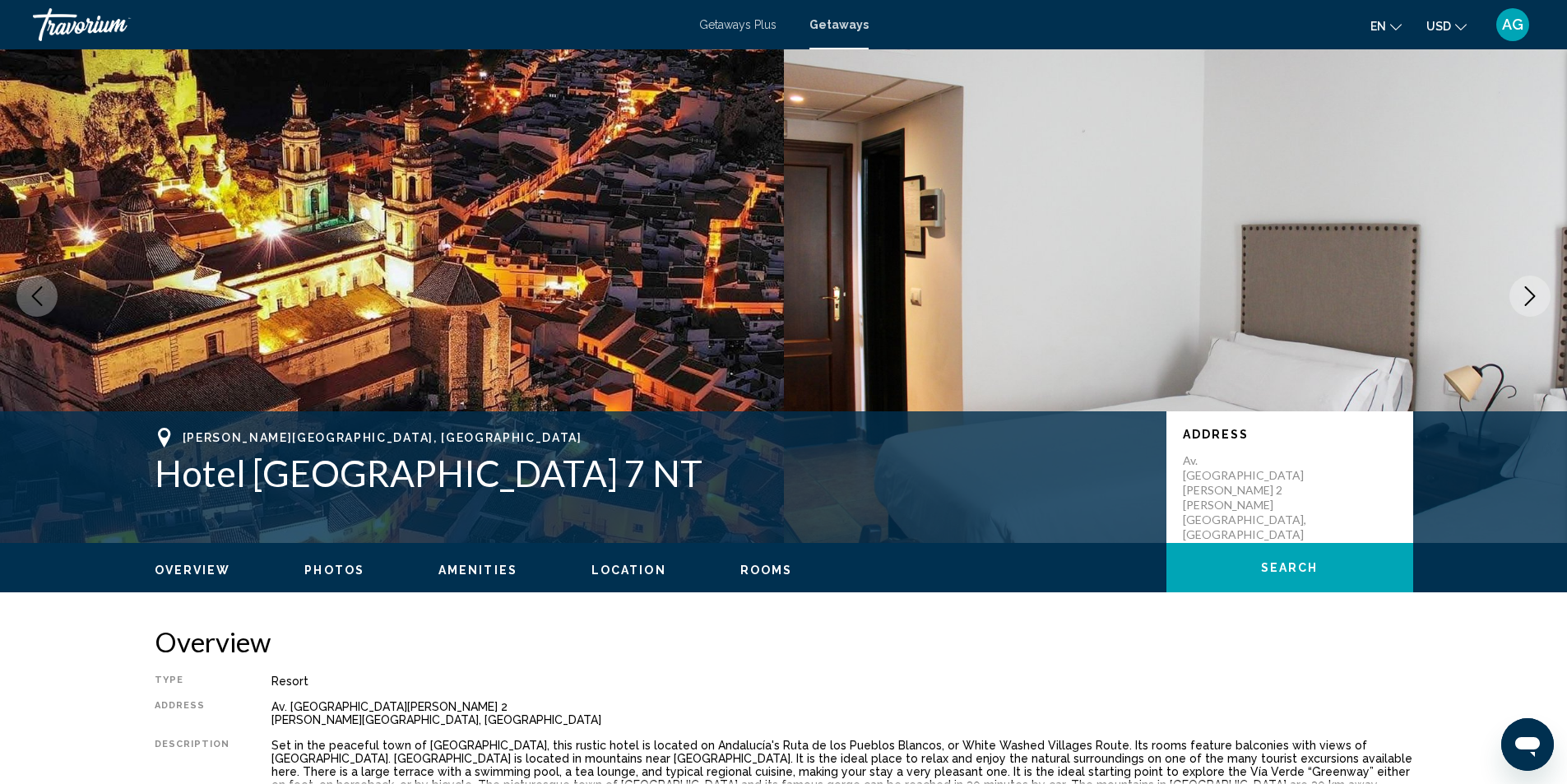
click at [1522, 294] on icon "Next image" at bounding box center [1530, 296] width 20 height 20
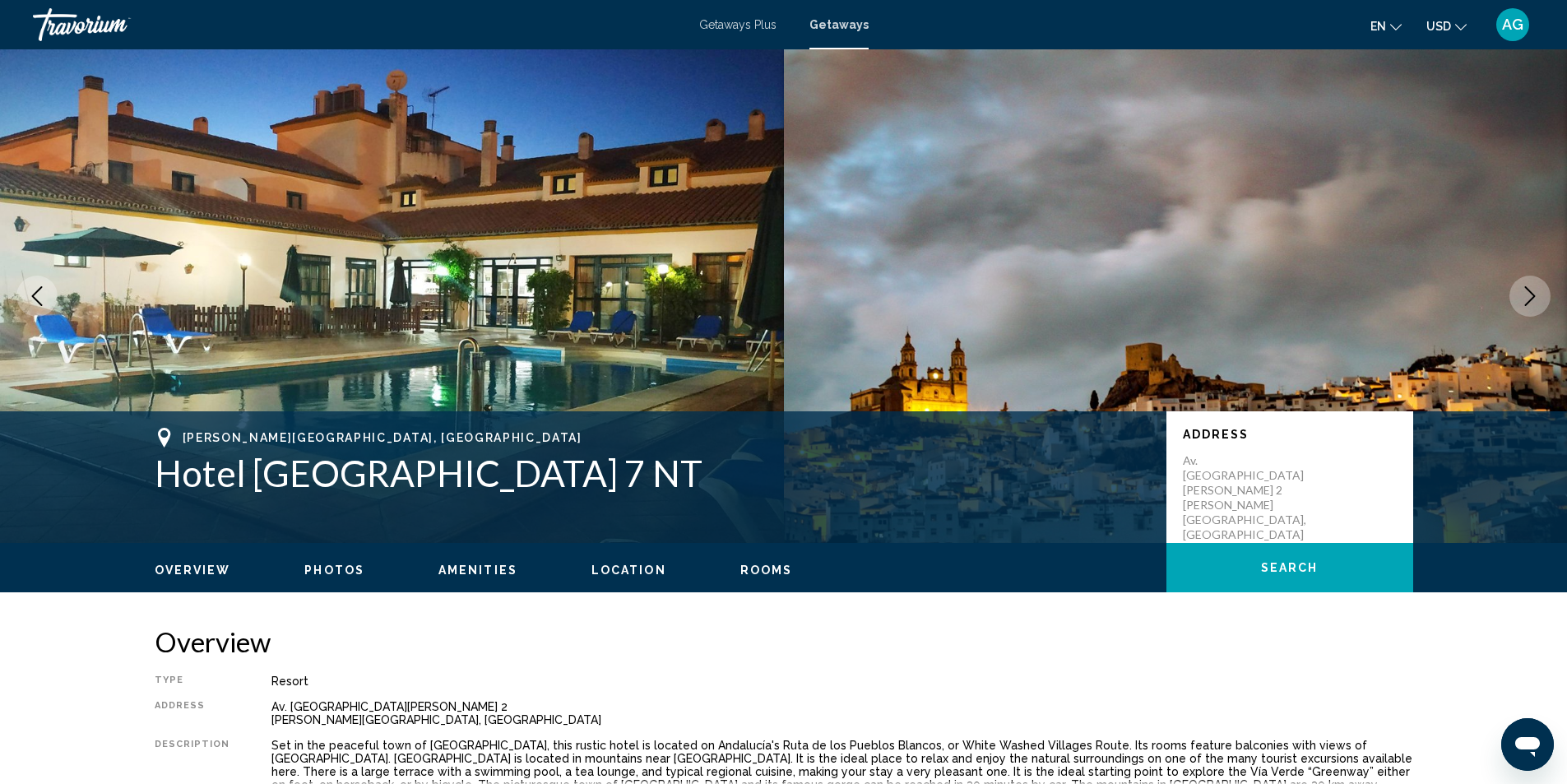
click at [1522, 294] on icon "Next image" at bounding box center [1530, 296] width 20 height 20
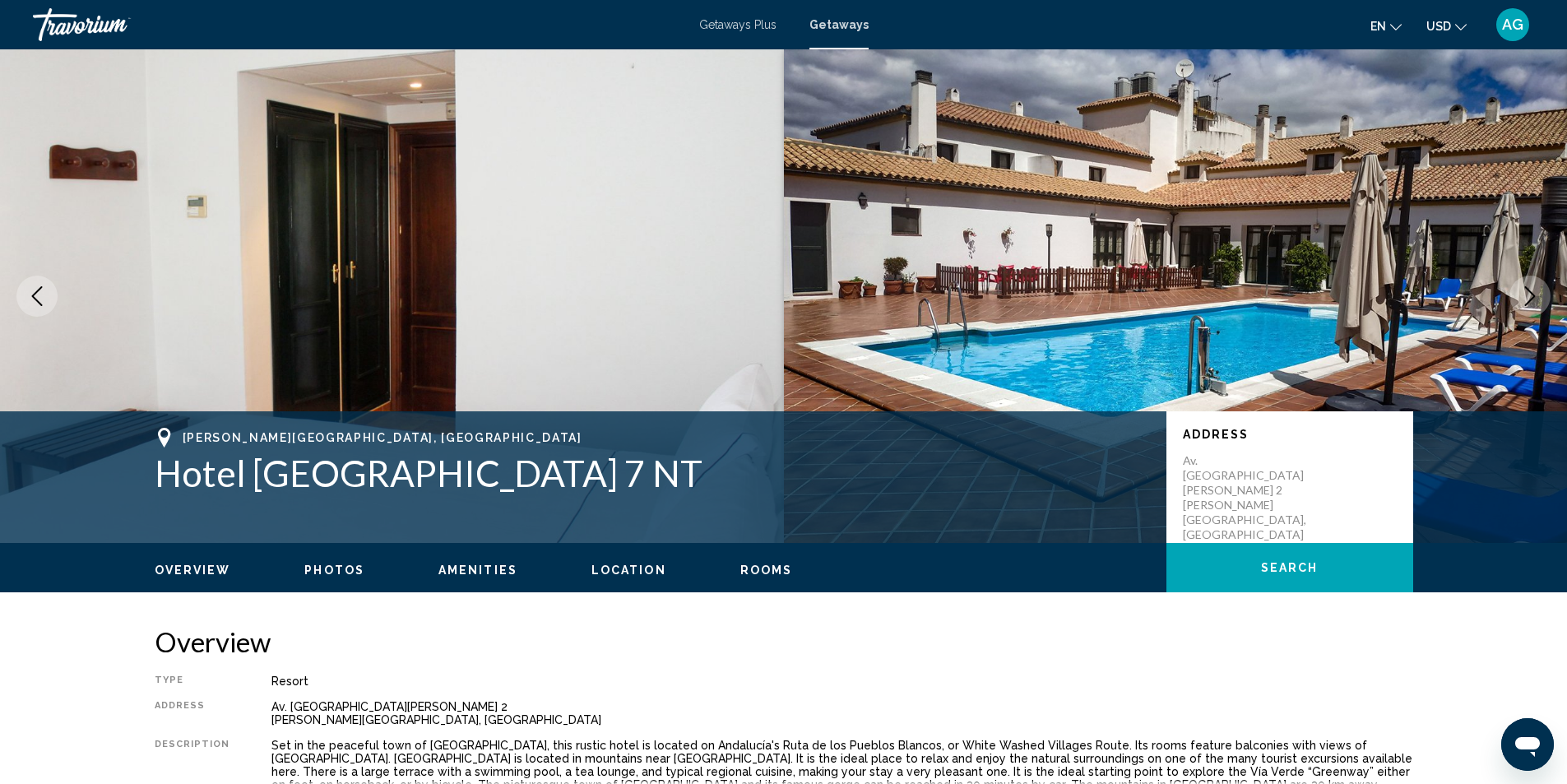
click at [1522, 294] on icon "Next image" at bounding box center [1530, 296] width 20 height 20
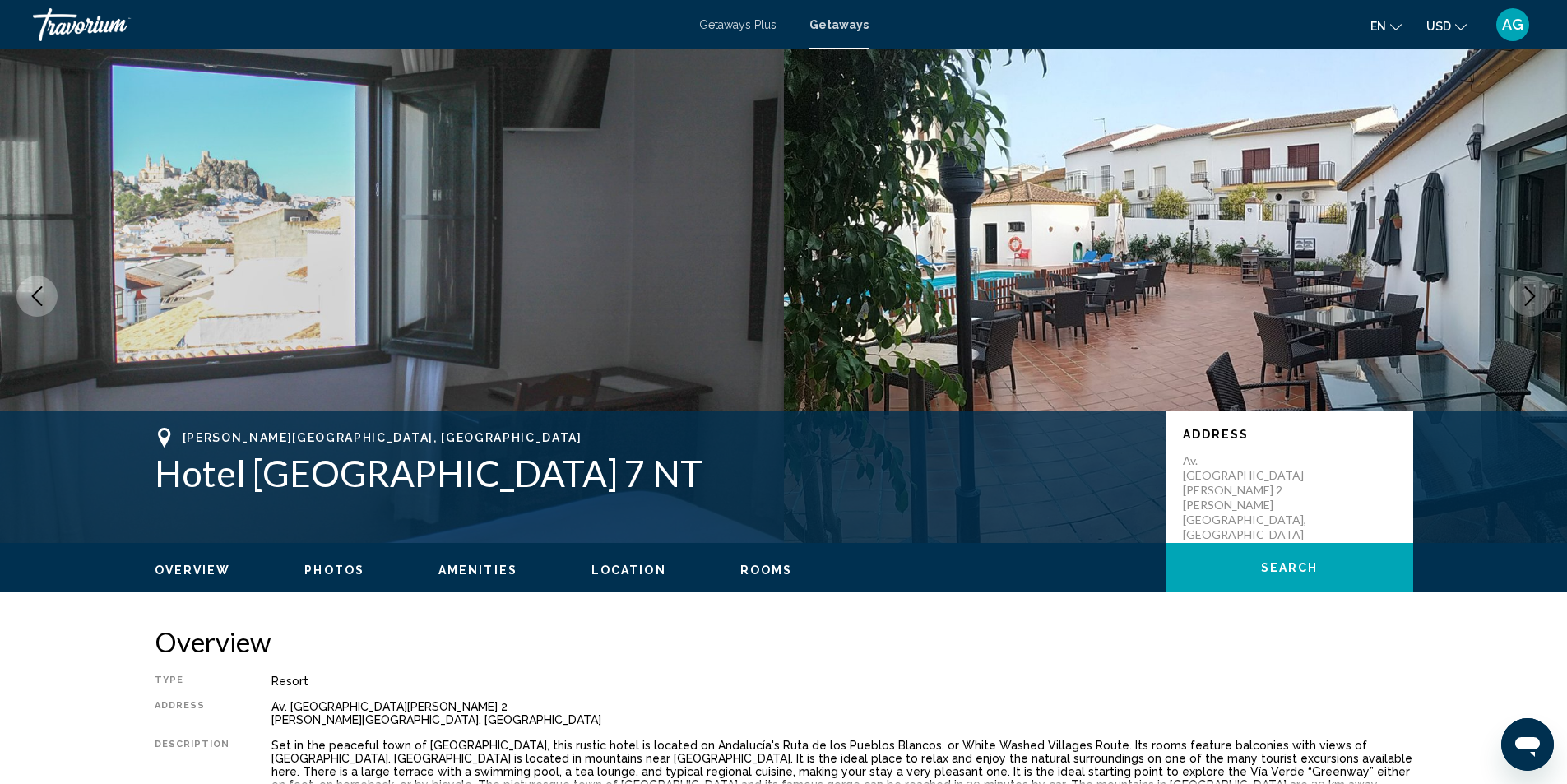
click at [1522, 294] on icon "Next image" at bounding box center [1530, 296] width 20 height 20
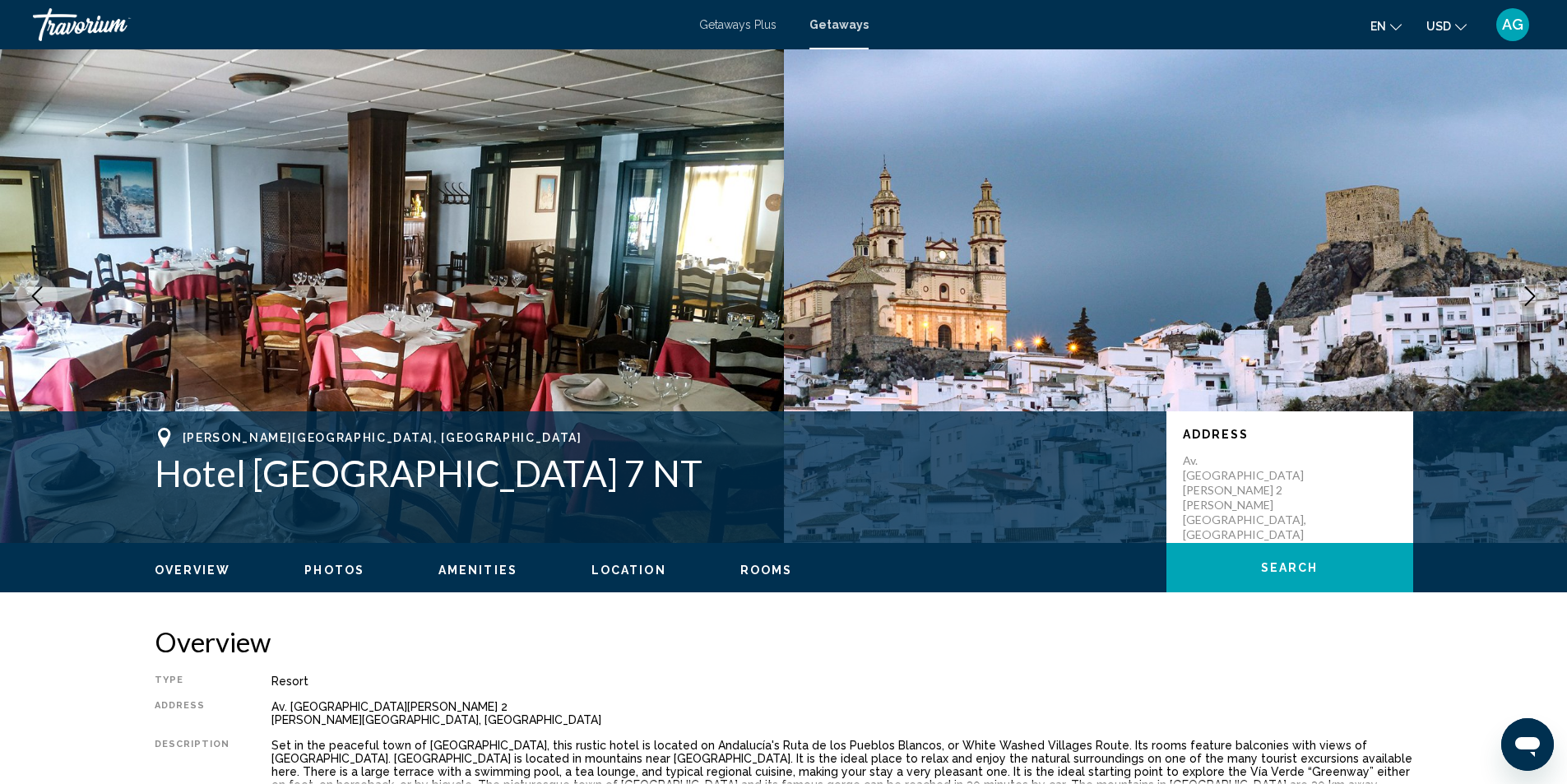
click at [1522, 294] on icon "Next image" at bounding box center [1530, 296] width 20 height 20
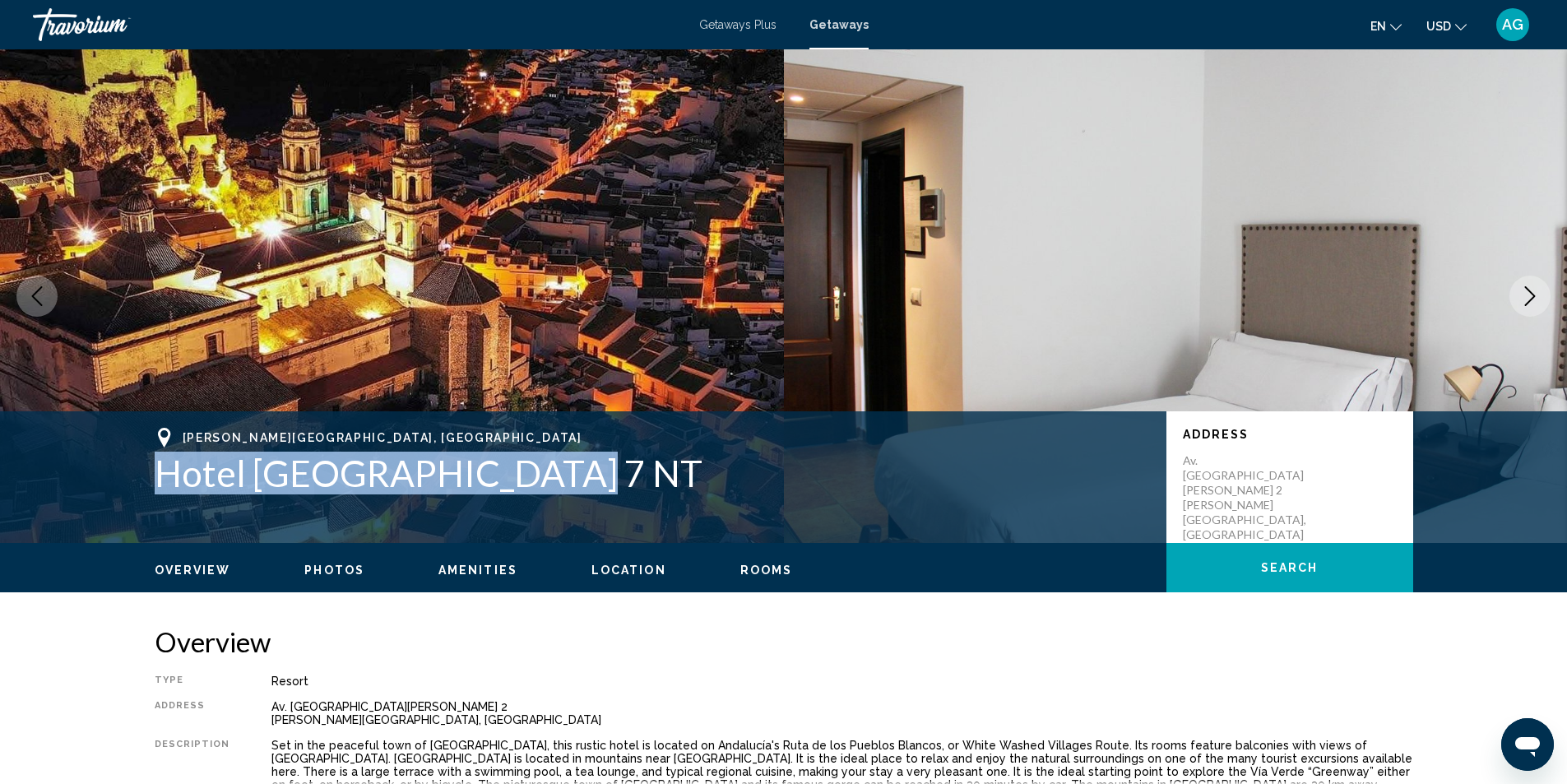
drag, startPoint x: 137, startPoint y: 478, endPoint x: 531, endPoint y: 478, distance: 394.0
click at [531, 478] on div "[PERSON_NAME][GEOGRAPHIC_DATA], [GEOGRAPHIC_DATA] [GEOGRAPHIC_DATA] Y Cal 7 NT …" at bounding box center [784, 477] width 1324 height 98
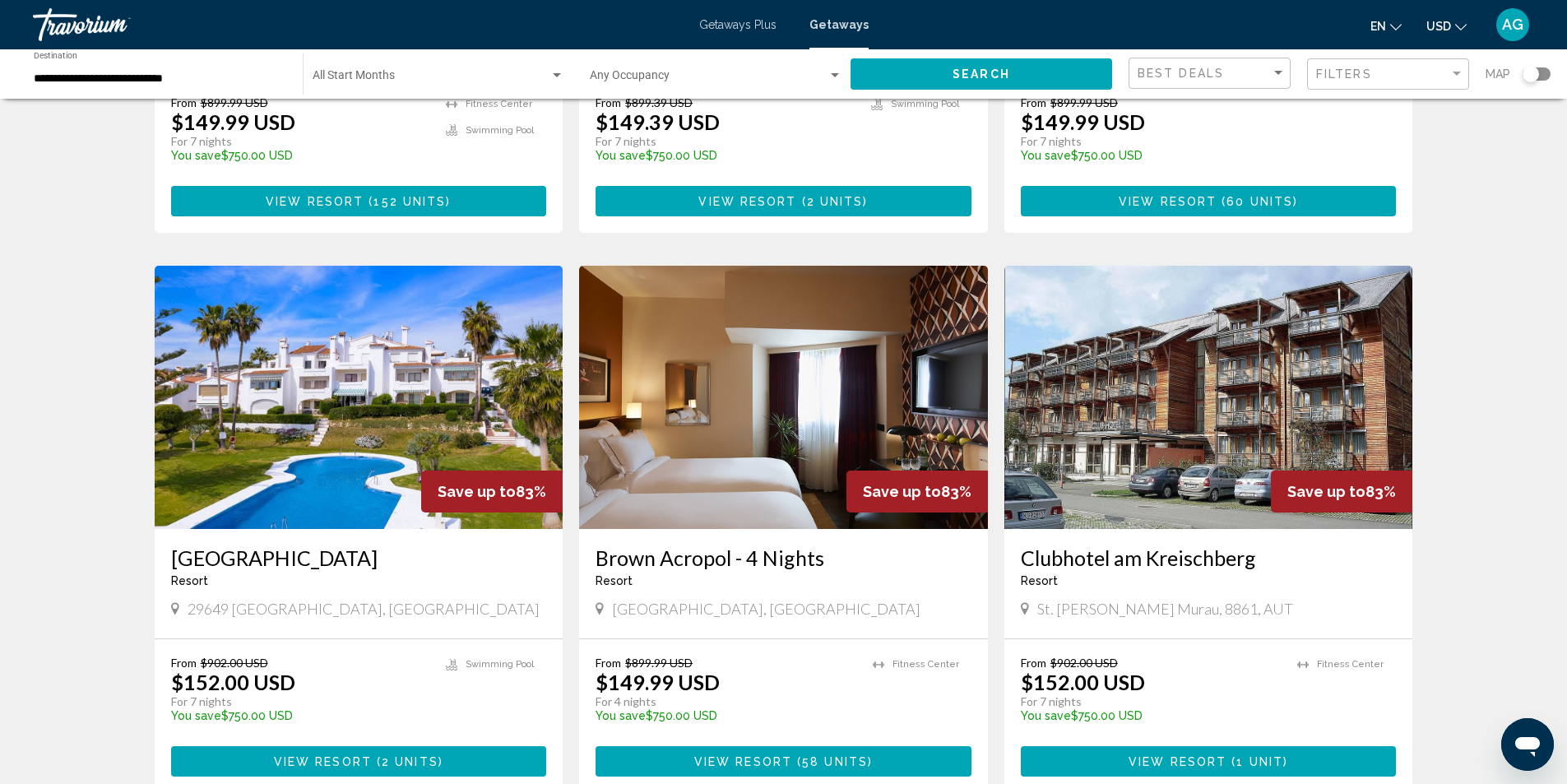
scroll to position [1891, 0]
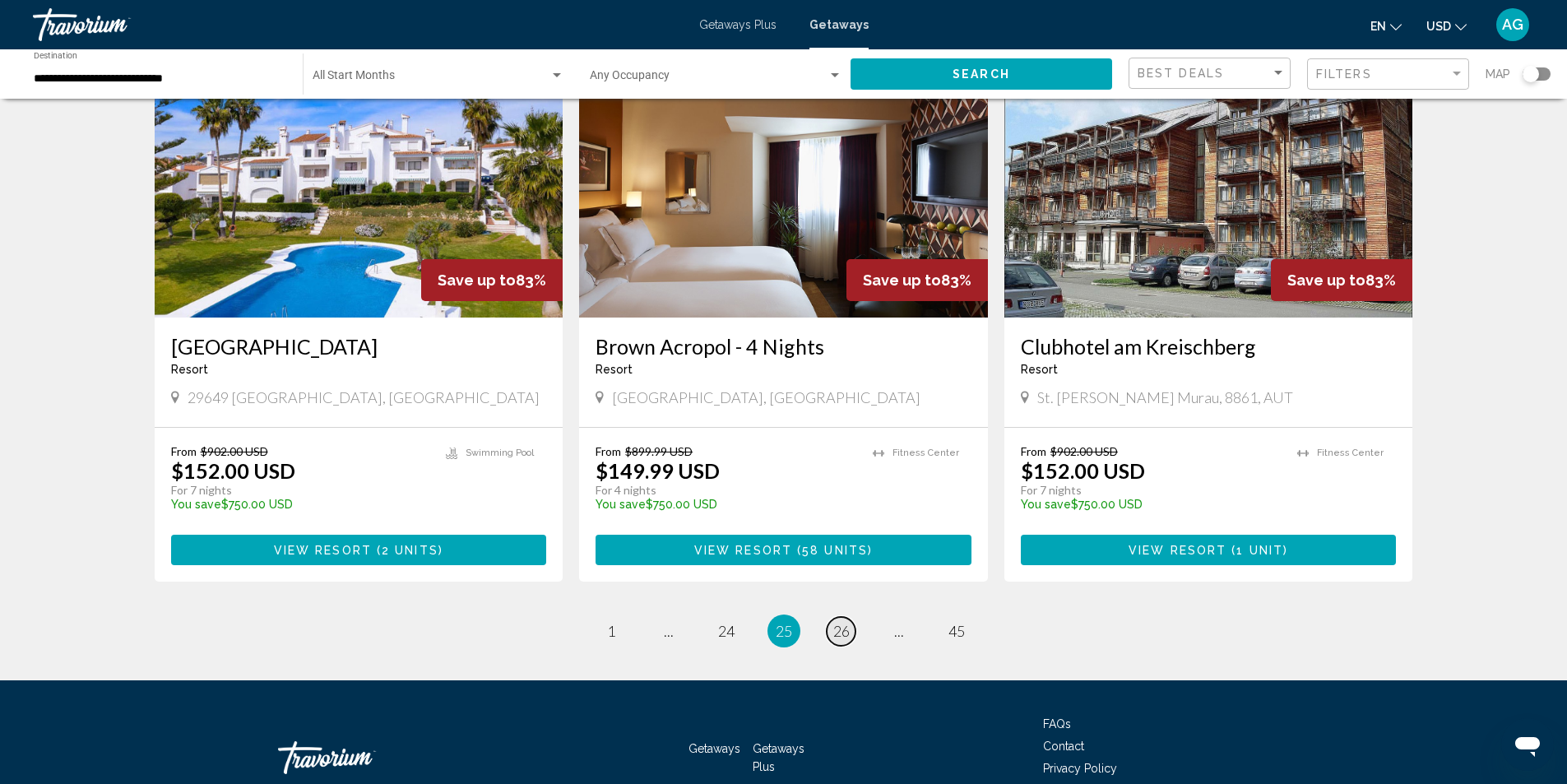
click at [851, 617] on link "page 26" at bounding box center [841, 631] width 29 height 29
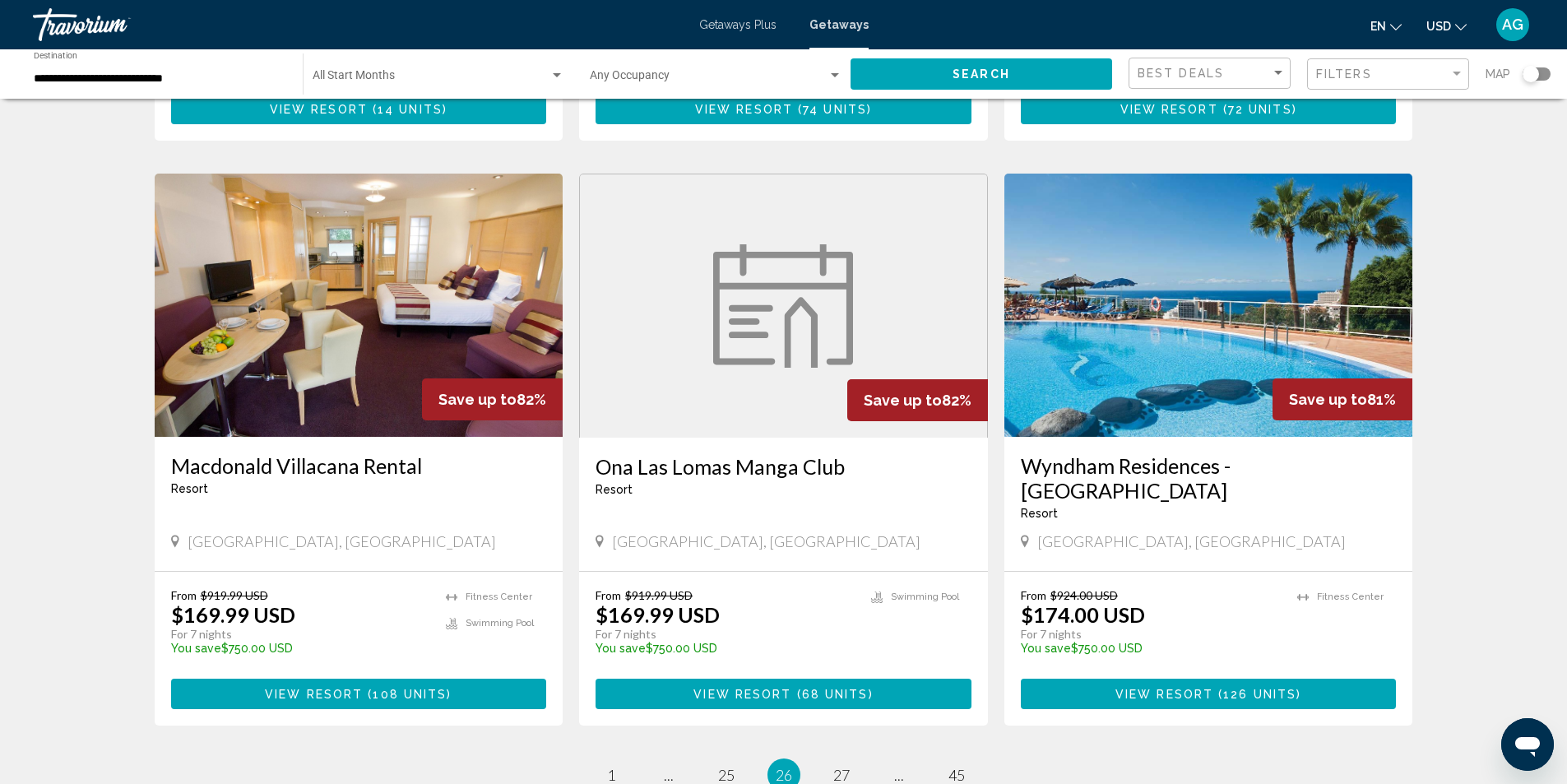
scroll to position [1897, 0]
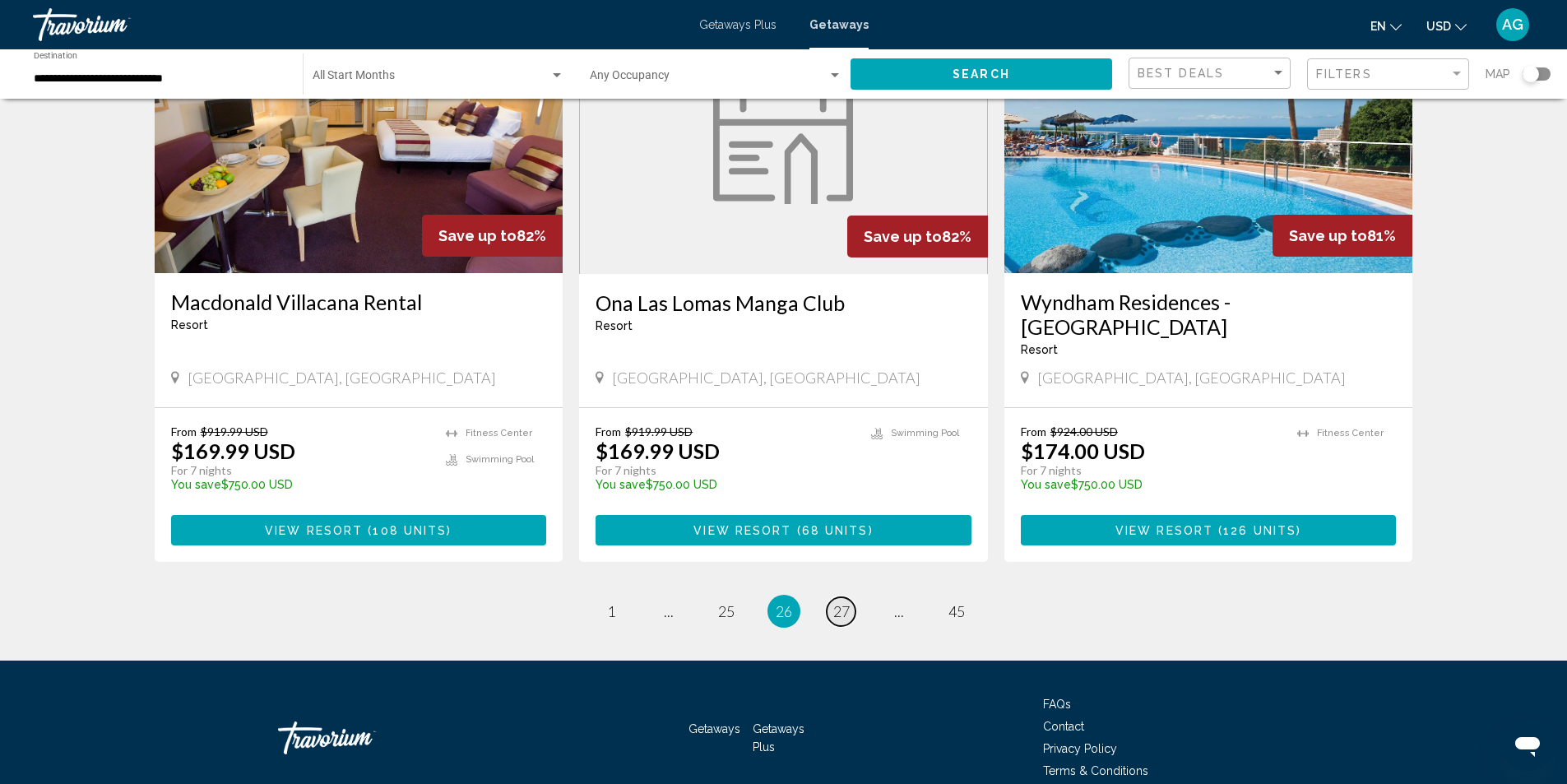
click at [843, 602] on span "27" at bounding box center [842, 611] width 16 height 18
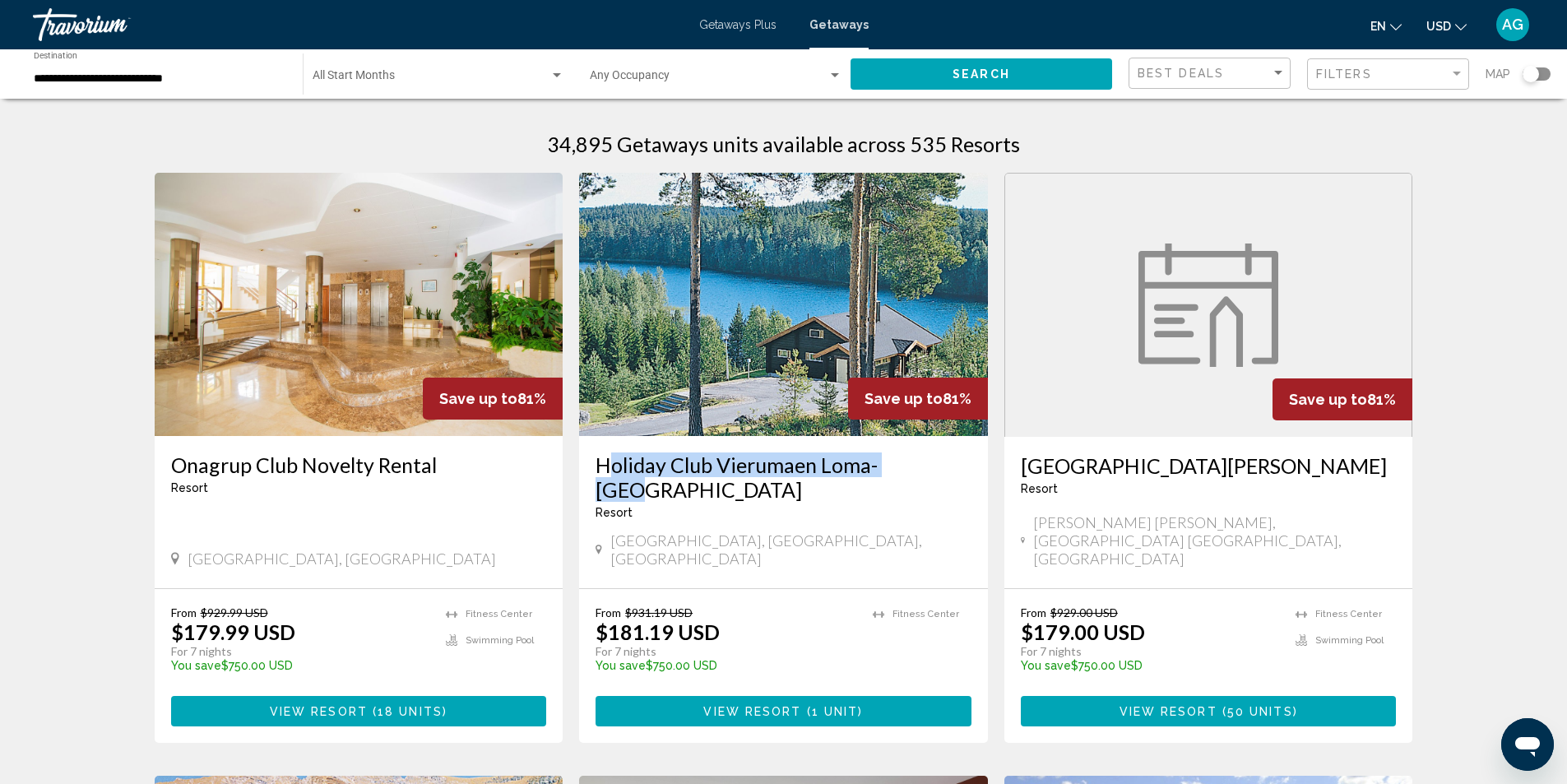
drag, startPoint x: 592, startPoint y: 462, endPoint x: 906, endPoint y: 464, distance: 314.0
click at [906, 464] on div "Holiday Club [GEOGRAPHIC_DATA] - This is an adults only resort [GEOGRAPHIC_DATA…" at bounding box center [784, 512] width 409 height 152
click at [896, 502] on div "Holiday Club [GEOGRAPHIC_DATA] - This is an adults only resort" at bounding box center [784, 491] width 376 height 79
drag, startPoint x: 589, startPoint y: 463, endPoint x: 931, endPoint y: 459, distance: 342.0
click at [931, 459] on div "Holiday Club [GEOGRAPHIC_DATA] - This is an adults only resort [GEOGRAPHIC_DATA…" at bounding box center [784, 512] width 409 height 152
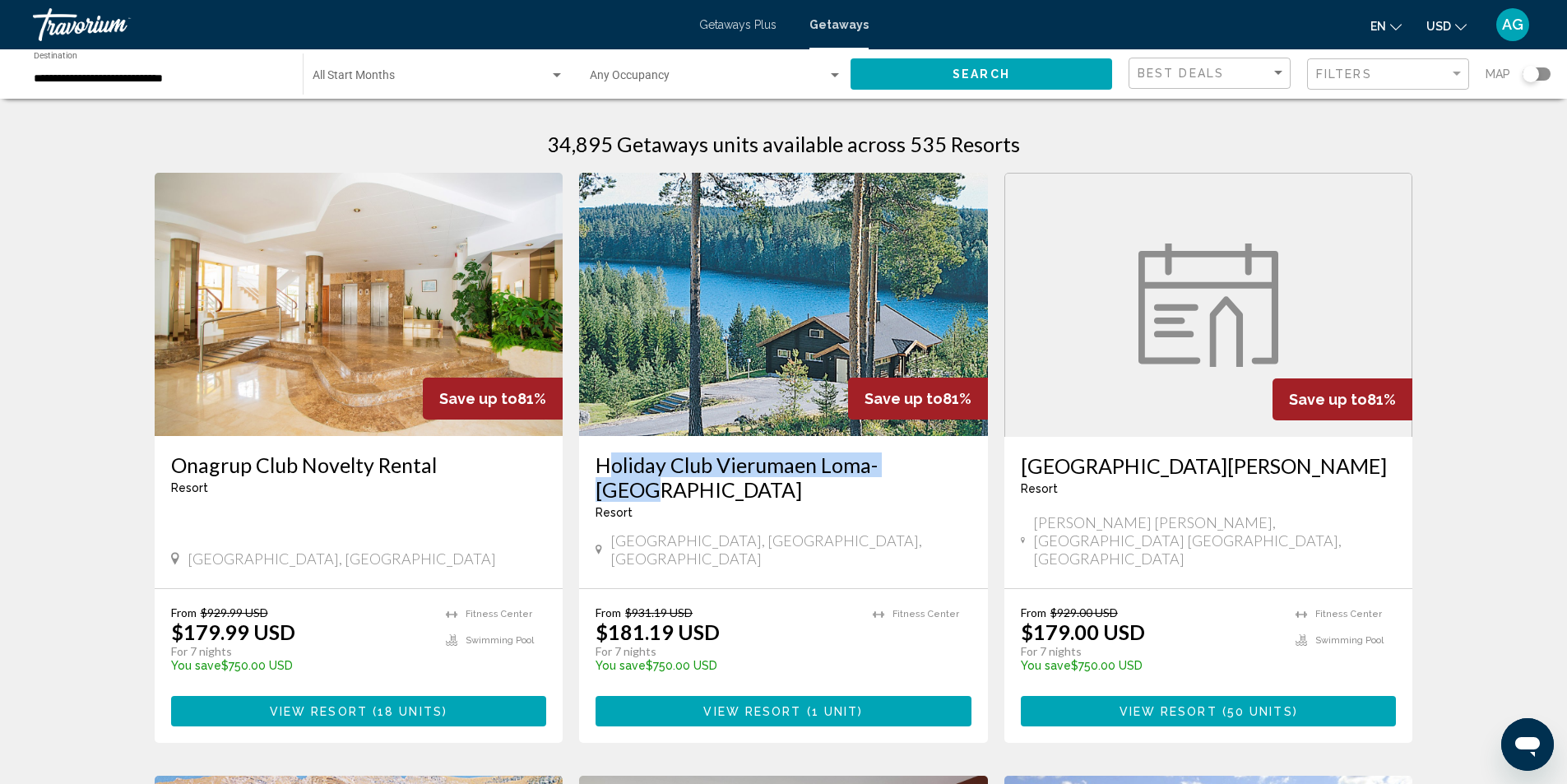
click at [761, 389] on img "Main content" at bounding box center [784, 304] width 409 height 263
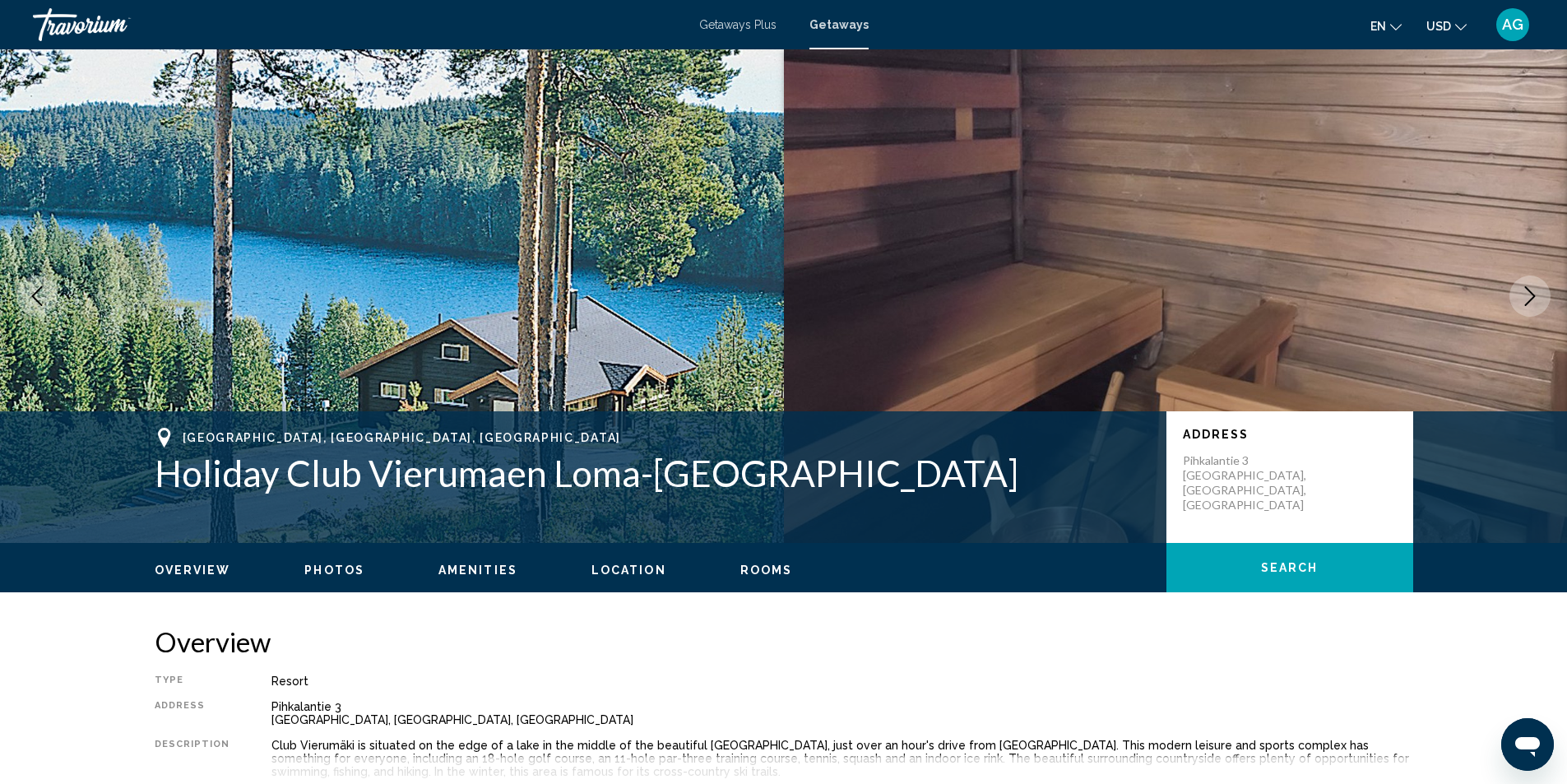
click at [1534, 299] on icon "Next image" at bounding box center [1530, 296] width 20 height 20
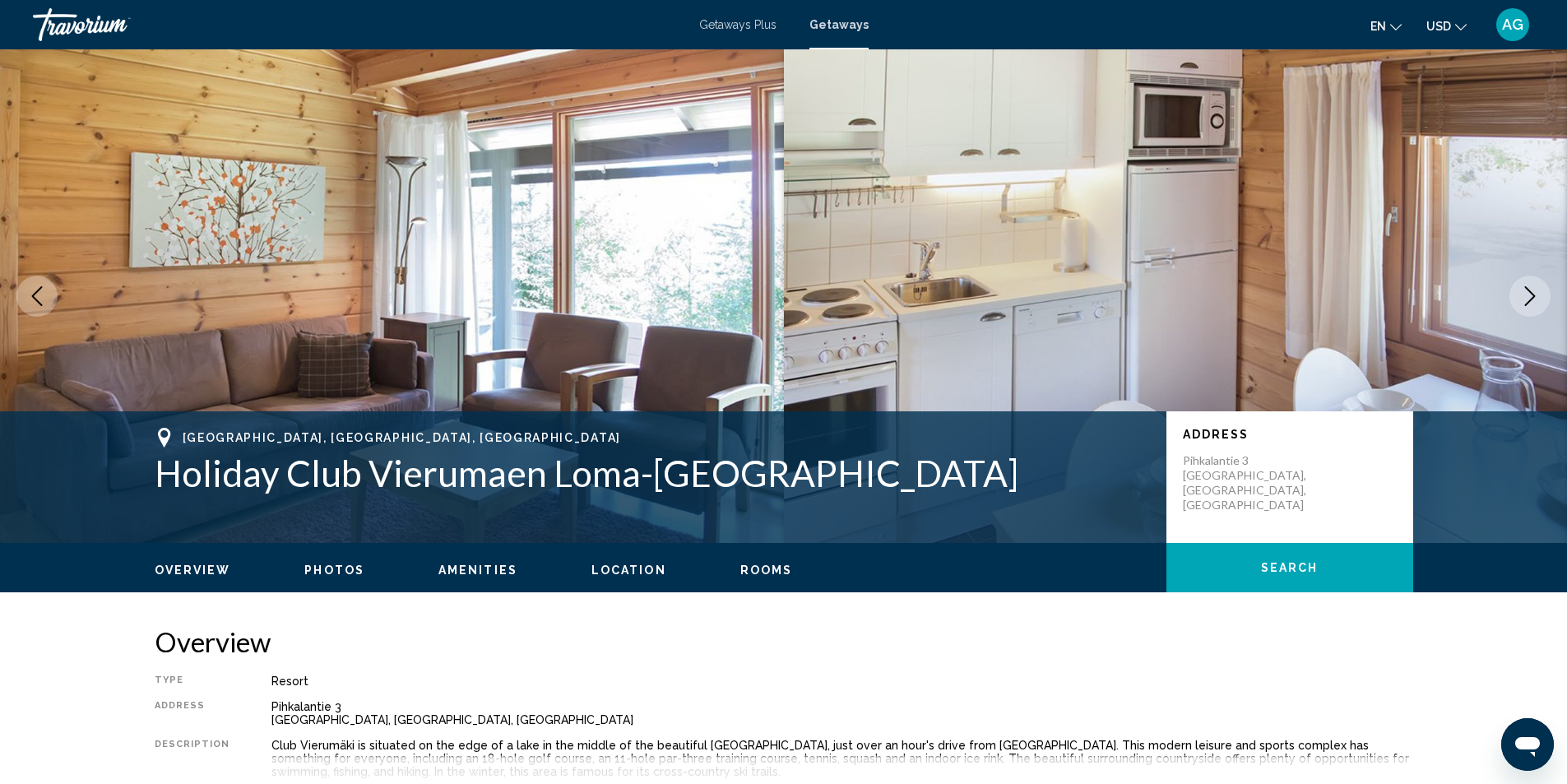
click at [1524, 299] on icon "Next image" at bounding box center [1530, 296] width 20 height 20
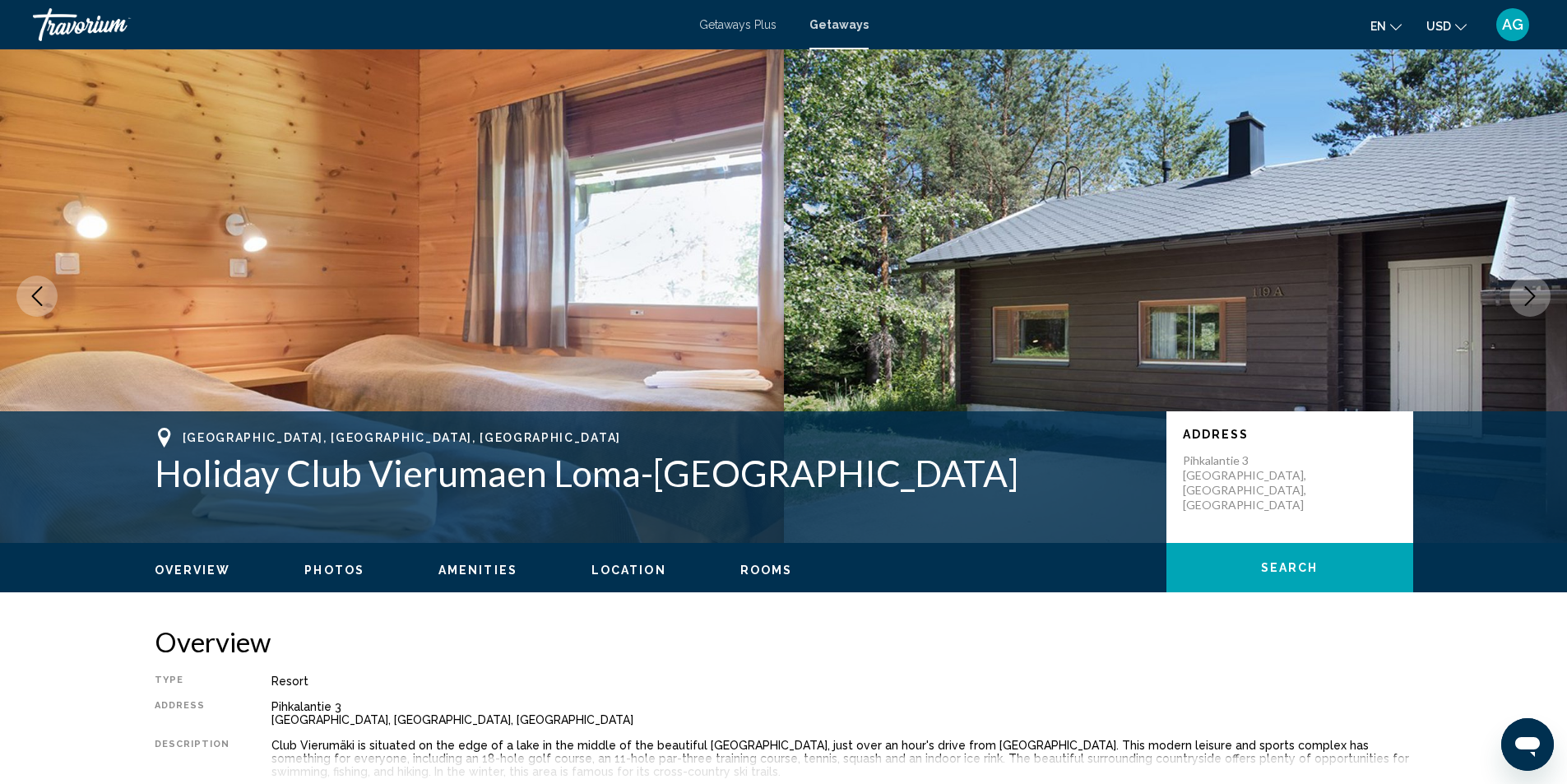
click at [1524, 299] on icon "Next image" at bounding box center [1530, 296] width 20 height 20
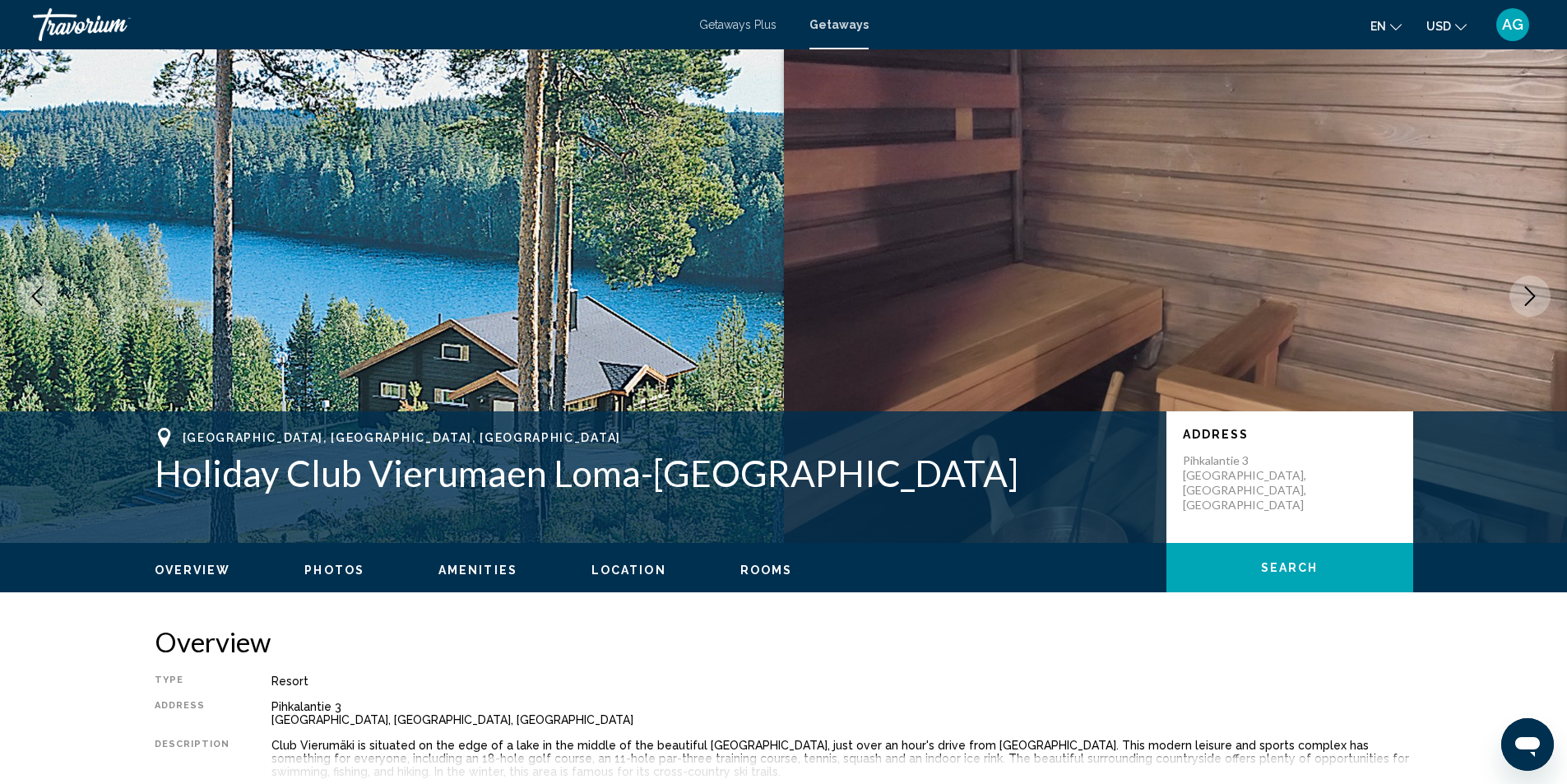
click at [1524, 299] on icon "Next image" at bounding box center [1530, 296] width 20 height 20
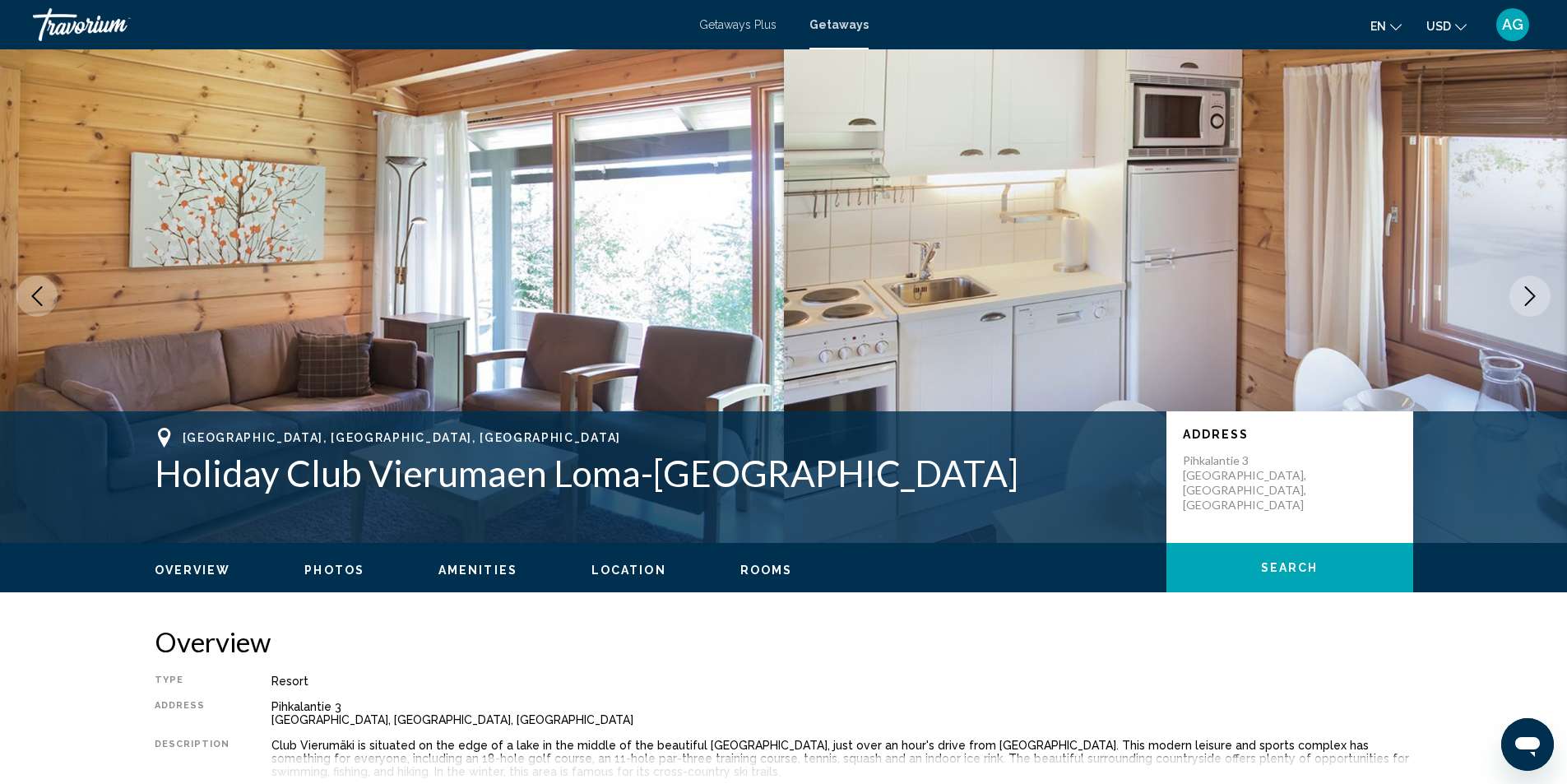
click at [1524, 299] on icon "Next image" at bounding box center [1530, 296] width 20 height 20
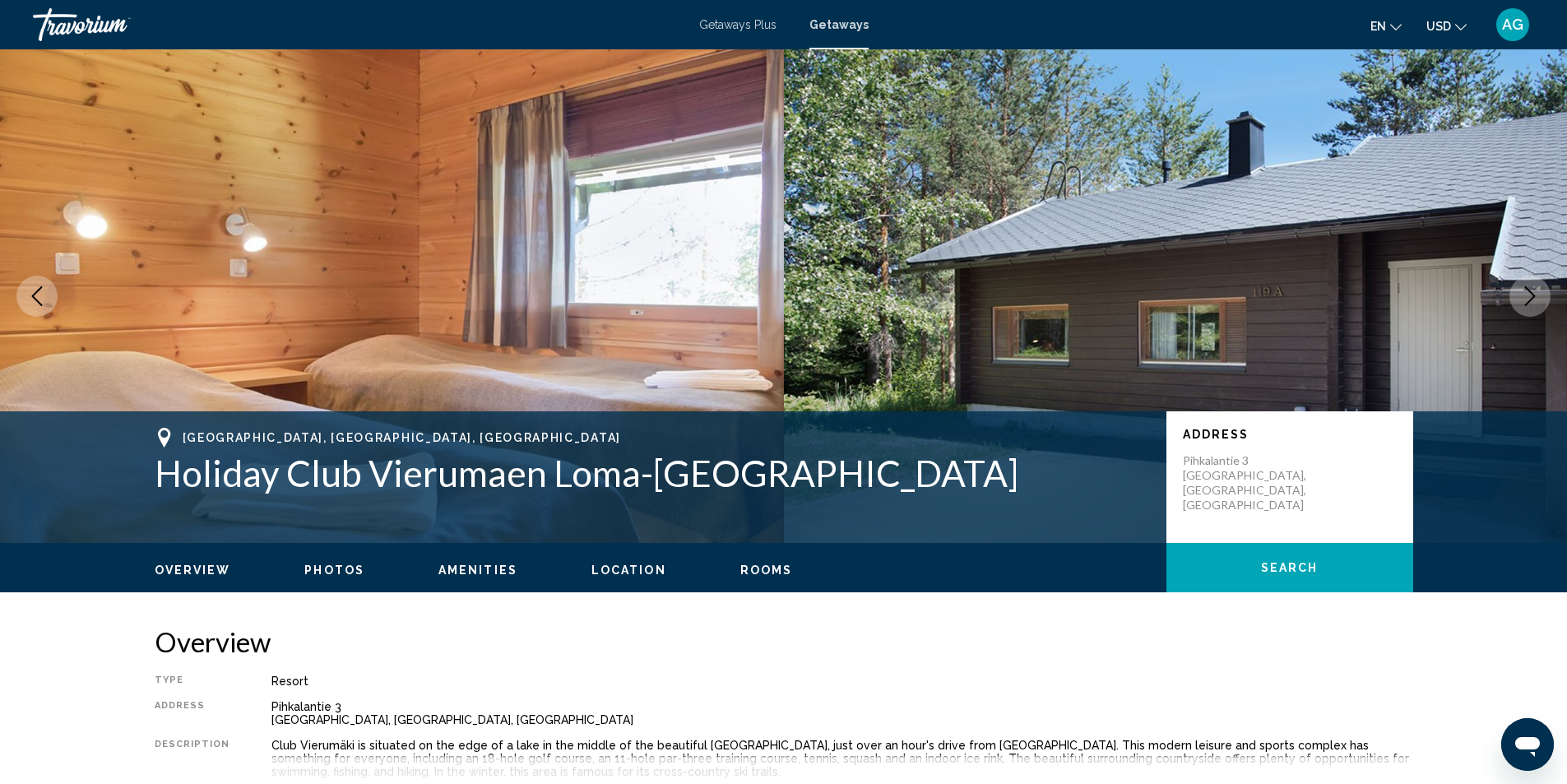
click at [1524, 299] on icon "Next image" at bounding box center [1530, 296] width 20 height 20
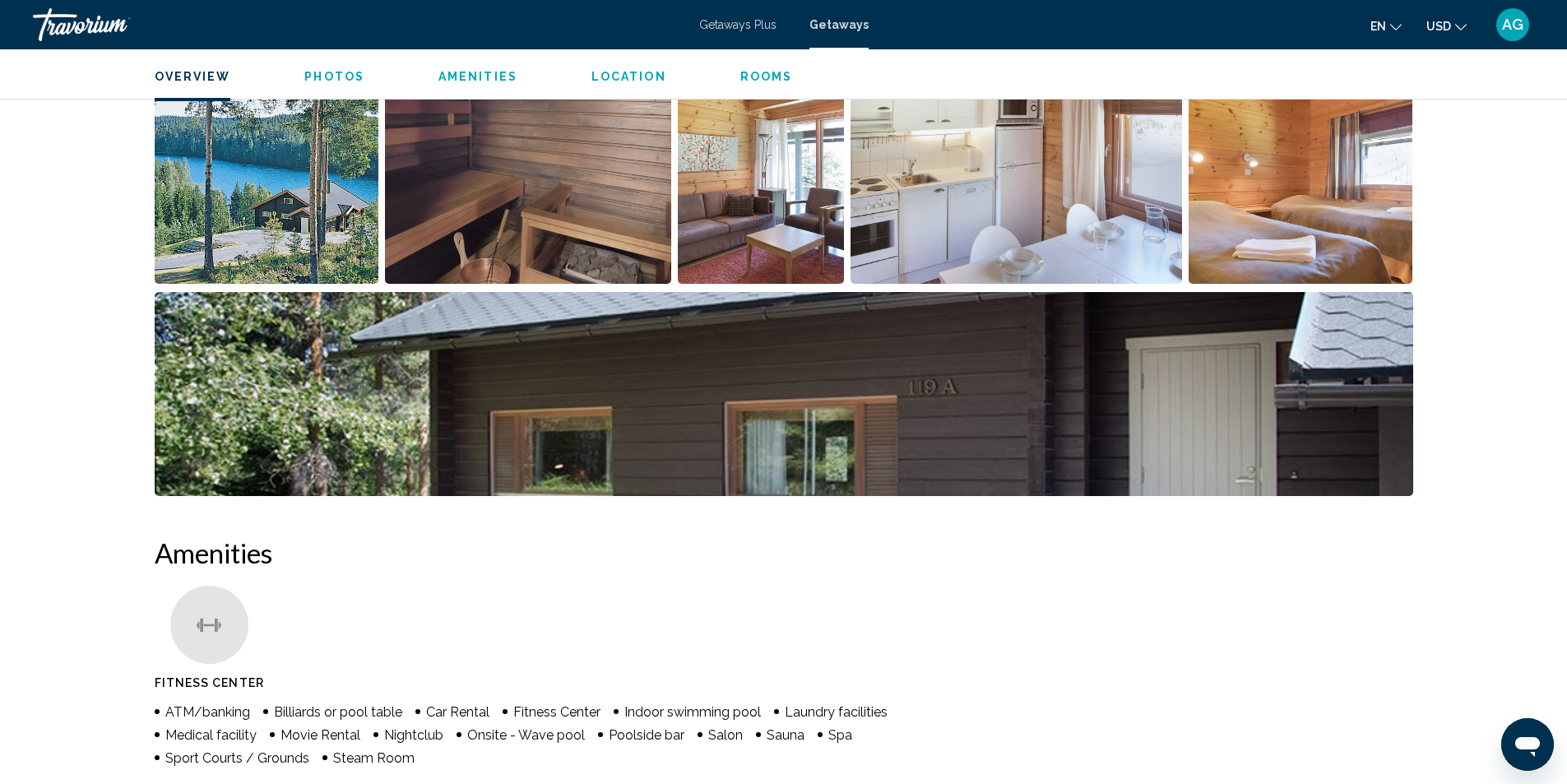
scroll to position [658, 0]
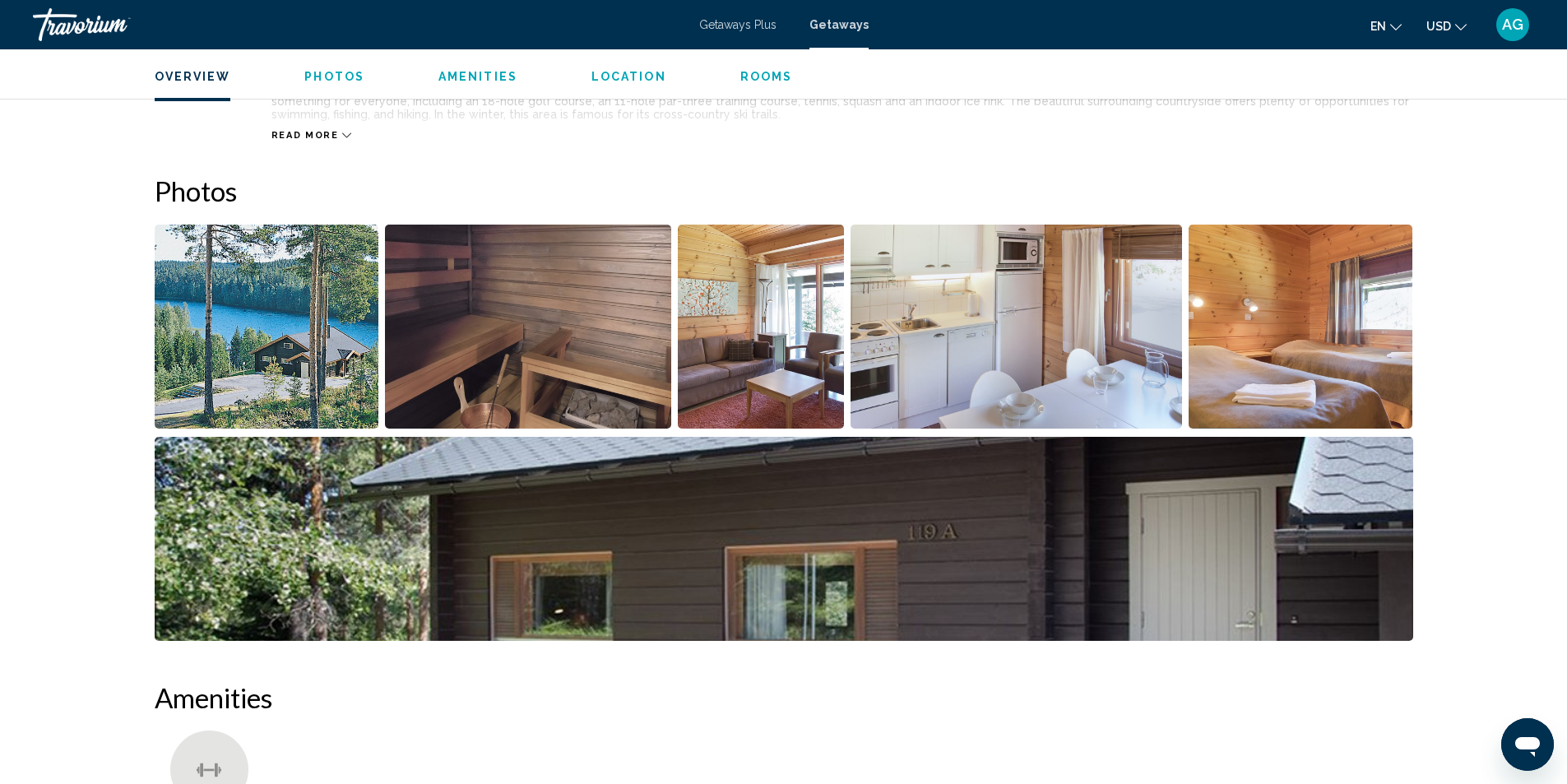
click at [279, 349] on img "Open full-screen image slider" at bounding box center [267, 327] width 225 height 204
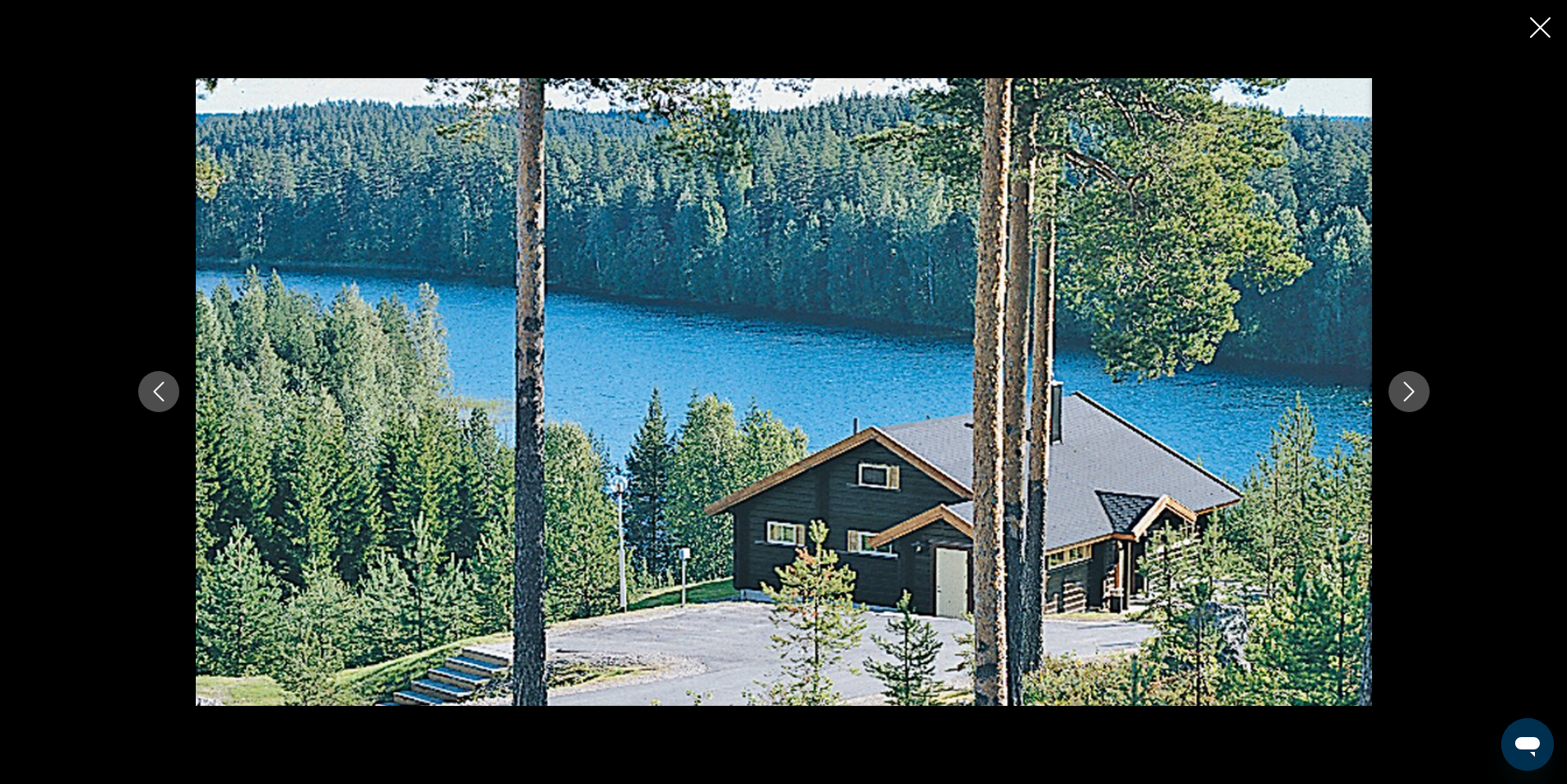
click at [158, 391] on icon "Previous image" at bounding box center [158, 391] width 20 height 20
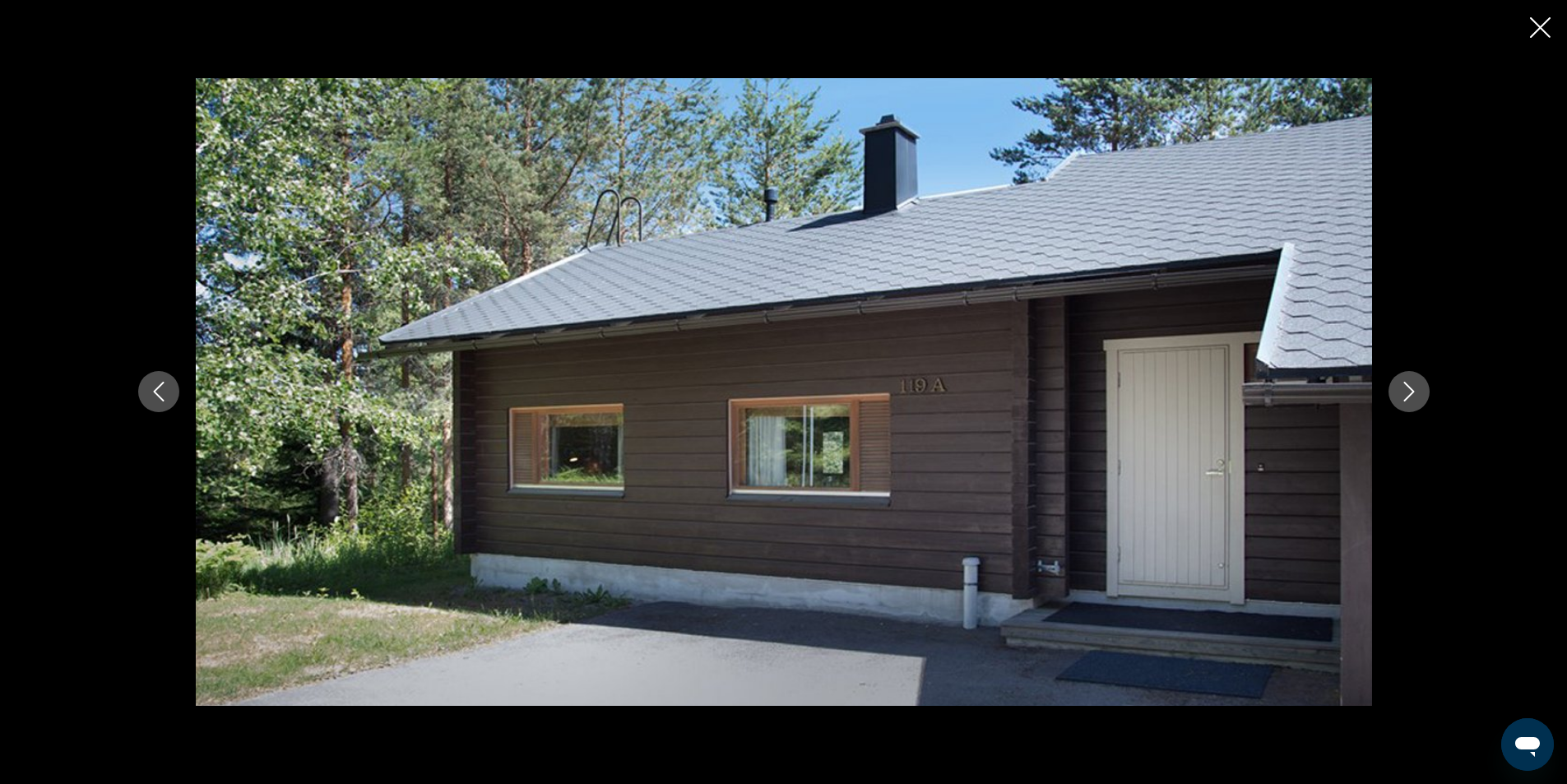
click at [158, 391] on icon "Previous image" at bounding box center [158, 391] width 20 height 20
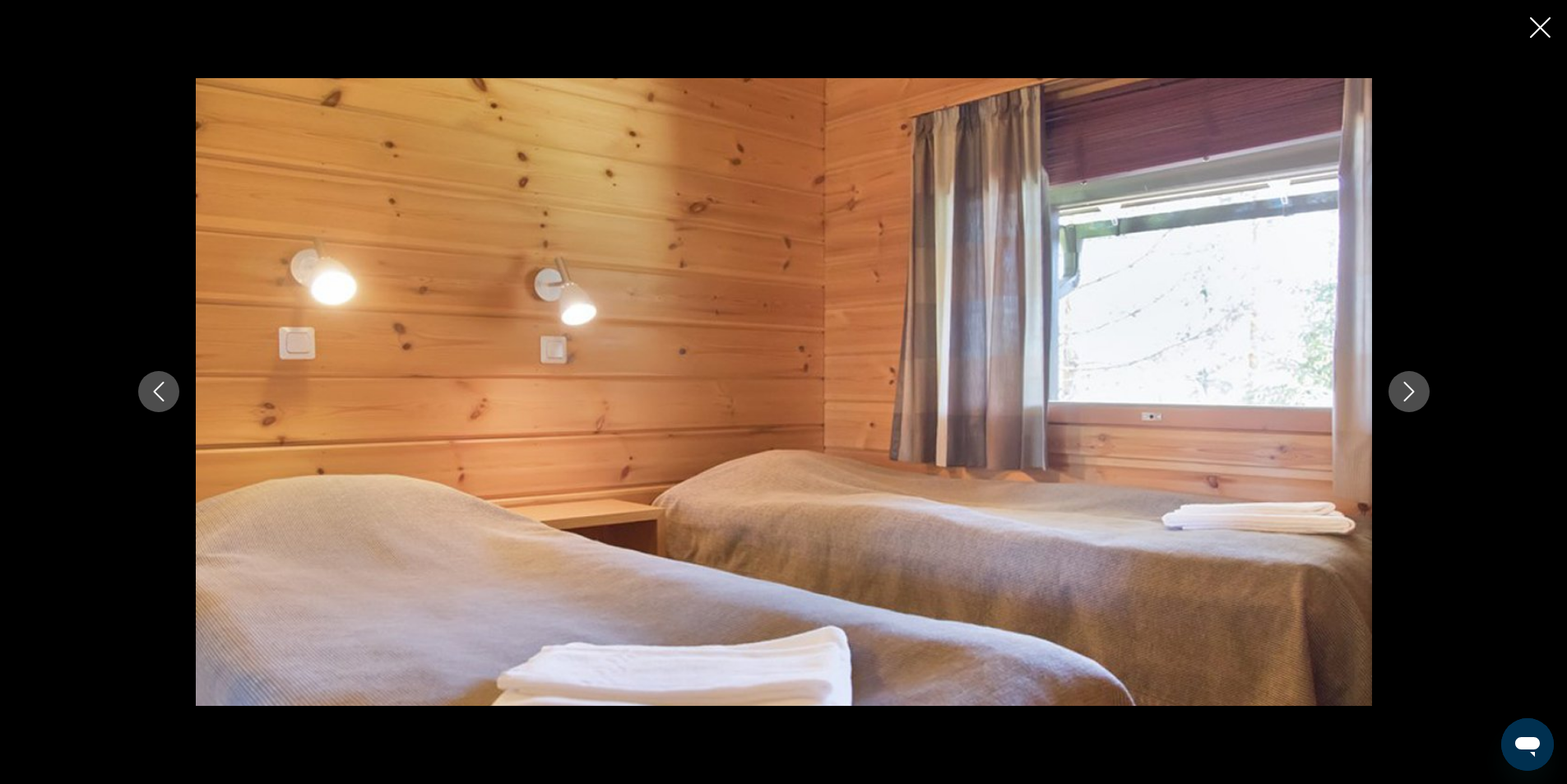
scroll to position [1233, 0]
click at [1537, 31] on icon "Close slideshow" at bounding box center [1540, 27] width 21 height 21
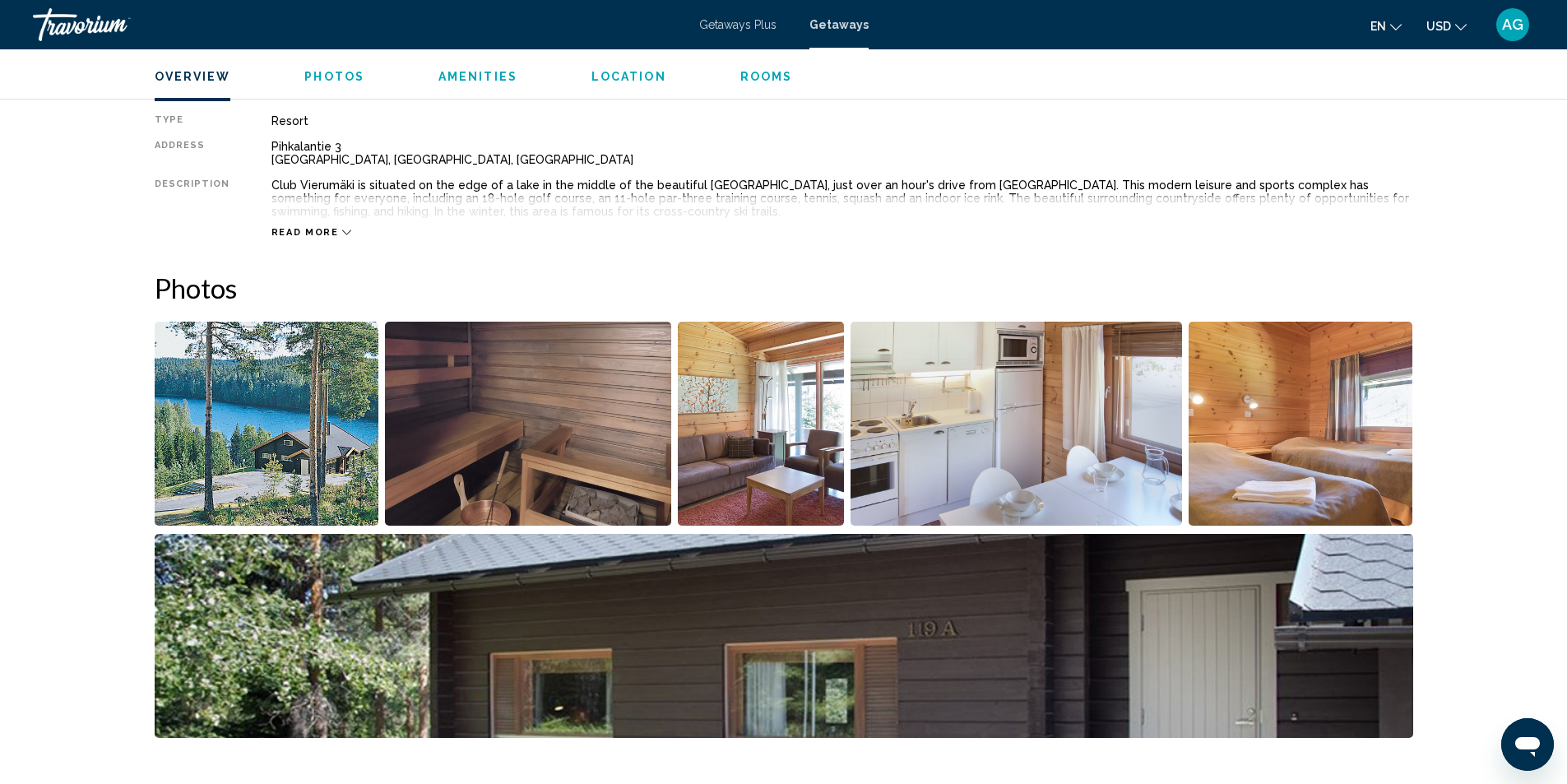
scroll to position [149, 0]
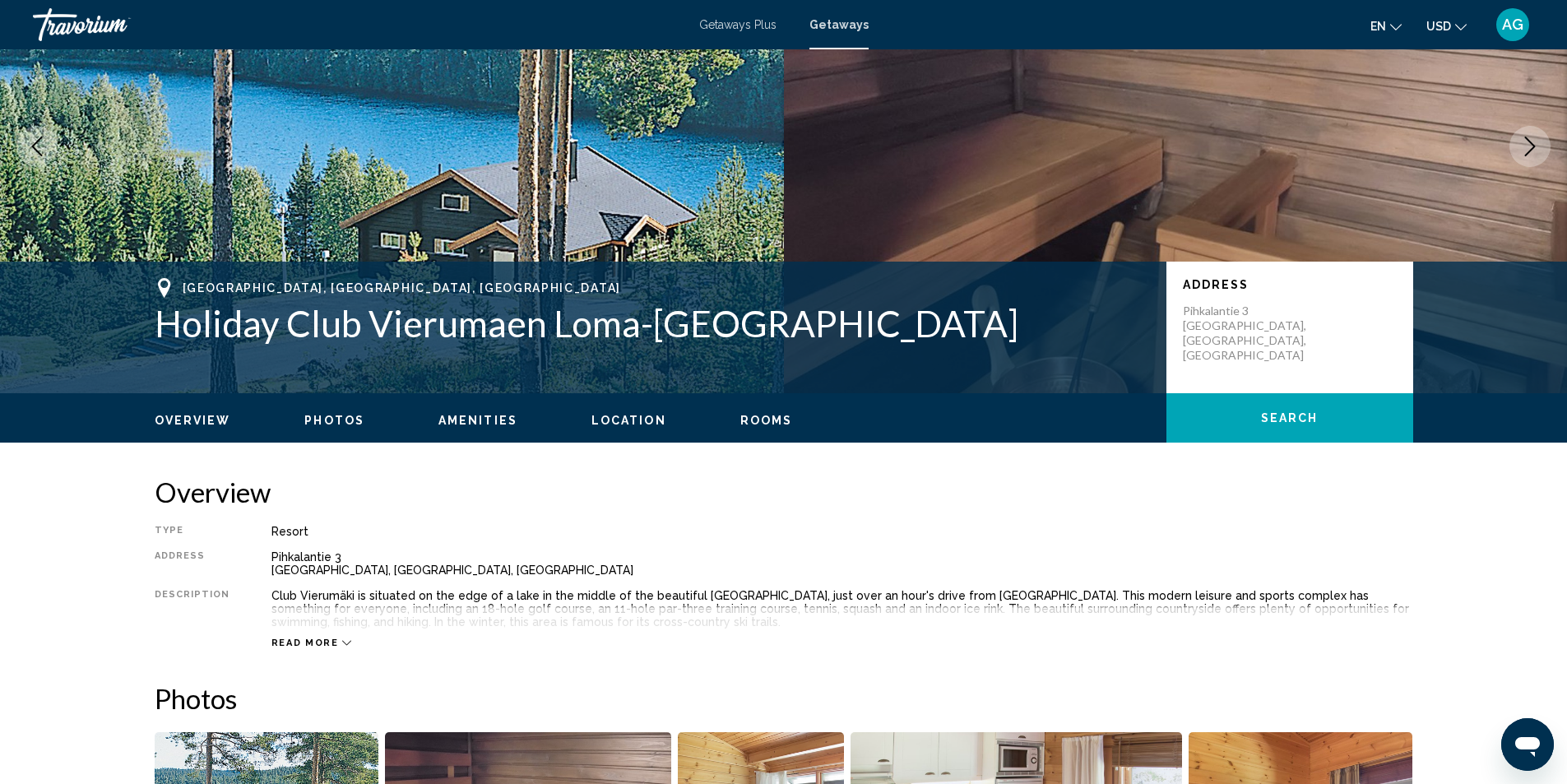
click at [1536, 149] on icon "Next image" at bounding box center [1530, 147] width 20 height 20
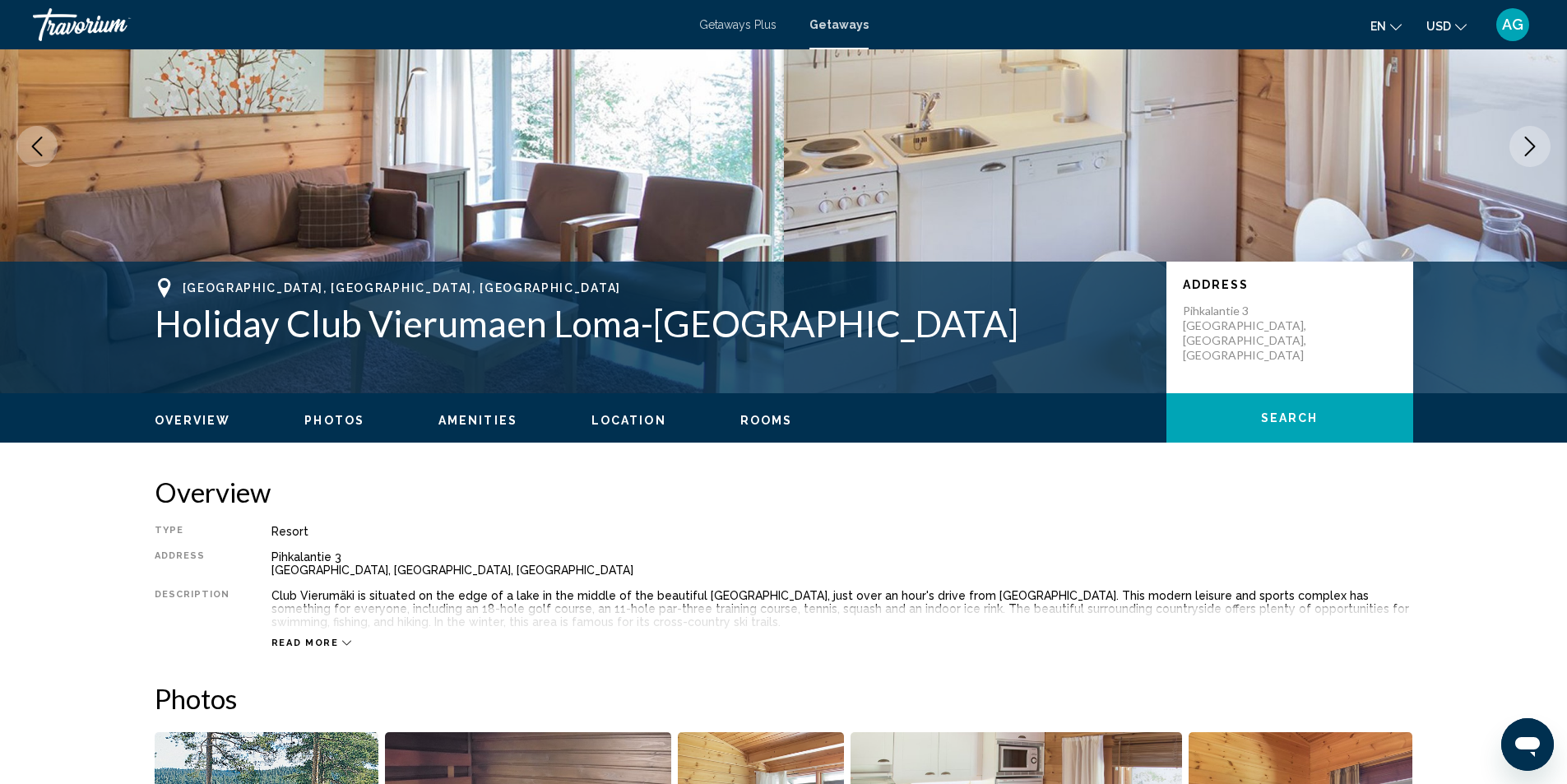
click at [1536, 149] on icon "Next image" at bounding box center [1530, 147] width 20 height 20
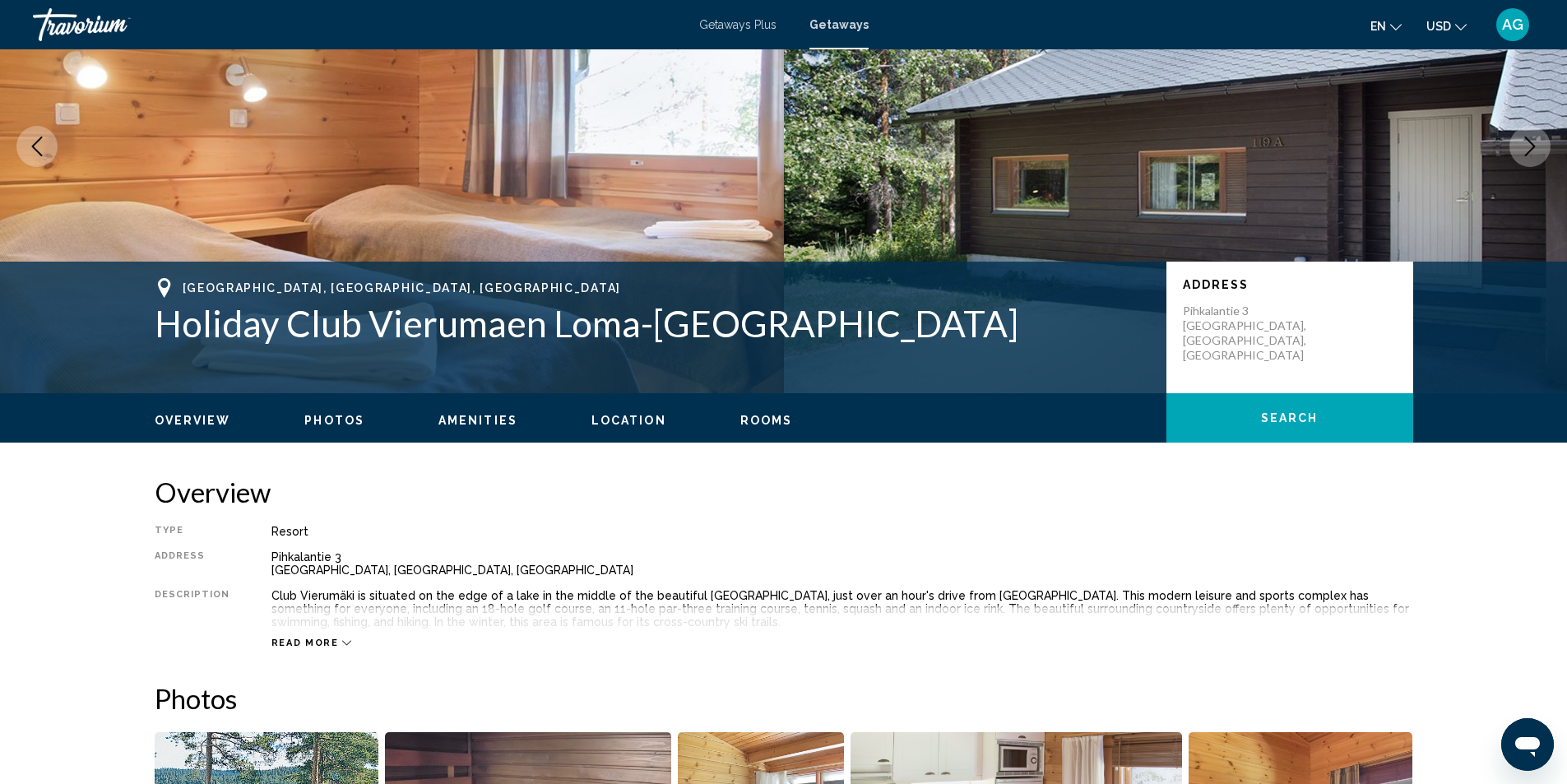
click at [1536, 149] on icon "Next image" at bounding box center [1530, 147] width 20 height 20
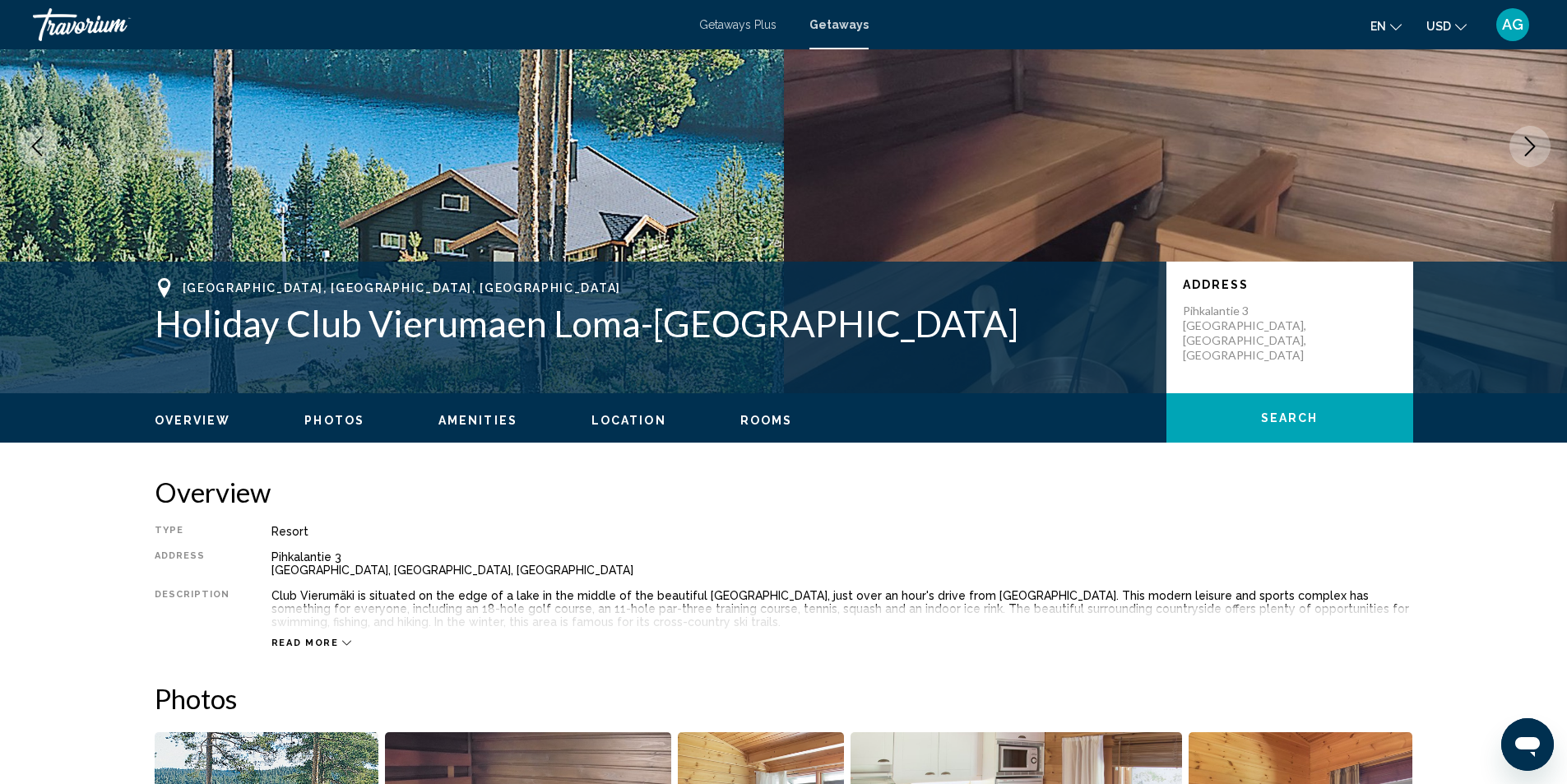
click at [1536, 149] on icon "Next image" at bounding box center [1530, 147] width 20 height 20
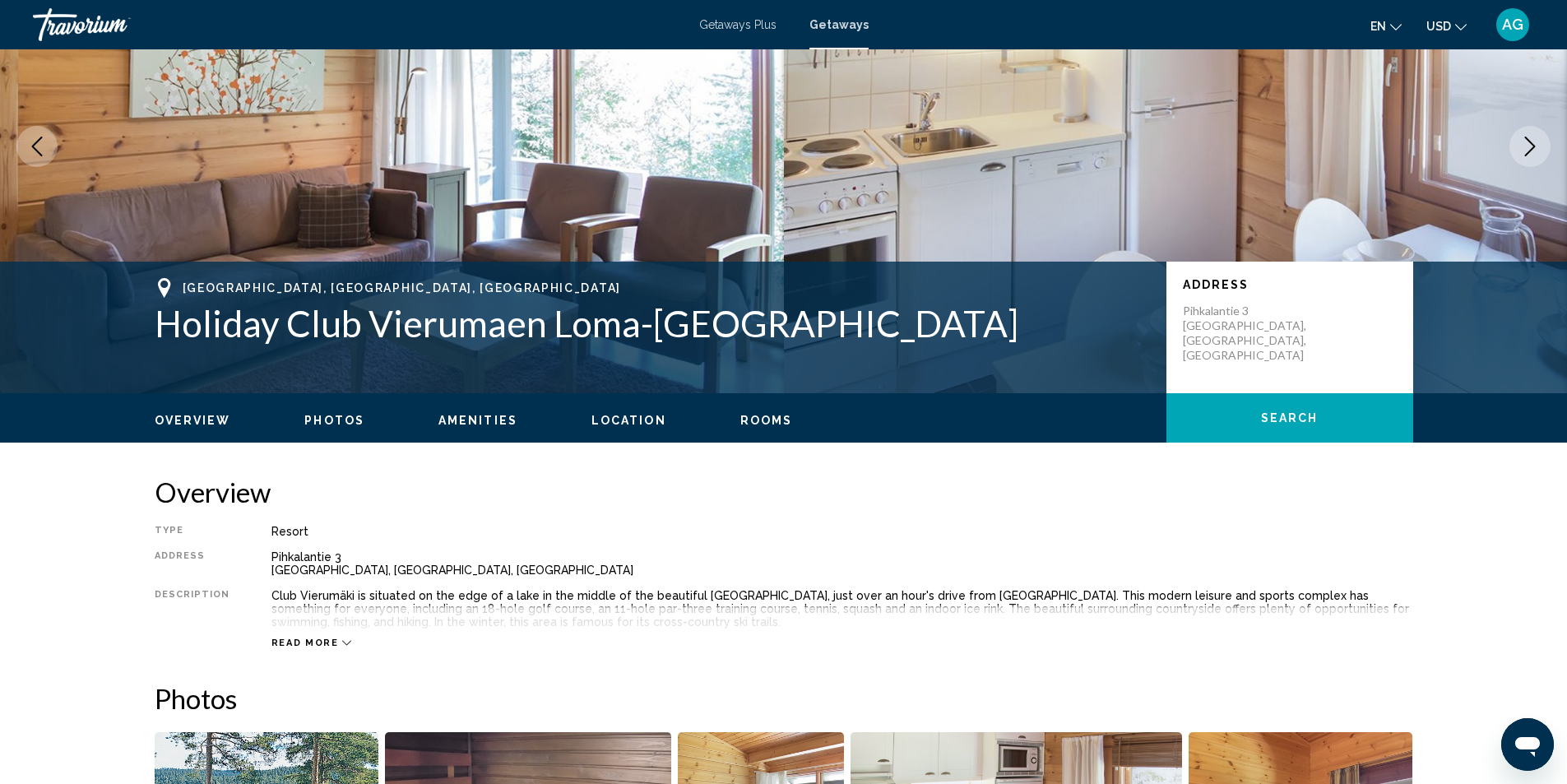
click at [1536, 149] on icon "Next image" at bounding box center [1530, 147] width 20 height 20
